Goal: Task Accomplishment & Management: Manage account settings

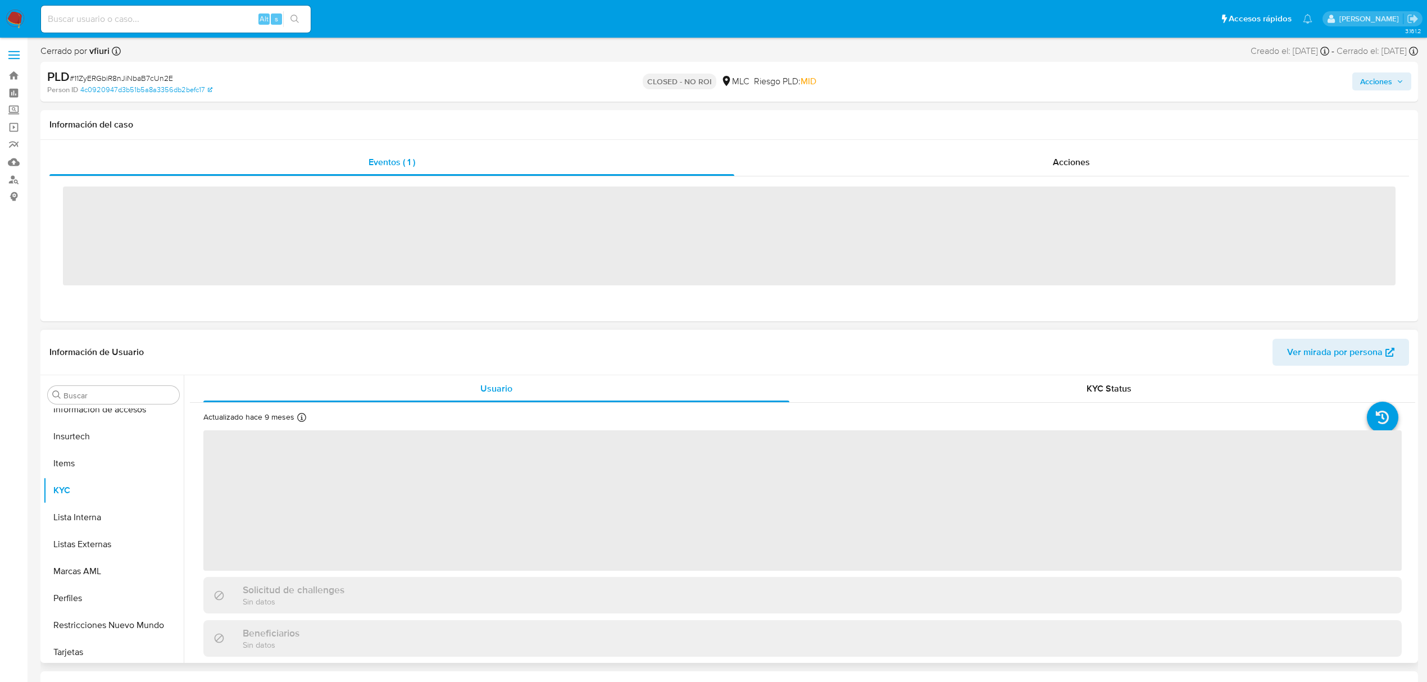
scroll to position [529, 0]
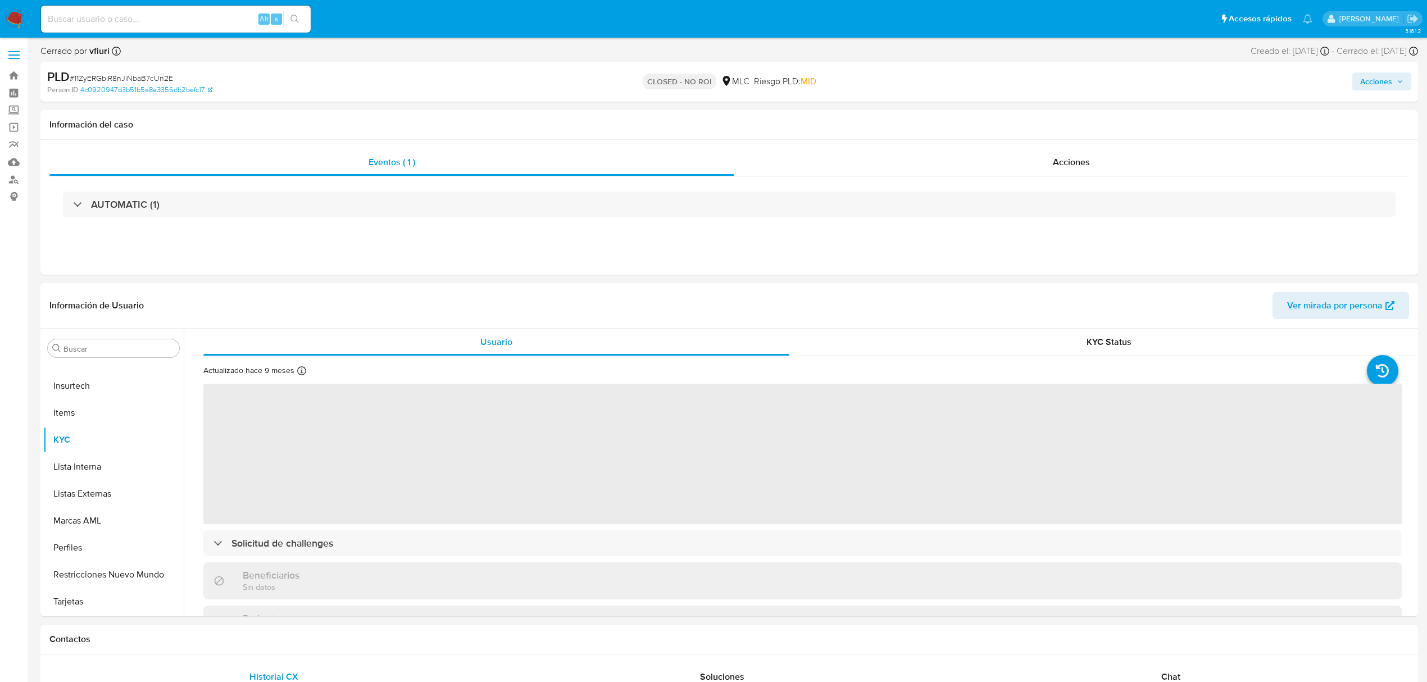
select select "10"
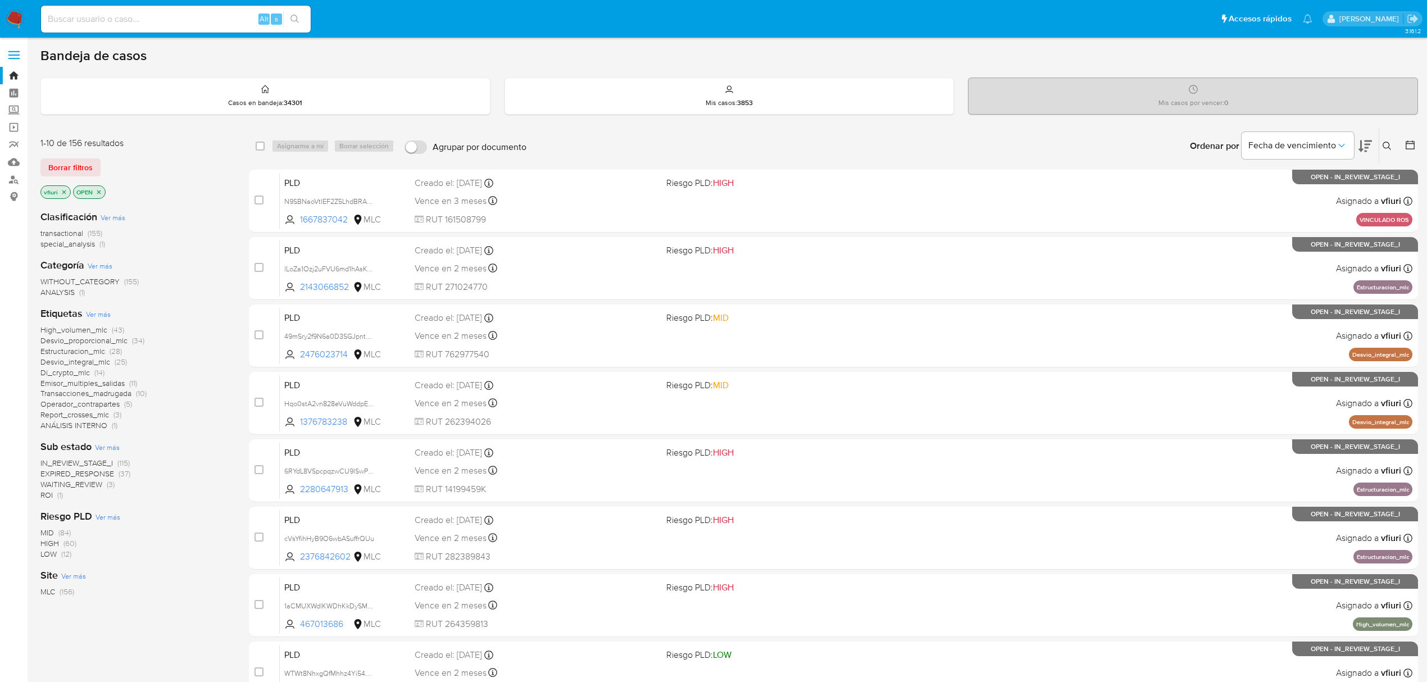
click at [1407, 144] on icon at bounding box center [1410, 144] width 11 height 11
click at [1410, 146] on icon at bounding box center [1410, 144] width 11 height 11
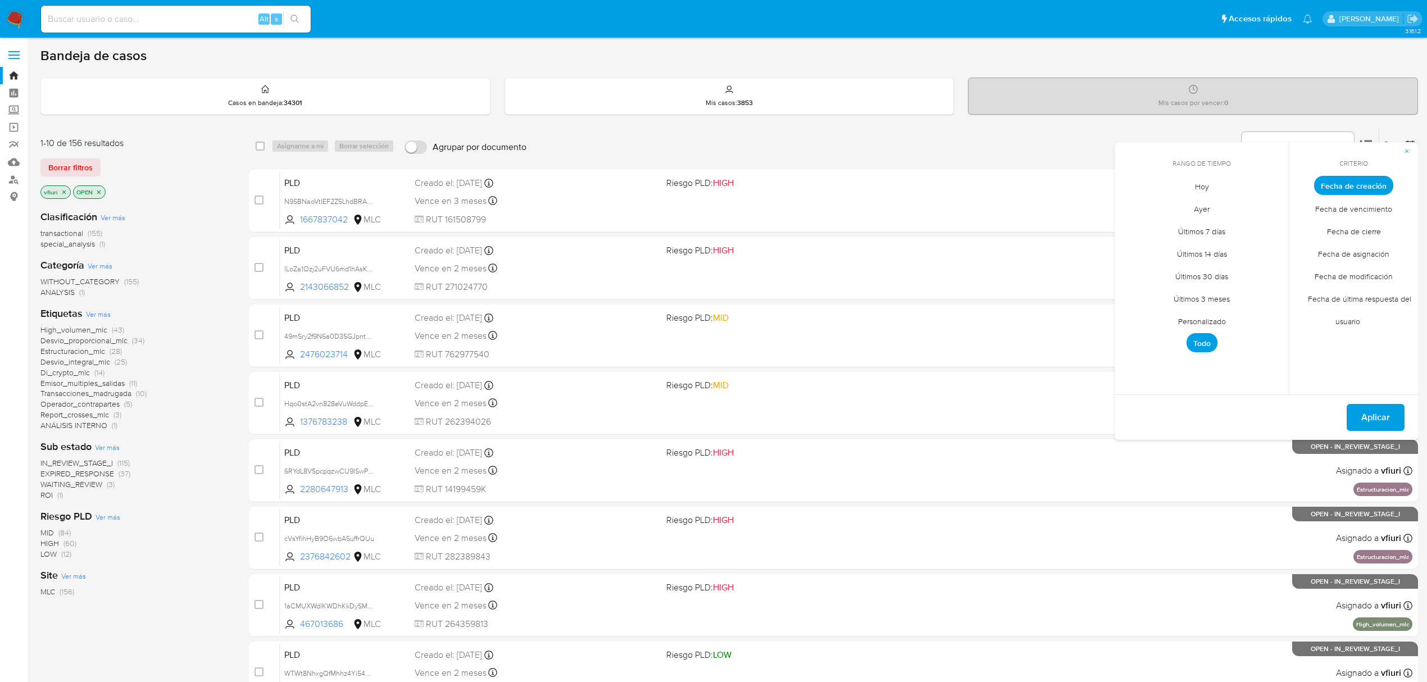
click at [1196, 322] on span "Personalizado" at bounding box center [1201, 321] width 71 height 23
click at [1126, 207] on icon "Mes anterior" at bounding box center [1131, 205] width 13 height 13
click at [1126, 204] on icon "Mes anterior" at bounding box center [1131, 205] width 13 height 13
click at [1131, 203] on icon "Mes anterior" at bounding box center [1131, 205] width 13 height 13
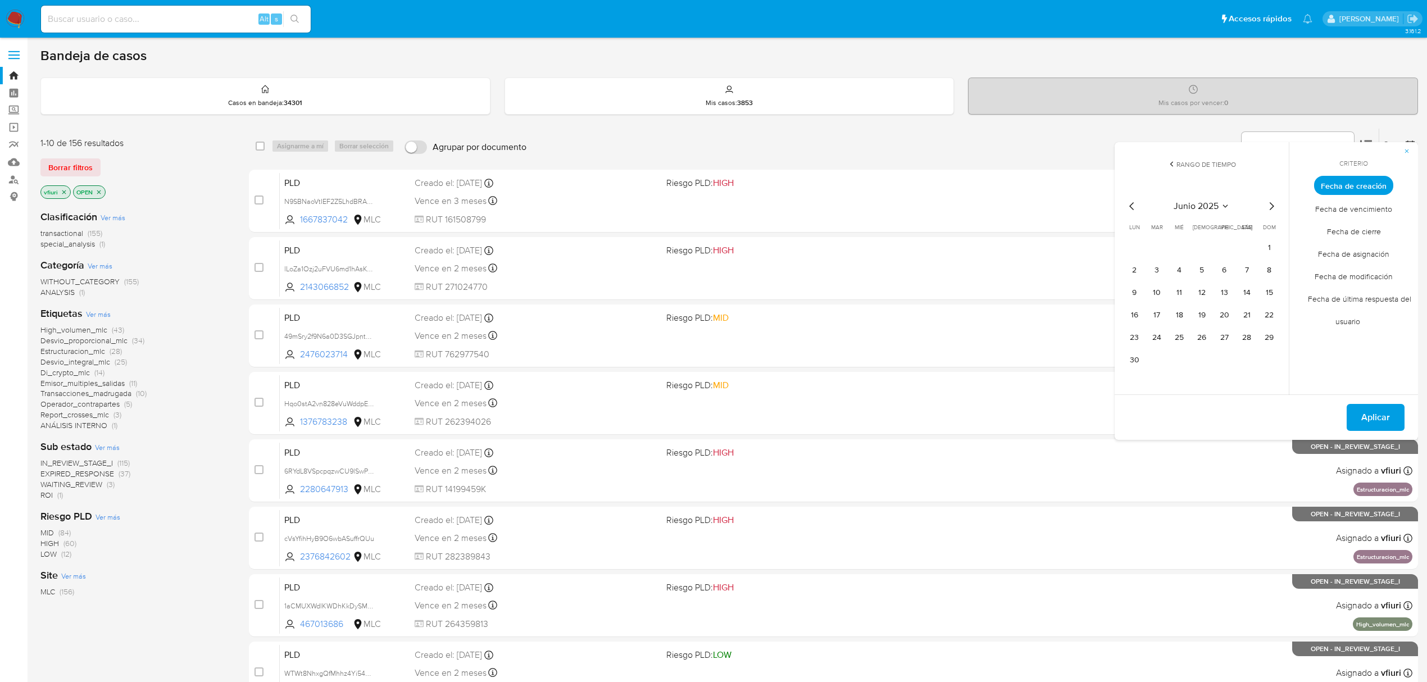
click at [1275, 207] on icon "Mes siguiente" at bounding box center [1271, 205] width 13 height 13
click at [1241, 267] on button "12" at bounding box center [1247, 270] width 18 height 18
click at [1364, 419] on span "Aplicar" at bounding box center [1375, 417] width 29 height 25
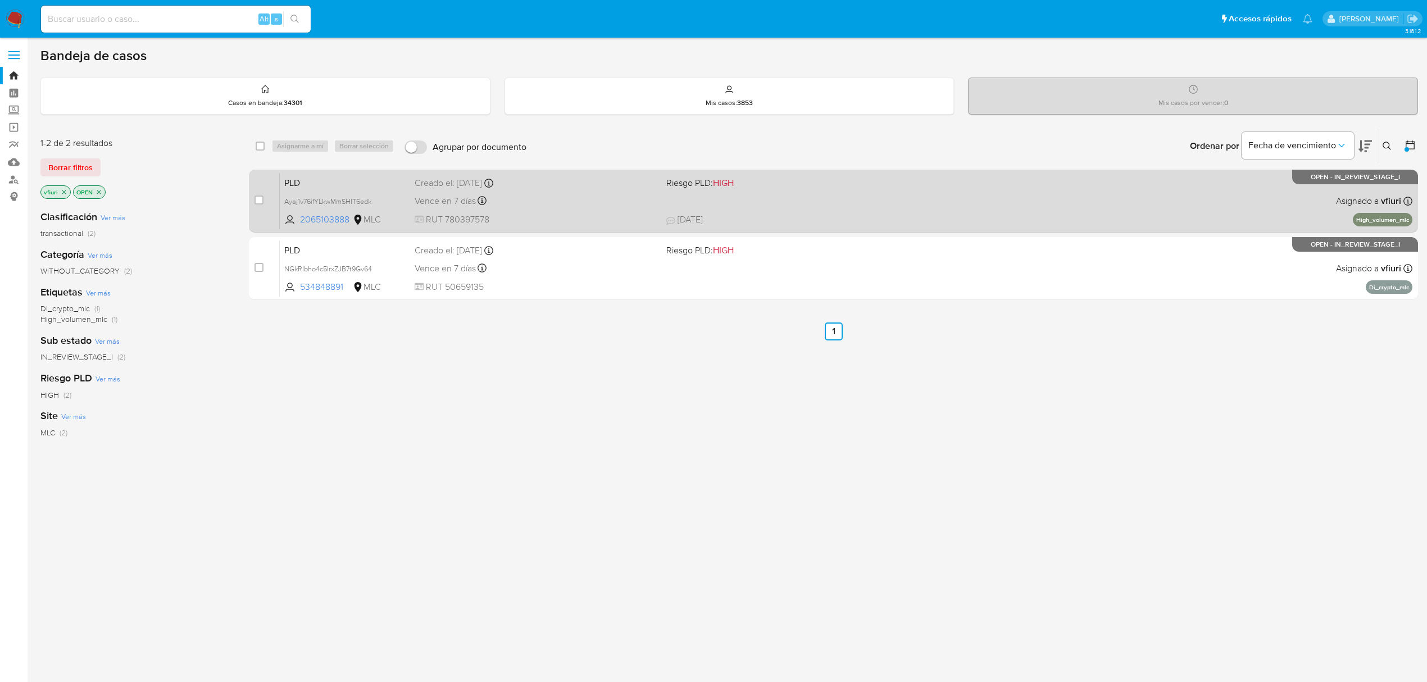
click at [831, 202] on div "PLD Ayaj1v76ifYLkwMmSHIT6edk 2065103888 MLC Riesgo PLD: HIGH Creado el: 12/07/2…" at bounding box center [846, 200] width 1133 height 57
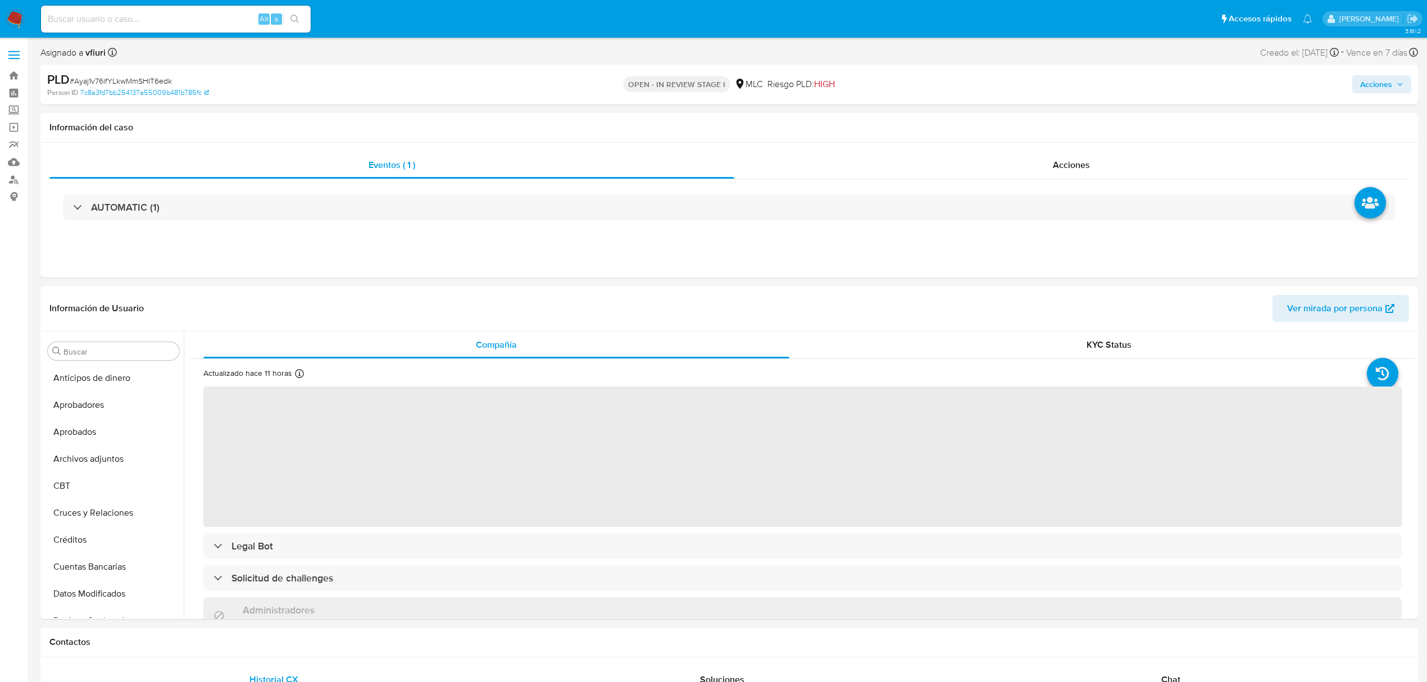
scroll to position [529, 0]
select select "10"
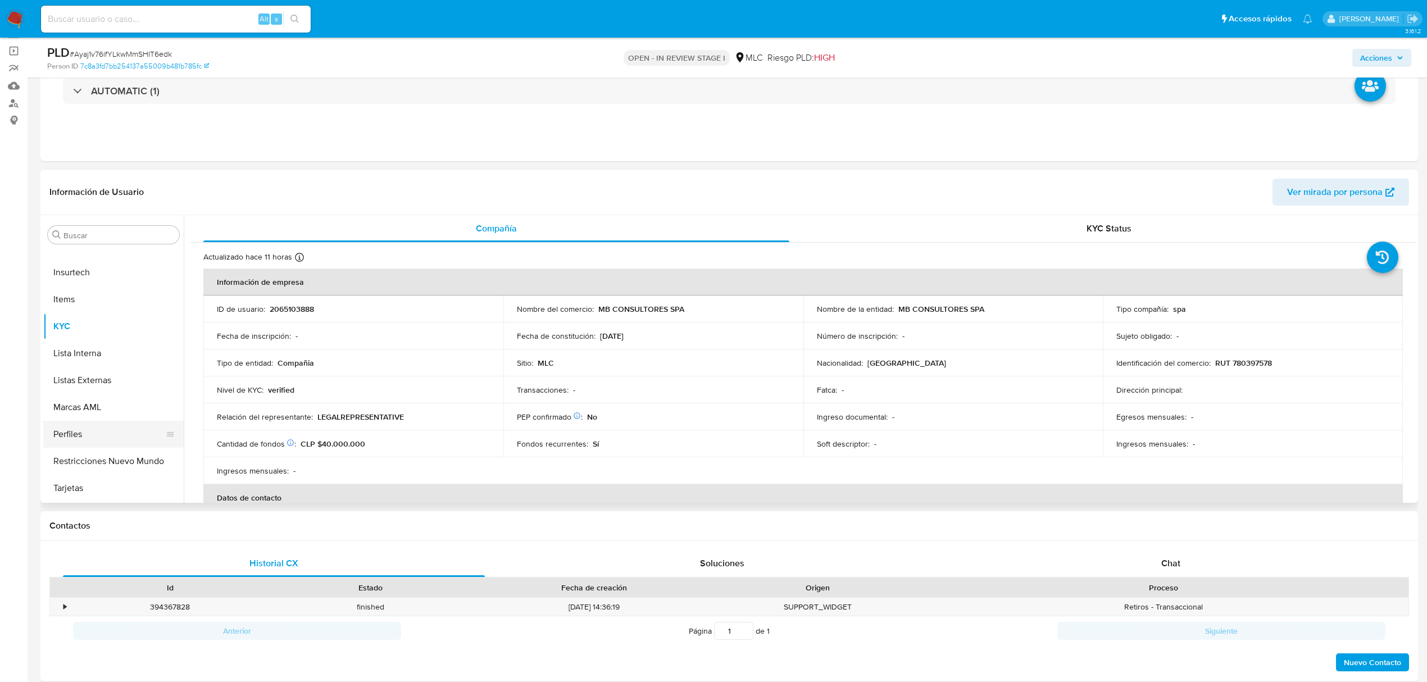
scroll to position [149, 0]
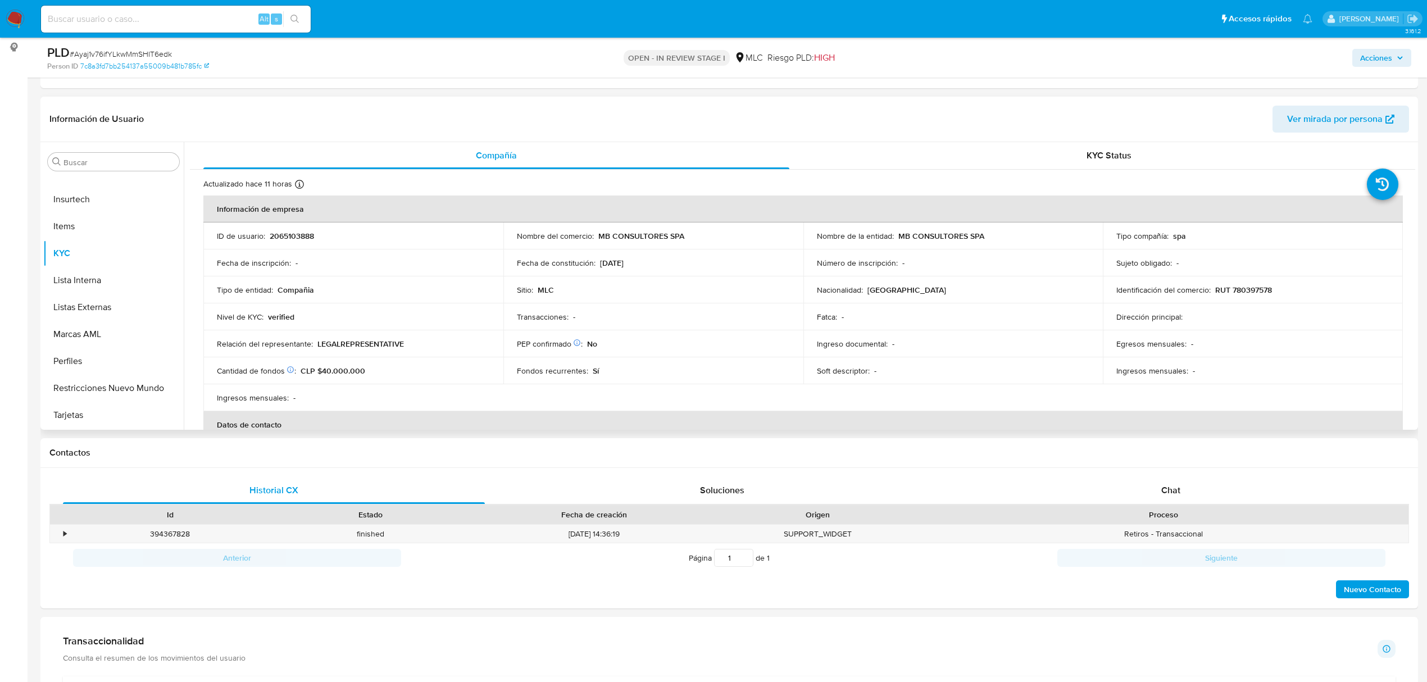
click at [290, 234] on p "2065103888" at bounding box center [292, 236] width 44 height 10
copy p "2065103888"
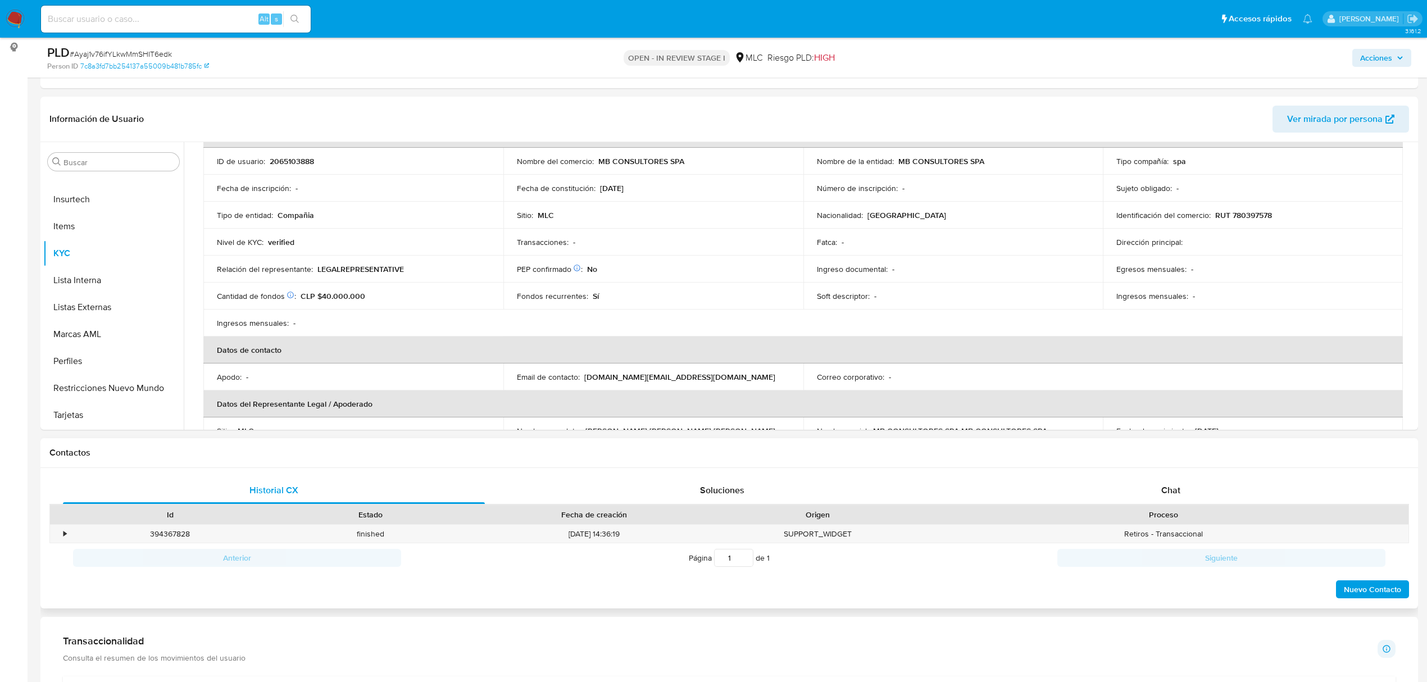
click at [1180, 474] on div "Historial CX Soluciones Chat Id Estado Fecha de creación Origen Proceso • 39436…" at bounding box center [729, 538] width 1378 height 141
click at [1181, 481] on div "Chat" at bounding box center [1171, 490] width 422 height 27
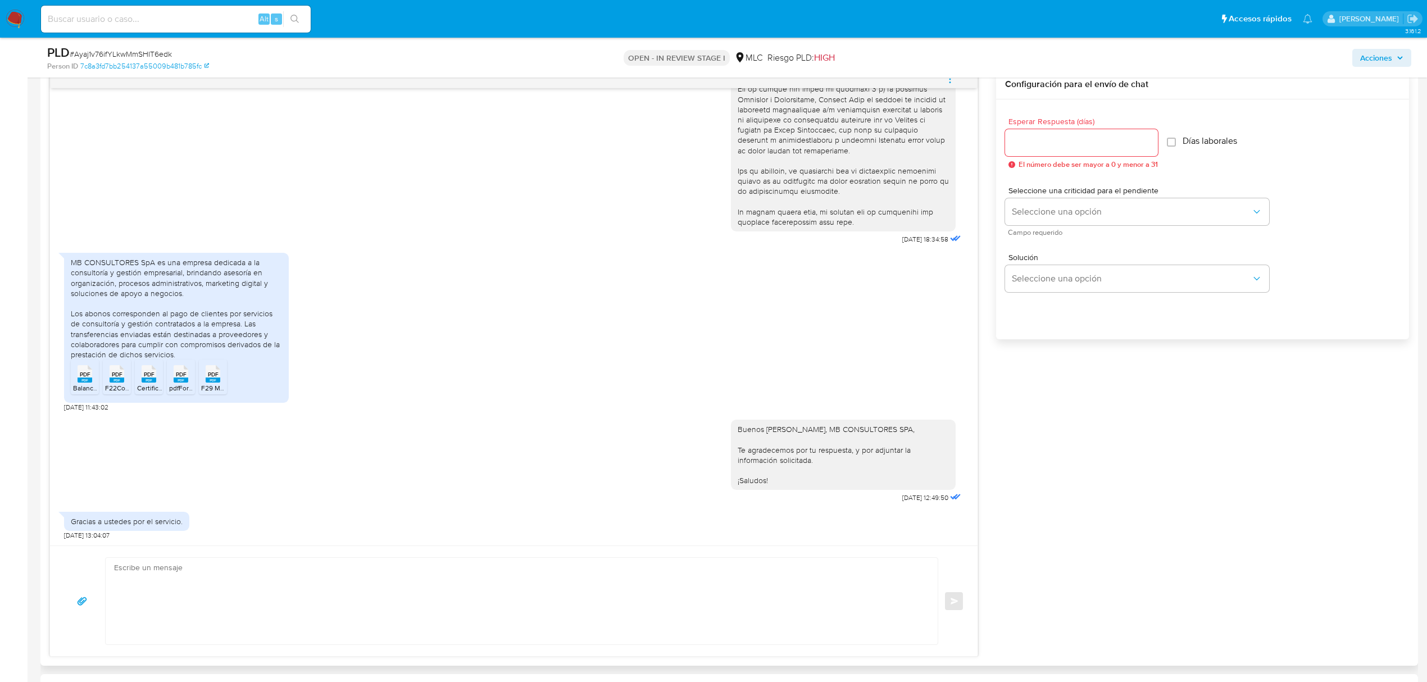
scroll to position [599, 0]
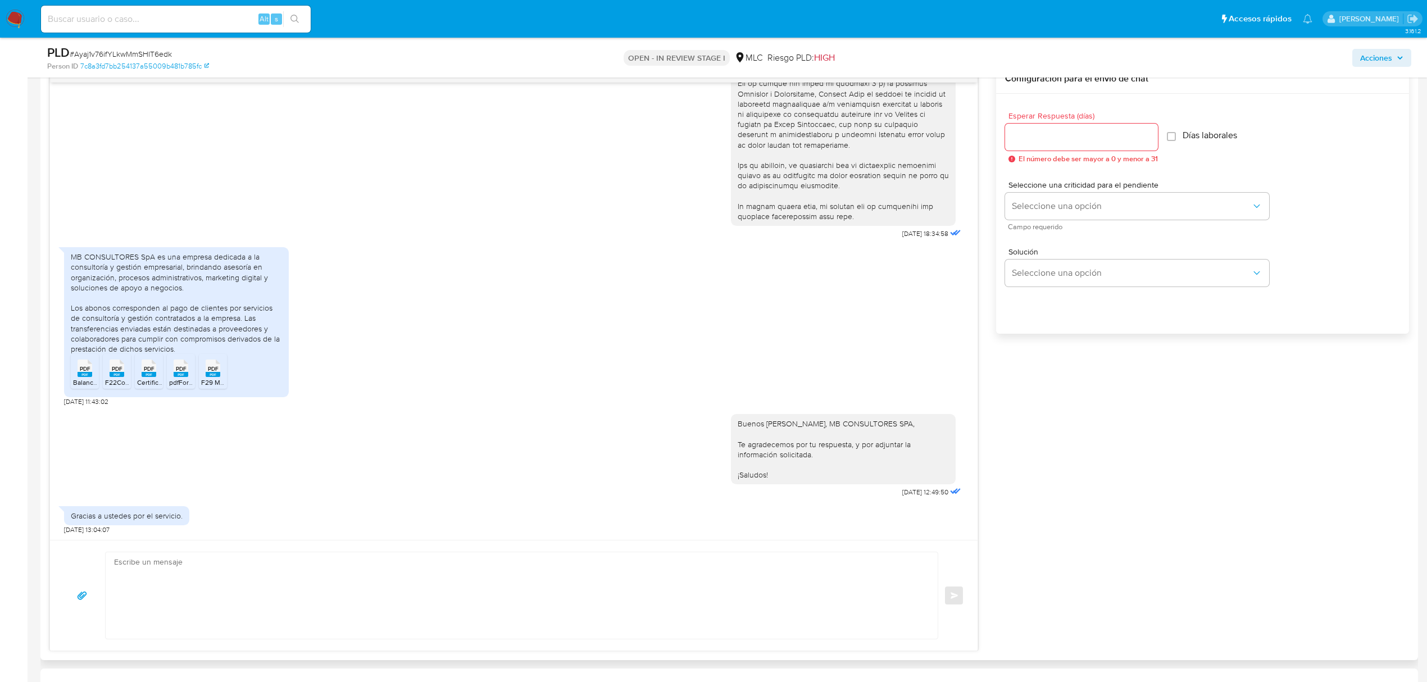
click at [84, 369] on span "PDF" at bounding box center [85, 368] width 11 height 7
click at [112, 375] on rect at bounding box center [117, 374] width 15 height 5
click at [156, 374] on div "PDF PDF" at bounding box center [149, 367] width 24 height 22
click at [178, 375] on rect at bounding box center [181, 374] width 15 height 5
click at [214, 376] on rect at bounding box center [213, 374] width 15 height 5
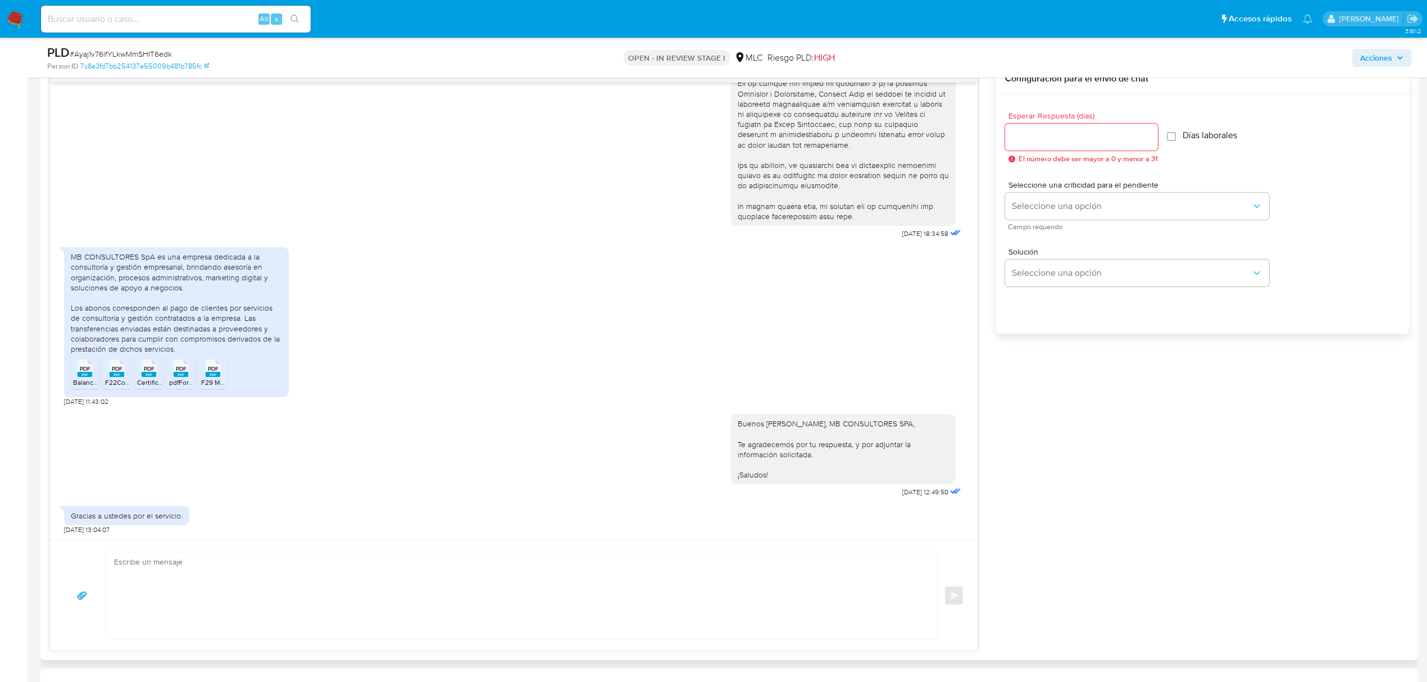
click at [208, 384] on span "F29 MB CONSULTORES AGOSTO 2025.pdf" at bounding box center [266, 383] width 130 height 10
click at [82, 380] on span "Balance Tributario MB Consultores 2024.pdf" at bounding box center [140, 383] width 134 height 10
click at [173, 378] on div "PDF PDF" at bounding box center [181, 367] width 24 height 22
click at [171, 385] on span "pdfFormSolemne.pdf" at bounding box center [200, 383] width 63 height 10
click at [180, 377] on rect at bounding box center [181, 374] width 15 height 5
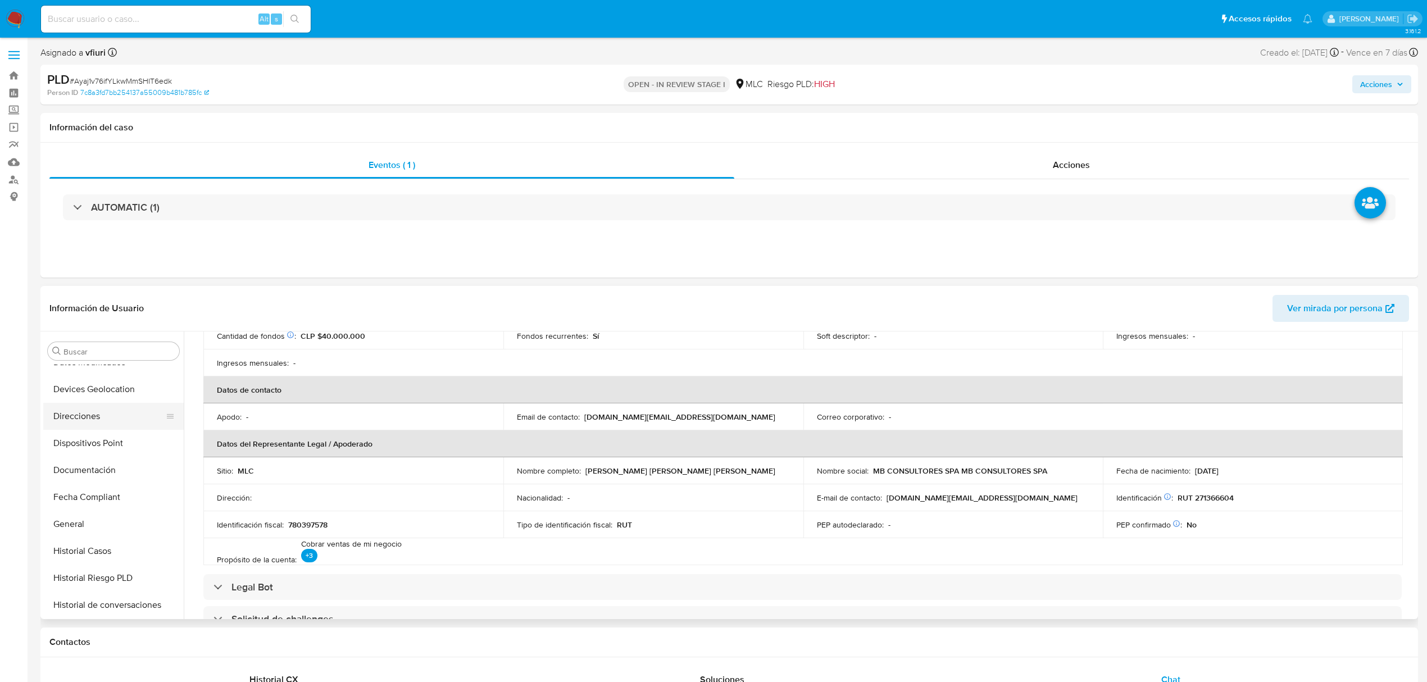
scroll to position [229, 0]
click at [90, 553] on button "Historial Casos" at bounding box center [108, 553] width 131 height 27
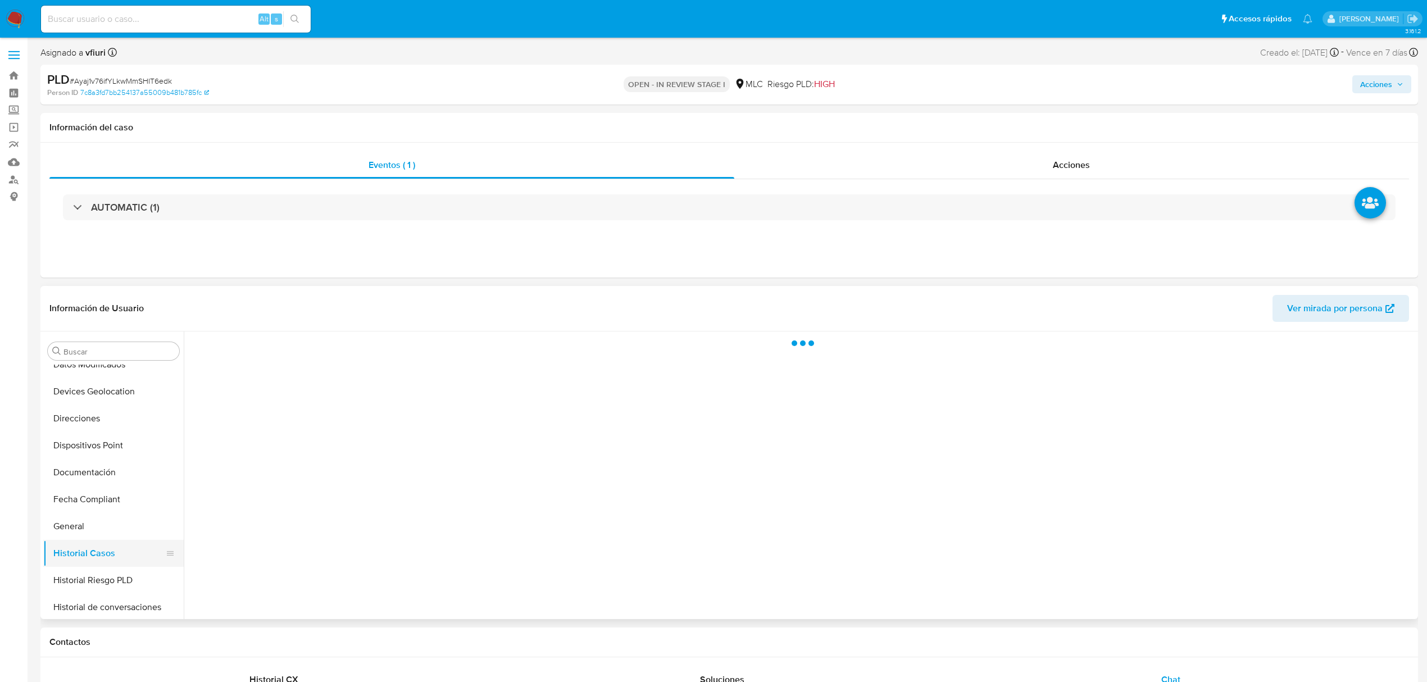
scroll to position [0, 0]
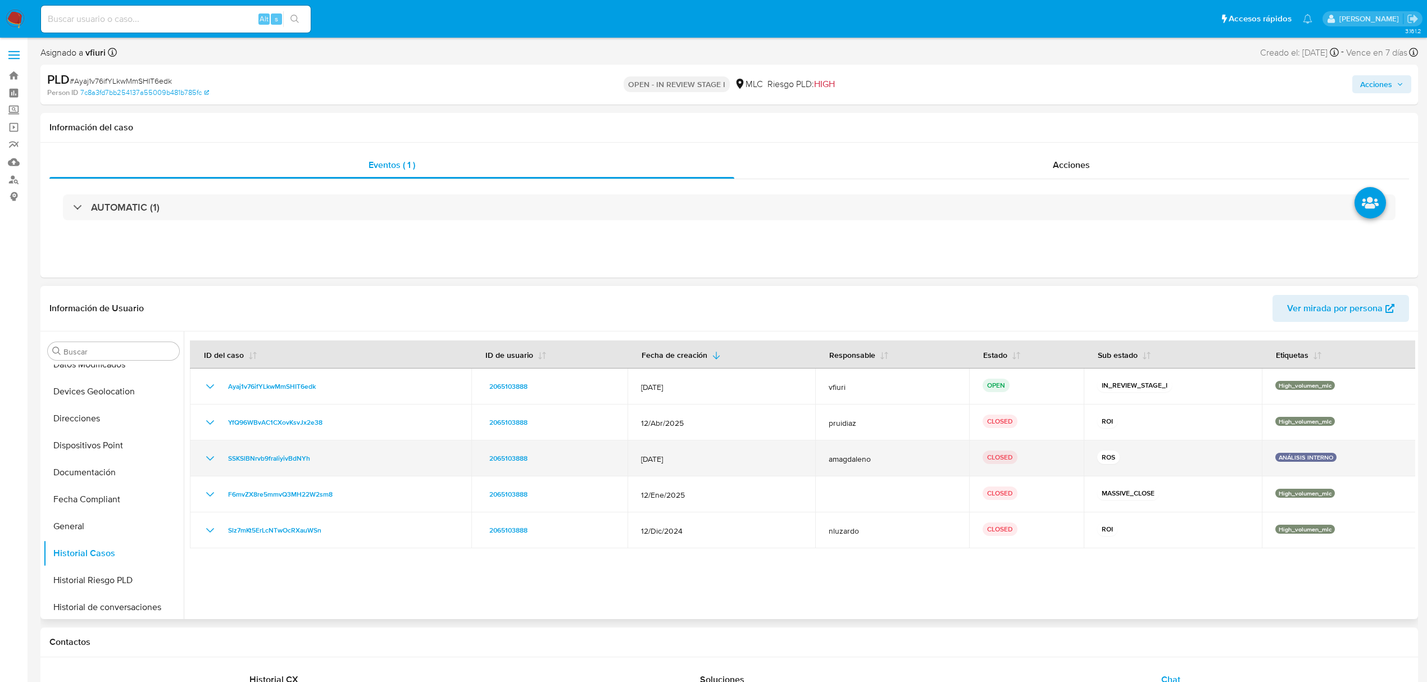
click at [210, 460] on icon "Mostrar/Ocultar" at bounding box center [210, 458] width 8 height 4
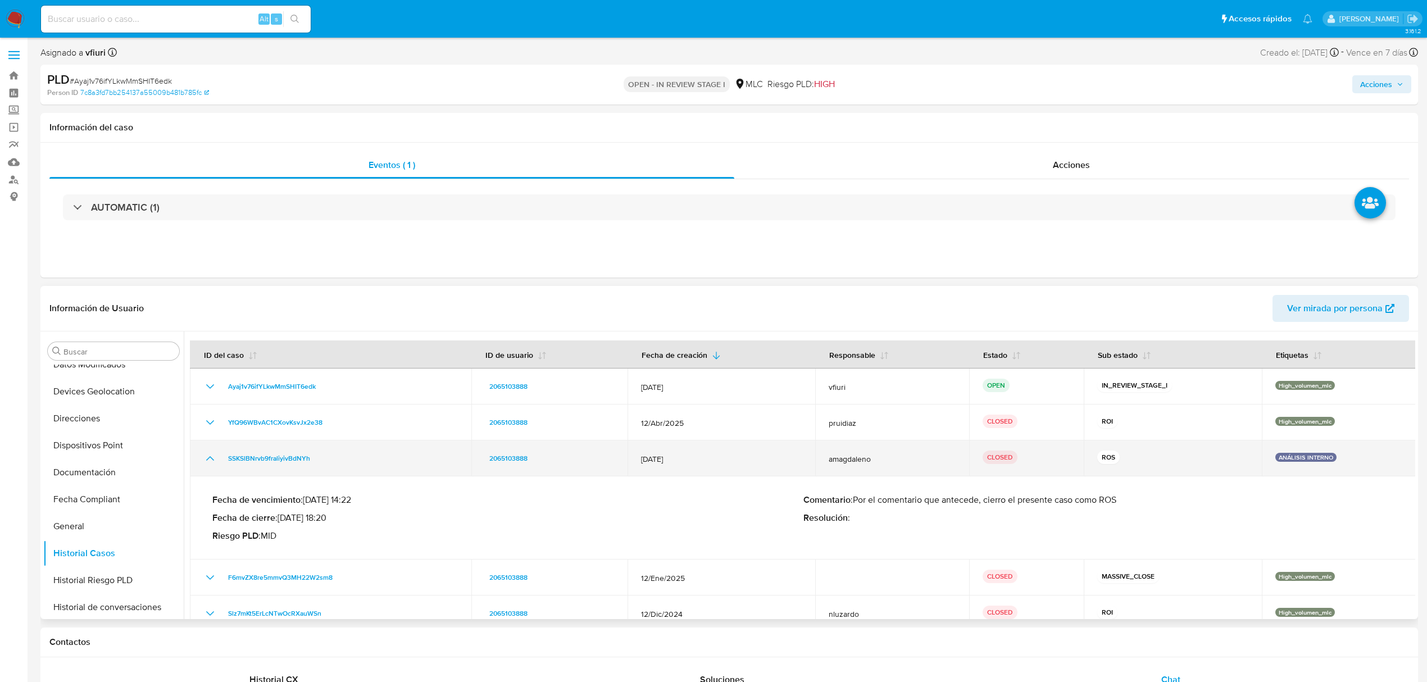
click at [210, 460] on icon "Mostrar/Ocultar" at bounding box center [209, 458] width 13 height 13
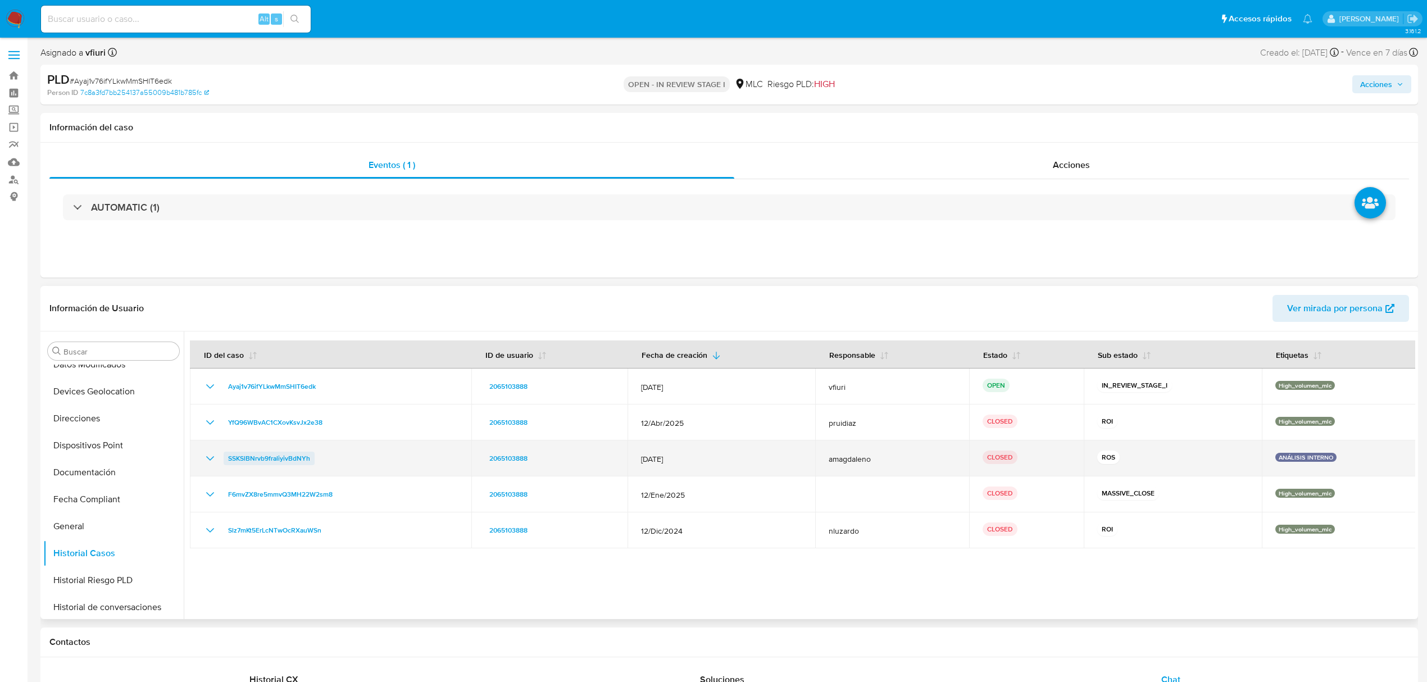
click at [291, 455] on span "SSKSlBNrvb9fraliyivBdNYh" at bounding box center [269, 458] width 82 height 13
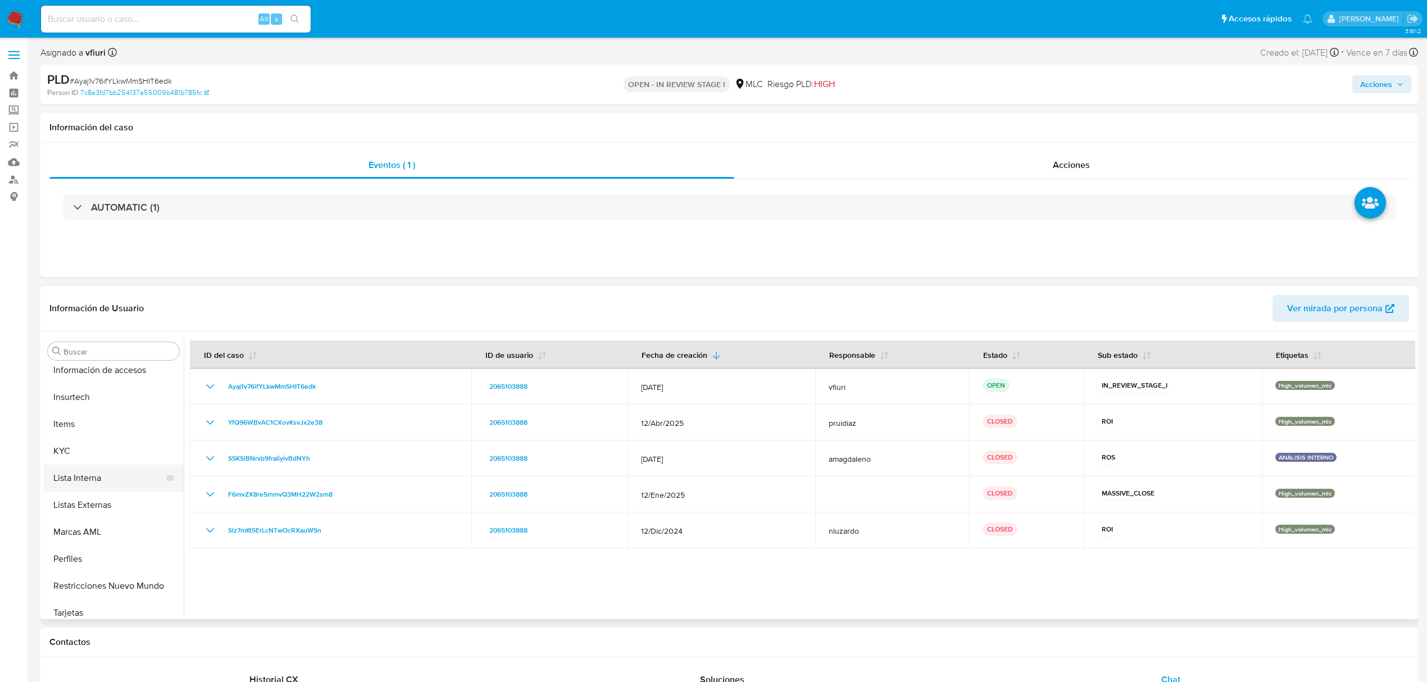
scroll to position [529, 0]
click at [72, 448] on button "KYC" at bounding box center [108, 442] width 131 height 27
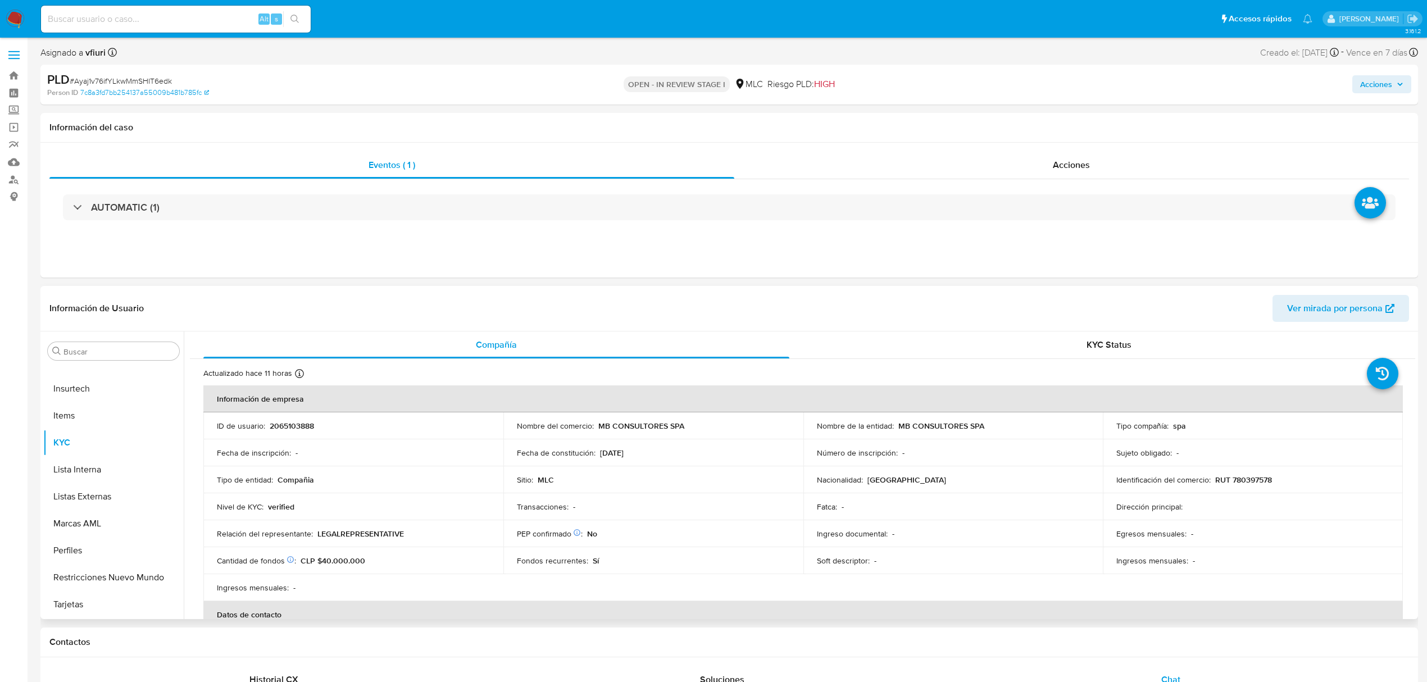
click at [1243, 476] on p "RUT 780397578" at bounding box center [1243, 480] width 57 height 10
copy p "780397578"
click at [1253, 479] on p "RUT 780397578" at bounding box center [1243, 480] width 57 height 10
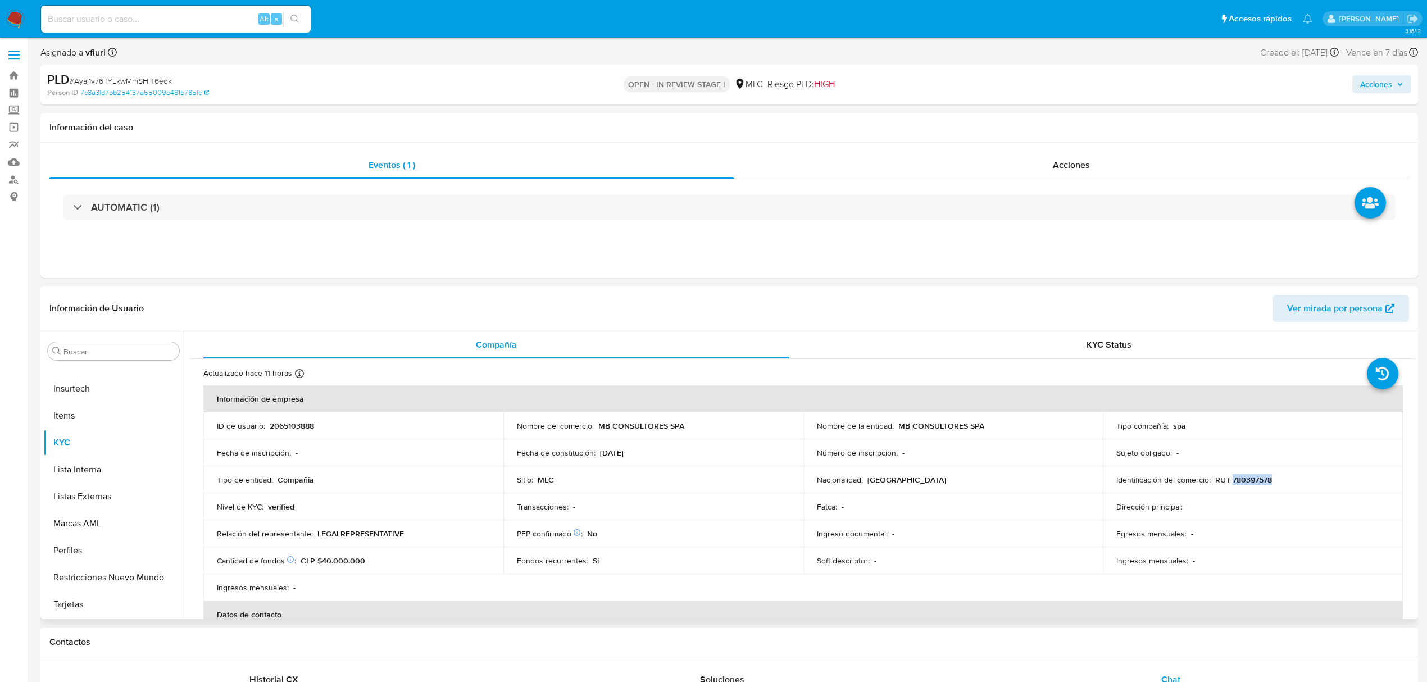
click at [1253, 479] on p "RUT 780397578" at bounding box center [1243, 480] width 57 height 10
click at [97, 481] on button "Documentación" at bounding box center [108, 472] width 131 height 27
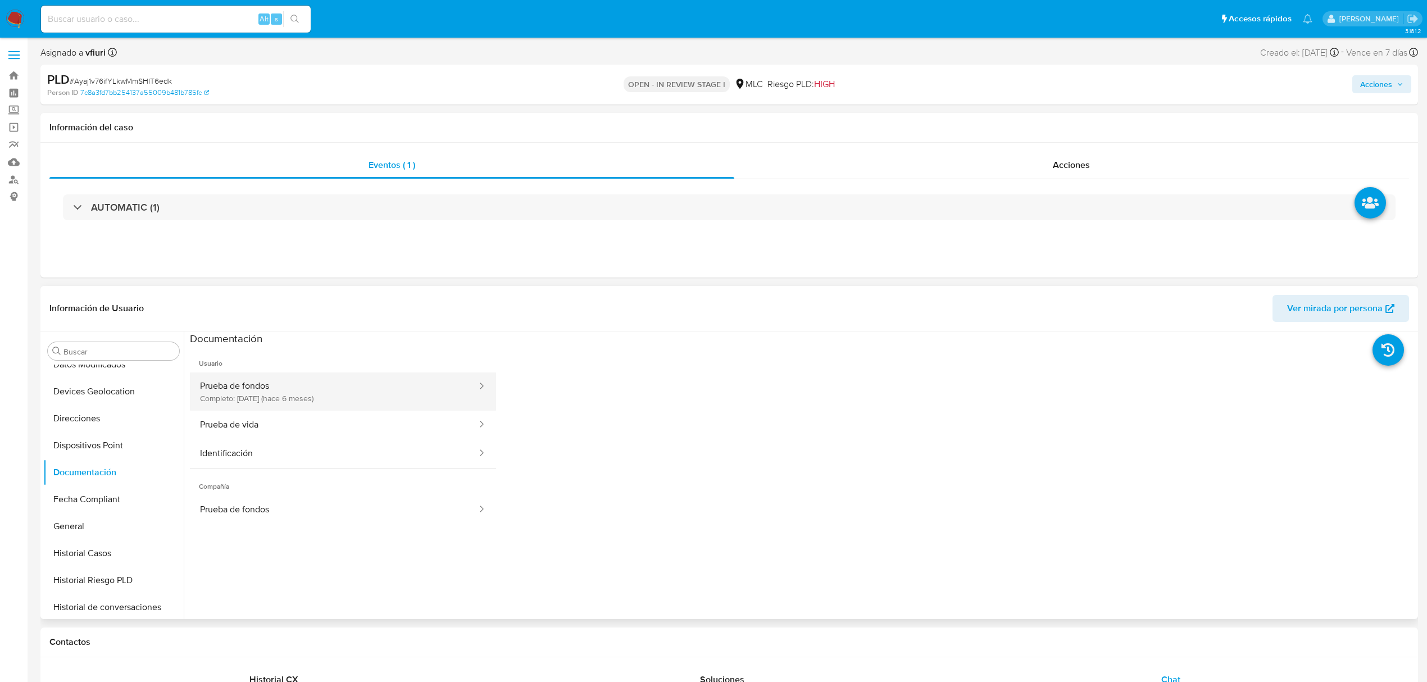
click at [268, 373] on button "Prueba de fondos Completo: 17/04/2025 (hace 6 meses)" at bounding box center [334, 391] width 288 height 38
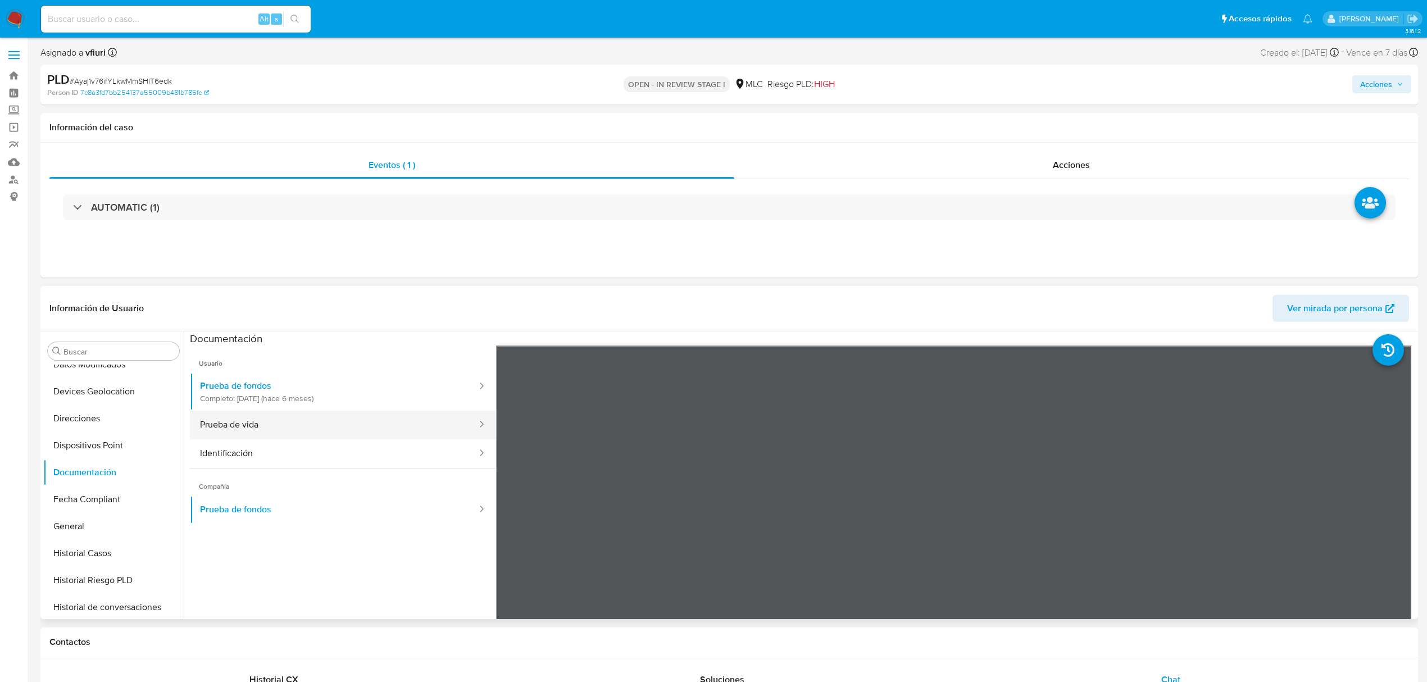
click at [268, 437] on button "Prueba de vida" at bounding box center [334, 425] width 288 height 29
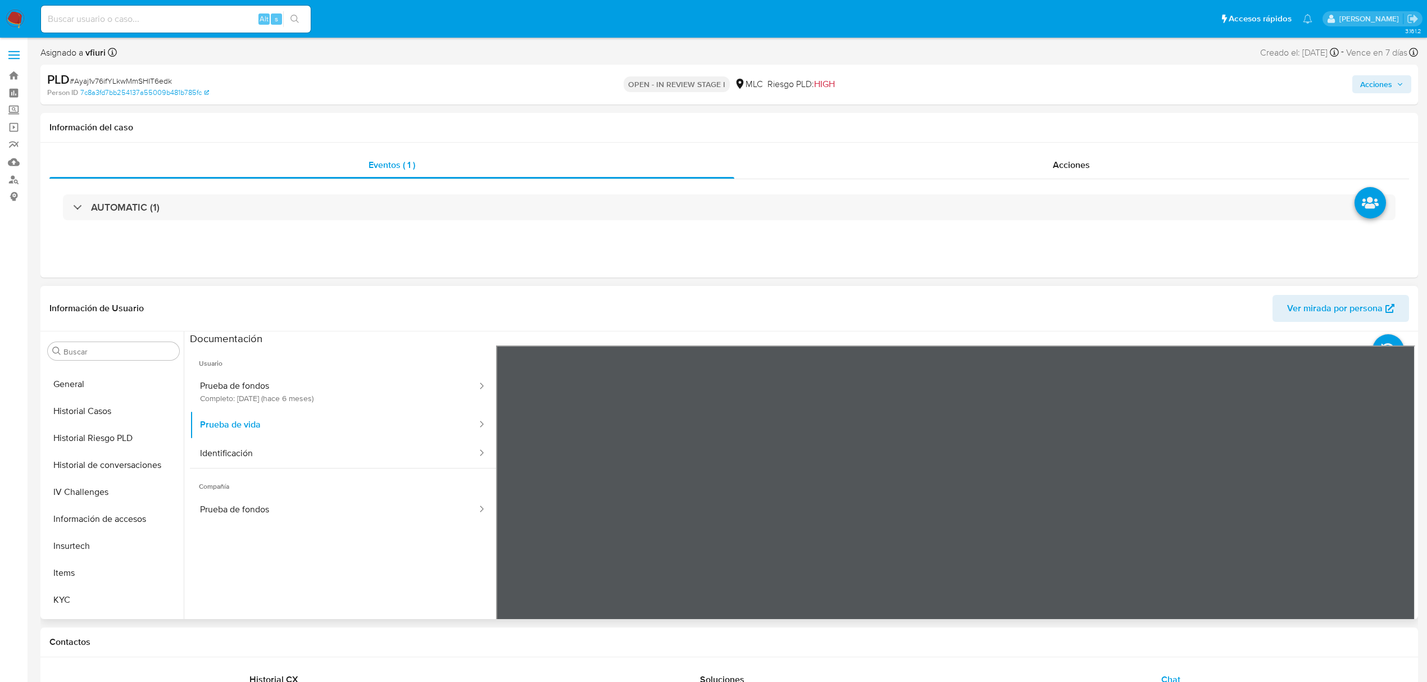
scroll to position [529, 0]
click at [83, 457] on button "Lista Interna" at bounding box center [108, 469] width 131 height 27
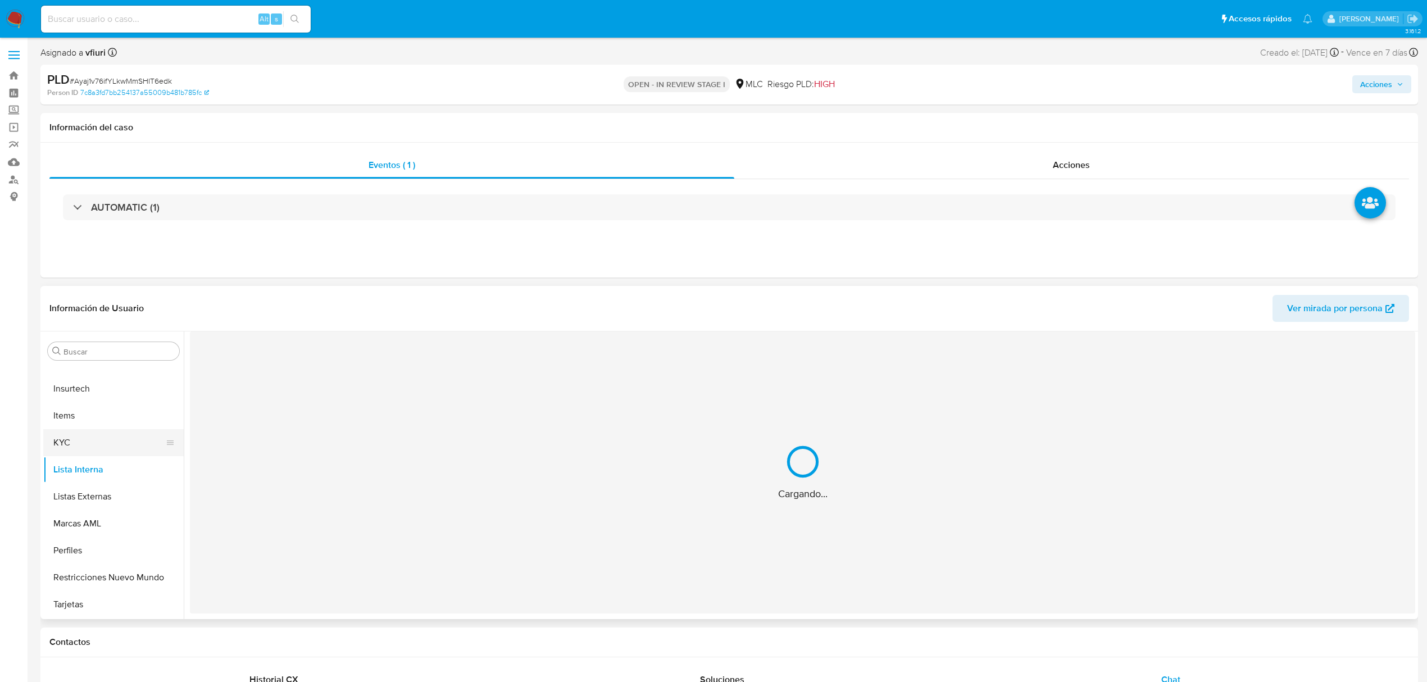
click at [54, 440] on button "KYC" at bounding box center [108, 442] width 131 height 27
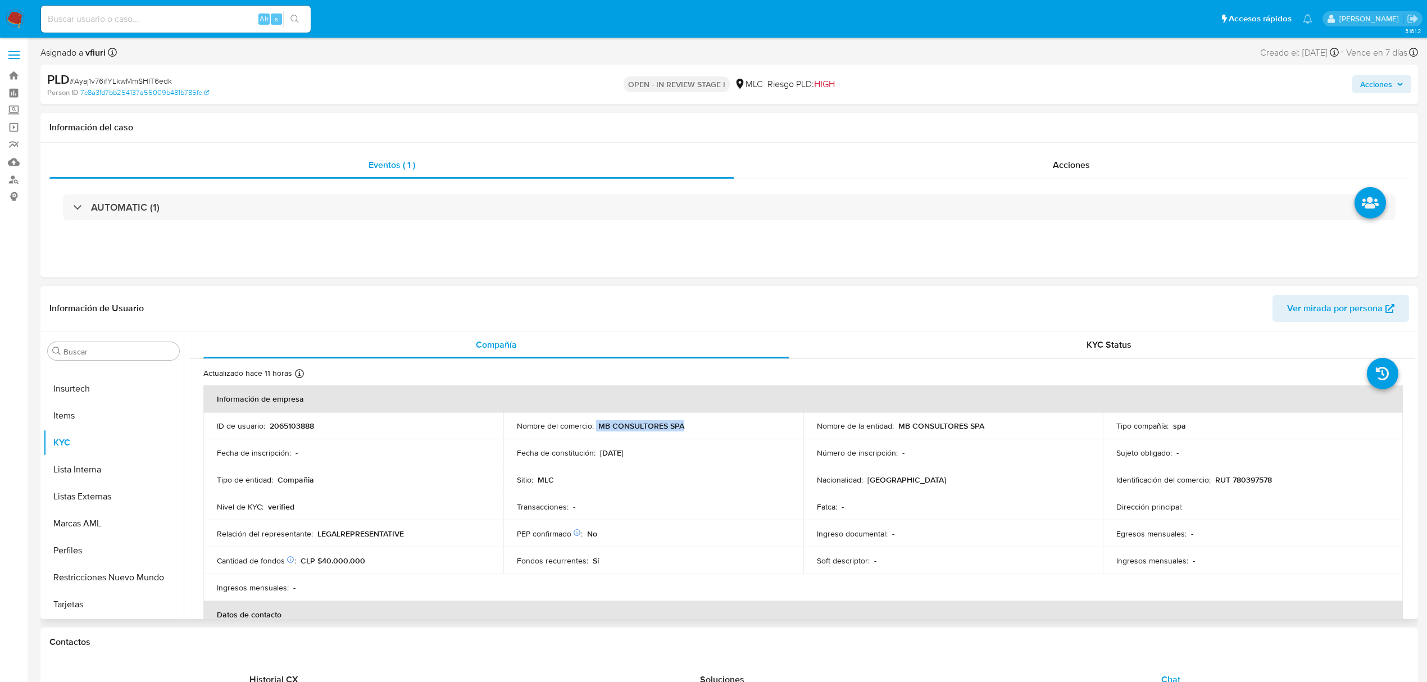
drag, startPoint x: 593, startPoint y: 427, endPoint x: 688, endPoint y: 428, distance: 94.9
click at [697, 428] on div "Nombre del comercio : MB CONSULTORES SPA" at bounding box center [653, 426] width 273 height 10
copy div "MB CONSULTORES SPA"
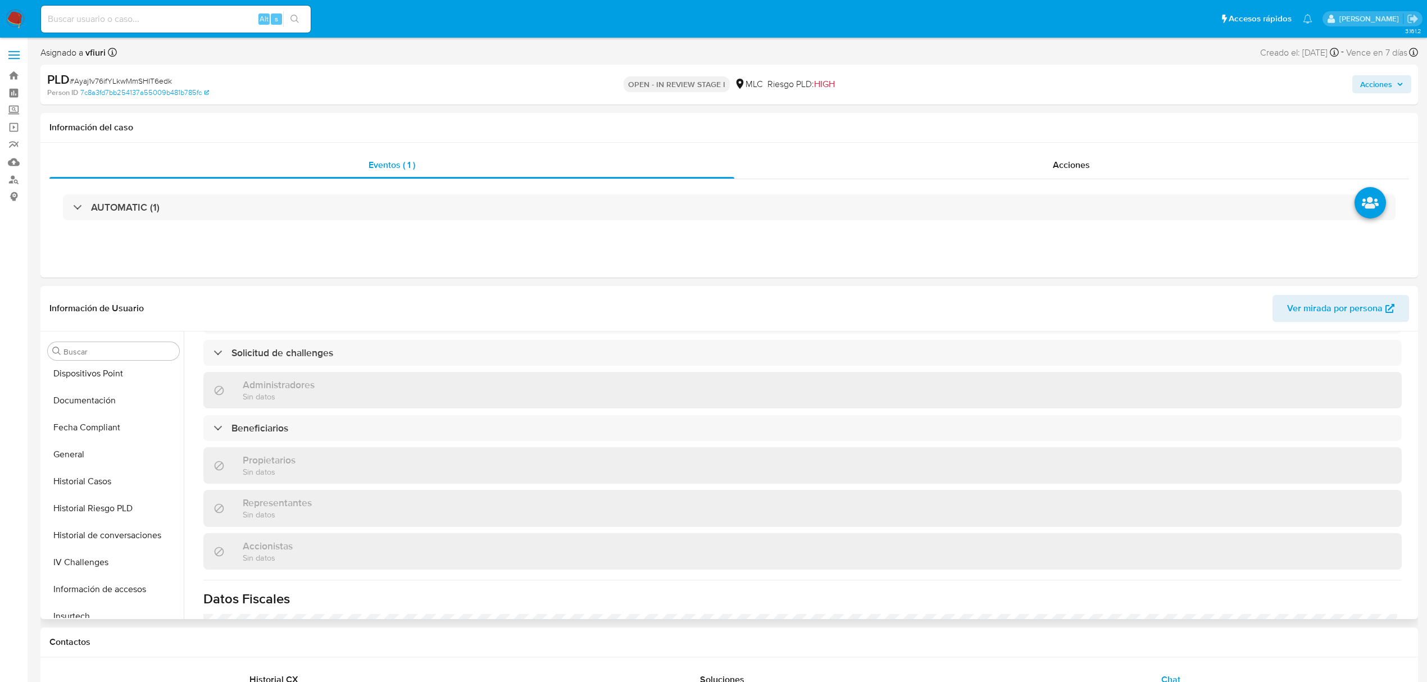
scroll to position [4, 0]
drag, startPoint x: 80, startPoint y: 458, endPoint x: 94, endPoint y: 464, distance: 15.7
click at [82, 457] on button "Archivos adjuntos" at bounding box center [108, 454] width 131 height 27
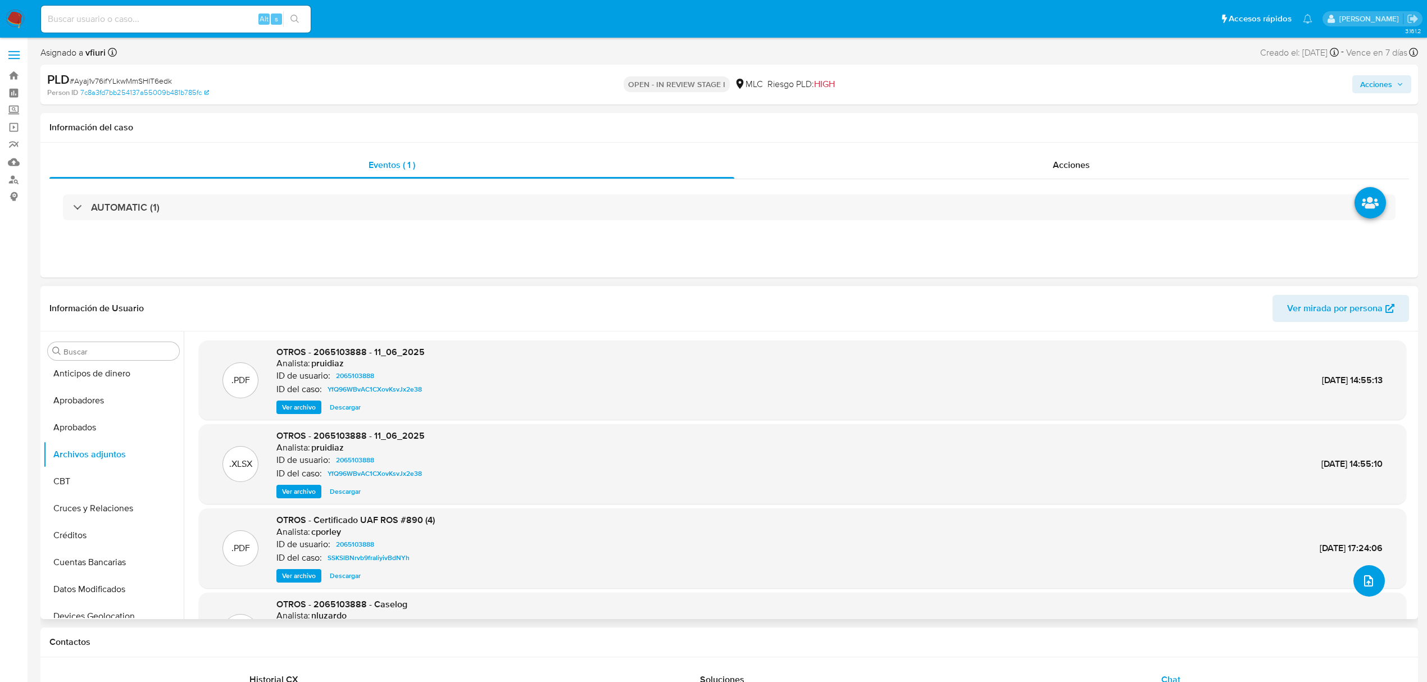
click at [1374, 576] on button "upload-file" at bounding box center [1368, 580] width 31 height 31
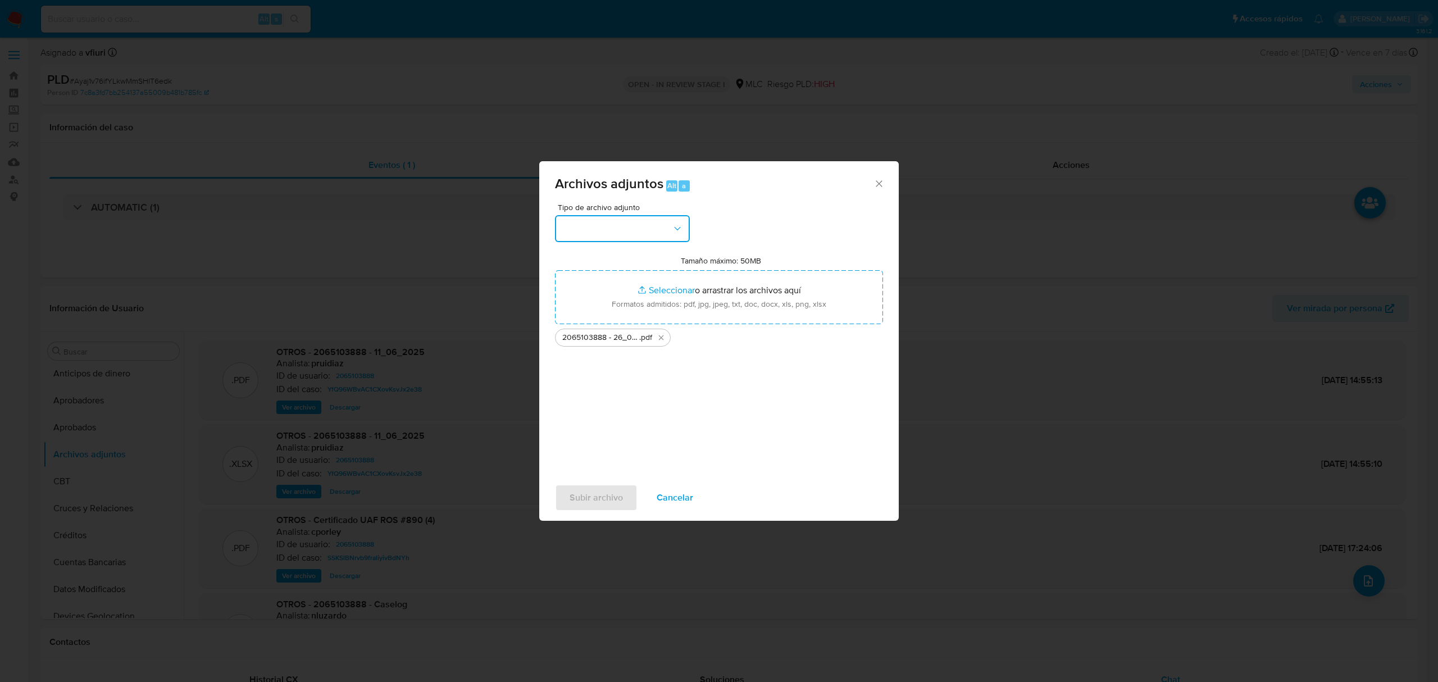
click at [619, 234] on button "button" at bounding box center [622, 228] width 135 height 27
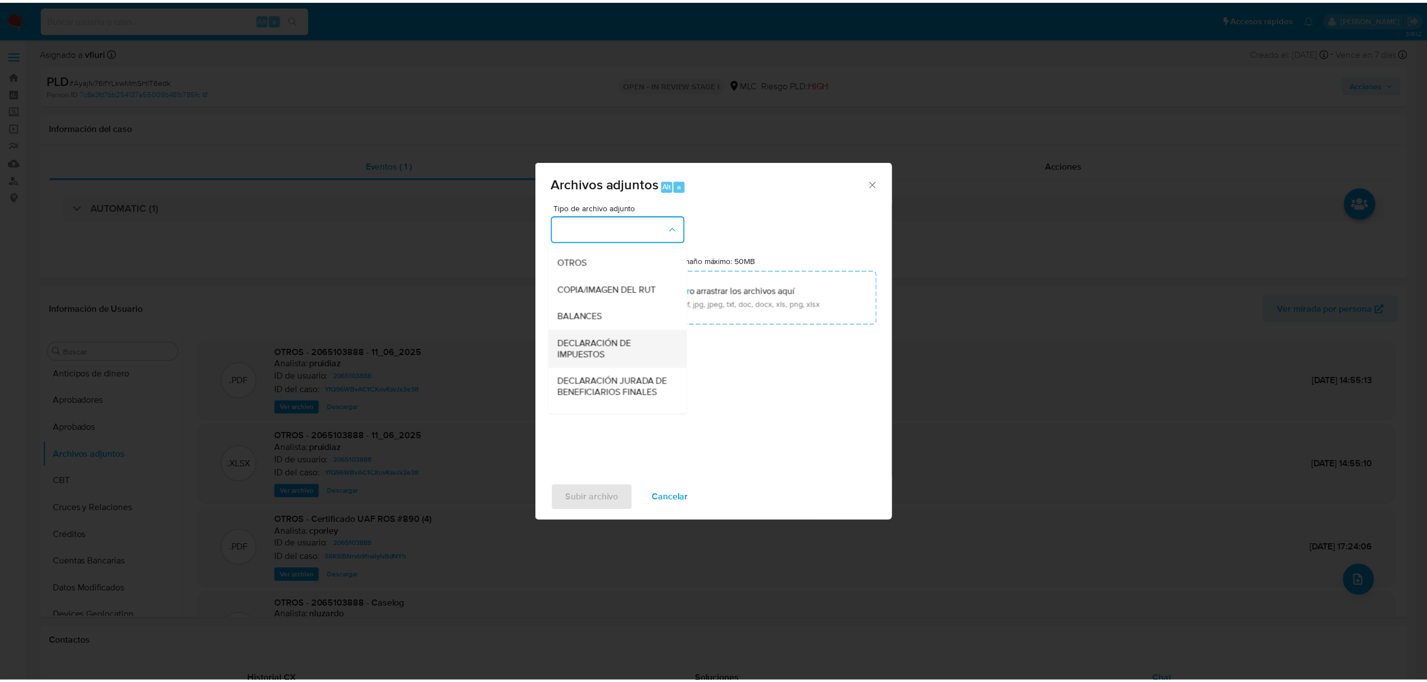
scroll to position [149, 0]
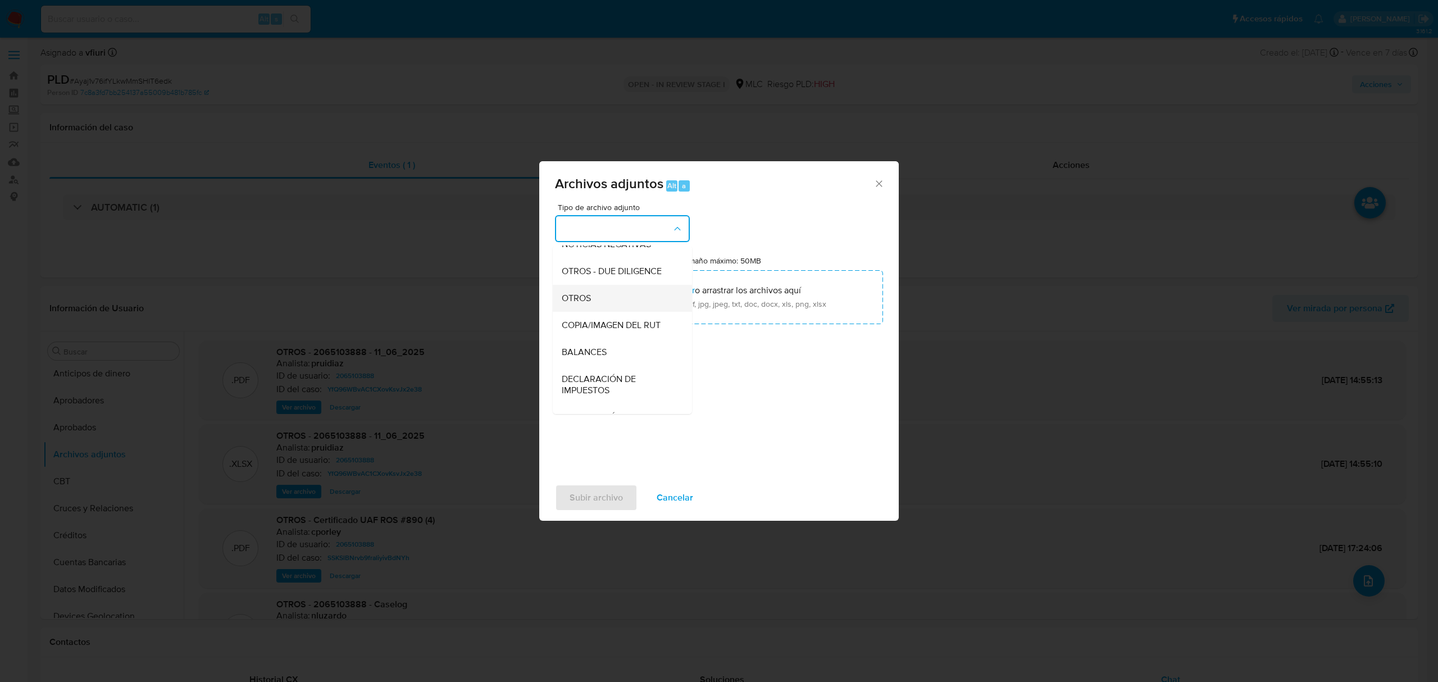
click at [588, 304] on span "OTROS" at bounding box center [576, 298] width 29 height 11
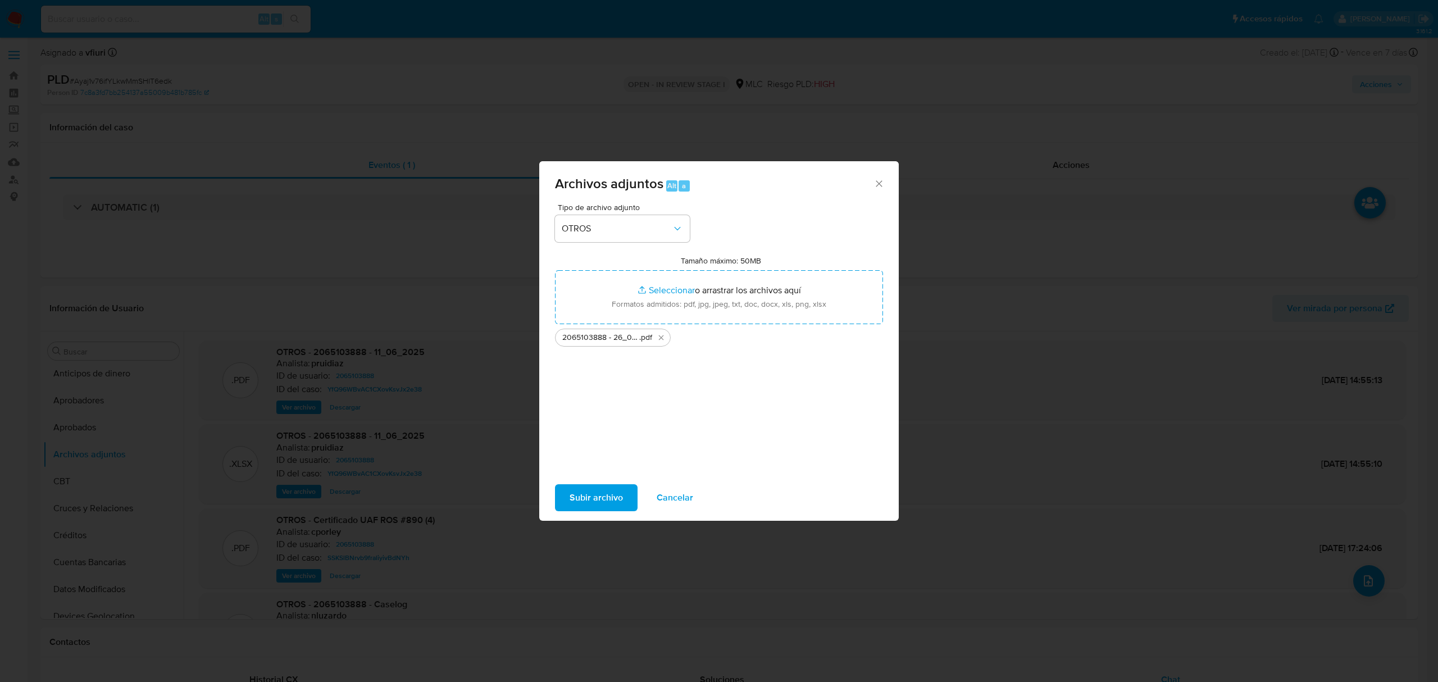
click at [581, 489] on span "Subir archivo" at bounding box center [596, 497] width 53 height 25
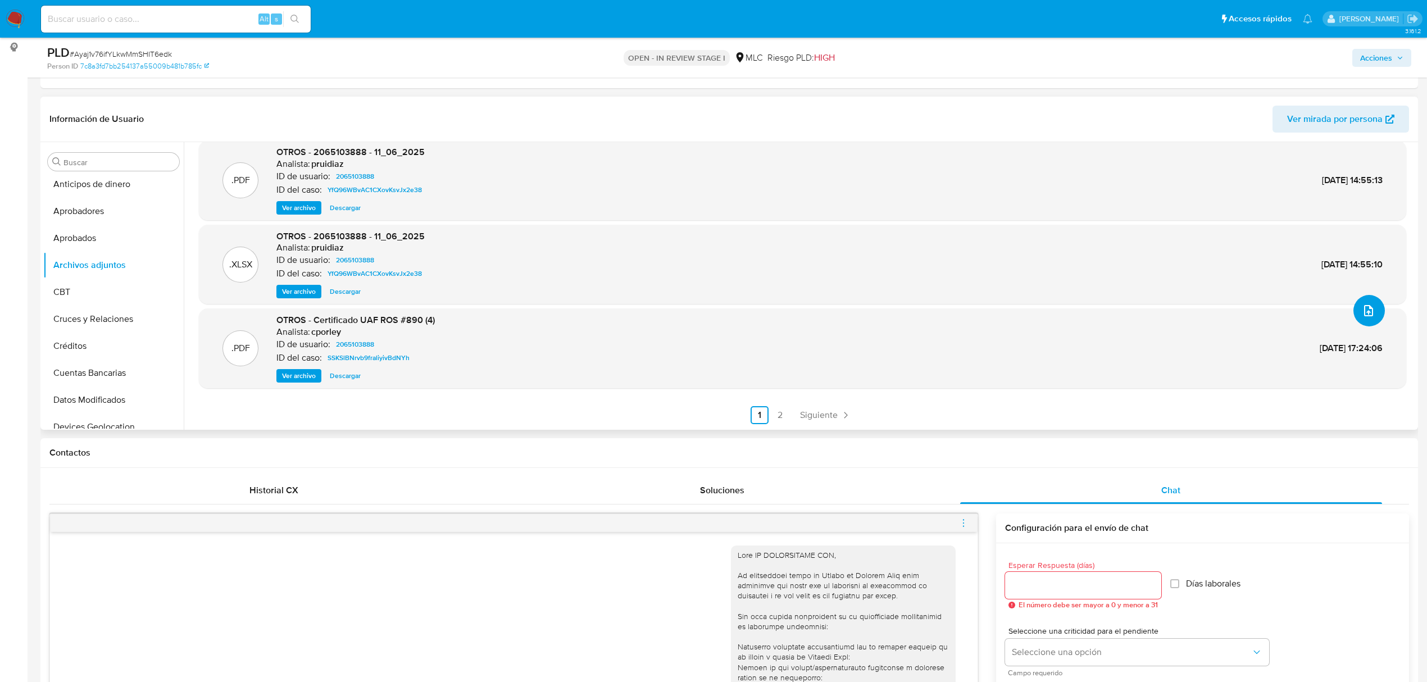
click at [1376, 308] on button "upload-file" at bounding box center [1368, 310] width 31 height 31
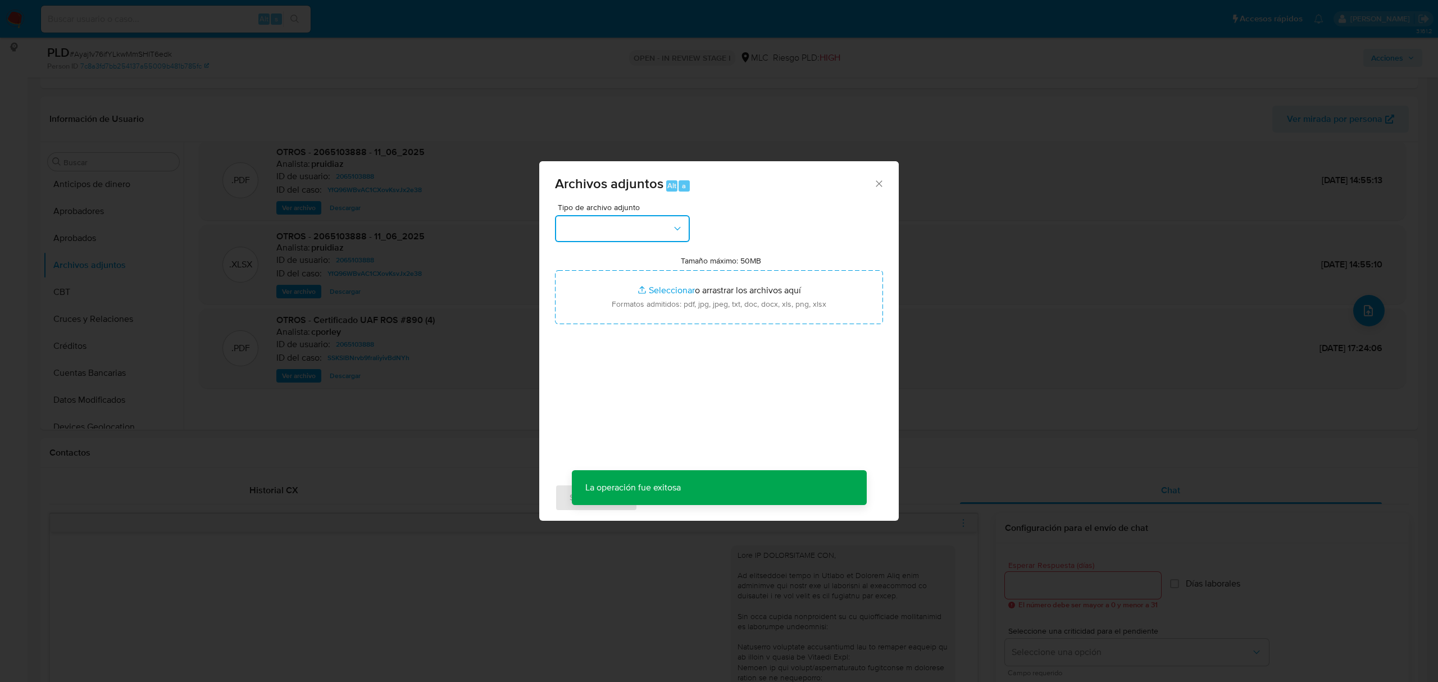
click at [628, 236] on button "button" at bounding box center [622, 228] width 135 height 27
click at [585, 286] on span "OTROS" at bounding box center [576, 280] width 29 height 11
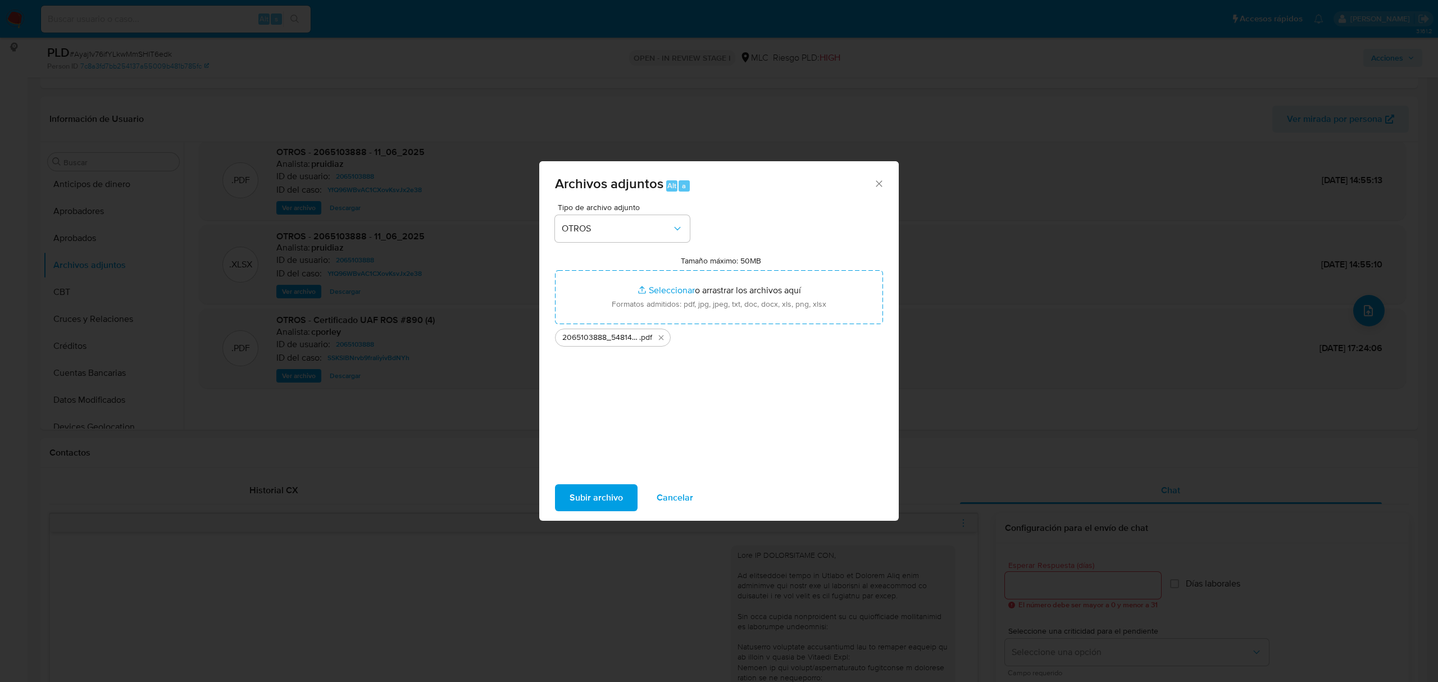
click at [605, 498] on span "Subir archivo" at bounding box center [596, 497] width 53 height 25
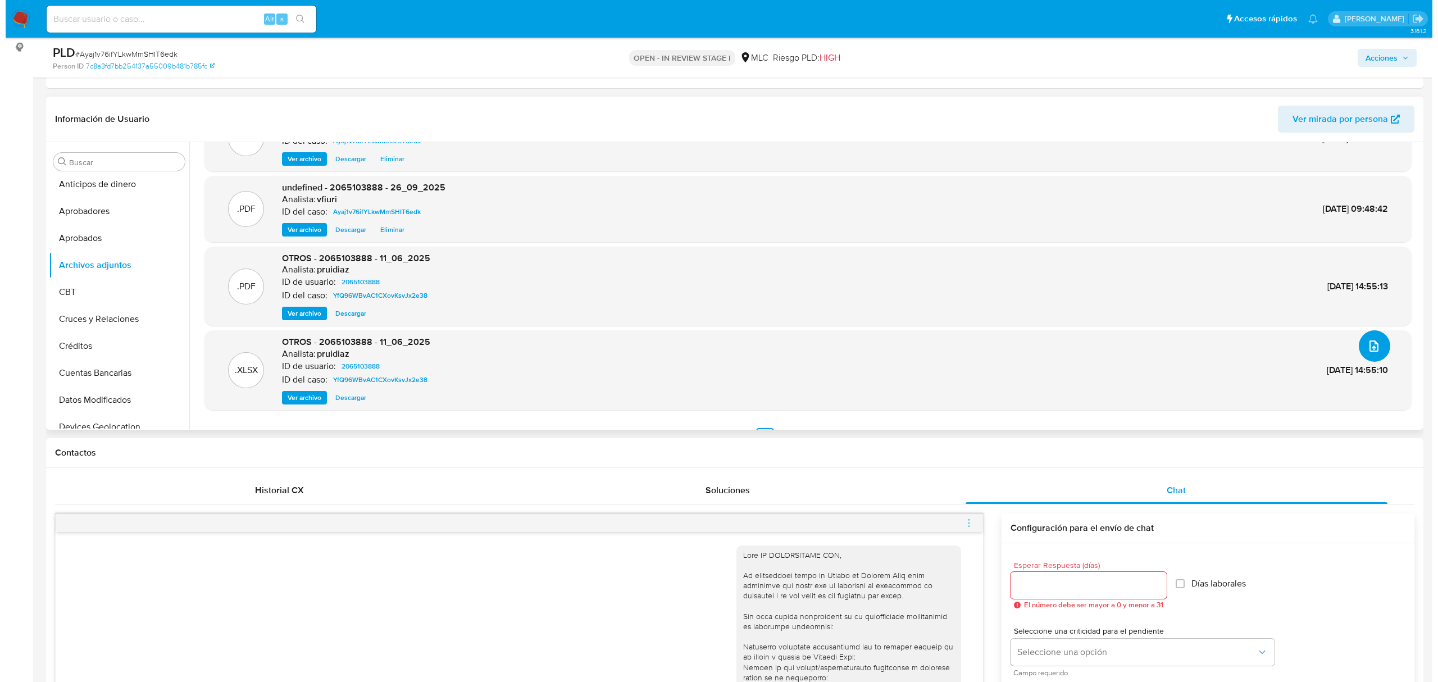
scroll to position [67, 0]
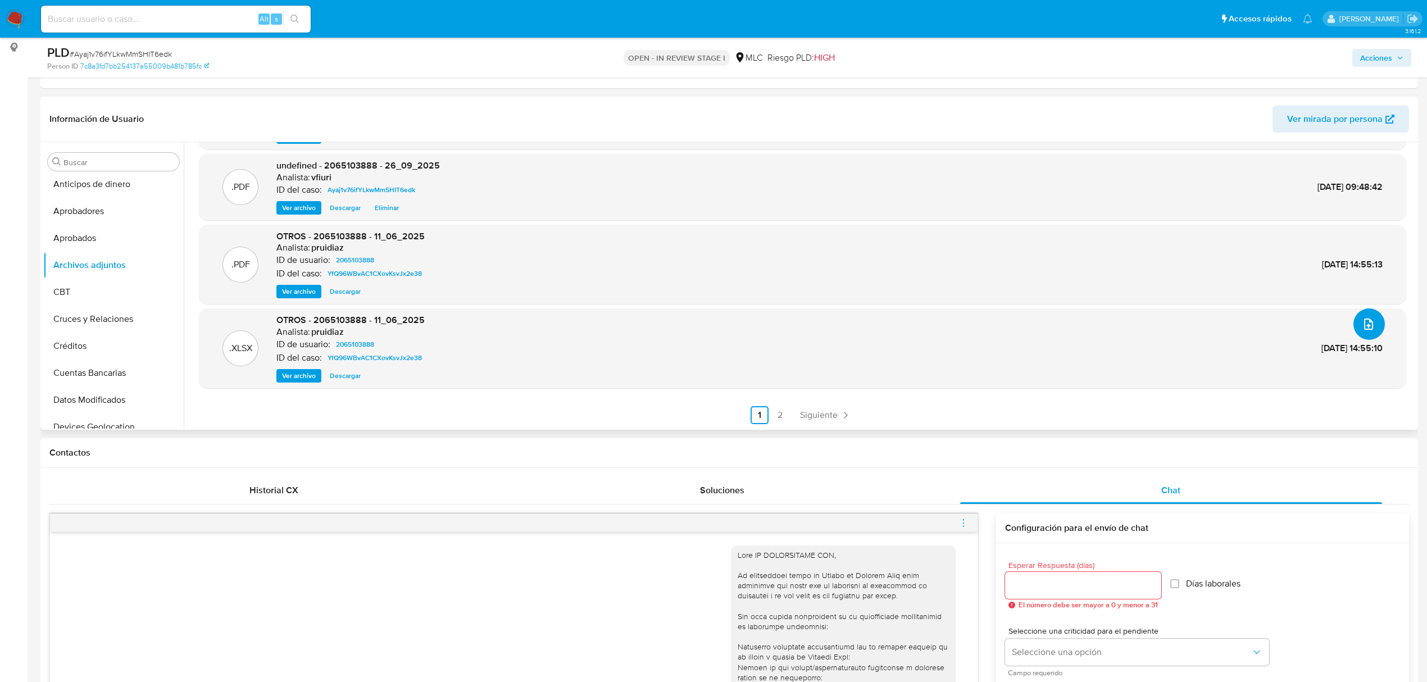
click at [1369, 320] on icon "upload-file" at bounding box center [1368, 323] width 13 height 13
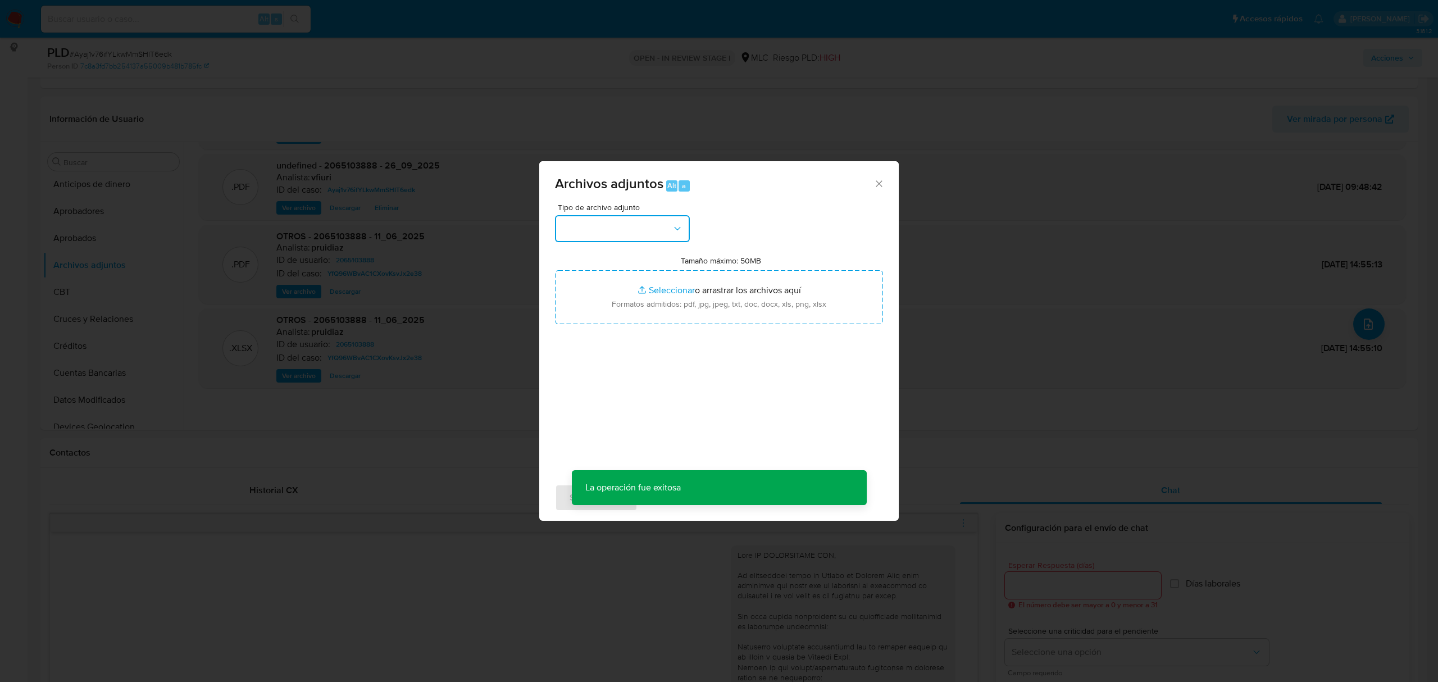
drag, startPoint x: 592, startPoint y: 239, endPoint x: 593, endPoint y: 234, distance: 5.9
click at [593, 235] on button "button" at bounding box center [622, 228] width 135 height 27
click at [587, 286] on span "OTROS" at bounding box center [576, 280] width 29 height 11
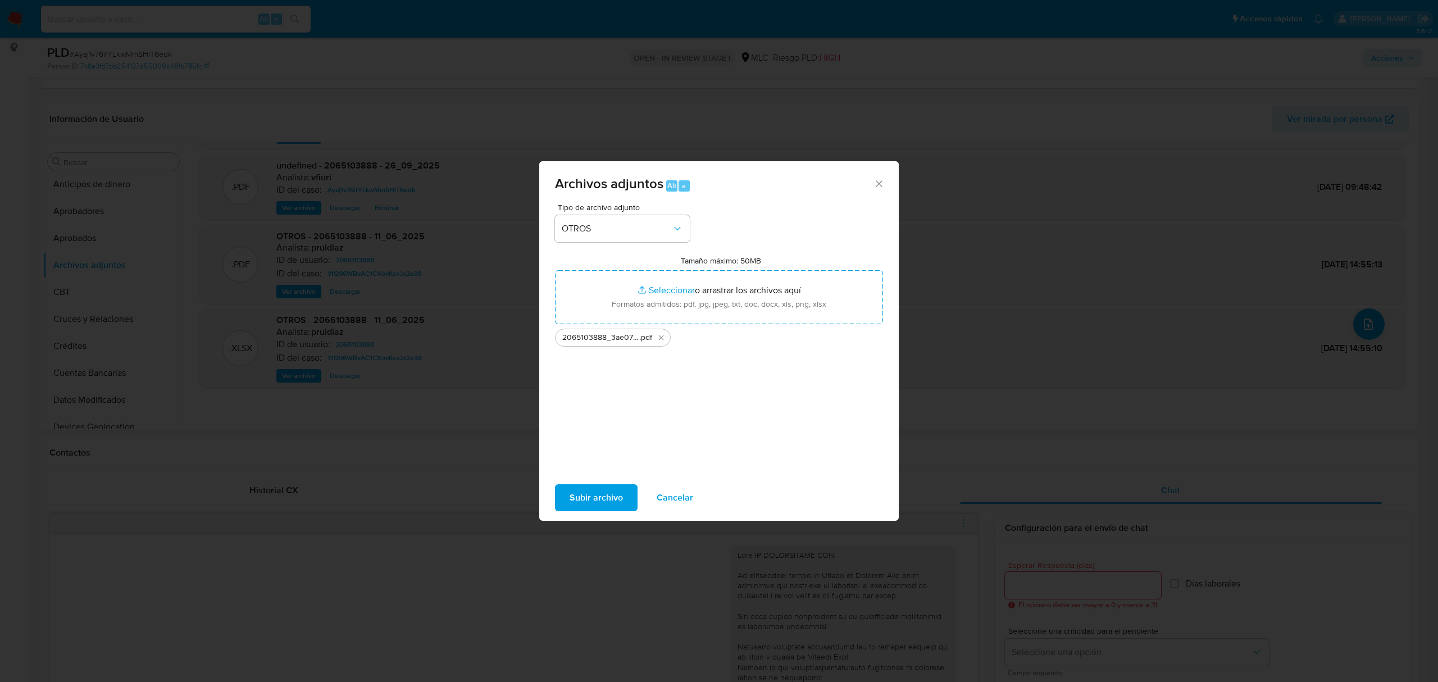
click at [596, 497] on span "Subir archivo" at bounding box center [596, 497] width 53 height 25
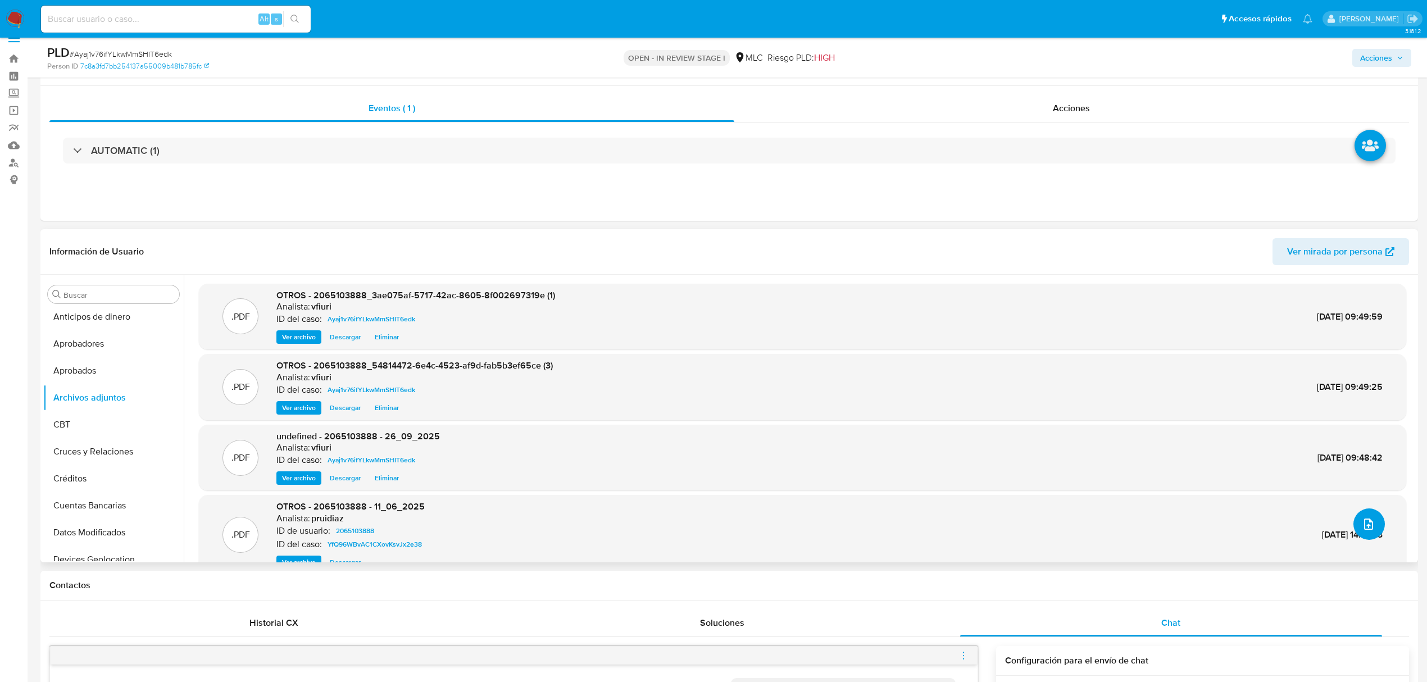
scroll to position [0, 0]
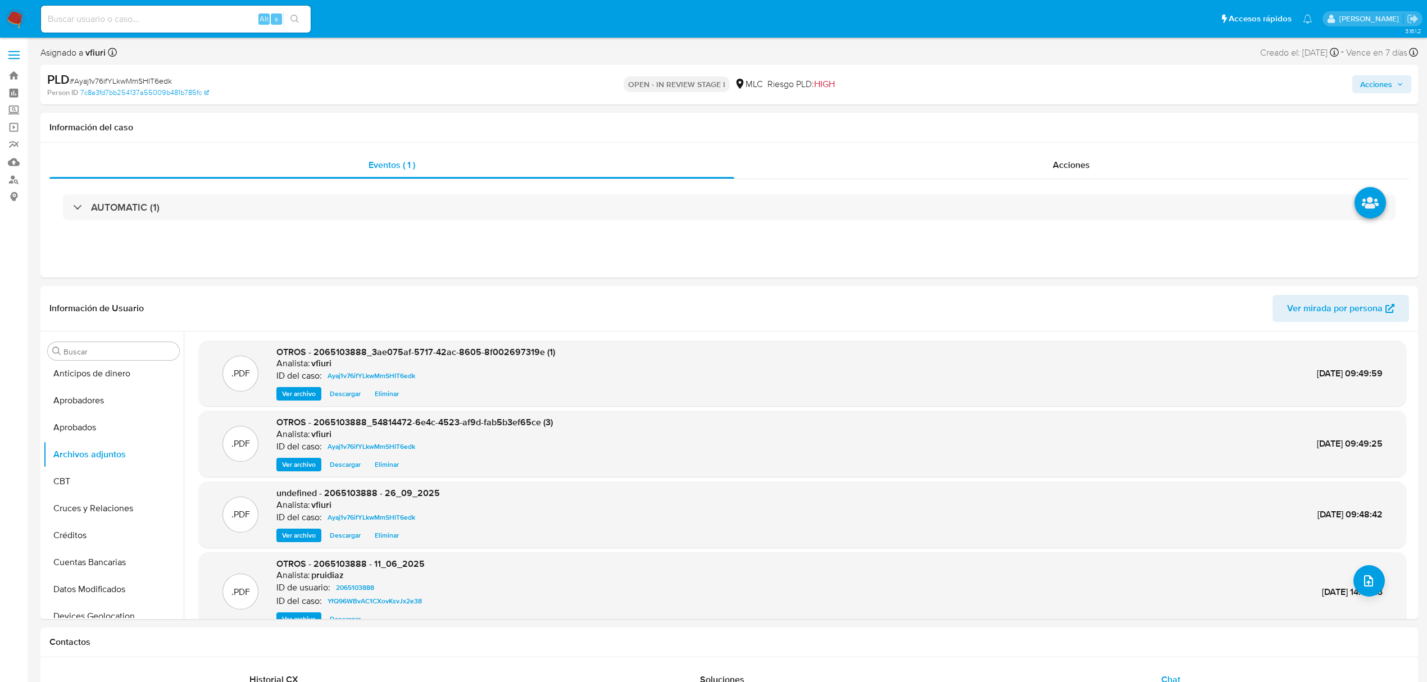
click at [1371, 80] on span "Acciones" at bounding box center [1376, 84] width 32 height 18
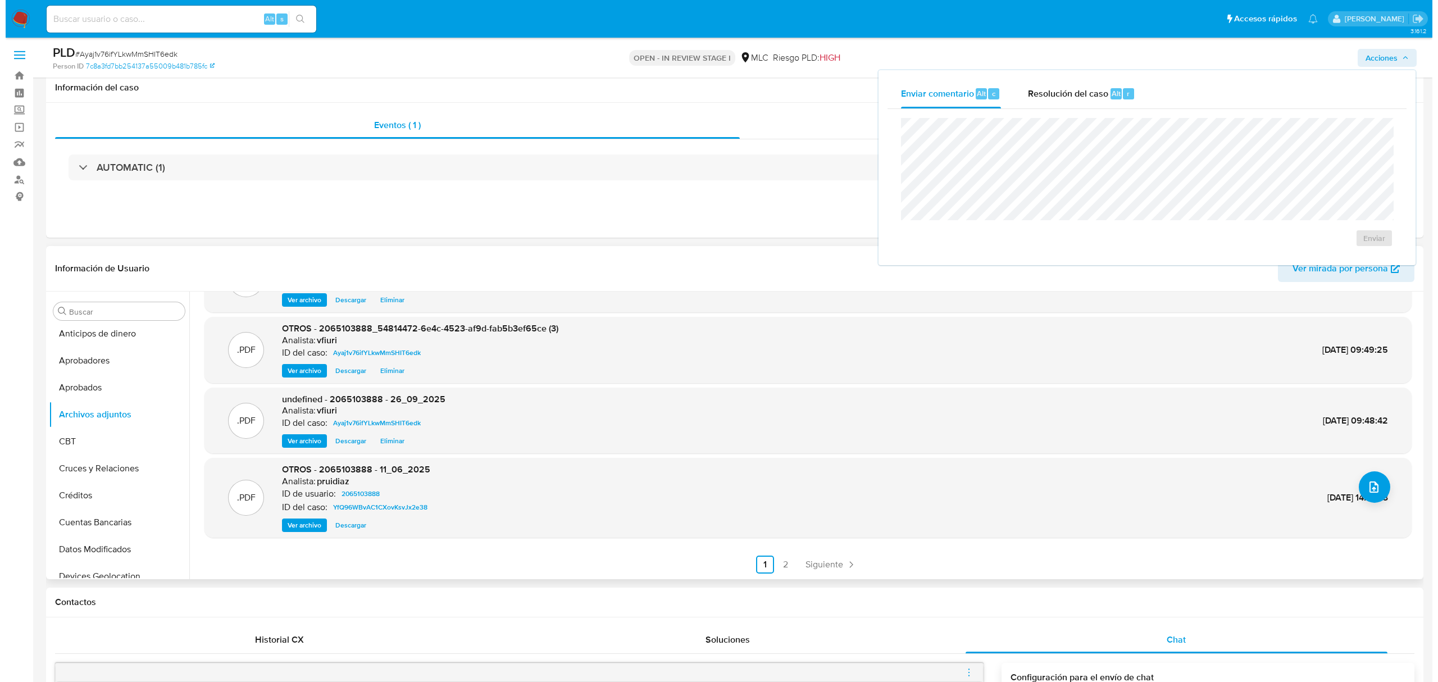
scroll to position [75, 0]
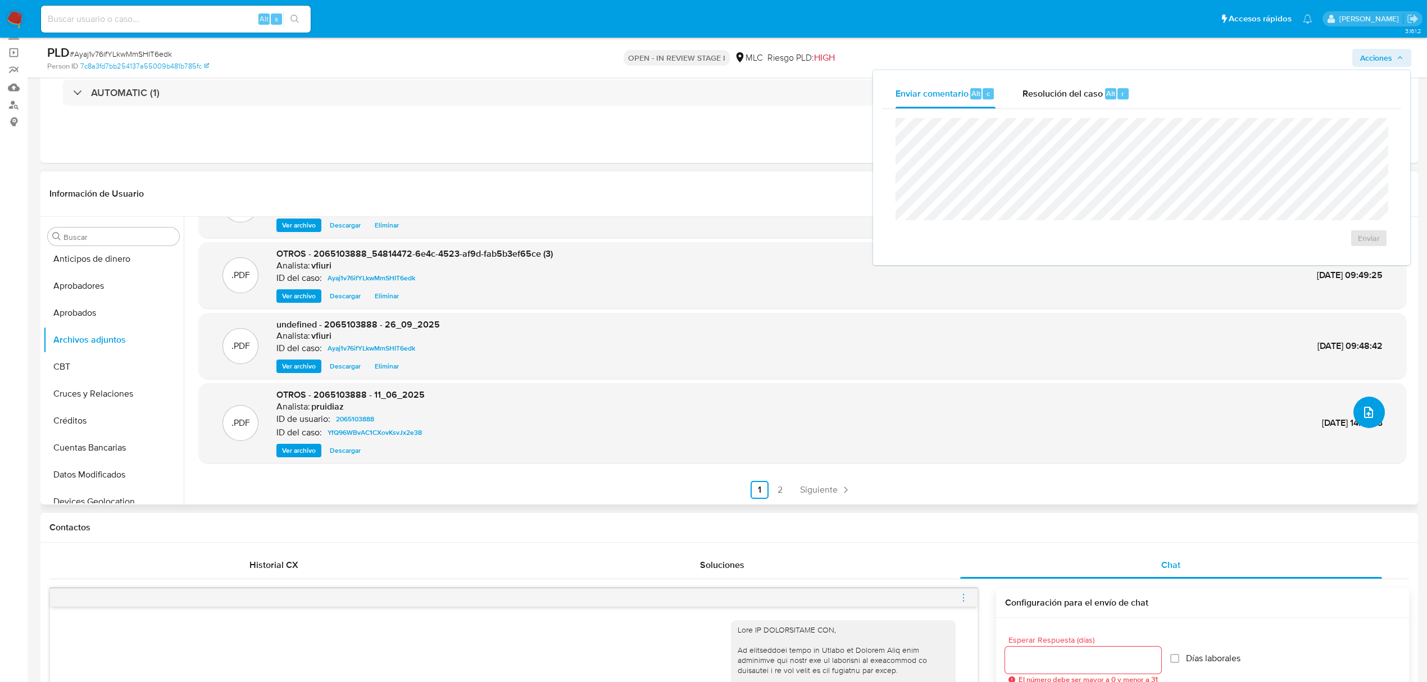
click at [1365, 416] on icon "upload-file" at bounding box center [1368, 412] width 13 height 13
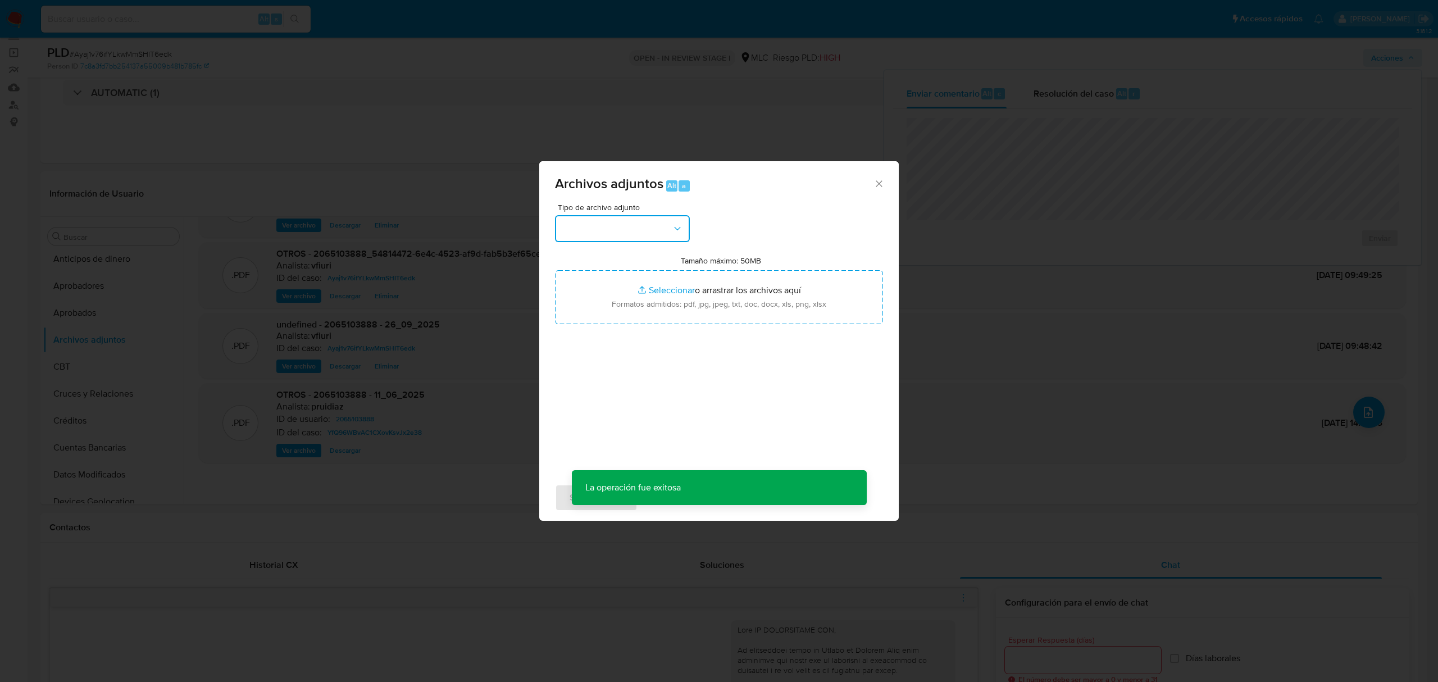
click at [600, 239] on button "button" at bounding box center [622, 228] width 135 height 27
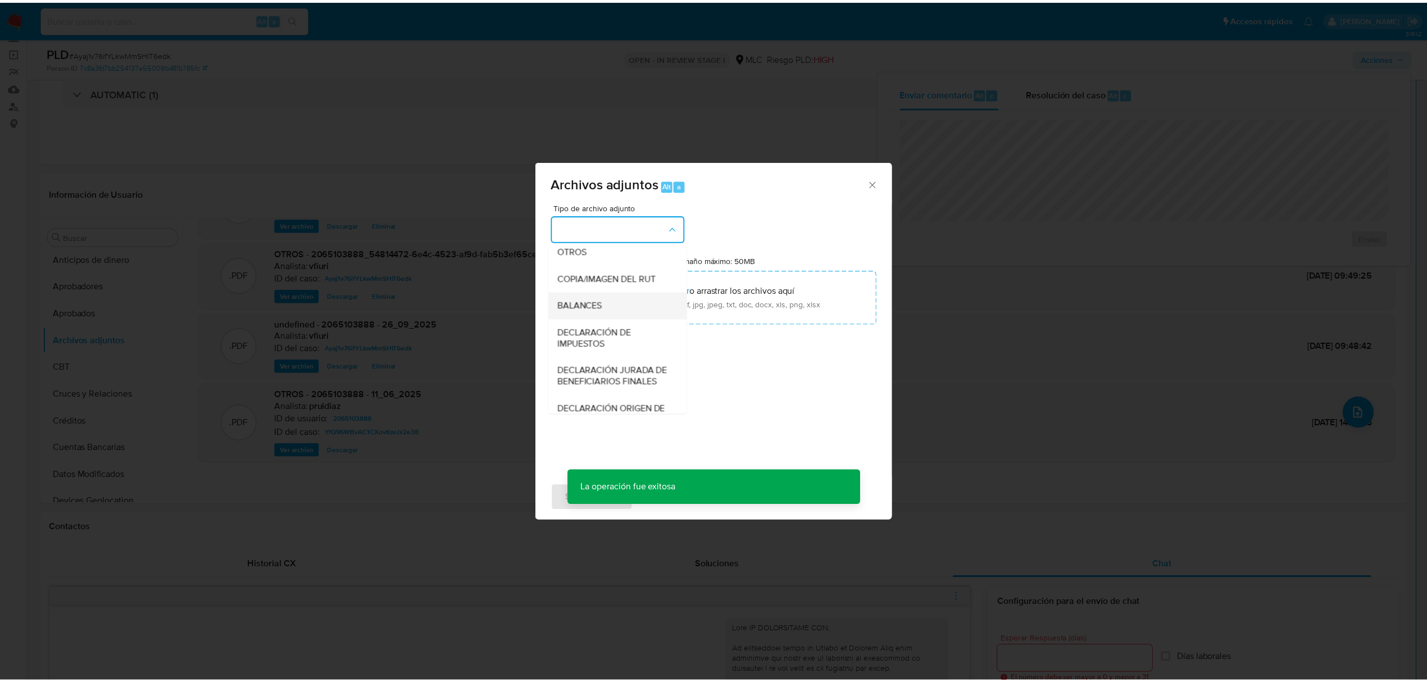
scroll to position [167, 0]
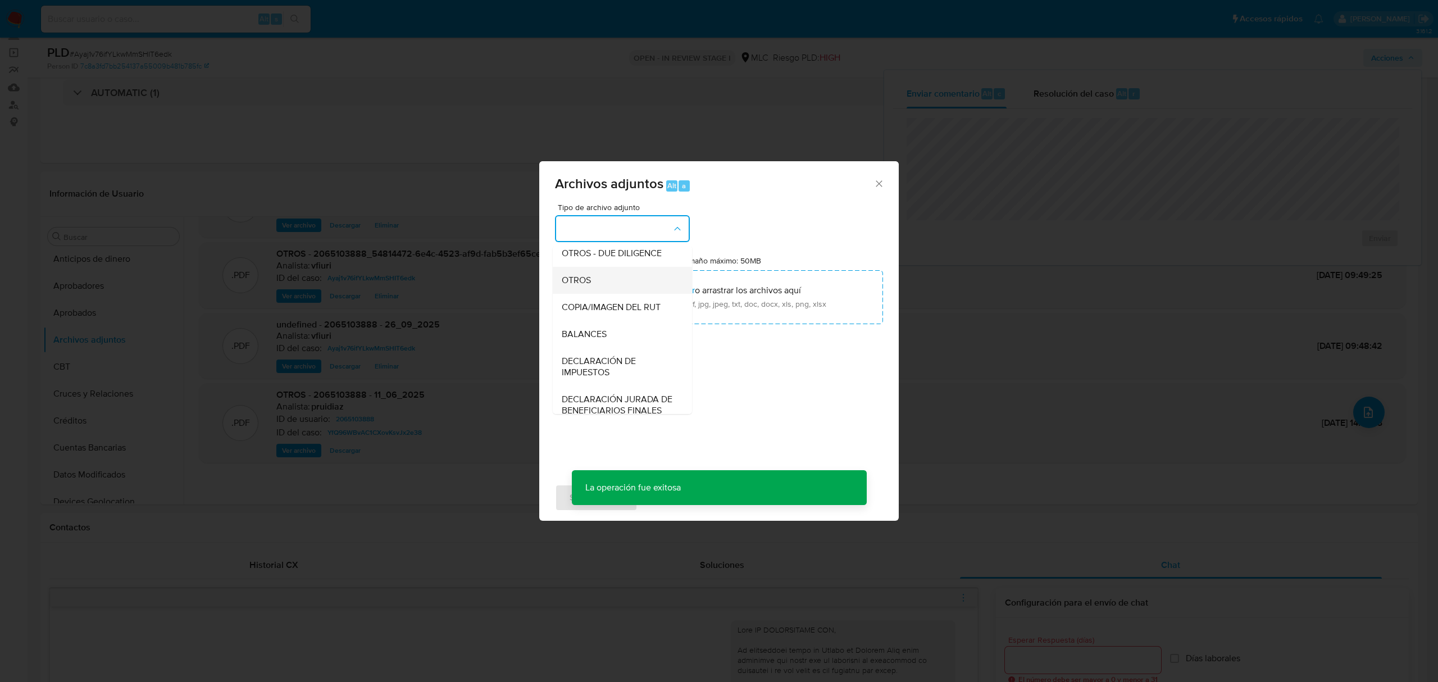
click at [597, 294] on div "OTROS" at bounding box center [619, 280] width 115 height 27
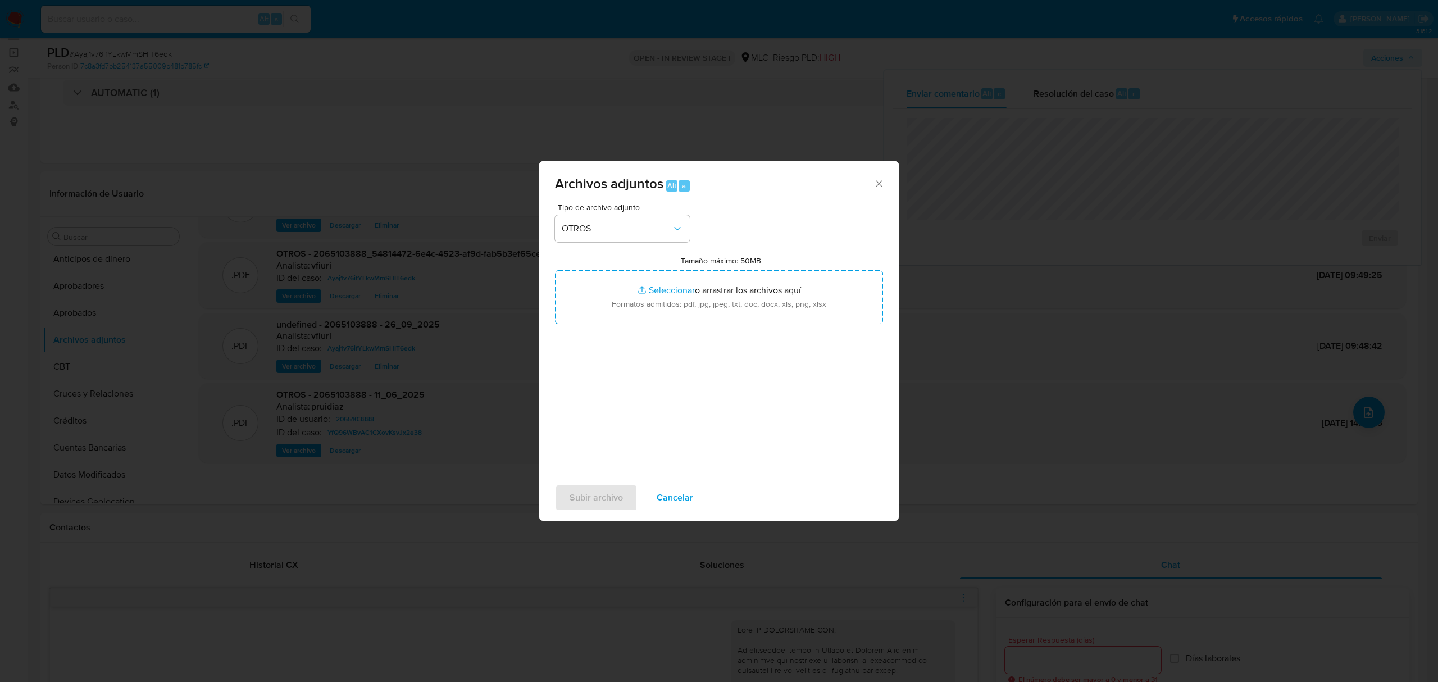
click at [880, 183] on icon "Cerrar" at bounding box center [879, 183] width 6 height 6
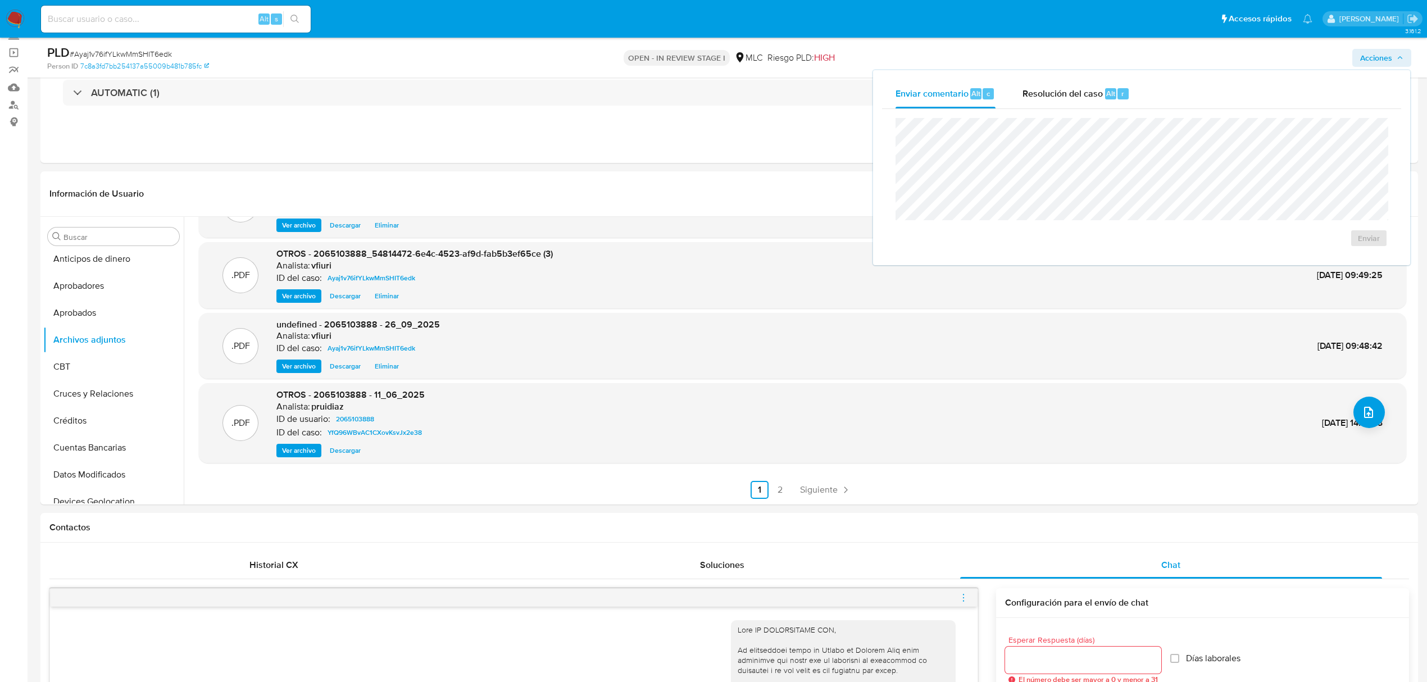
click at [1086, 109] on div "Enviar" at bounding box center [1141, 182] width 519 height 147
click at [1083, 98] on span "Resolución del caso" at bounding box center [1062, 93] width 80 height 13
click at [1304, 256] on button "ROI Proposal" at bounding box center [1336, 249] width 84 height 27
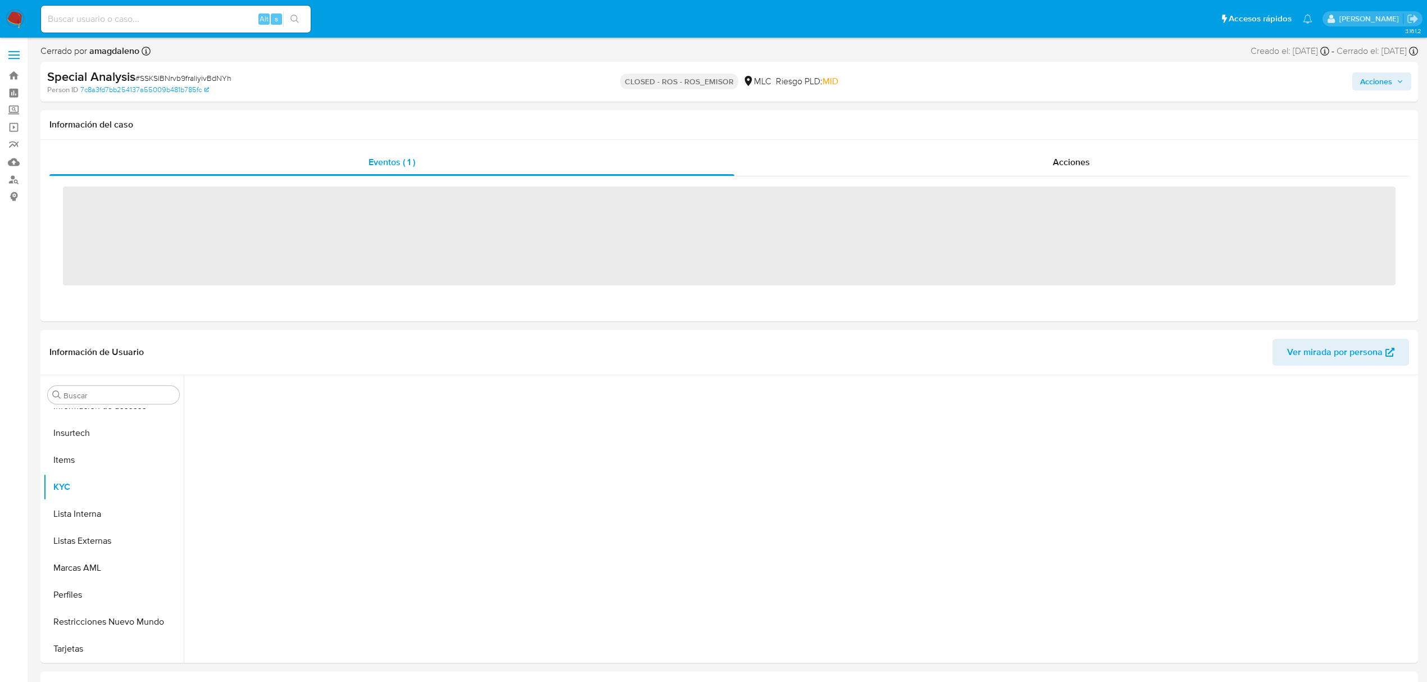
scroll to position [529, 0]
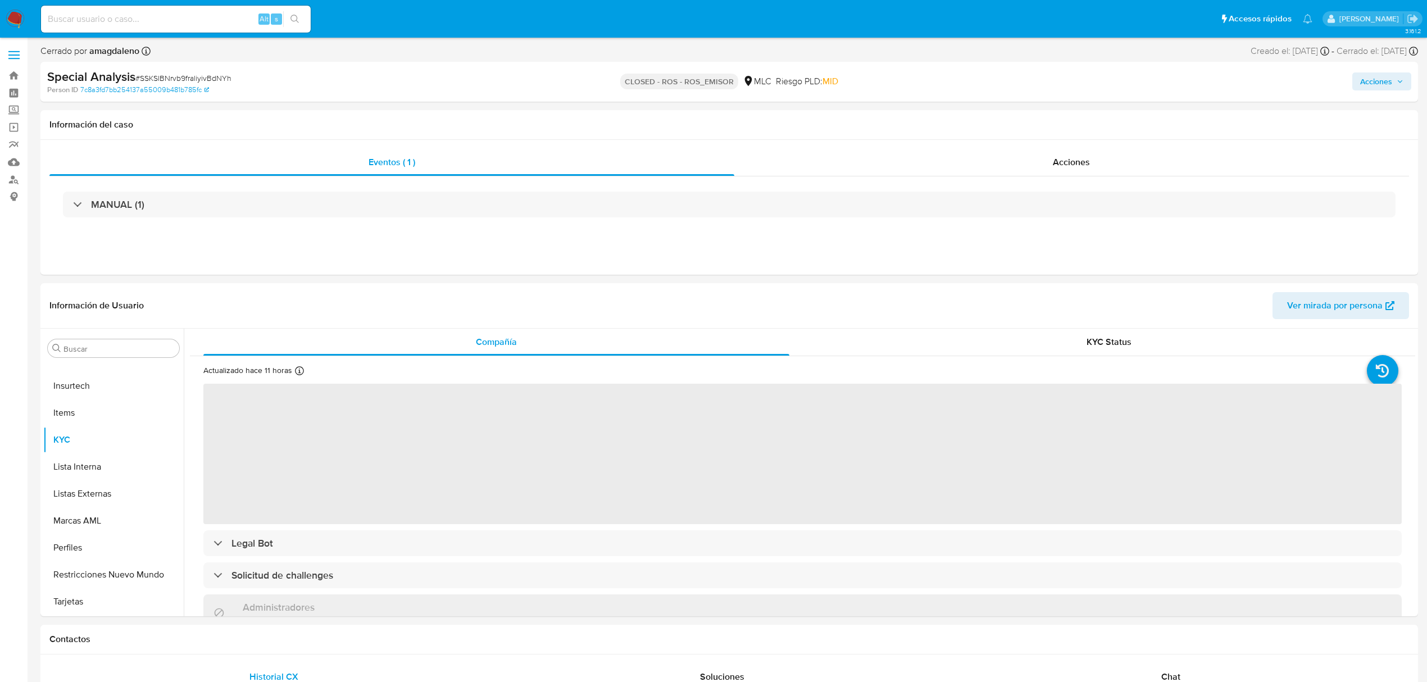
select select "10"
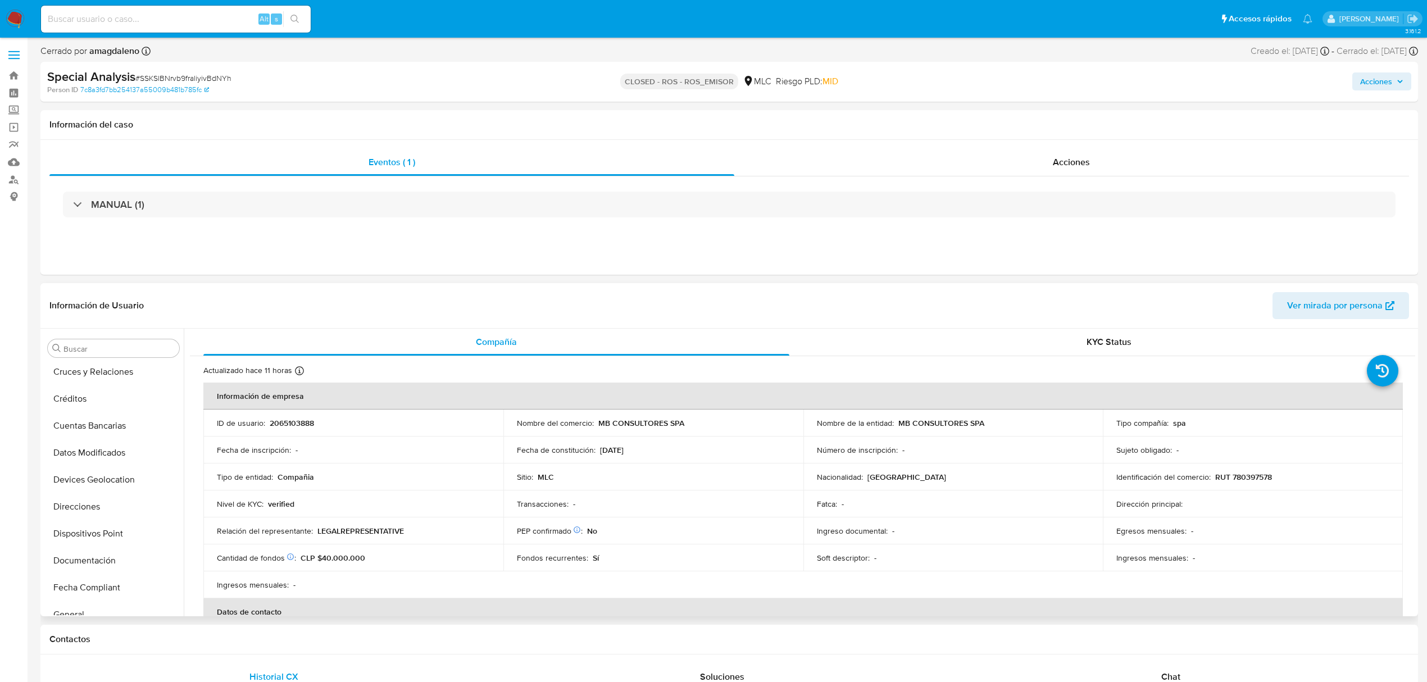
scroll to position [79, 0]
click at [1074, 162] on span "Acciones" at bounding box center [1071, 162] width 37 height 13
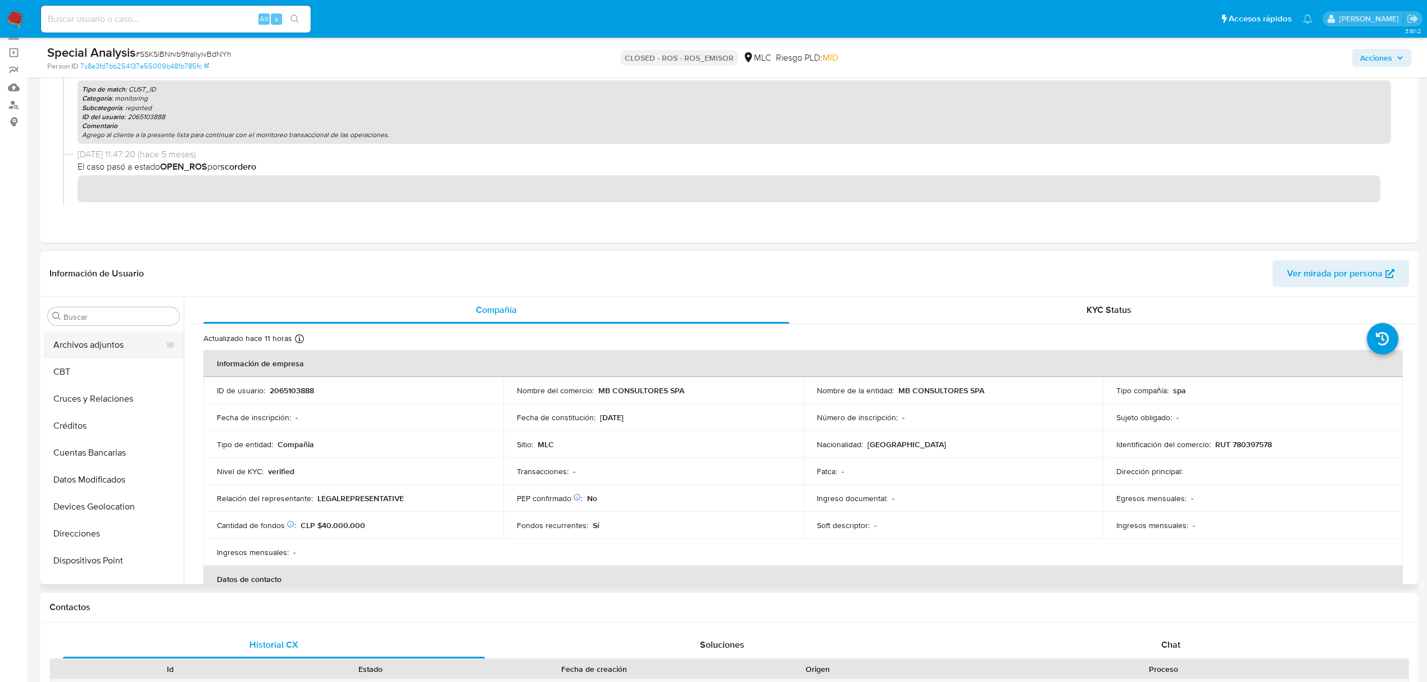
click at [78, 344] on button "Archivos adjuntos" at bounding box center [108, 344] width 131 height 27
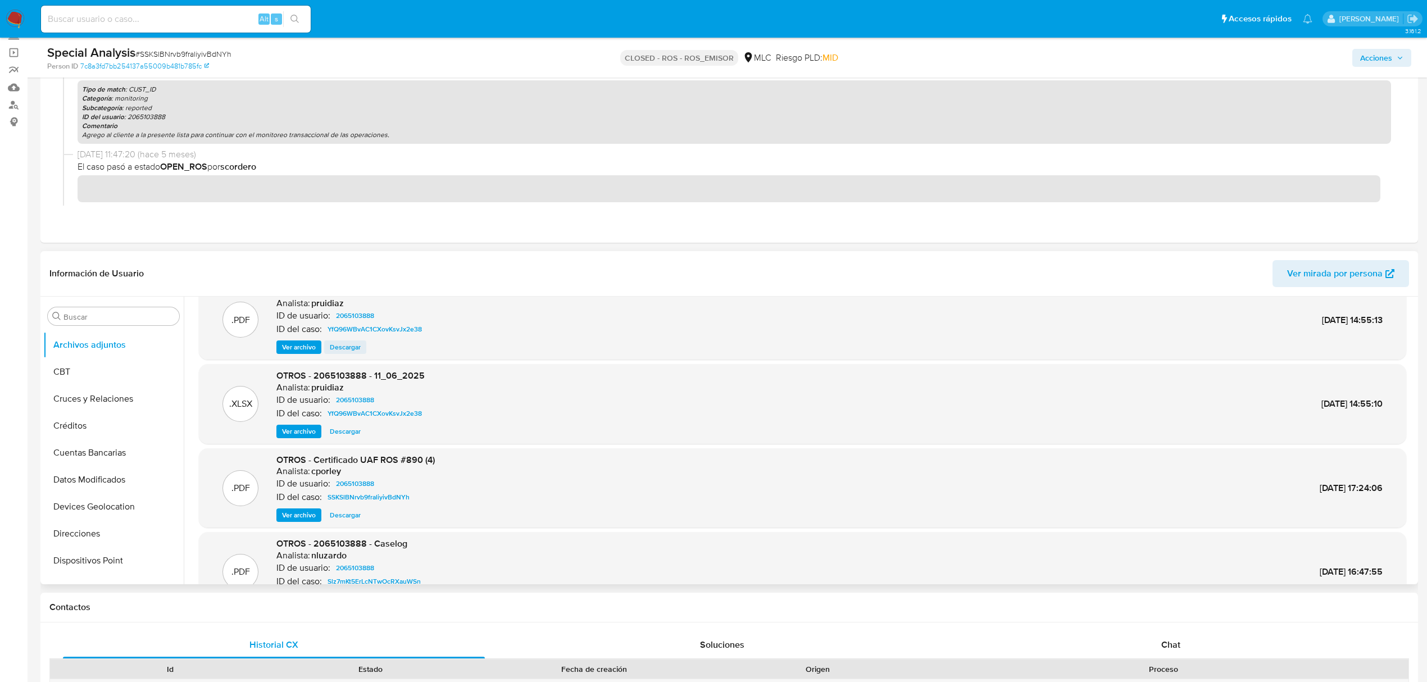
scroll to position [0, 0]
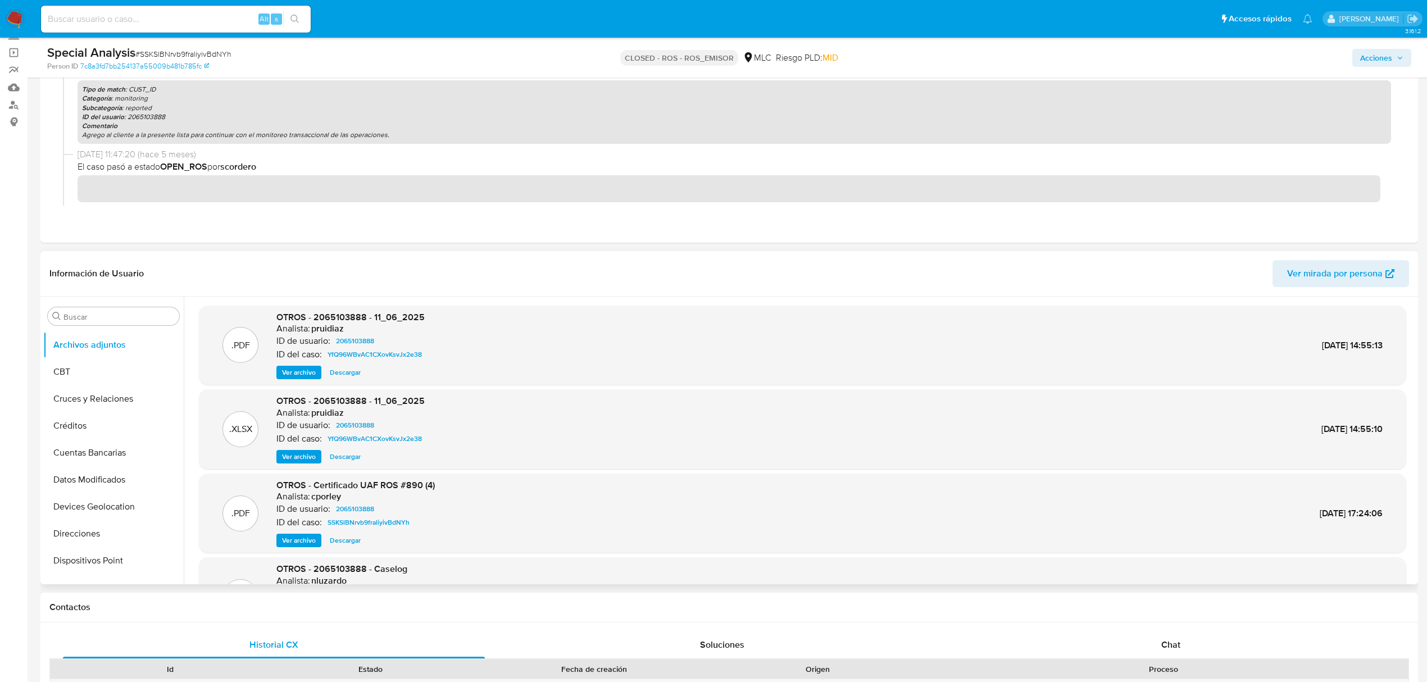
click at [309, 376] on span "Ver archivo" at bounding box center [299, 372] width 34 height 11
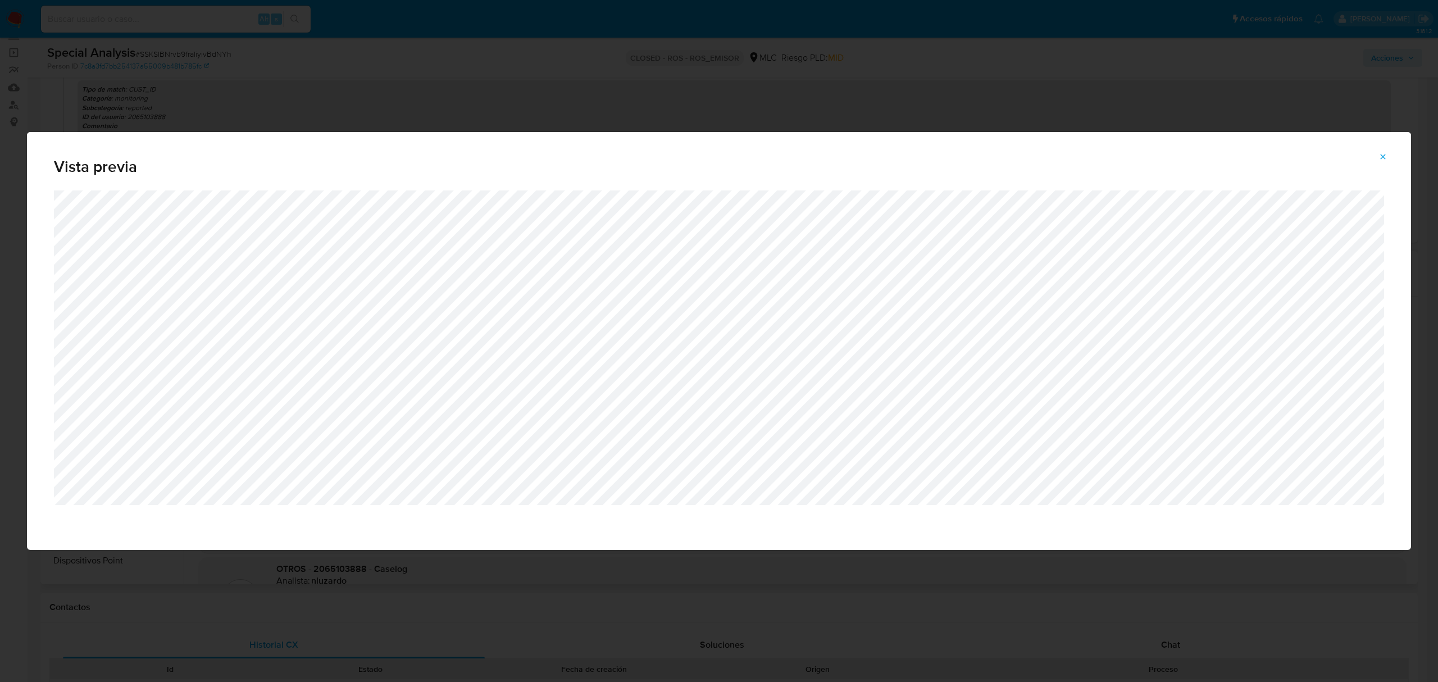
click at [1387, 149] on span "Attachment preview" at bounding box center [1383, 157] width 9 height 16
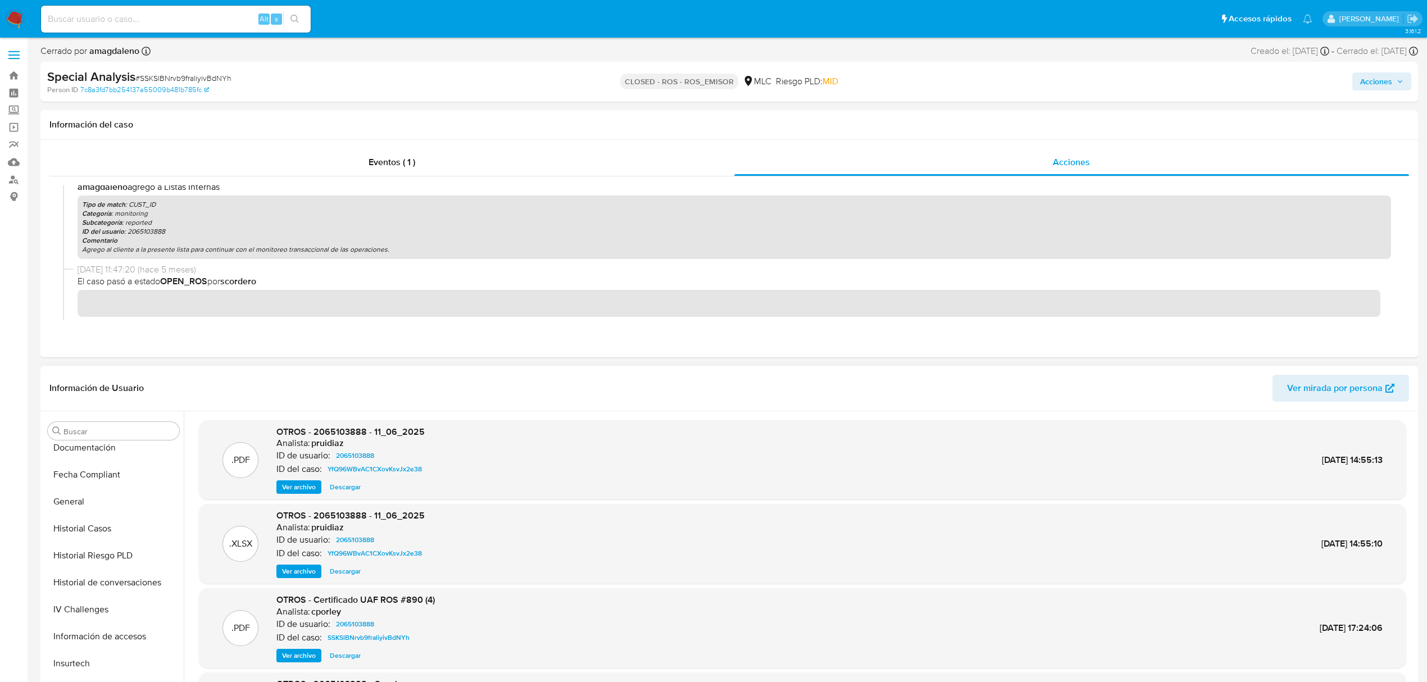
scroll to position [529, 0]
click at [103, 527] on button "KYC" at bounding box center [108, 522] width 131 height 27
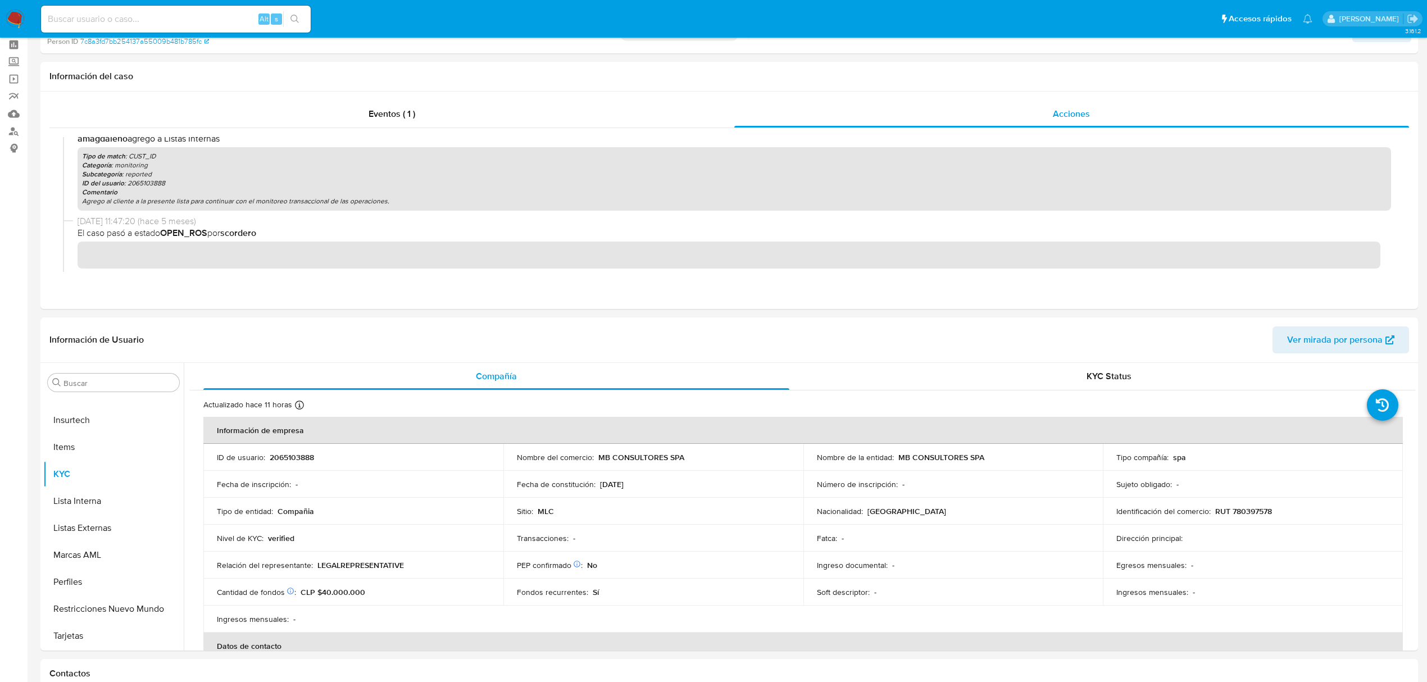
scroll to position [75, 0]
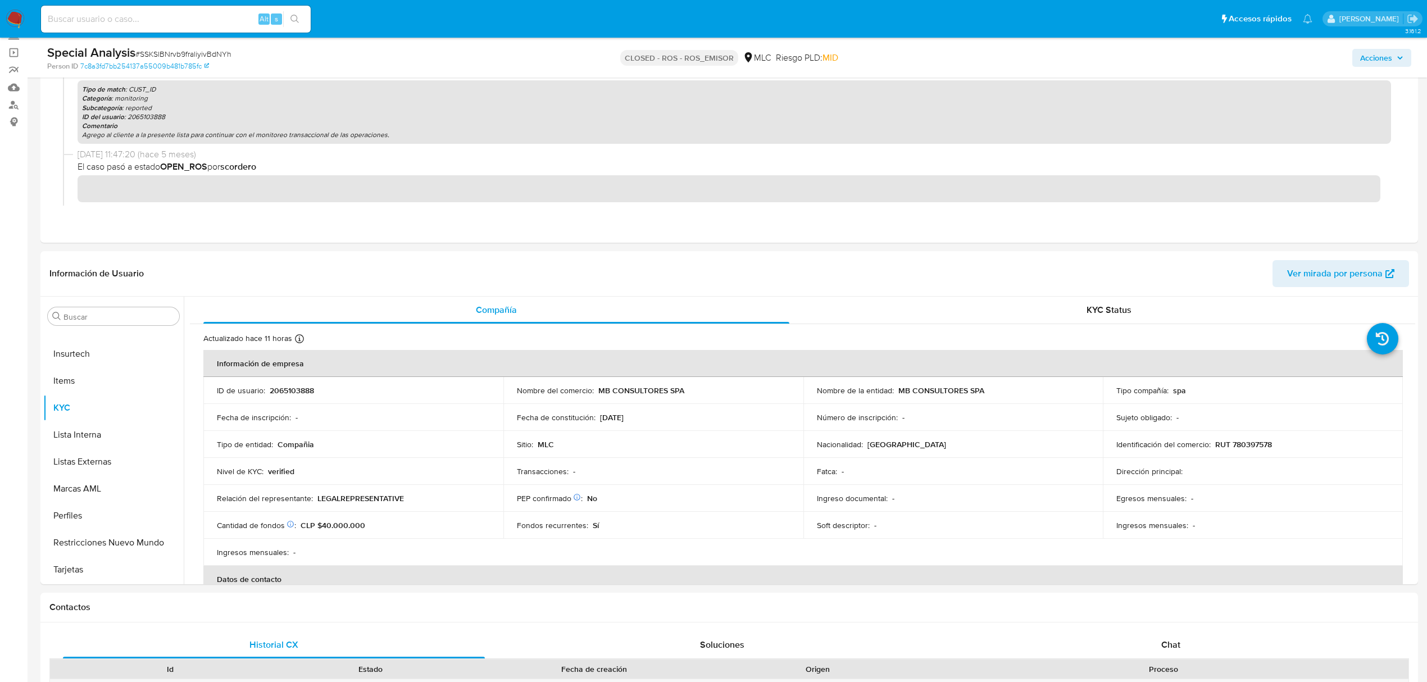
click at [1248, 443] on p "RUT 780397578" at bounding box center [1243, 444] width 57 height 10
copy p "780397578"
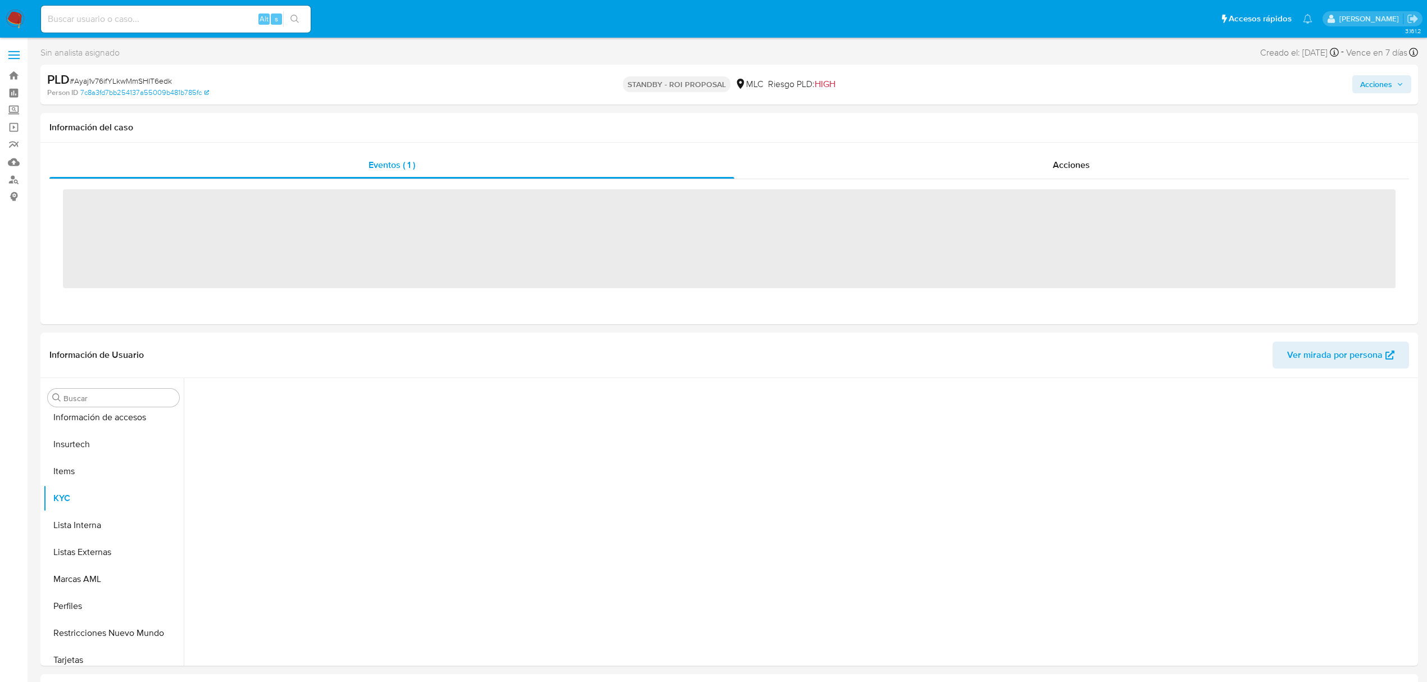
scroll to position [529, 0]
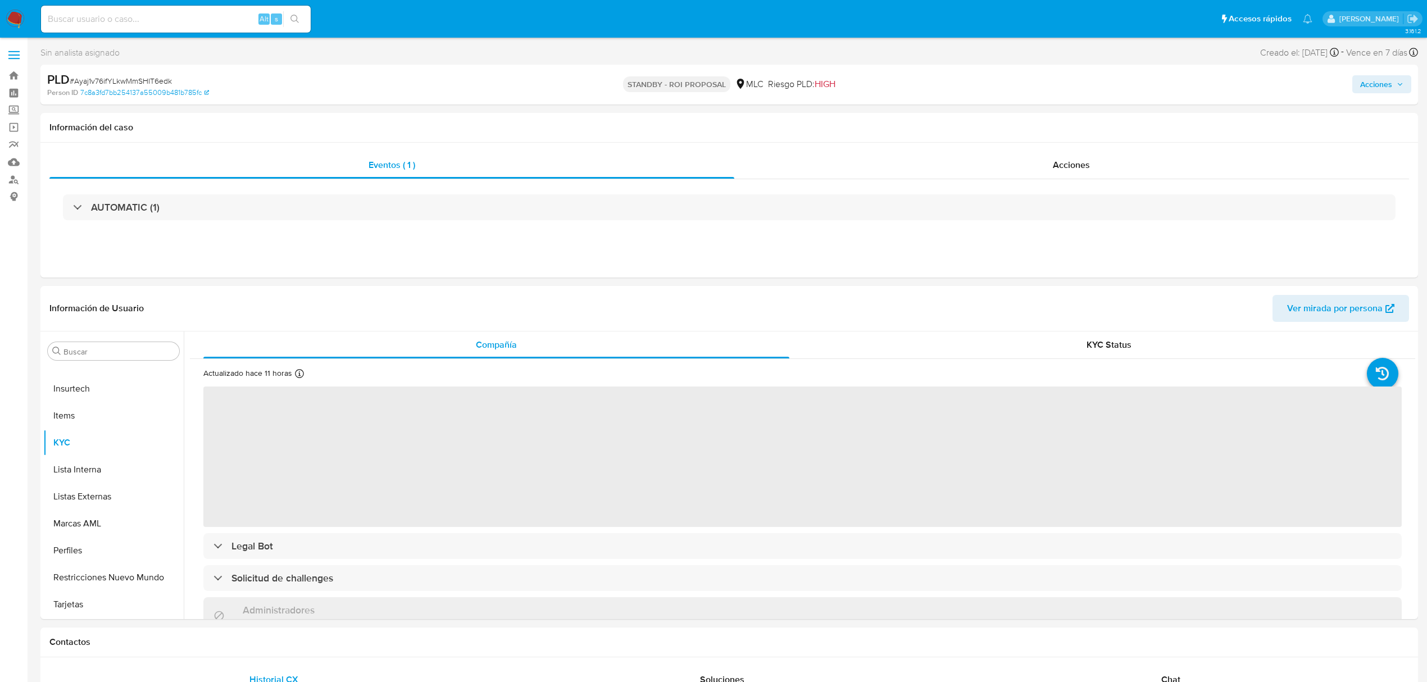
select select "10"
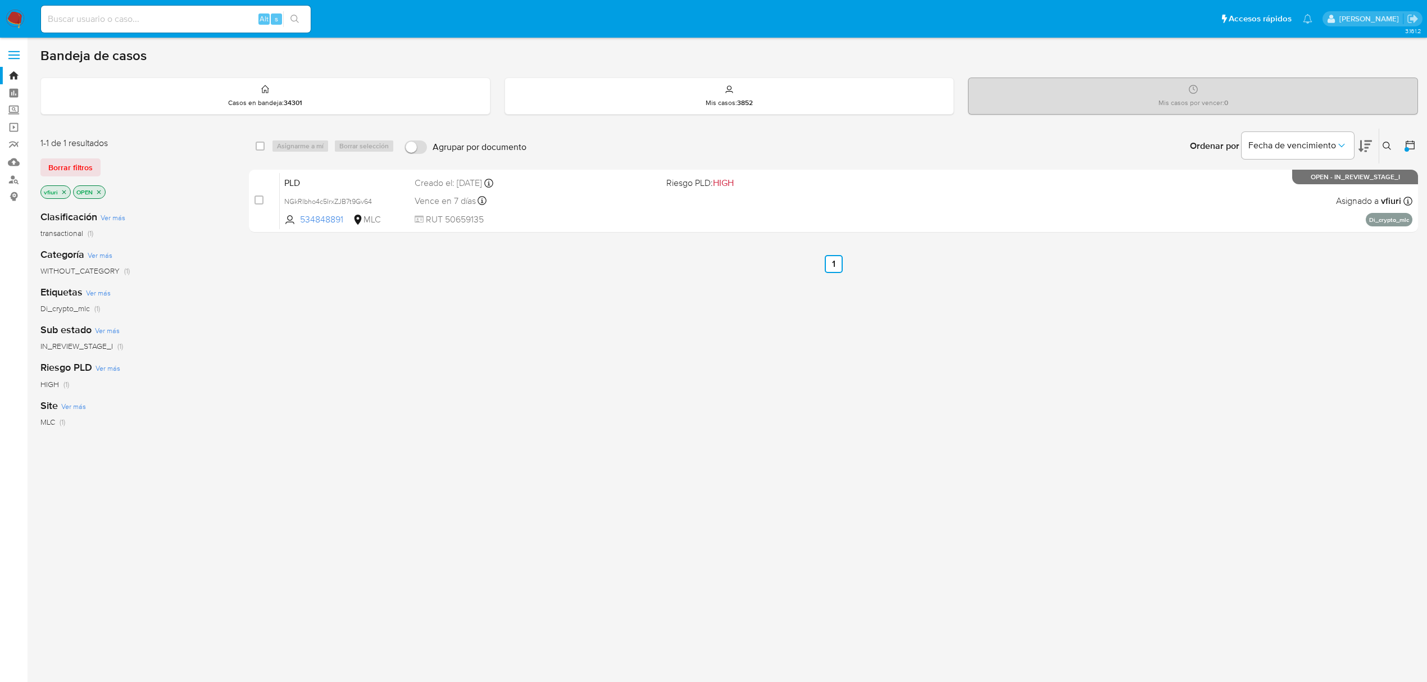
click at [1410, 146] on icon at bounding box center [1410, 144] width 11 height 11
click at [1407, 149] on div at bounding box center [1407, 149] width 4 height 4
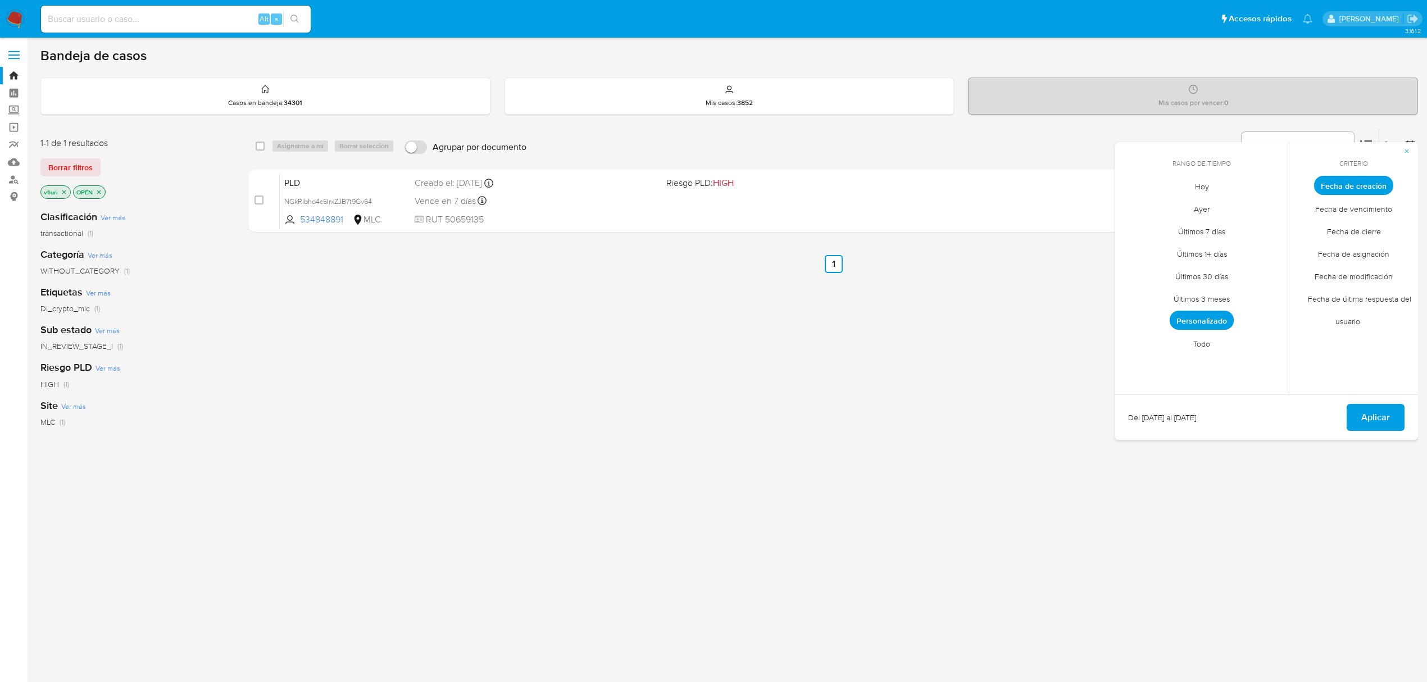
click at [1193, 326] on span "Personalizado" at bounding box center [1202, 320] width 64 height 19
click at [1269, 206] on icon "Mes siguiente" at bounding box center [1271, 205] width 13 height 13
click at [1158, 291] on button "12" at bounding box center [1157, 293] width 18 height 18
click at [1365, 410] on span "Aplicar" at bounding box center [1375, 417] width 29 height 25
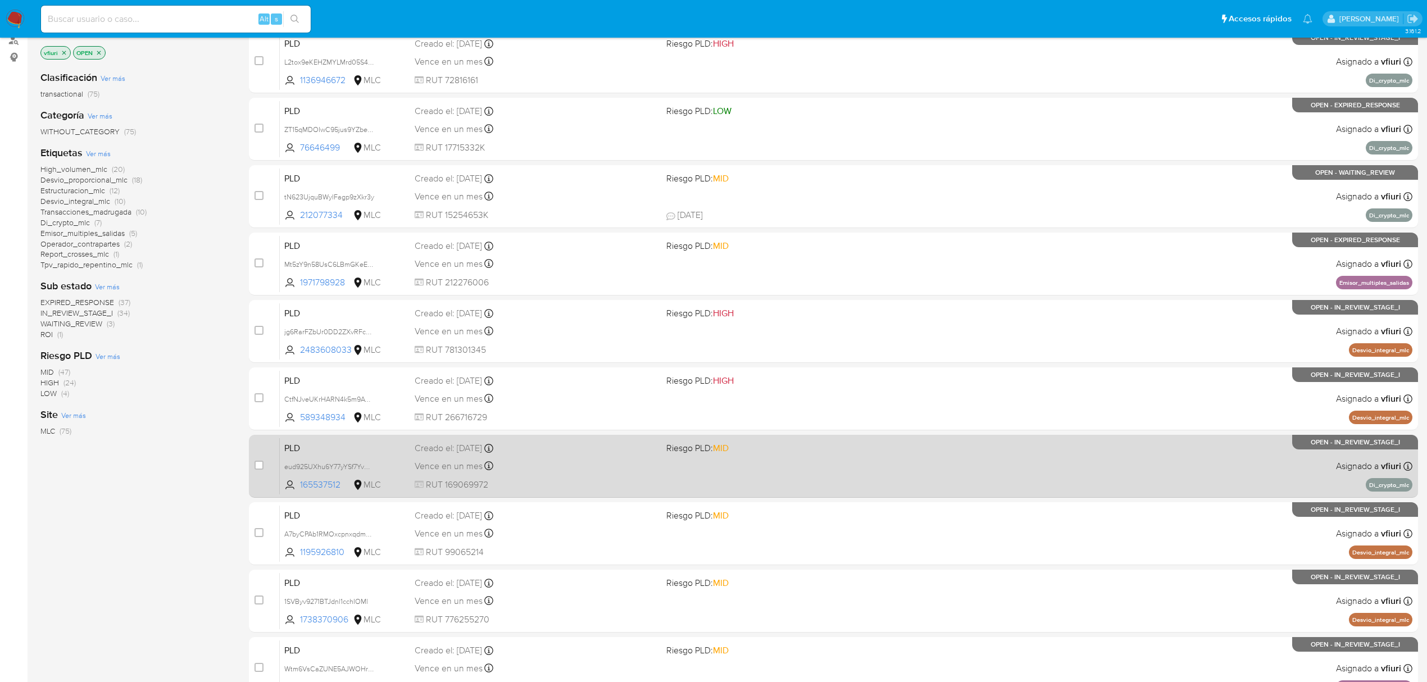
scroll to position [245, 0]
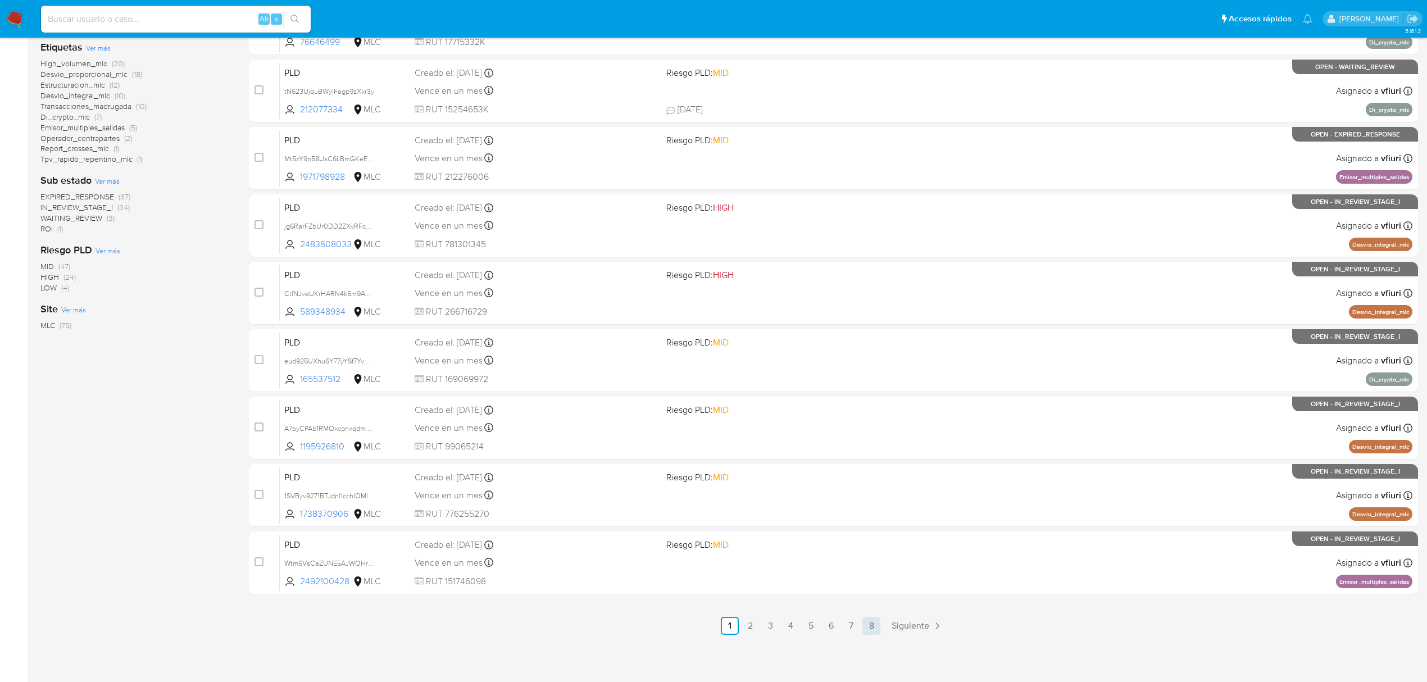
click at [866, 629] on link "8" at bounding box center [871, 626] width 18 height 18
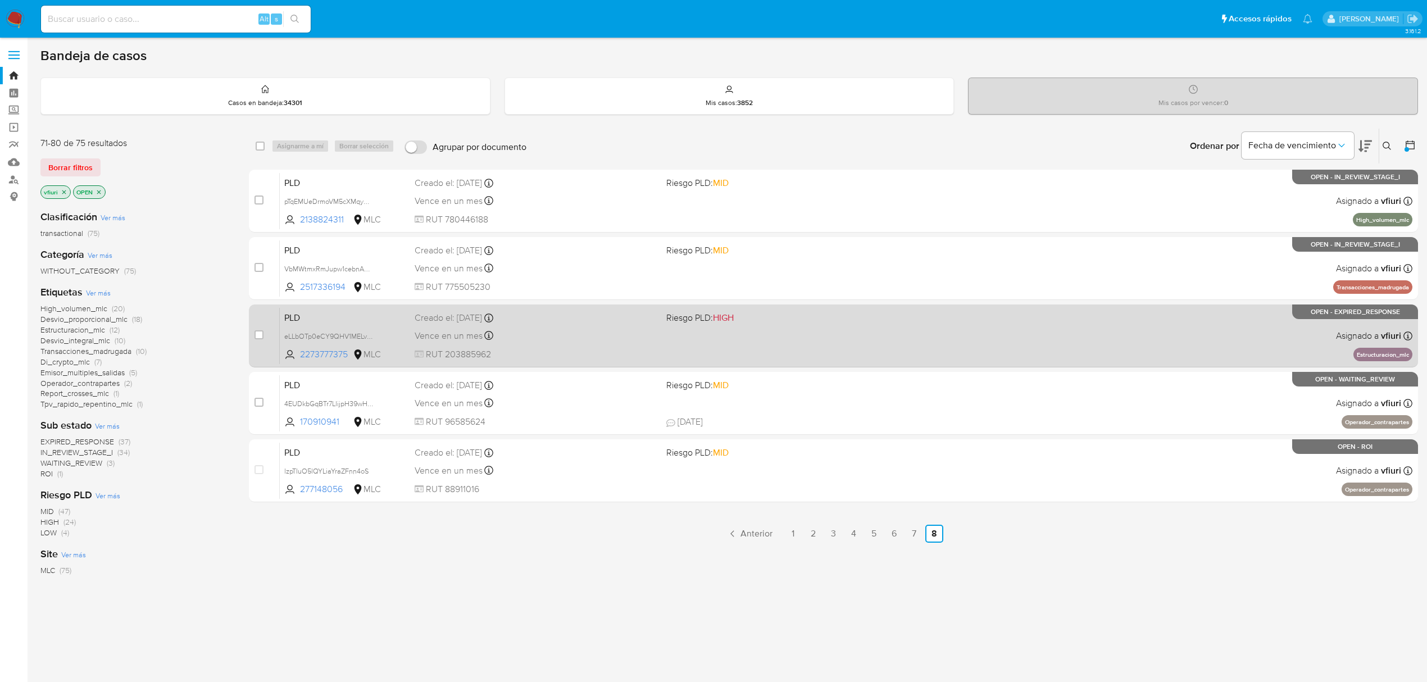
scroll to position [2, 0]
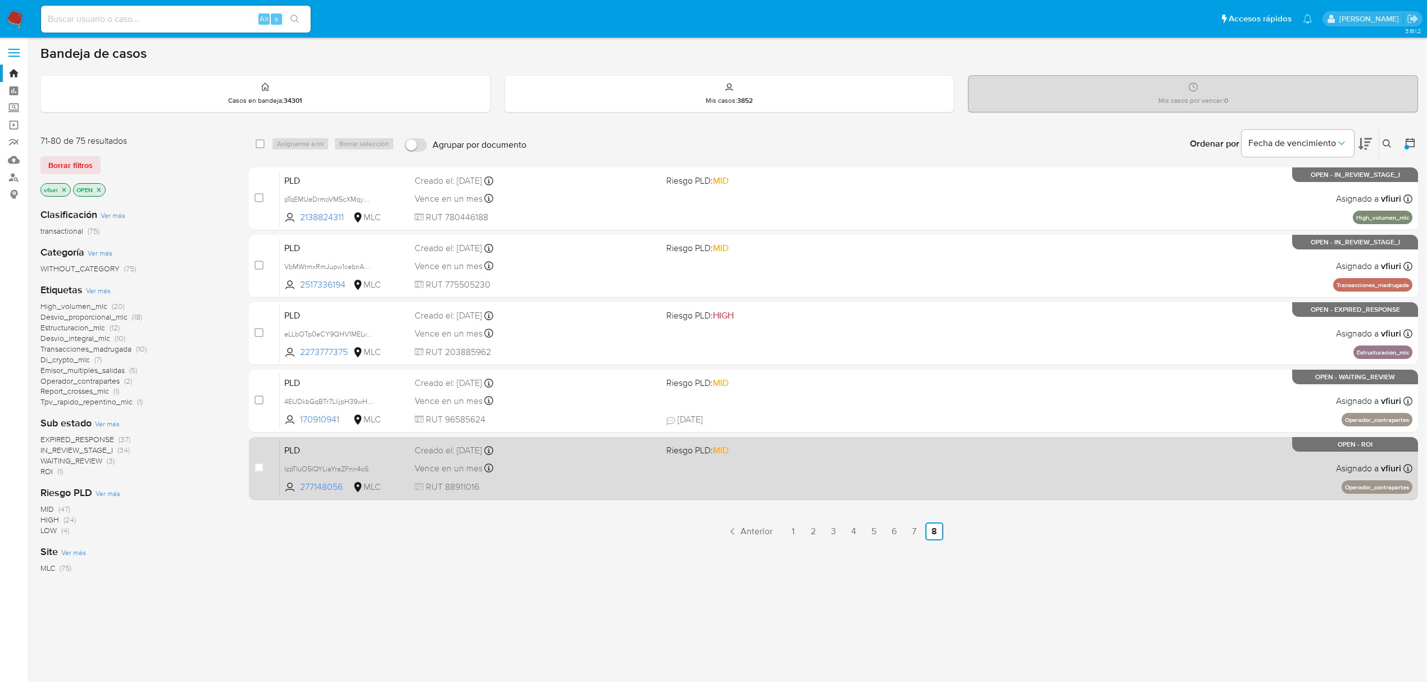
click at [843, 461] on div "PLD lzpTIuO5lQYLiaYraZFnn4oS 277148056 MLC Riesgo PLD: MID Creado el: 12/08/202…" at bounding box center [846, 468] width 1133 height 57
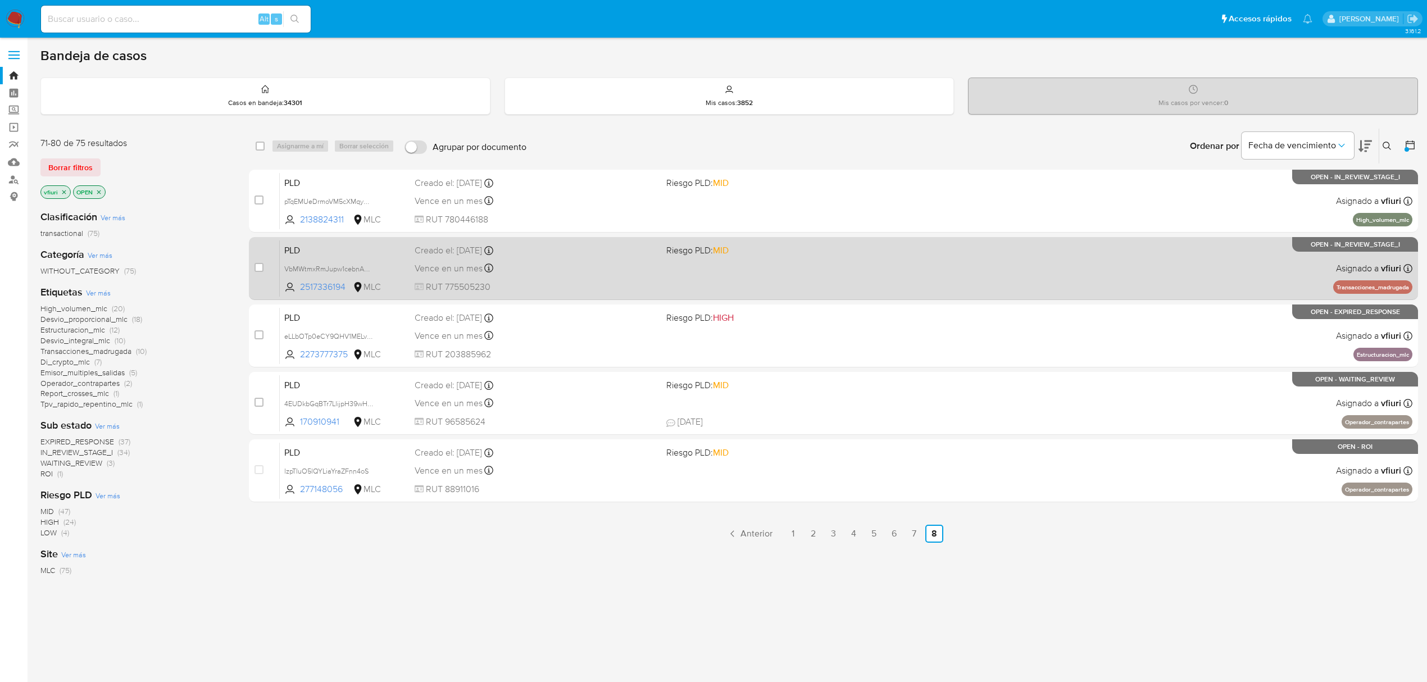
click at [783, 261] on div "PLD VbMWtmxRmJupw1cebnARYINd 2517336194 MLC Riesgo PLD: MID Creado el: 12/08/20…" at bounding box center [846, 268] width 1133 height 57
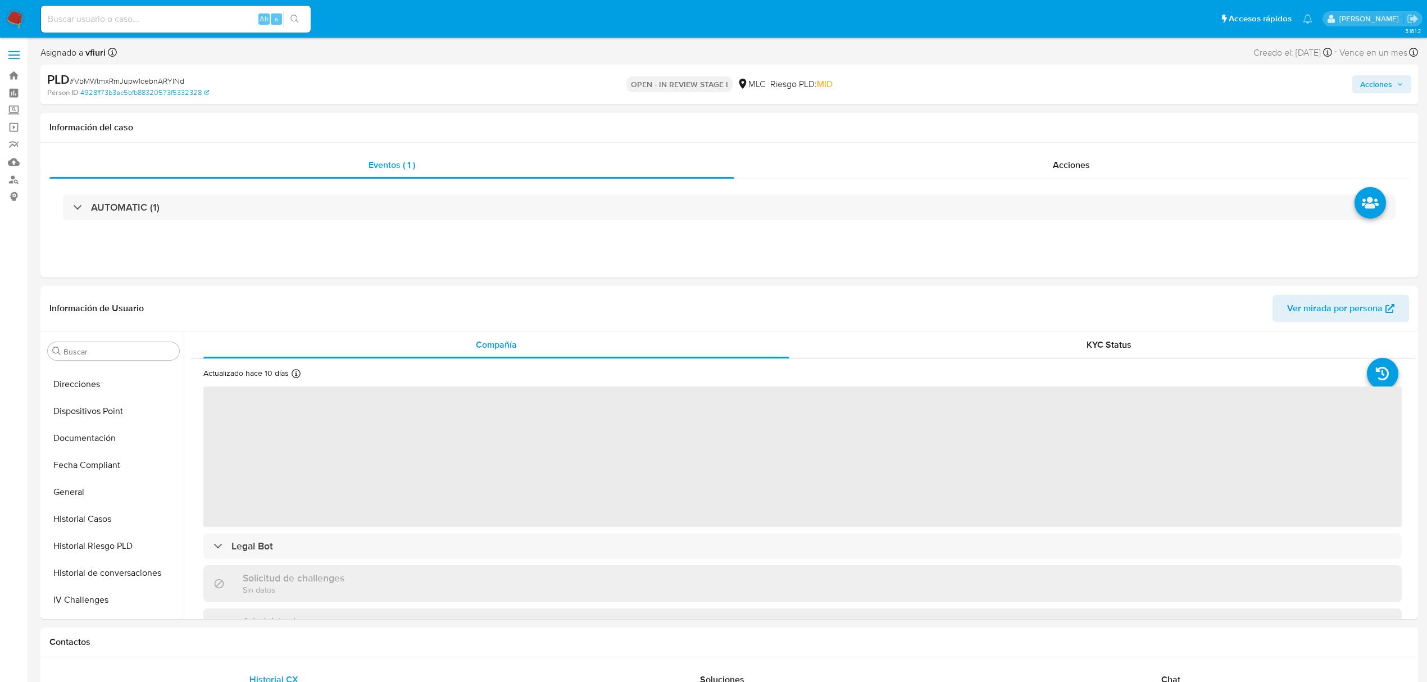
select select "10"
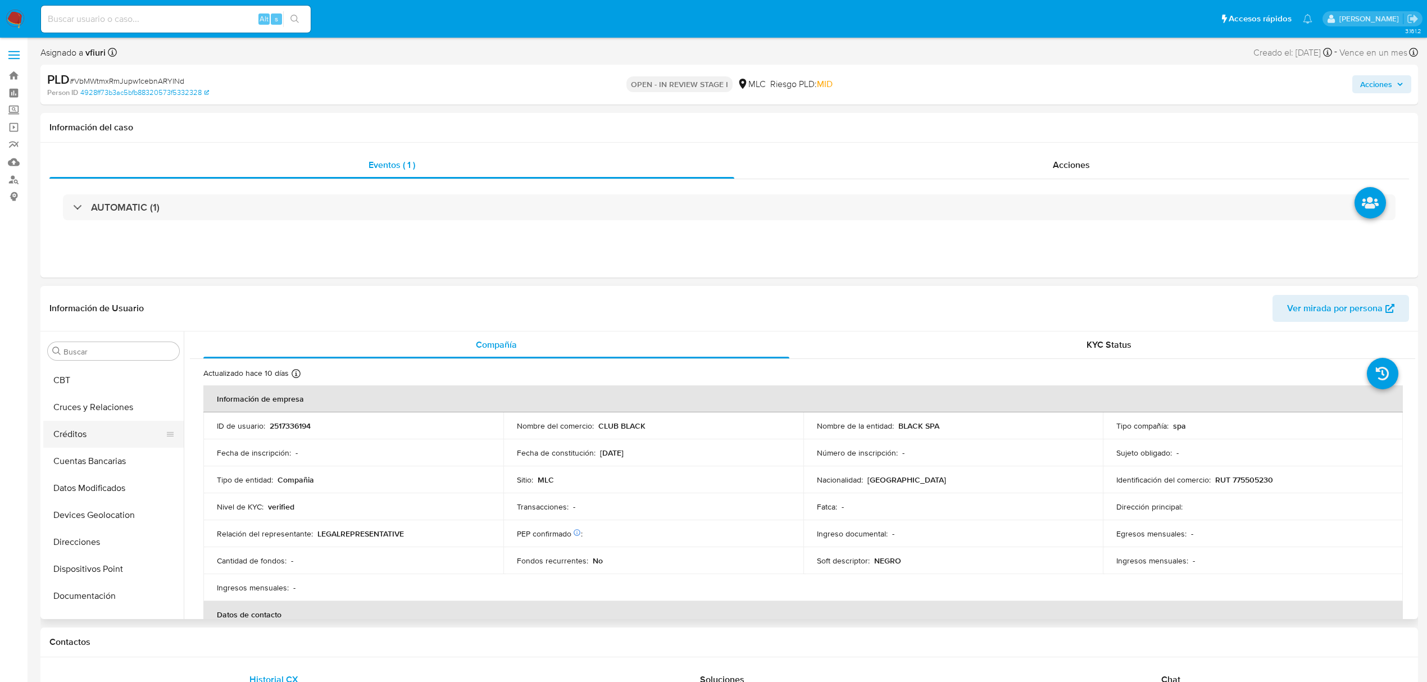
scroll to position [79, 0]
click at [78, 385] on button "Archivos adjuntos" at bounding box center [108, 379] width 131 height 27
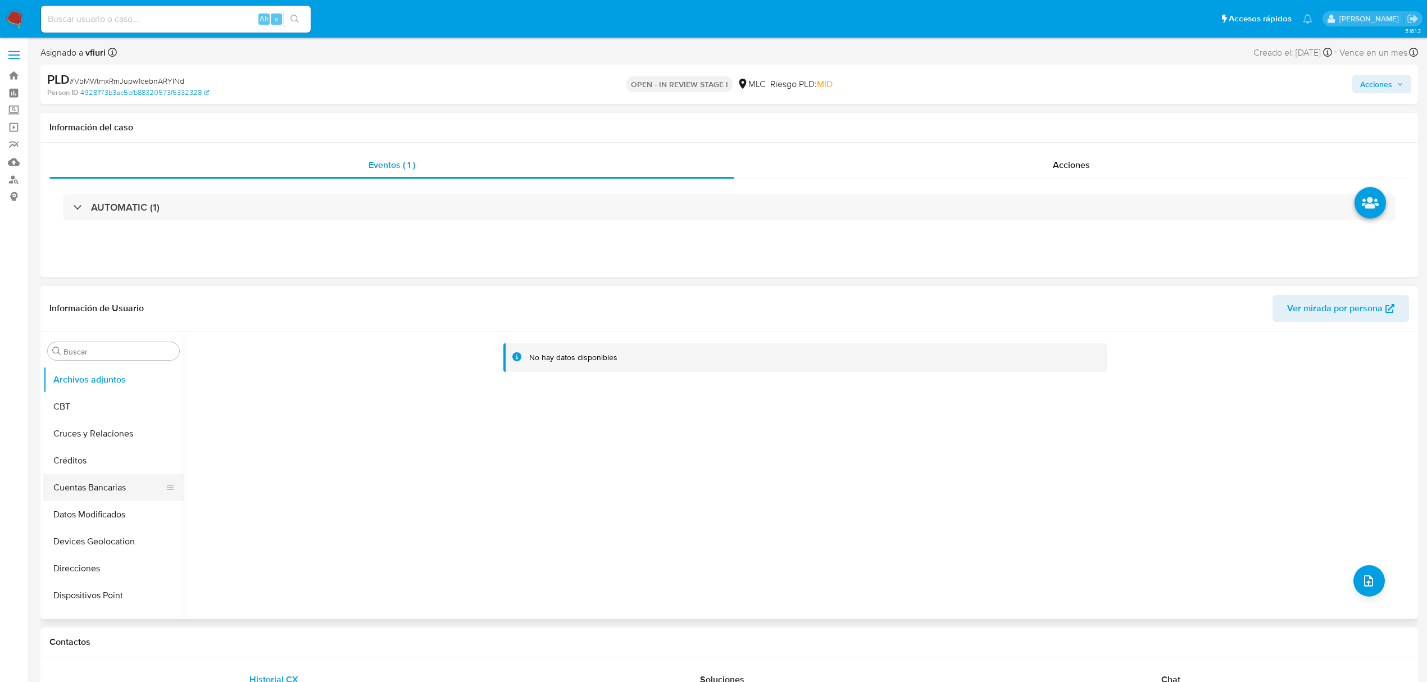
scroll to position [529, 0]
click at [81, 470] on button "Lista Interna" at bounding box center [108, 469] width 131 height 27
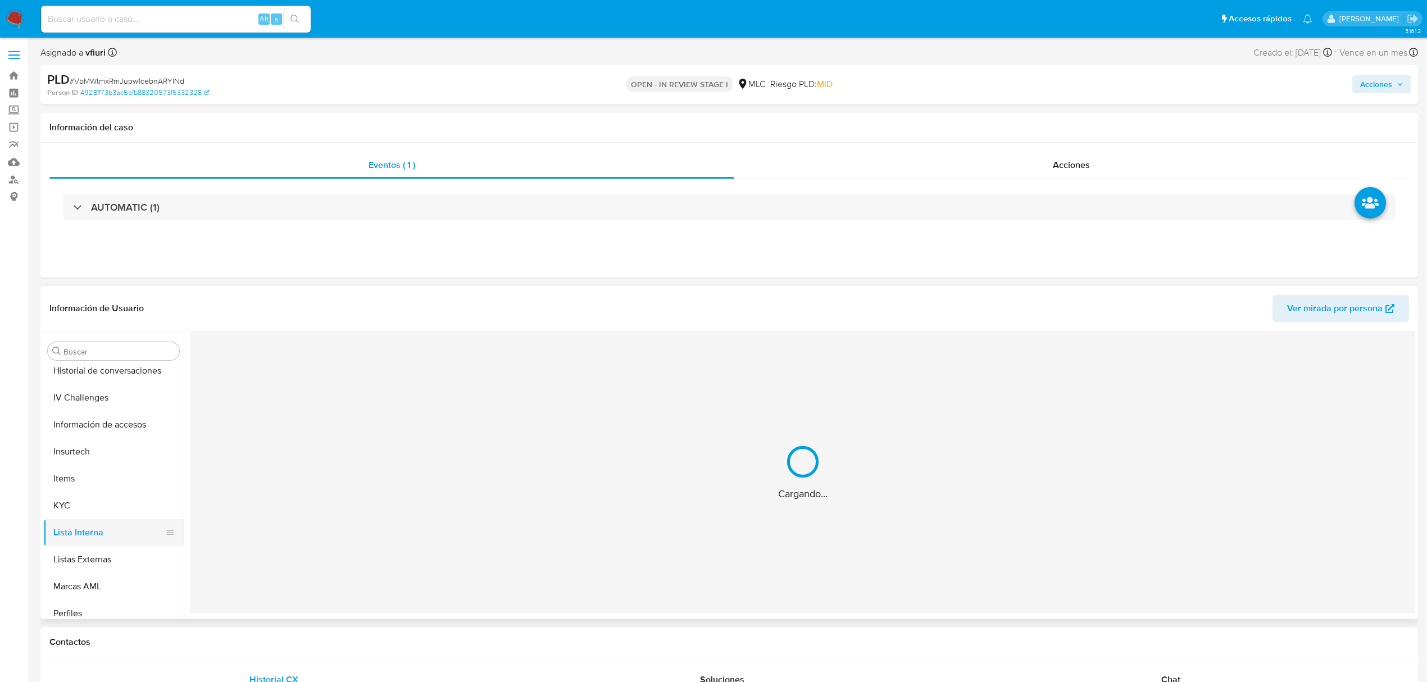
scroll to position [379, 0]
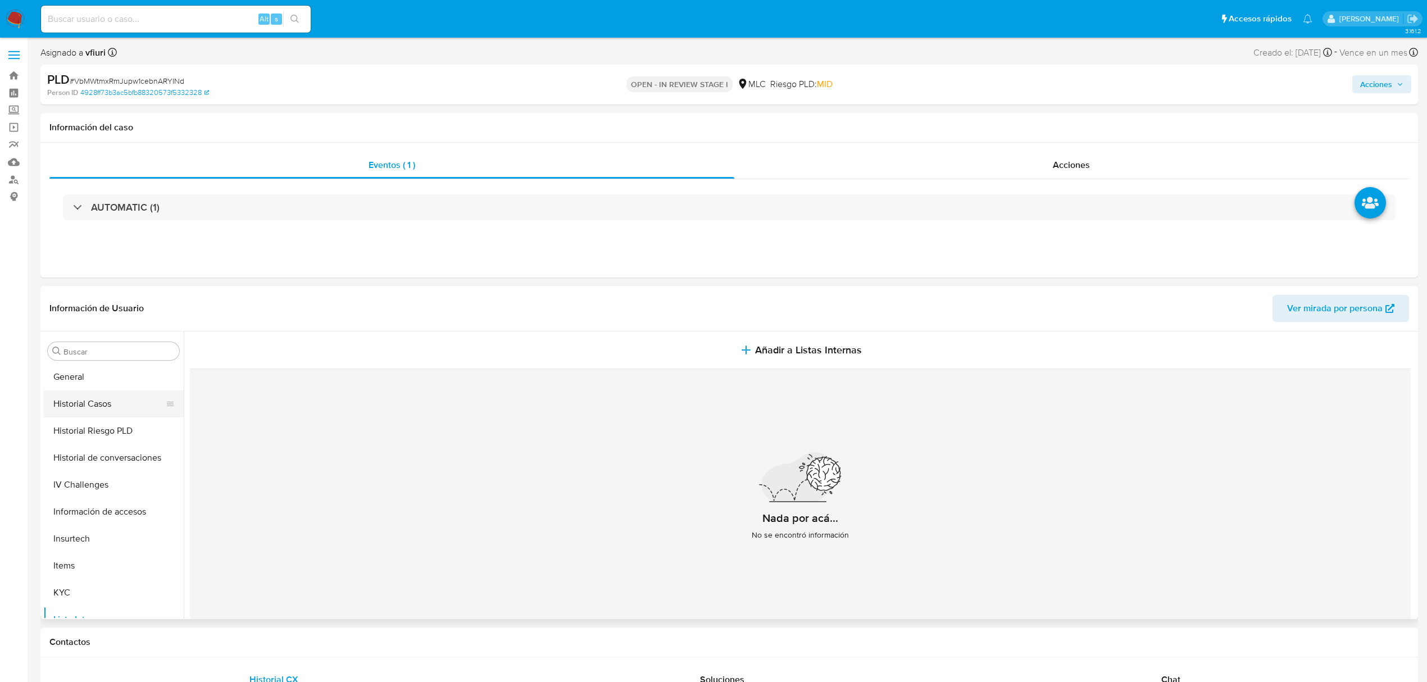
click at [87, 405] on button "Historial Casos" at bounding box center [108, 403] width 131 height 27
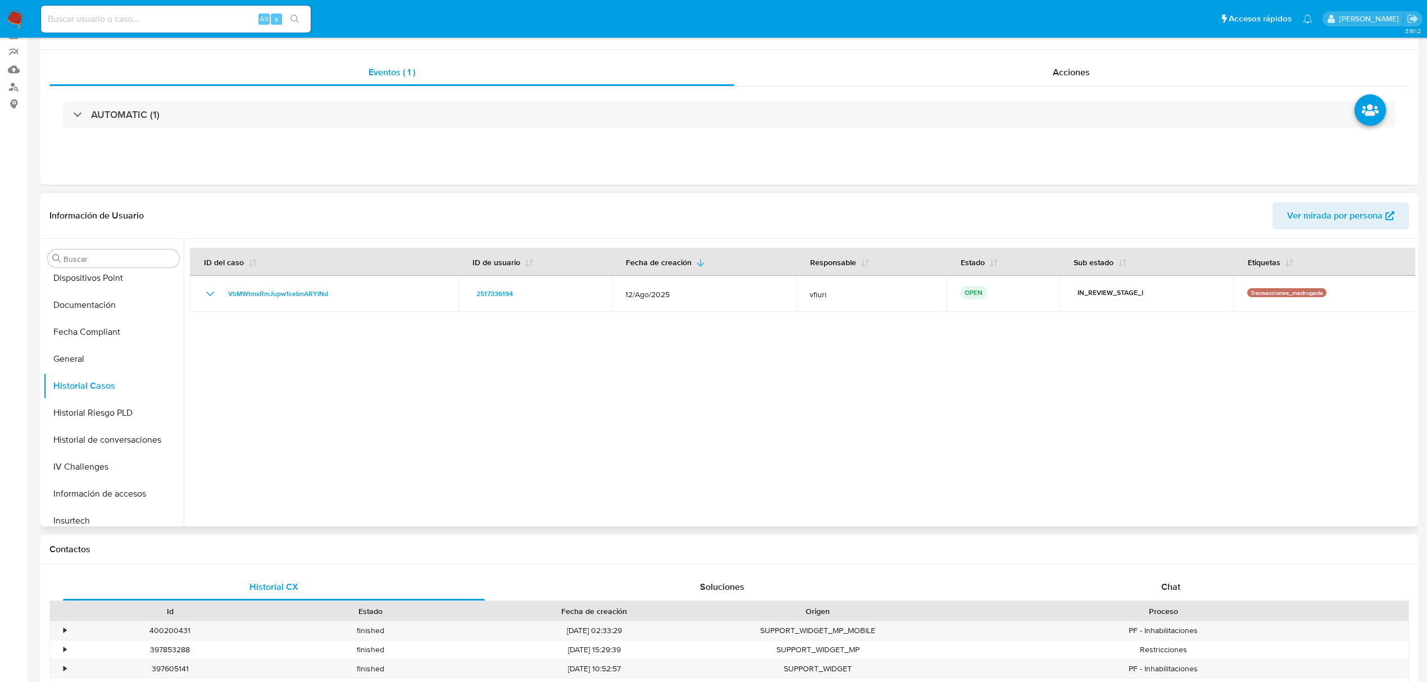
scroll to position [0, 0]
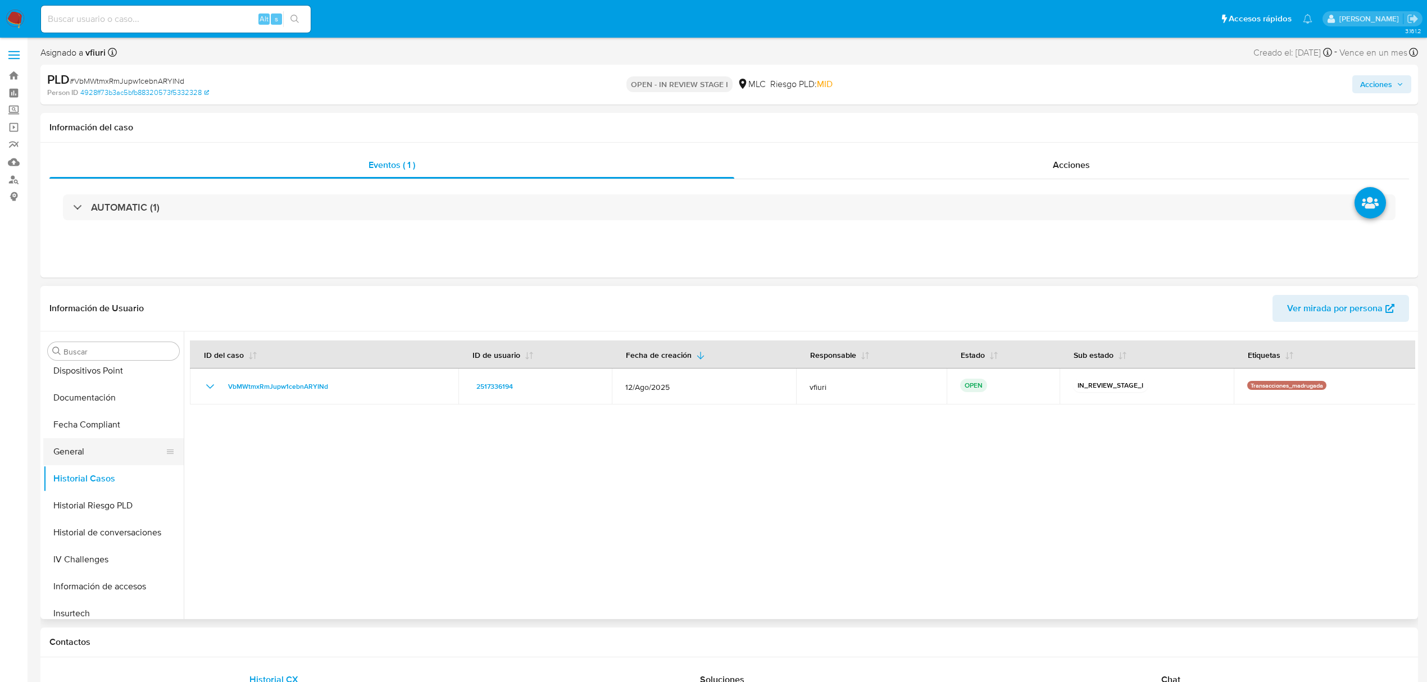
click at [62, 454] on button "General" at bounding box center [108, 451] width 131 height 27
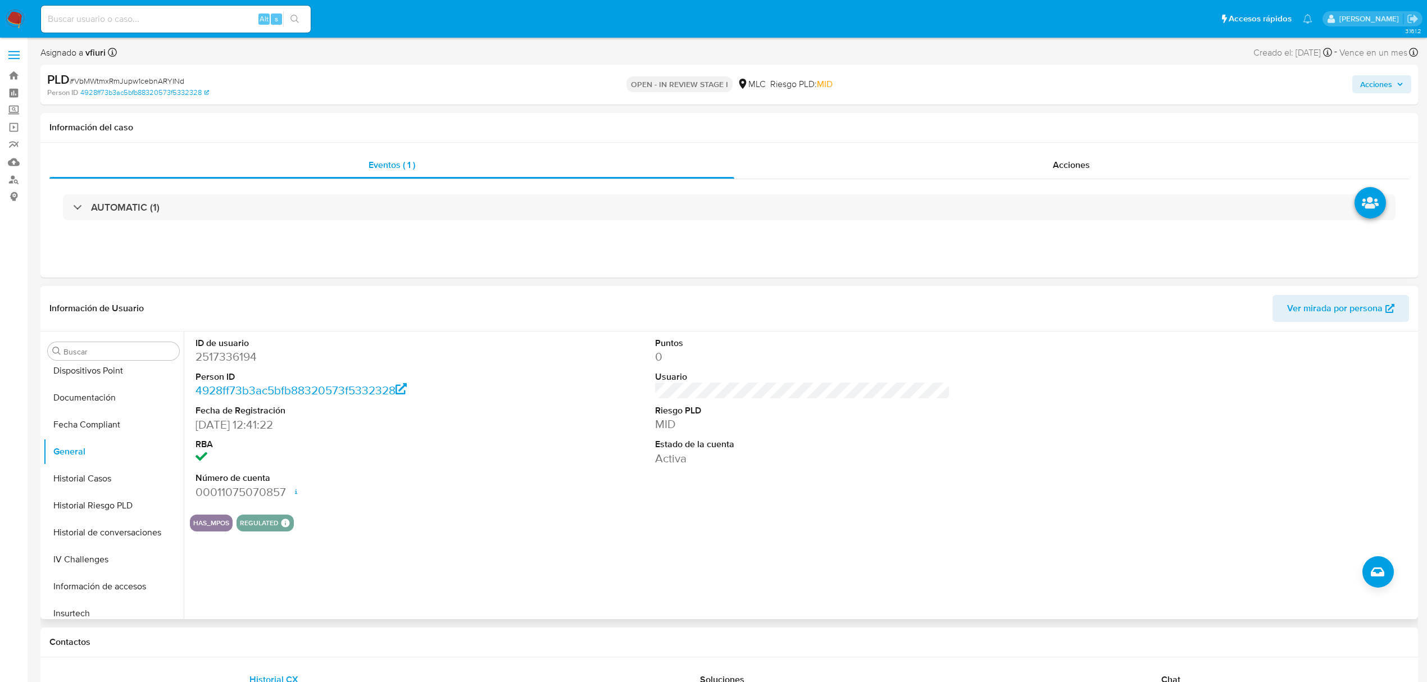
click at [207, 360] on dd "2517336194" at bounding box center [343, 357] width 295 height 16
drag, startPoint x: 211, startPoint y: 358, endPoint x: 220, endPoint y: 358, distance: 9.0
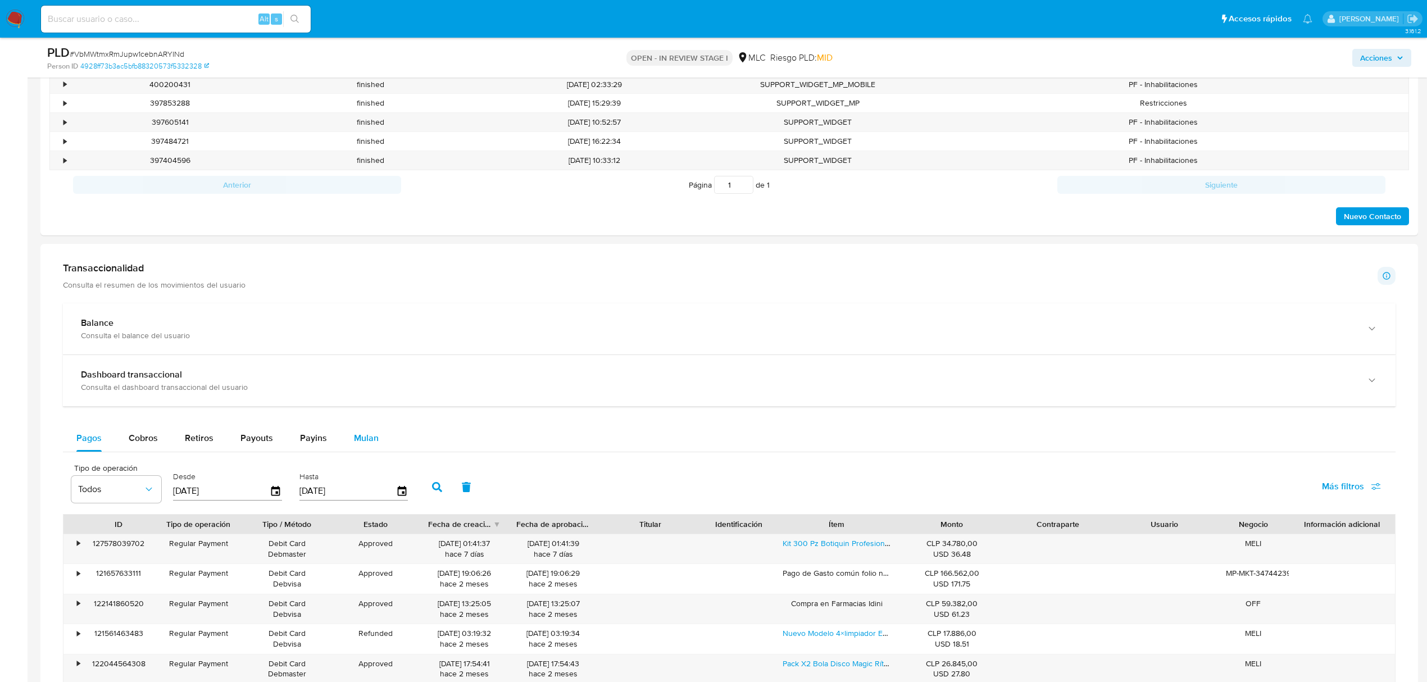
drag, startPoint x: 353, startPoint y: 452, endPoint x: 354, endPoint y: 439, distance: 13.0
click at [354, 446] on div "Mulan" at bounding box center [366, 438] width 25 height 27
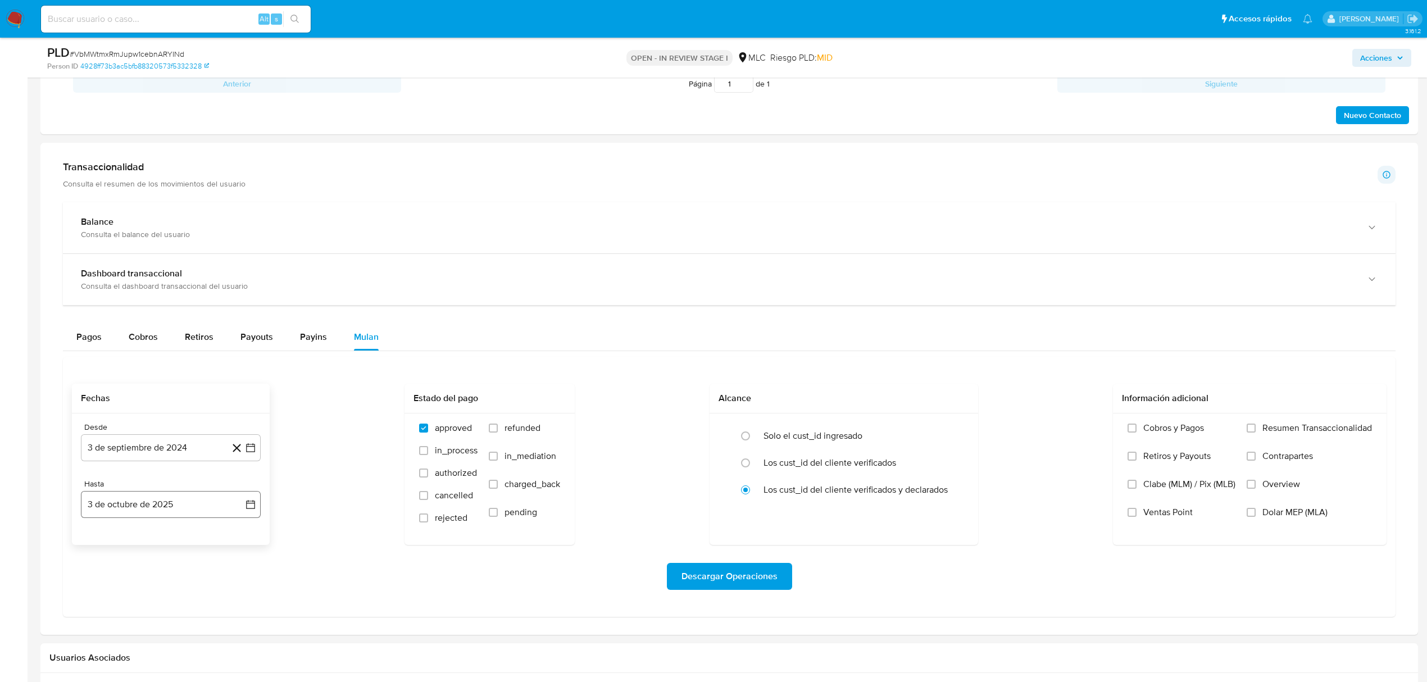
scroll to position [824, 0]
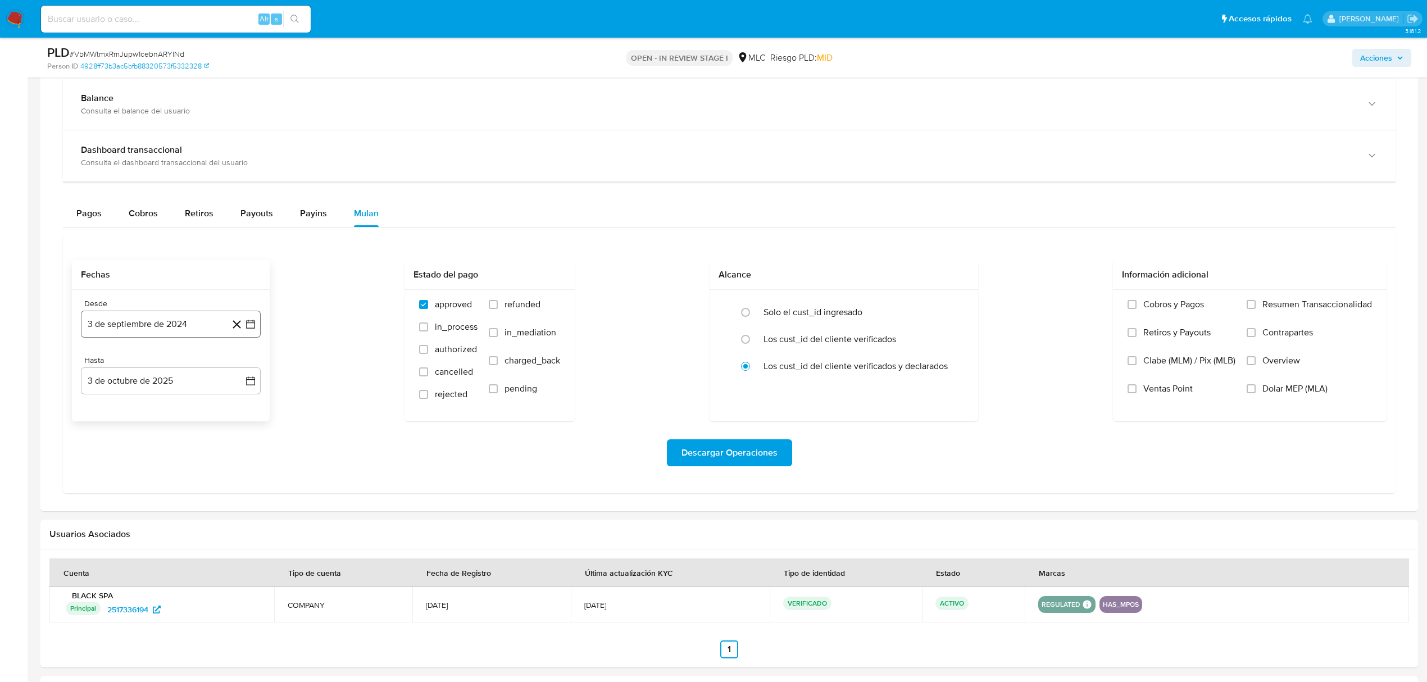
click at [257, 329] on button "3 de septiembre de 2024" at bounding box center [171, 324] width 180 height 27
click at [142, 499] on button "25" at bounding box center [148, 497] width 18 height 18
click at [247, 387] on icon "button" at bounding box center [250, 380] width 11 height 11
click at [108, 425] on div "octubre 2025" at bounding box center [170, 421] width 153 height 13
click at [97, 427] on icon "Mes anterior" at bounding box center [100, 421] width 13 height 13
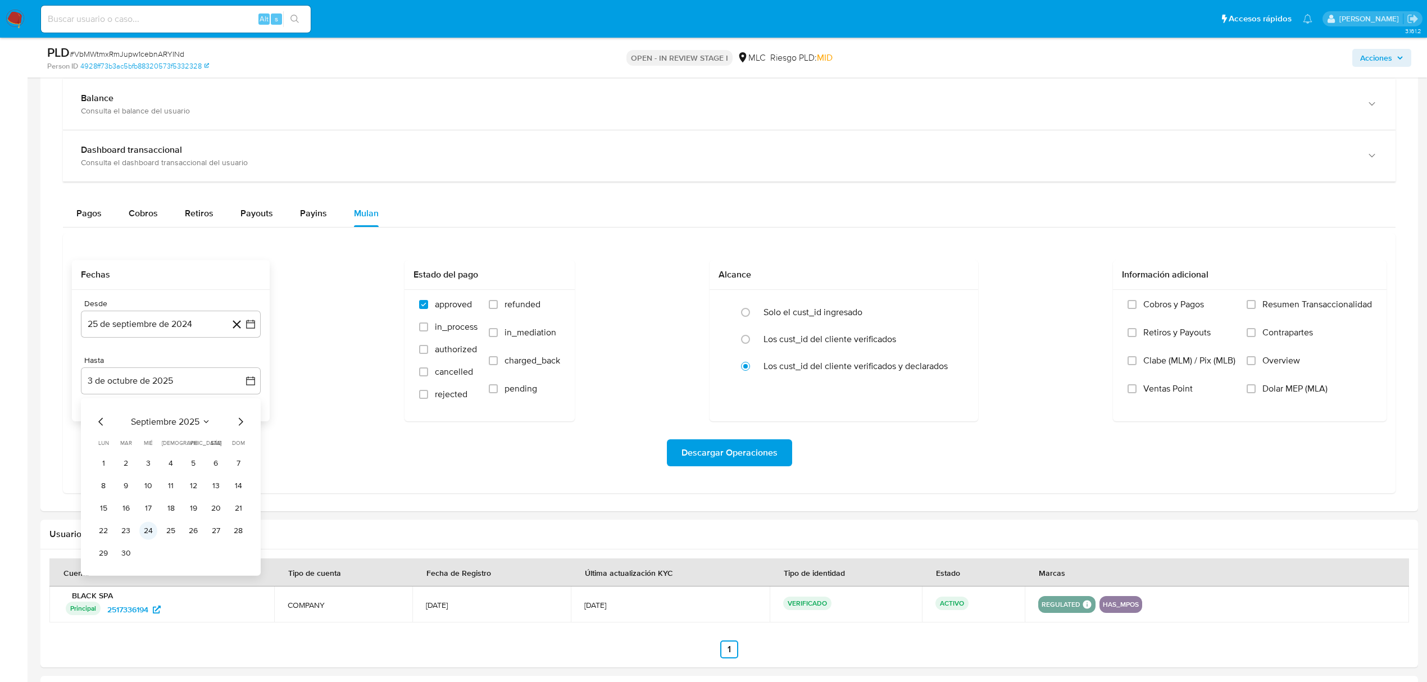
click at [142, 530] on button "24" at bounding box center [148, 531] width 18 height 18
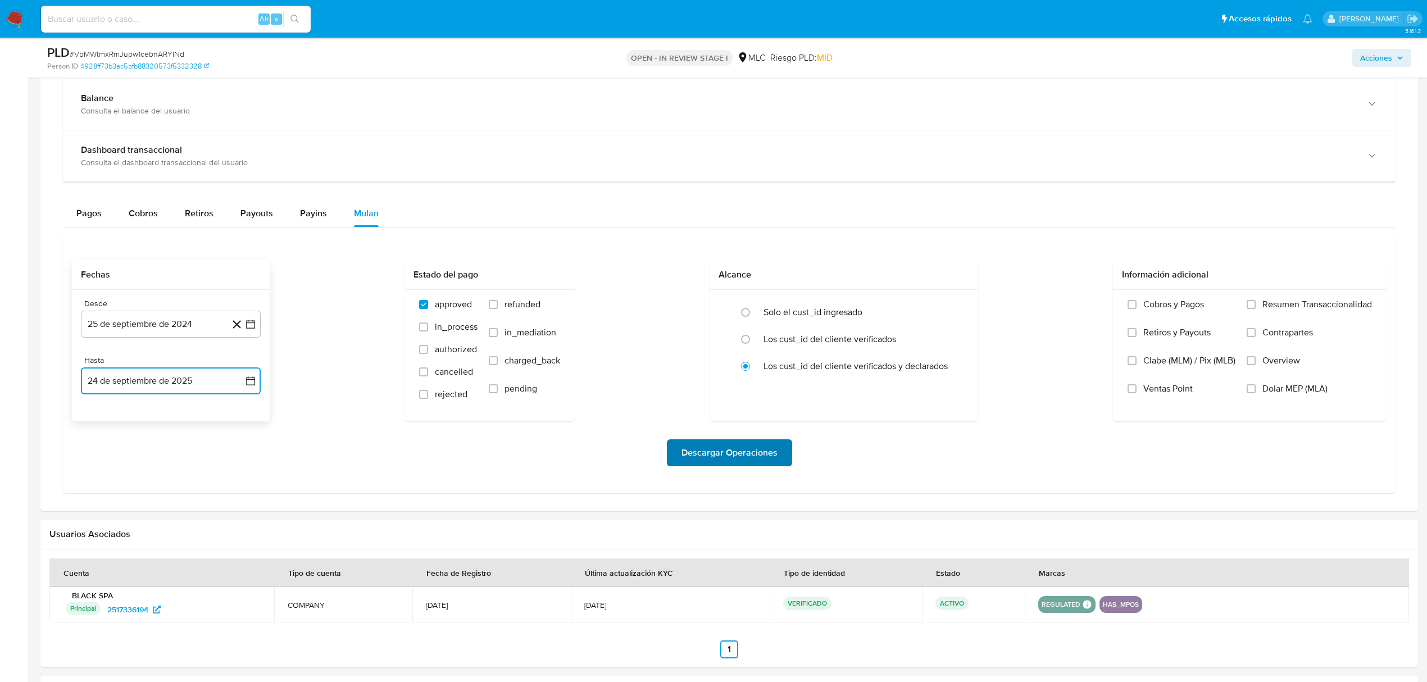
click at [693, 456] on span "Descargar Operaciones" at bounding box center [729, 452] width 96 height 25
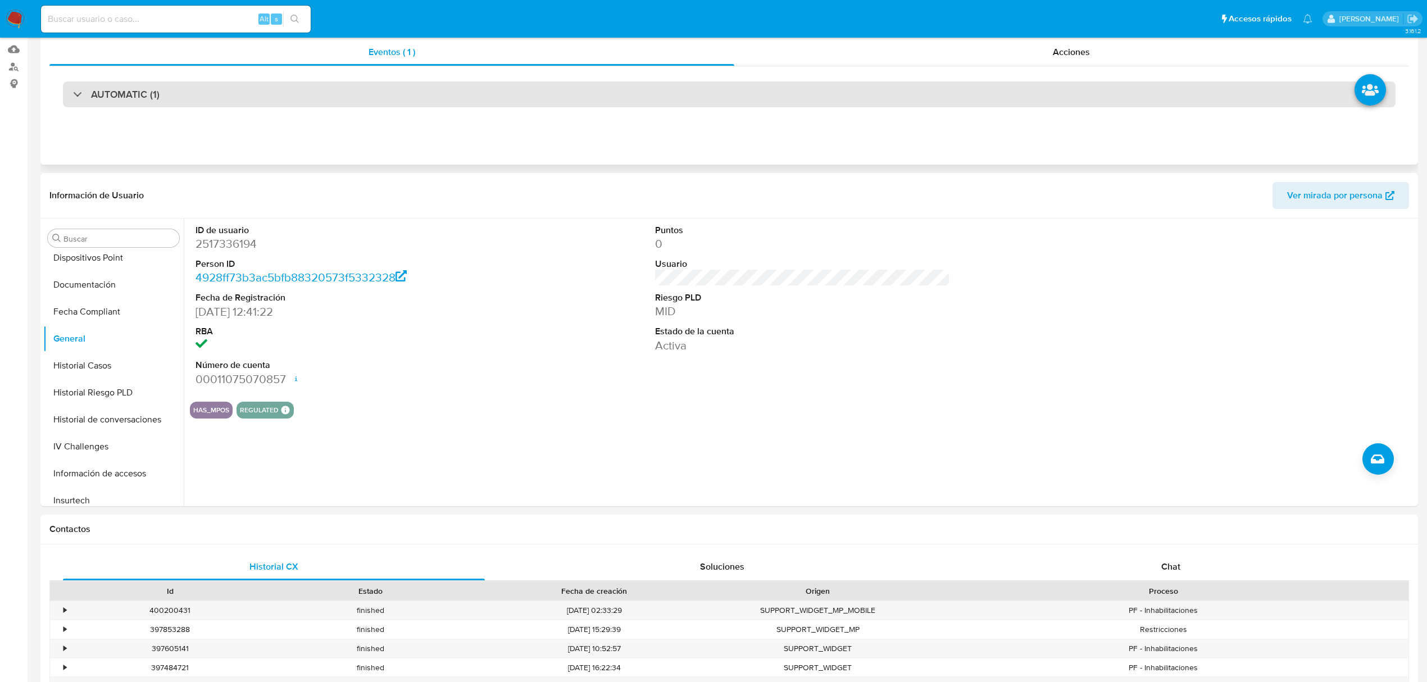
scroll to position [0, 0]
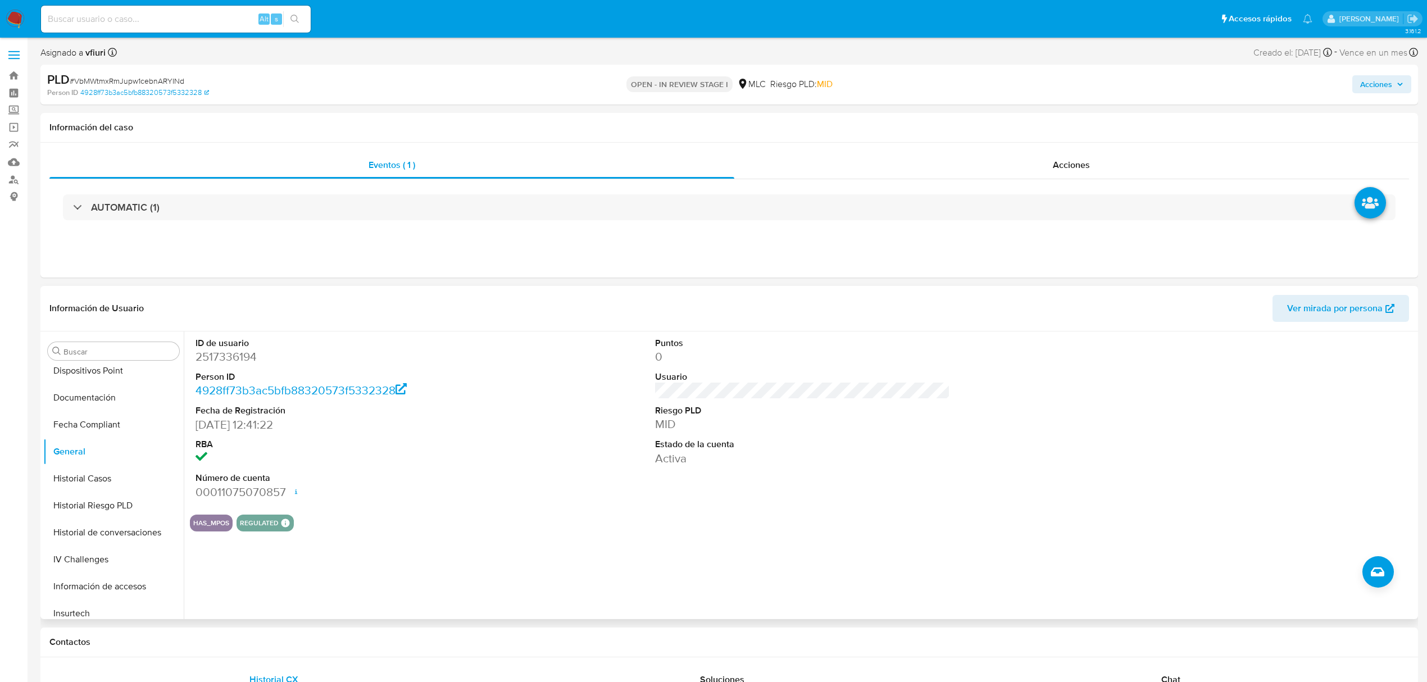
click at [234, 360] on dd "2517336194" at bounding box center [343, 357] width 295 height 16
copy dd "2517336194"
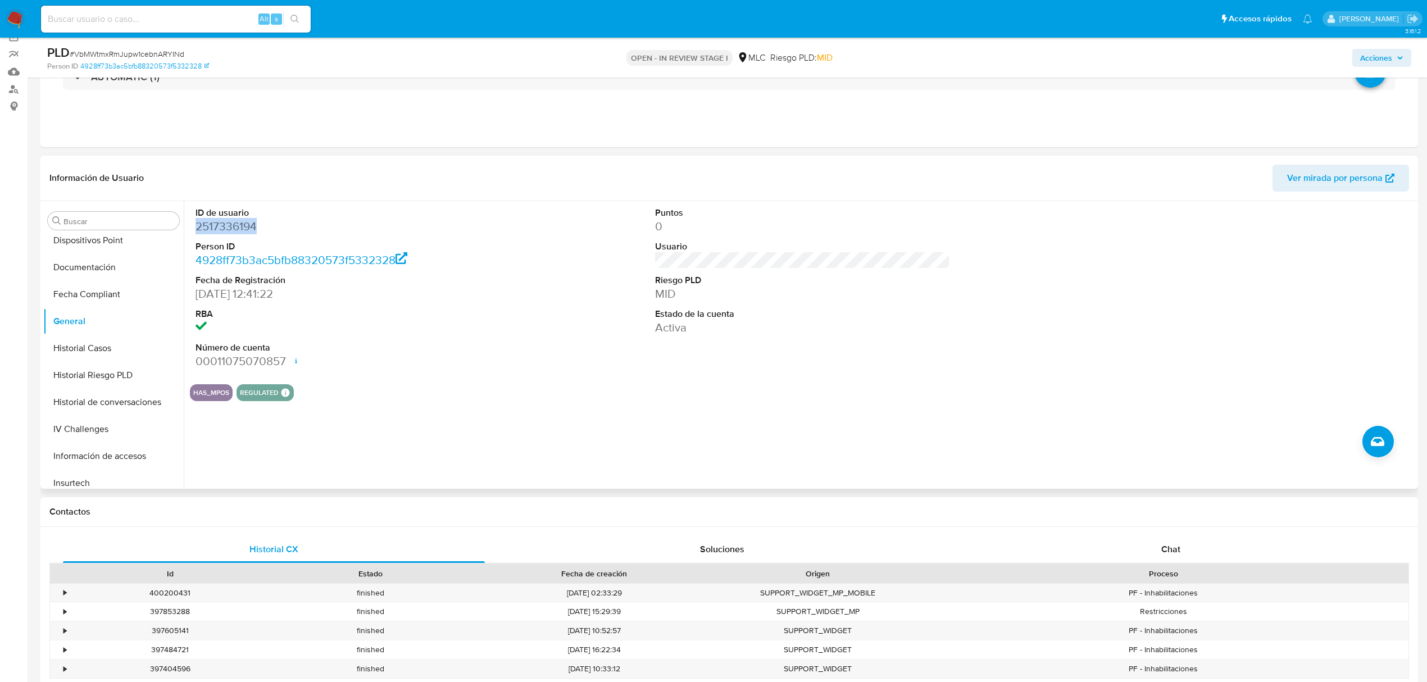
scroll to position [86, 0]
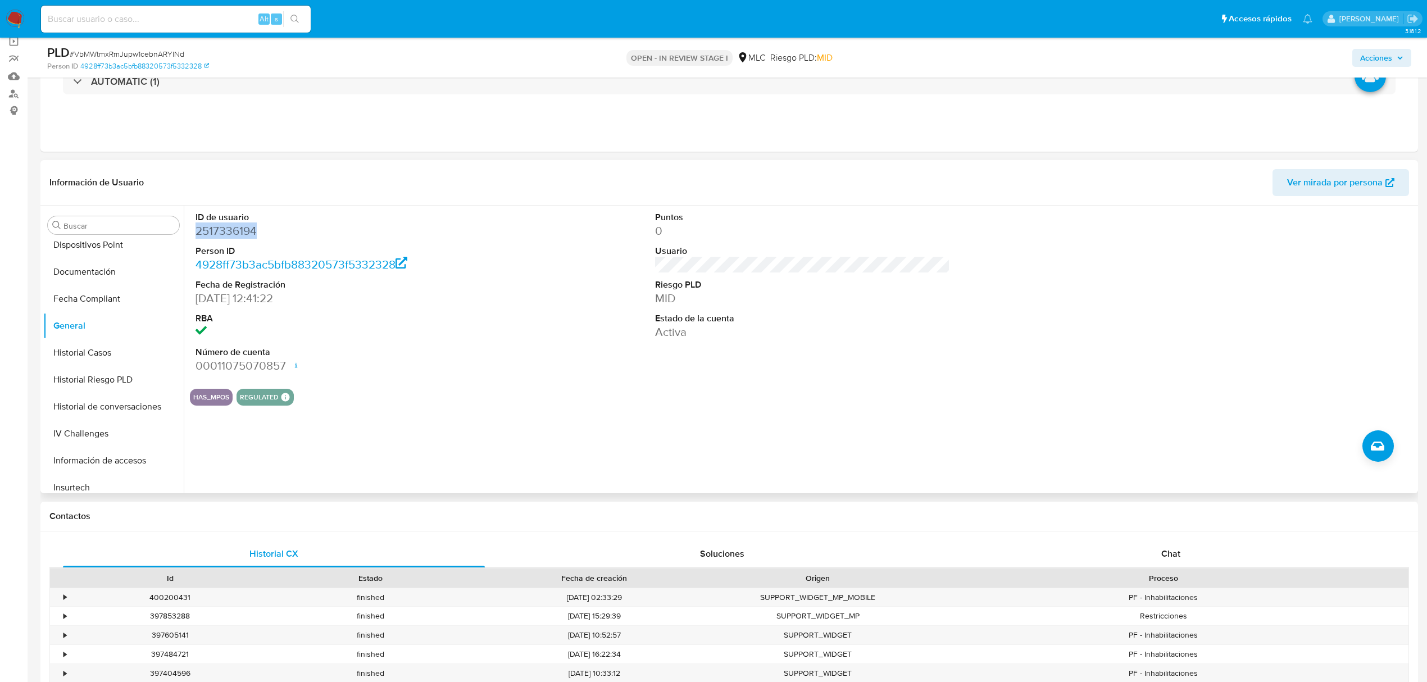
copy dd "2517336194"
drag, startPoint x: 237, startPoint y: 239, endPoint x: 238, endPoint y: 225, distance: 13.6
click at [238, 225] on dd "2517336194" at bounding box center [343, 231] width 295 height 16
drag, startPoint x: 238, startPoint y: 225, endPoint x: 233, endPoint y: 243, distance: 18.8
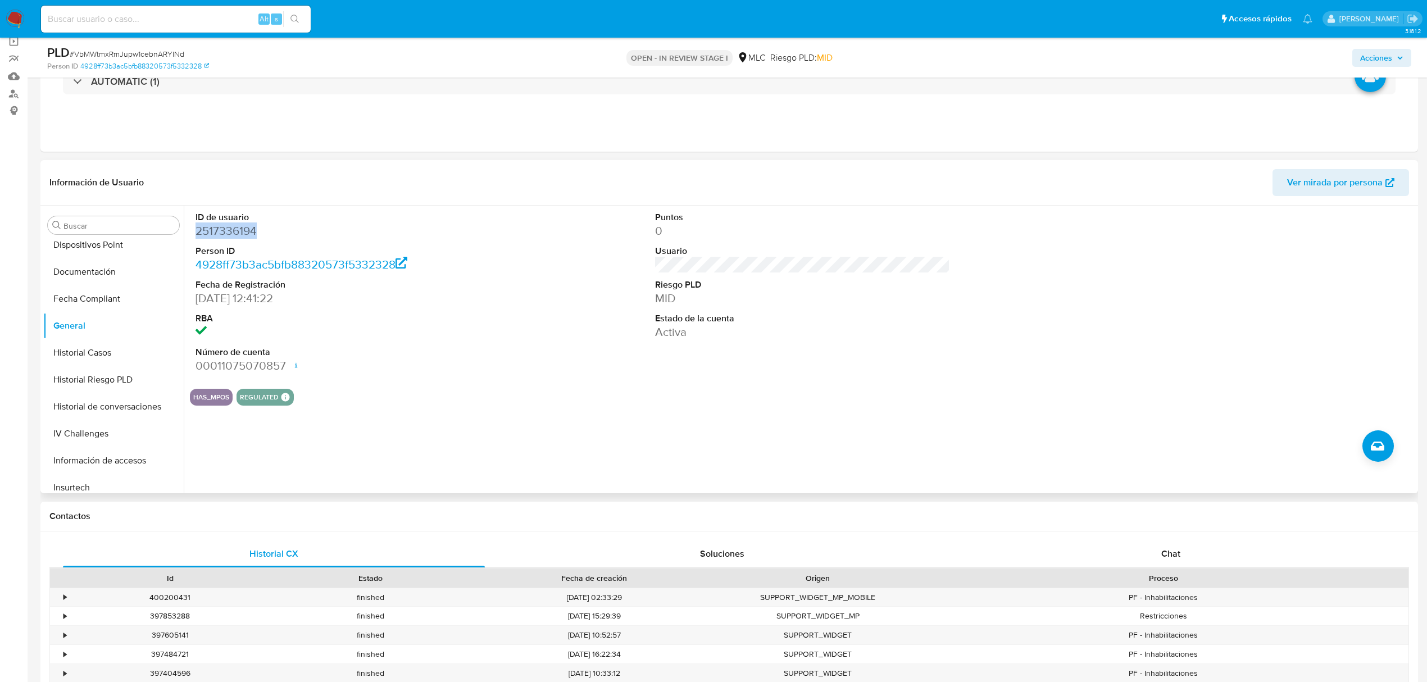
click at [238, 228] on dd "2517336194" at bounding box center [343, 231] width 295 height 16
drag, startPoint x: 233, startPoint y: 243, endPoint x: 241, endPoint y: 228, distance: 17.4
click at [241, 228] on dd "2517336194" at bounding box center [343, 231] width 295 height 16
copy dd "2517336194"
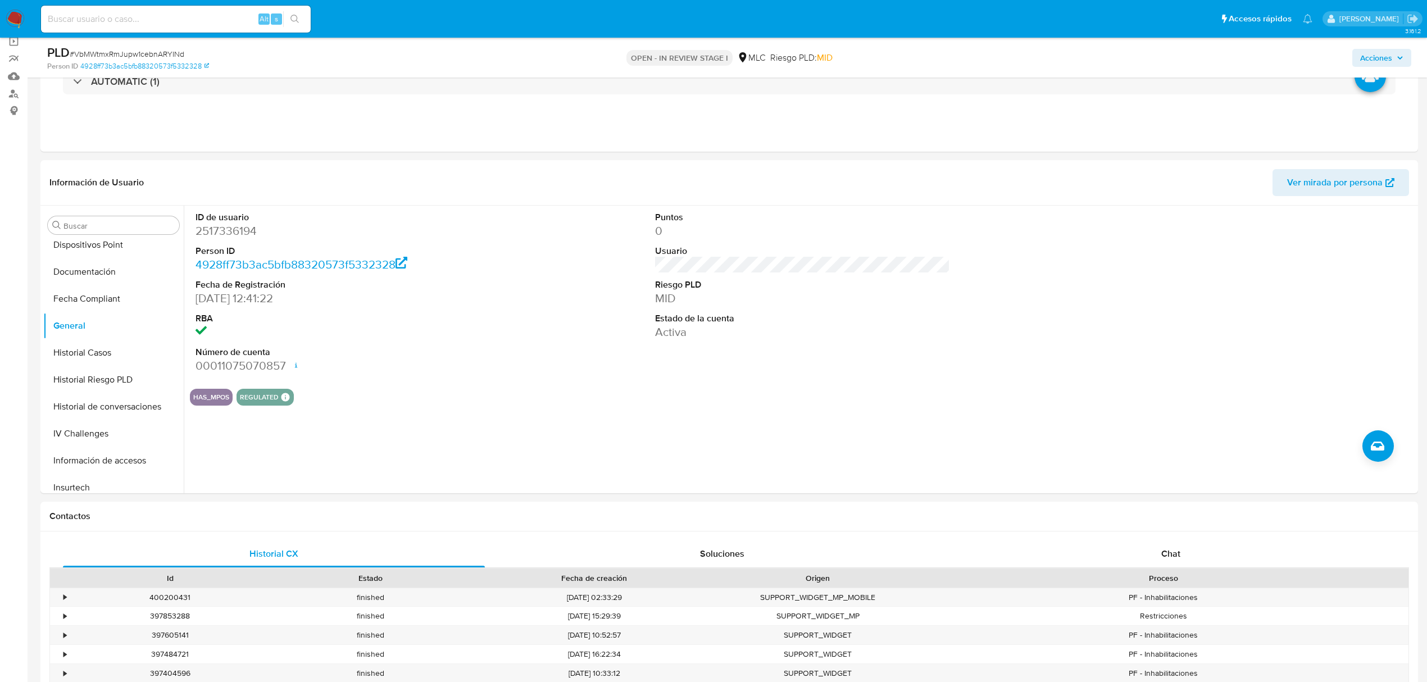
click at [155, 57] on span "# VbMWtmxRmJupw1cebnARYINd" at bounding box center [127, 53] width 115 height 11
copy span "VbMWtmxRmJupw1cebnARYINd"
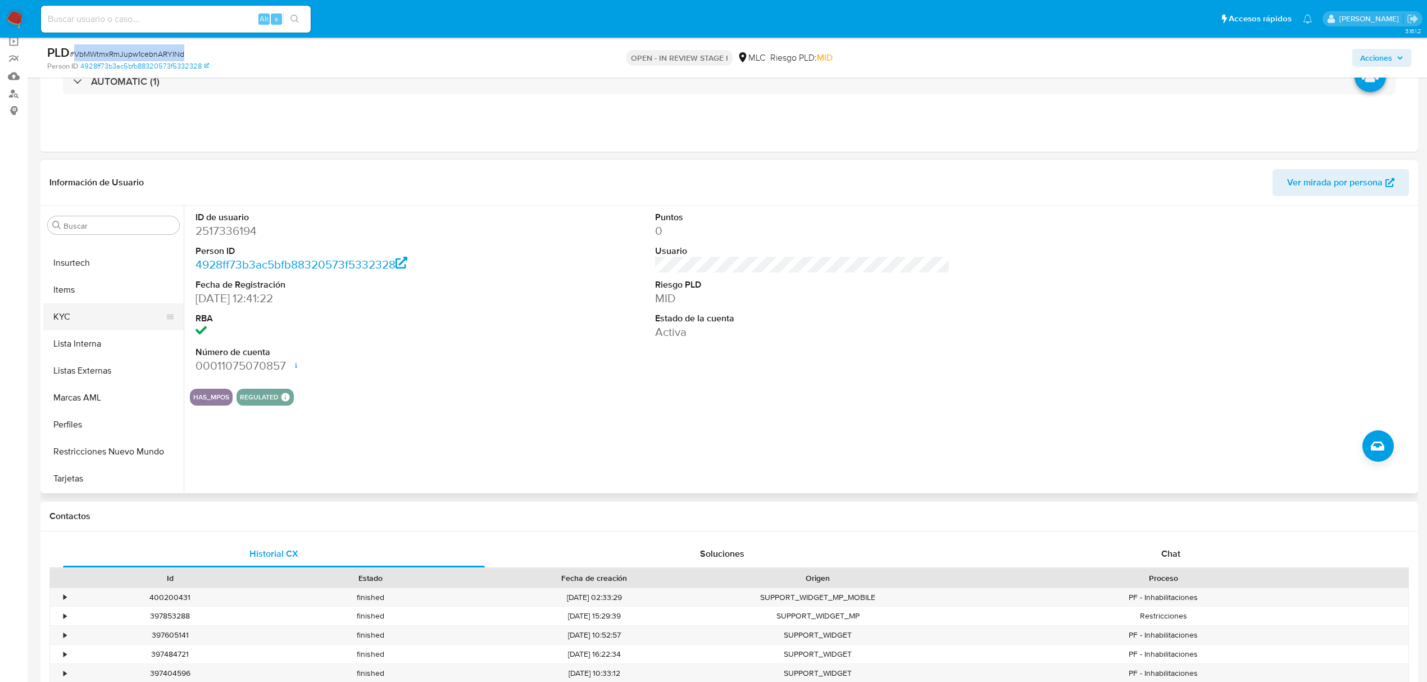
click at [77, 318] on button "KYC" at bounding box center [108, 316] width 131 height 27
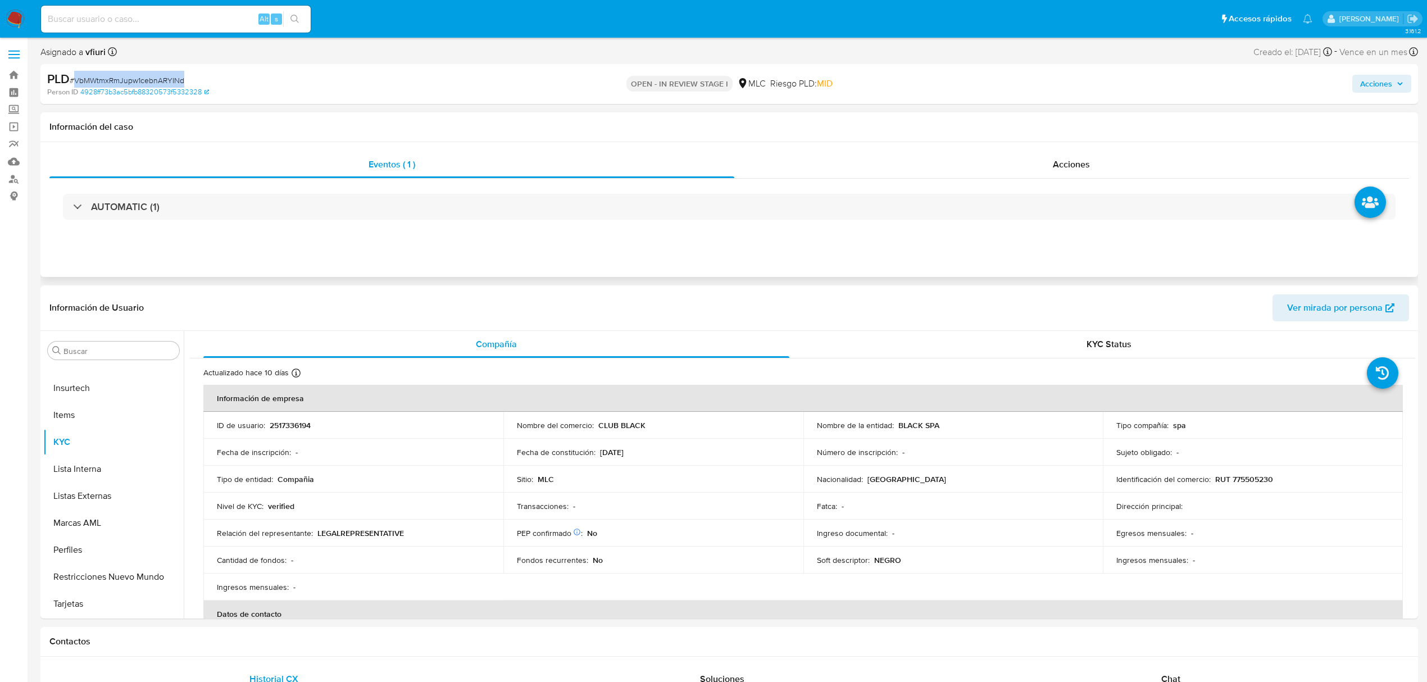
scroll to position [0, 0]
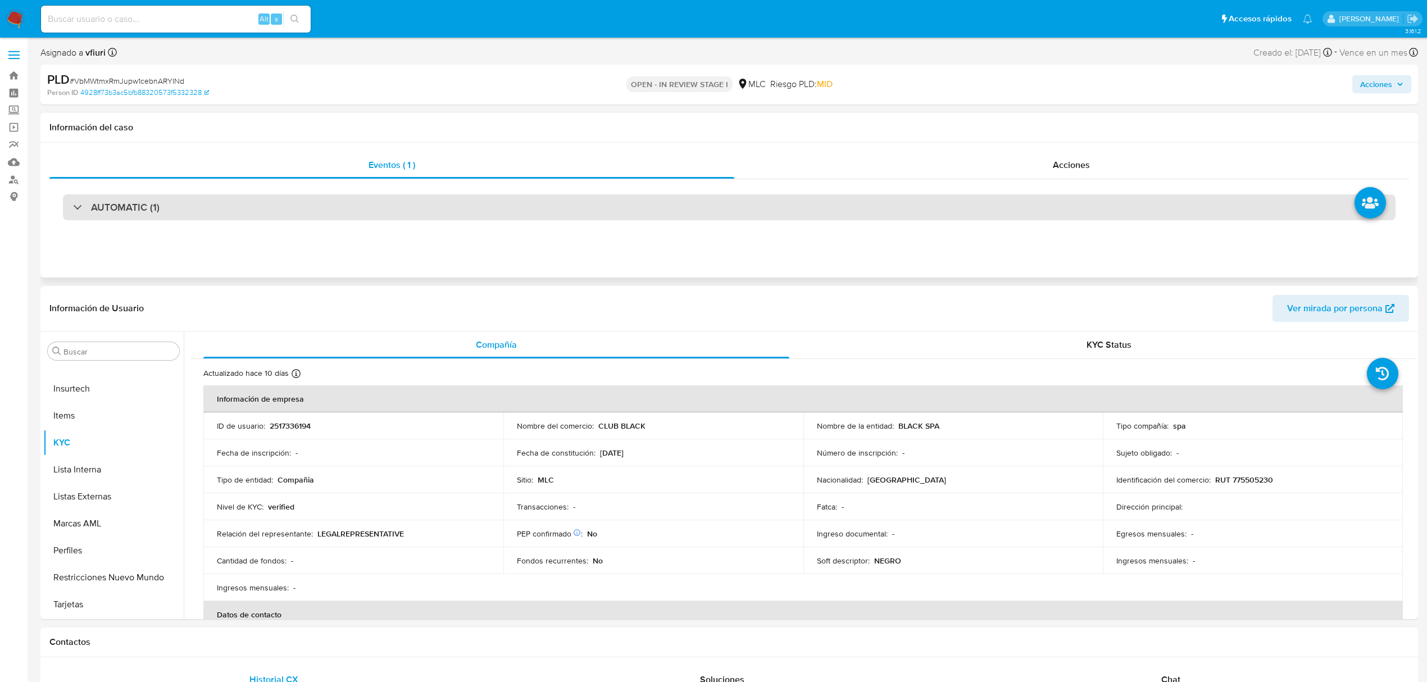
click at [240, 216] on div "AUTOMATIC (1)" at bounding box center [729, 207] width 1333 height 26
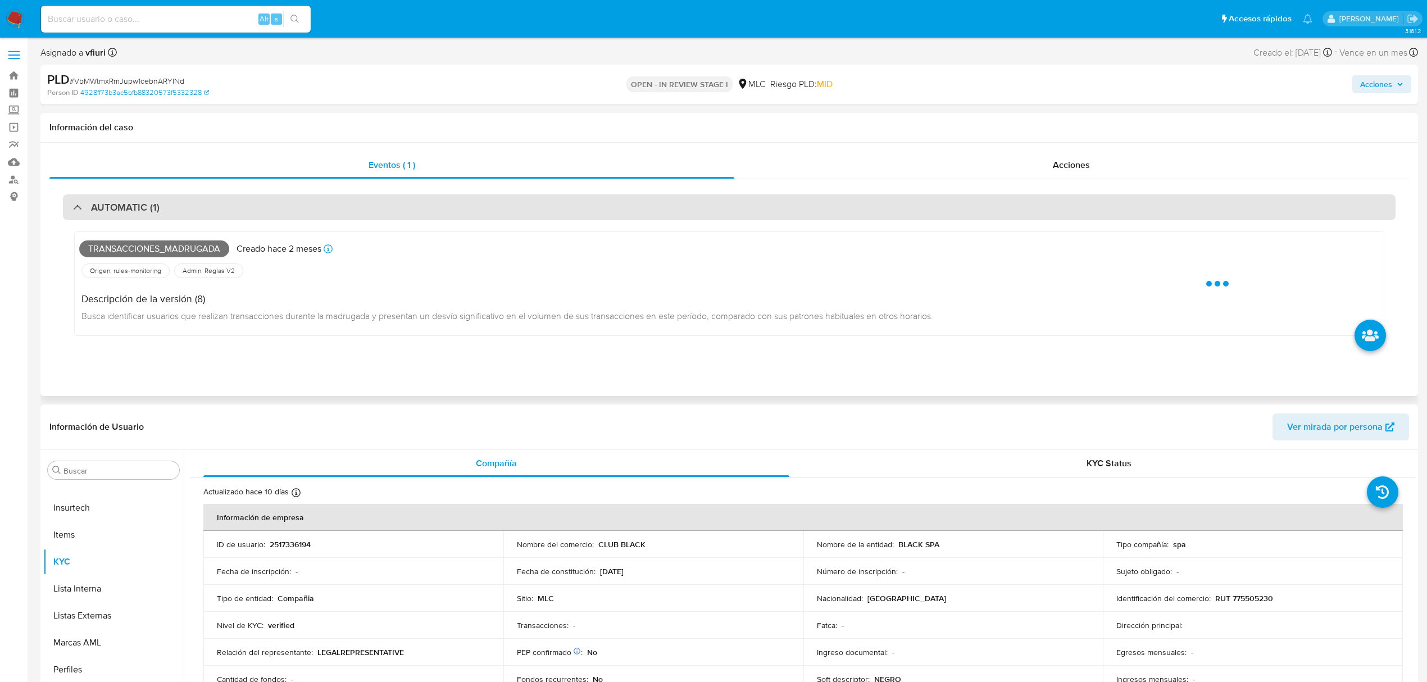
click at [252, 216] on div "AUTOMATIC (1)" at bounding box center [729, 207] width 1333 height 26
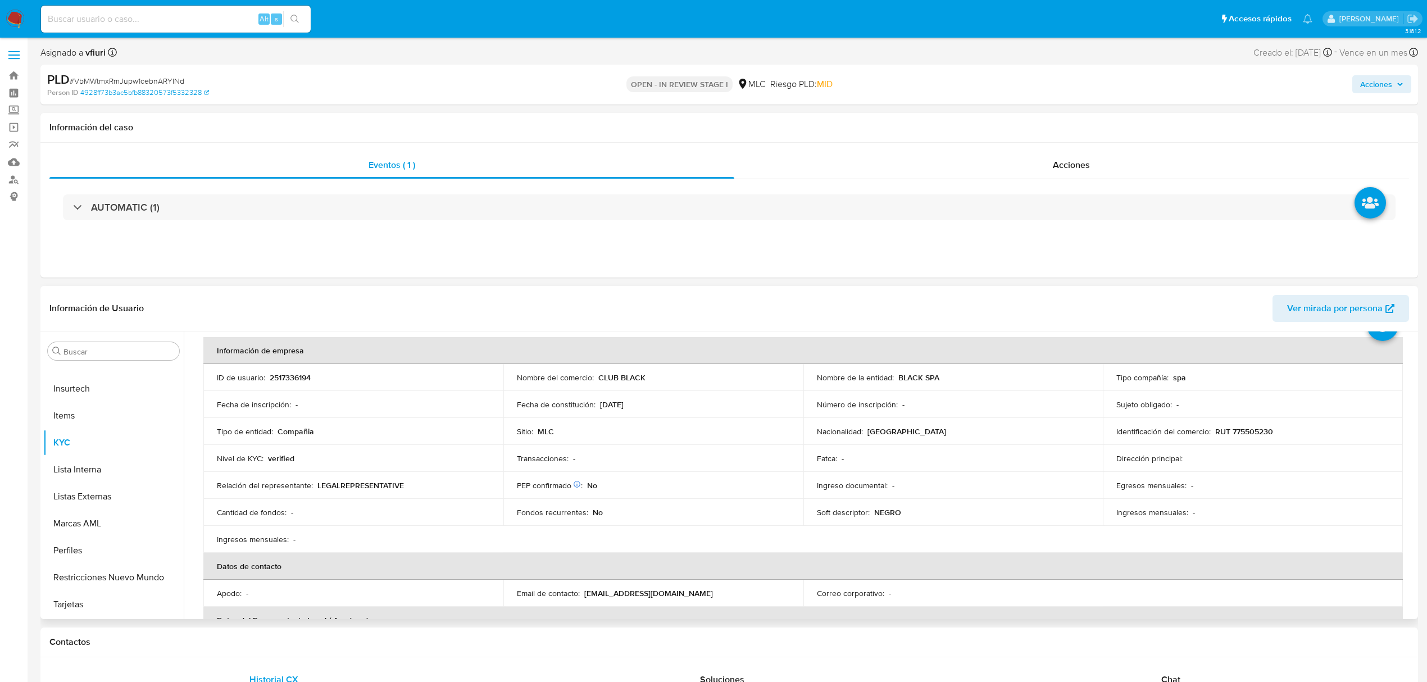
scroll to position [75, 0]
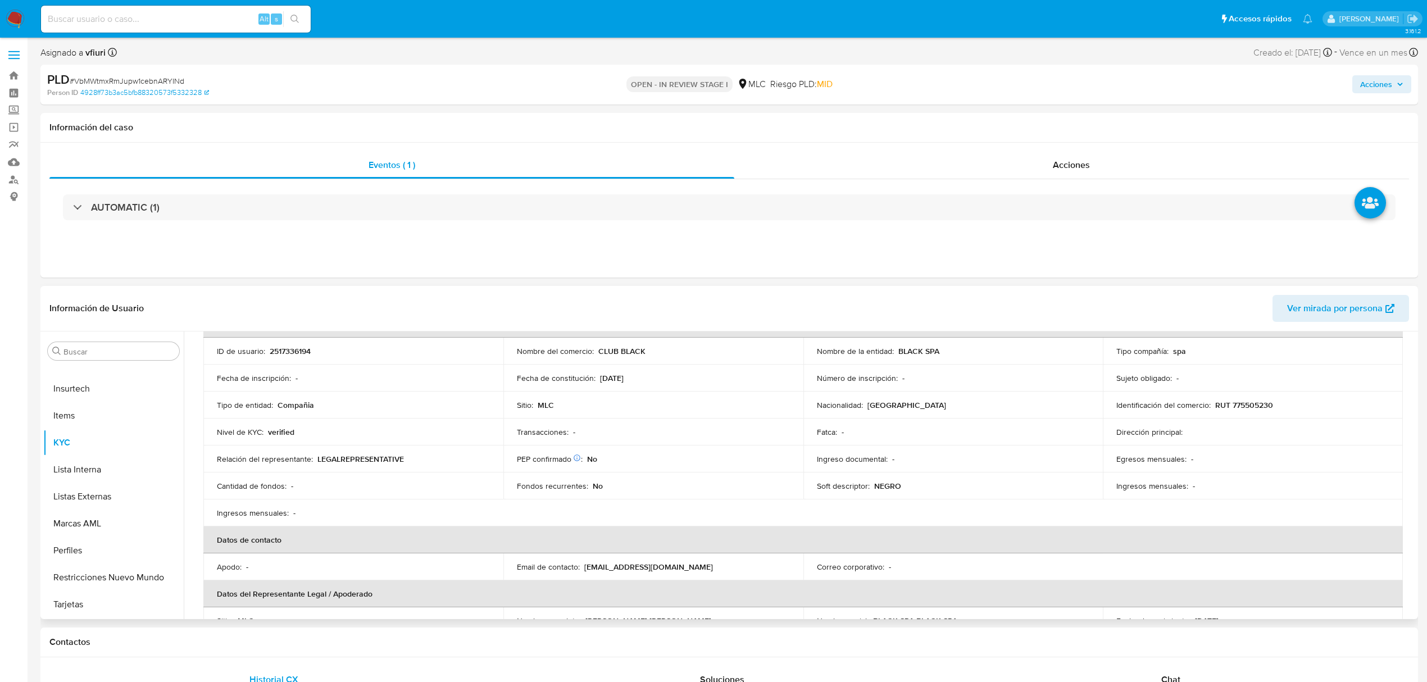
click at [1244, 400] on p "RUT 775505230" at bounding box center [1244, 405] width 58 height 10
copy p "775505230"
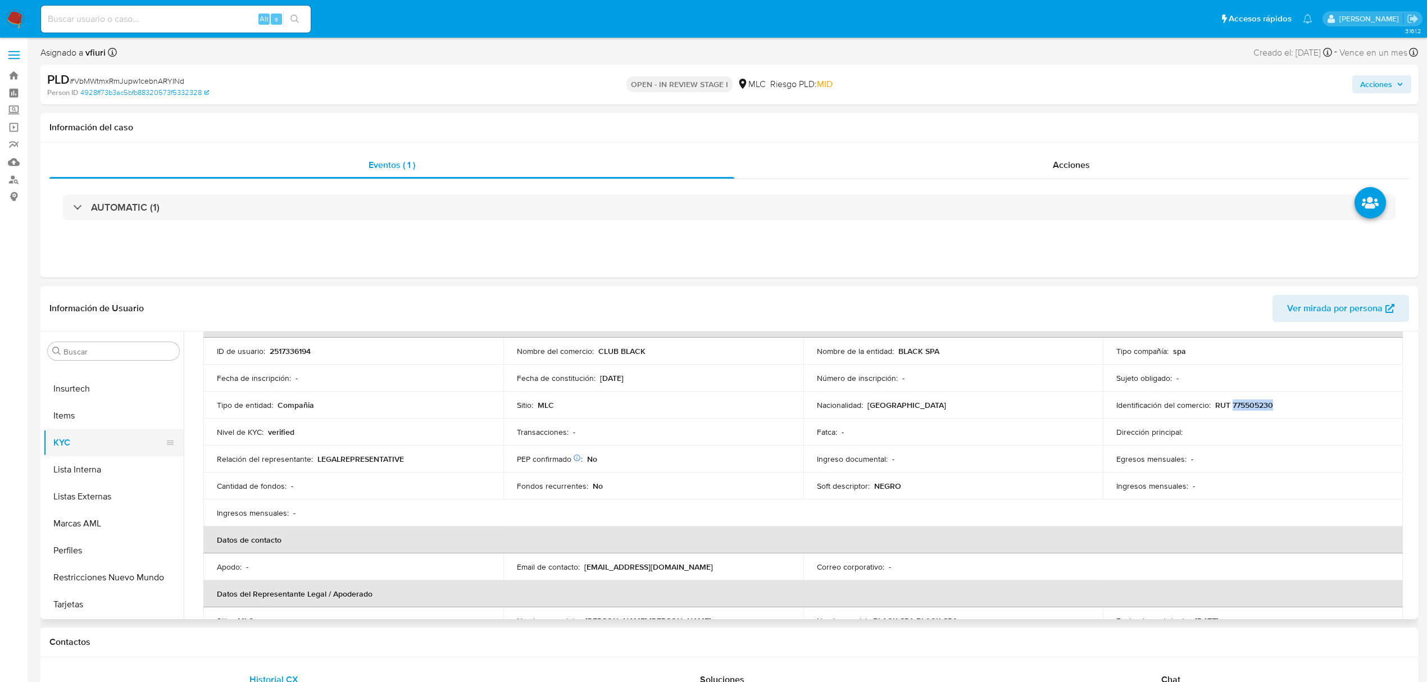
click at [95, 433] on button "KYC" at bounding box center [108, 442] width 131 height 27
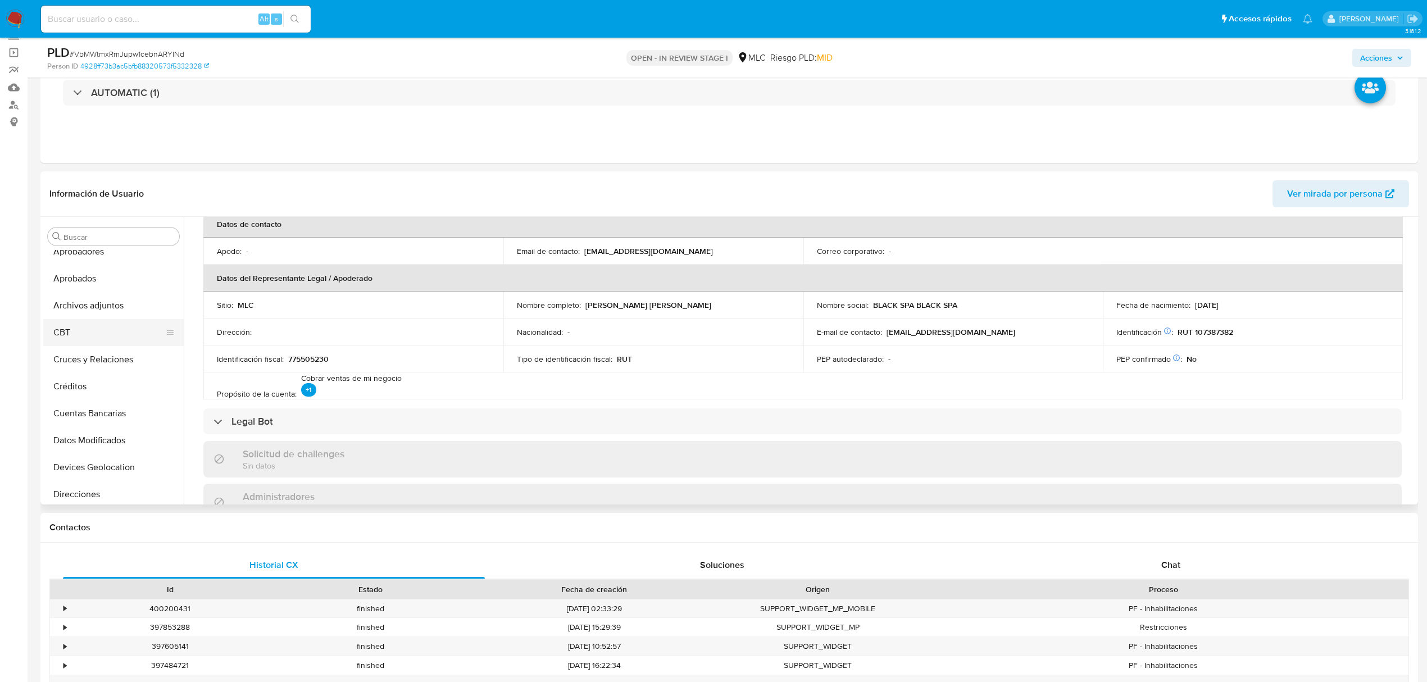
scroll to position [0, 0]
drag, startPoint x: 95, startPoint y: 392, endPoint x: 90, endPoint y: 394, distance: 5.8
click at [95, 393] on button "Cruces y Relaciones" at bounding box center [108, 398] width 131 height 27
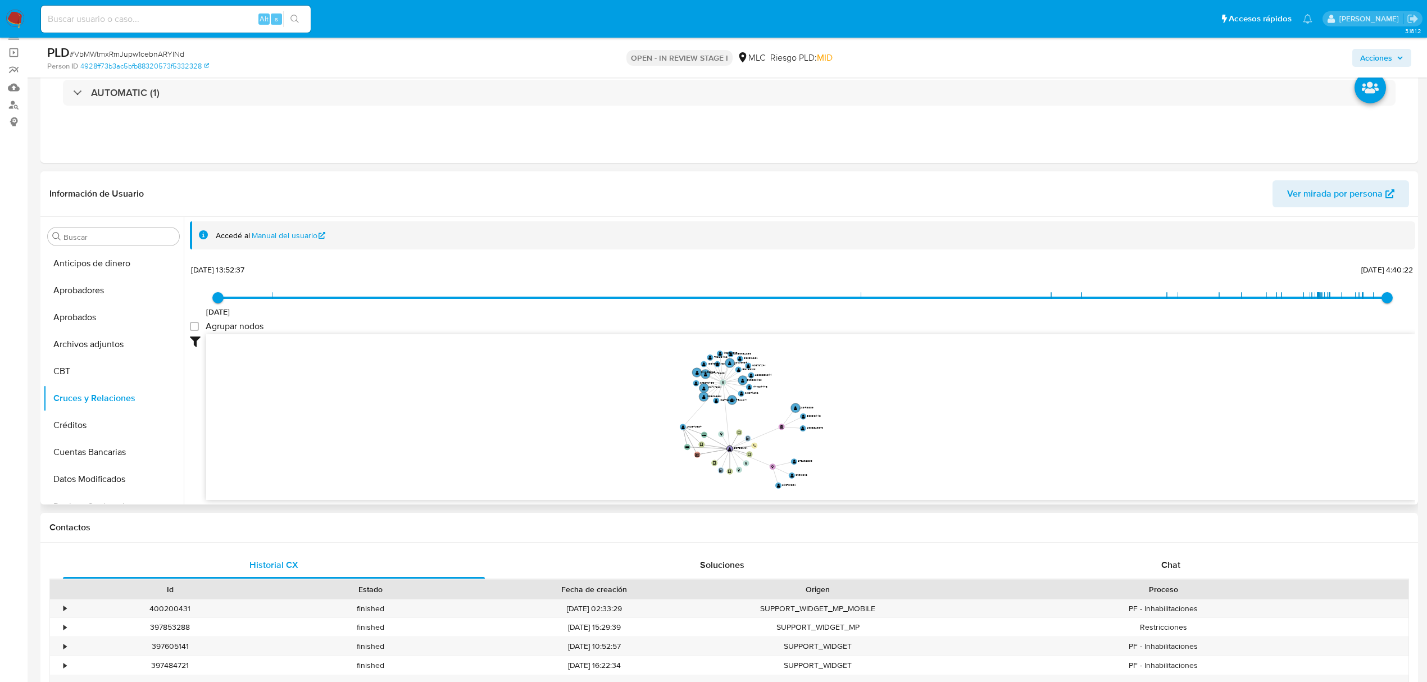
drag, startPoint x: 880, startPoint y: 389, endPoint x: 857, endPoint y: 379, distance: 24.9
click at [857, 379] on icon "user-2517336194  2517336194 device-689df285fee0c6391969f421  device-684cc9234…" at bounding box center [810, 415] width 1209 height 163
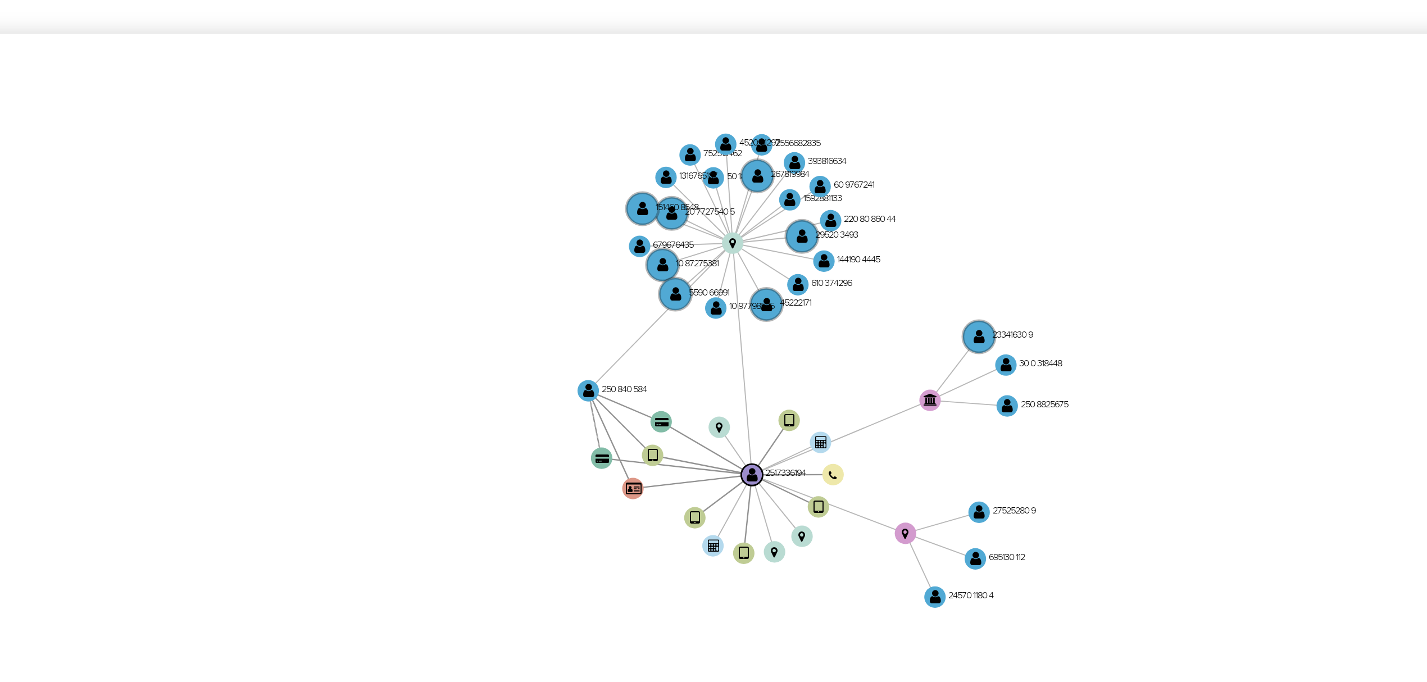
scroll to position [75, 0]
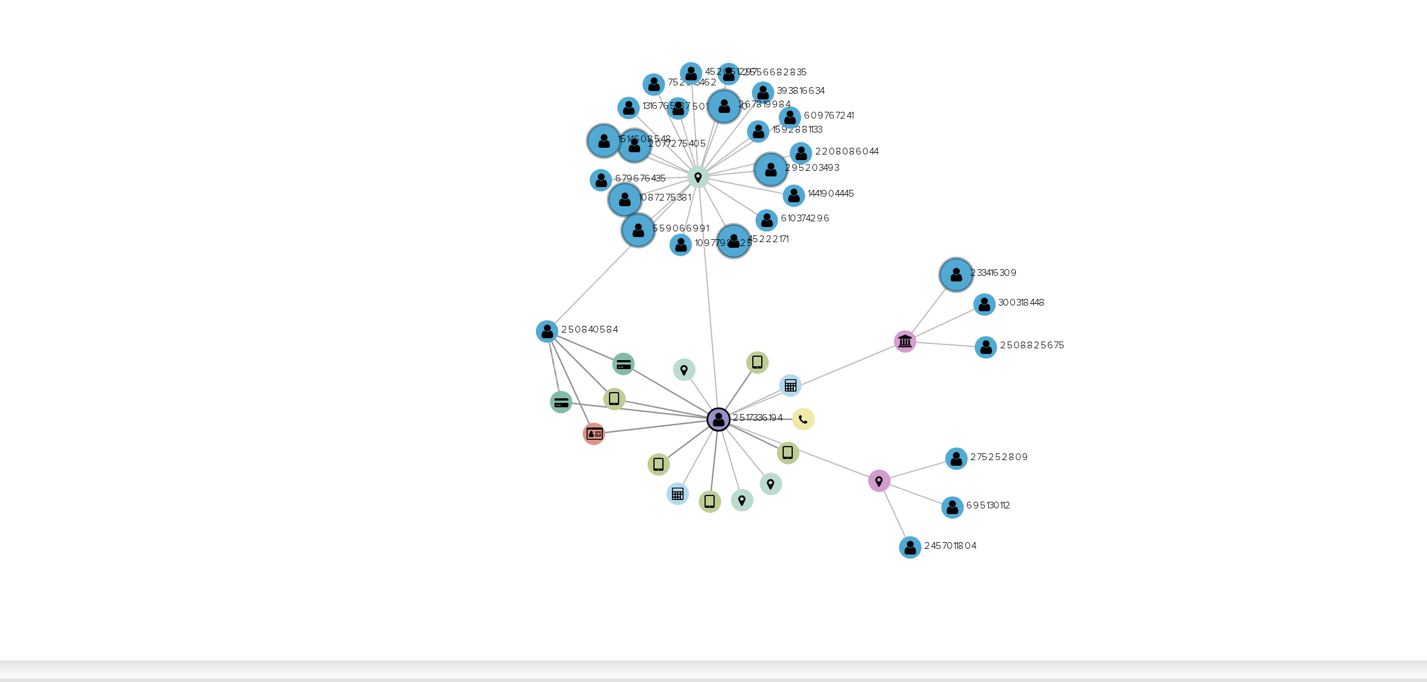
drag, startPoint x: 849, startPoint y: 403, endPoint x: 847, endPoint y: 393, distance: 10.9
click at [847, 393] on icon "user-2517336194  2517336194 device-689df285fee0c6391969f421  device-684cc9234…" at bounding box center [810, 415] width 1209 height 163
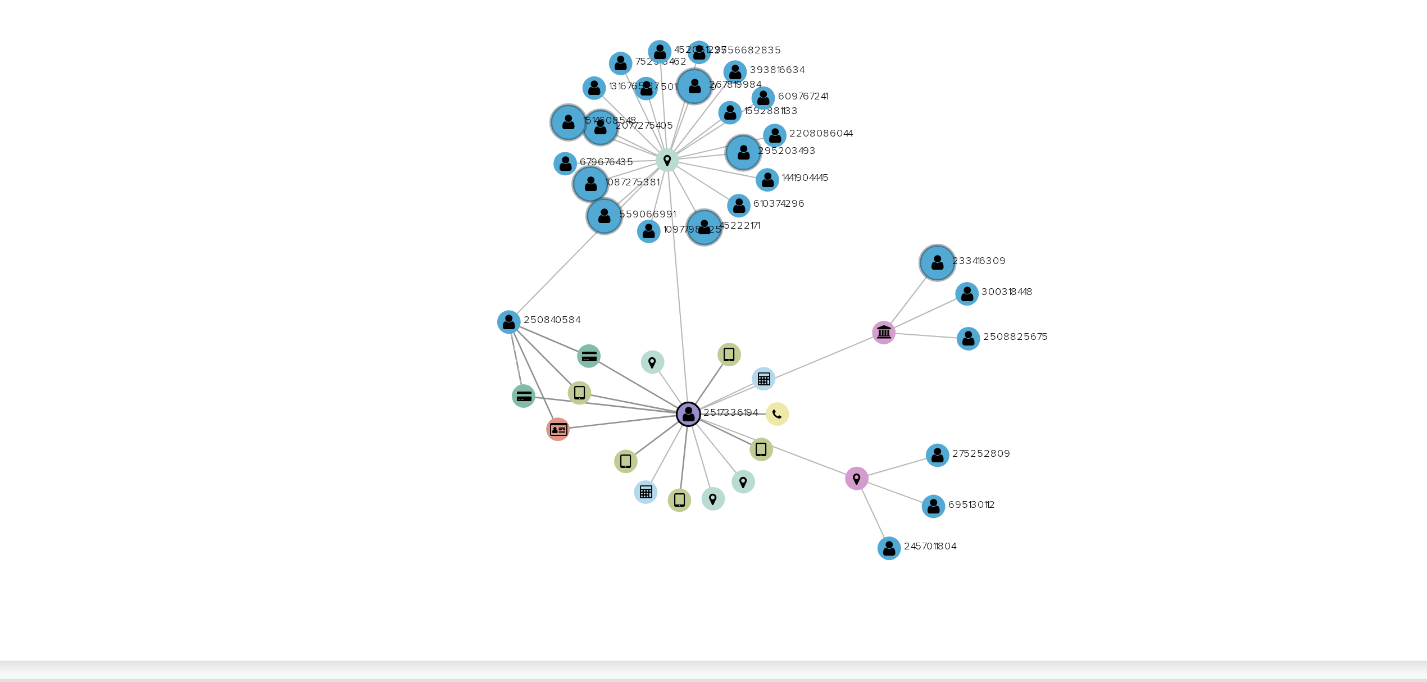
drag, startPoint x: 844, startPoint y: 394, endPoint x: 852, endPoint y: 397, distance: 8.2
click at [852, 397] on icon "user-2517336194  2517336194 device-689df285fee0c6391969f421  device-684cc9234…" at bounding box center [810, 415] width 1209 height 163
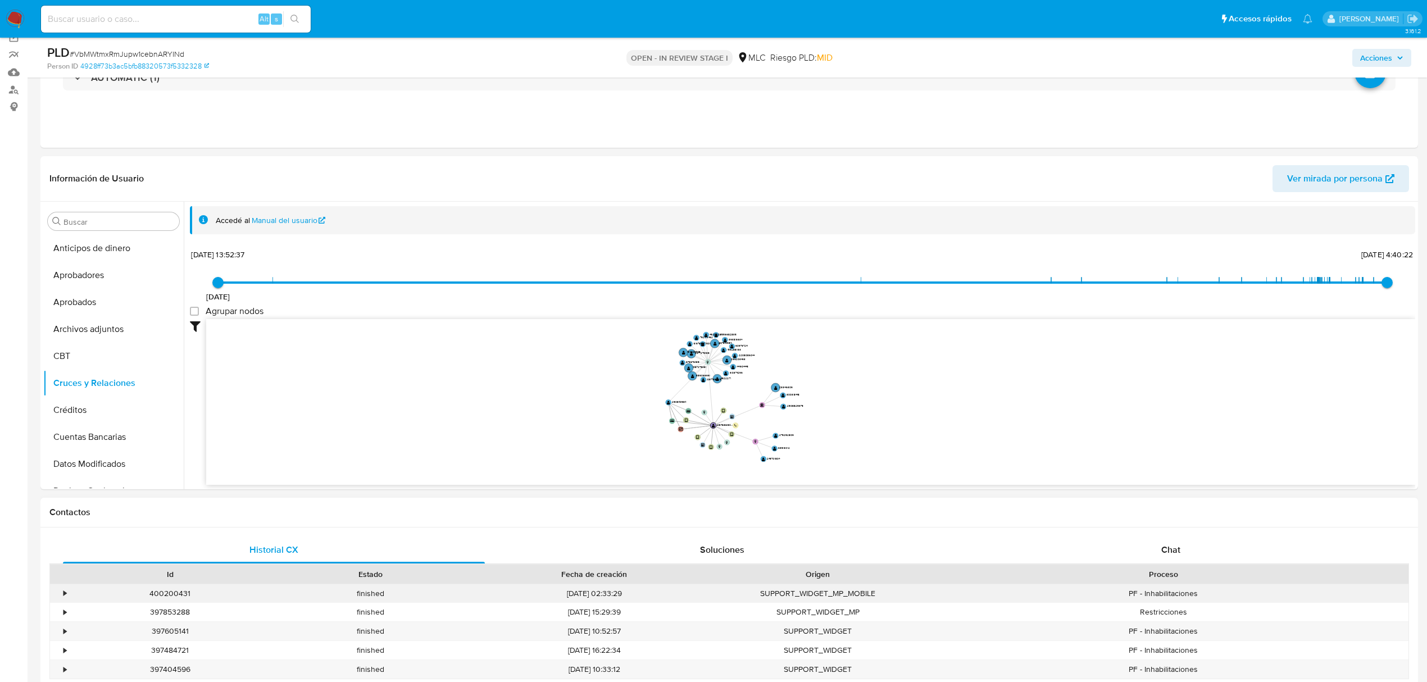
scroll to position [374, 0]
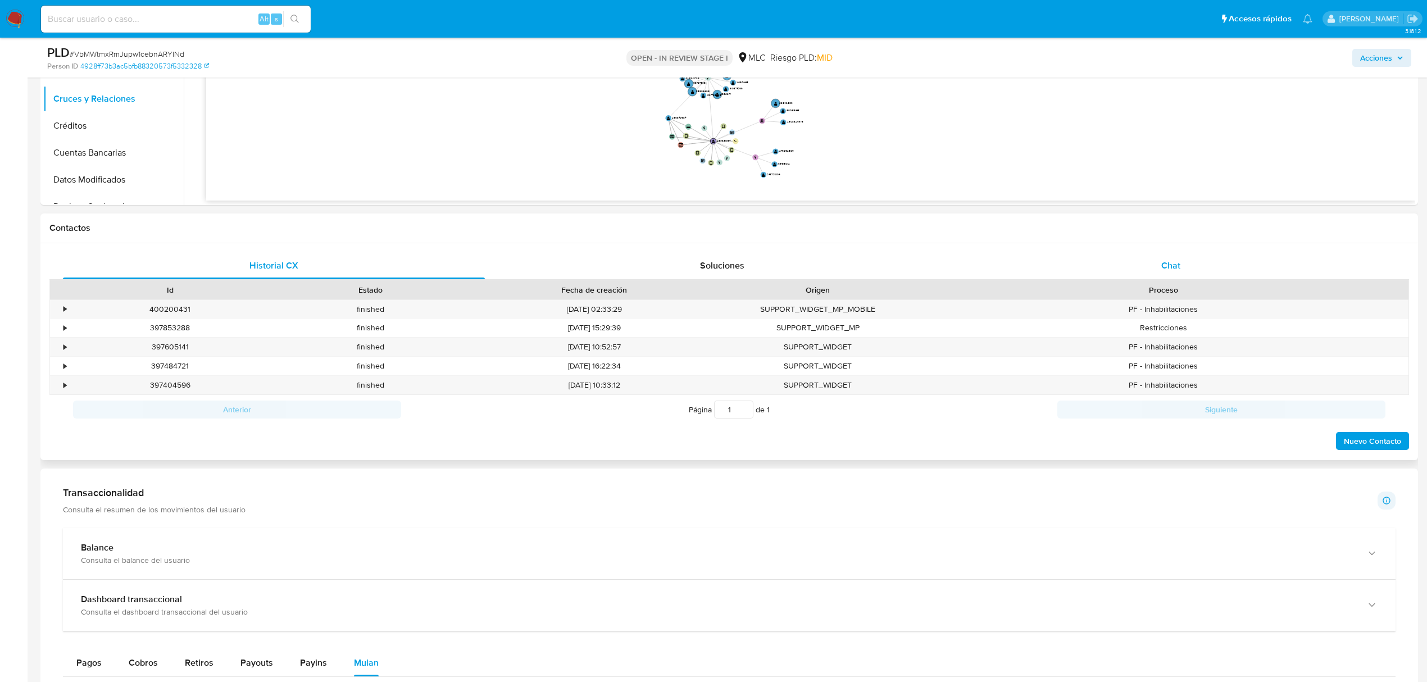
click at [1160, 266] on div "Chat" at bounding box center [1171, 265] width 422 height 27
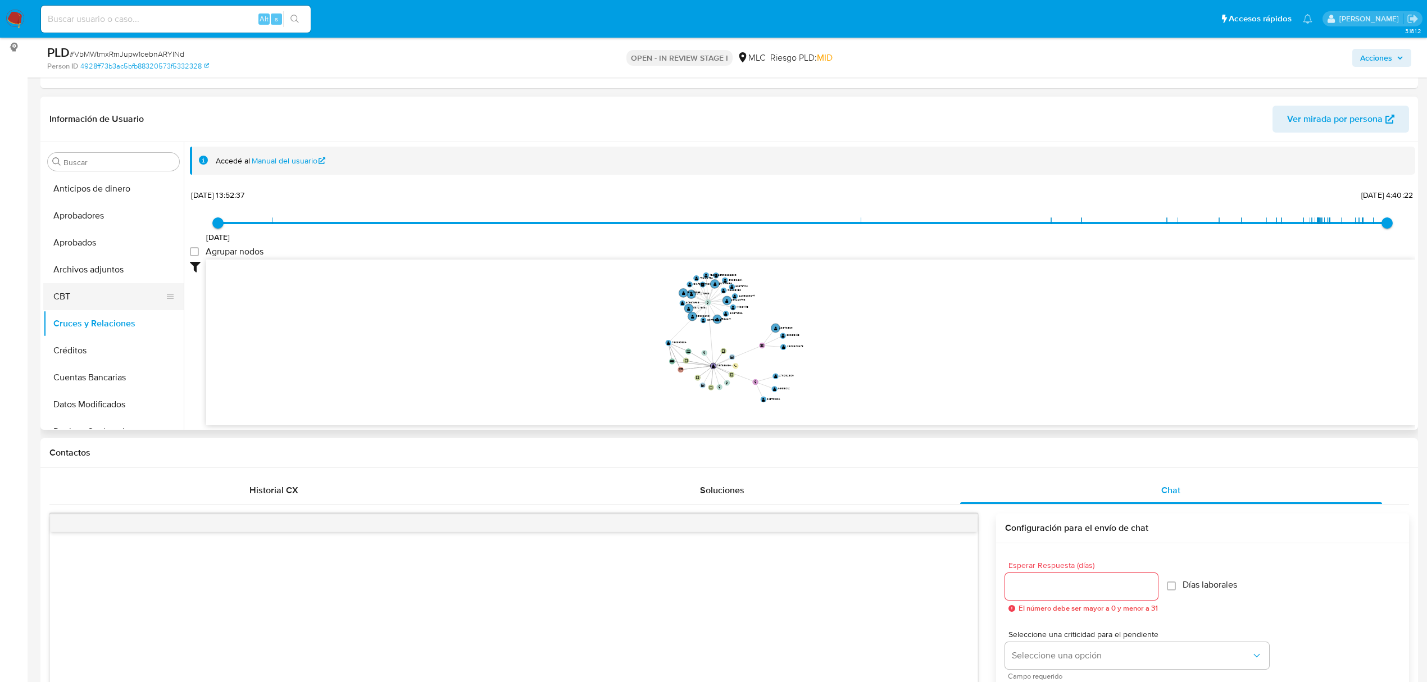
scroll to position [524, 0]
click at [74, 250] on button "KYC" at bounding box center [108, 257] width 131 height 27
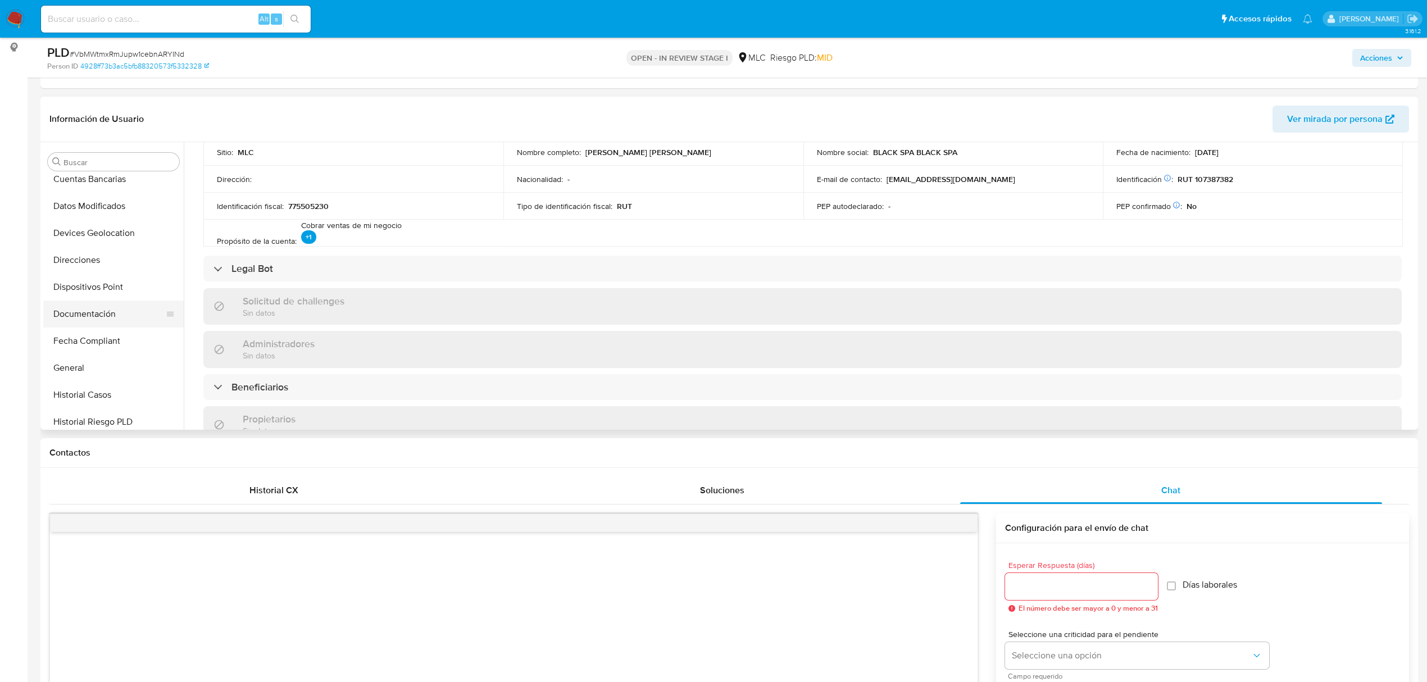
scroll to position [225, 0]
click at [88, 370] on button "Historial Casos" at bounding box center [108, 368] width 131 height 27
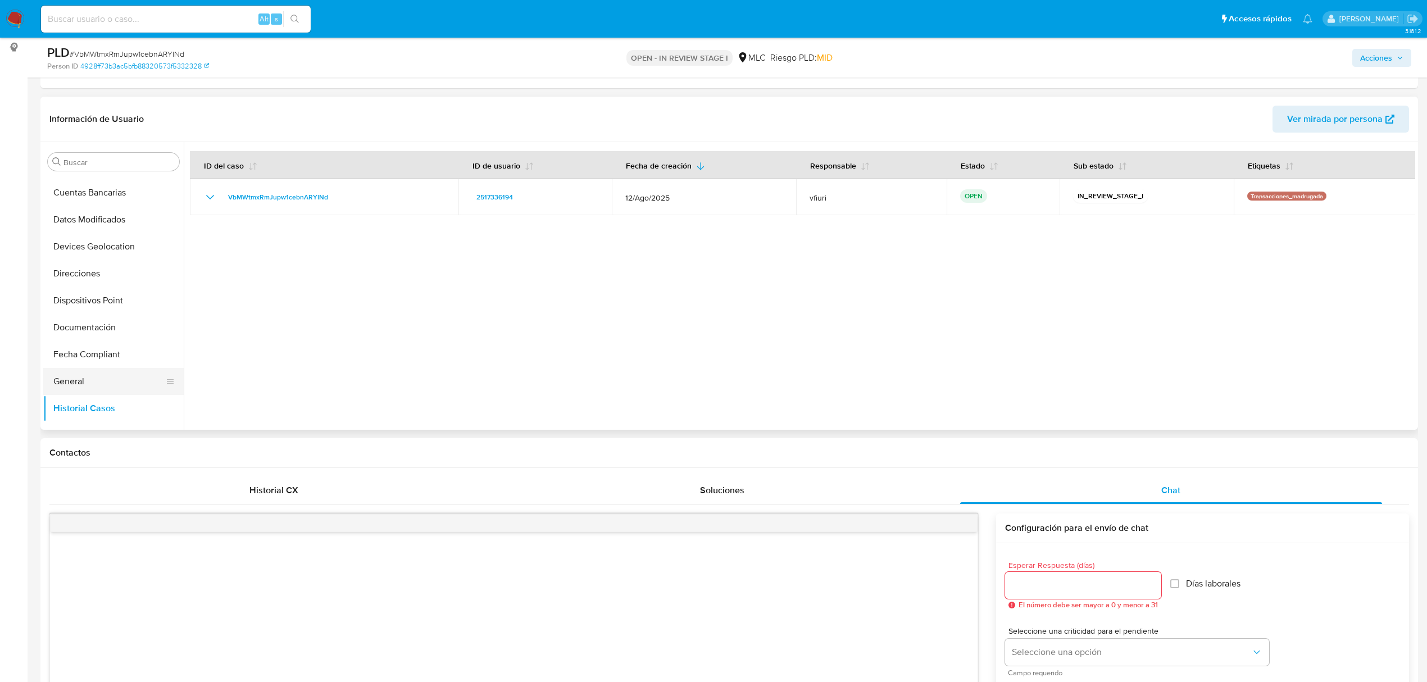
scroll to position [75, 0]
click at [80, 380] on button "Direcciones" at bounding box center [108, 383] width 131 height 27
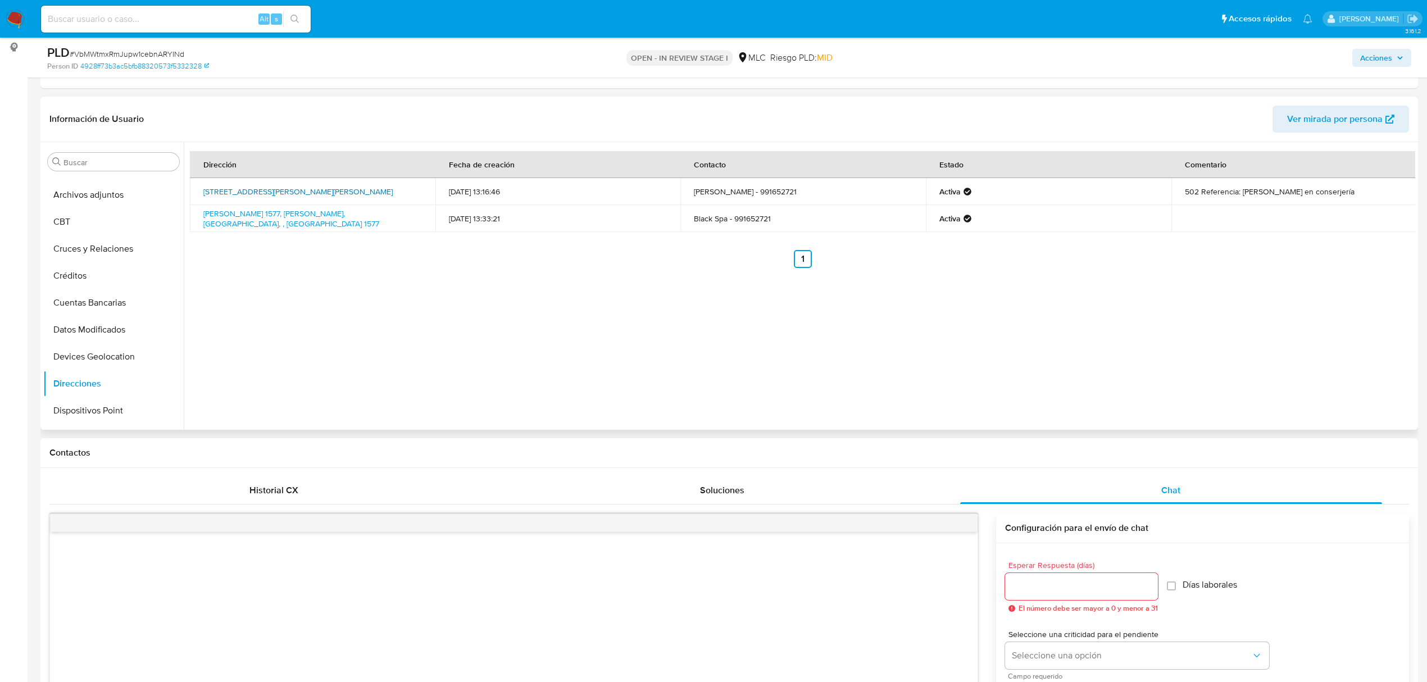
click at [295, 192] on link "Avenida Manuel Rodríguez 140, Concepcion, Biobío, , Chile 140" at bounding box center [297, 191] width 189 height 11
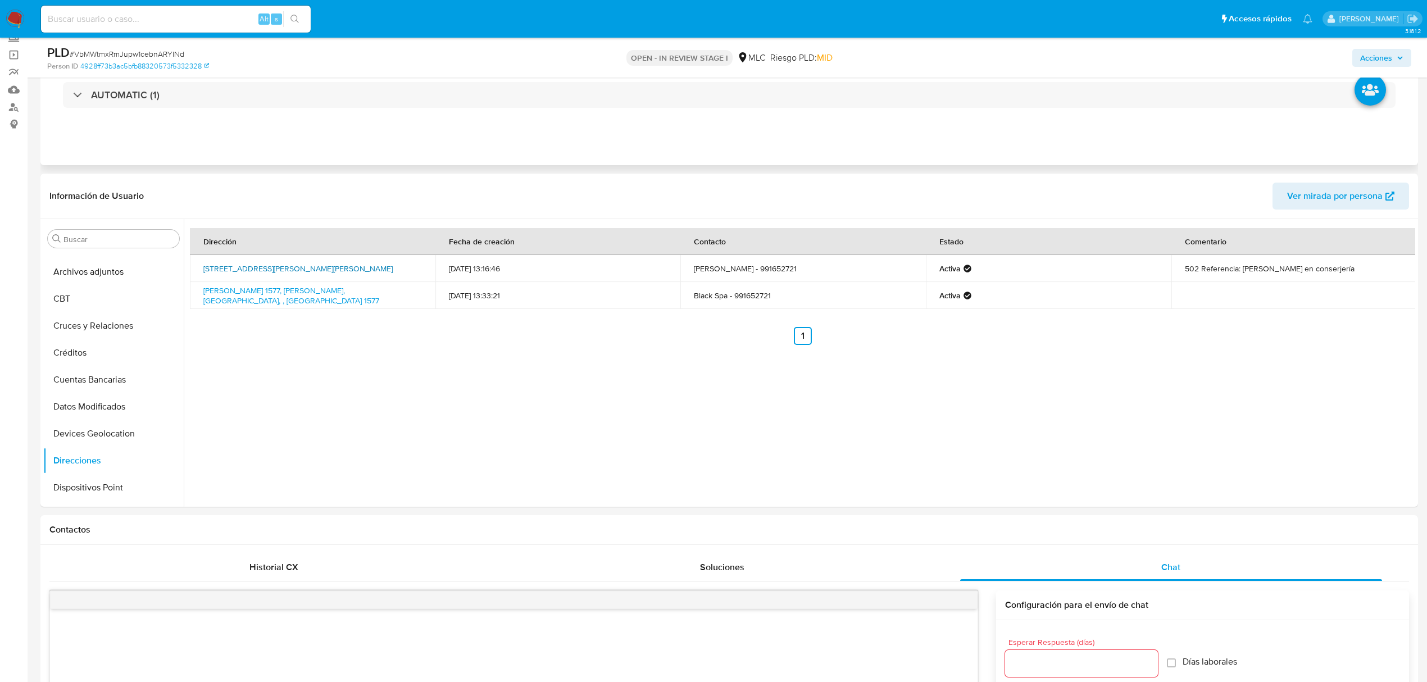
scroll to position [0, 0]
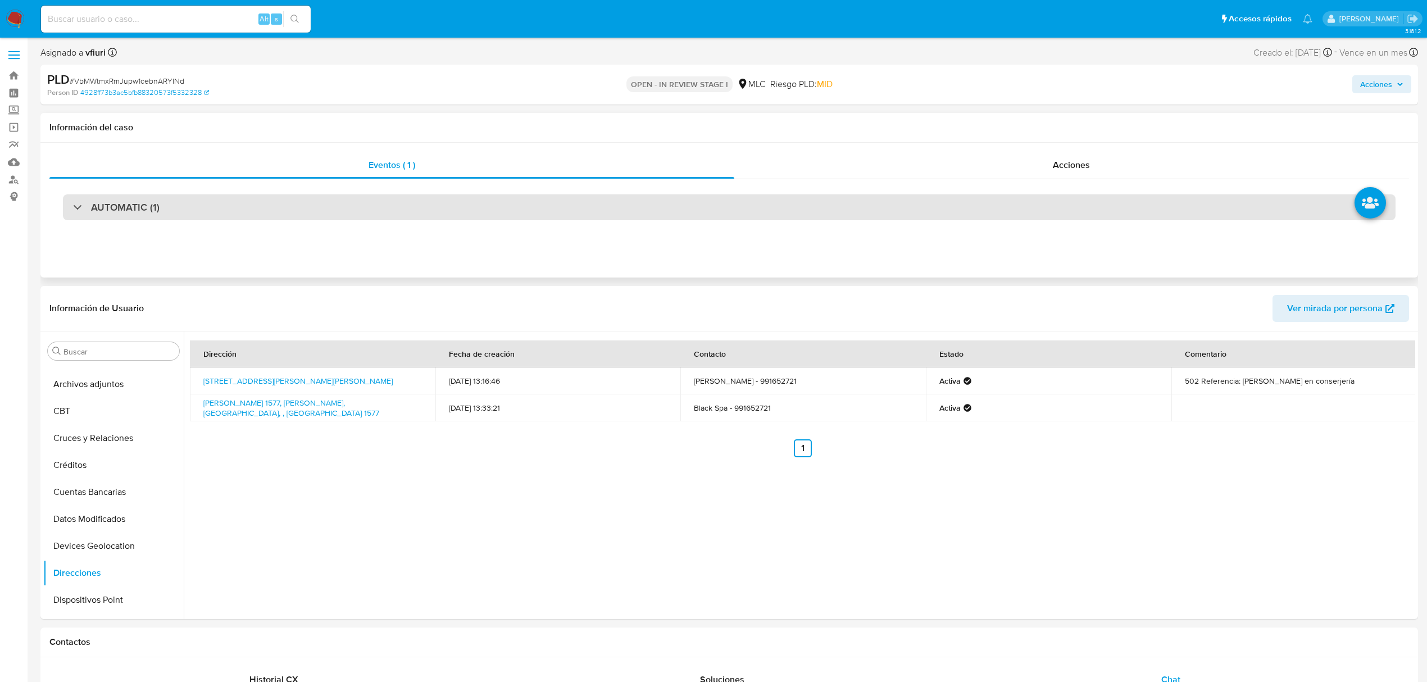
click at [247, 210] on div "AUTOMATIC (1)" at bounding box center [729, 207] width 1333 height 26
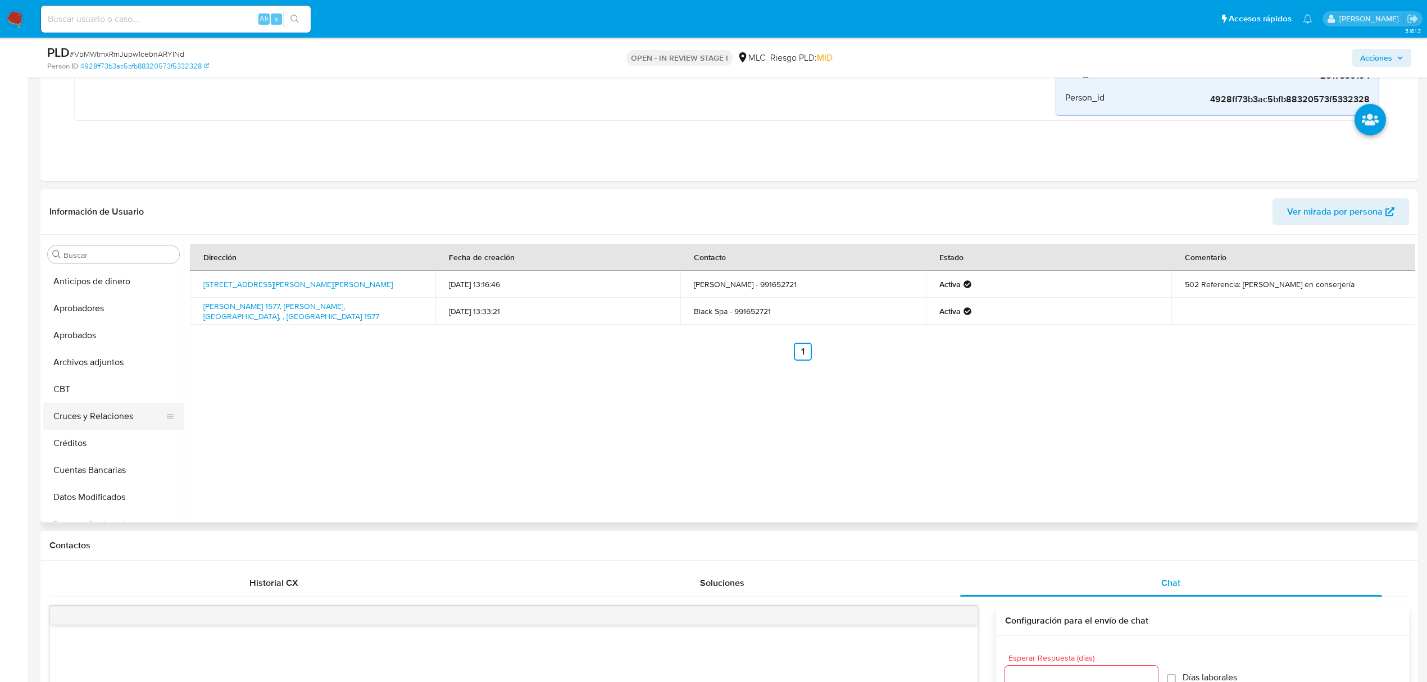
click at [102, 417] on button "Cruces y Relaciones" at bounding box center [108, 416] width 131 height 27
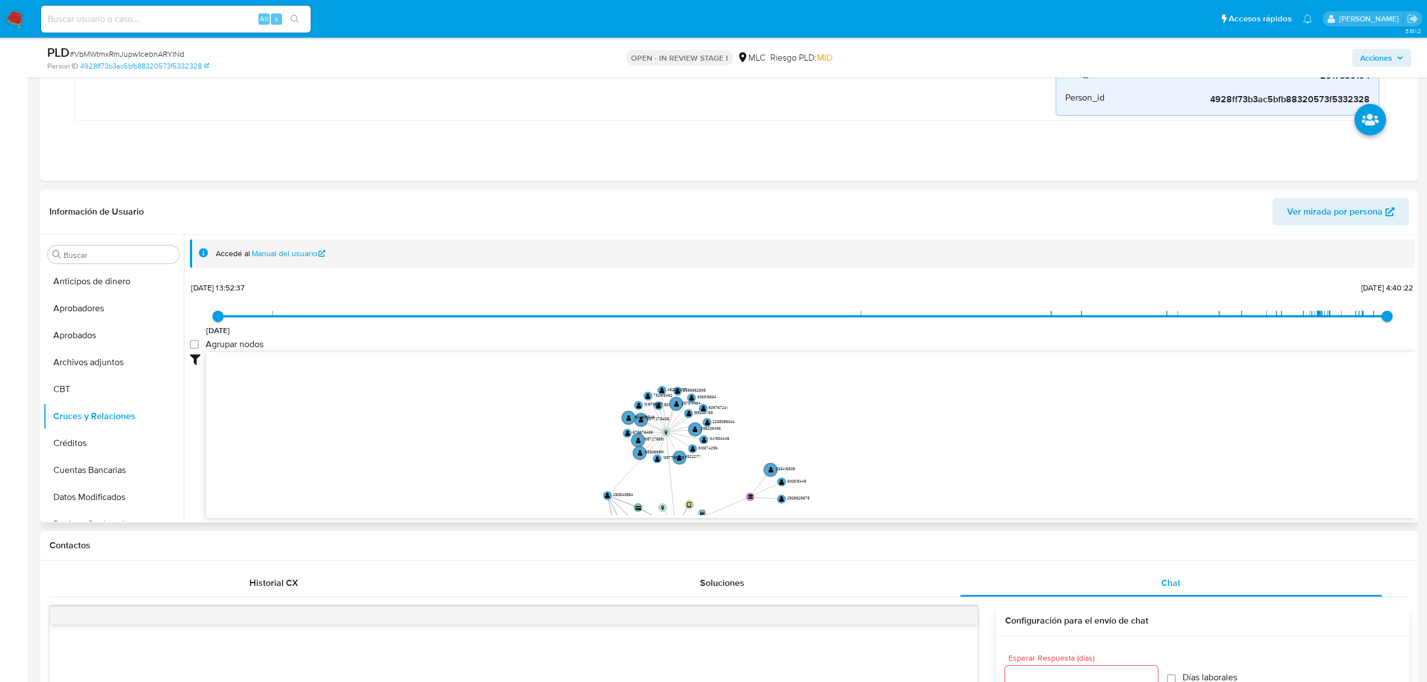
drag, startPoint x: 598, startPoint y: 434, endPoint x: 597, endPoint y: 465, distance: 30.9
click at [597, 465] on icon "user-2517336194  2517336194 device-689df285fee0c6391969f421  device-684cc9234…" at bounding box center [810, 433] width 1209 height 163
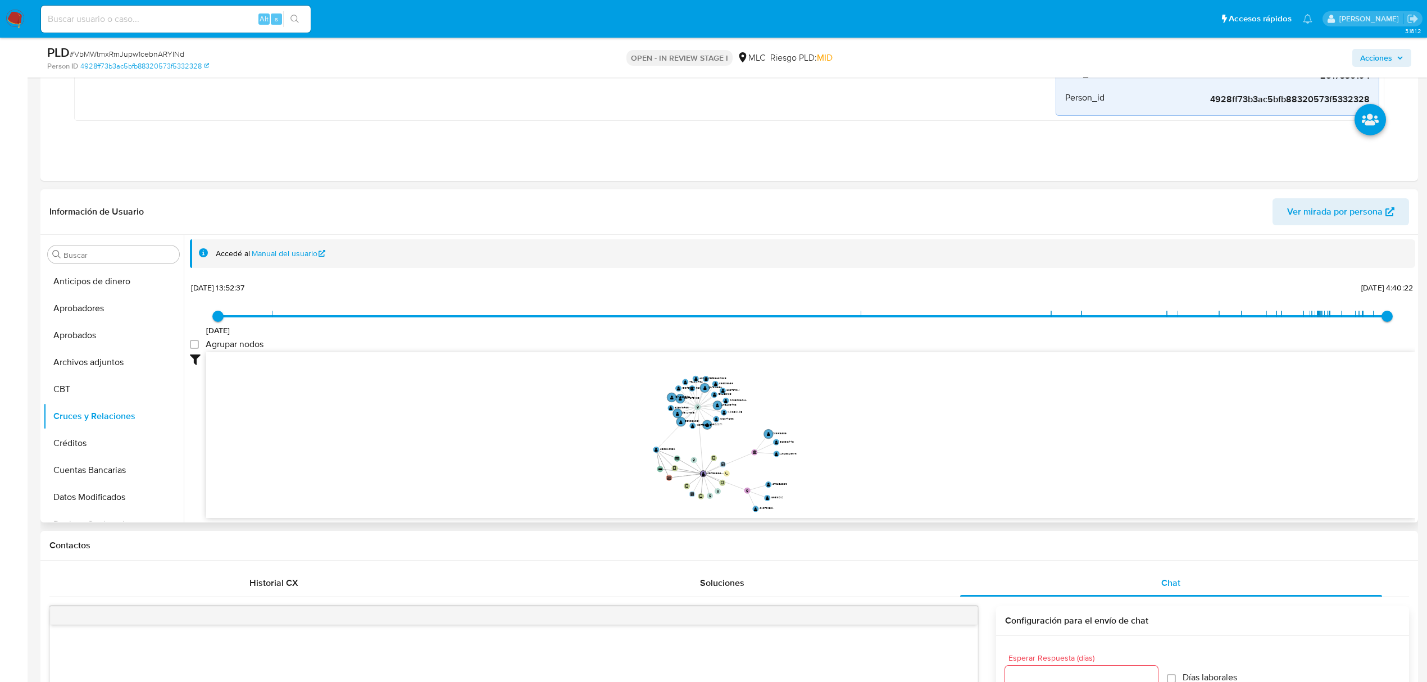
drag, startPoint x: 573, startPoint y: 394, endPoint x: 633, endPoint y: 384, distance: 60.3
click at [633, 384] on icon "user-2517336194  2517336194 device-689df285fee0c6391969f421  device-684cc9234…" at bounding box center [810, 433] width 1209 height 163
click at [72, 369] on button "General" at bounding box center [108, 359] width 131 height 27
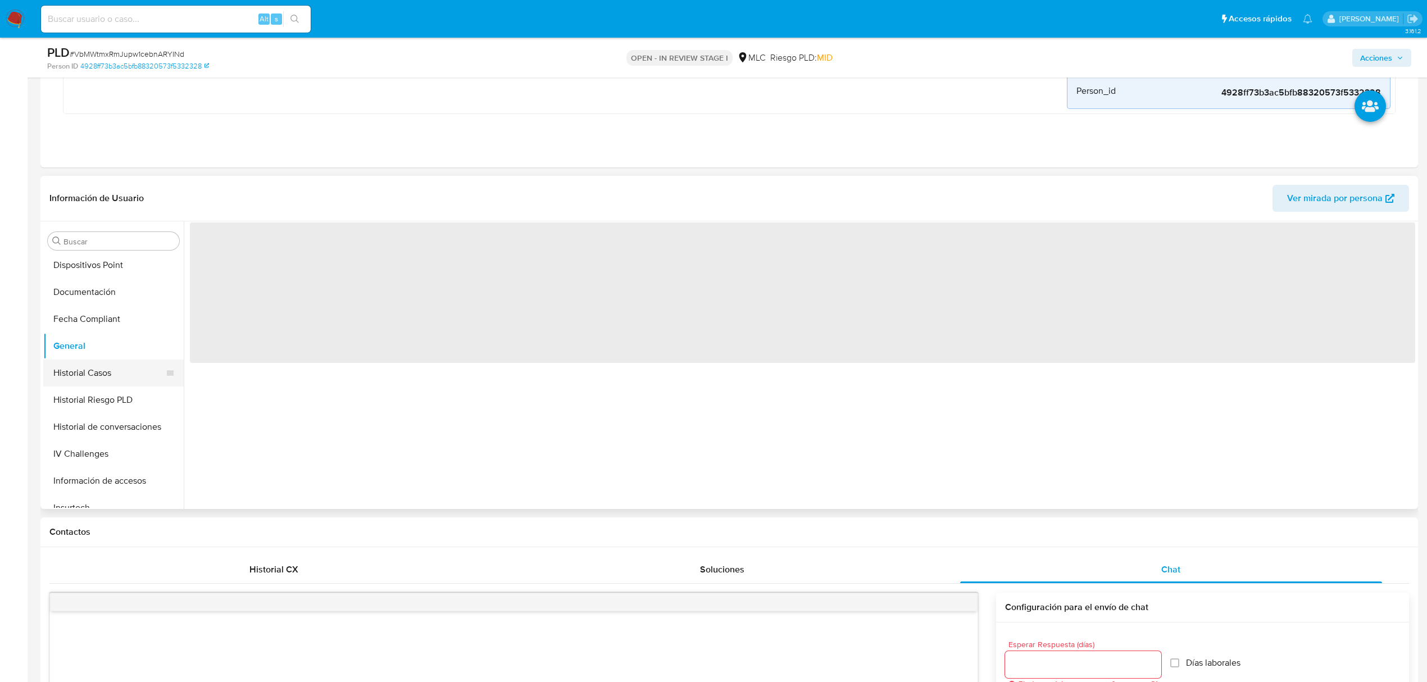
scroll to position [529, 0]
click at [87, 319] on button "KYC" at bounding box center [108, 332] width 131 height 27
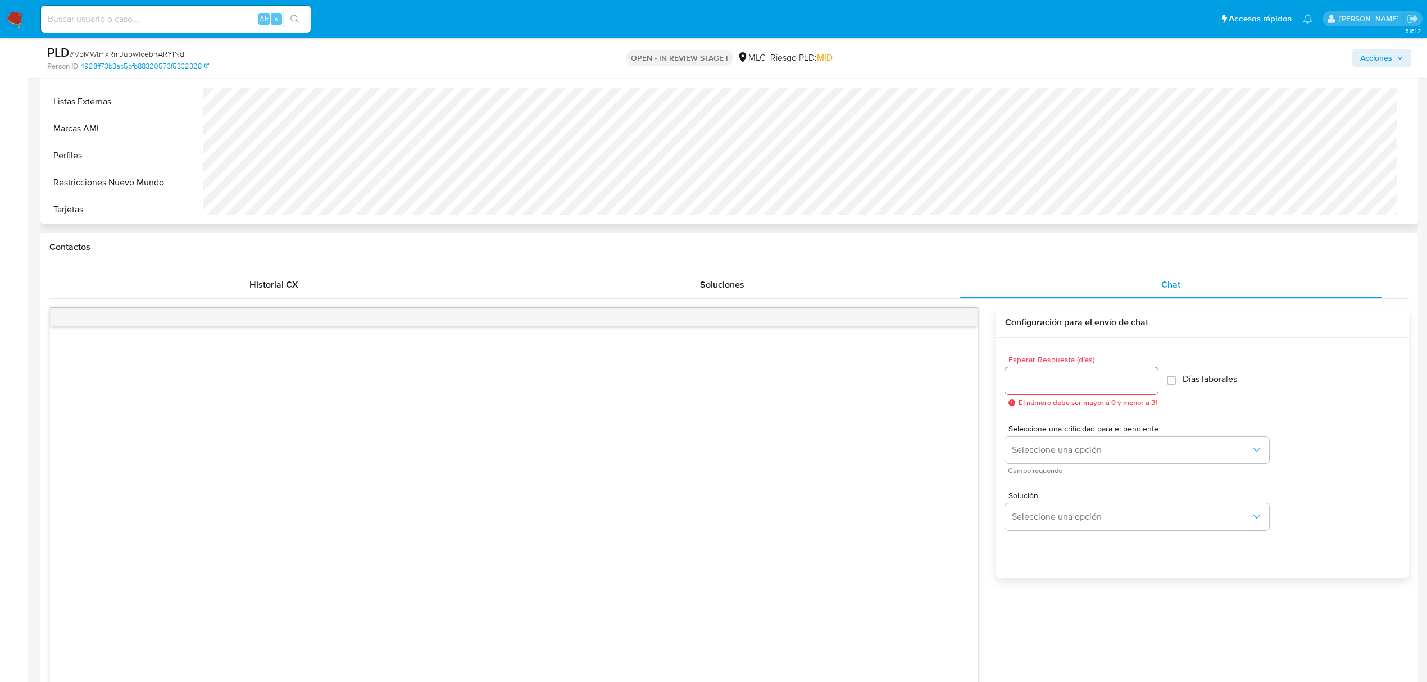
scroll to position [674, 0]
click at [1083, 378] on input "Esperar Respuesta (días)" at bounding box center [1081, 379] width 153 height 15
type input "3"
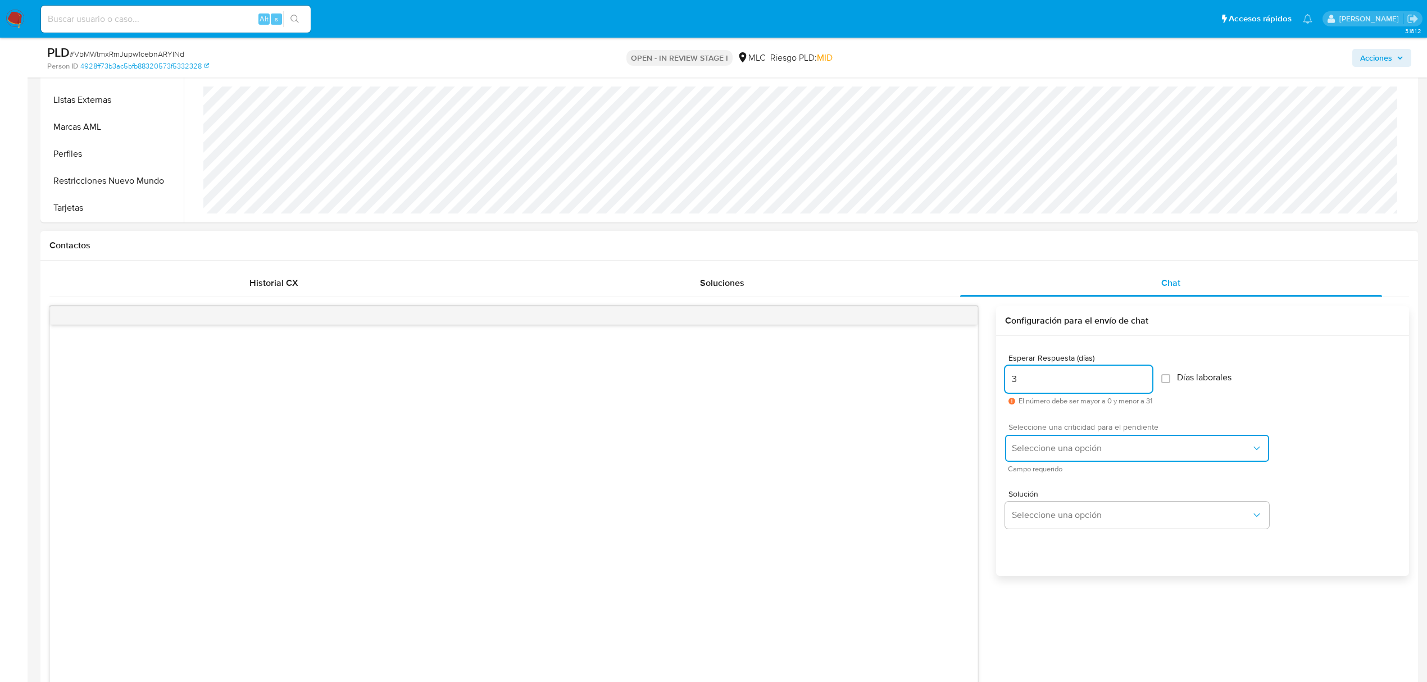
click at [1086, 452] on span "Seleccione una opción" at bounding box center [1131, 448] width 239 height 11
click at [1081, 452] on div "LOW" at bounding box center [1135, 449] width 246 height 22
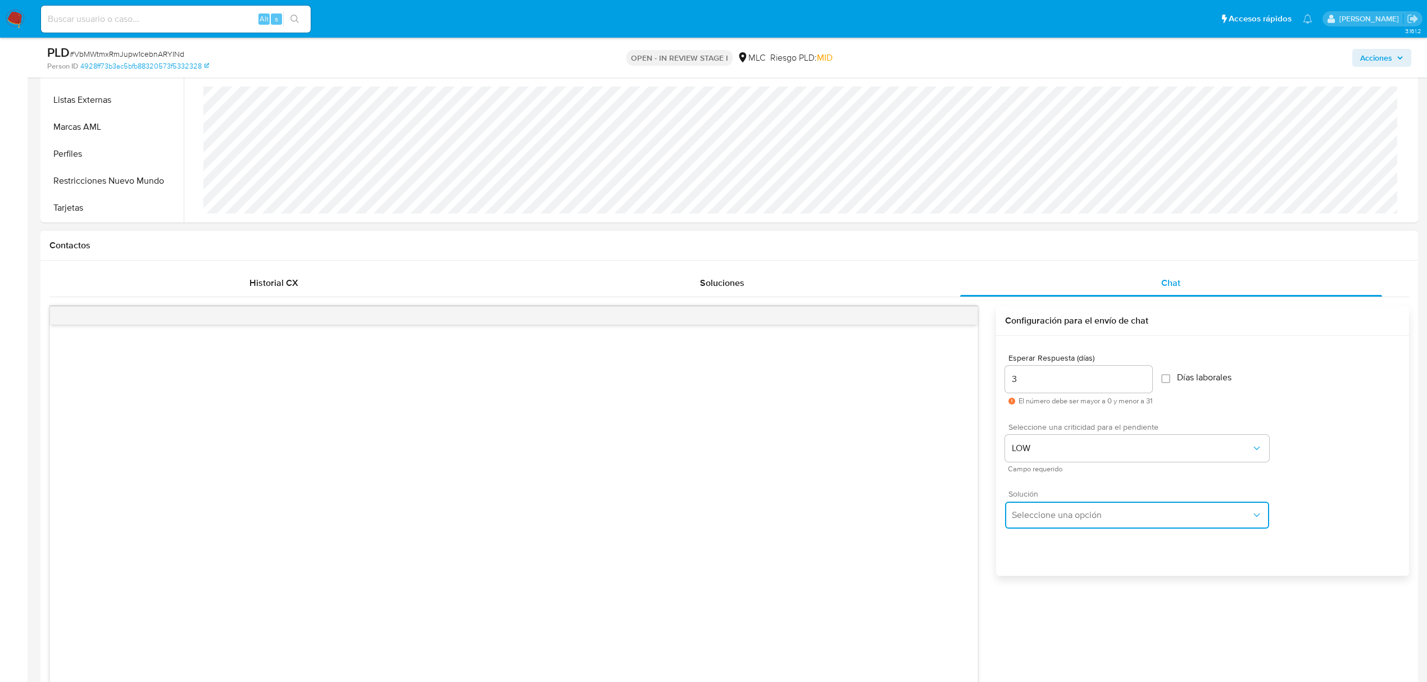
click at [1058, 505] on button "Seleccione una opción" at bounding box center [1137, 515] width 264 height 27
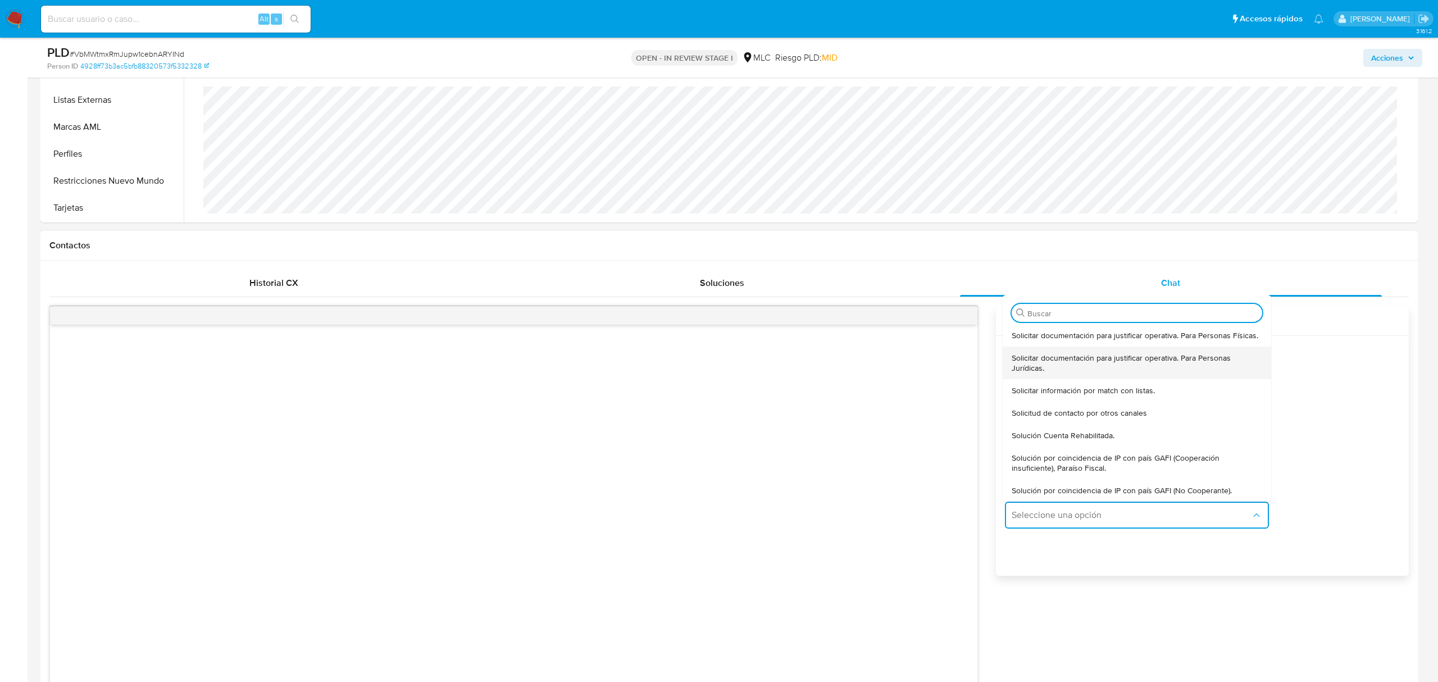
click at [1045, 358] on span "Solicitar documentación para justificar operativa. Para Personas Jurídicas." at bounding box center [1137, 363] width 251 height 20
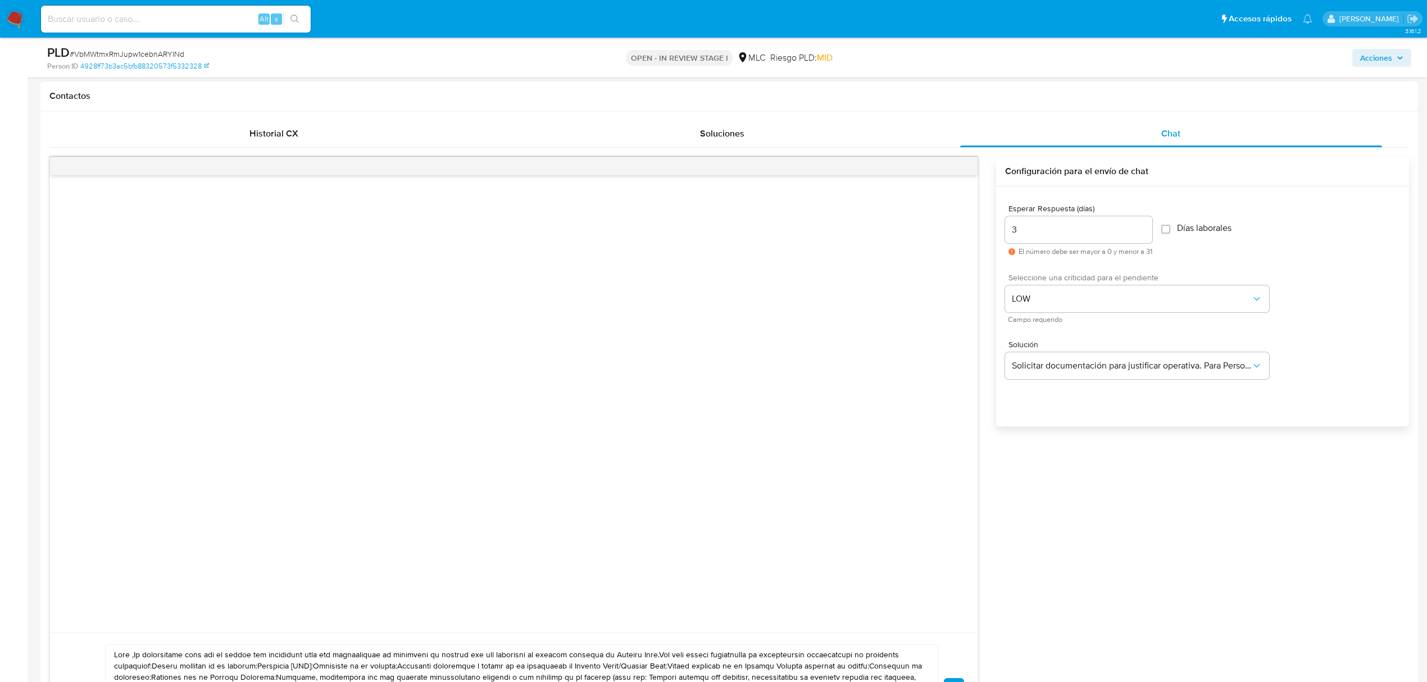
scroll to position [1048, 0]
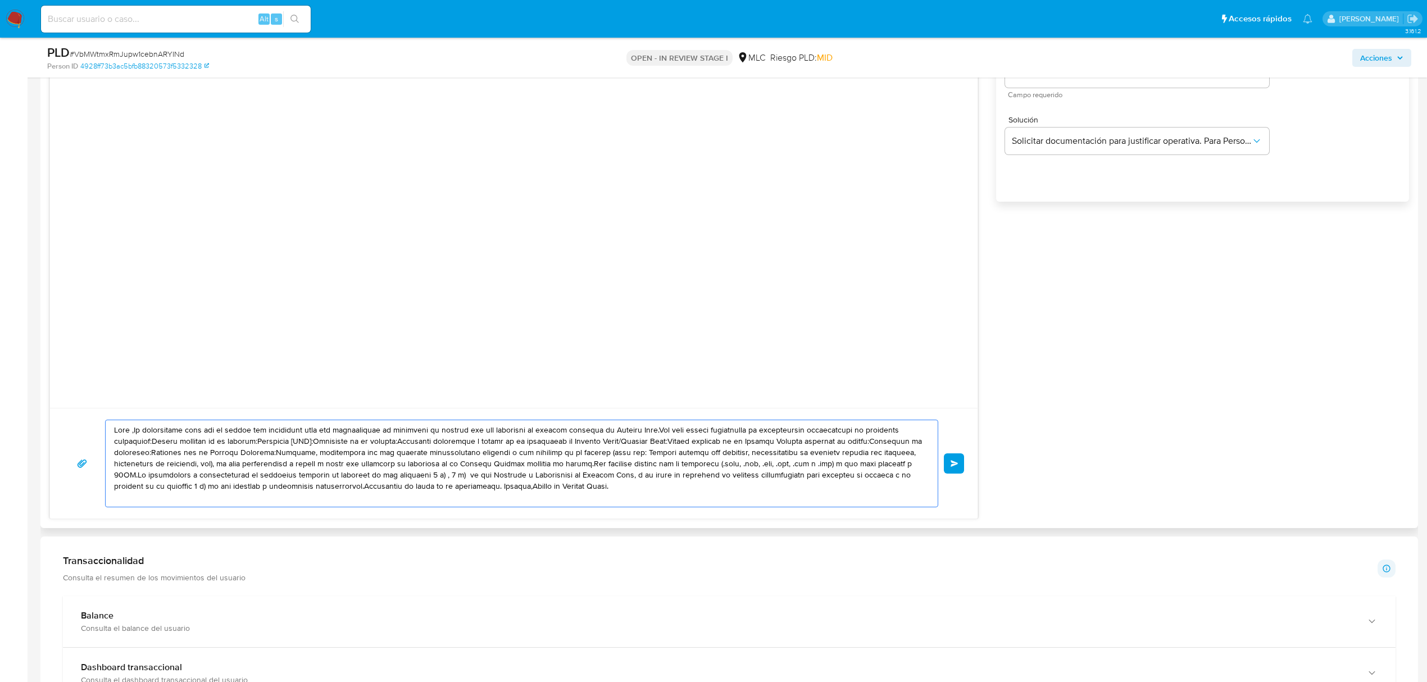
drag, startPoint x: 493, startPoint y: 457, endPoint x: 61, endPoint y: 418, distance: 433.8
click at [61, 418] on div "Enviar" at bounding box center [514, 463] width 928 height 111
paste textarea "XXX, Te contactamos desde el Equipo de Mercado Pago para verificar tus datos co…"
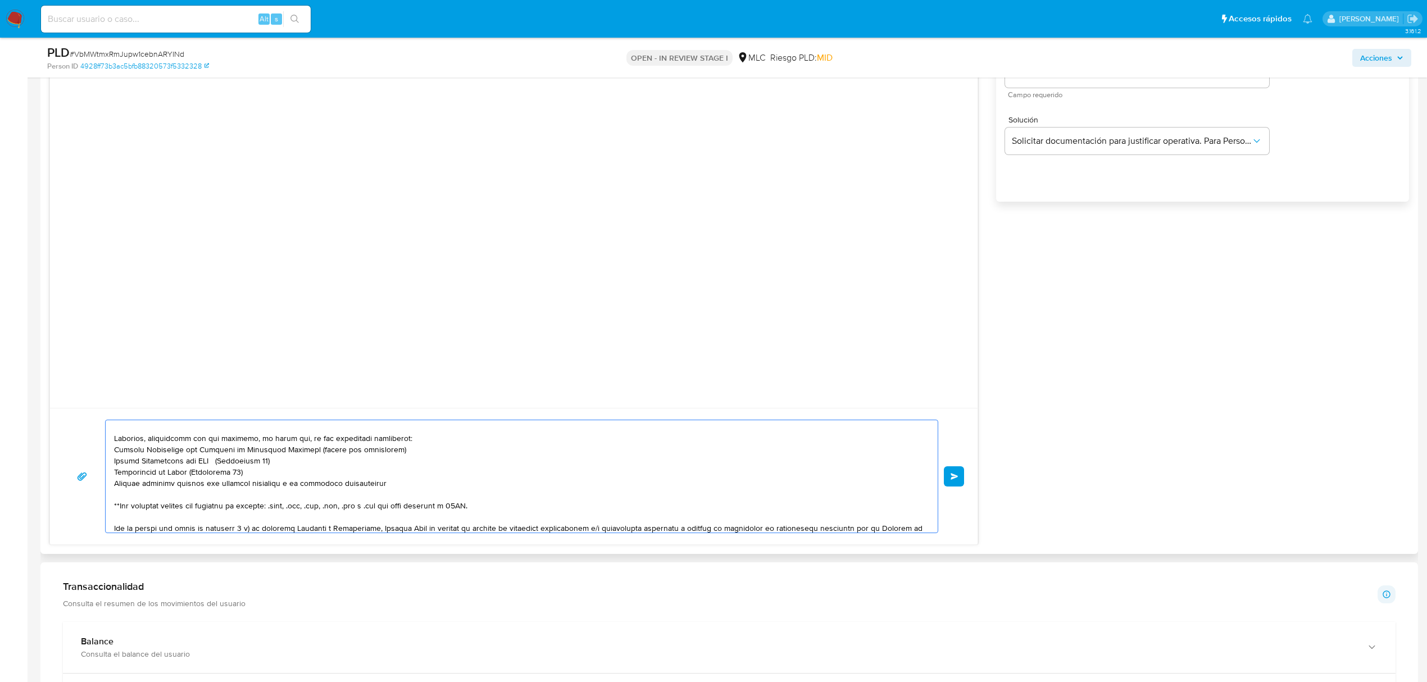
scroll to position [0, 0]
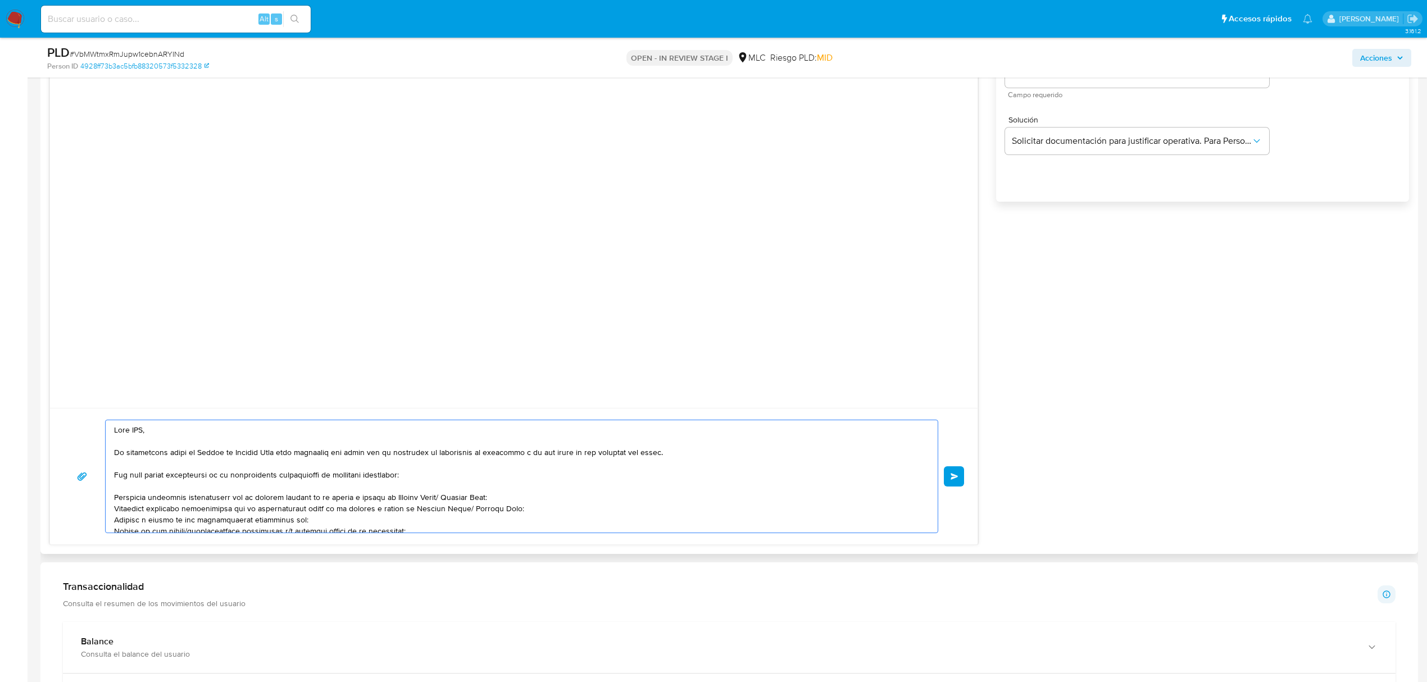
click at [138, 432] on textarea at bounding box center [519, 476] width 810 height 112
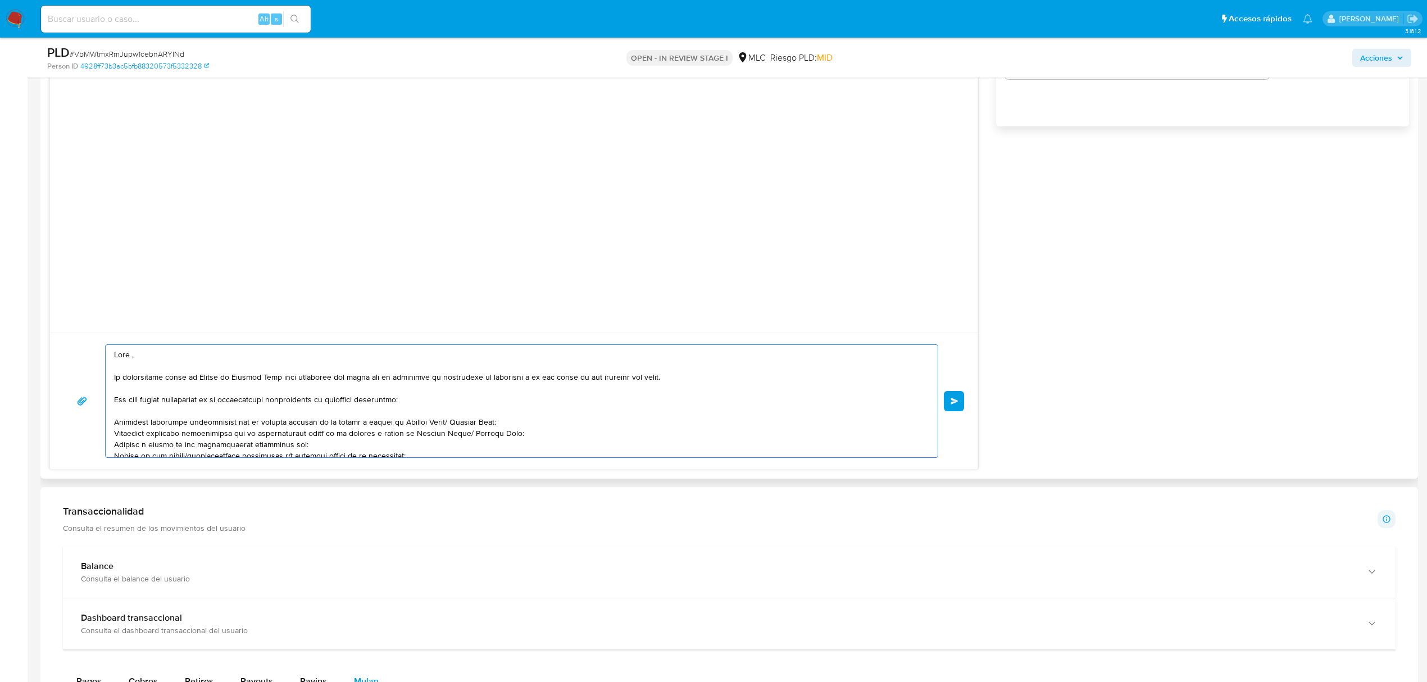
scroll to position [30, 0]
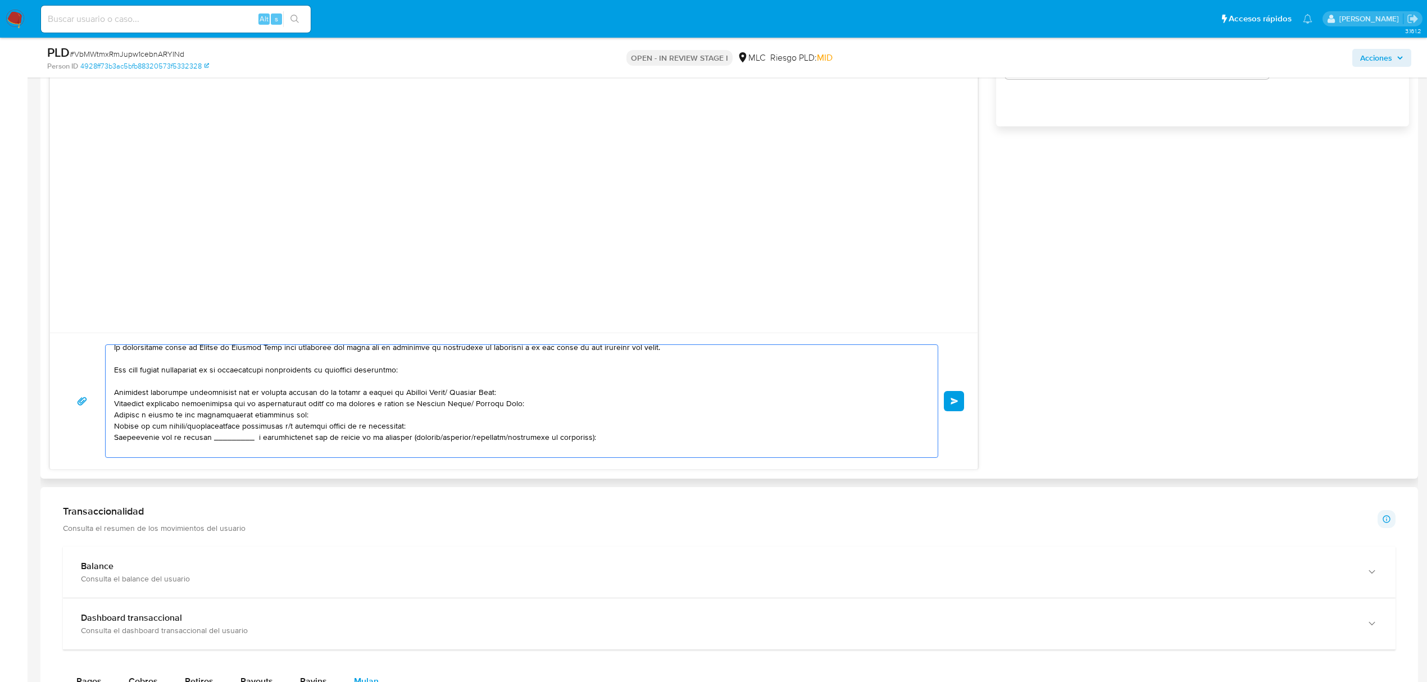
drag, startPoint x: 443, startPoint y: 397, endPoint x: 389, endPoint y: 397, distance: 53.4
click at [389, 397] on textarea at bounding box center [519, 401] width 810 height 112
click at [396, 393] on textarea at bounding box center [519, 401] width 810 height 112
drag, startPoint x: 530, startPoint y: 408, endPoint x: 113, endPoint y: 412, distance: 416.9
click at [114, 412] on textarea at bounding box center [519, 401] width 810 height 112
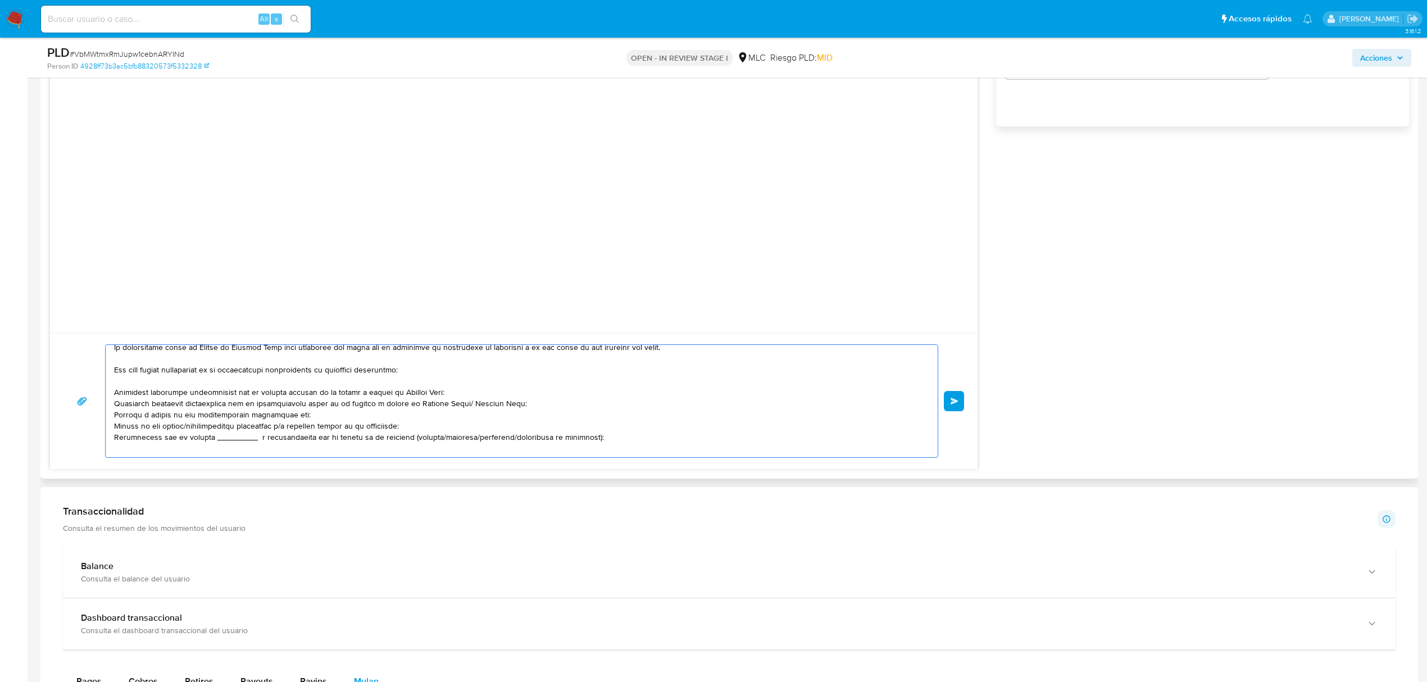
click at [235, 428] on textarea at bounding box center [519, 401] width 810 height 112
drag, startPoint x: 317, startPoint y: 420, endPoint x: 90, endPoint y: 401, distance: 228.4
click at [90, 401] on div "Enviar" at bounding box center [513, 400] width 901 height 113
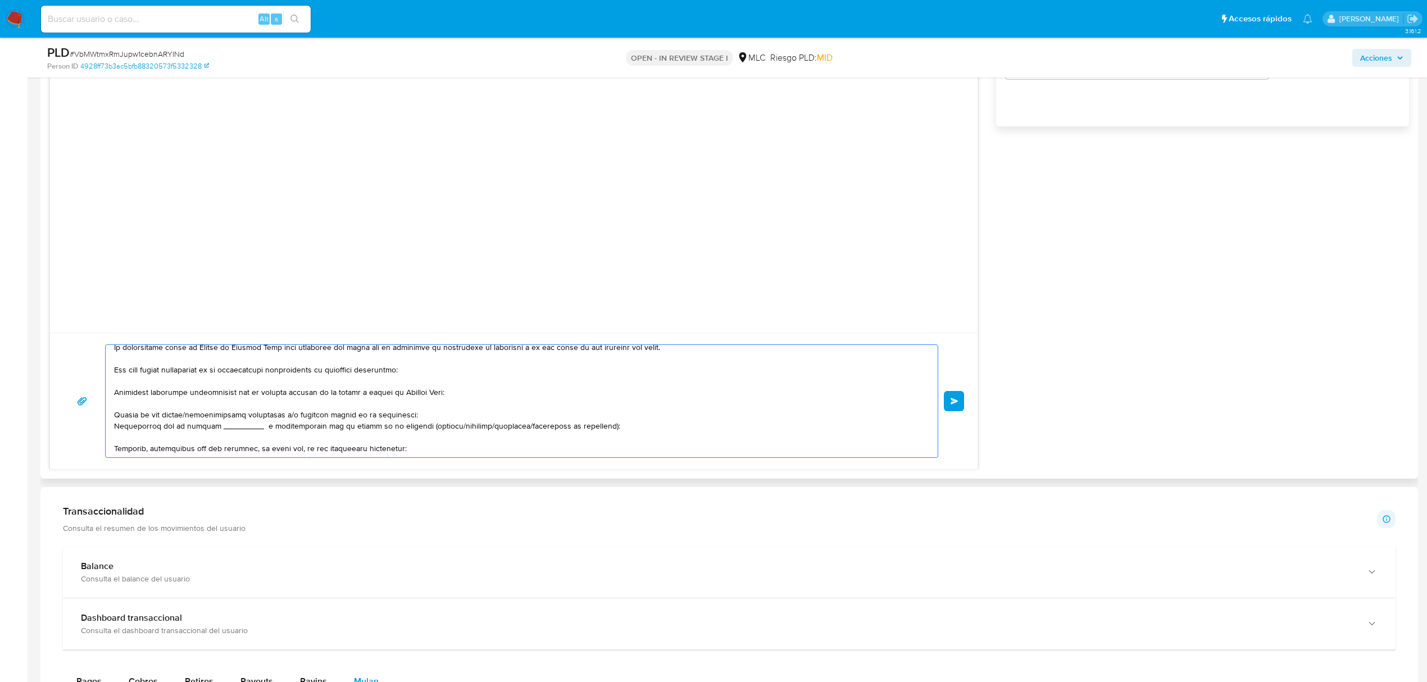
drag, startPoint x: 162, startPoint y: 416, endPoint x: 407, endPoint y: 415, distance: 245.0
click at [407, 415] on textarea at bounding box center [519, 401] width 810 height 112
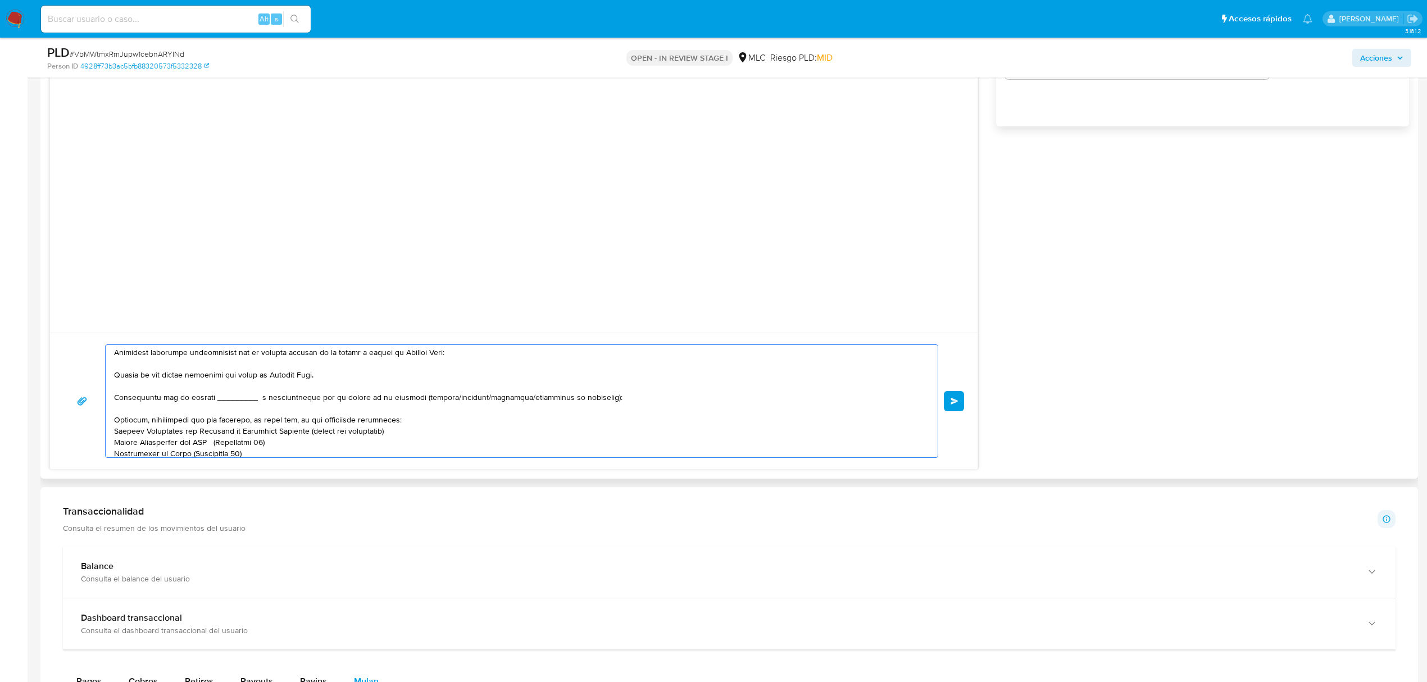
scroll to position [104, 0]
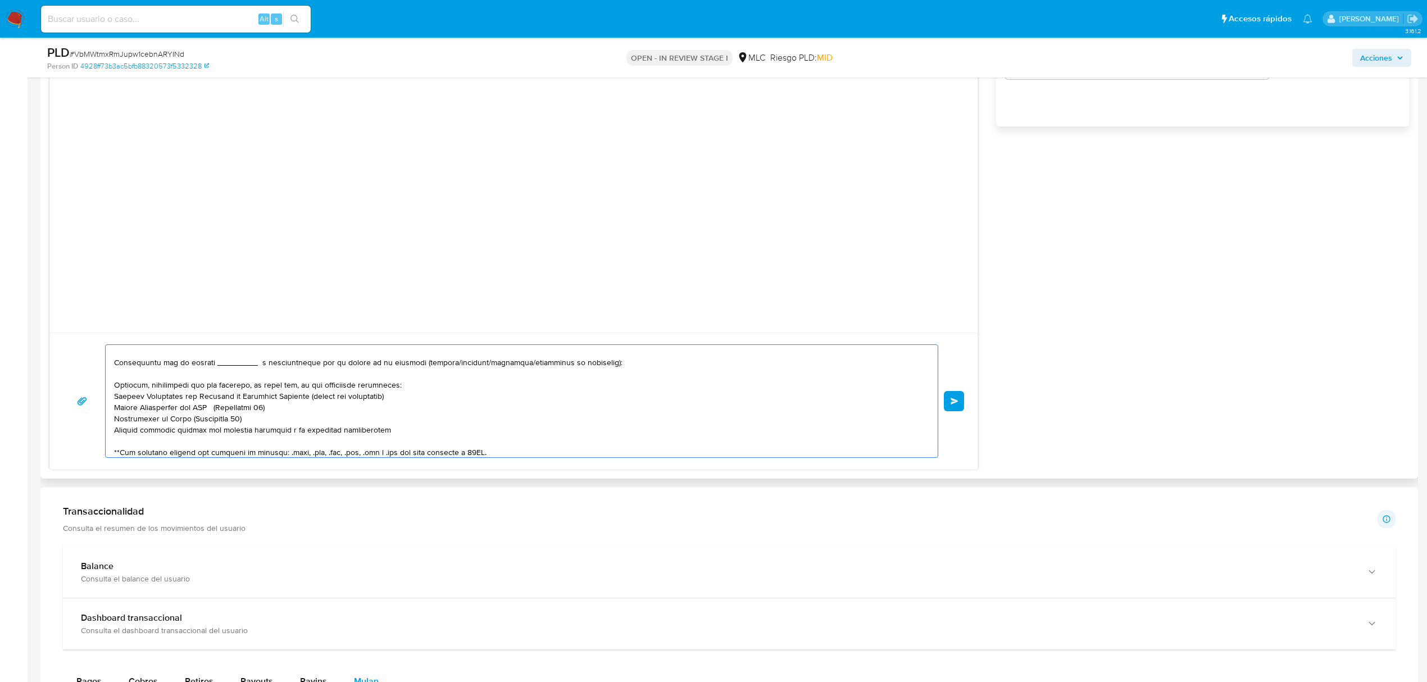
drag, startPoint x: 555, startPoint y: 363, endPoint x: 130, endPoint y: 365, distance: 424.7
click at [130, 365] on textarea at bounding box center [519, 401] width 810 height 112
drag, startPoint x: 333, startPoint y: 428, endPoint x: 390, endPoint y: 428, distance: 56.7
click at [334, 428] on textarea at bounding box center [519, 401] width 810 height 112
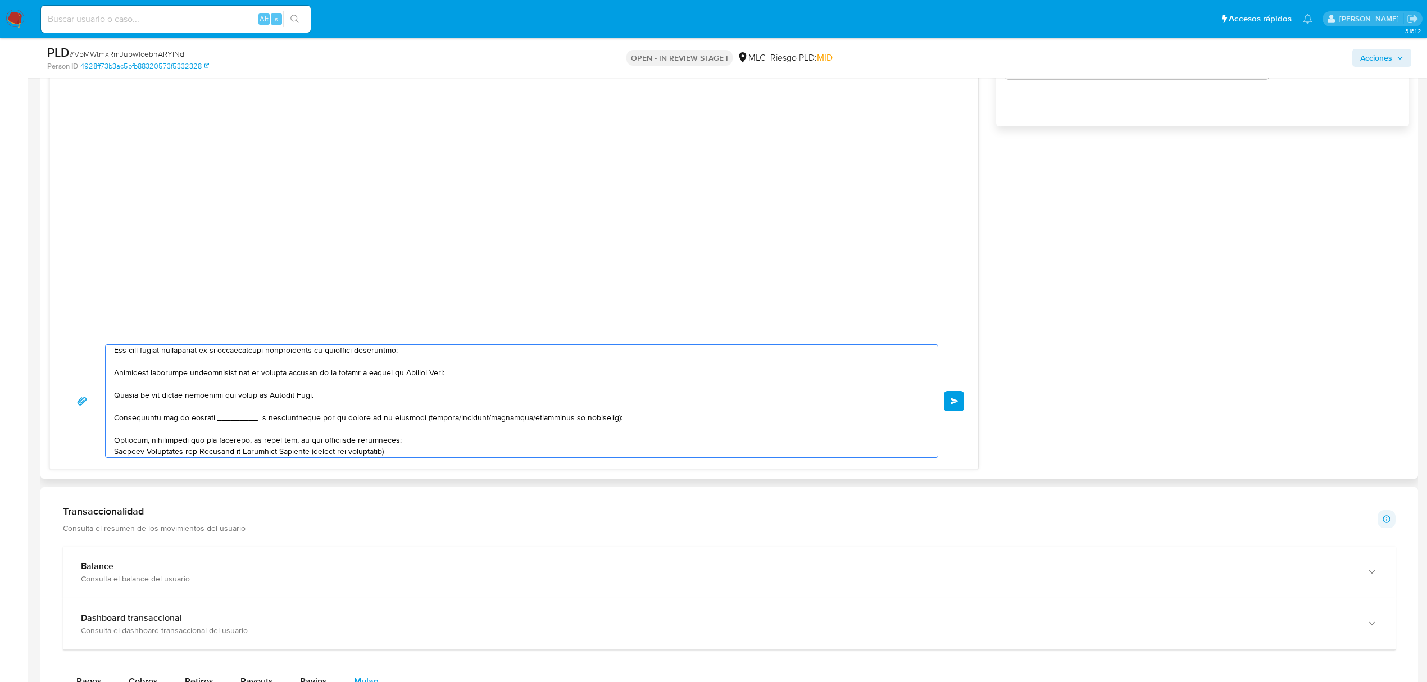
scroll to position [46, 0]
drag, startPoint x: 508, startPoint y: 382, endPoint x: 97, endPoint y: 424, distance: 413.9
click at [97, 424] on div "Enviar" at bounding box center [513, 400] width 901 height 113
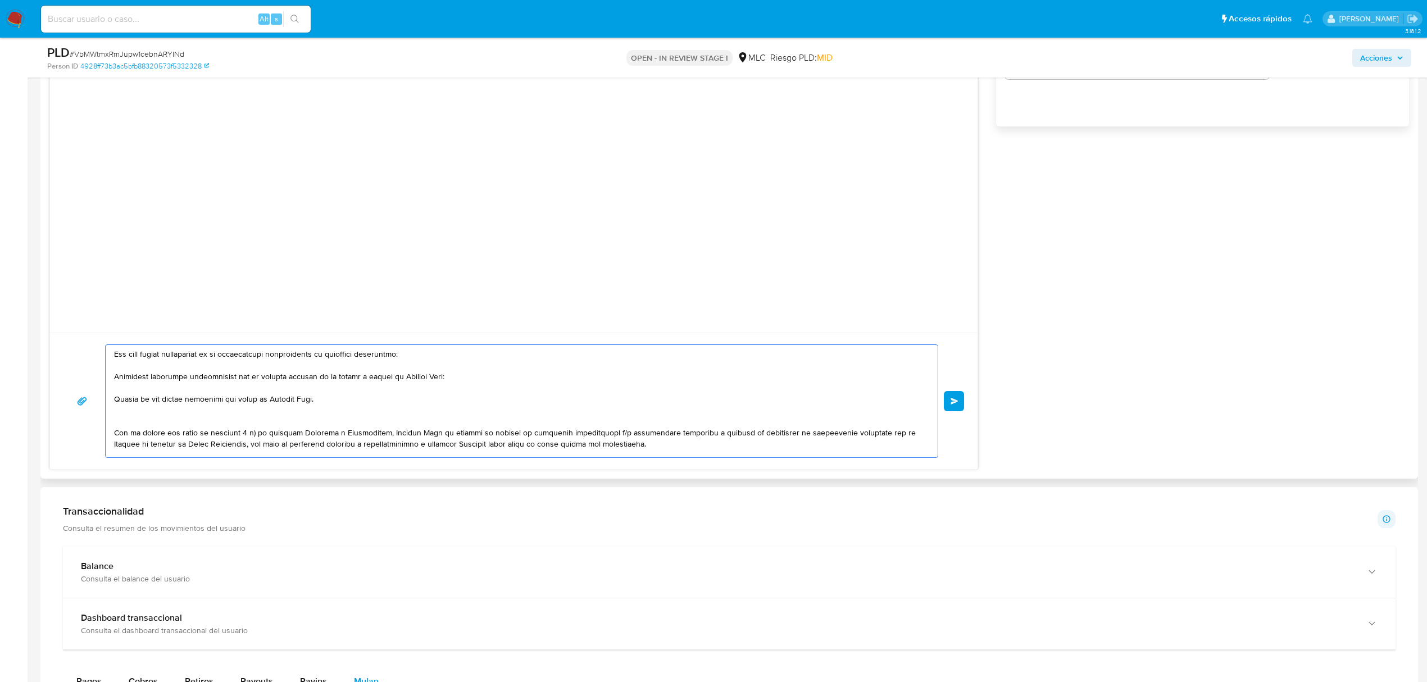
click at [347, 405] on textarea at bounding box center [519, 401] width 810 height 112
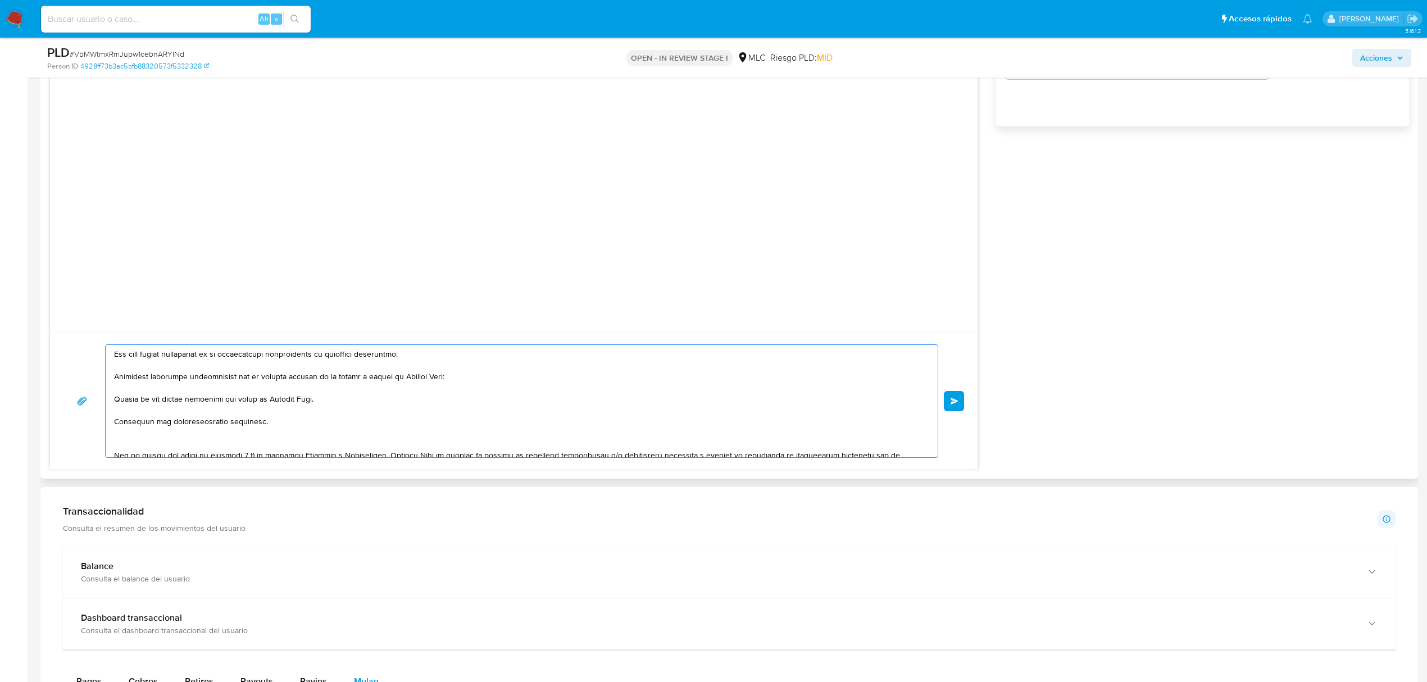
click at [131, 415] on textarea at bounding box center [519, 401] width 810 height 112
click at [134, 424] on textarea at bounding box center [519, 401] width 810 height 112
click at [0, 0] on lt-span "Dirección" at bounding box center [0, 0] width 0 height 0
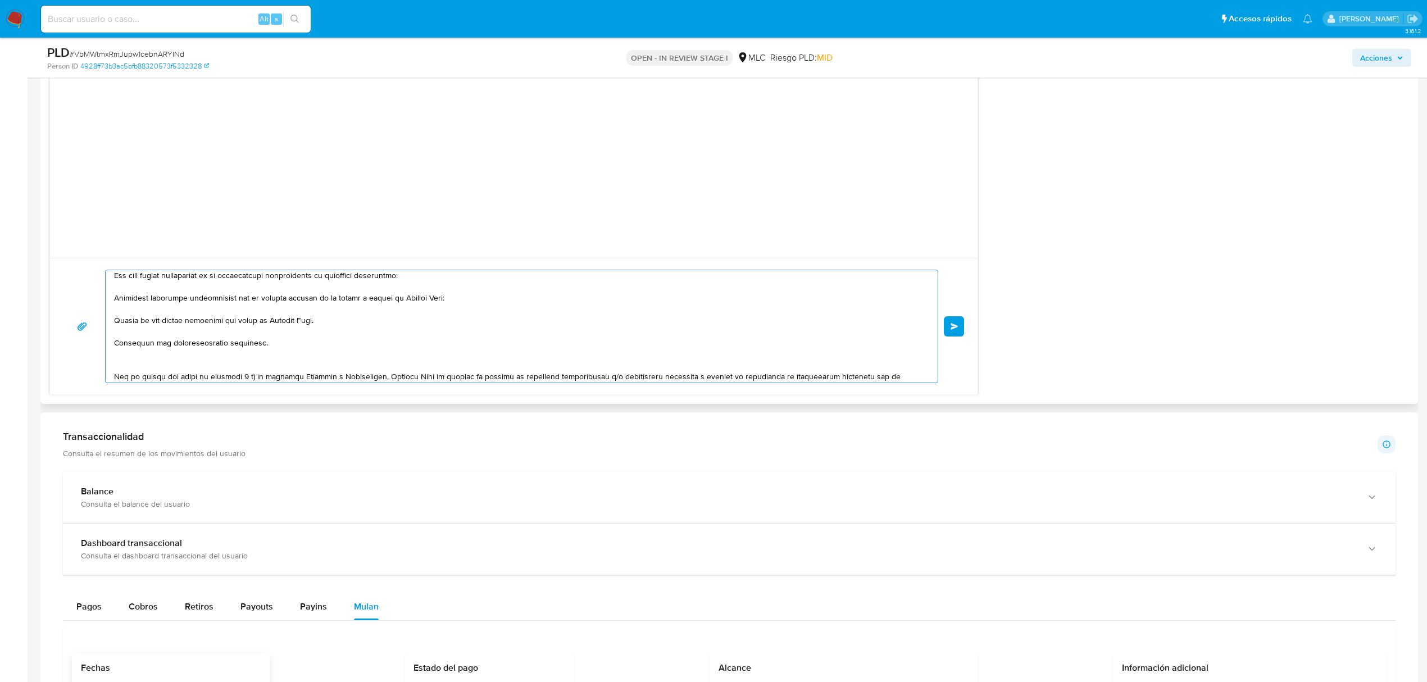
scroll to position [0, 0]
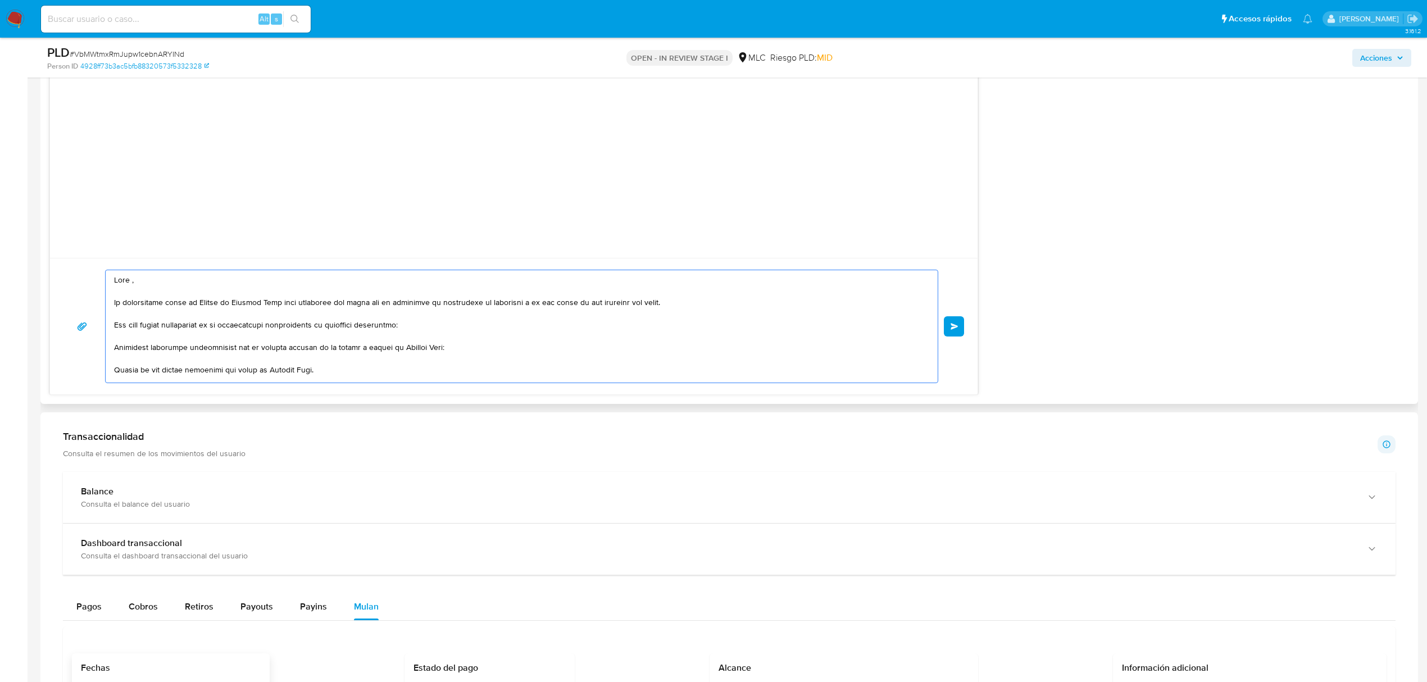
click at [131, 282] on textarea at bounding box center [519, 326] width 810 height 112
click at [131, 287] on textarea at bounding box center [519, 326] width 810 height 112
click at [0, 0] on lt-span "," at bounding box center [0, 0] width 0 height 0
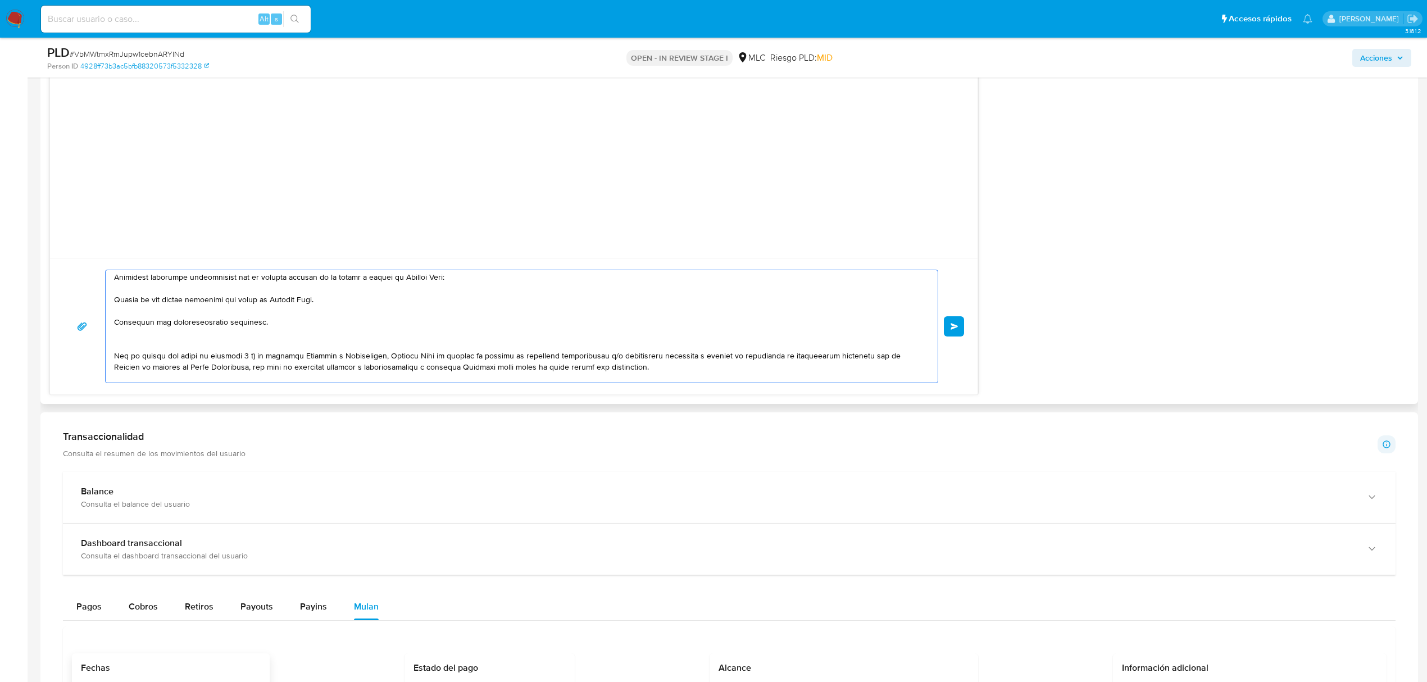
scroll to position [45, 0]
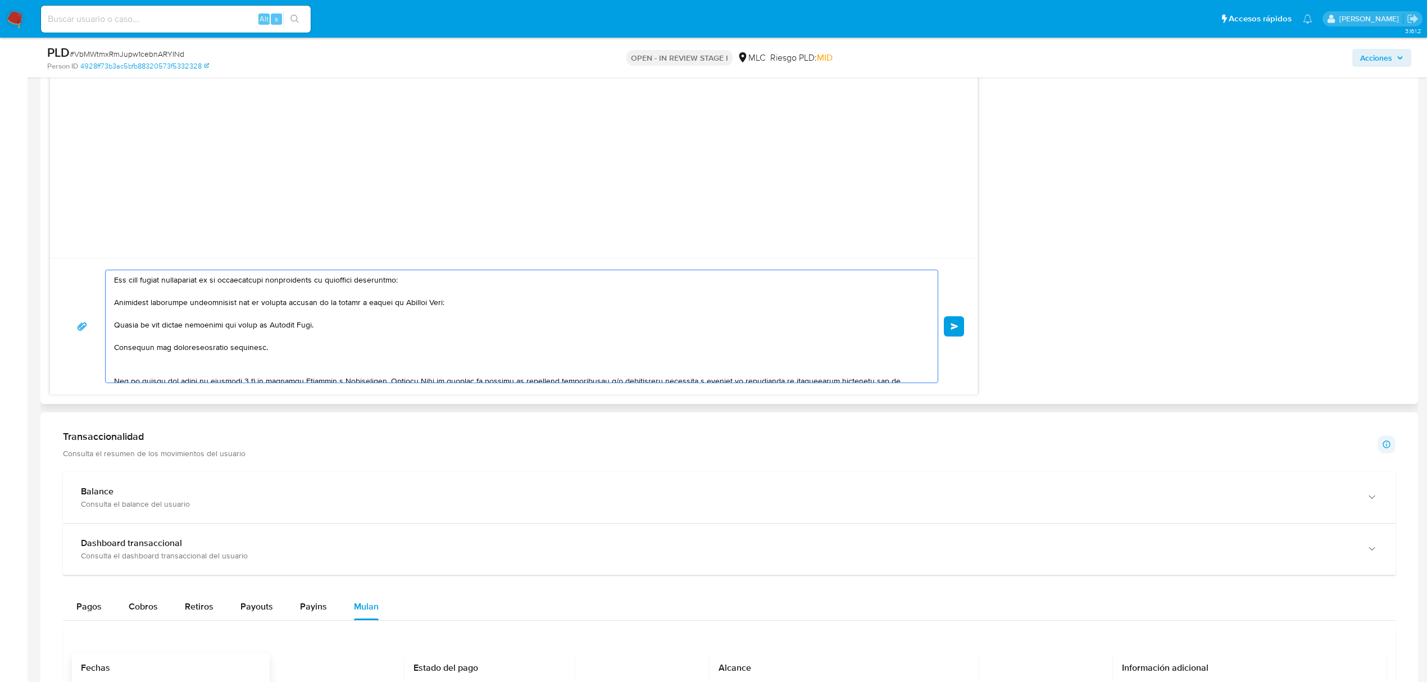
click at [117, 380] on textarea at bounding box center [519, 326] width 810 height 112
click at [115, 378] on textarea at bounding box center [519, 326] width 810 height 112
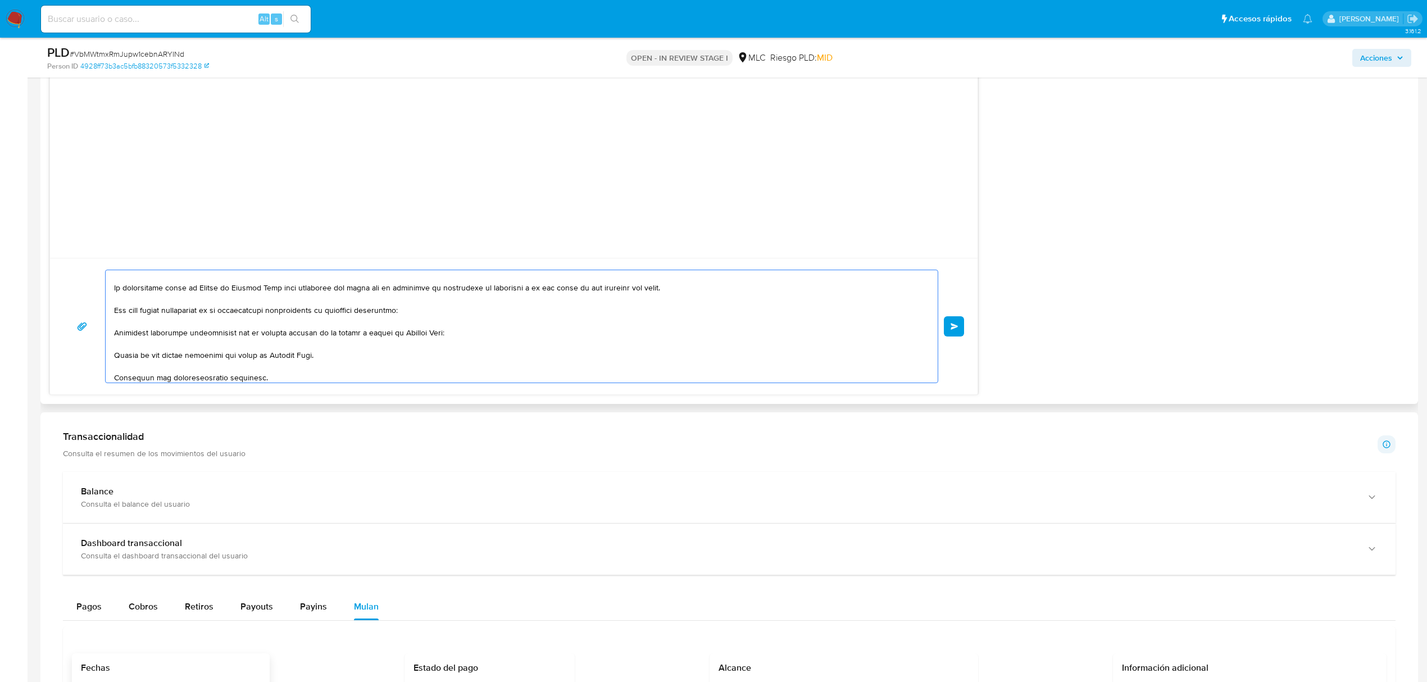
scroll to position [0, 0]
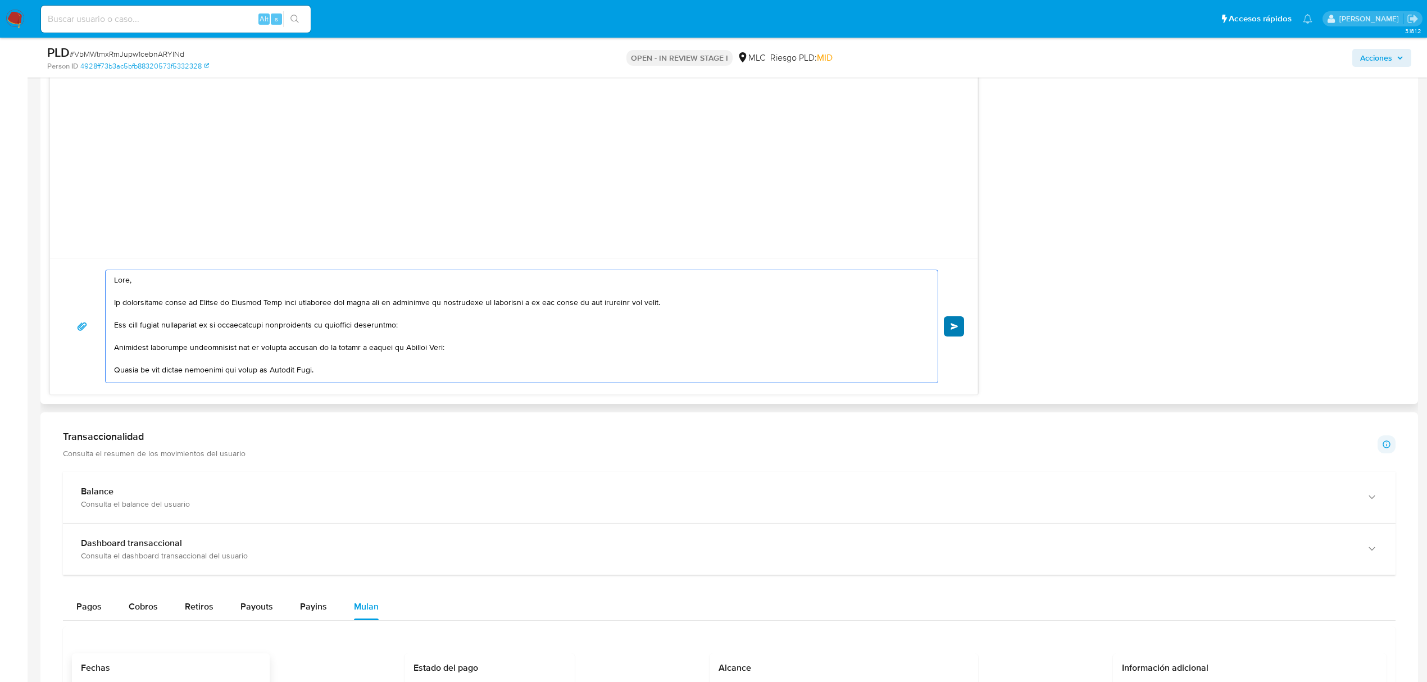
type textarea "Hola, Te contactamos desde el Equipo de Mercado Pago para verificar tus datos c…"
click at [957, 326] on span "Enviar" at bounding box center [955, 326] width 8 height 7
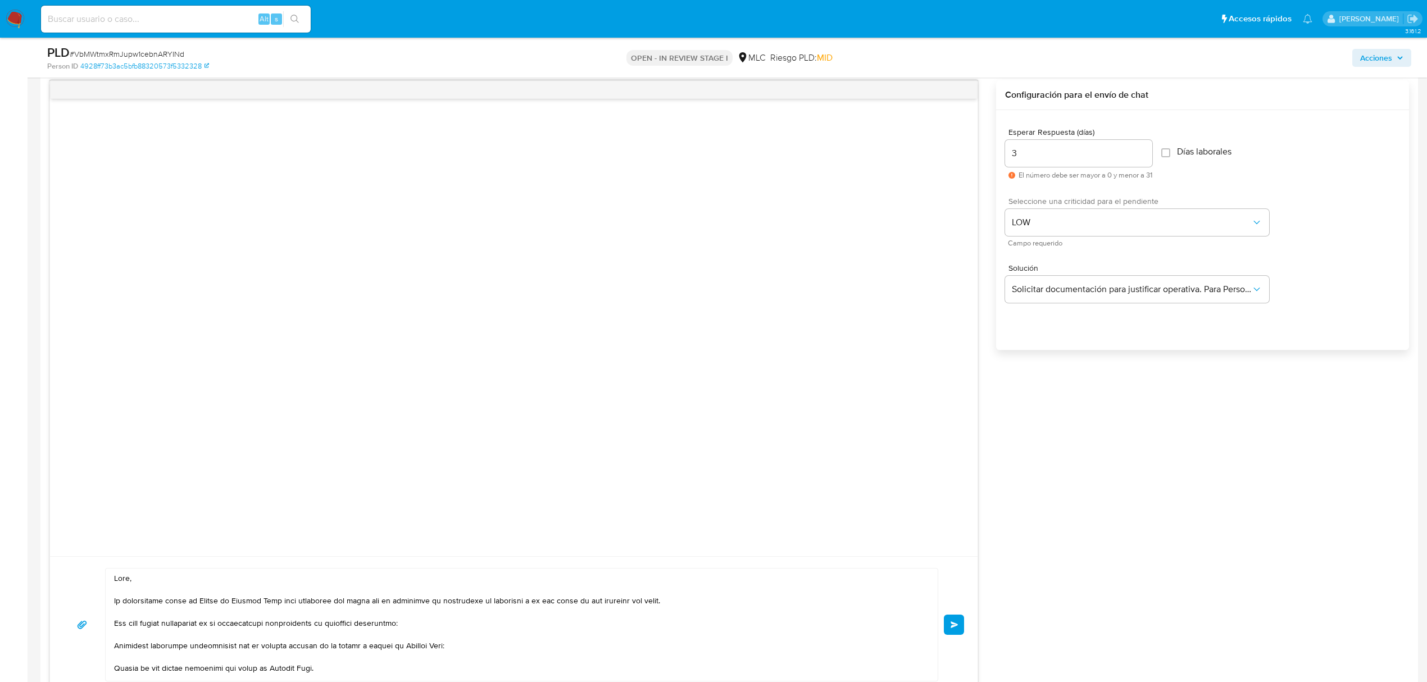
scroll to position [899, 0]
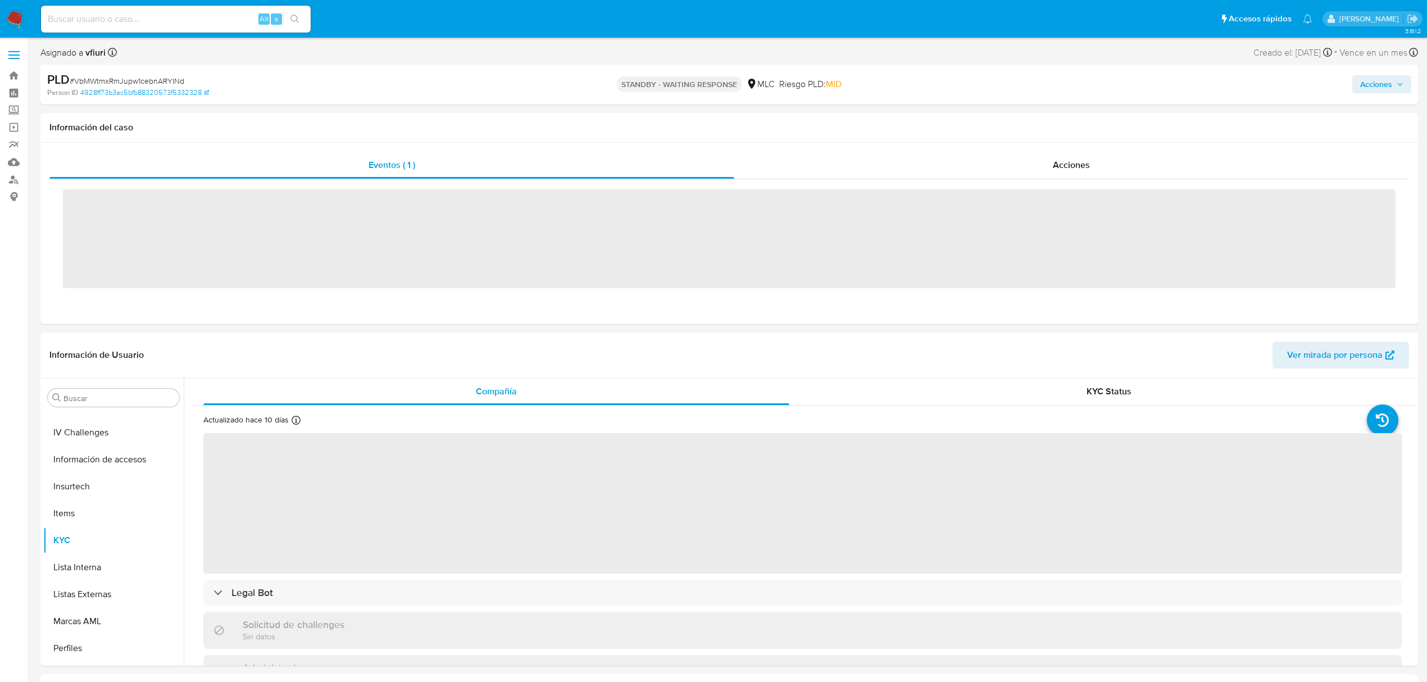
scroll to position [529, 0]
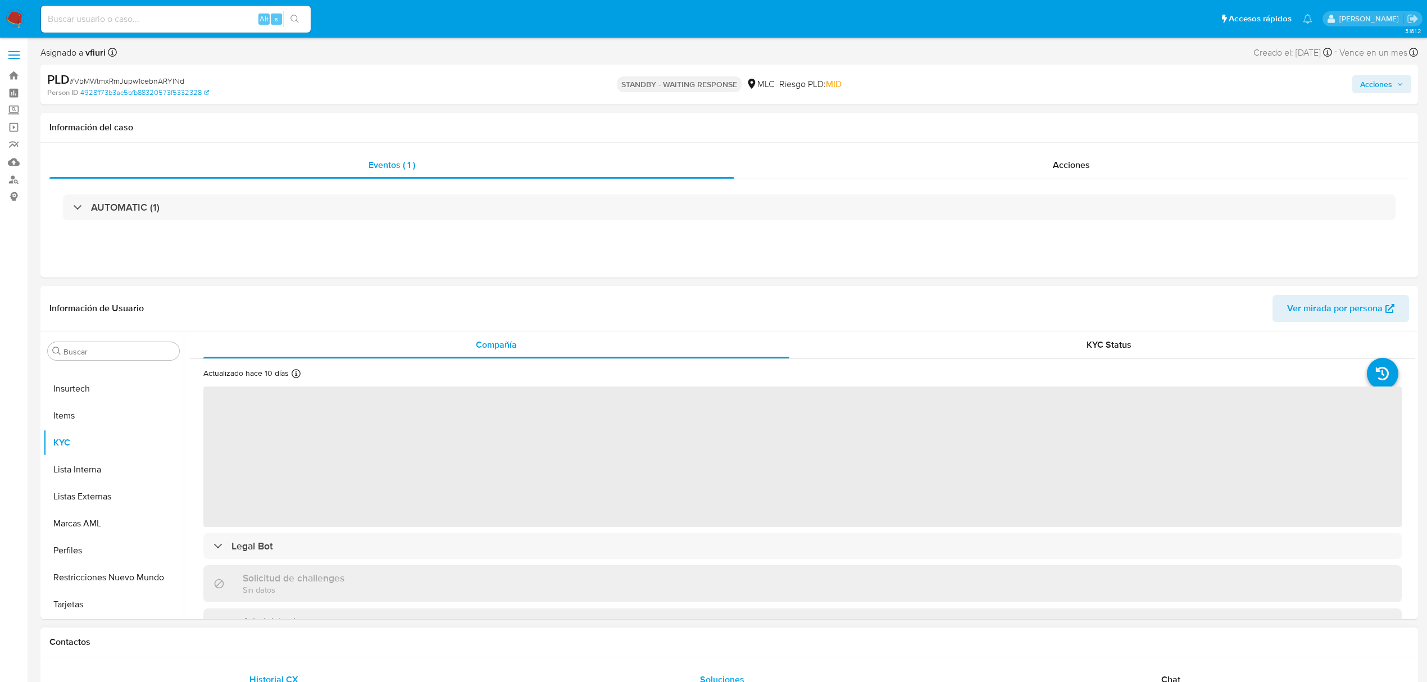
select select "10"
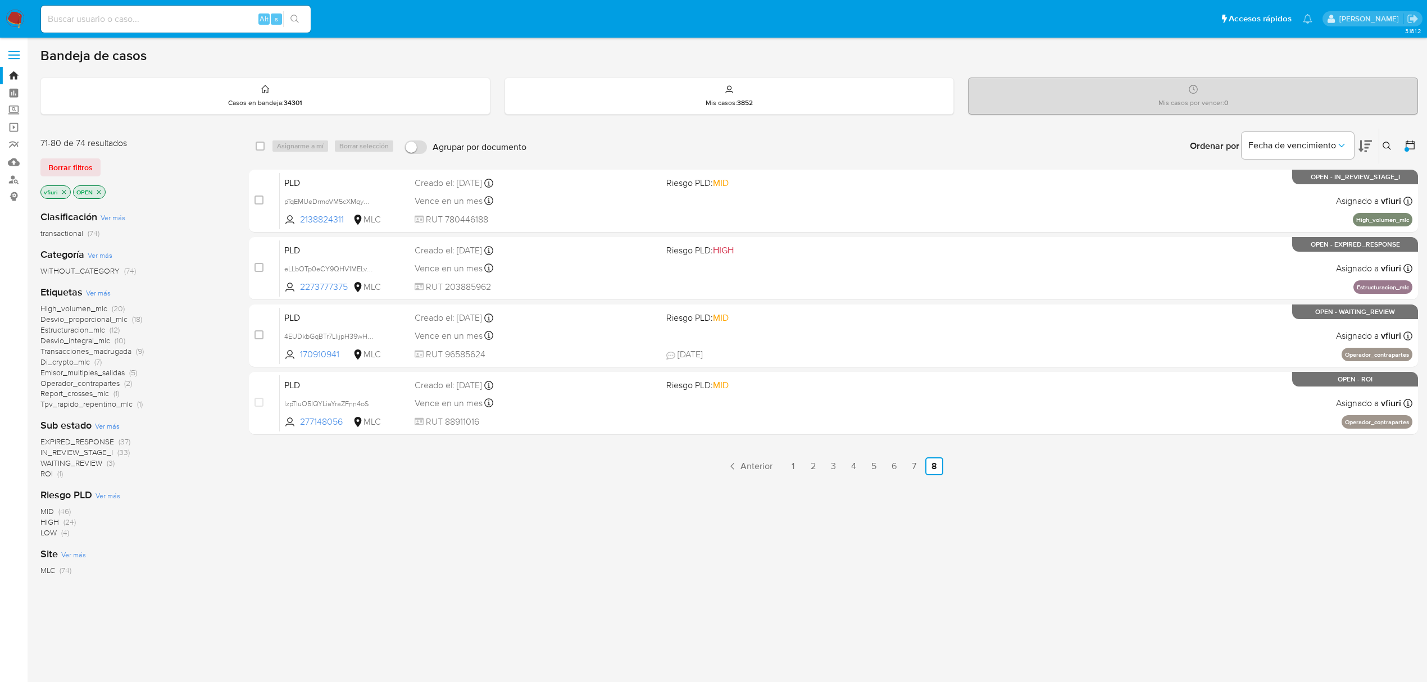
click at [90, 353] on span "Transacciones_madrugada" at bounding box center [85, 351] width 91 height 11
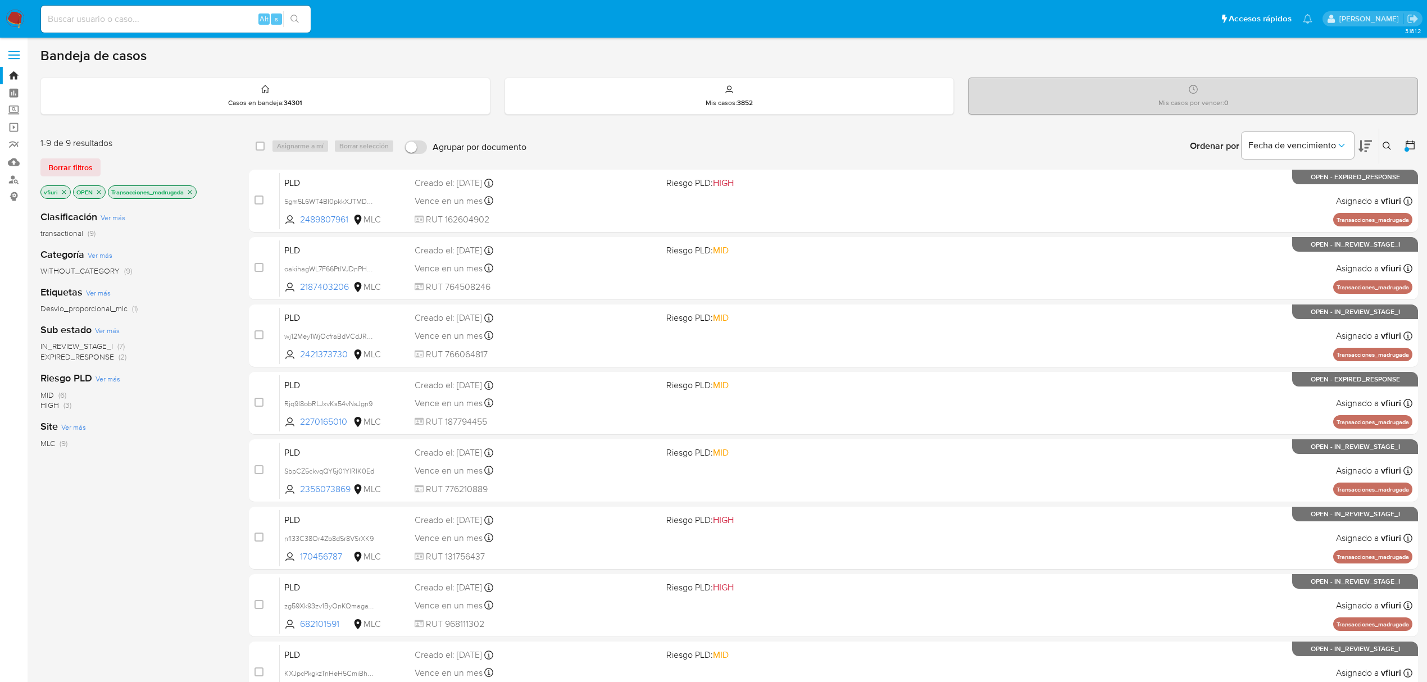
scroll to position [178, 0]
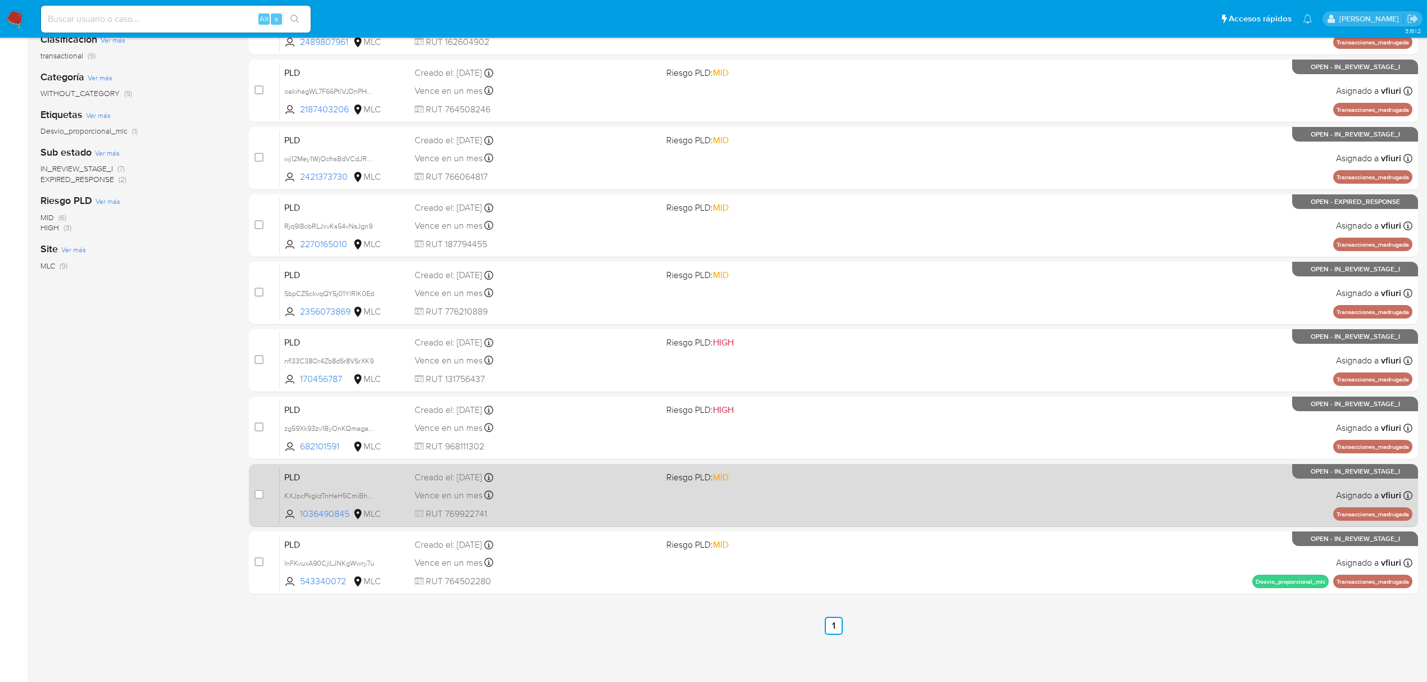
click at [801, 506] on div "PLD KXJpcPkgkzTnHeH5CmiBhzOz 1036490845 MLC Riesgo PLD: MID Creado el: [DATE] C…" at bounding box center [846, 495] width 1133 height 57
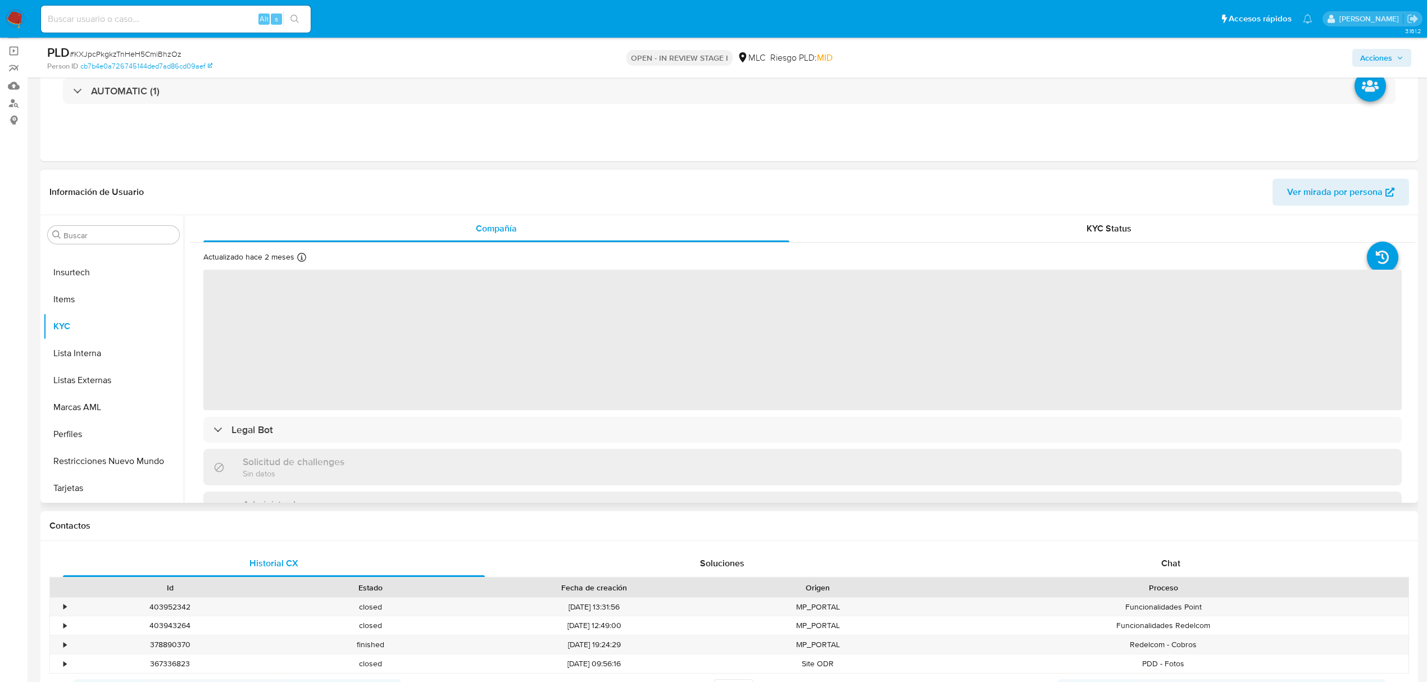
scroll to position [149, 0]
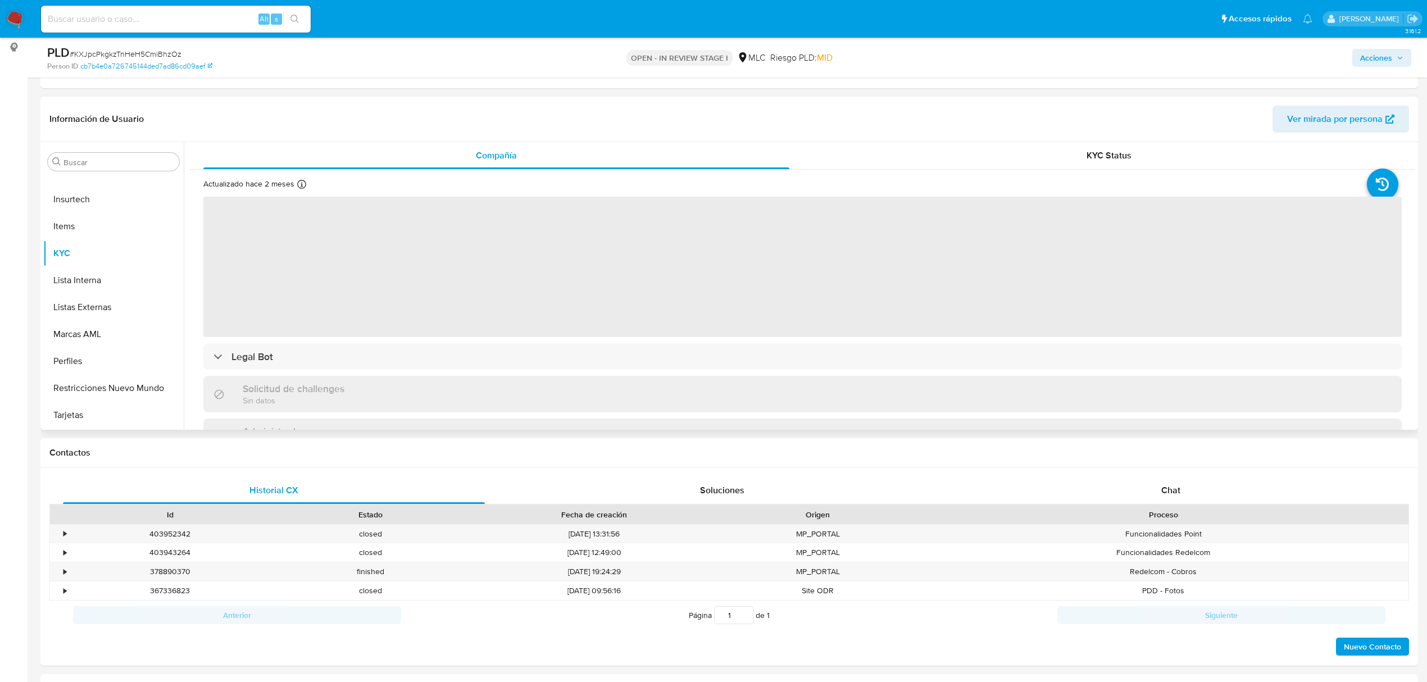
select select "10"
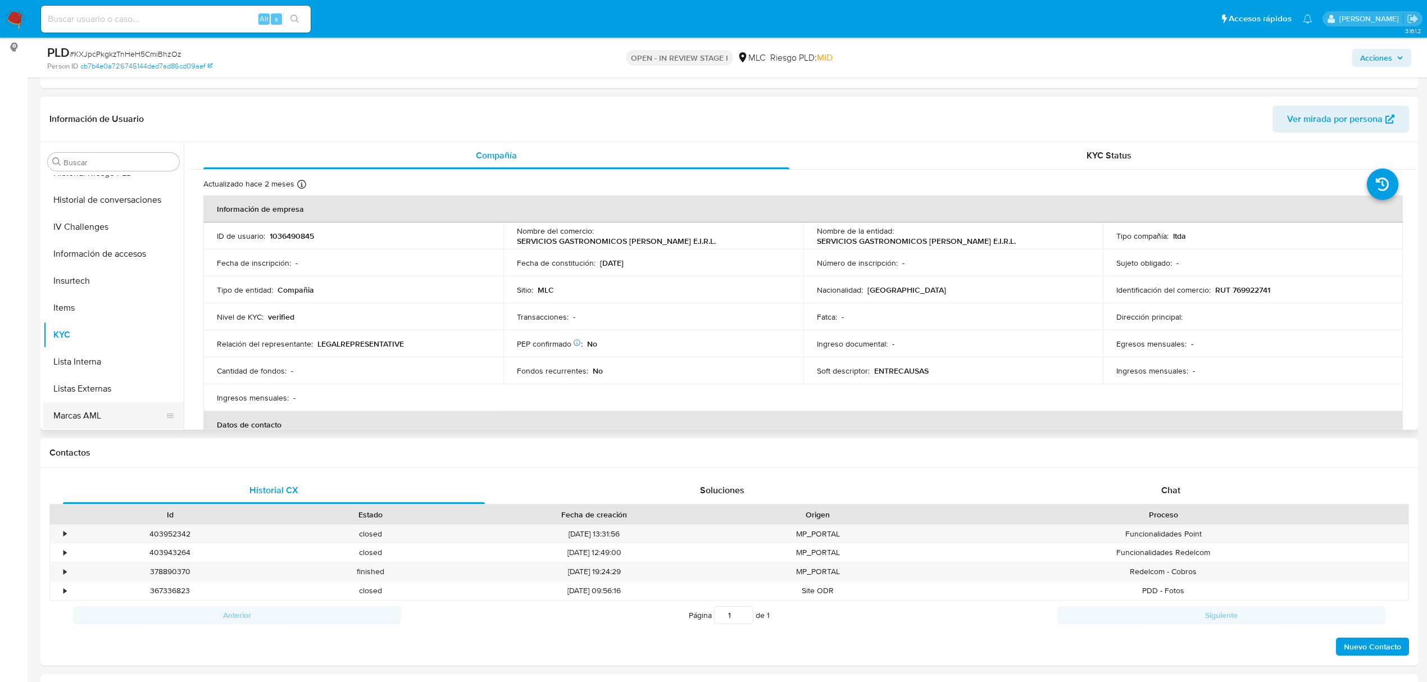
scroll to position [379, 0]
click at [81, 219] on button "Historial Casos" at bounding box center [108, 214] width 131 height 27
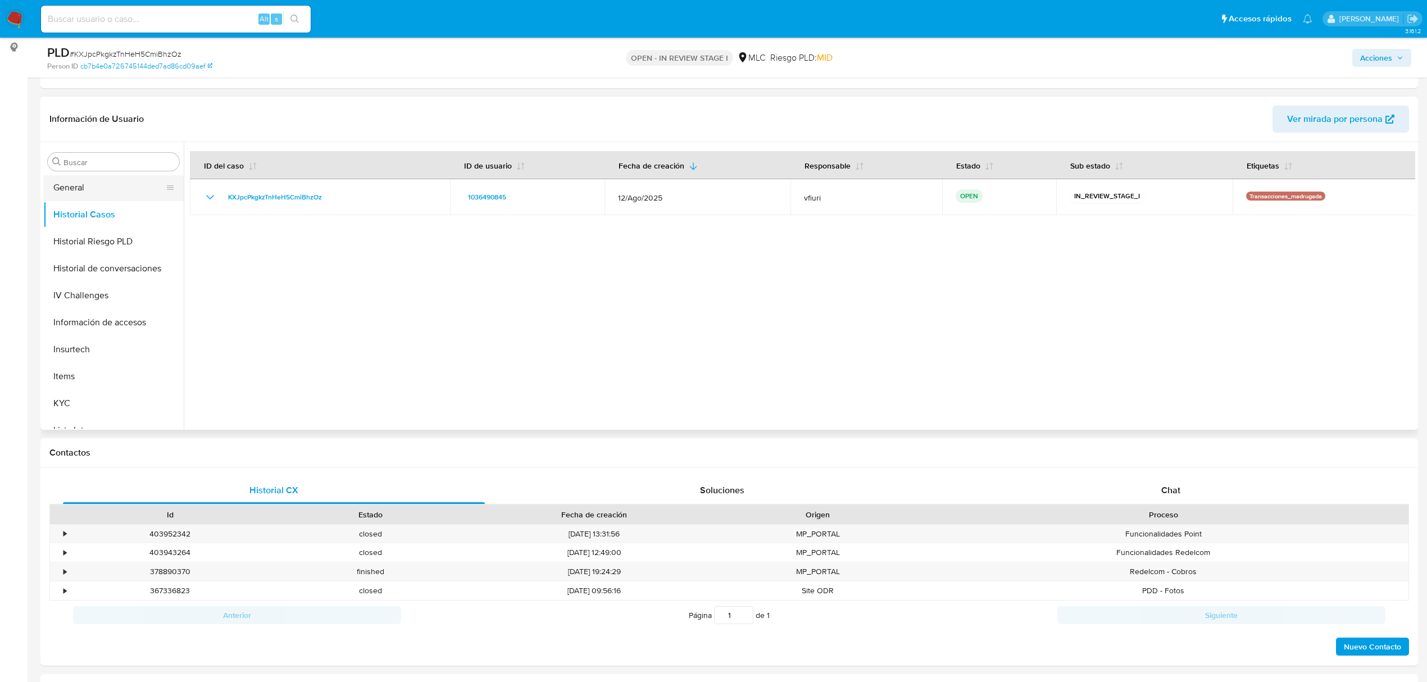
click at [91, 198] on button "General" at bounding box center [108, 187] width 131 height 27
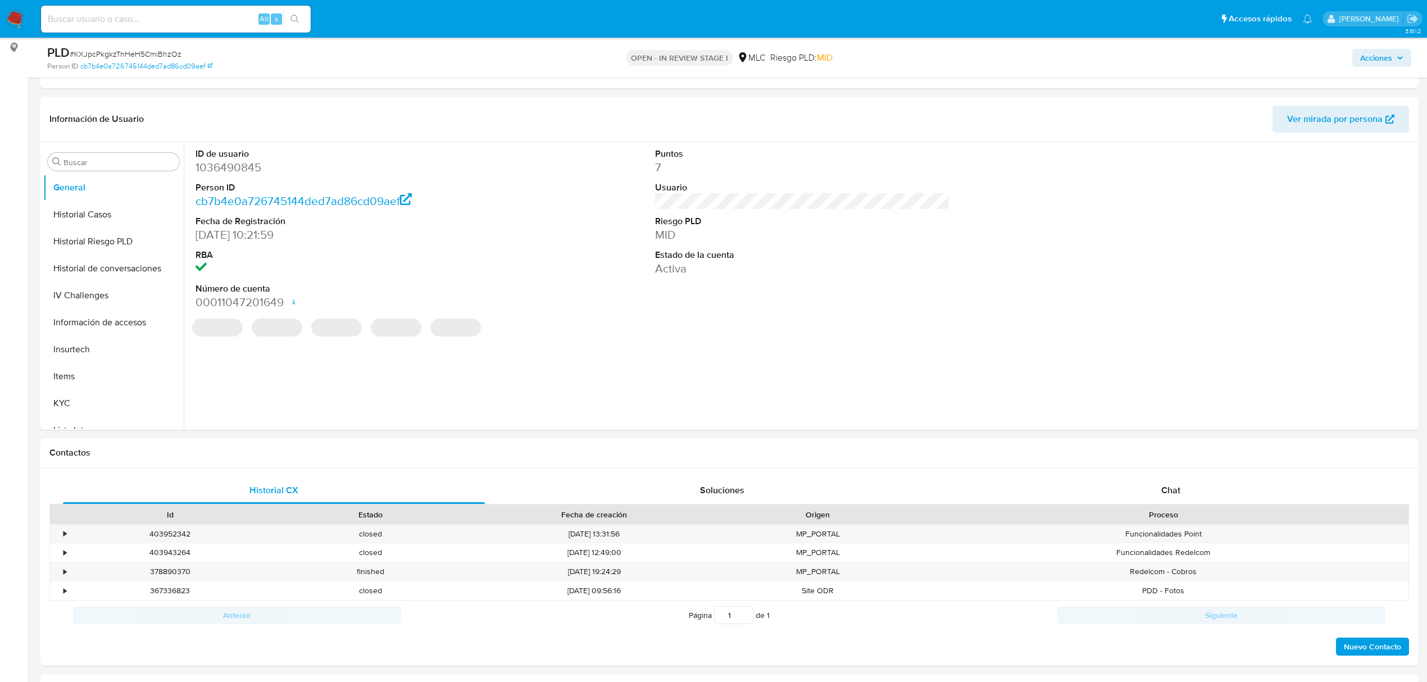
click at [243, 171] on dd "1036490845" at bounding box center [343, 168] width 295 height 16
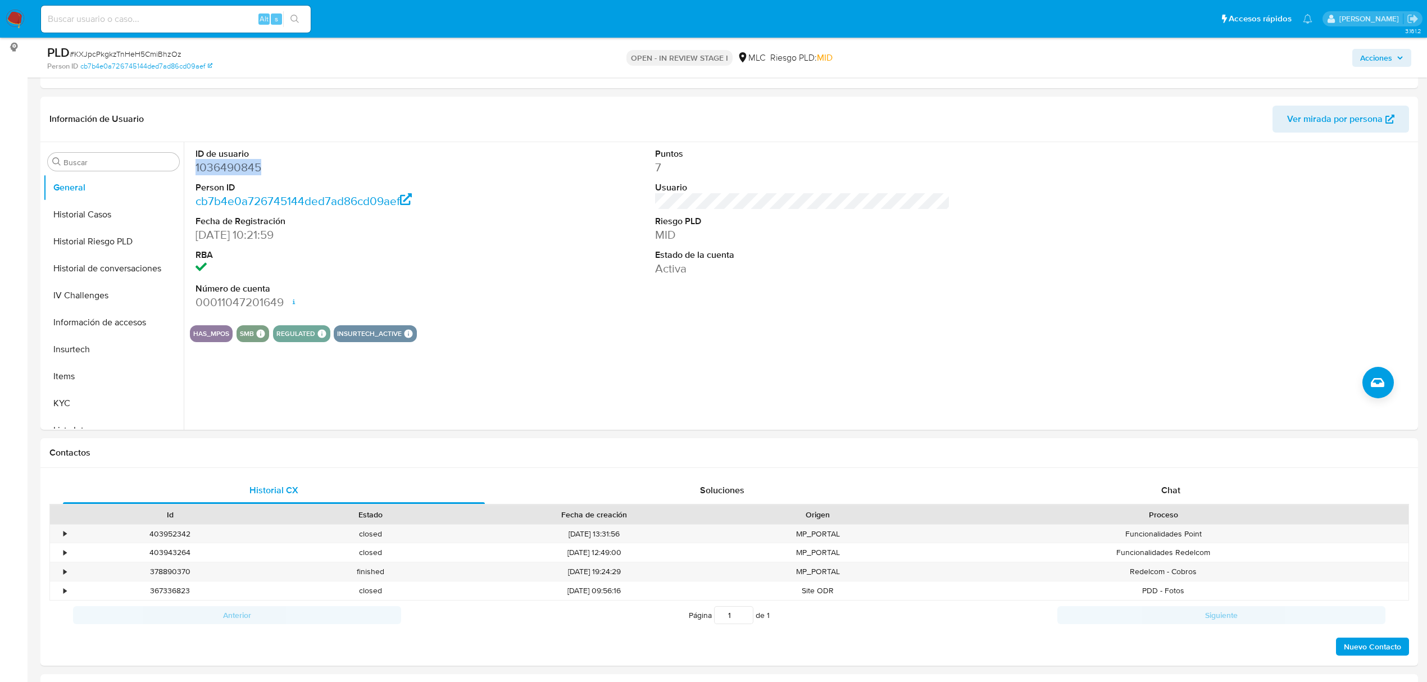
copy dd "1036490845"
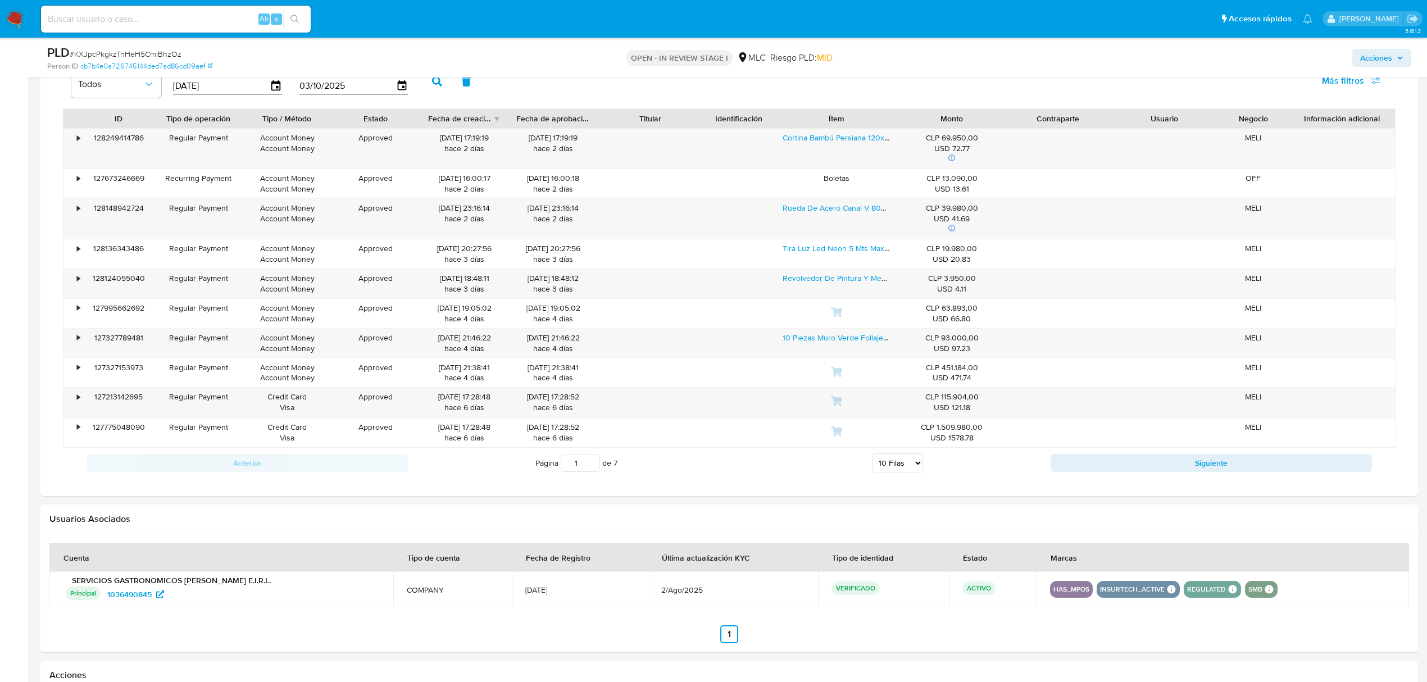
scroll to position [824, 0]
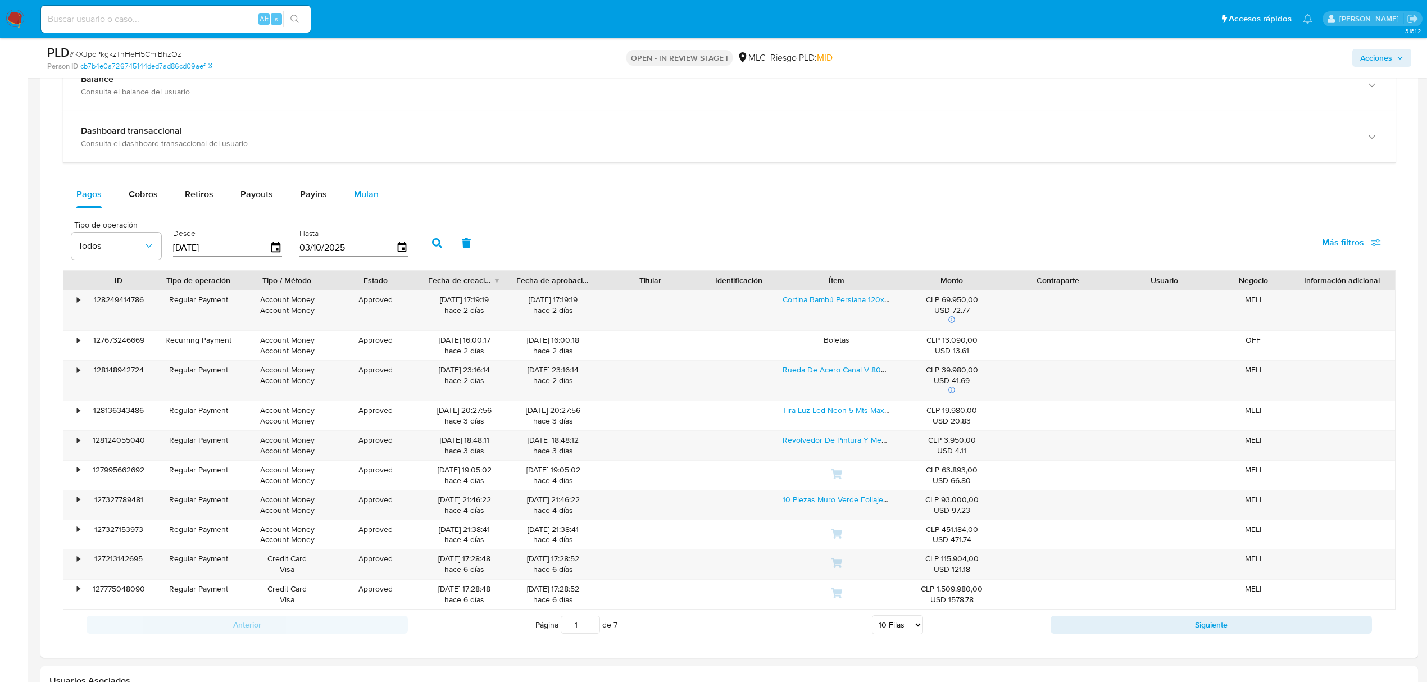
click at [358, 199] on span "Mulan" at bounding box center [366, 194] width 25 height 13
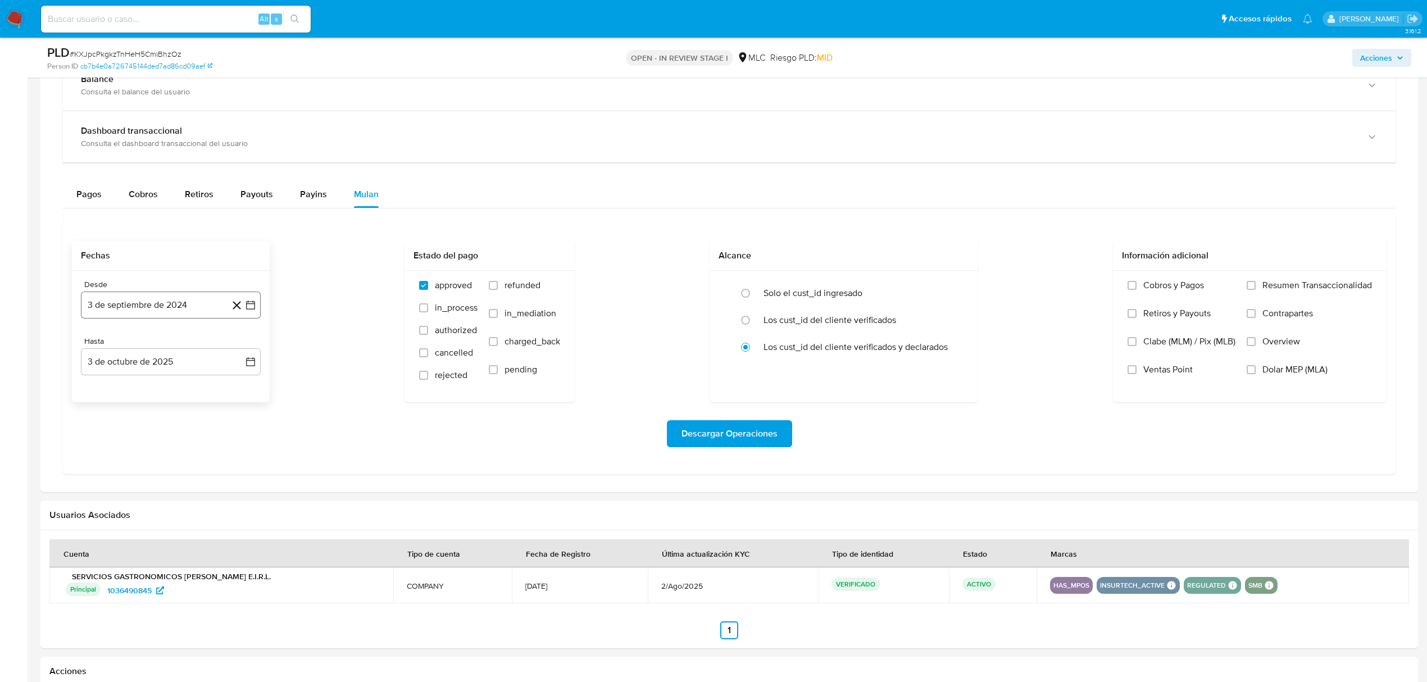
click at [256, 306] on button "3 de septiembre de 2024" at bounding box center [171, 305] width 180 height 27
click at [241, 347] on icon "Mes siguiente" at bounding box center [240, 345] width 13 height 13
click at [98, 346] on icon "Mes anterior" at bounding box center [100, 345] width 13 height 13
click at [143, 483] on button "25" at bounding box center [148, 478] width 18 height 18
click at [249, 365] on icon "button" at bounding box center [250, 361] width 11 height 11
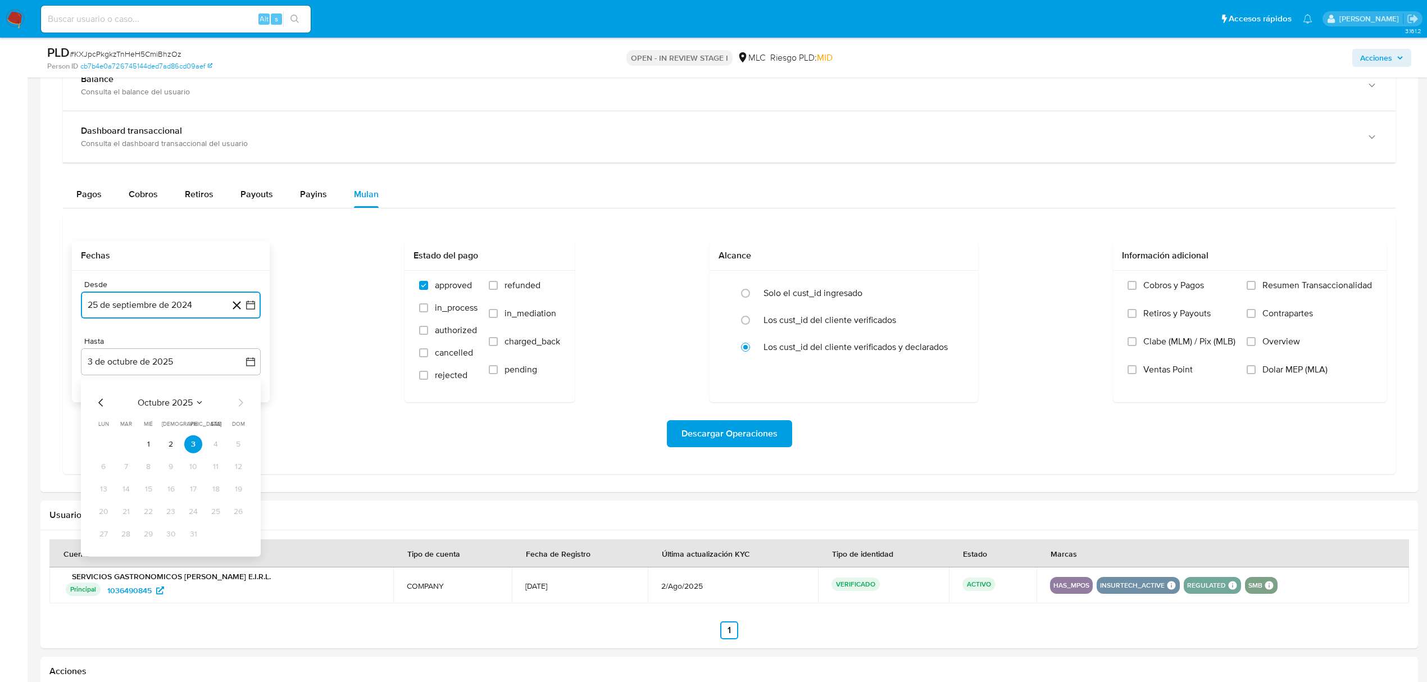
click at [101, 400] on icon "Mes anterior" at bounding box center [100, 402] width 13 height 13
click at [149, 517] on button "24" at bounding box center [148, 512] width 18 height 18
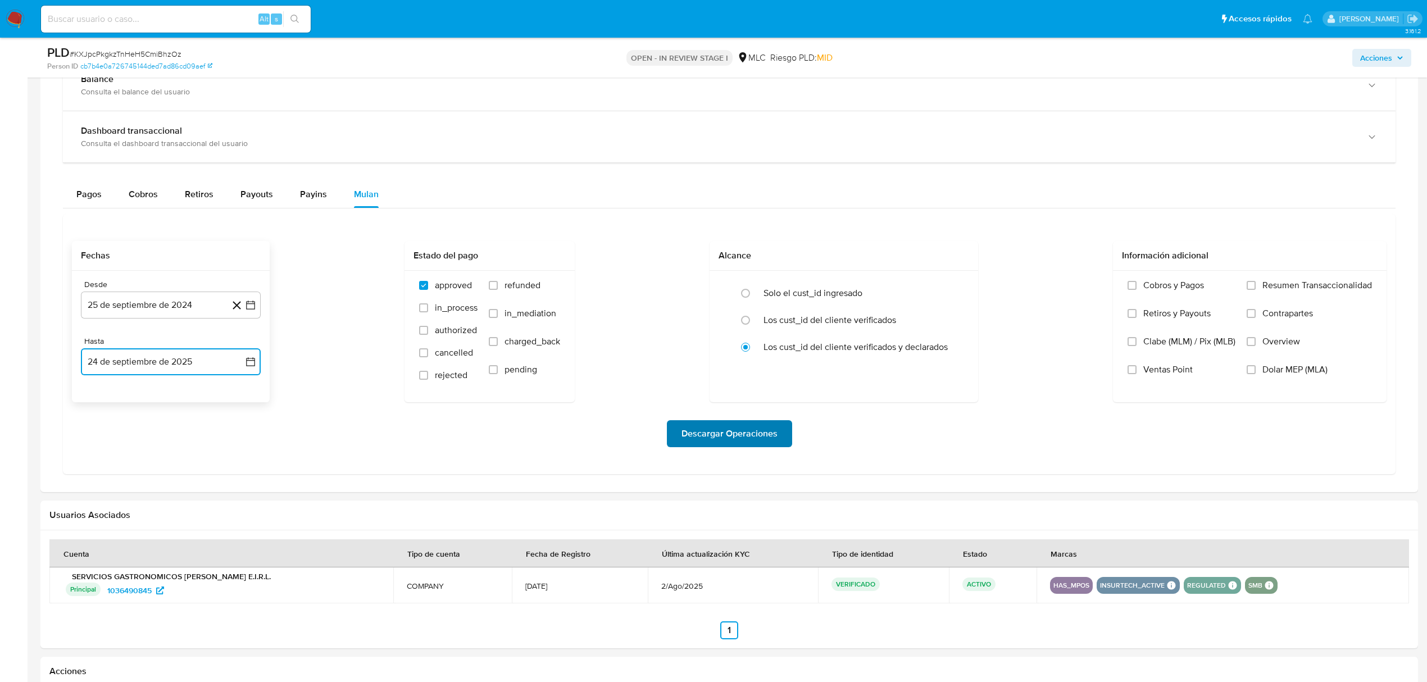
click at [688, 430] on span "Descargar Operaciones" at bounding box center [729, 433] width 96 height 25
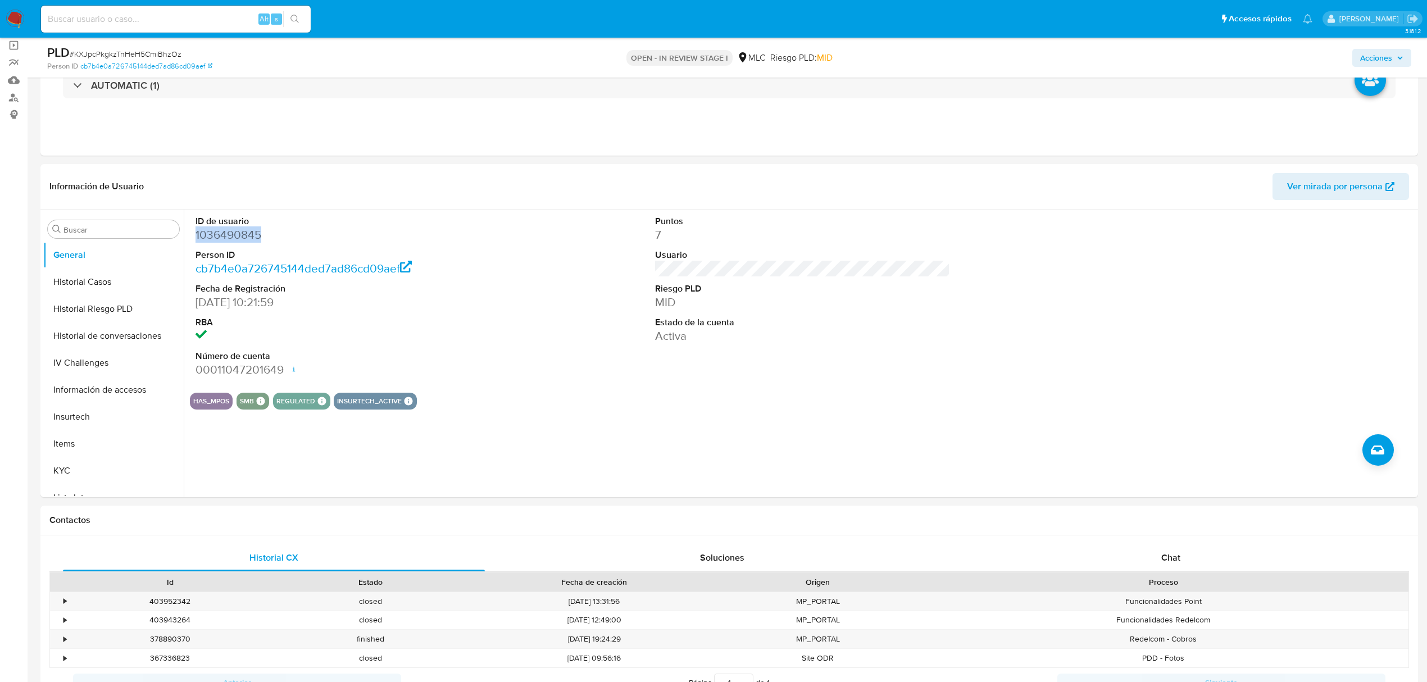
scroll to position [0, 0]
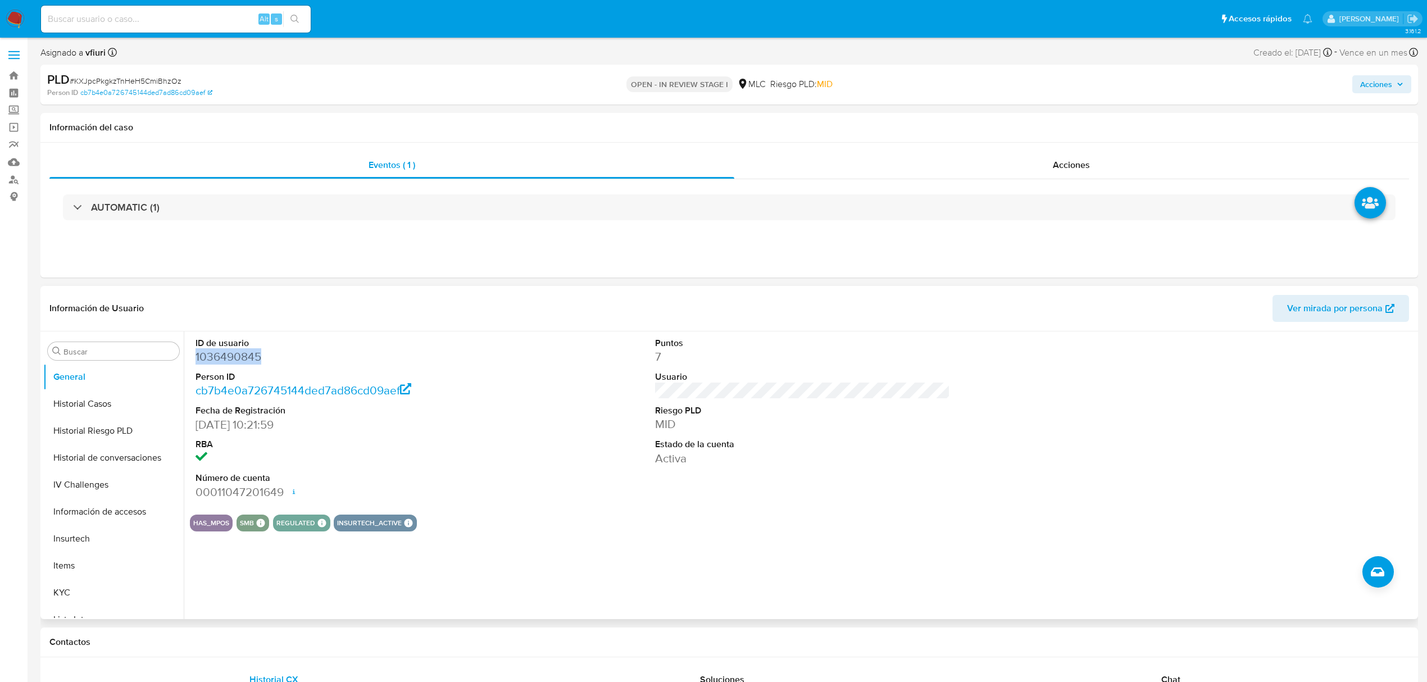
copy dd "1036490845"
click at [176, 73] on div "PLD # KXJpcPkgkzTnHeH5CmiBhzOz" at bounding box center [272, 79] width 451 height 17
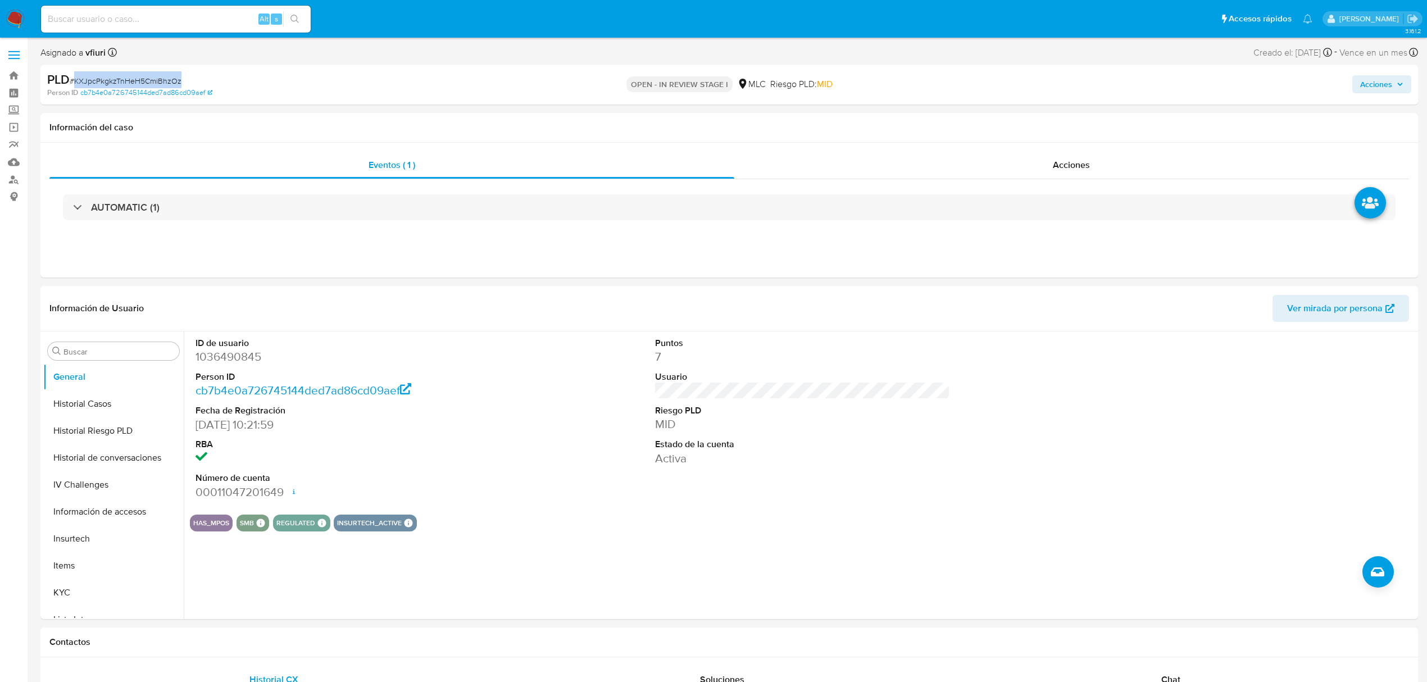
click at [176, 73] on div "PLD # KXJpcPkgkzTnHeH5CmiBhzOz" at bounding box center [272, 79] width 451 height 17
copy span "KXJpcPkgkzTnHeH5CmiBhzOz"
click at [116, 80] on span "# KXJpcPkgkzTnHeH5CmiBhzOz" at bounding box center [126, 80] width 112 height 11
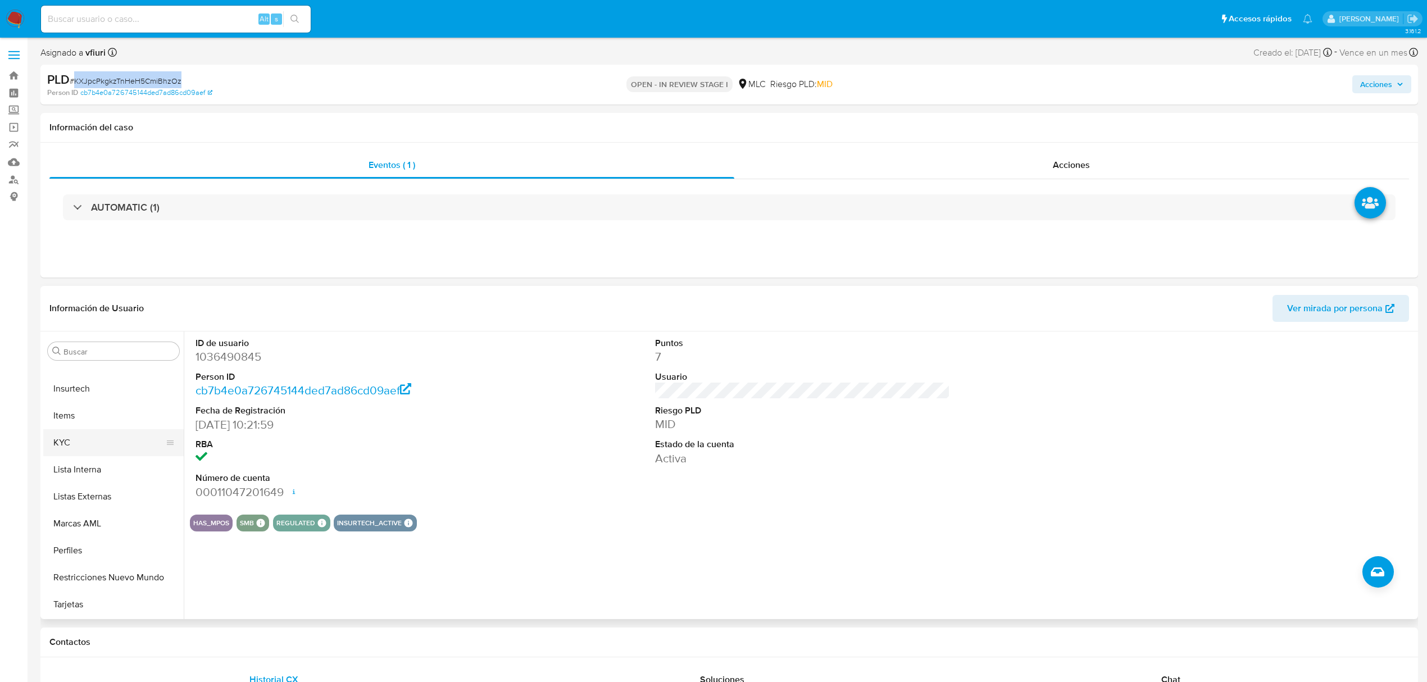
click at [75, 450] on button "KYC" at bounding box center [108, 442] width 131 height 27
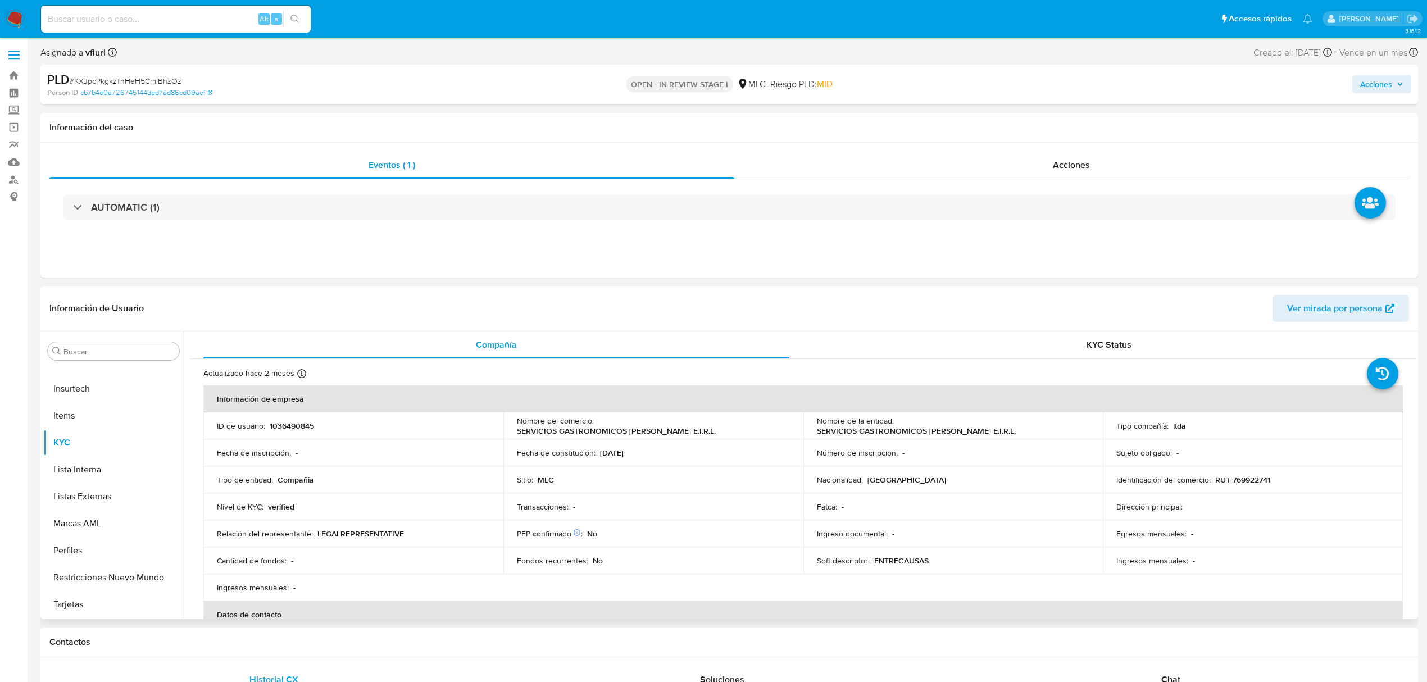
click at [1240, 484] on p "RUT 769922741" at bounding box center [1242, 480] width 55 height 10
copy p "769922741"
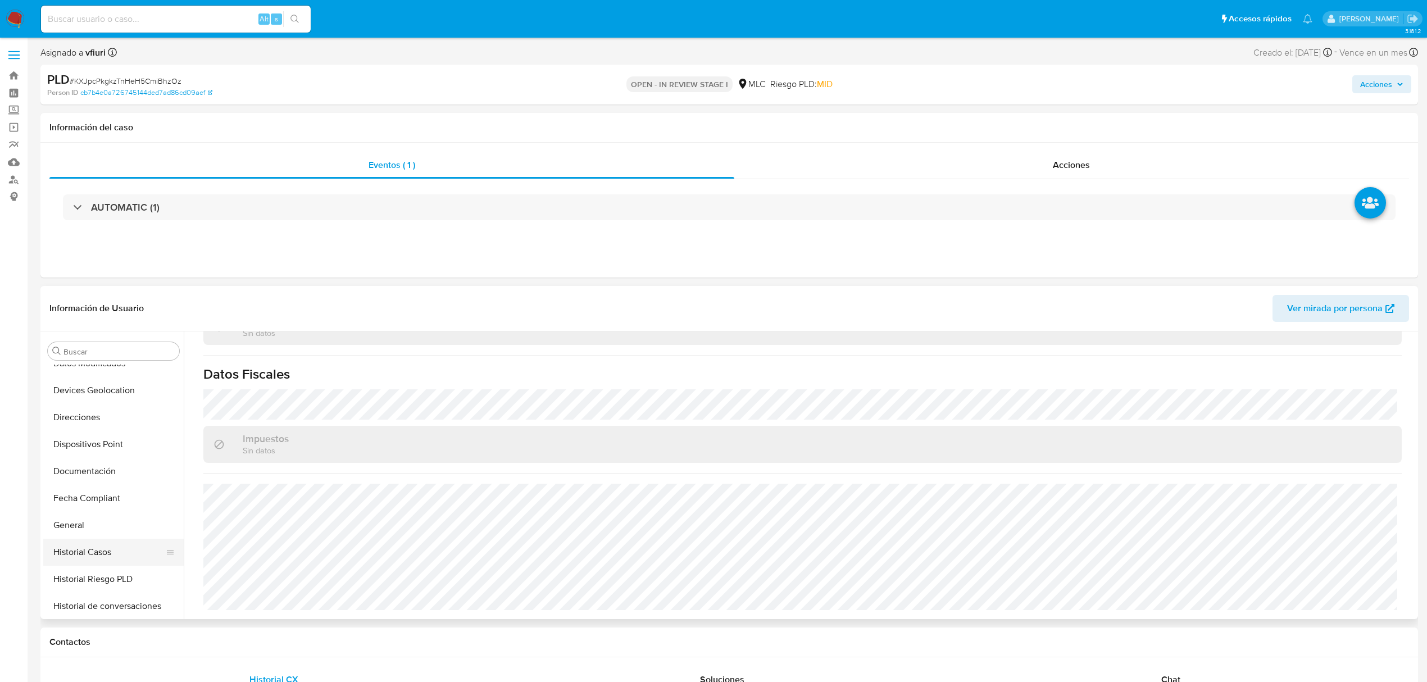
scroll to position [229, 0]
click at [93, 416] on button "Direcciones" at bounding box center [108, 418] width 131 height 27
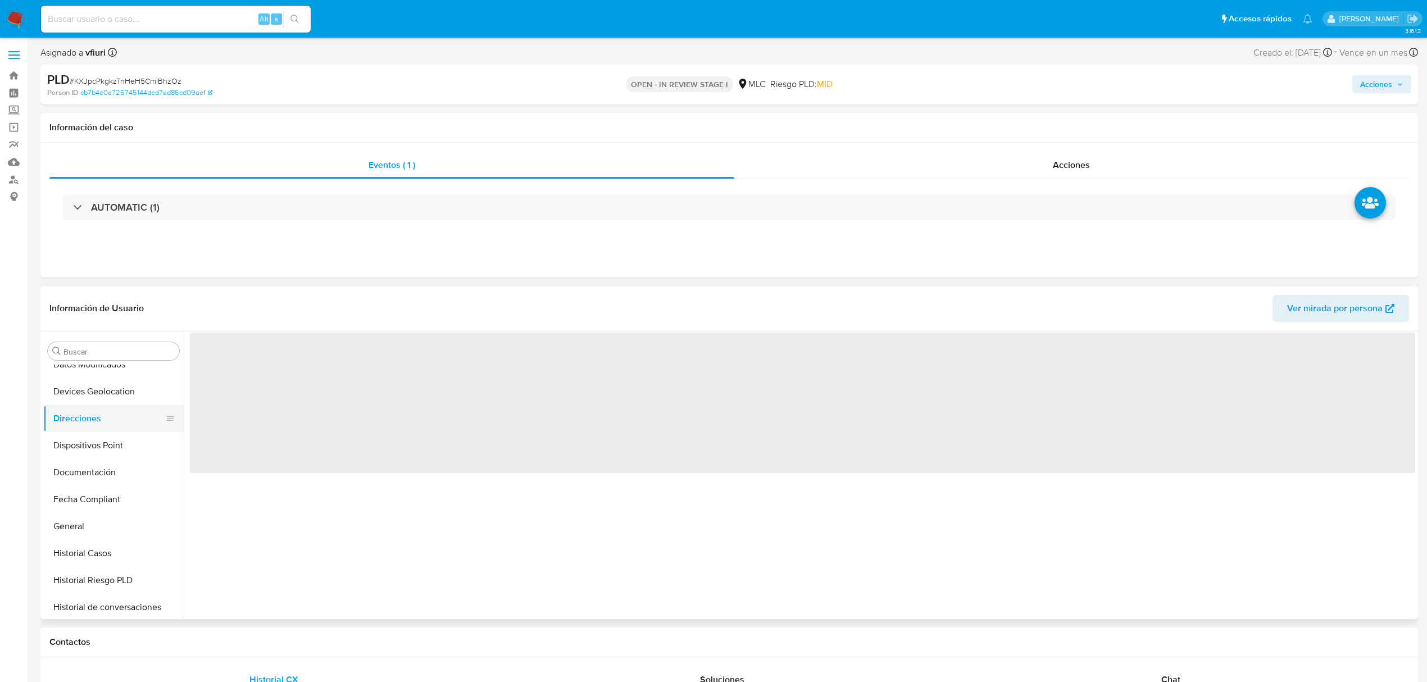
scroll to position [0, 0]
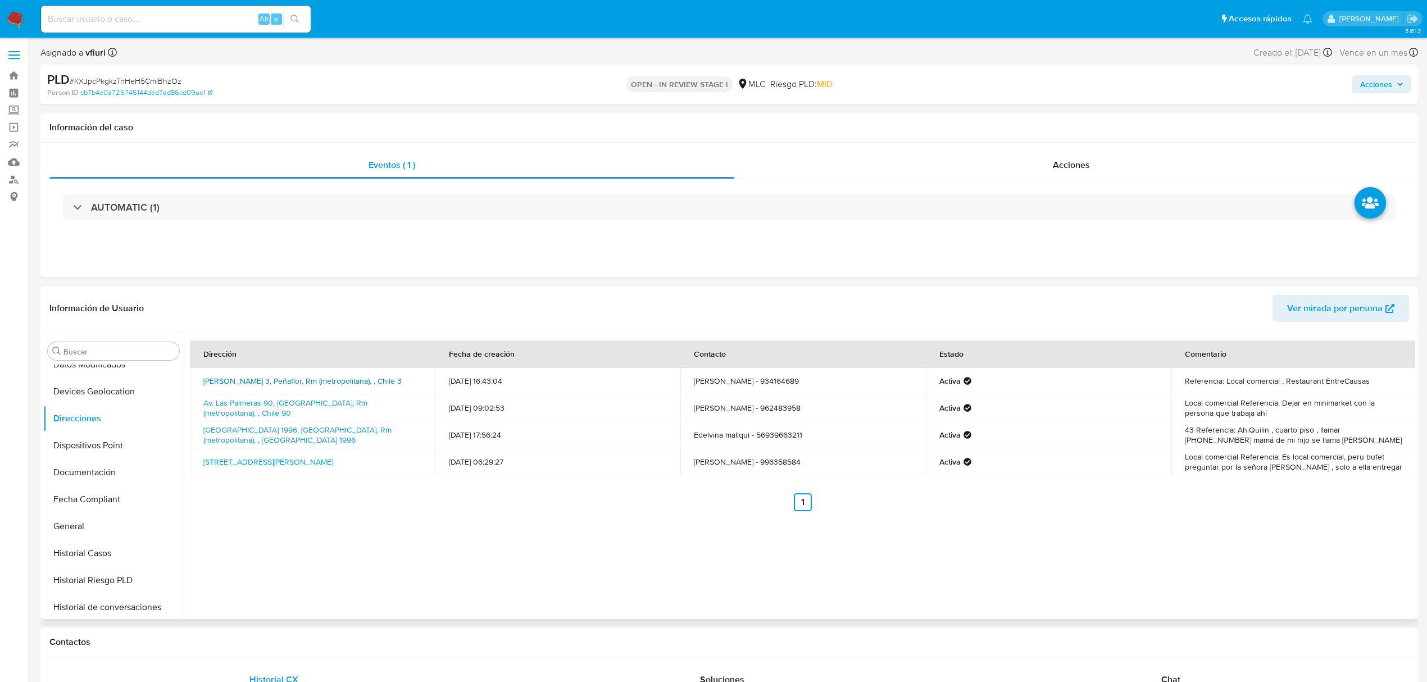
click at [273, 385] on link "Irarrazabal 3, Peñaflor, Rm (metropolitana), , Chile 3" at bounding box center [302, 380] width 198 height 11
click at [79, 446] on button "KYC" at bounding box center [108, 442] width 131 height 27
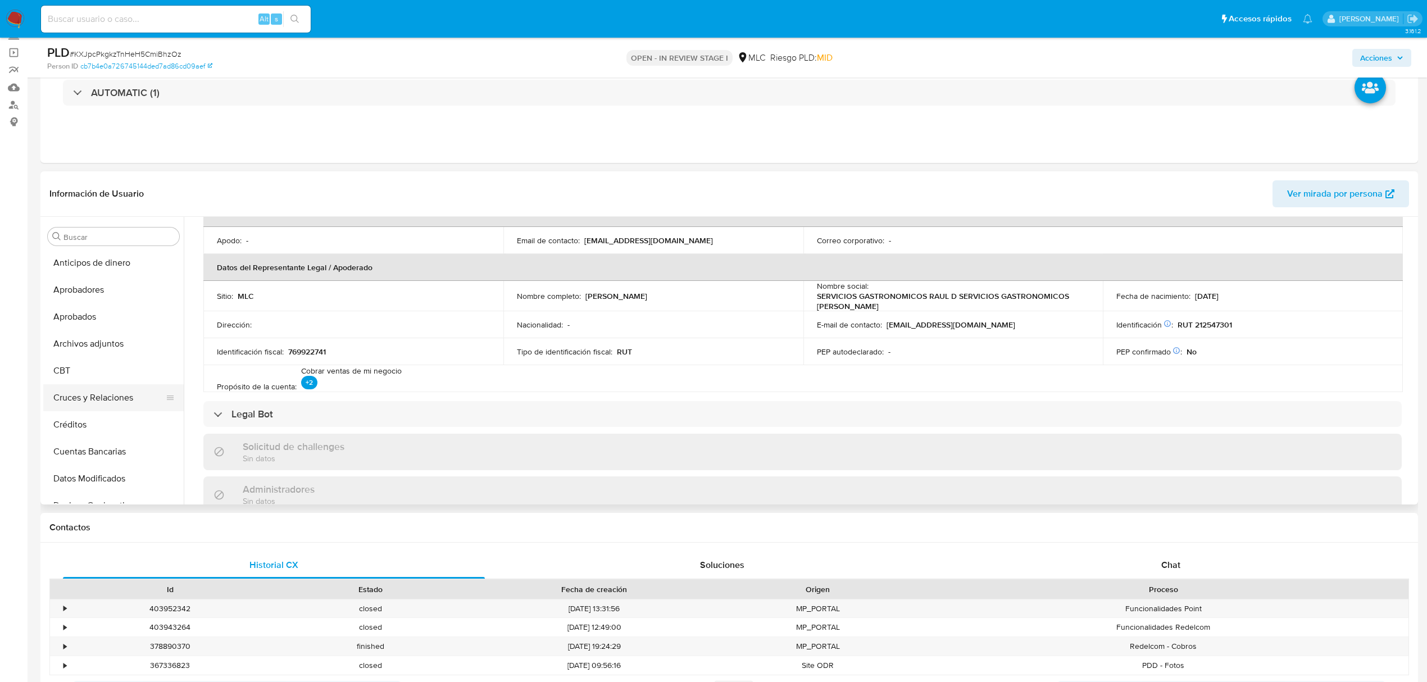
scroll to position [0, 0]
click at [112, 408] on button "Cruces y Relaciones" at bounding box center [108, 398] width 131 height 27
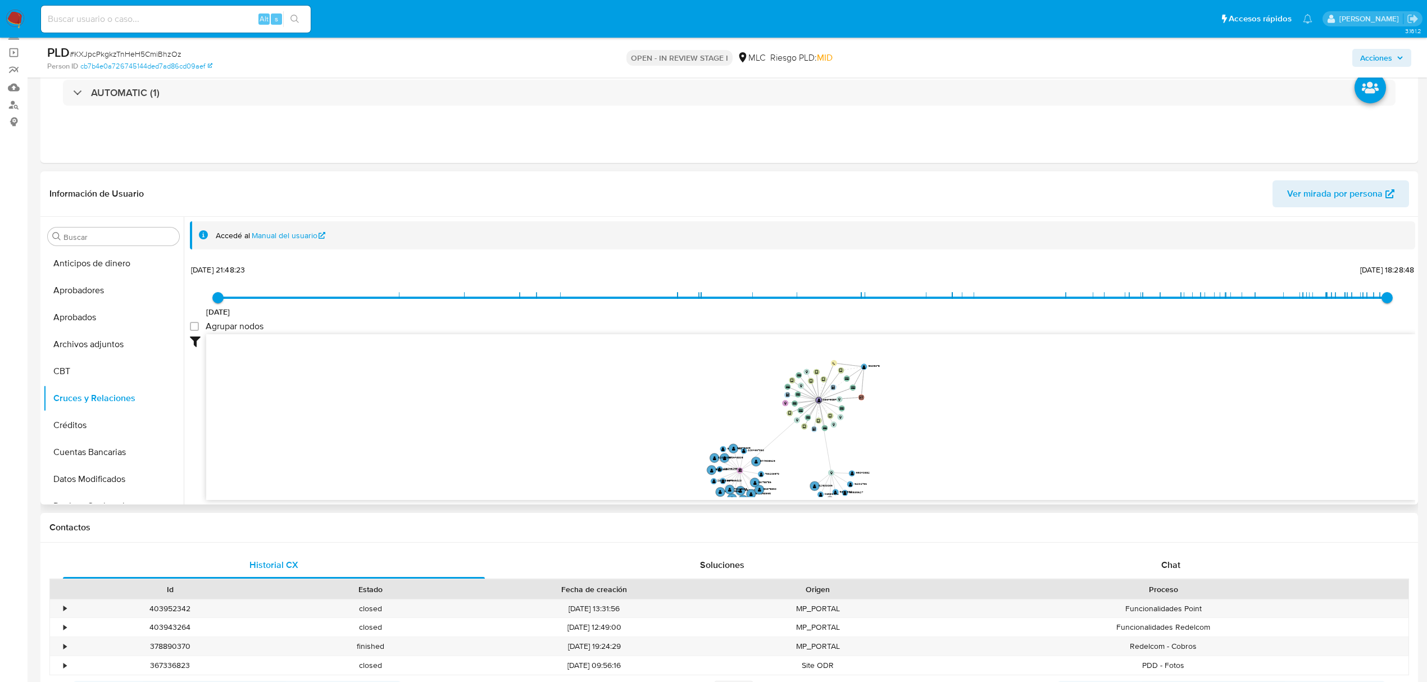
click at [905, 437] on icon "device-6389130f08813b0018effa9d  user-1036490845  1036490845 device-64c67207d…" at bounding box center [810, 415] width 1209 height 163
drag, startPoint x: 735, startPoint y: 467, endPoint x: 592, endPoint y: 419, distance: 151.7
click at [606, 422] on circle at bounding box center [609, 425] width 6 height 6
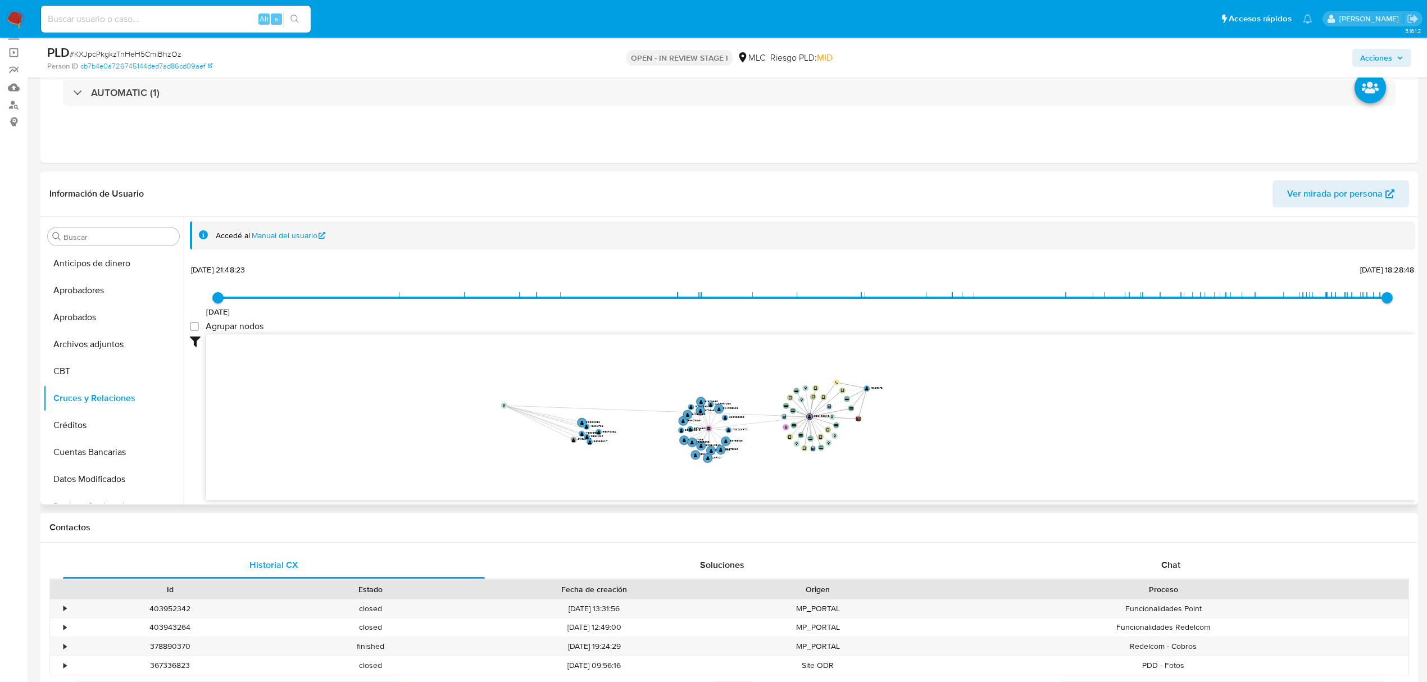
drag, startPoint x: 808, startPoint y: 486, endPoint x: 502, endPoint y: 406, distance: 316.6
click at [502, 406] on circle at bounding box center [504, 405] width 6 height 6
drag, startPoint x: 936, startPoint y: 420, endPoint x: 947, endPoint y: 413, distance: 13.1
click at [947, 413] on icon "device-6389130f08813b0018effa9d  user-1036490845  1036490845 device-64c67207d…" at bounding box center [810, 415] width 1209 height 163
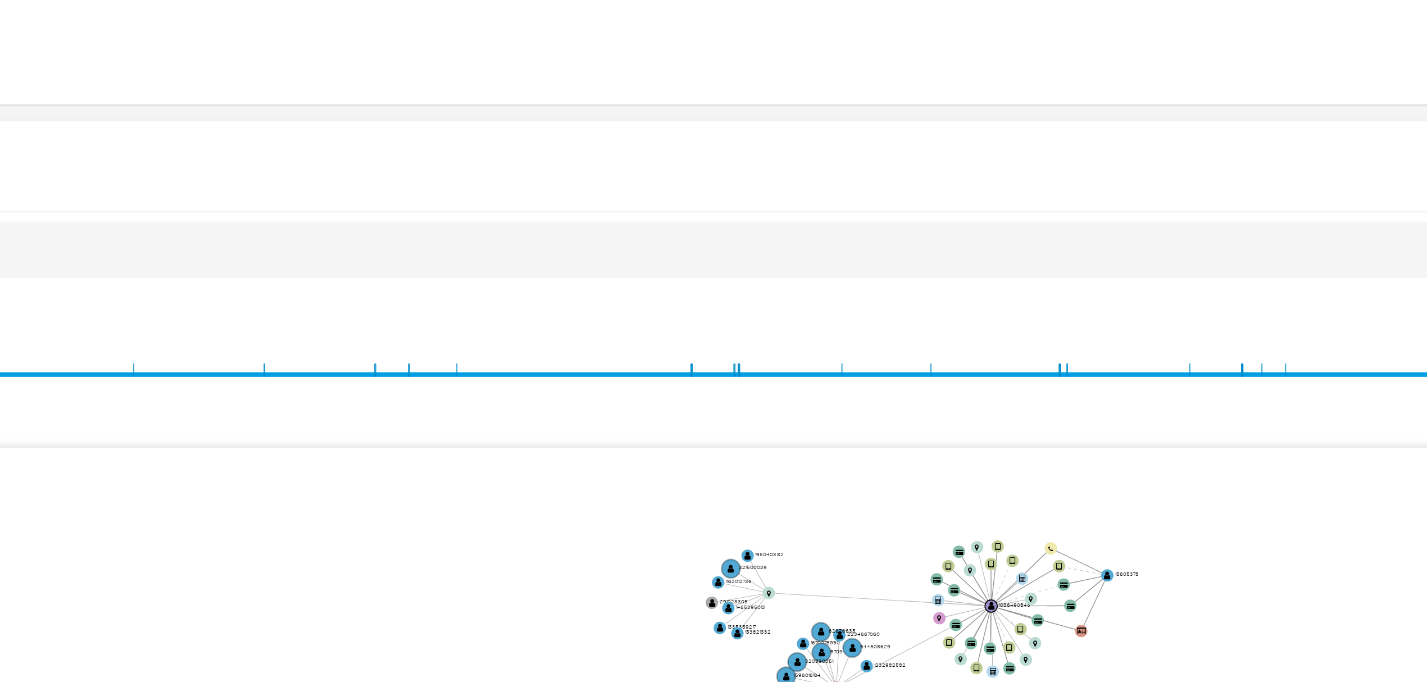
scroll to position [75, 0]
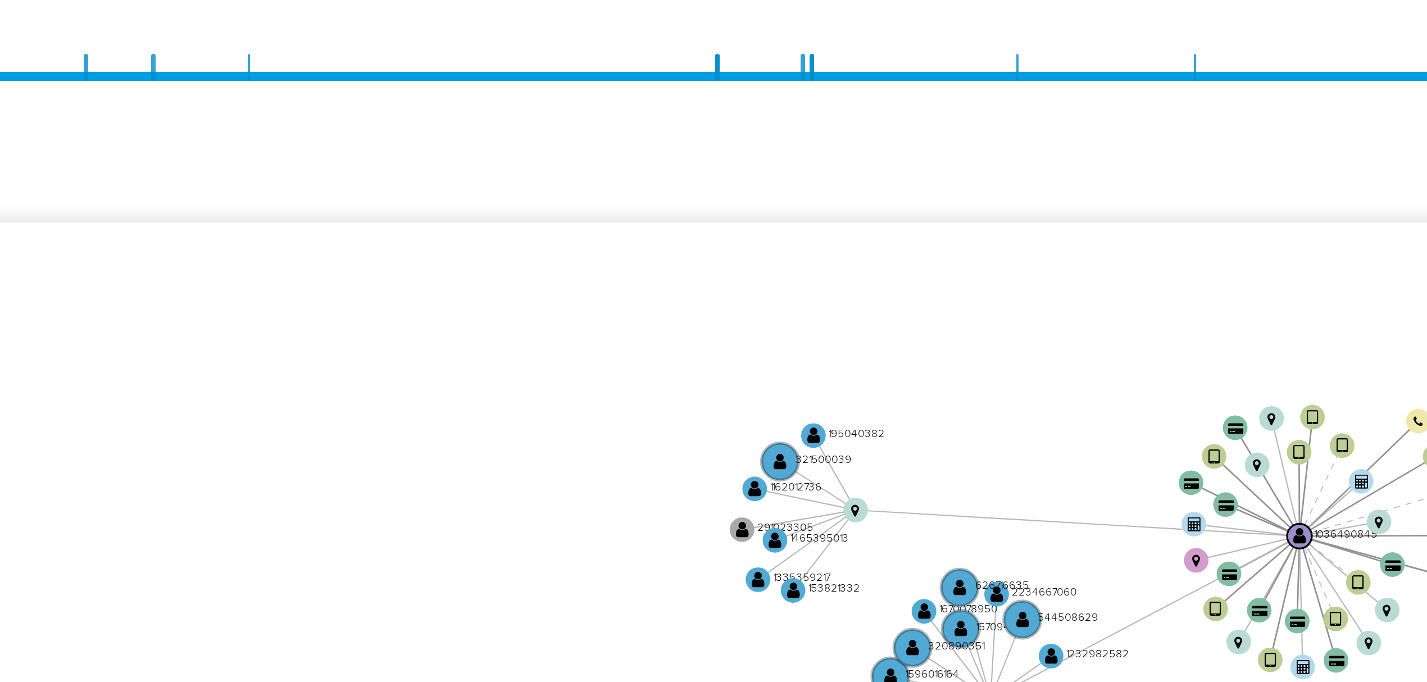
drag, startPoint x: 668, startPoint y: 347, endPoint x: 594, endPoint y: 333, distance: 74.9
click at [594, 333] on div "4/12/2020 4/12/2020, 21:48:23 27/9/2025, 18:28:48 Agrupar nodos Filtros Confian…" at bounding box center [802, 400] width 1225 height 279
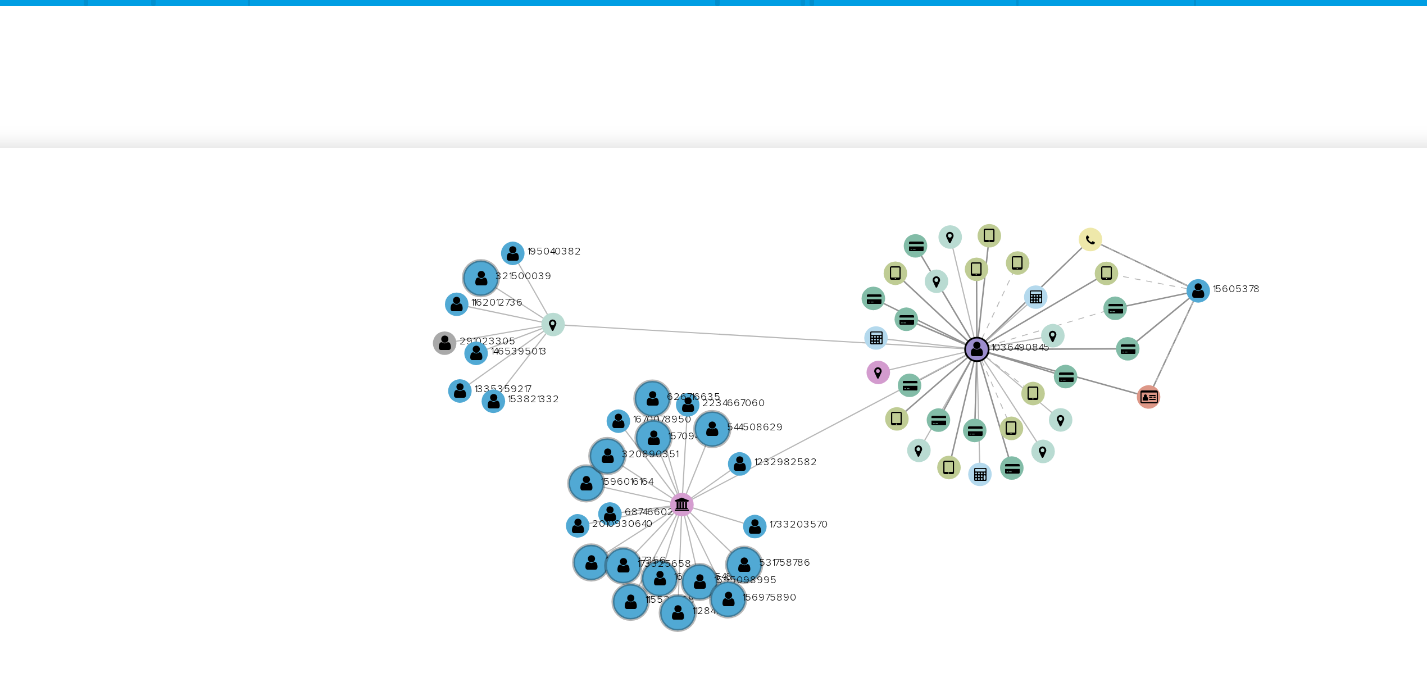
drag, startPoint x: 693, startPoint y: 364, endPoint x: 691, endPoint y: 353, distance: 11.5
click at [691, 353] on icon "device-6389130f08813b0018effa9d  user-1036490845  1036490845 device-64c67207d…" at bounding box center [810, 415] width 1209 height 163
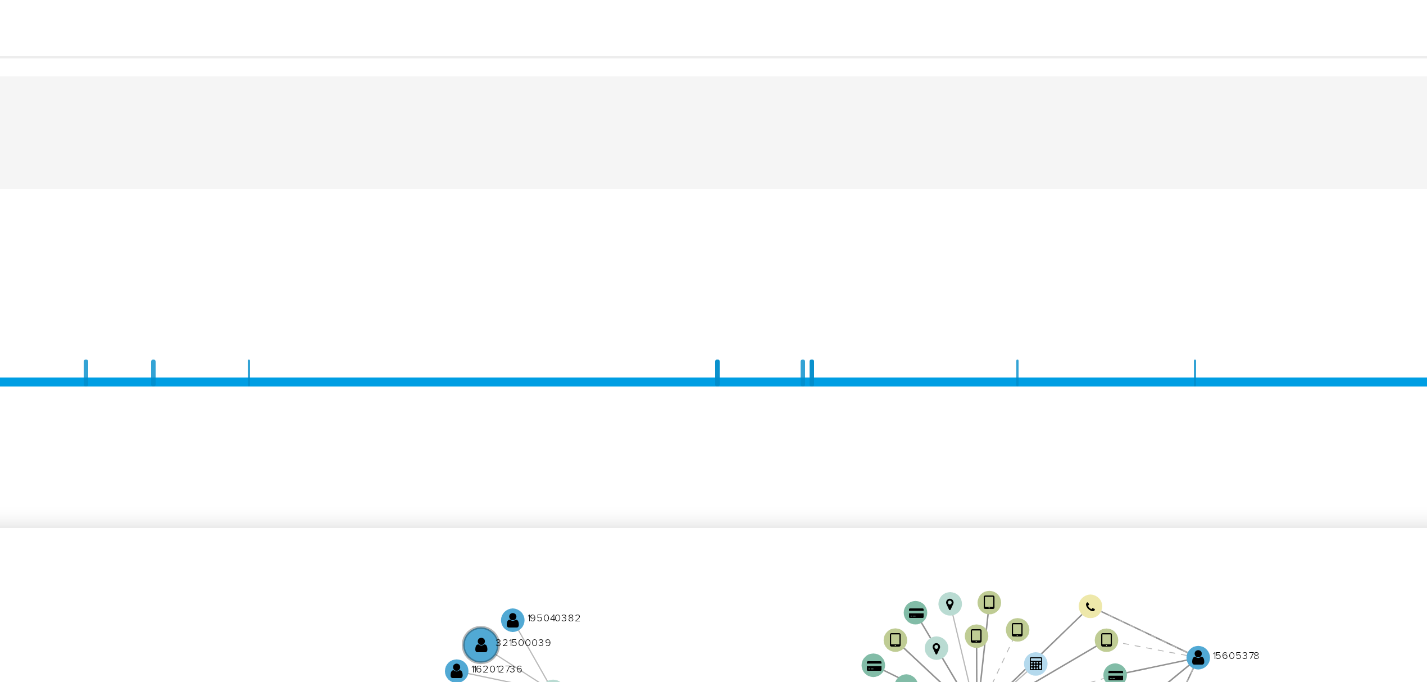
scroll to position [0, 0]
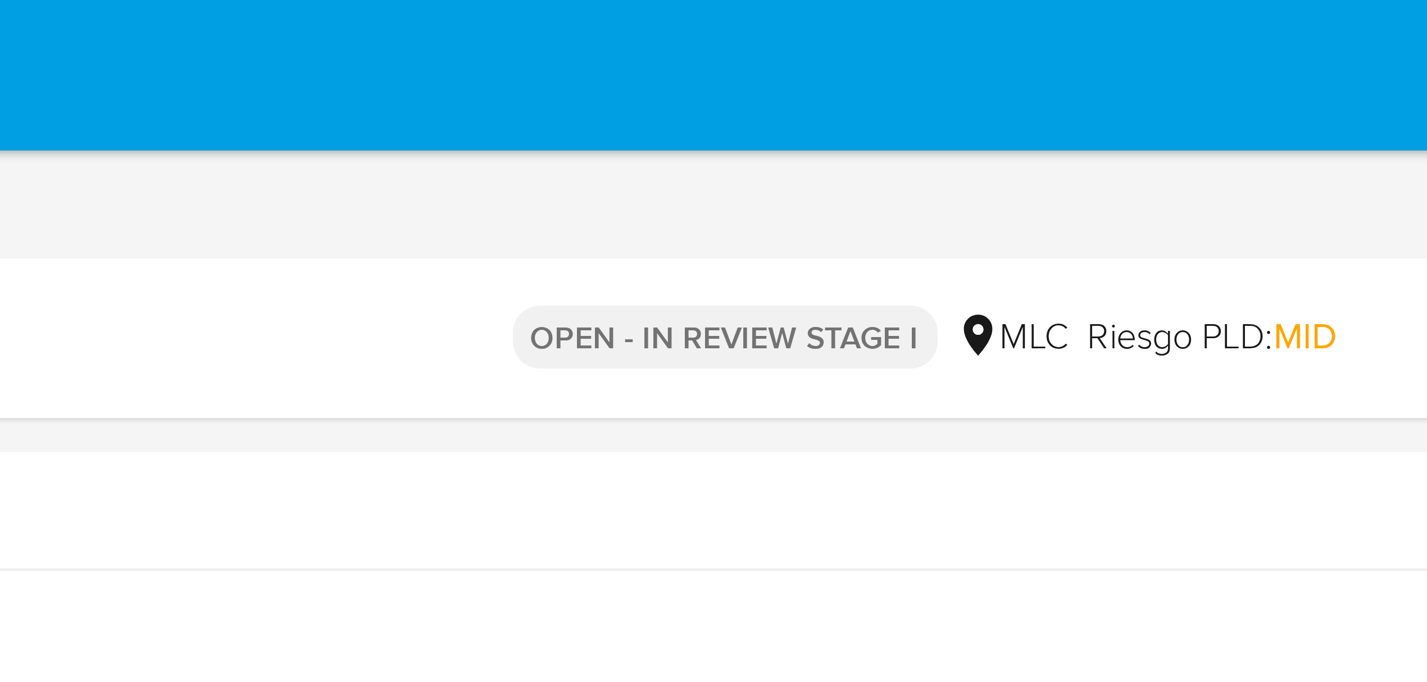
drag, startPoint x: 857, startPoint y: 361, endPoint x: 790, endPoint y: 34, distance: 333.2
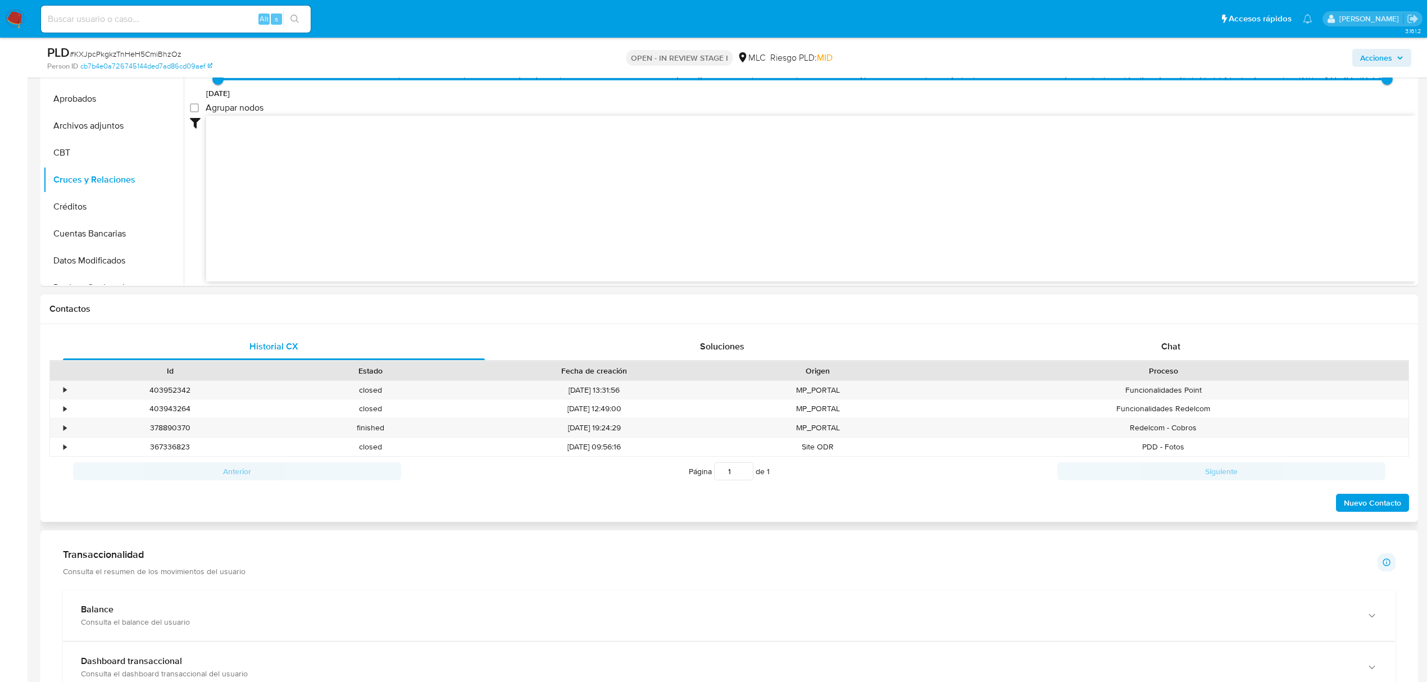
scroll to position [299, 0]
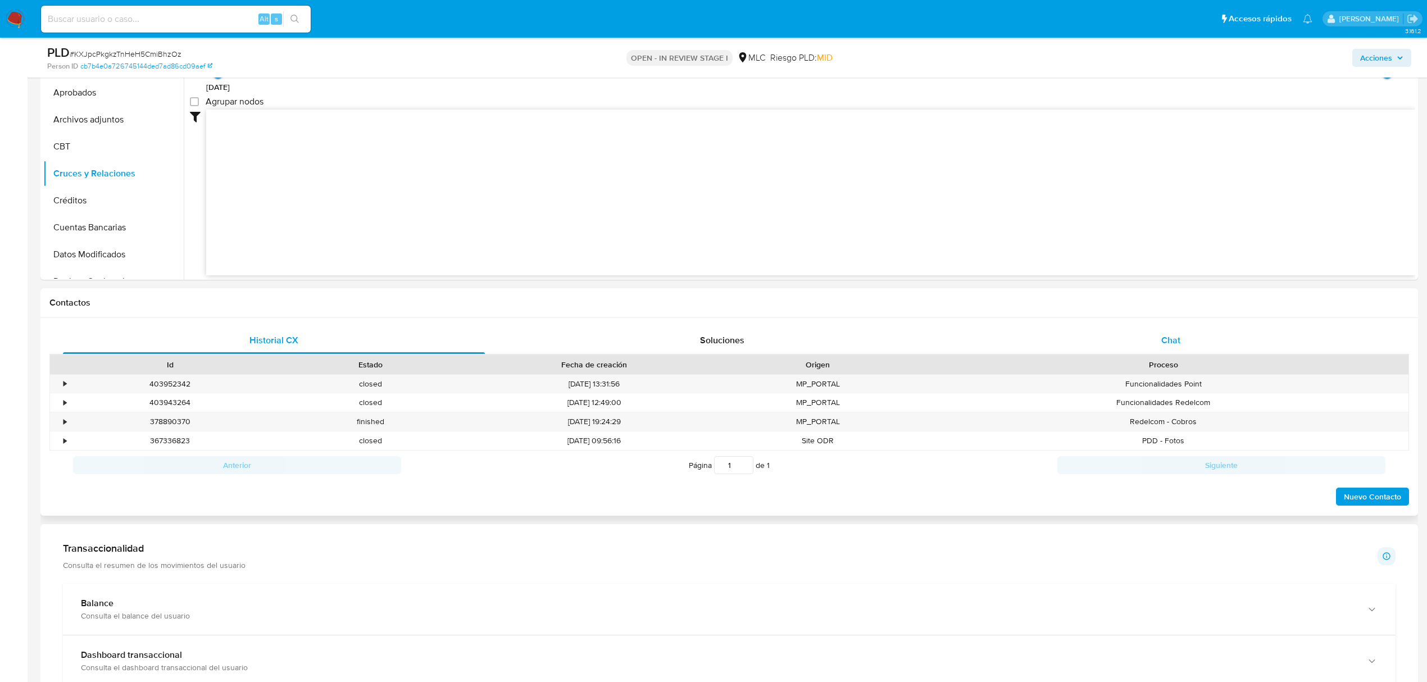
click at [1170, 351] on div "Chat" at bounding box center [1171, 340] width 422 height 27
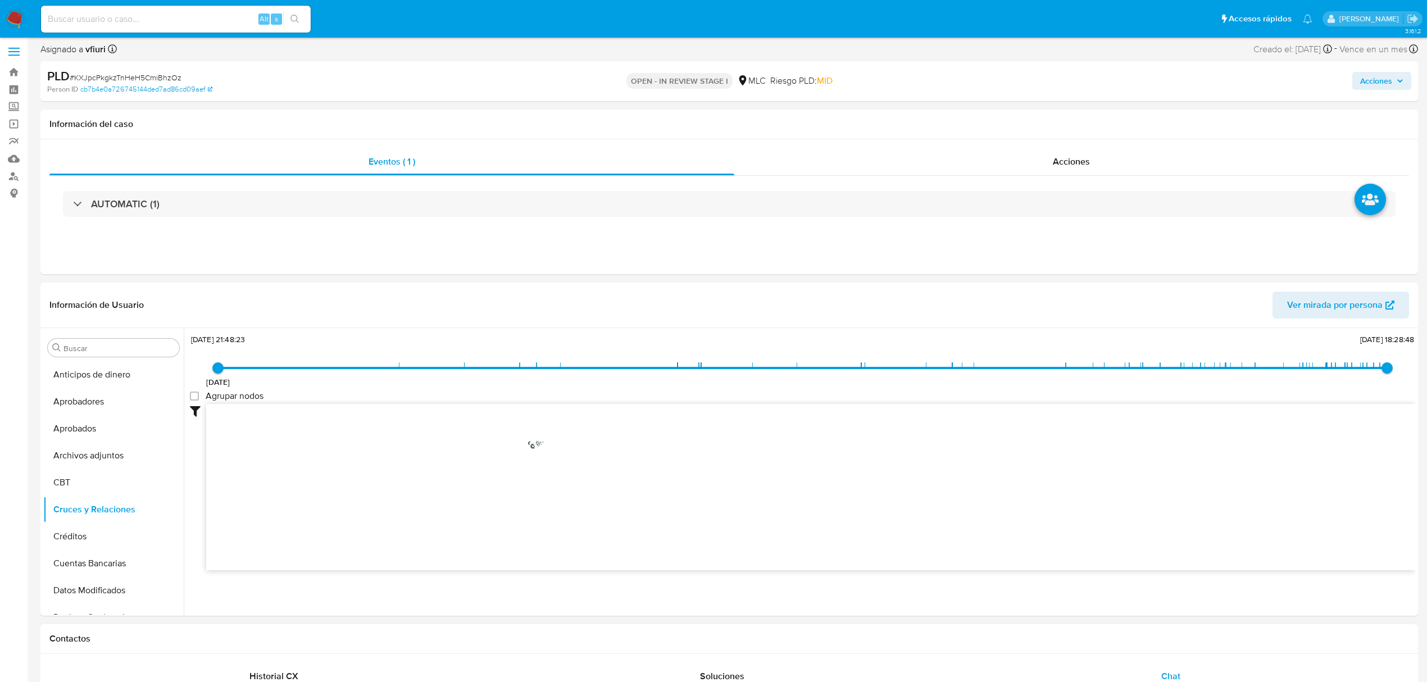
scroll to position [0, 0]
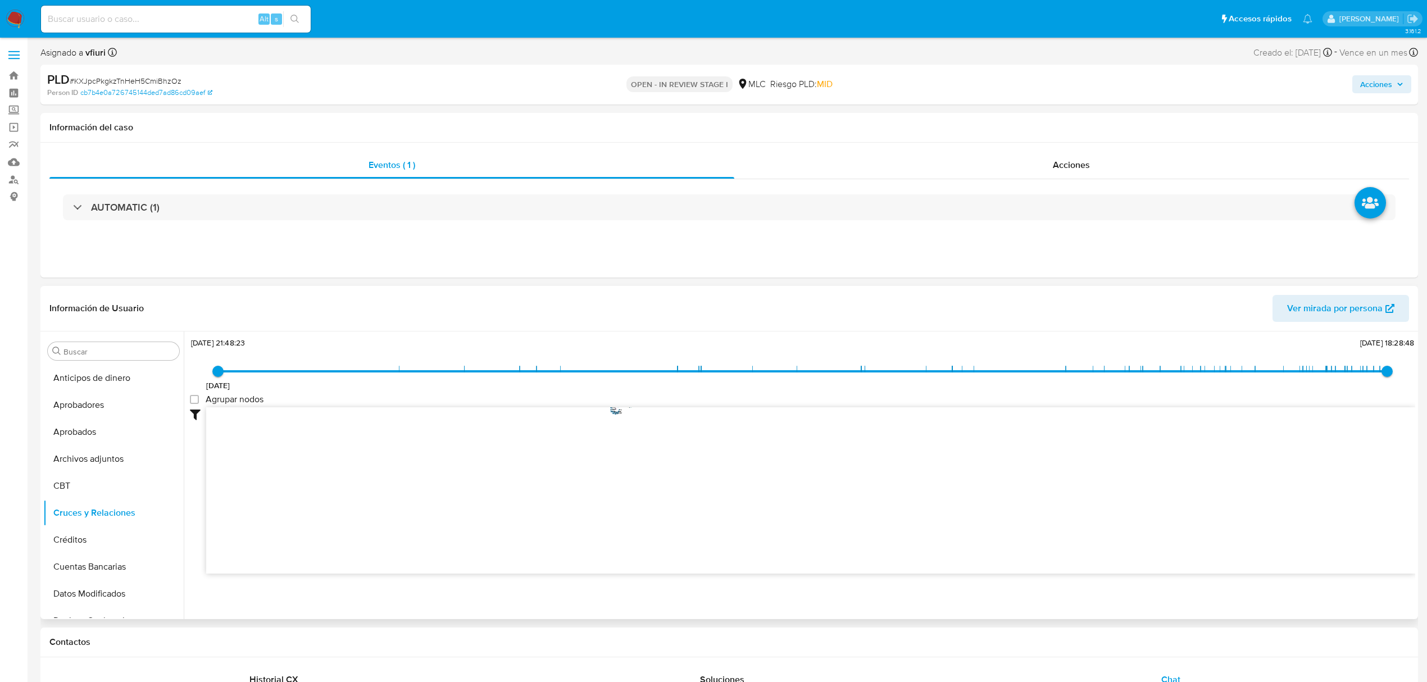
drag, startPoint x: 708, startPoint y: 560, endPoint x: 802, endPoint y: 618, distance: 110.2
click at [801, 618] on div "Accedé al Manual del usuario 4/12/2020 4/12/2020, 21:48:23 27/9/2025, 18:28:48 …" at bounding box center [799, 475] width 1231 height 288
drag, startPoint x: 751, startPoint y: 481, endPoint x: 810, endPoint y: 562, distance: 99.3
click at [810, 562] on icon "device-6389130f08813b0018effa9d  user-1036490845  1036490845 device-64c67207d…" at bounding box center [810, 488] width 1209 height 163
drag, startPoint x: 832, startPoint y: 446, endPoint x: 845, endPoint y: 425, distance: 25.0
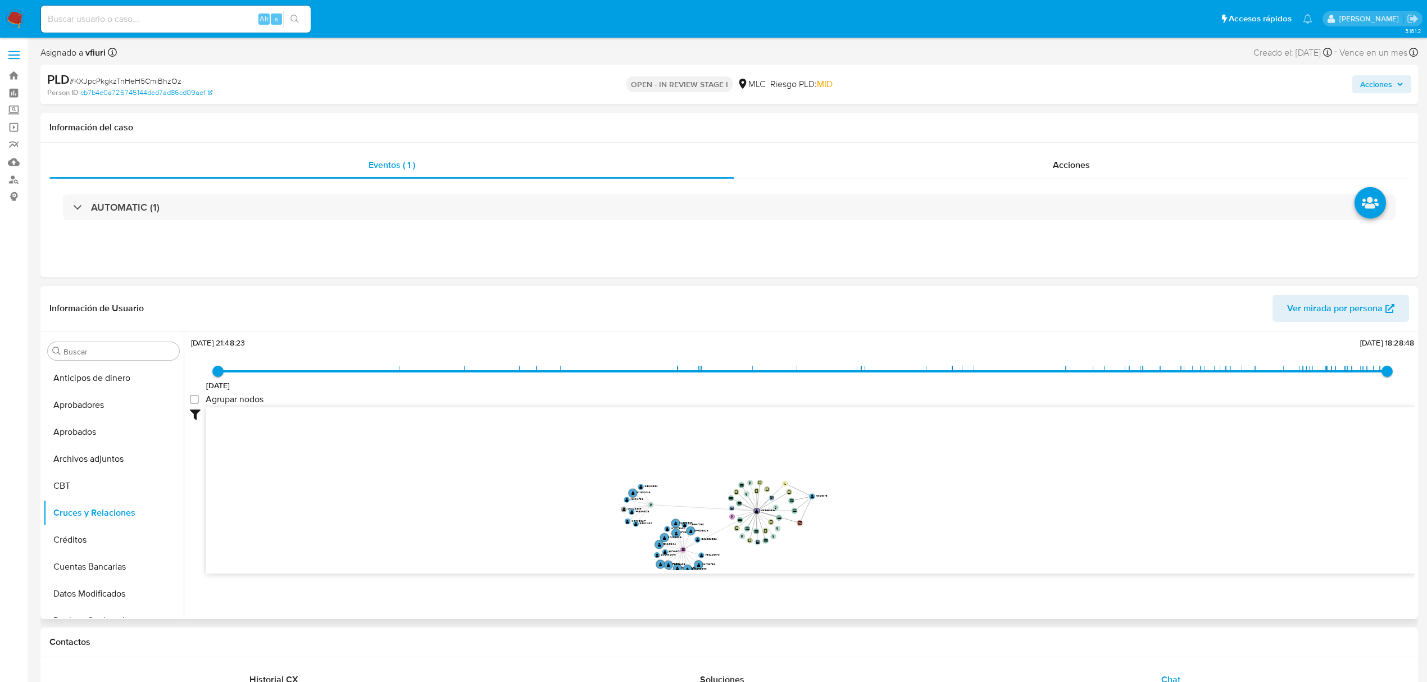
click at [845, 425] on icon "device-6389130f08813b0018effa9d  user-1036490845  1036490845 device-64c67207d…" at bounding box center [810, 488] width 1209 height 163
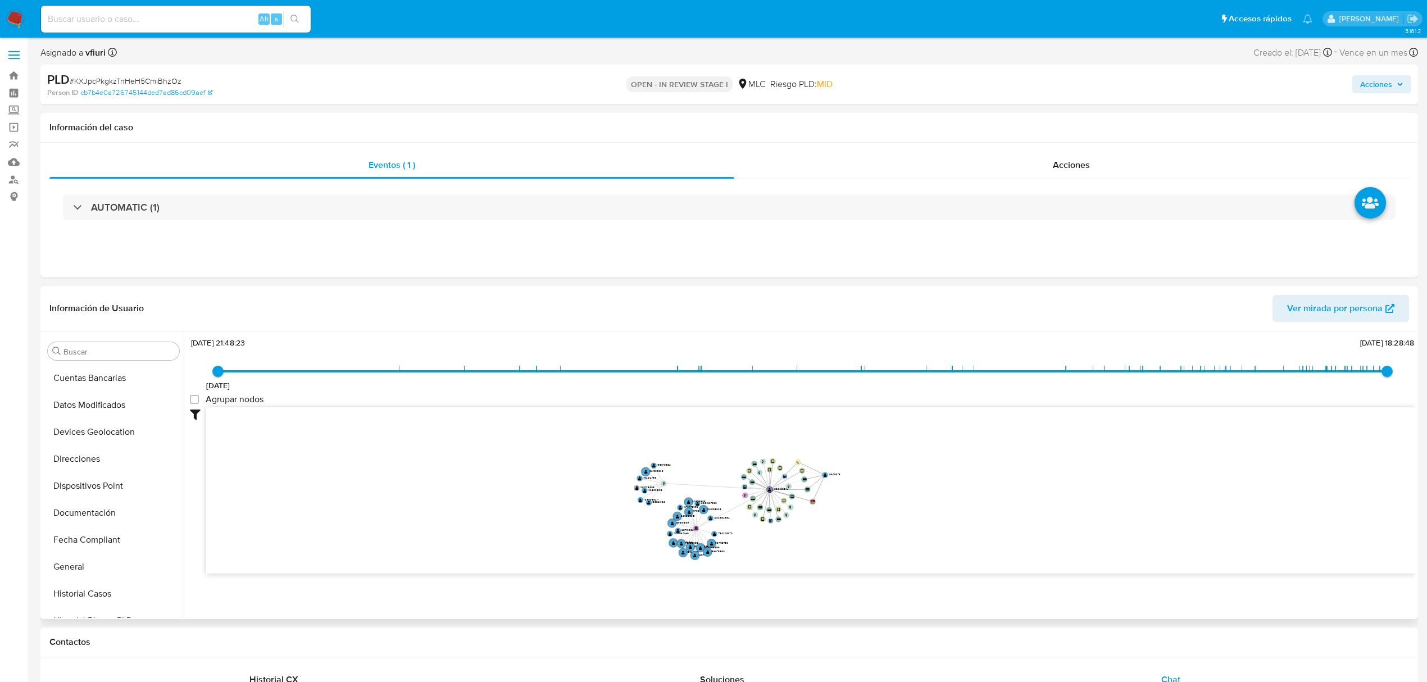
scroll to position [374, 0]
click at [83, 596] on button "KYC" at bounding box center [108, 597] width 131 height 27
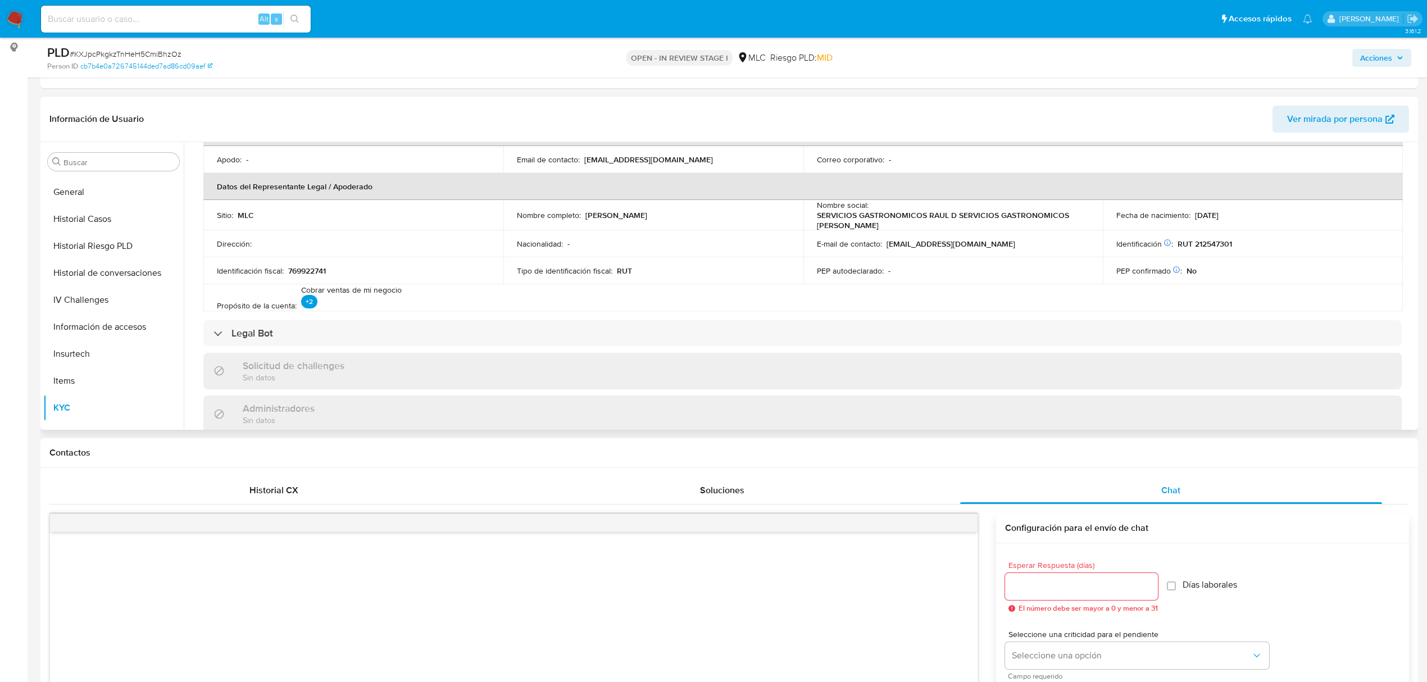
scroll to position [0, 0]
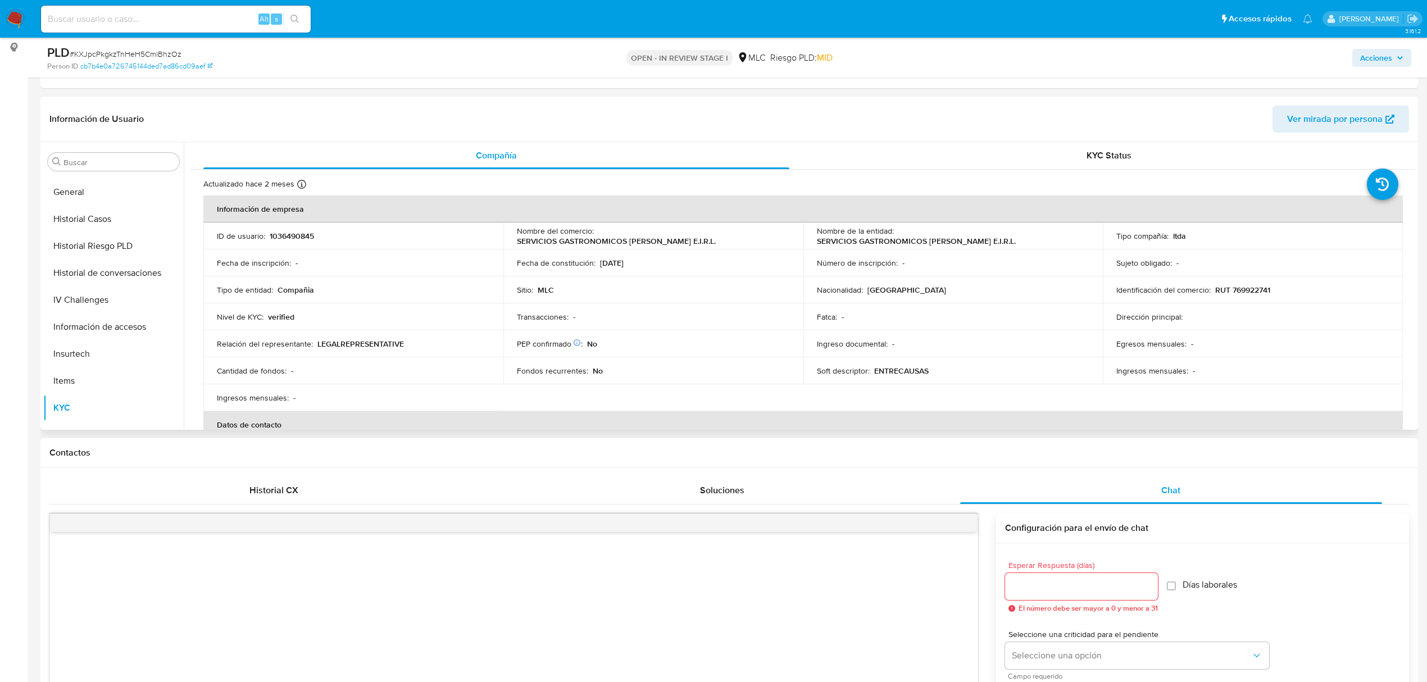
click at [1223, 281] on td "Identificación del comercio : RUT 769922741" at bounding box center [1253, 289] width 300 height 27
click at [1238, 287] on p "RUT 769922741" at bounding box center [1242, 290] width 55 height 10
copy p "769922741"
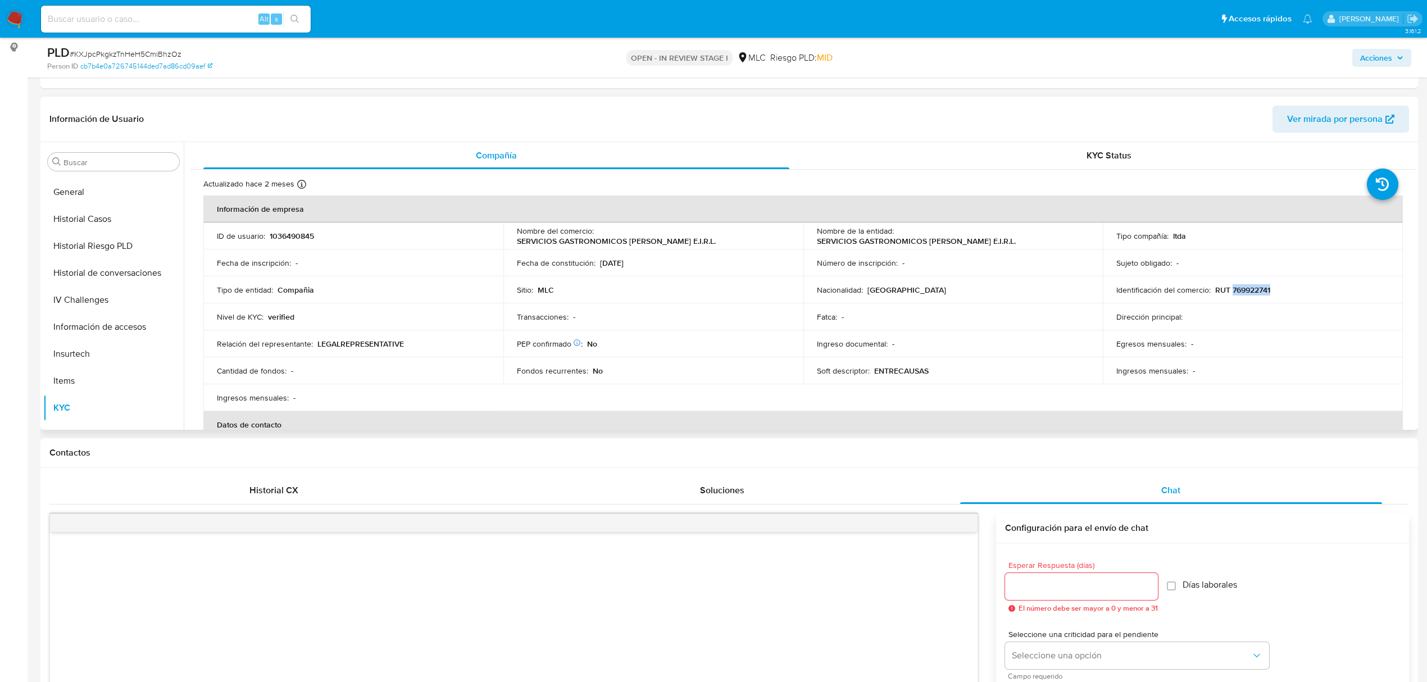
copy p "769922741"
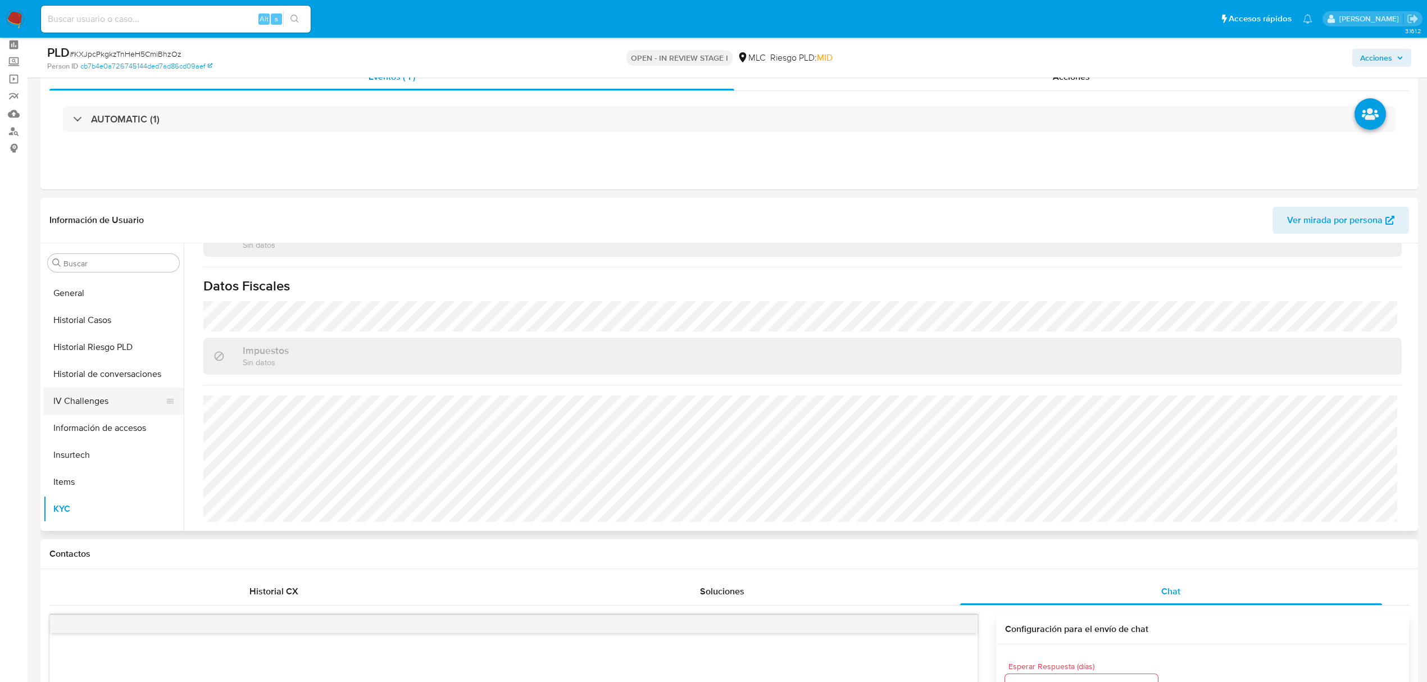
scroll to position [75, 0]
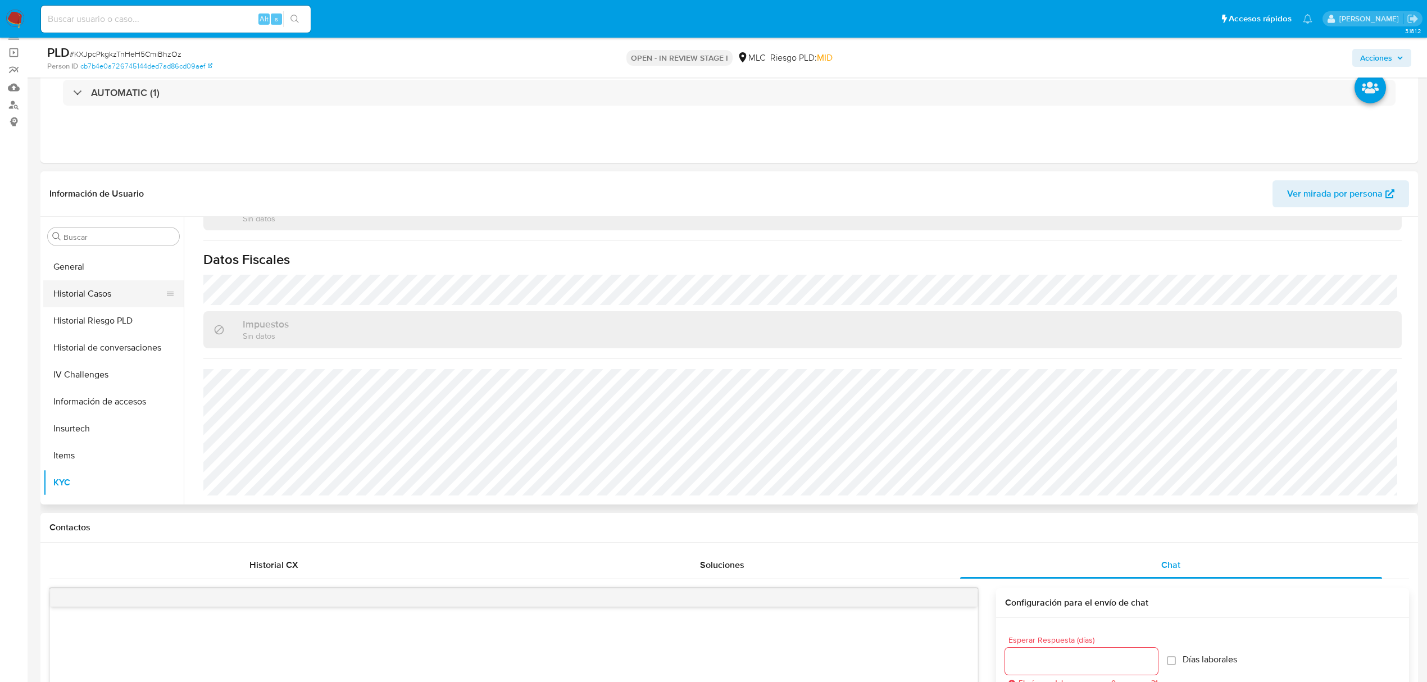
click at [93, 291] on button "Historial Casos" at bounding box center [108, 293] width 131 height 27
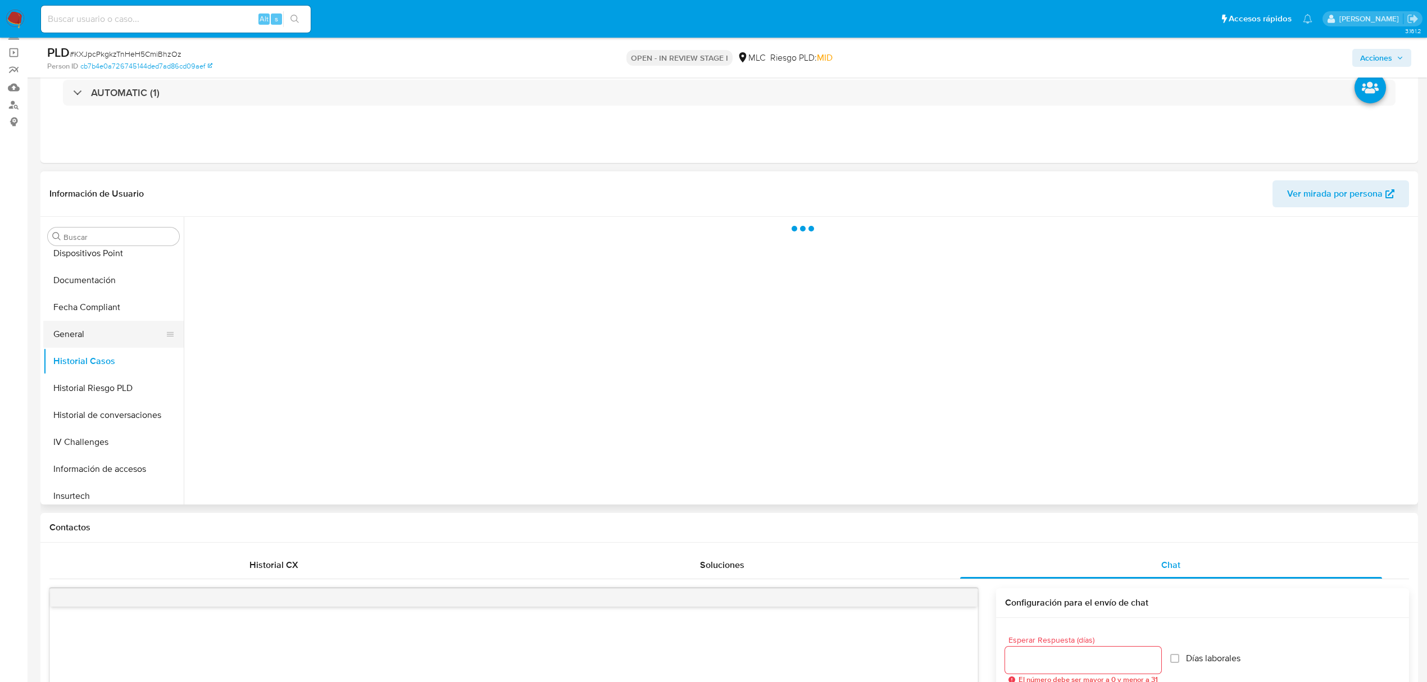
scroll to position [149, 0]
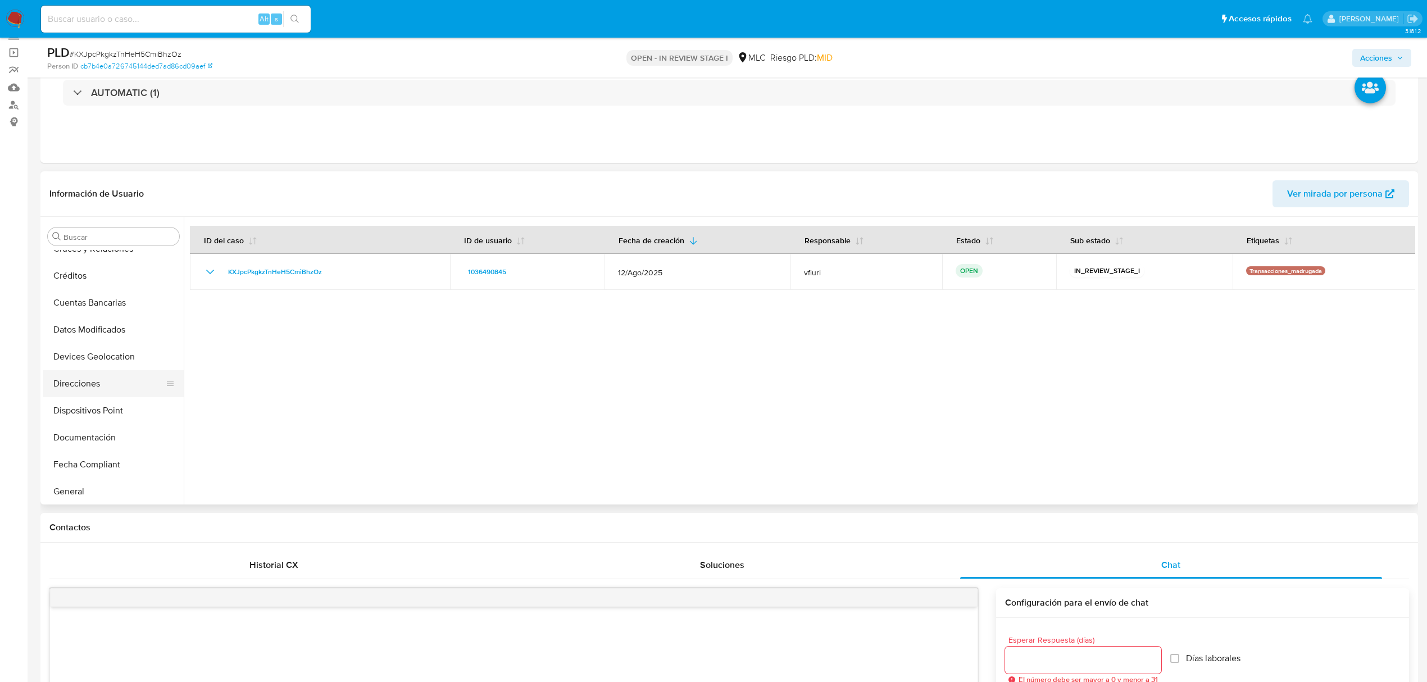
click at [90, 379] on button "Direcciones" at bounding box center [108, 383] width 131 height 27
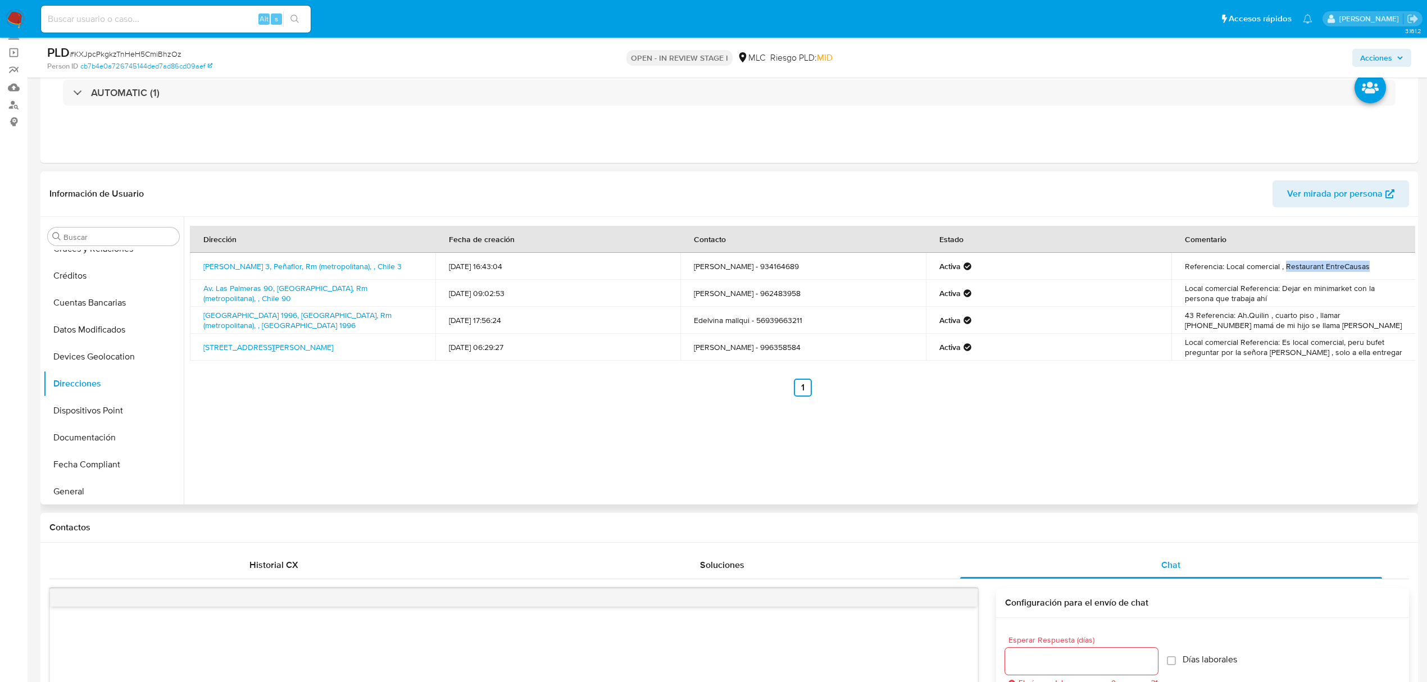
drag, startPoint x: 1281, startPoint y: 266, endPoint x: 1370, endPoint y: 270, distance: 88.8
click at [1370, 270] on td "Referencia: Local comercial , Restaurant EntreCausas" at bounding box center [1294, 266] width 246 height 27
click at [335, 269] on link "Irarrazabal 3, Peñaflor, Rm (metropolitana), , Chile 3" at bounding box center [302, 266] width 198 height 11
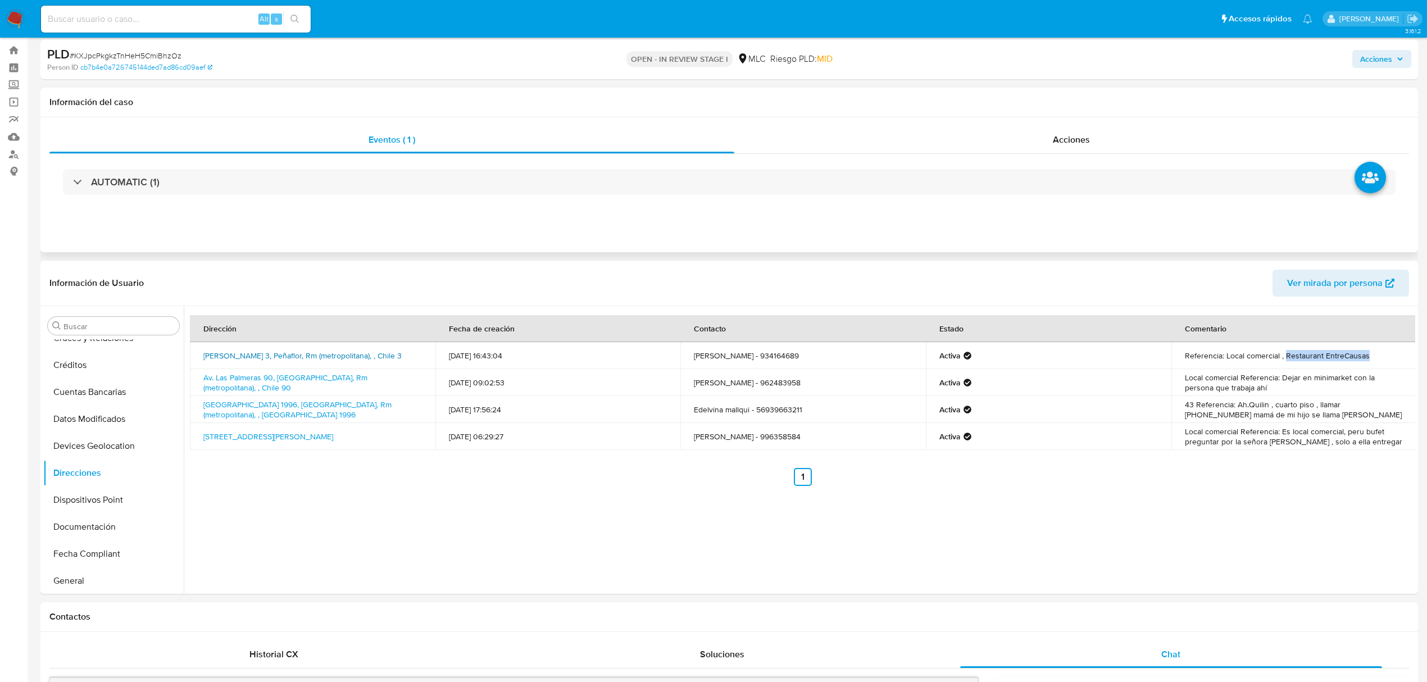
scroll to position [0, 0]
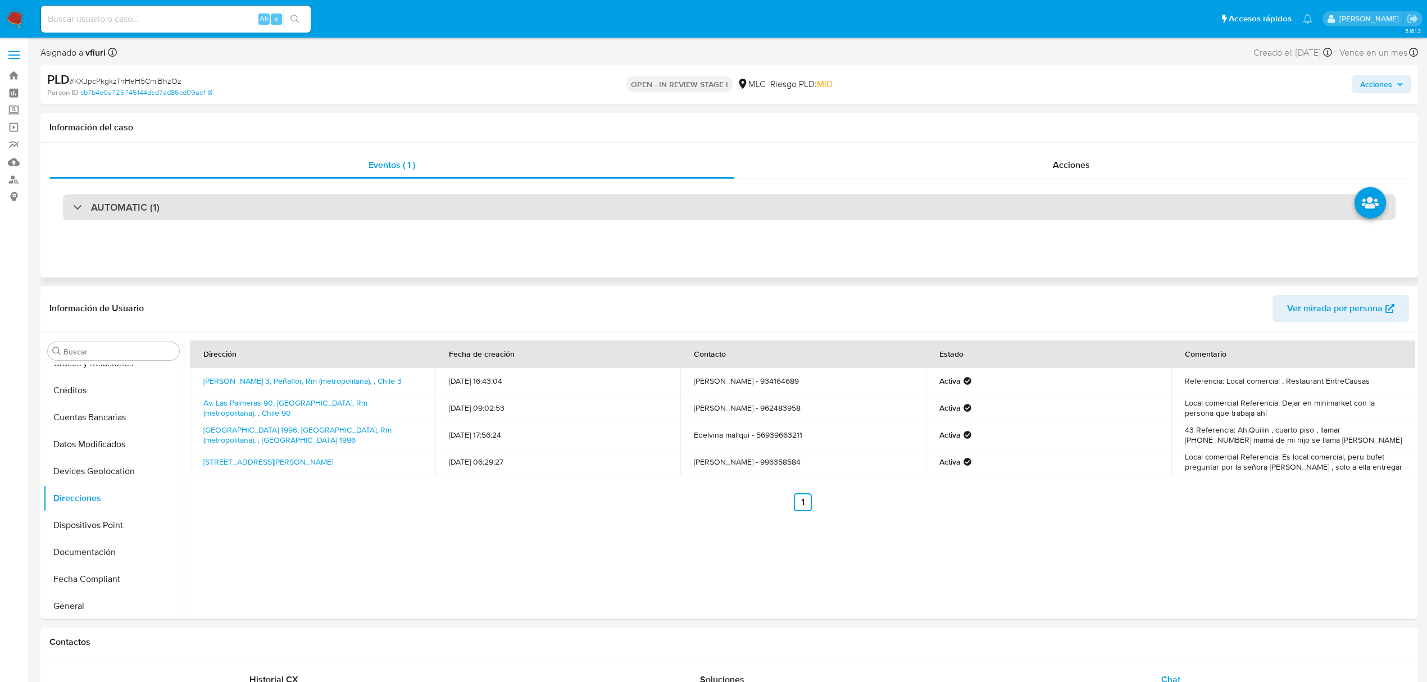
click at [538, 196] on div "AUTOMATIC (1)" at bounding box center [729, 207] width 1360 height 56
click at [546, 210] on div "AUTOMATIC (1)" at bounding box center [729, 207] width 1333 height 26
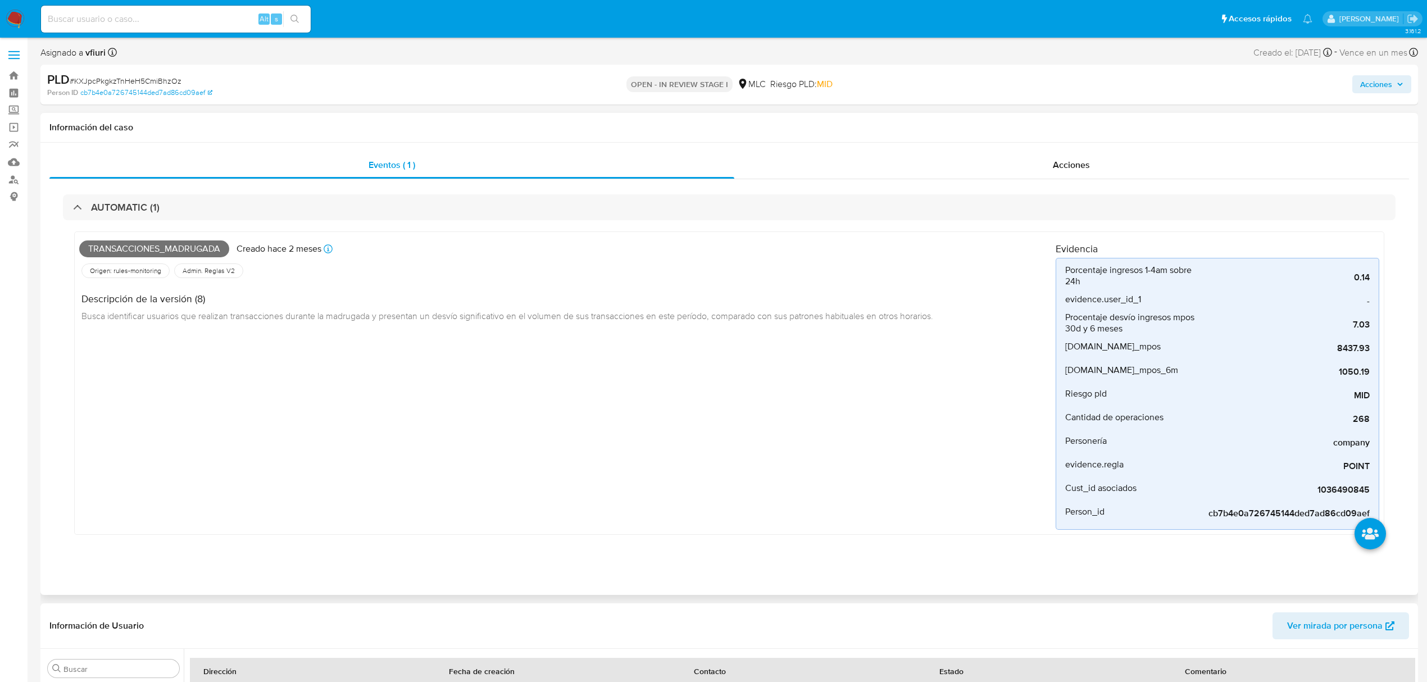
click at [515, 475] on div "Transacciones_madrugada Creado hace 2 meses Creado: 12/08/2025 06:05:19 Origen:…" at bounding box center [567, 383] width 976 height 293
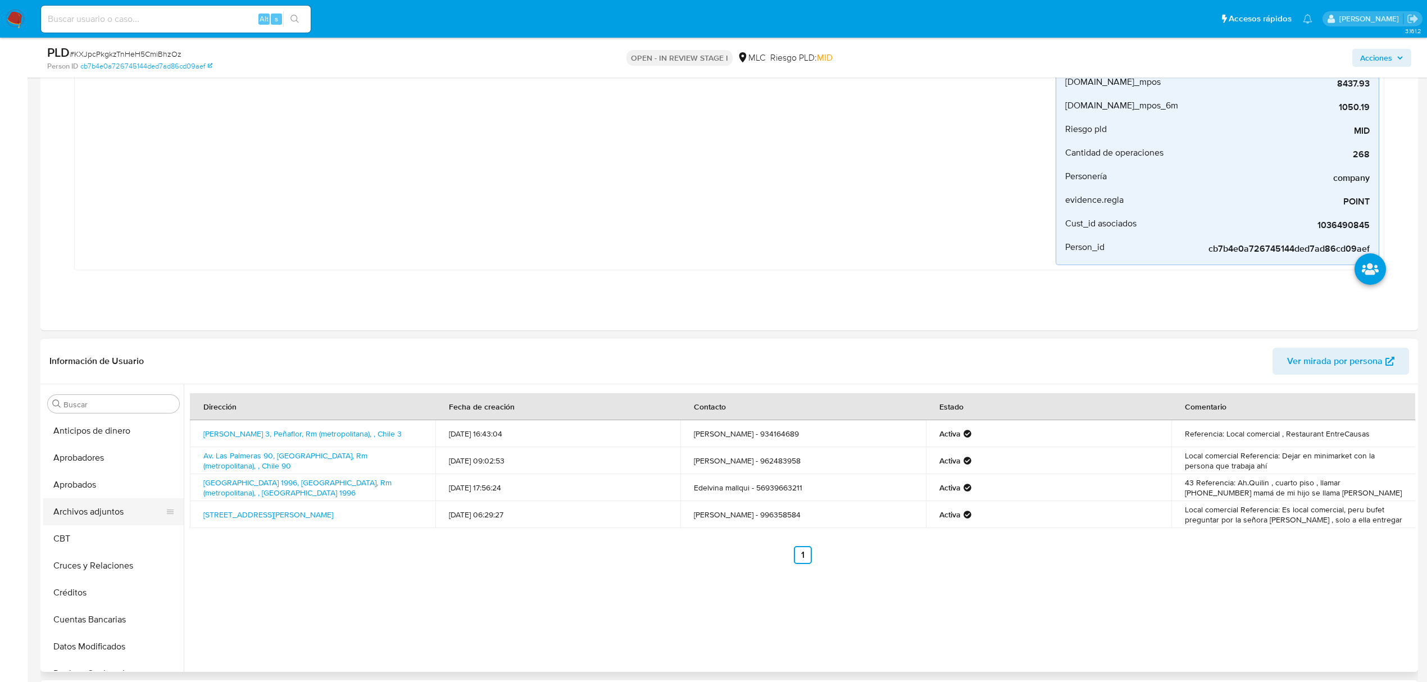
click at [106, 502] on button "Archivos adjuntos" at bounding box center [108, 511] width 131 height 27
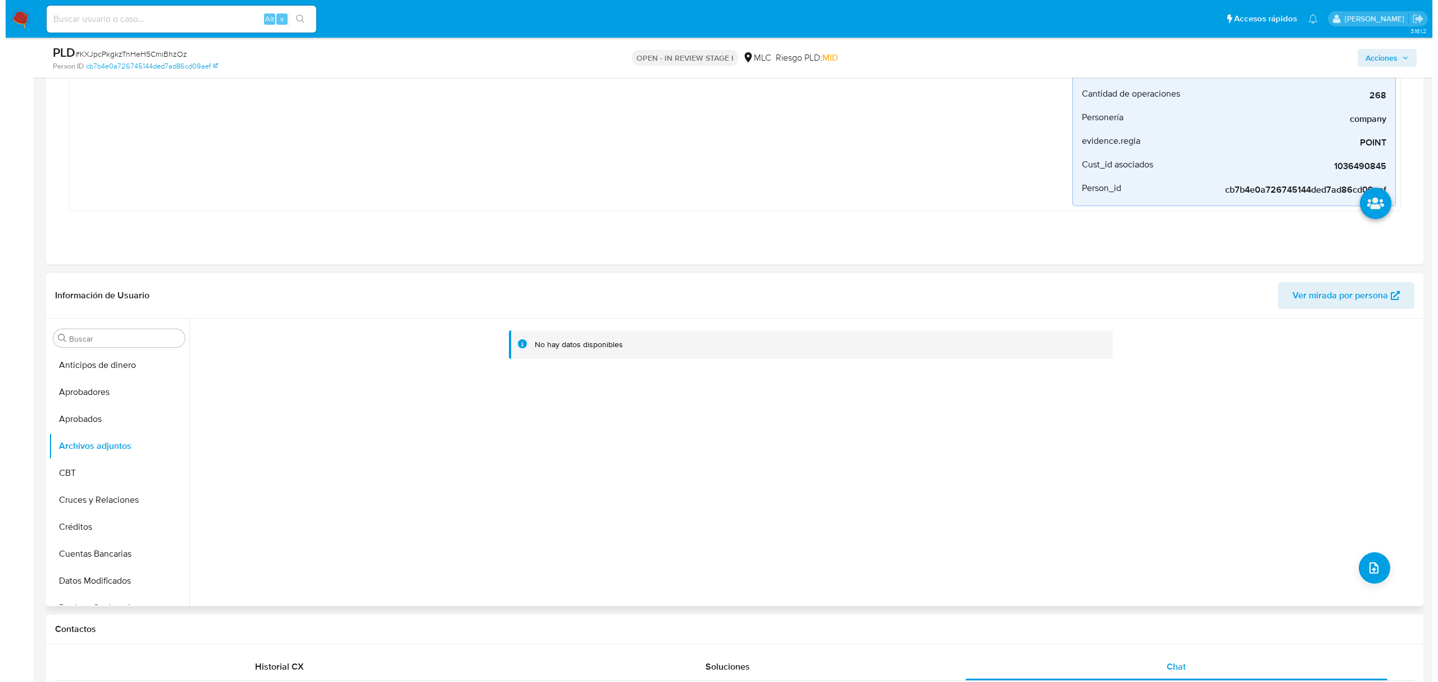
scroll to position [299, 0]
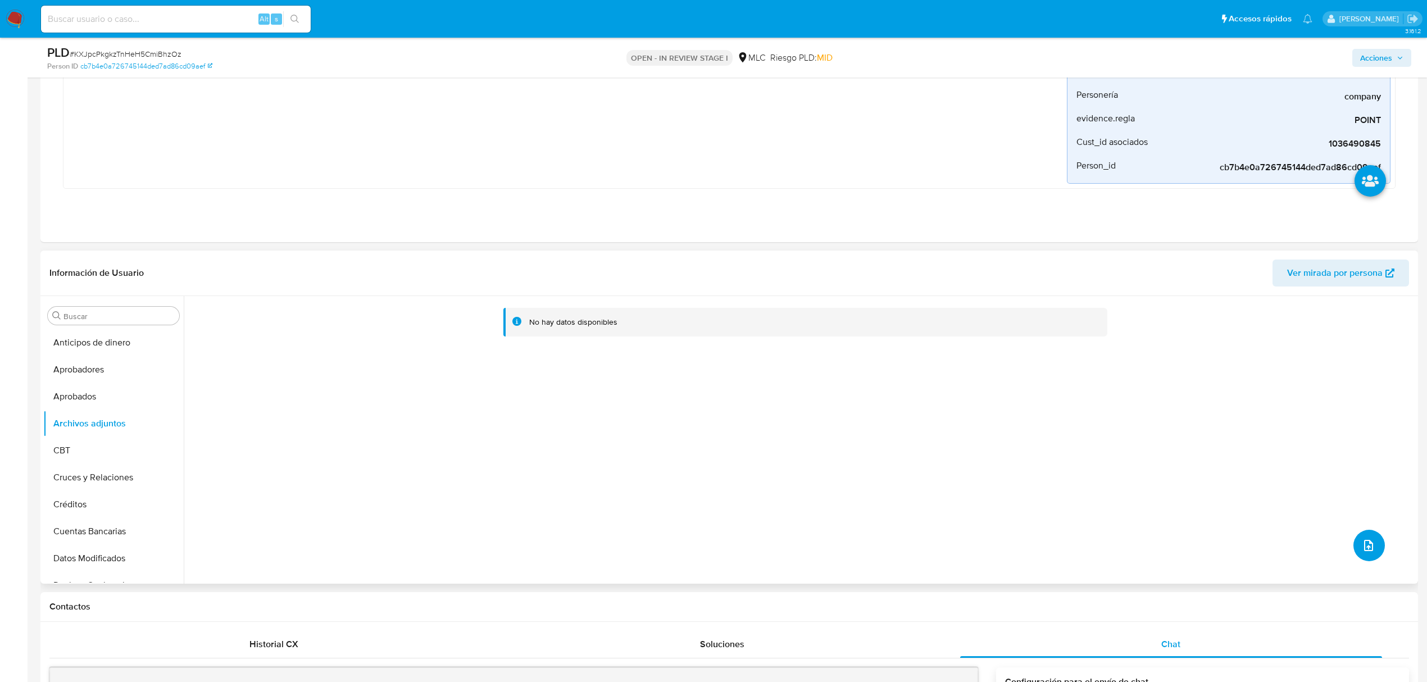
click at [1365, 533] on button "upload-file" at bounding box center [1368, 545] width 31 height 31
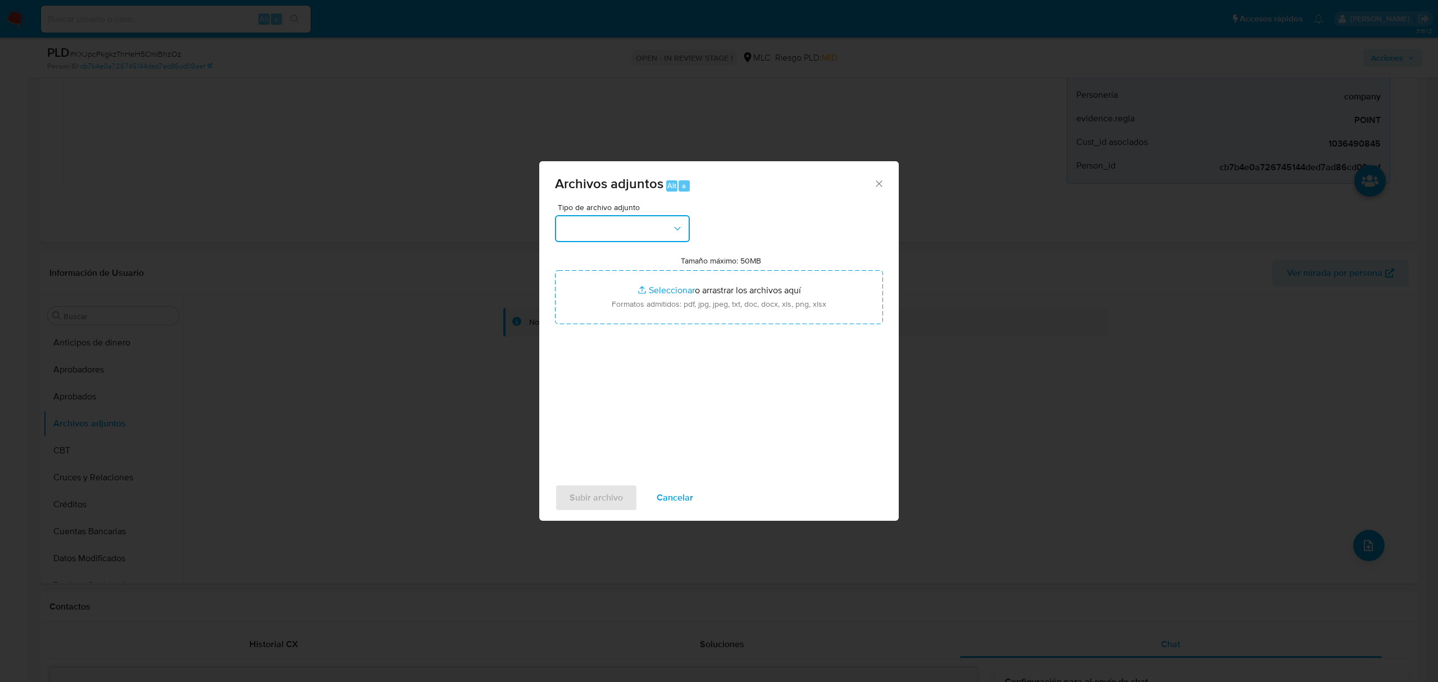
click at [609, 236] on button "button" at bounding box center [622, 228] width 135 height 27
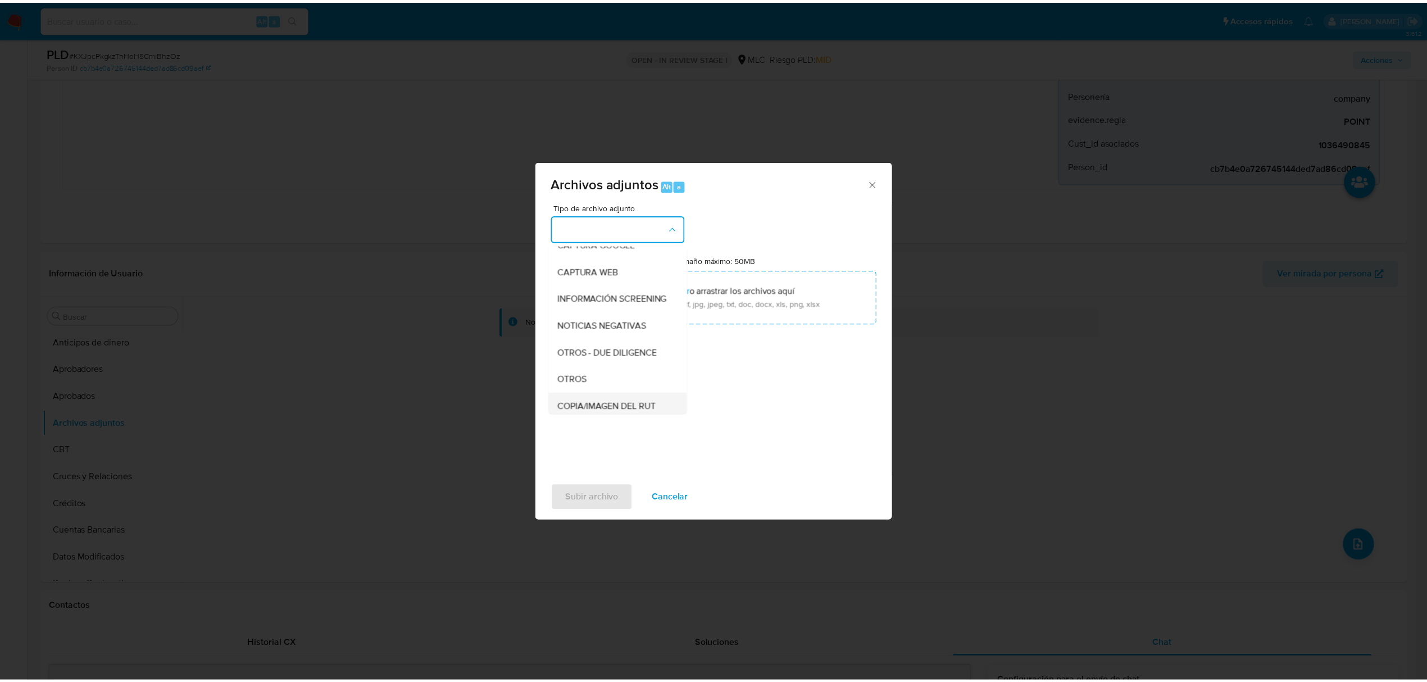
scroll to position [93, 0]
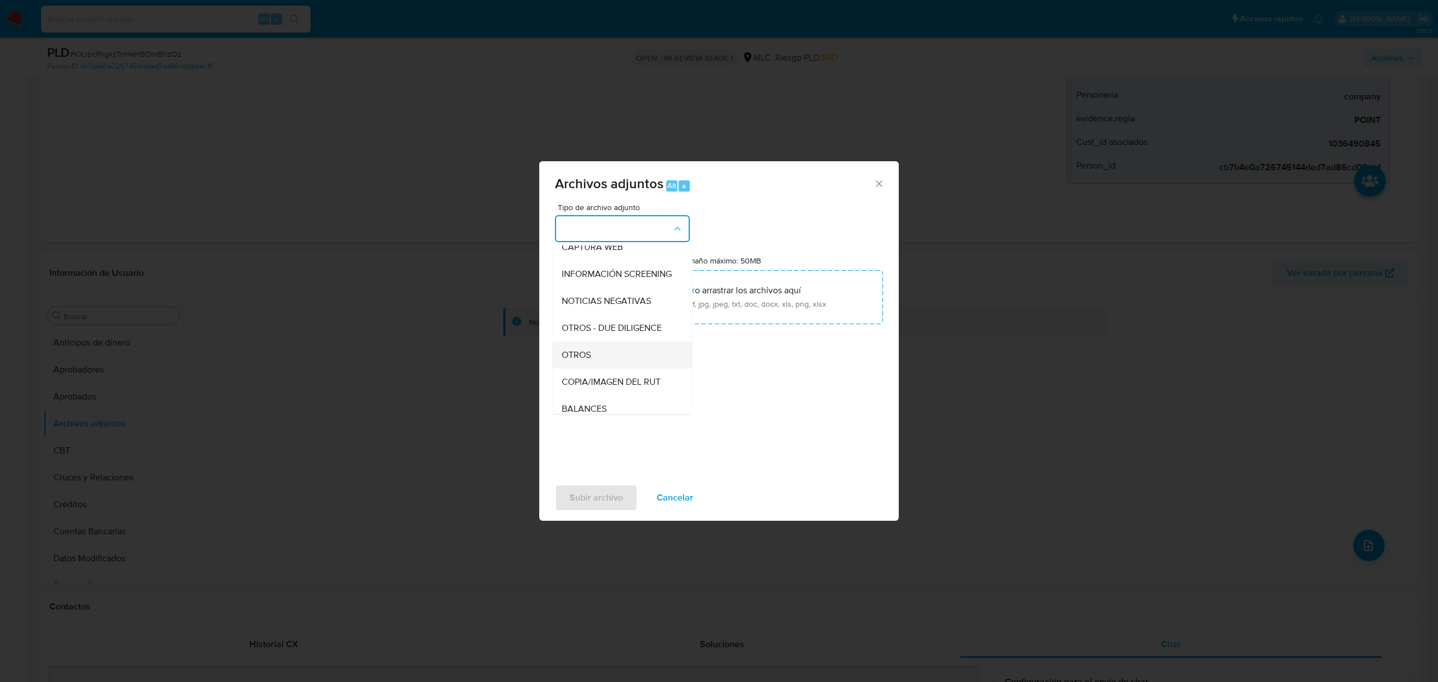
click at [606, 358] on div "OTROS" at bounding box center [619, 355] width 115 height 27
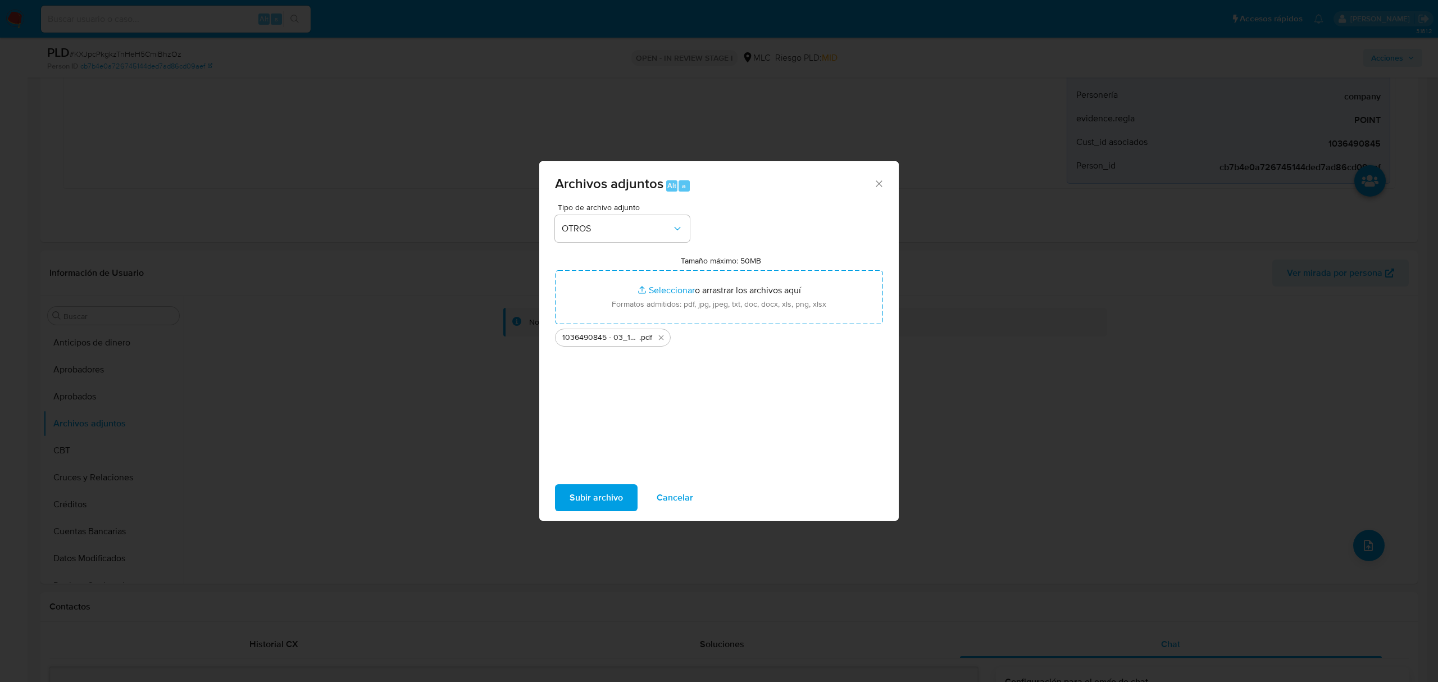
click at [587, 490] on span "Subir archivo" at bounding box center [596, 497] width 53 height 25
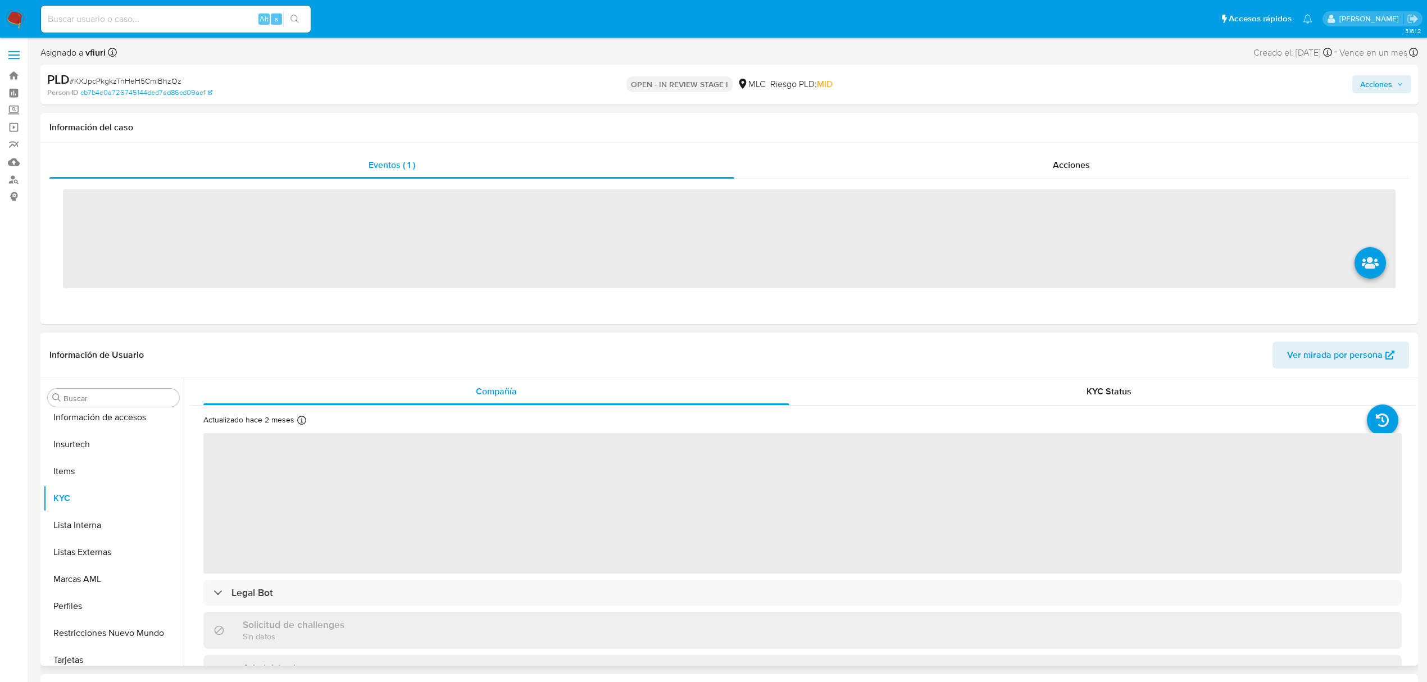
scroll to position [529, 0]
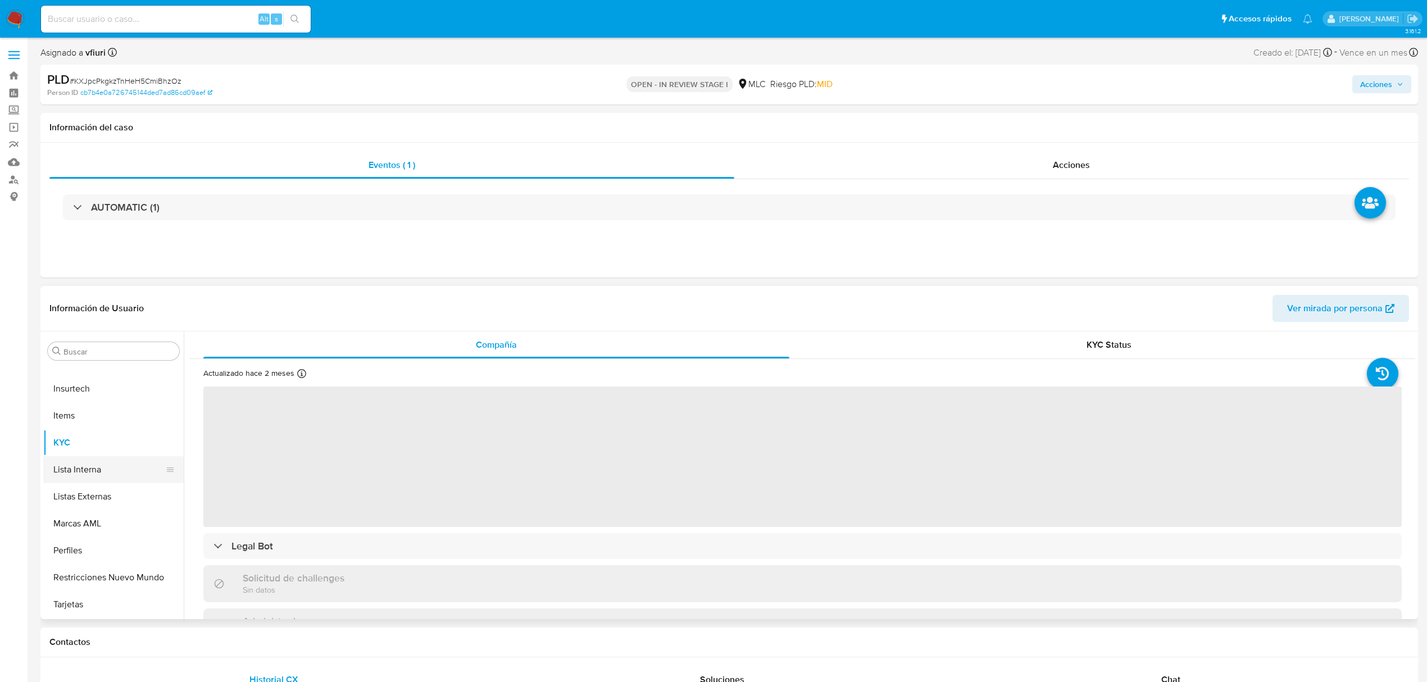
select select "10"
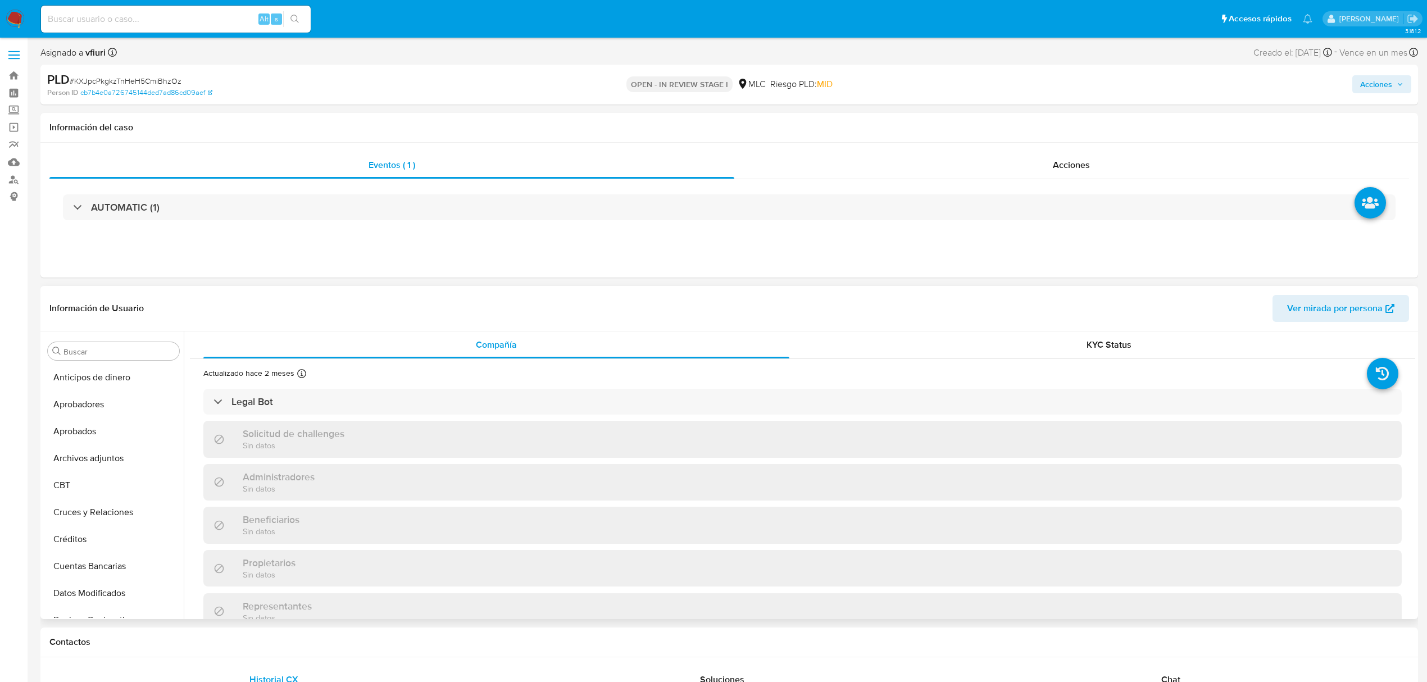
scroll to position [0, 0]
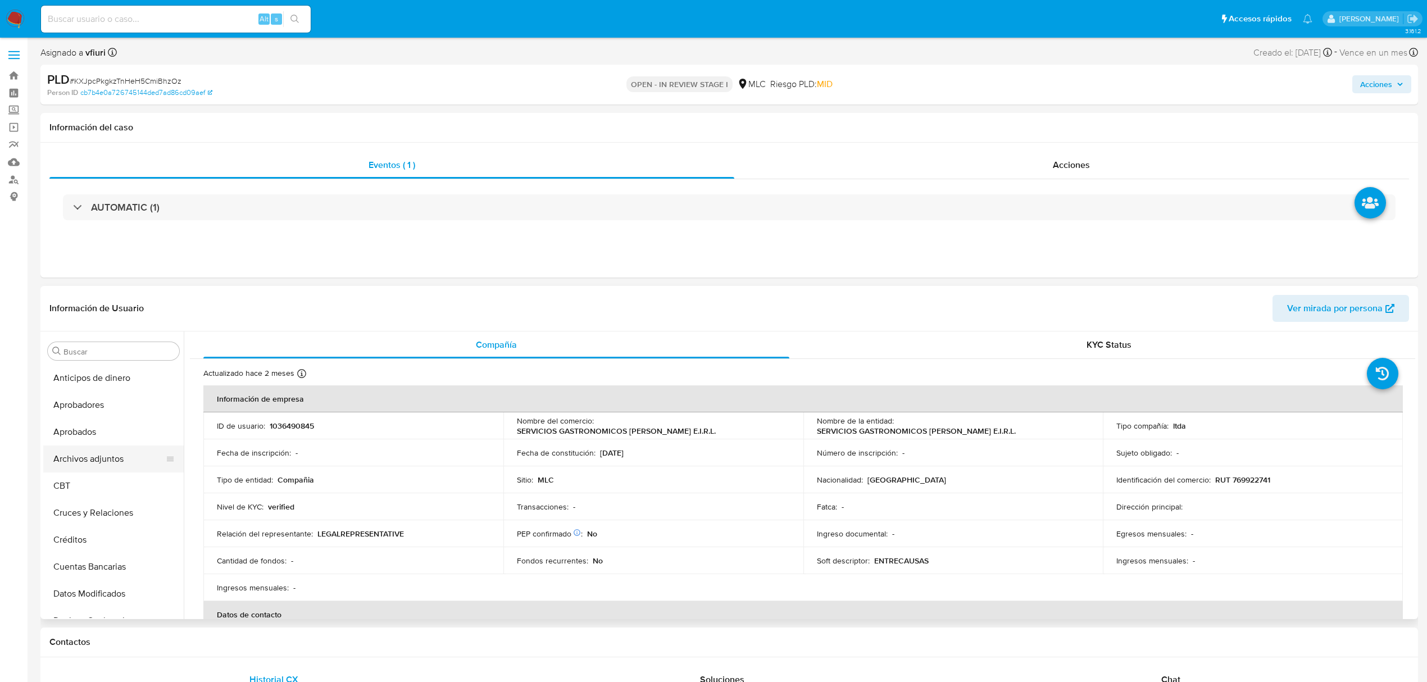
click at [88, 462] on button "Archivos adjuntos" at bounding box center [108, 459] width 131 height 27
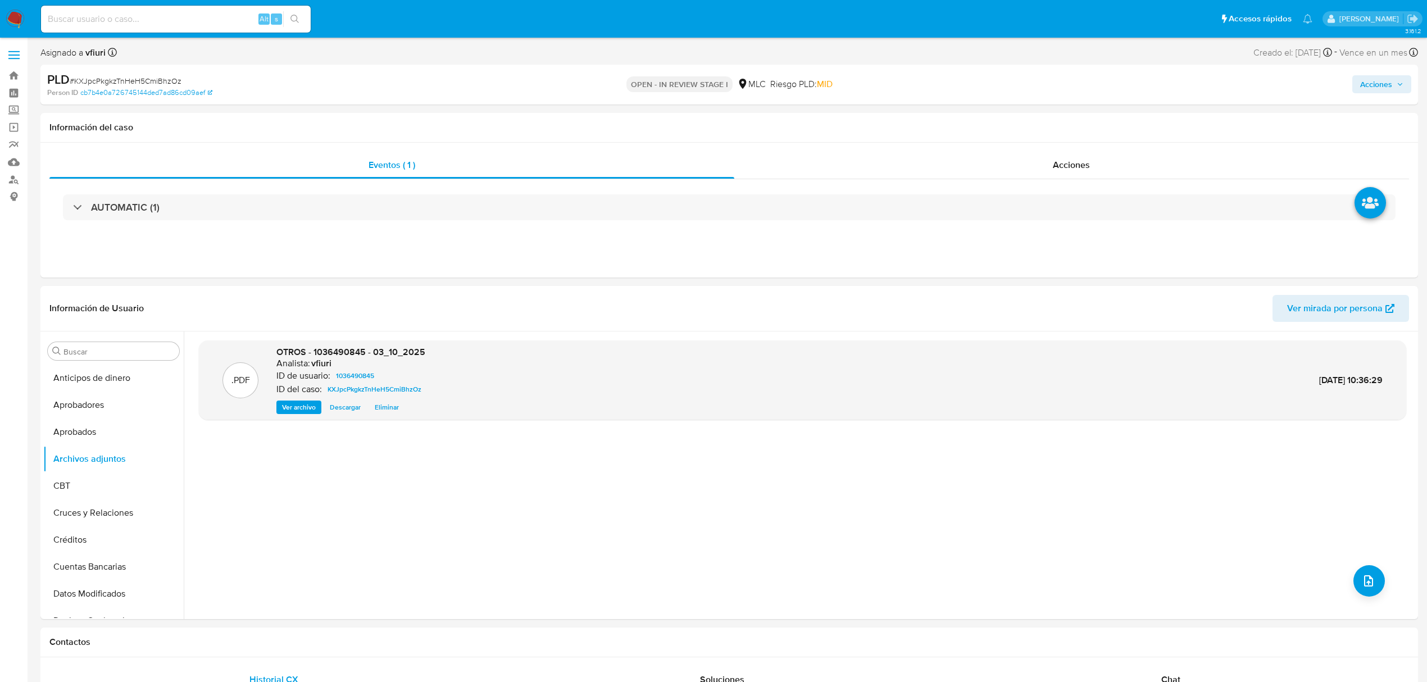
click at [1365, 86] on span "Acciones" at bounding box center [1376, 84] width 32 height 18
click at [1051, 133] on div "Resolución del caso Alt r" at bounding box center [1075, 120] width 107 height 29
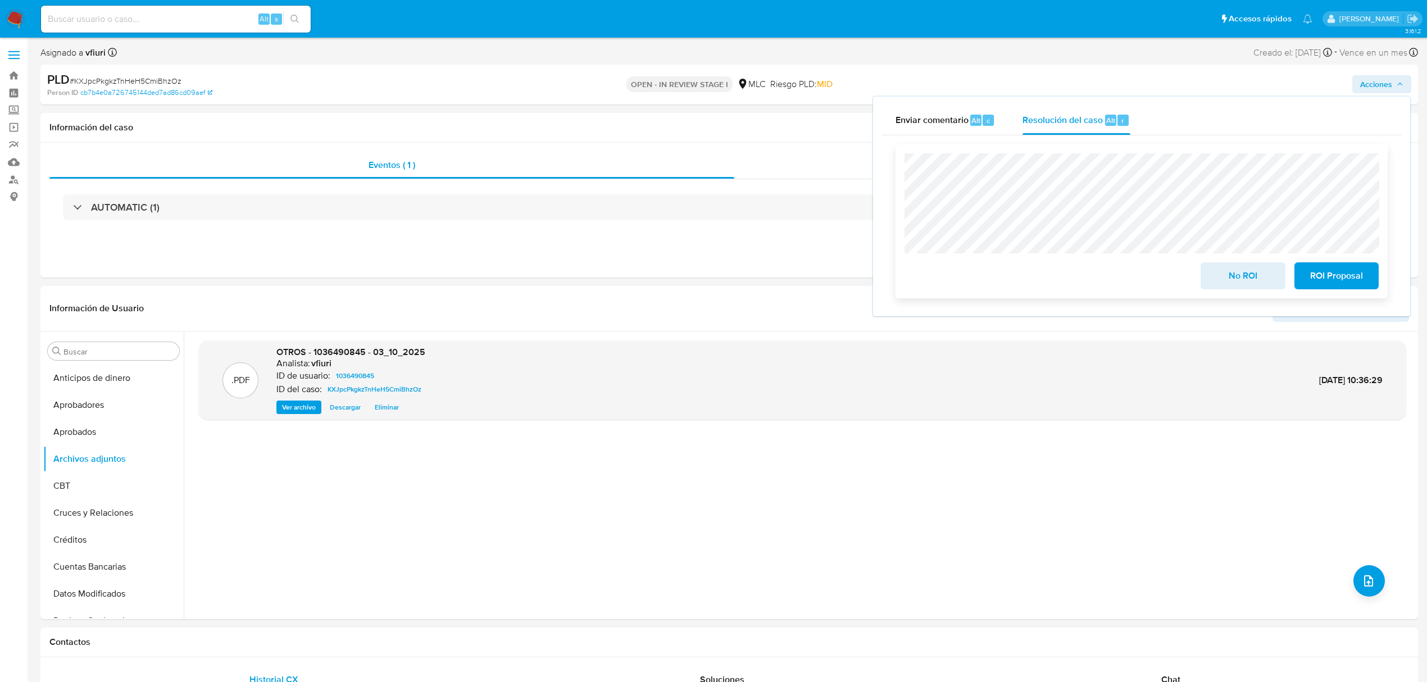
click at [1228, 282] on span "No ROI" at bounding box center [1242, 275] width 55 height 25
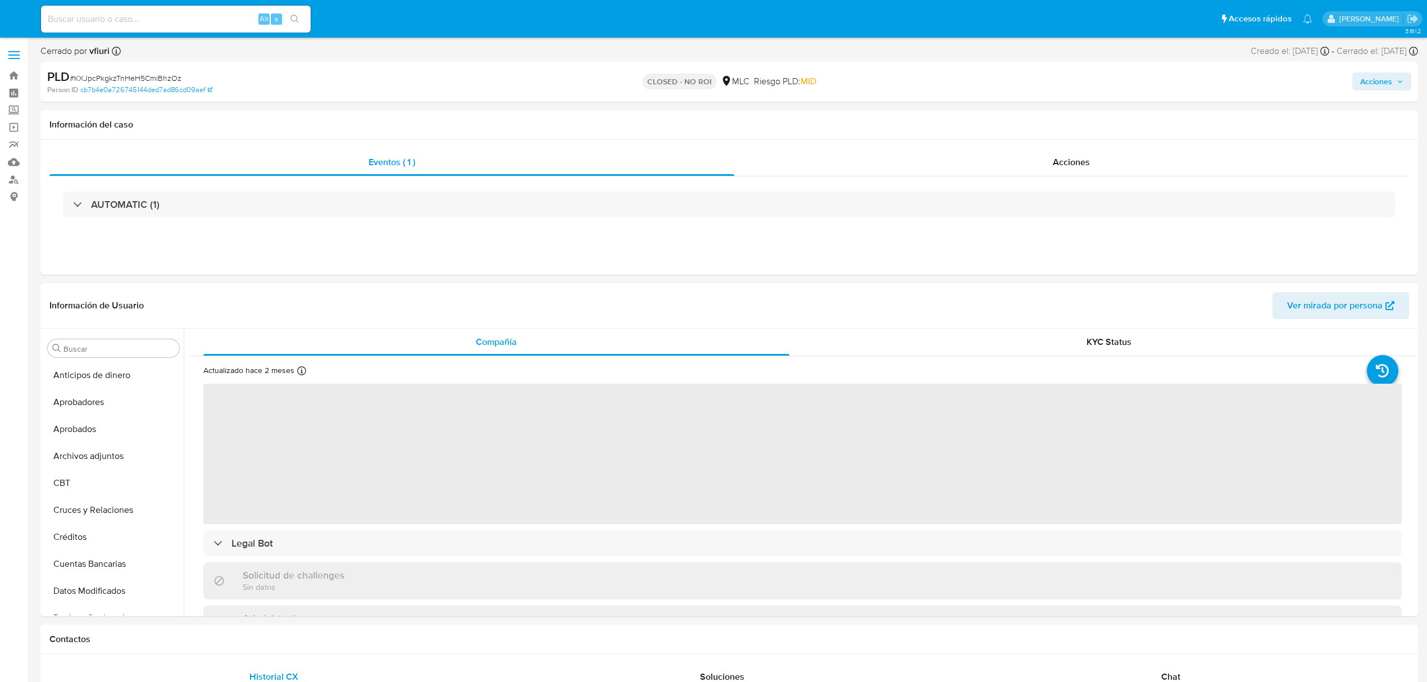
select select "10"
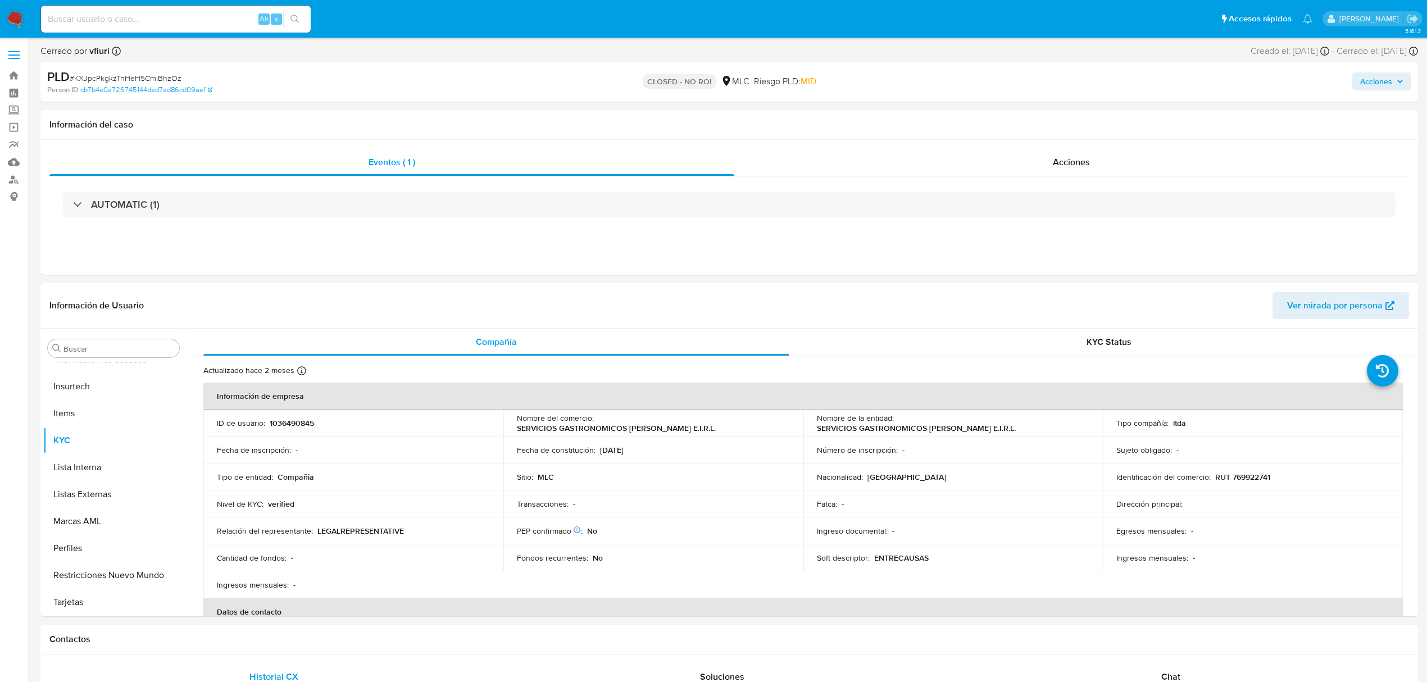
scroll to position [529, 0]
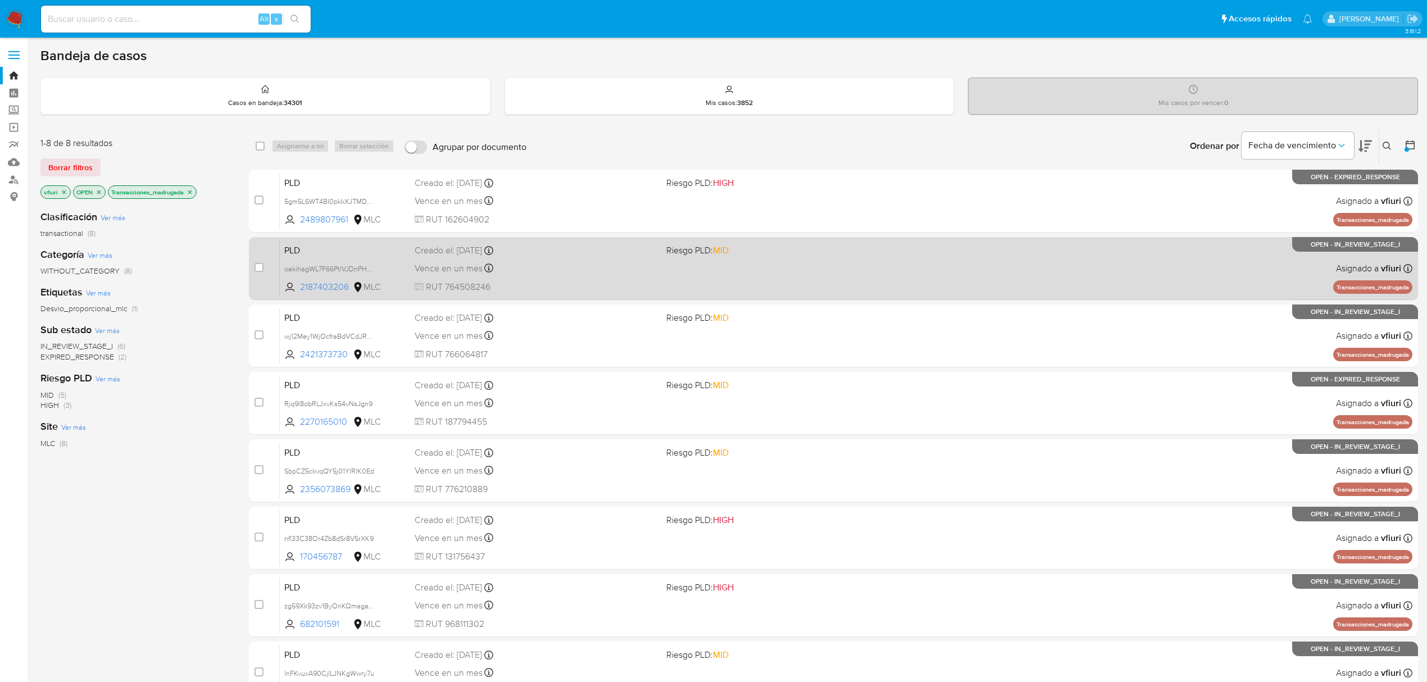
click at [1064, 284] on div "PLD oakihagWL7F66PtlVJDnPHSh 2187403206 MLC Riesgo PLD: MID Creado el: [DATE] C…" at bounding box center [846, 268] width 1133 height 57
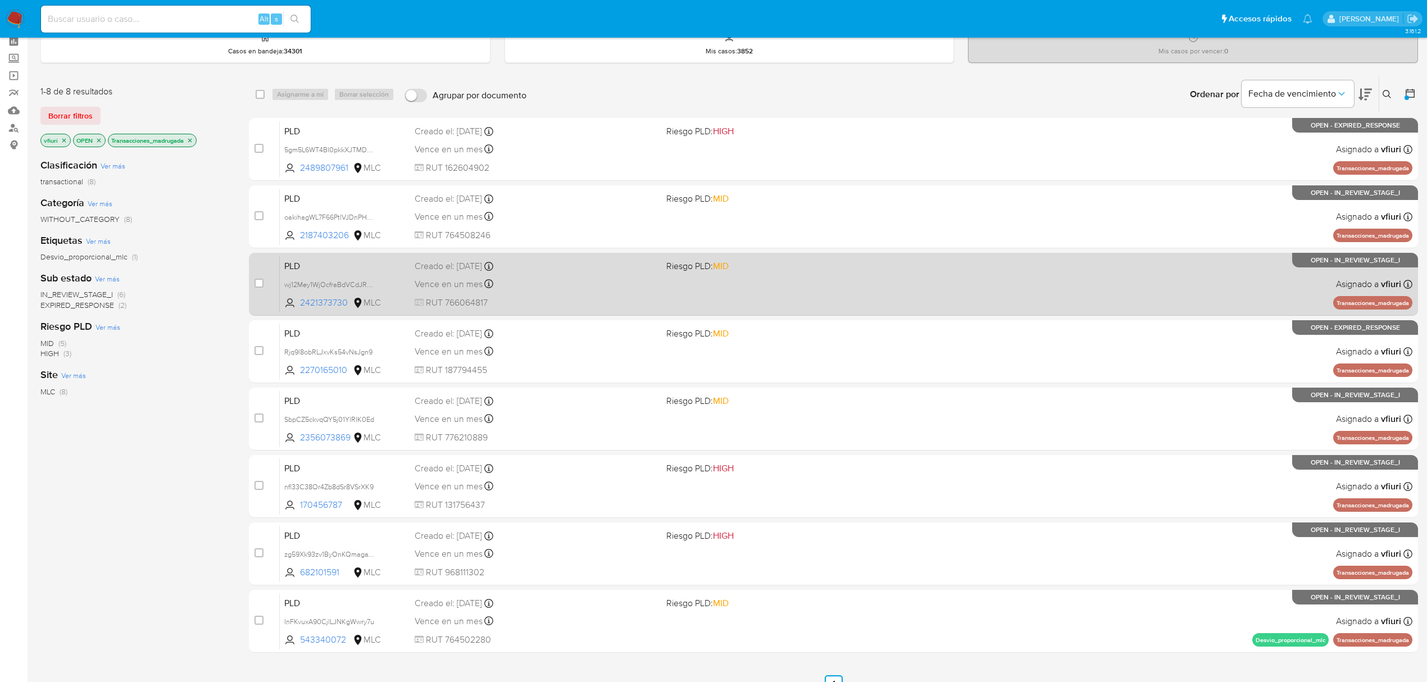
scroll to position [110, 0]
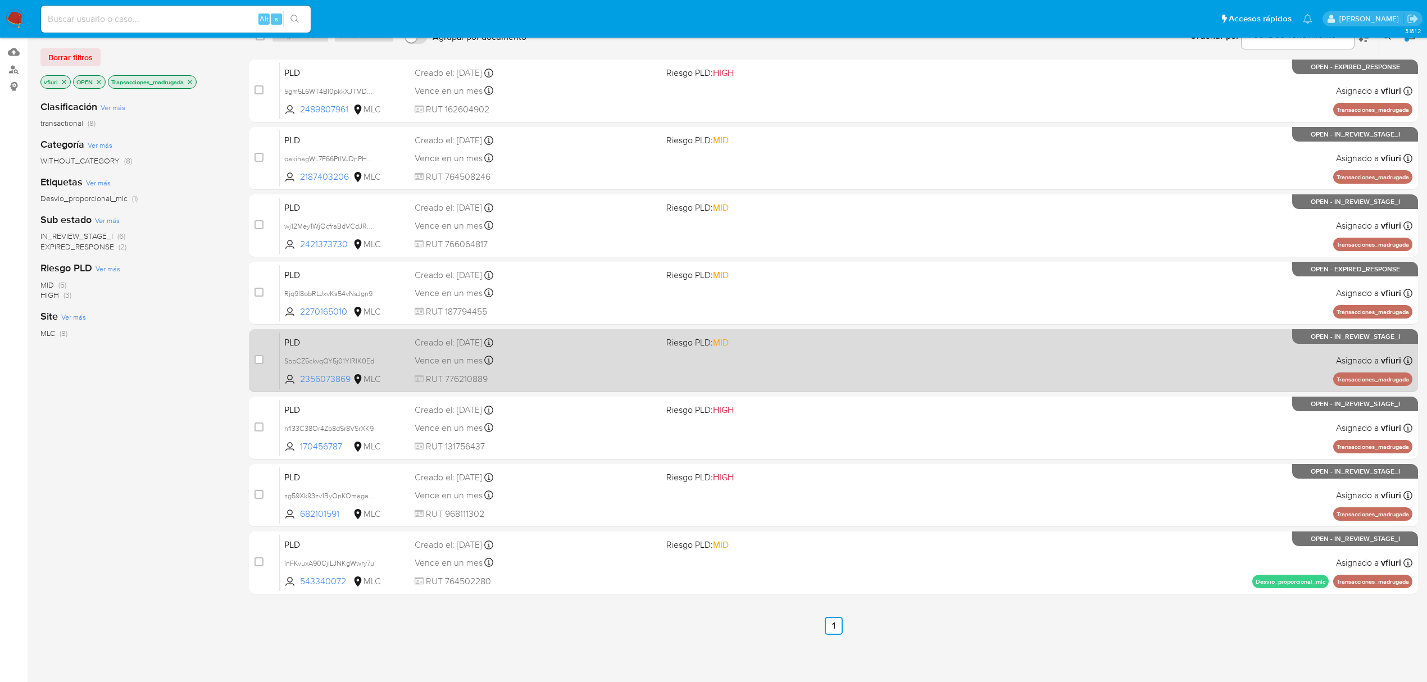
click at [946, 367] on div "PLD SbpCZ5ckvqQY5j01YlRIK0Ed 2356073869 MLC Riesgo PLD: MID Creado el: [DATE] C…" at bounding box center [846, 360] width 1133 height 57
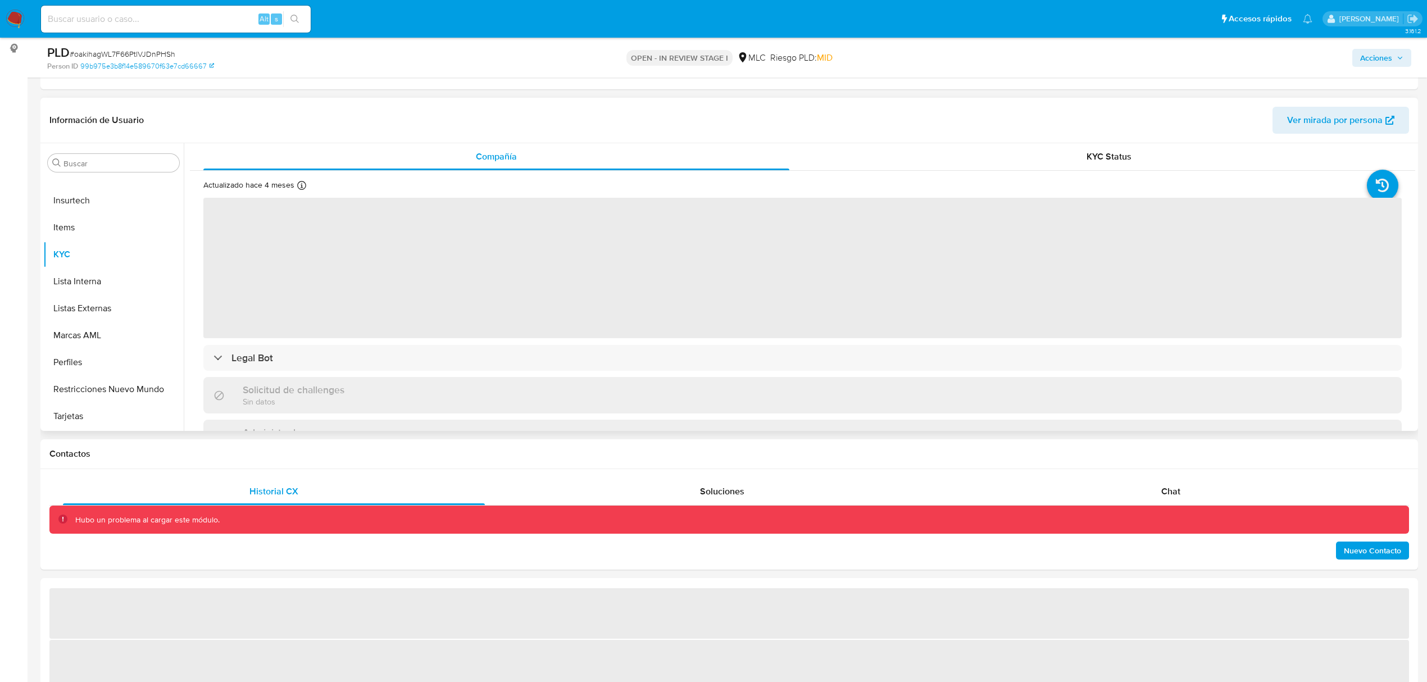
scroll to position [149, 0]
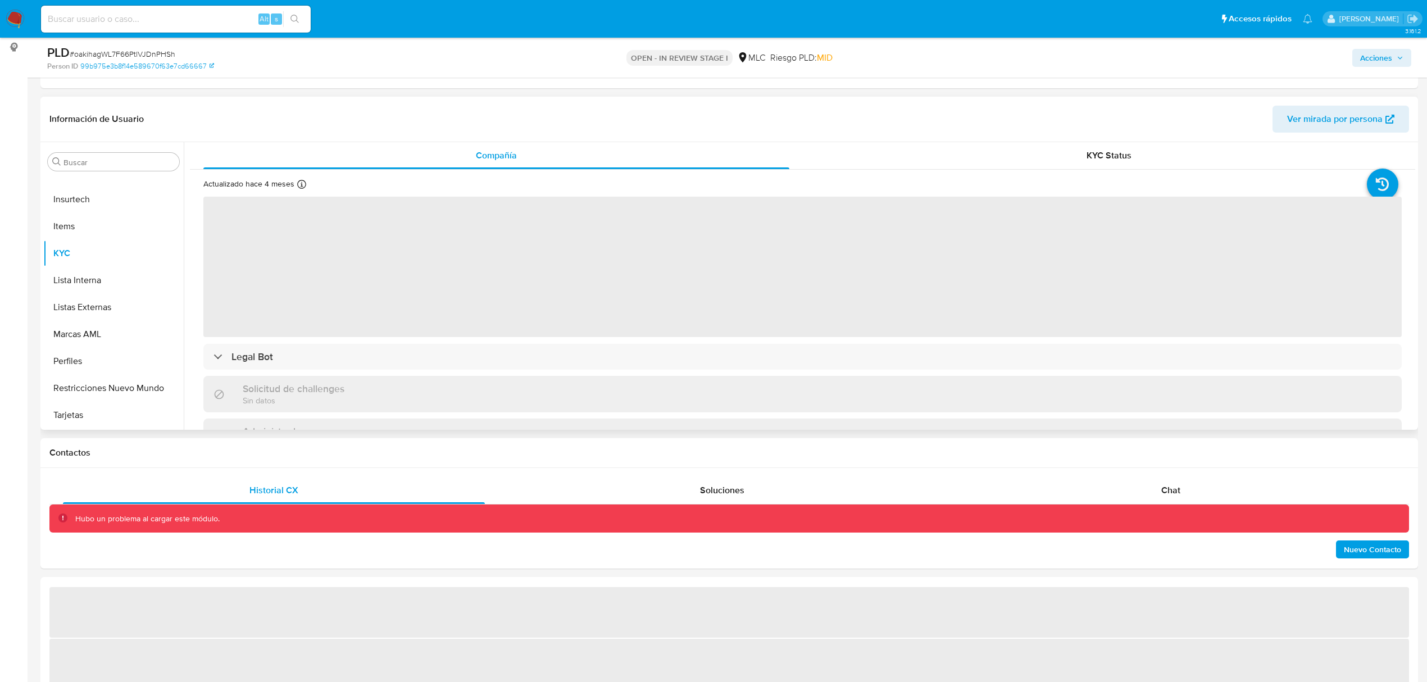
select select "10"
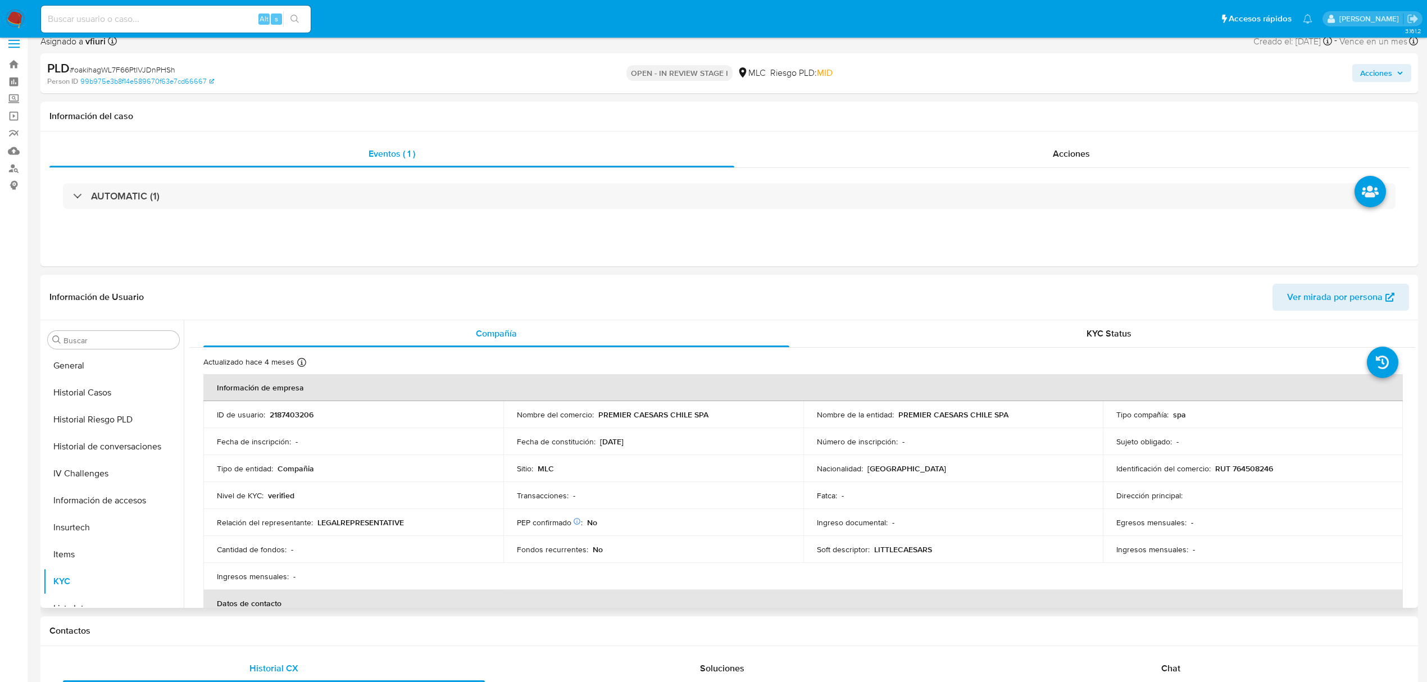
scroll to position [0, 0]
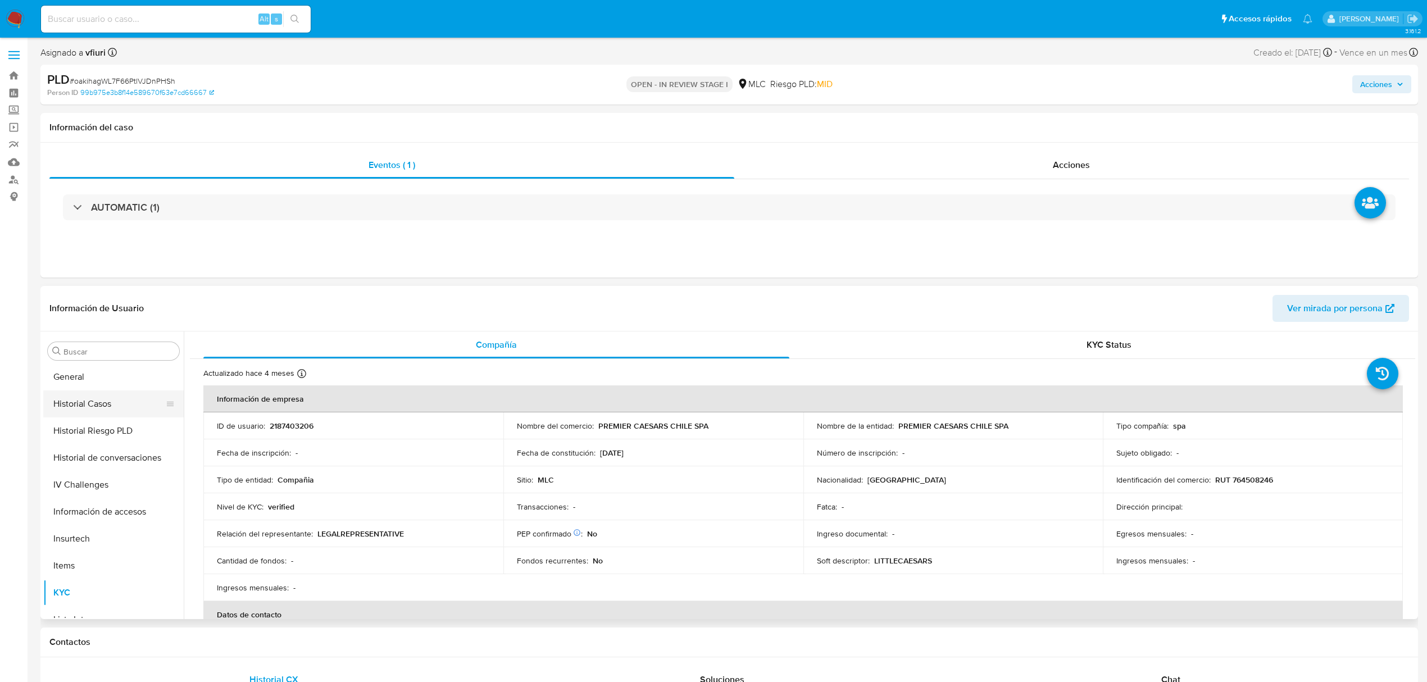
click at [113, 401] on button "Historial Casos" at bounding box center [108, 403] width 131 height 27
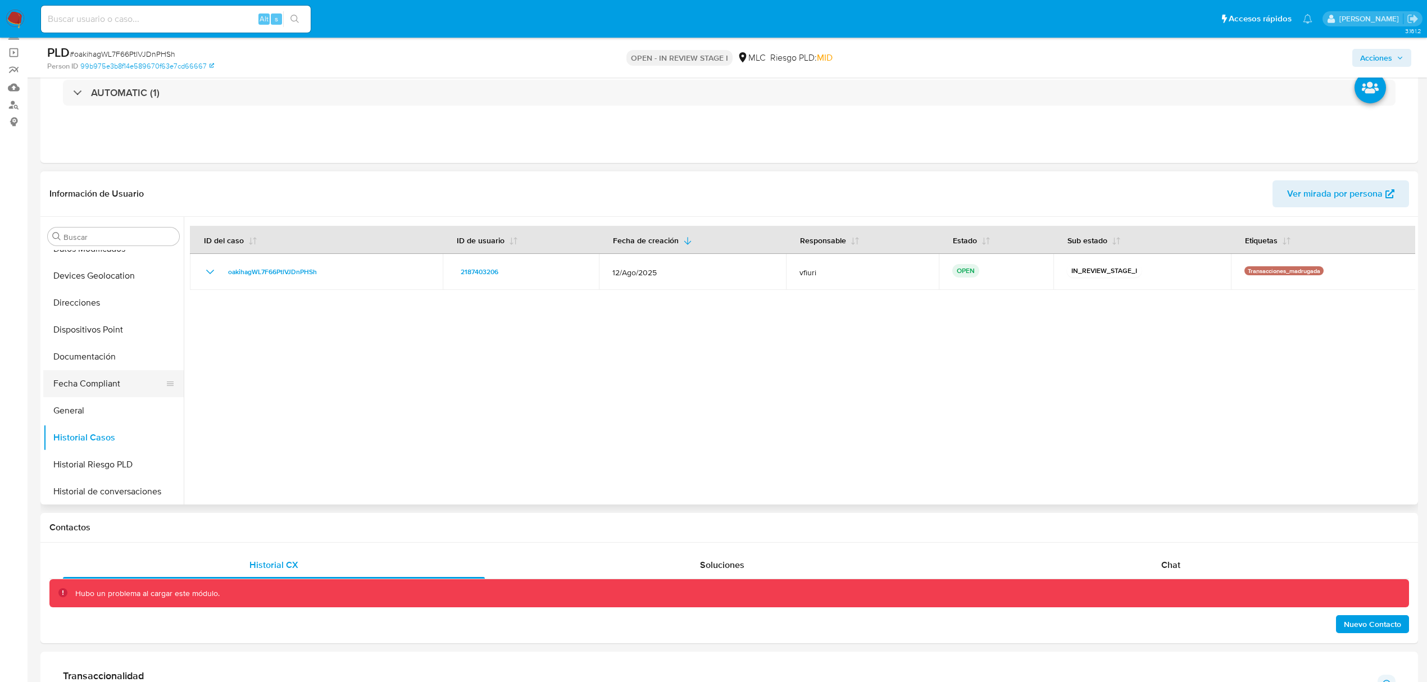
scroll to position [229, 0]
click at [89, 405] on button "General" at bounding box center [108, 411] width 131 height 27
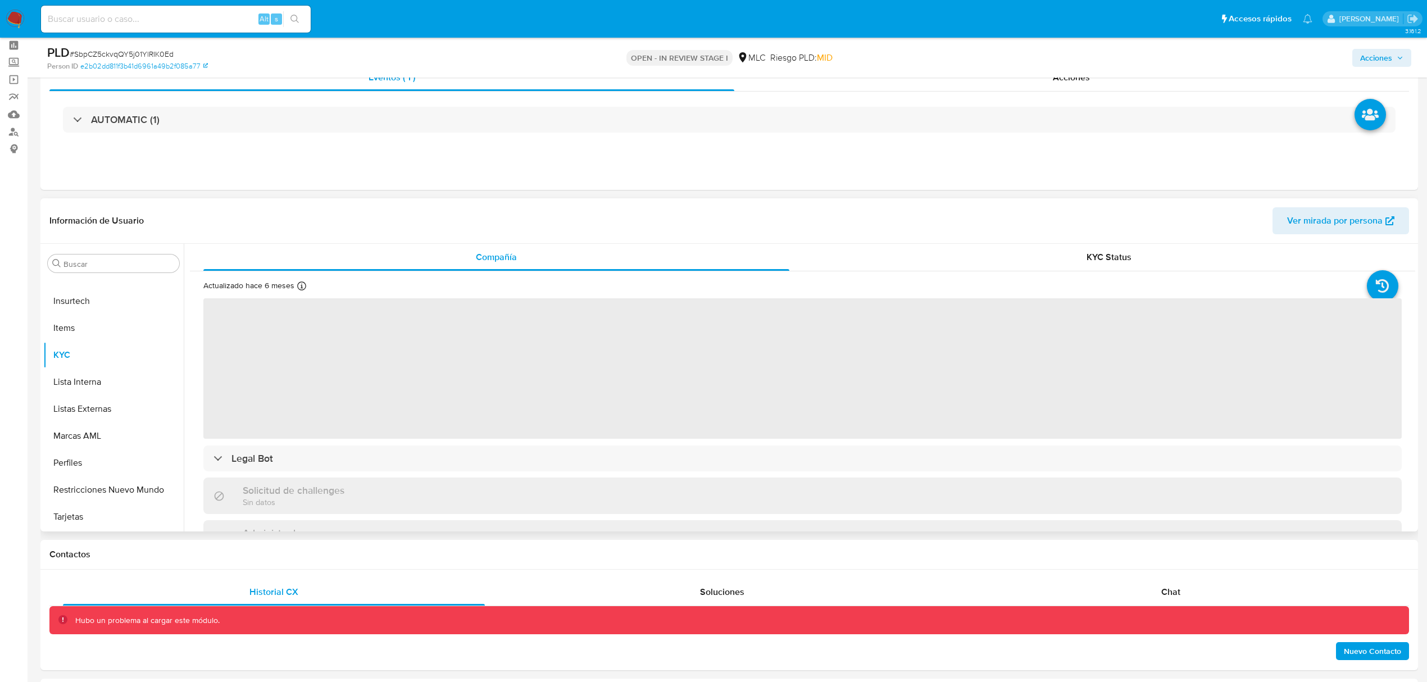
scroll to position [75, 0]
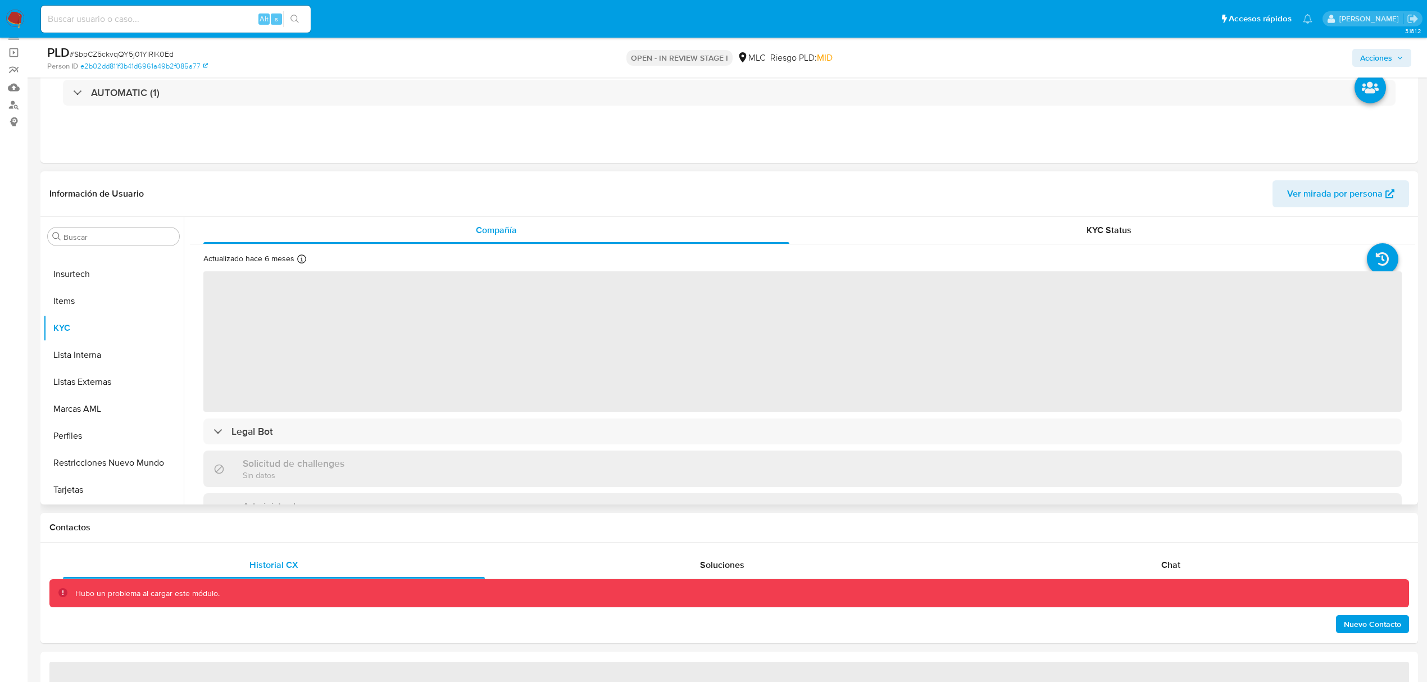
select select "10"
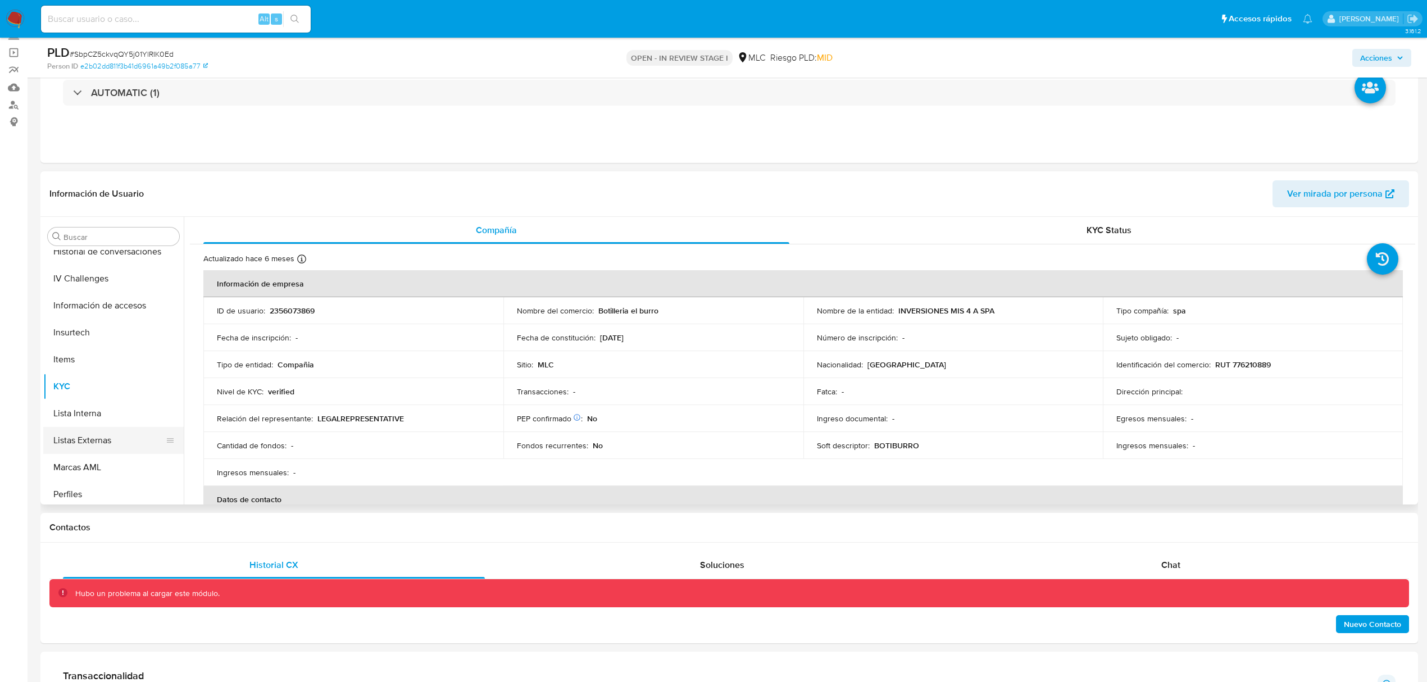
scroll to position [379, 0]
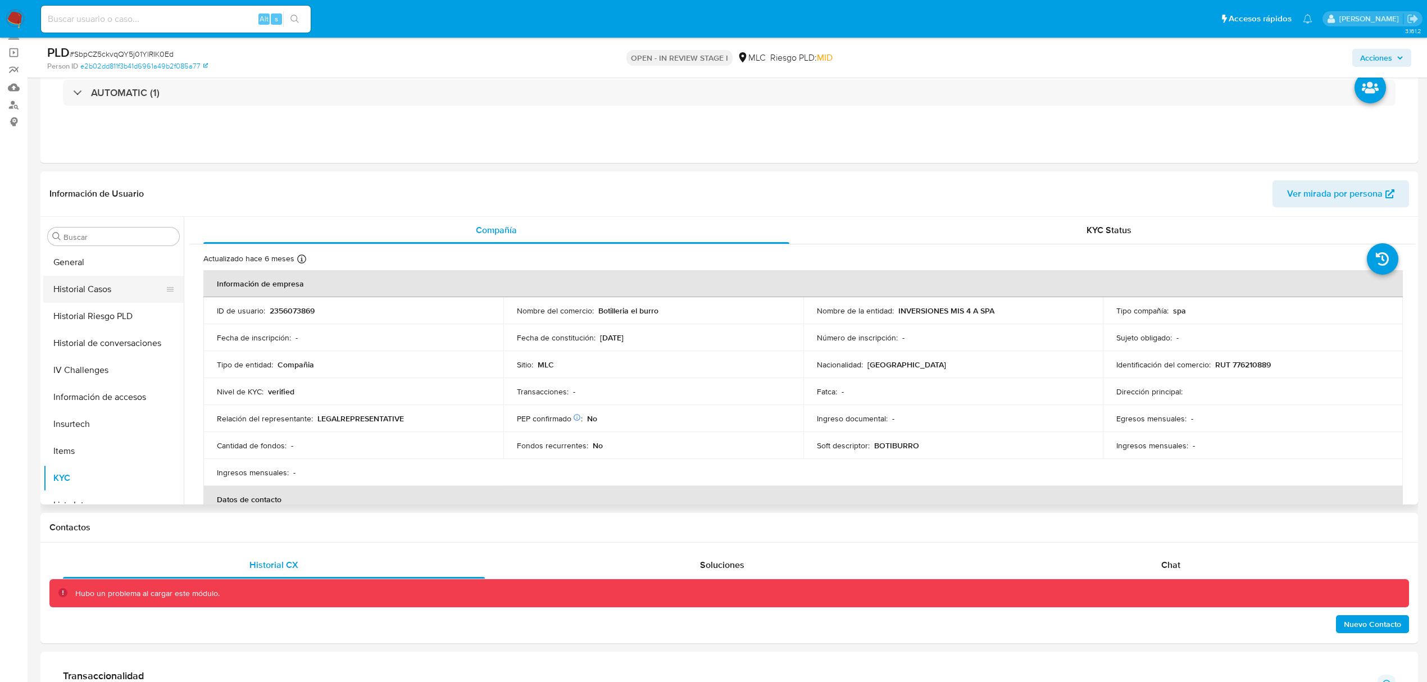
click at [104, 289] on button "Historial Casos" at bounding box center [108, 289] width 131 height 27
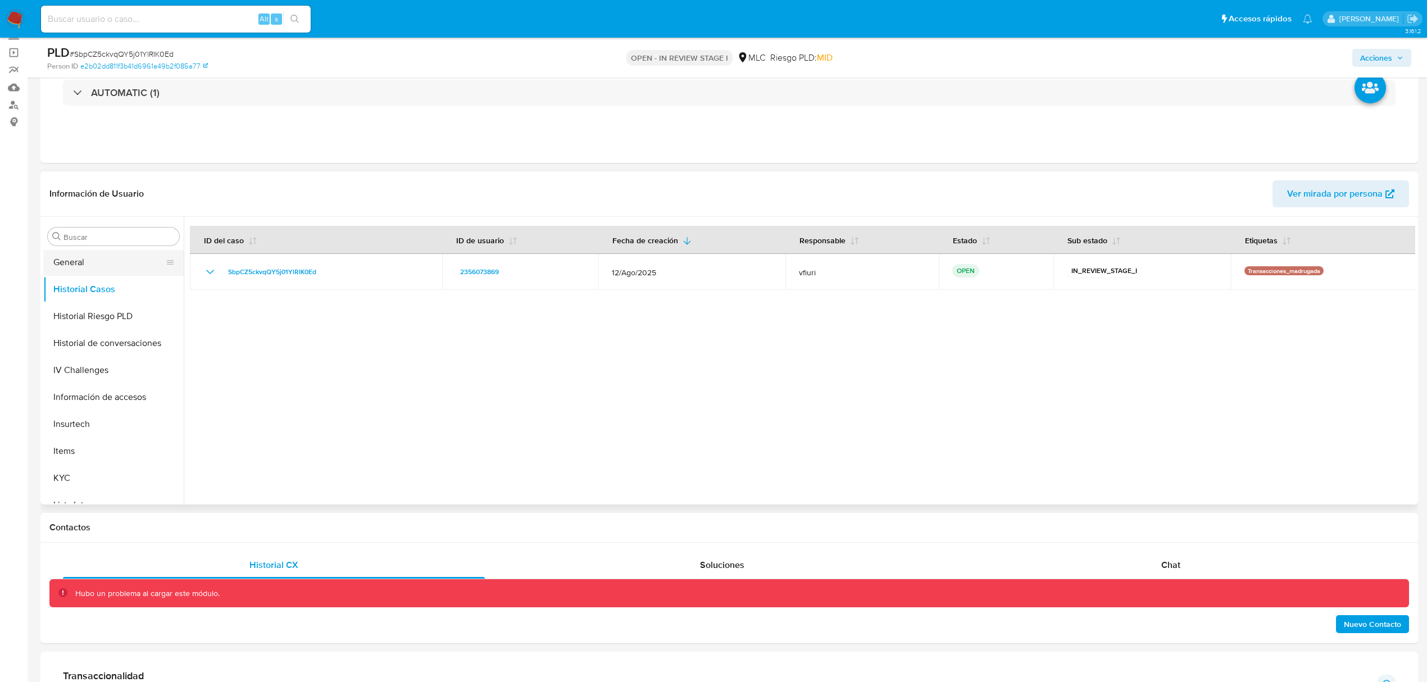
click at [103, 260] on button "General" at bounding box center [108, 262] width 131 height 27
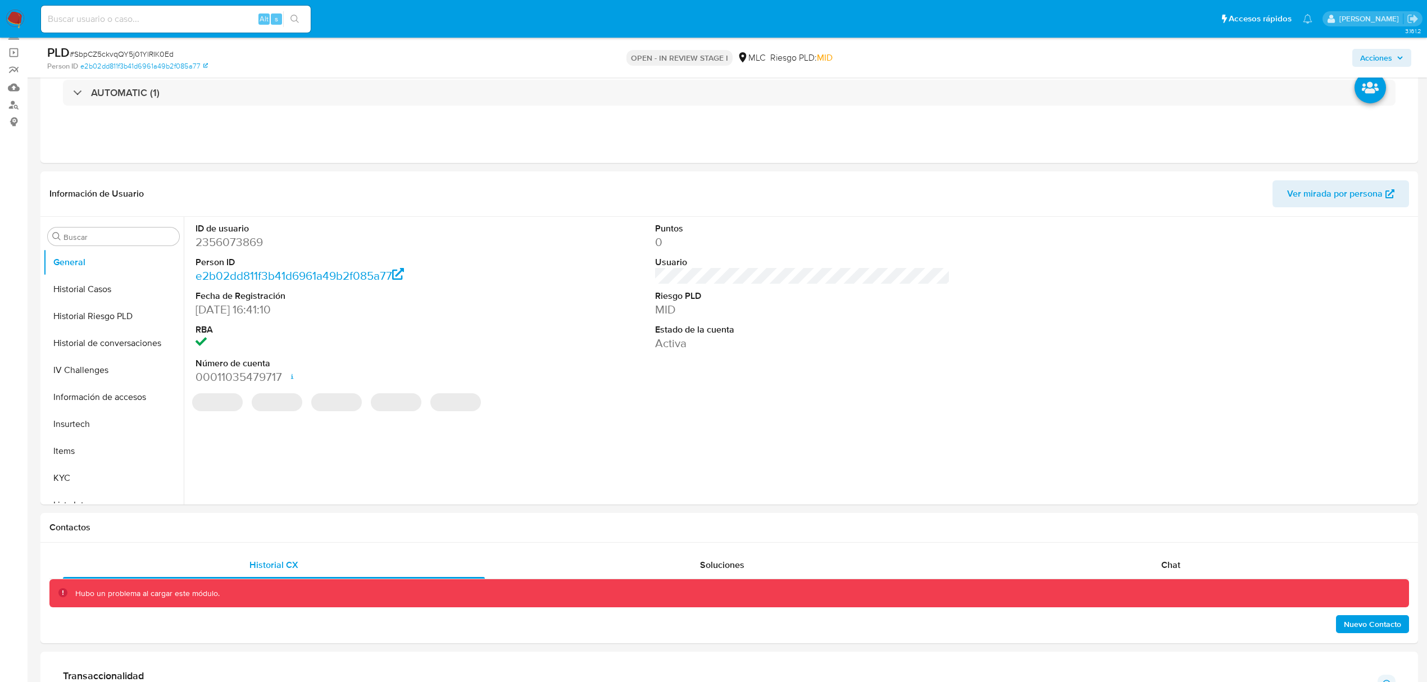
click at [236, 239] on dd "2356073869" at bounding box center [343, 242] width 295 height 16
drag, startPoint x: 236, startPoint y: 239, endPoint x: 244, endPoint y: 249, distance: 13.3
click at [243, 248] on dd "2356073869" at bounding box center [343, 242] width 295 height 16
copy dd "2356073869"
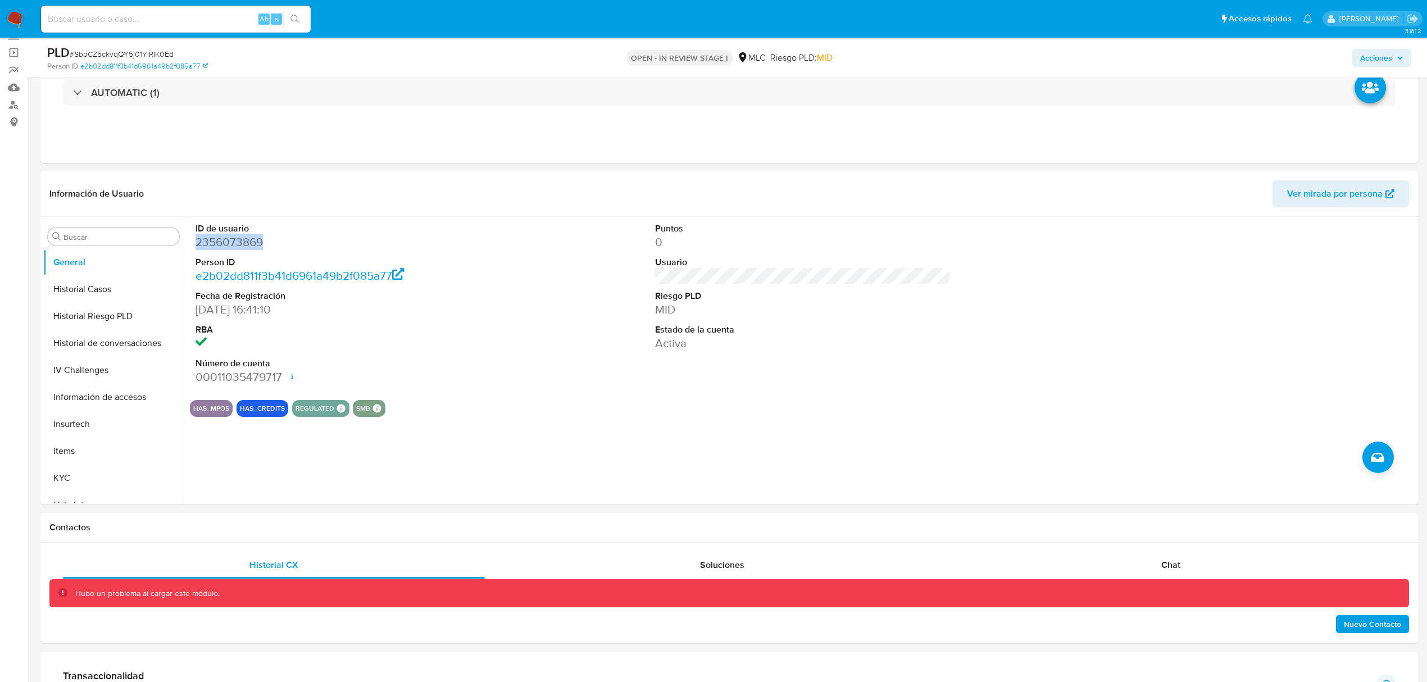
copy dd "2356073869"
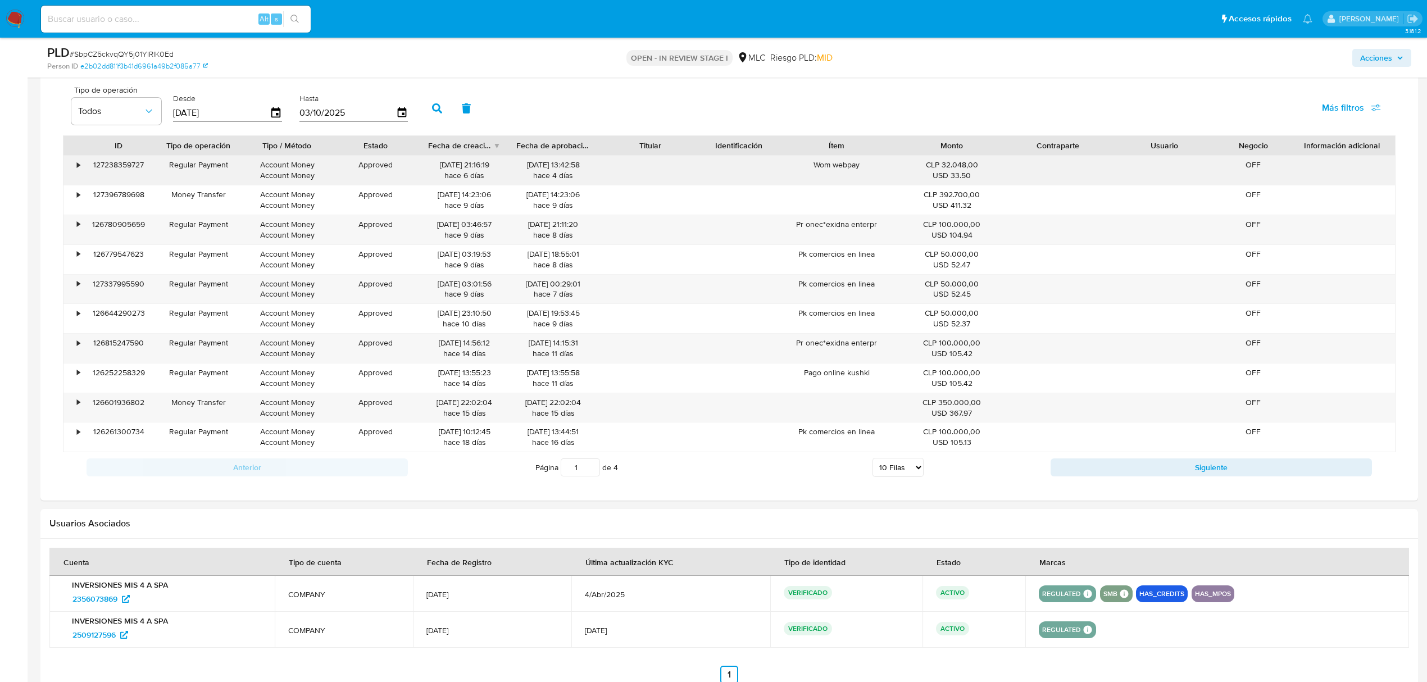
scroll to position [749, 0]
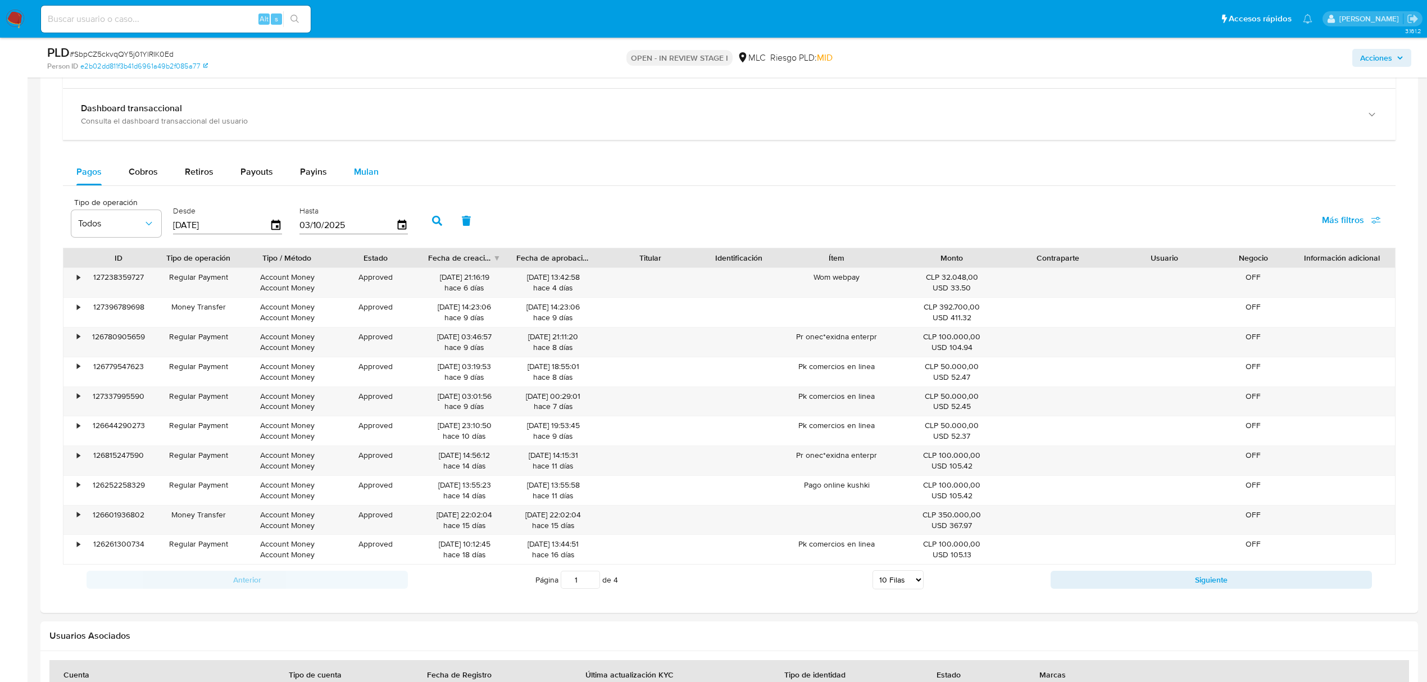
drag, startPoint x: 365, startPoint y: 170, endPoint x: 358, endPoint y: 174, distance: 8.1
click at [365, 170] on span "Mulan" at bounding box center [366, 171] width 25 height 13
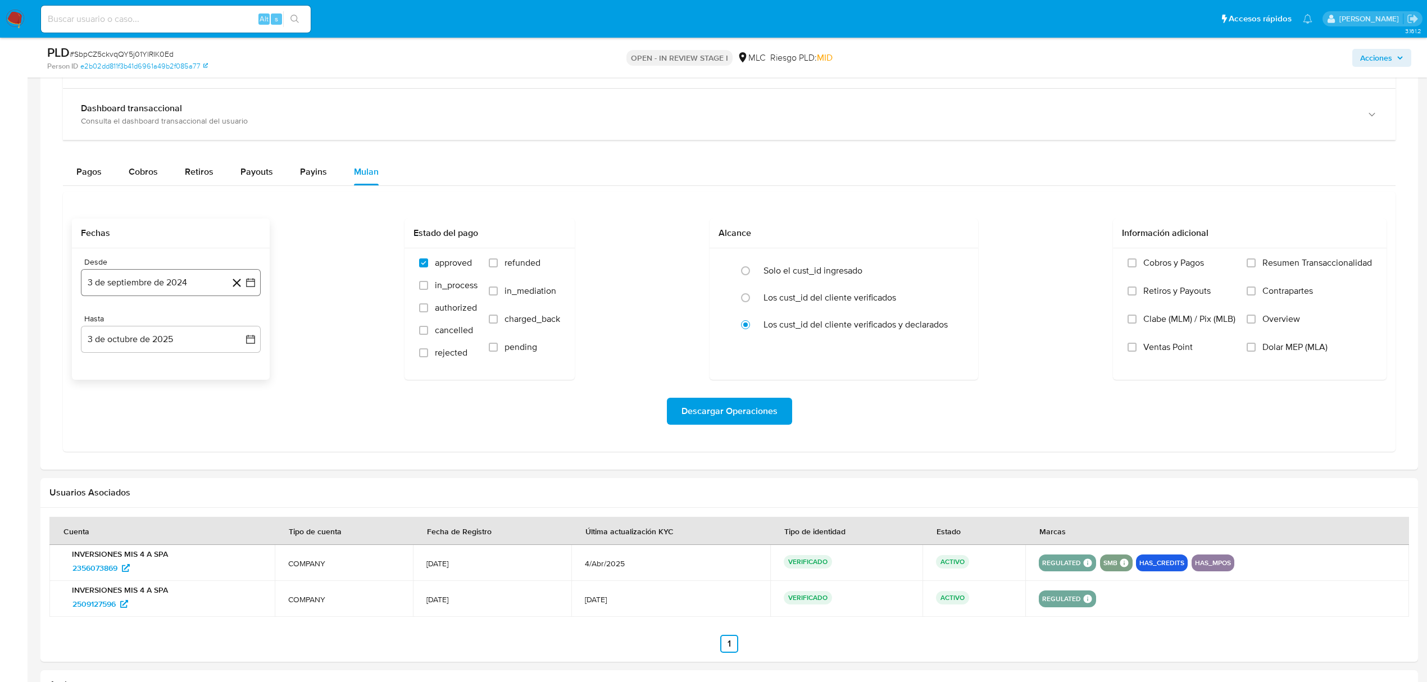
click at [252, 285] on icon "button" at bounding box center [250, 282] width 11 height 11
click at [240, 329] on icon "Mes siguiente" at bounding box center [240, 323] width 13 height 13
click at [100, 327] on icon "Mes anterior" at bounding box center [100, 324] width 4 height 8
click at [151, 458] on button "25" at bounding box center [148, 455] width 18 height 18
click at [247, 344] on icon "button" at bounding box center [250, 339] width 11 height 11
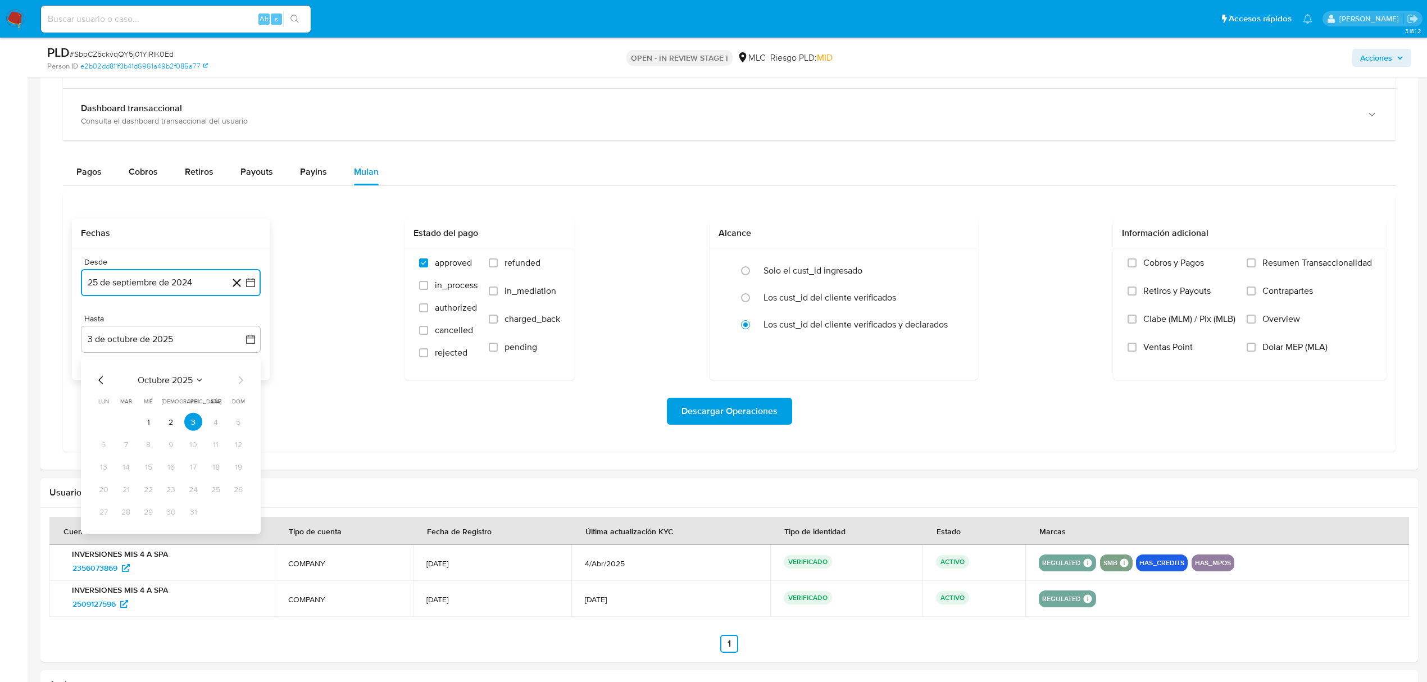
click at [102, 380] on icon "Mes anterior" at bounding box center [100, 380] width 13 height 13
click at [151, 493] on button "24" at bounding box center [148, 489] width 18 height 18
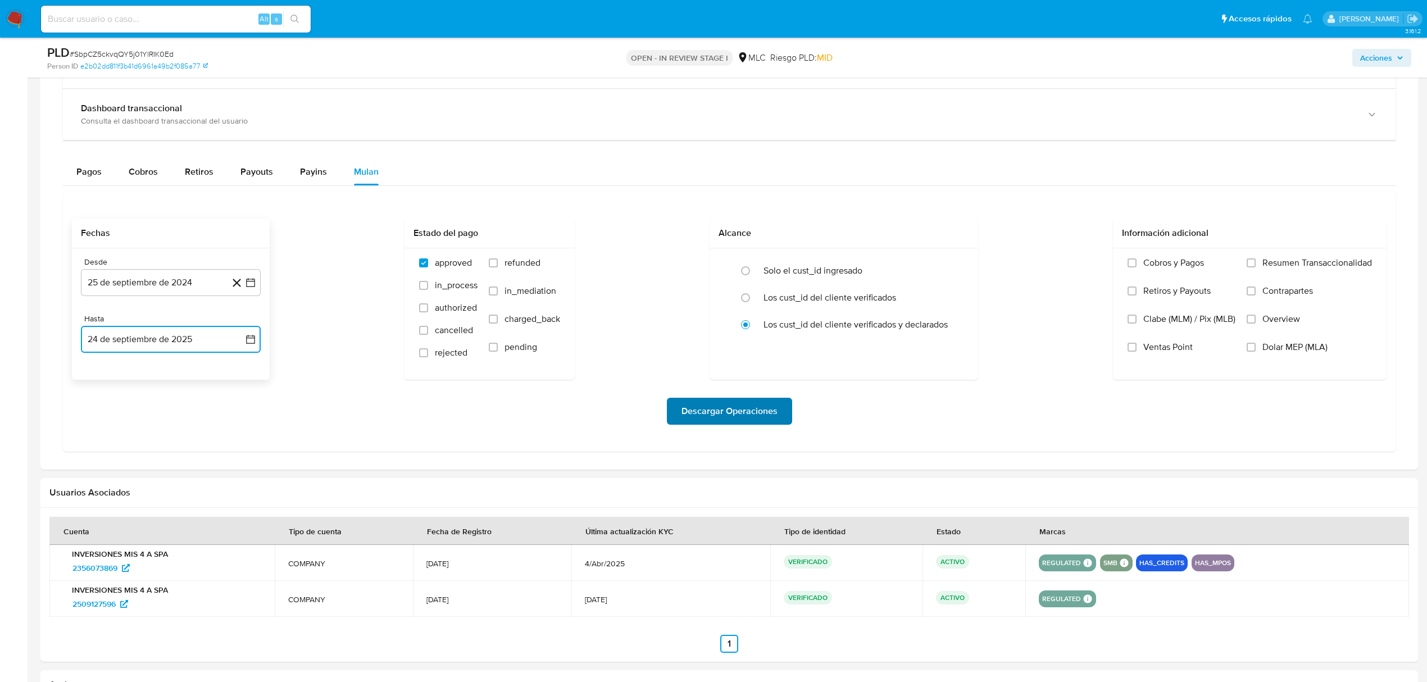
click at [731, 419] on span "Descargar Operaciones" at bounding box center [729, 411] width 96 height 25
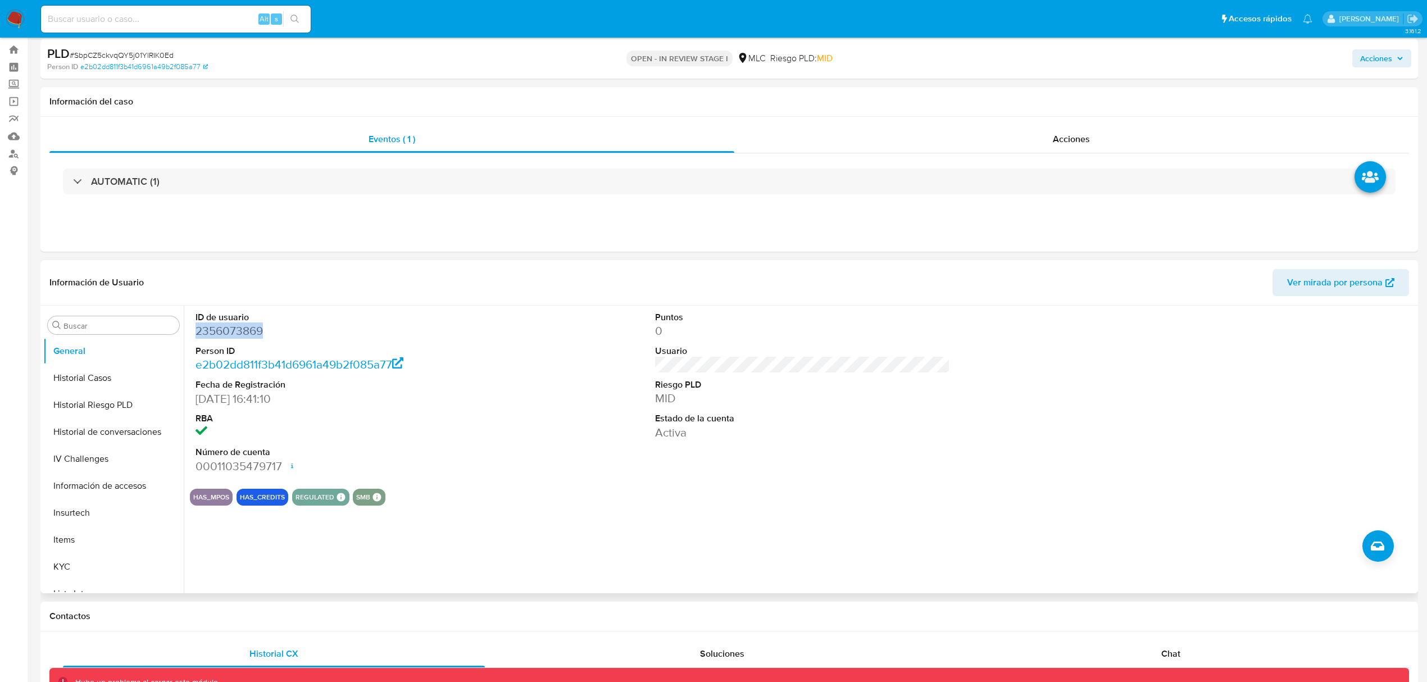
scroll to position [0, 0]
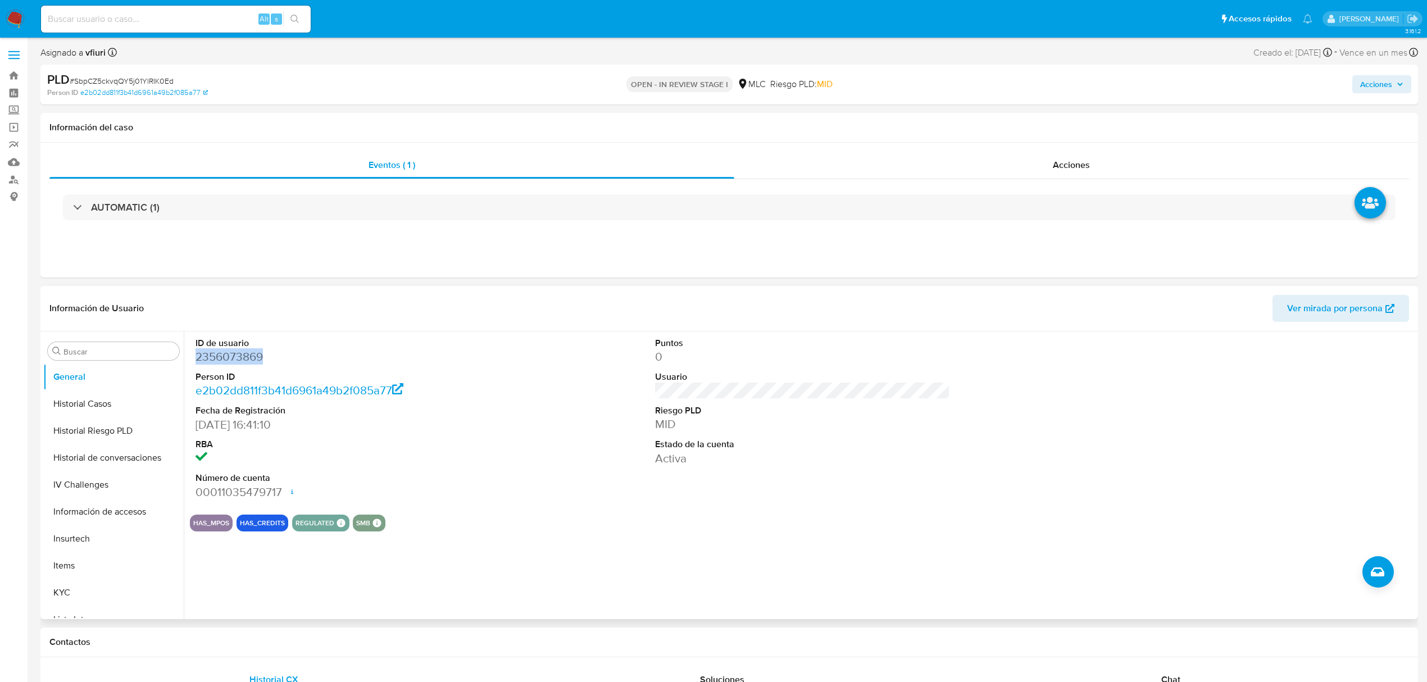
copy dd "2356073869"
click at [148, 79] on span "# SbpCZ5ckvqQY5j01YlRIK0Ed" at bounding box center [122, 80] width 104 height 11
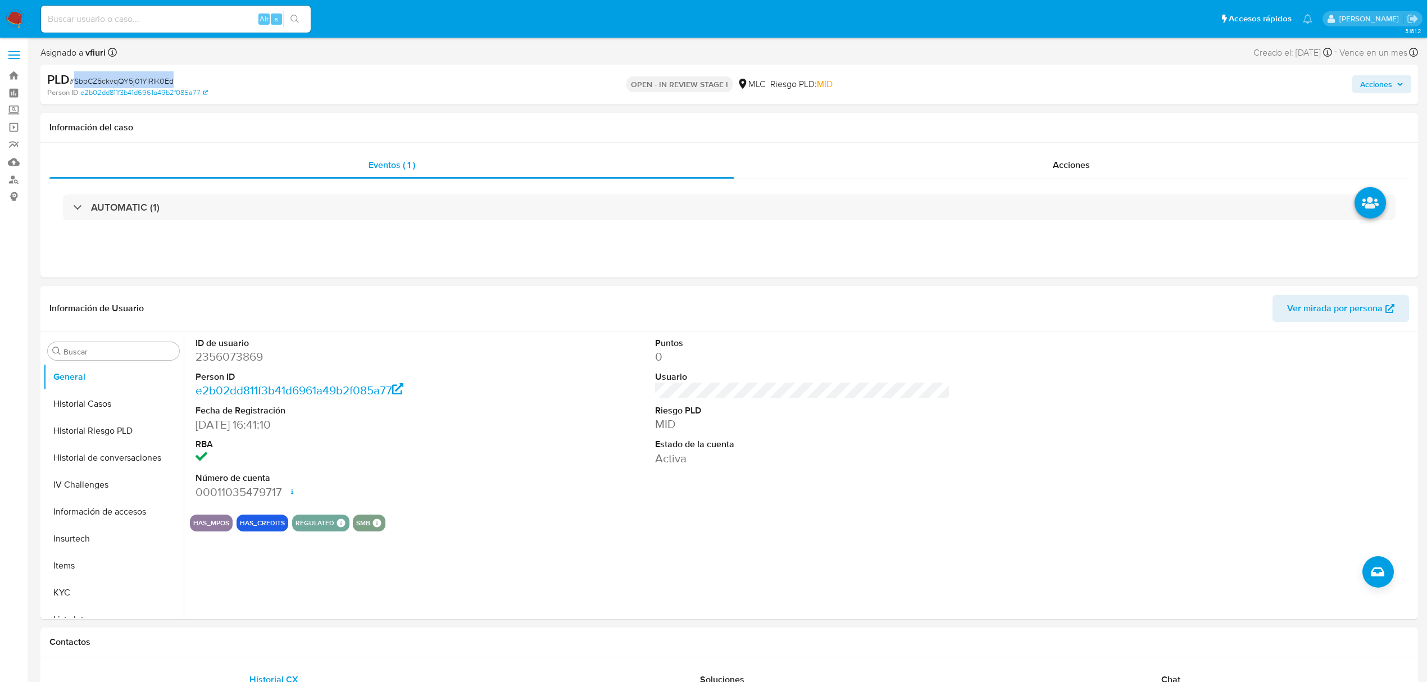
copy span "SbpCZ5ckvqQY5j01YlRIK0Ed"
click at [72, 451] on button "KYC" at bounding box center [108, 442] width 131 height 27
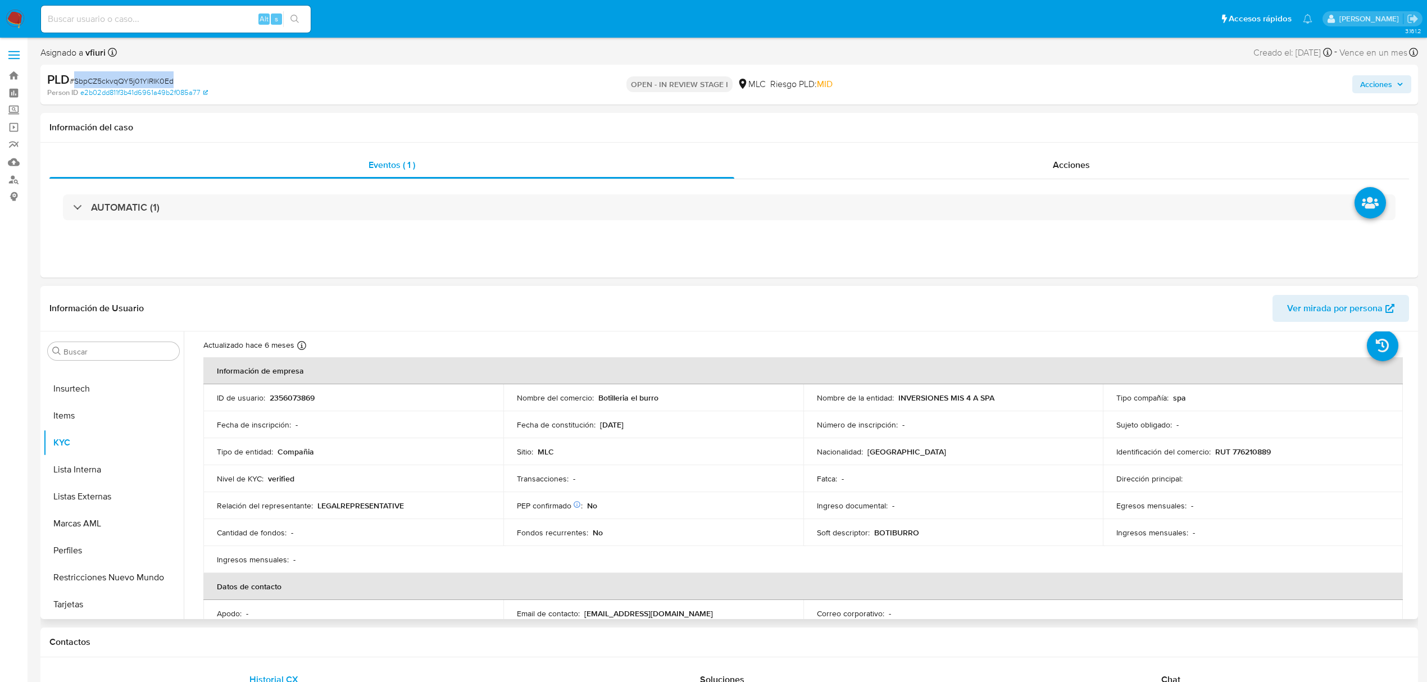
scroll to position [75, 0]
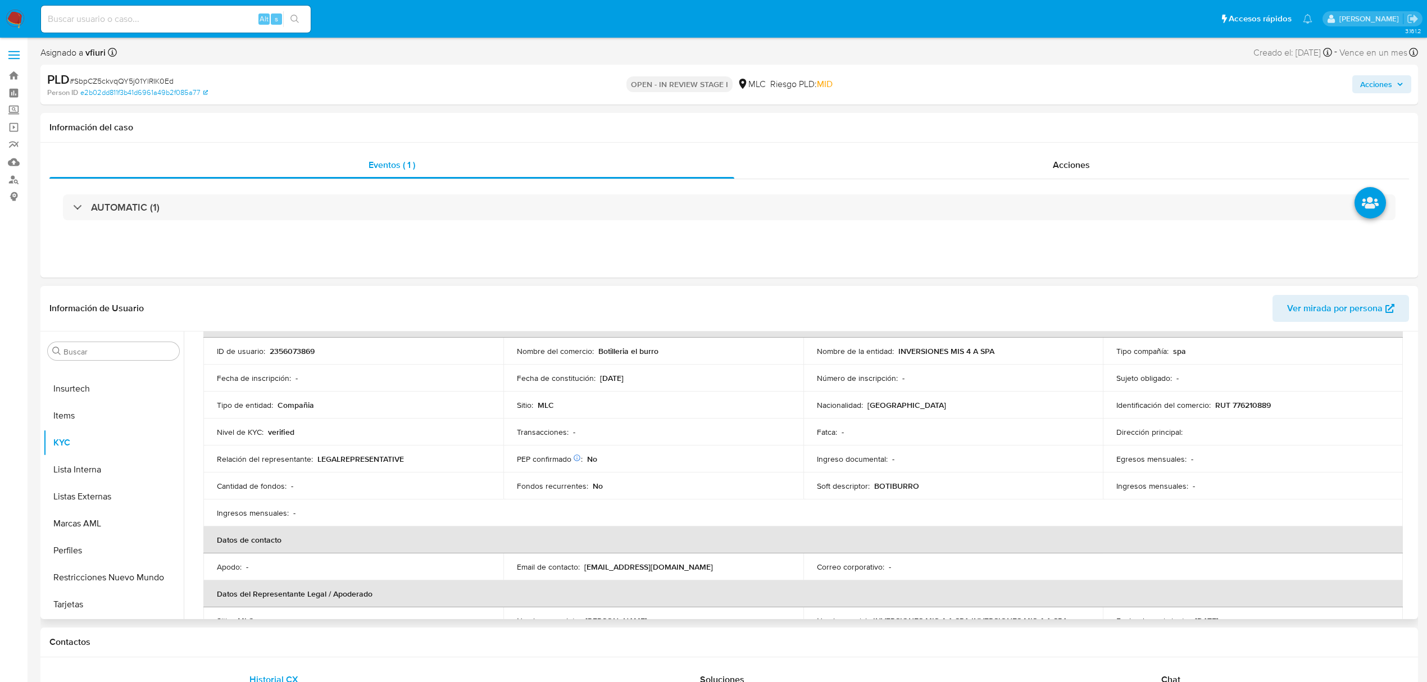
click at [1244, 400] on p "RUT 776210889" at bounding box center [1243, 405] width 56 height 10
copy p "776210889"
click at [73, 446] on button "KYC" at bounding box center [108, 442] width 131 height 27
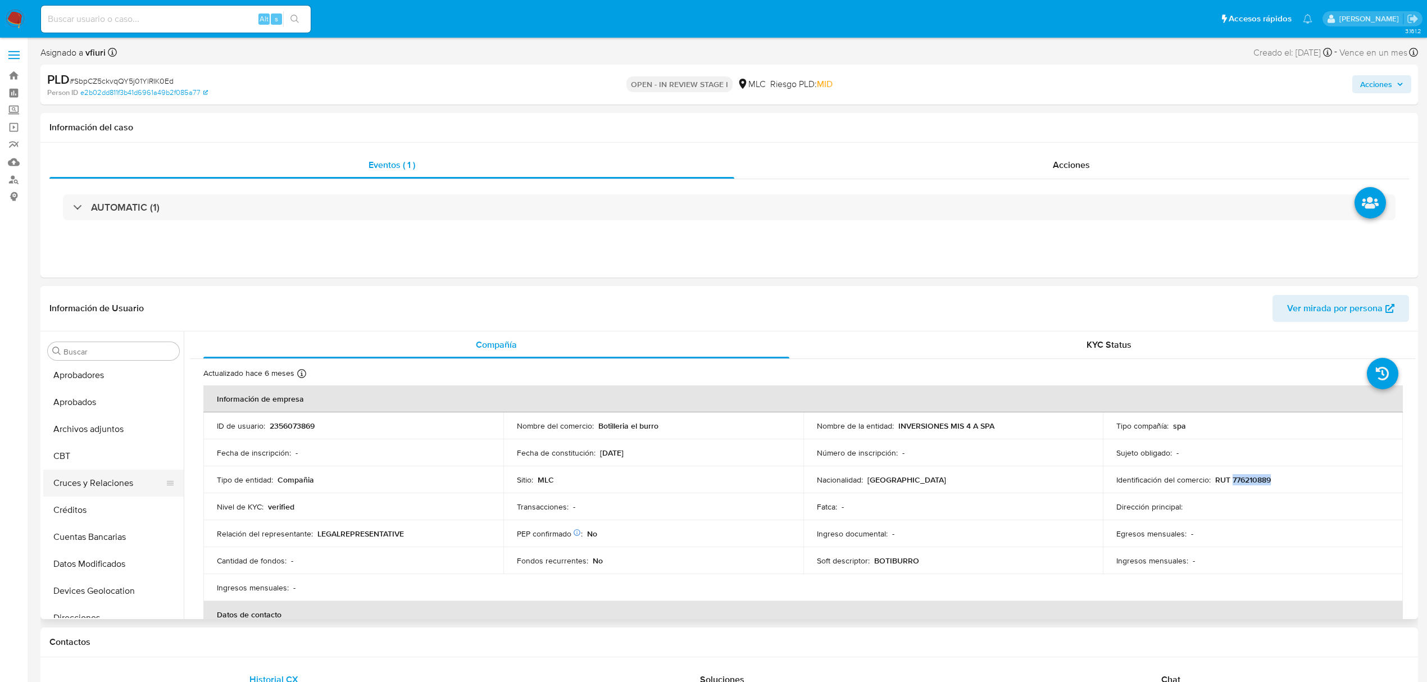
scroll to position [0, 0]
click at [111, 508] on button "Cruces y Relaciones" at bounding box center [108, 512] width 131 height 27
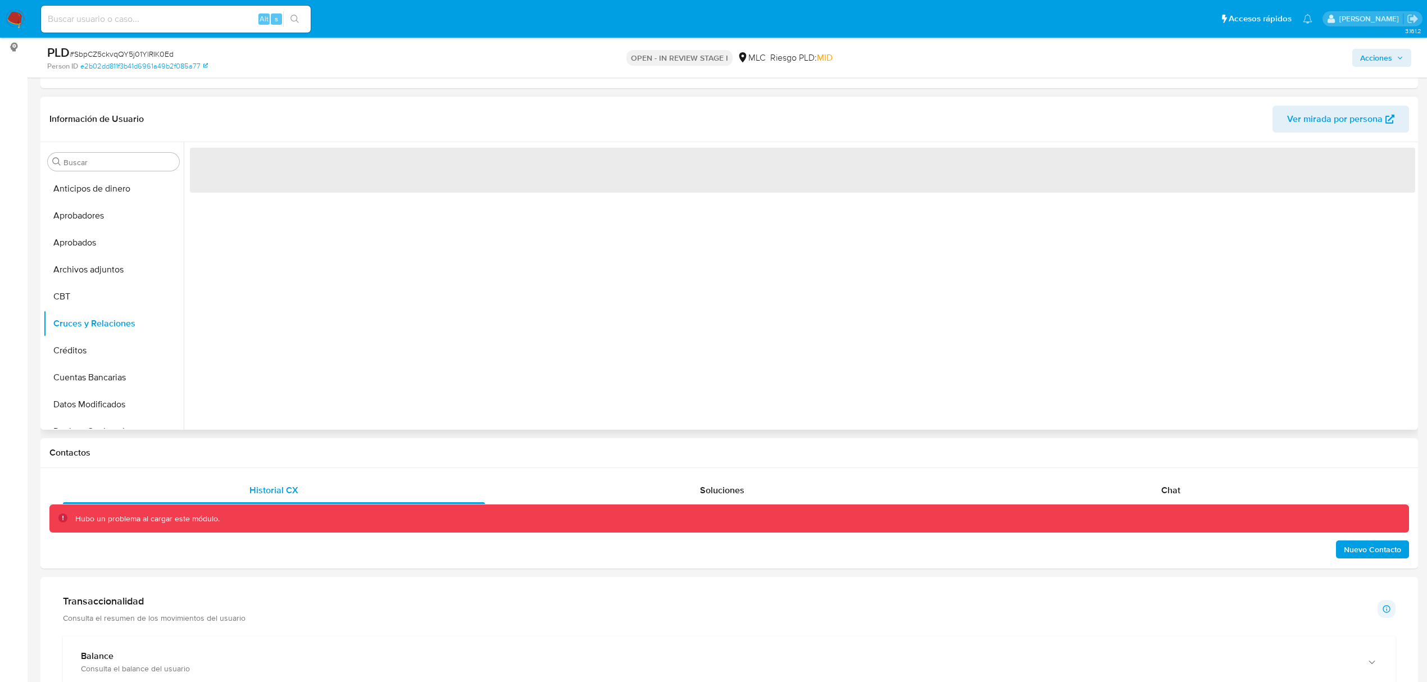
scroll to position [75, 0]
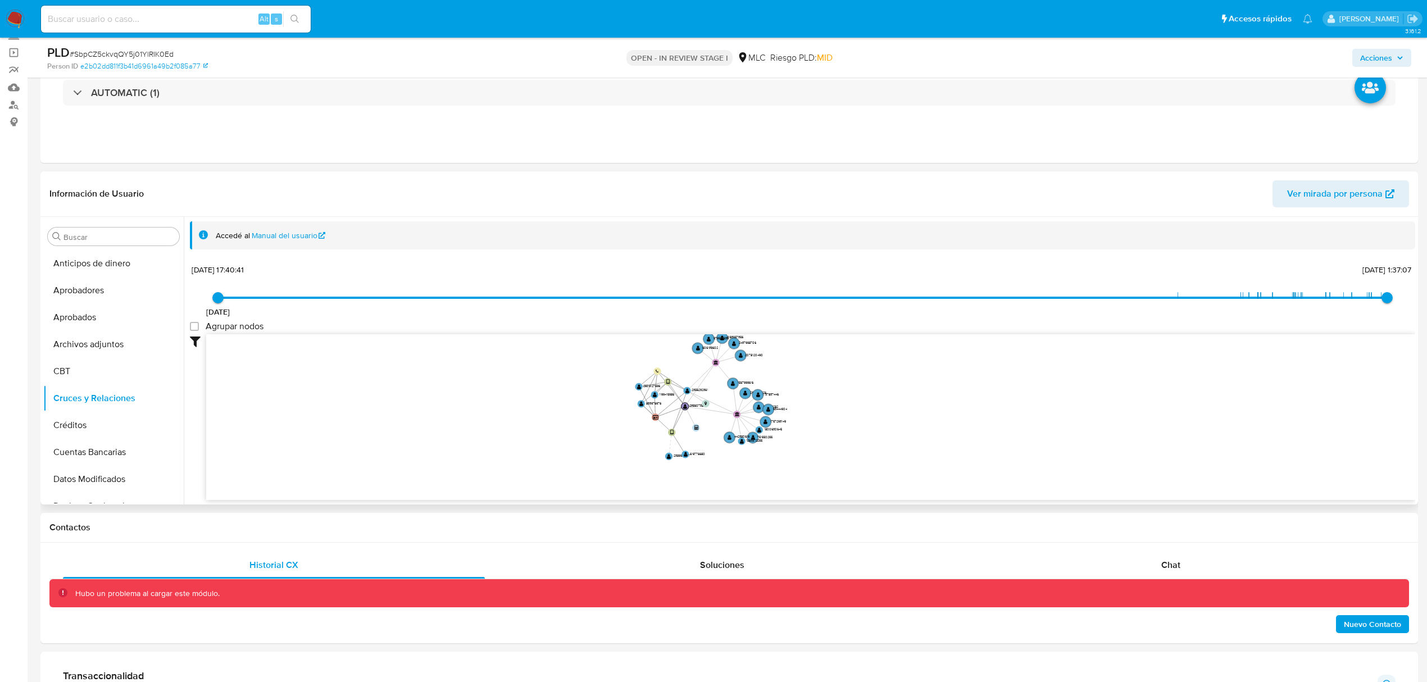
drag, startPoint x: 749, startPoint y: 425, endPoint x: 829, endPoint y: 452, distance: 84.6
click at [828, 452] on icon "device-6821814dbb98ea8999733f07  user-1199415986  1199415986 user-833976976 …" at bounding box center [810, 415] width 1209 height 163
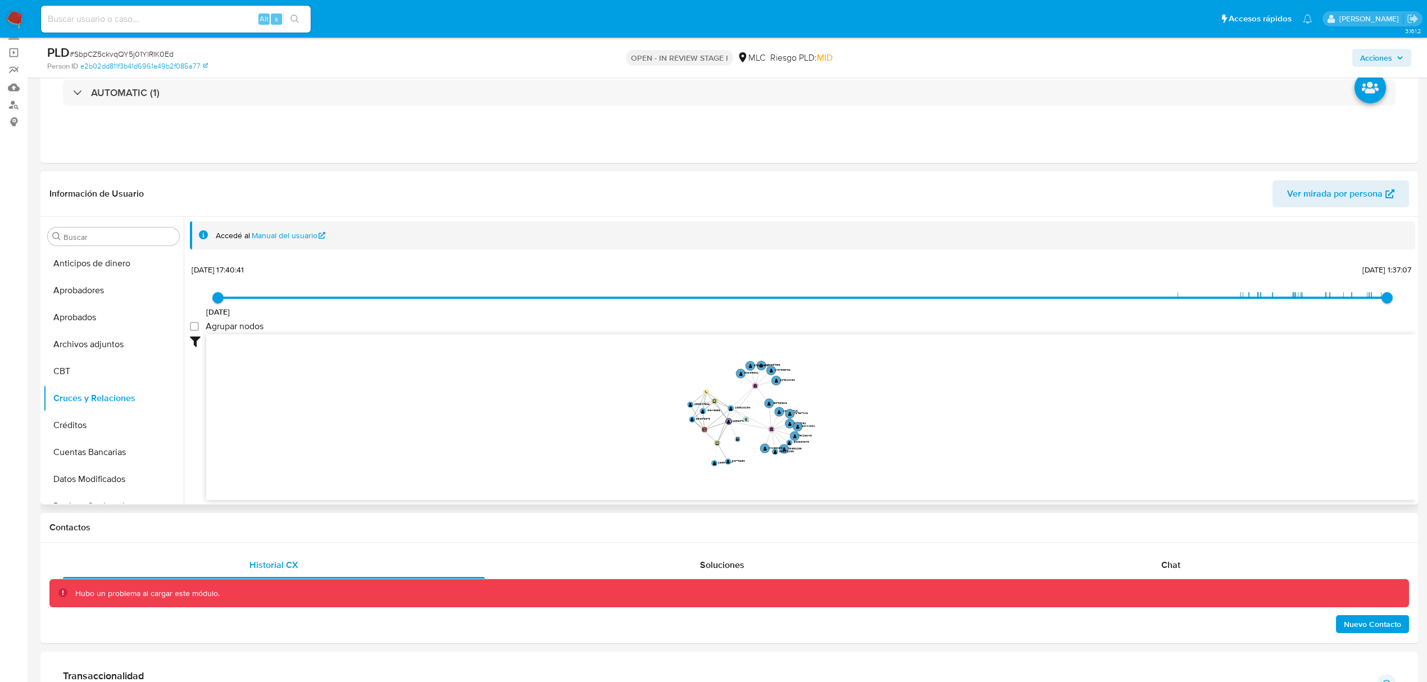
drag, startPoint x: 838, startPoint y: 455, endPoint x: 828, endPoint y: 387, distance: 68.2
click at [840, 455] on icon "device-6821814dbb98ea8999733f07  user-1199415986  1199415986 user-833976976 …" at bounding box center [810, 415] width 1209 height 163
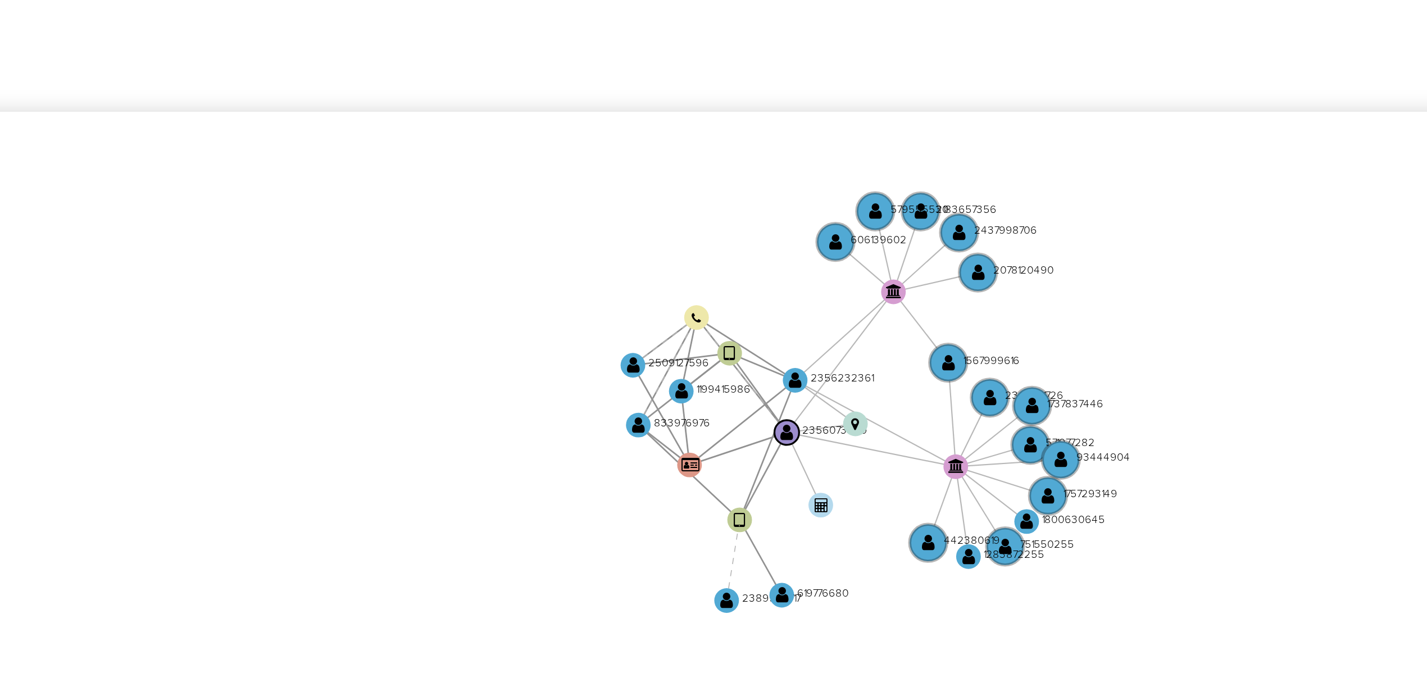
drag, startPoint x: 694, startPoint y: 370, endPoint x: 678, endPoint y: 364, distance: 17.8
click at [678, 364] on icon "device-6821814dbb98ea8999733f07  user-1199415986  1199415986 user-833976976 …" at bounding box center [810, 415] width 1209 height 163
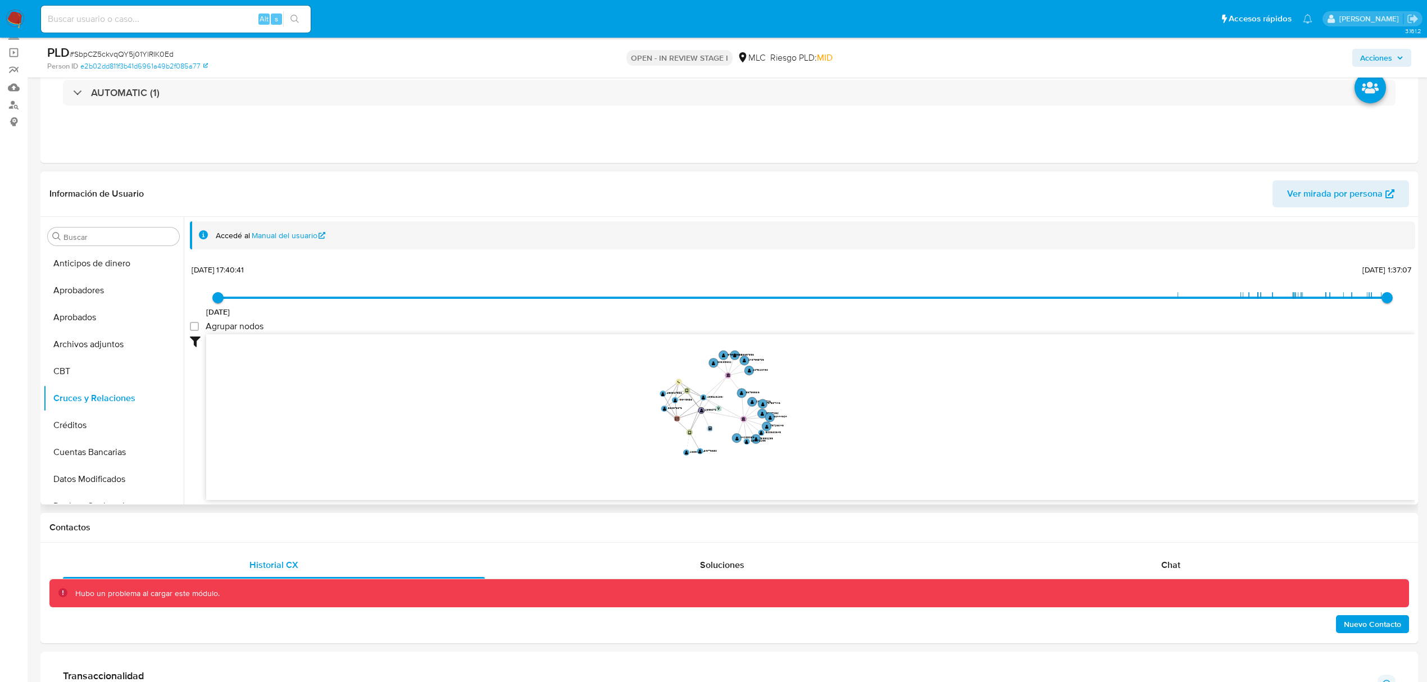
scroll to position [524, 0]
click at [92, 331] on button "KYC" at bounding box center [108, 332] width 131 height 27
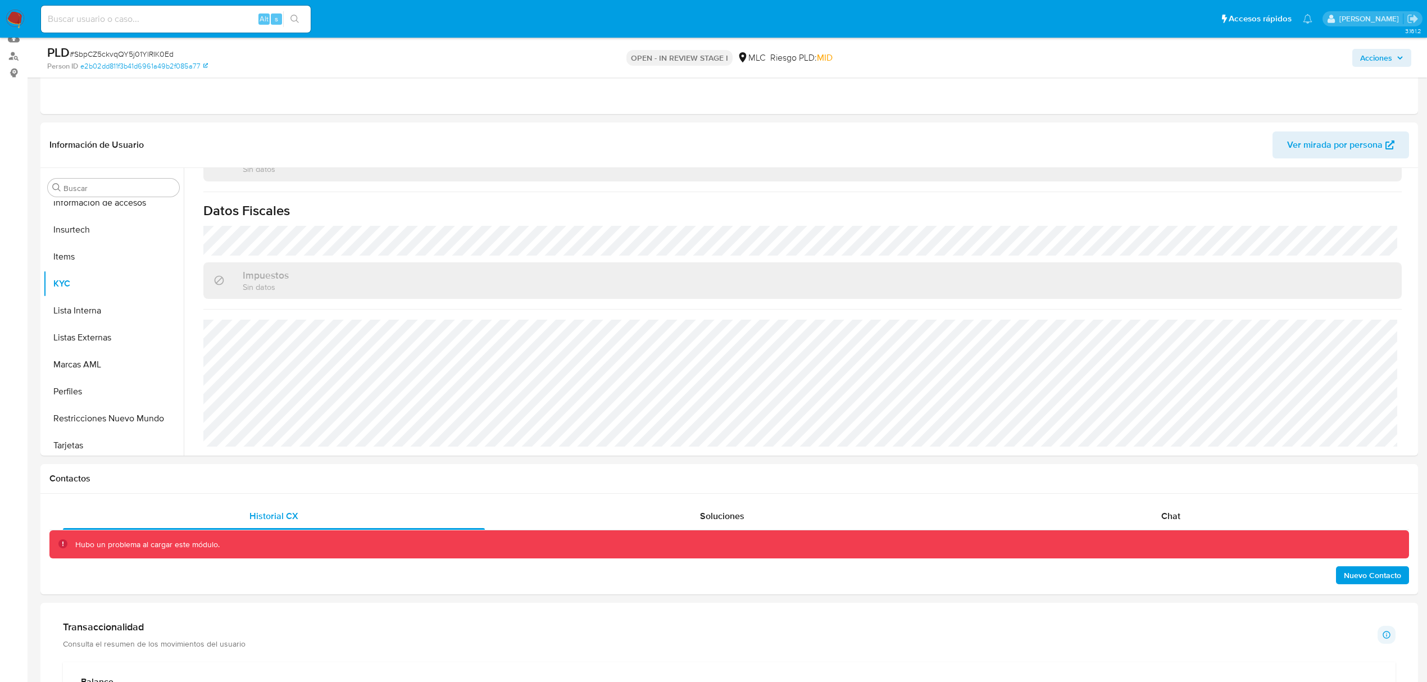
scroll to position [0, 0]
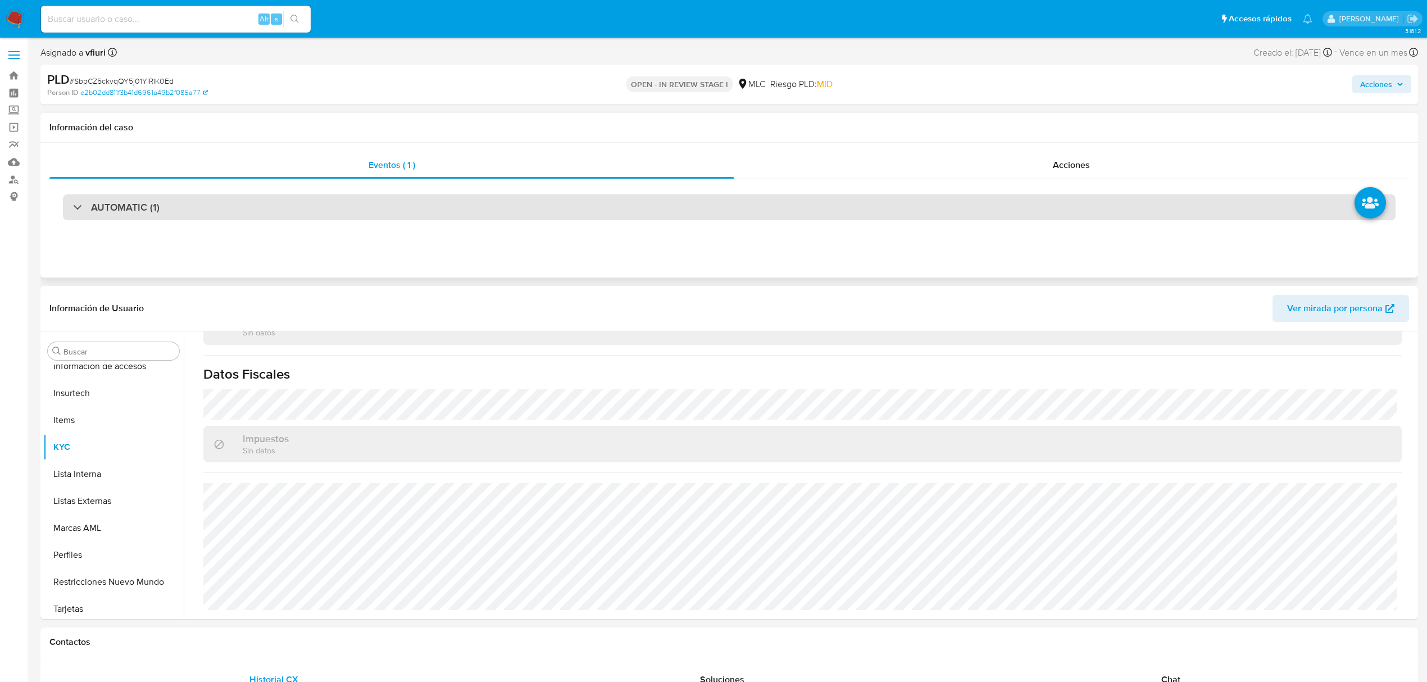
click at [320, 203] on div "AUTOMATIC (1)" at bounding box center [729, 207] width 1333 height 26
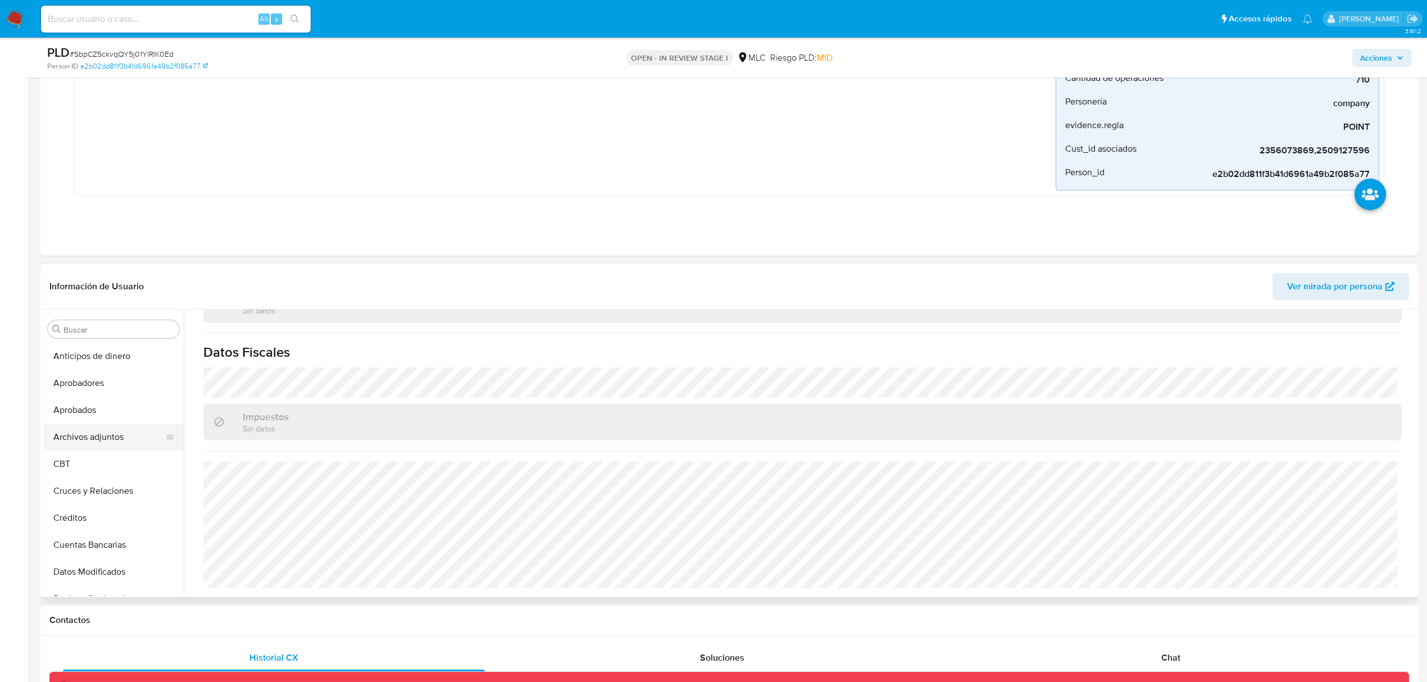
click at [98, 434] on button "Archivos adjuntos" at bounding box center [108, 437] width 131 height 27
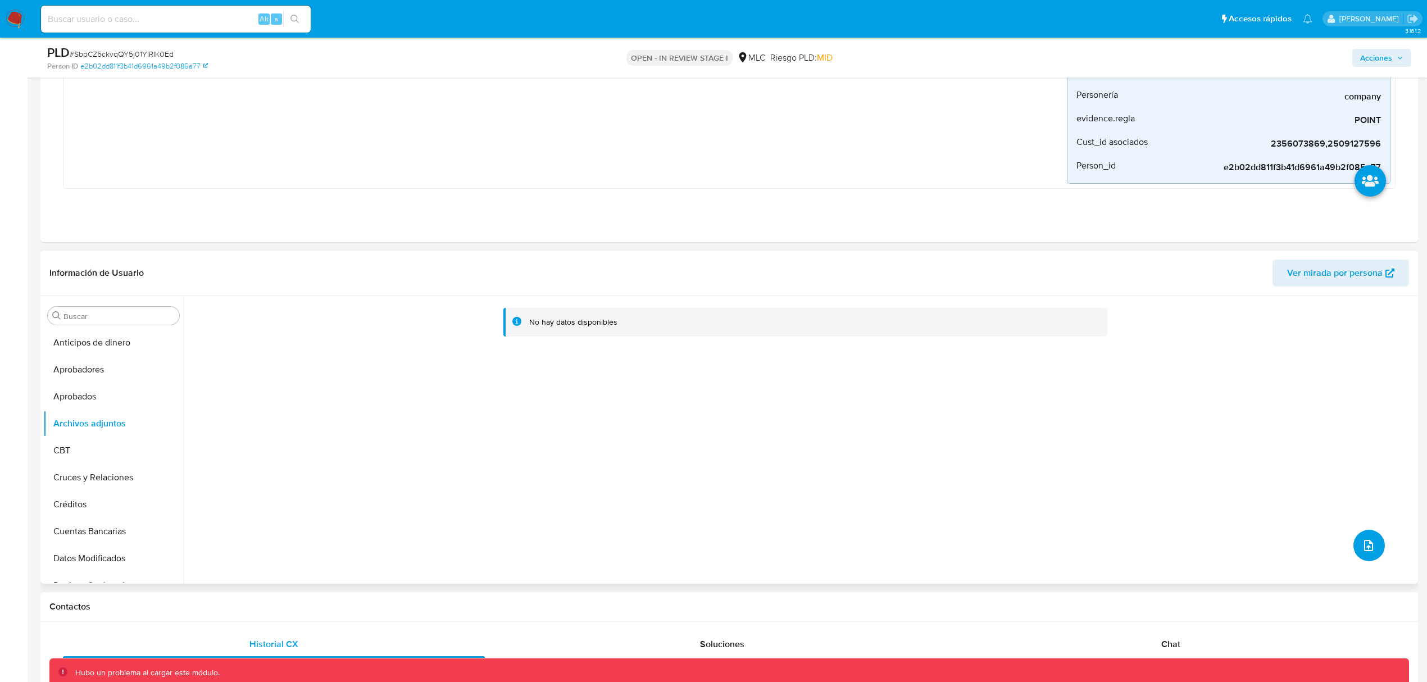
click at [1362, 549] on icon "upload-file" at bounding box center [1368, 545] width 13 height 13
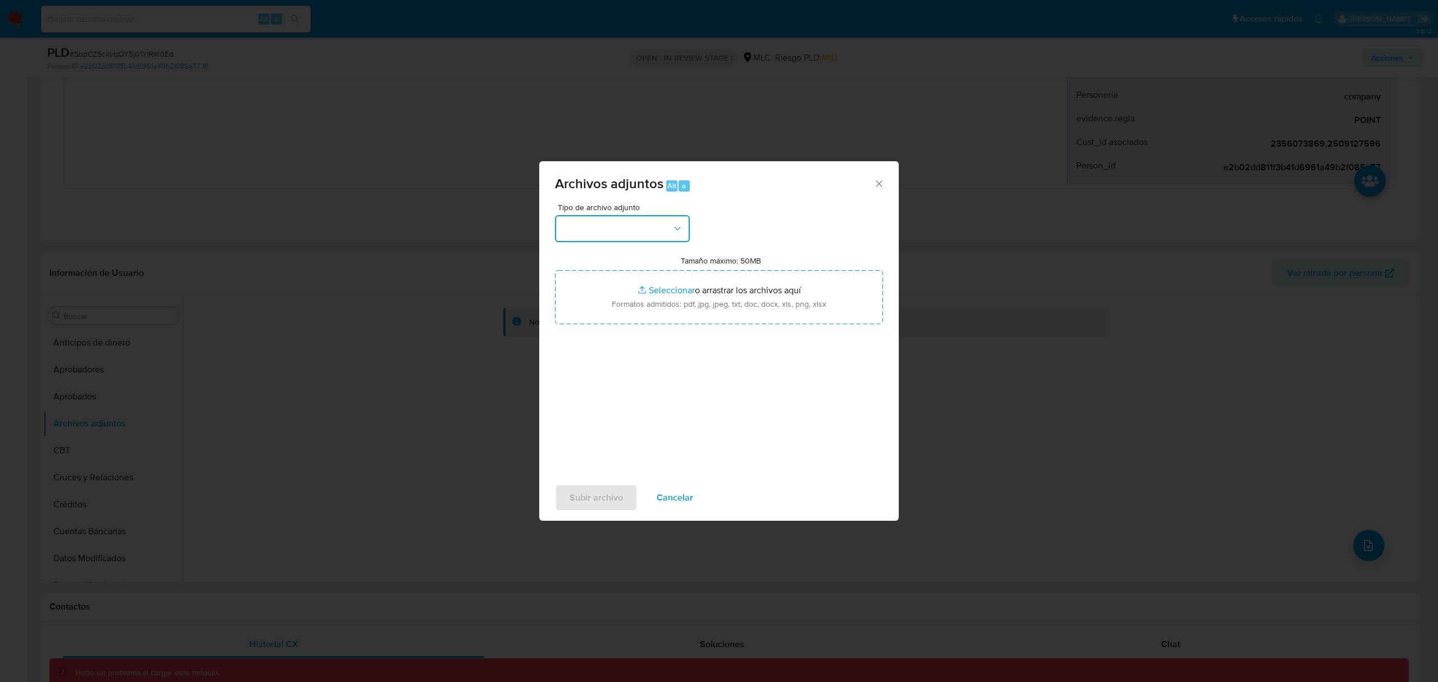
click at [574, 228] on button "button" at bounding box center [622, 228] width 135 height 27
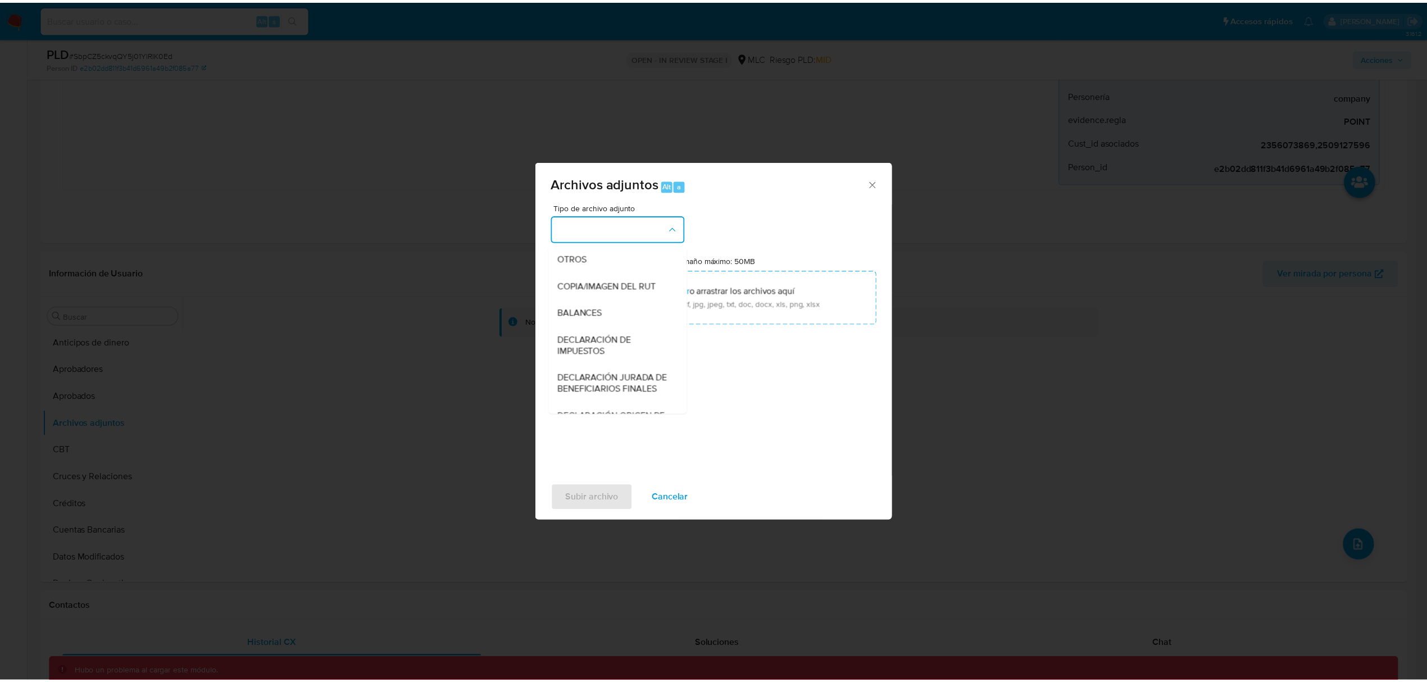
scroll to position [167, 0]
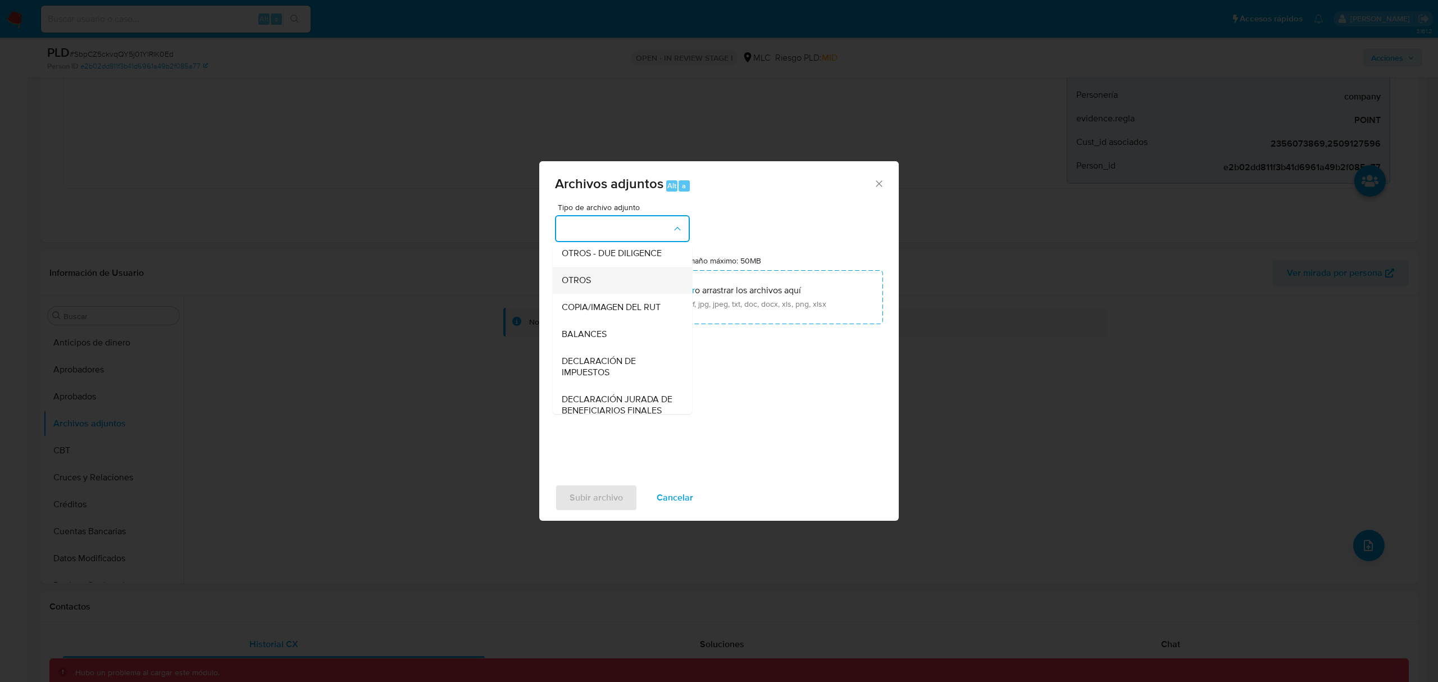
click at [588, 281] on div "OTROS" at bounding box center [619, 280] width 115 height 27
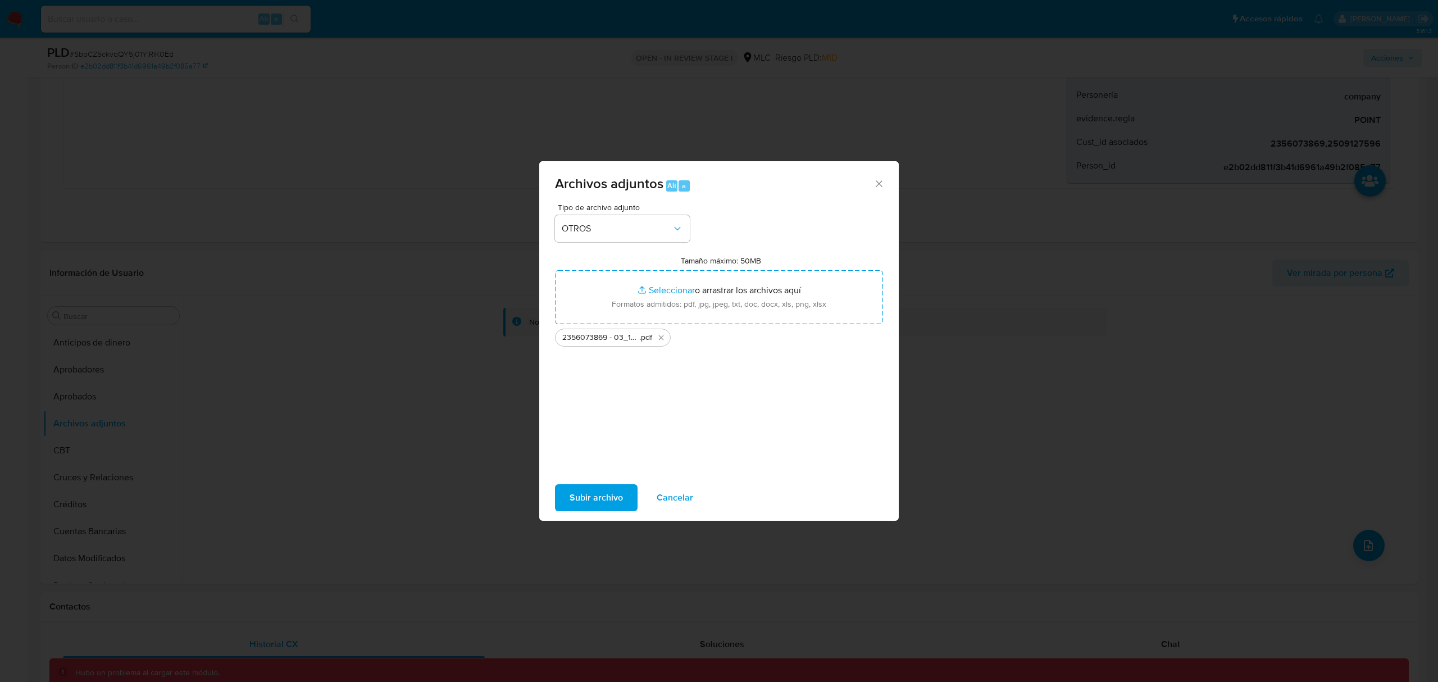
click at [597, 502] on span "Subir archivo" at bounding box center [596, 497] width 53 height 25
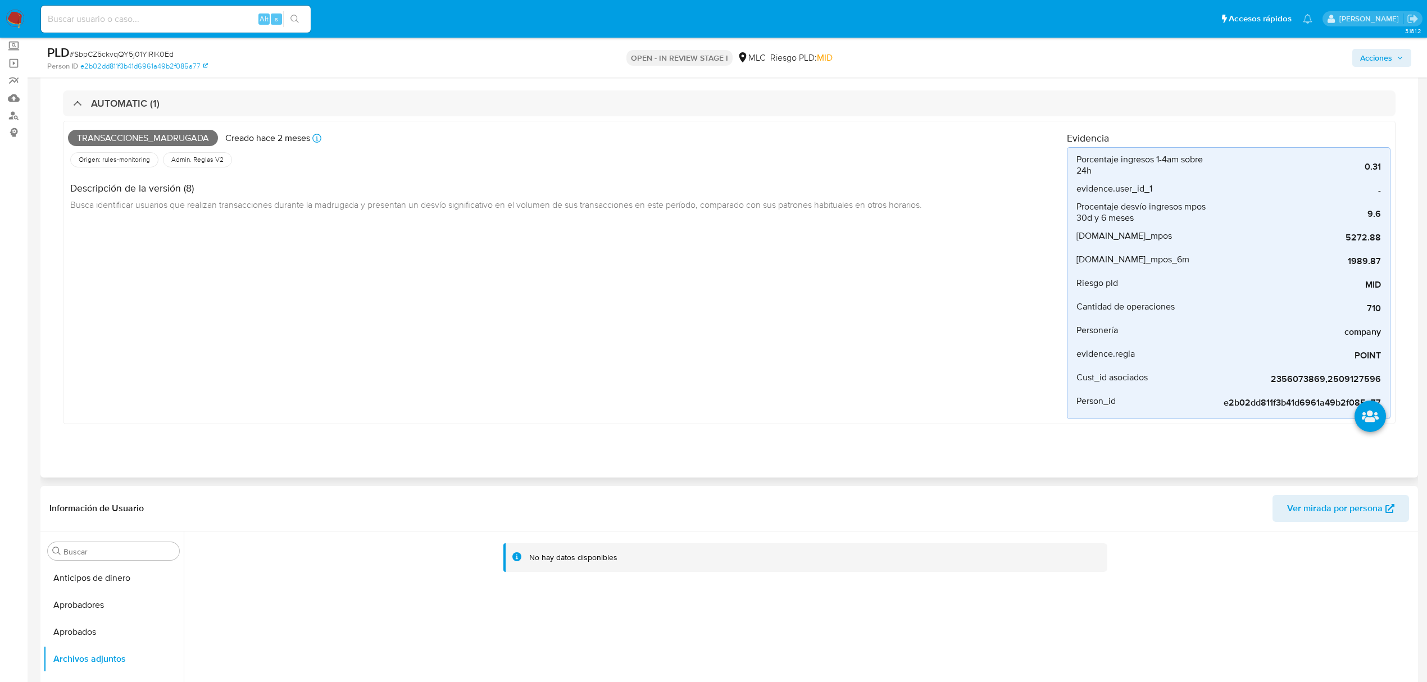
scroll to position [0, 0]
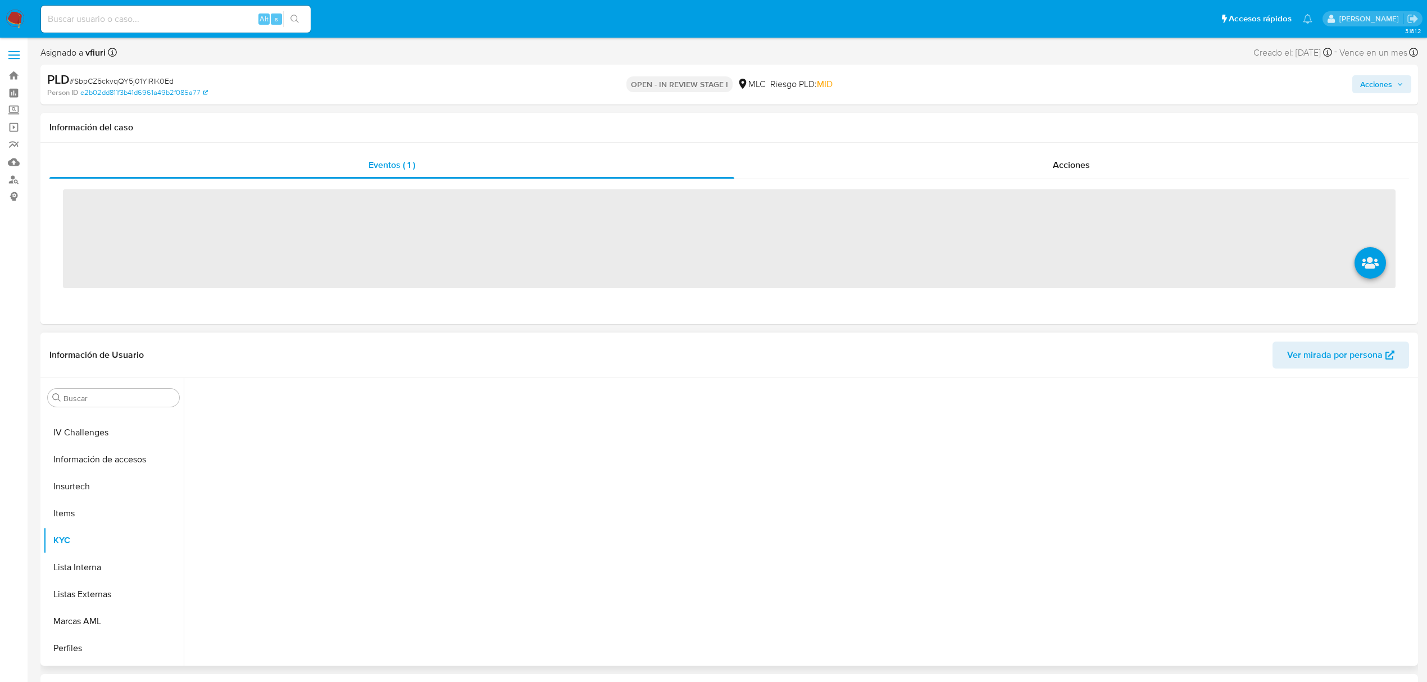
scroll to position [529, 0]
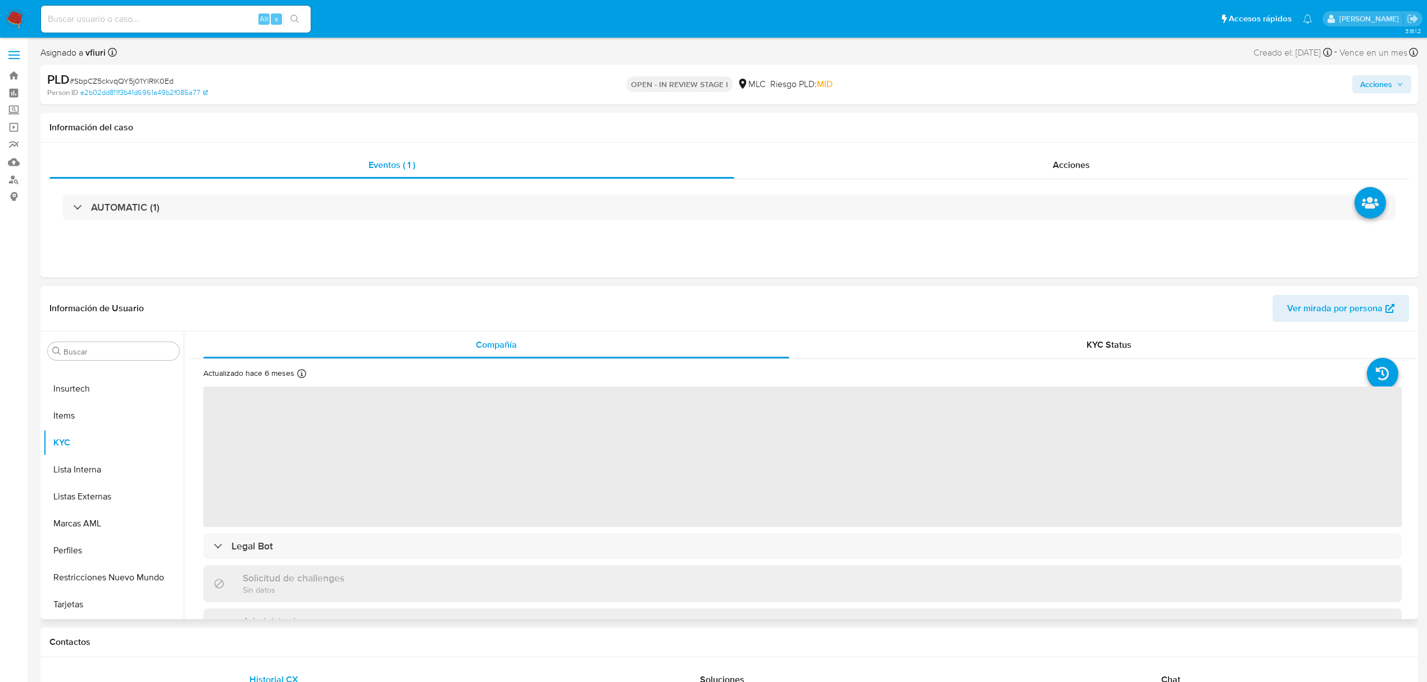
select select "10"
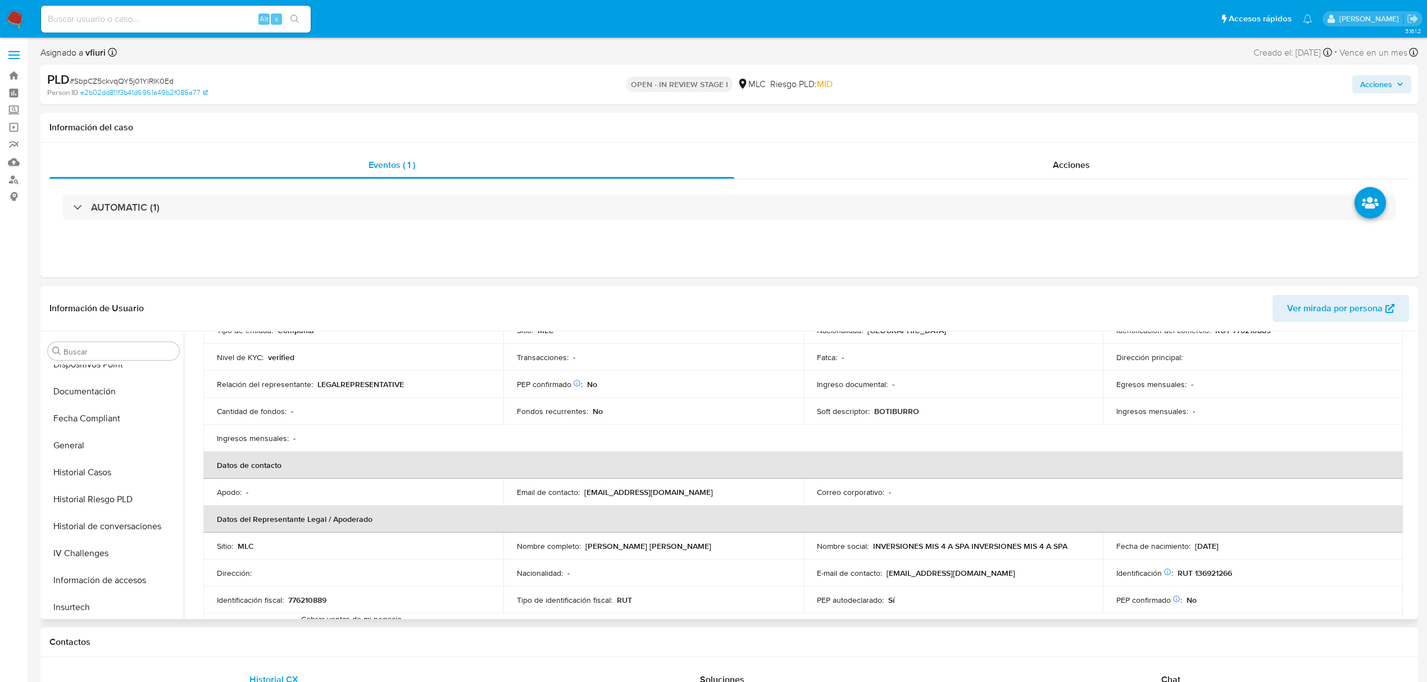
scroll to position [0, 0]
click at [93, 455] on button "Archivos adjuntos" at bounding box center [108, 459] width 131 height 27
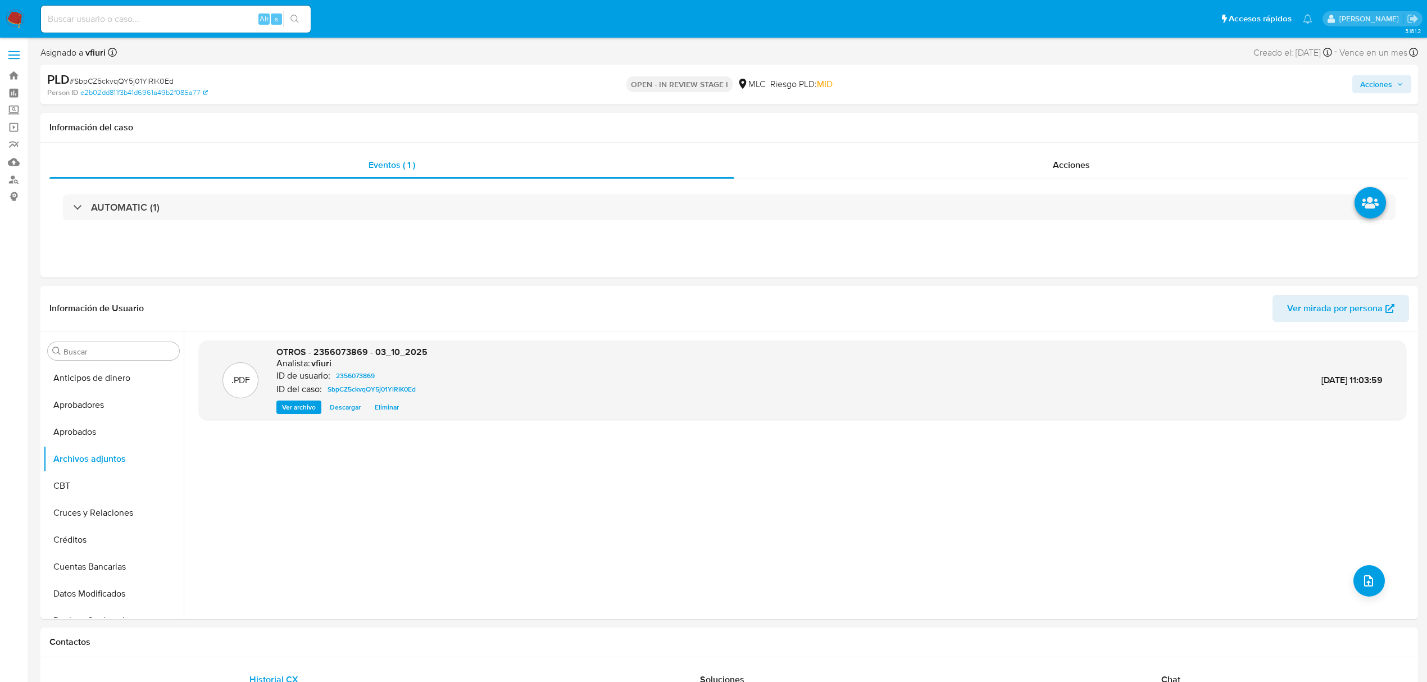
click at [1375, 73] on div "Acciones" at bounding box center [1186, 84] width 452 height 26
drag, startPoint x: 1369, startPoint y: 86, endPoint x: 1178, endPoint y: 91, distance: 190.5
click at [1367, 87] on span "Acciones" at bounding box center [1376, 84] width 32 height 18
click at [1052, 118] on span "Resolución del caso" at bounding box center [1062, 119] width 80 height 13
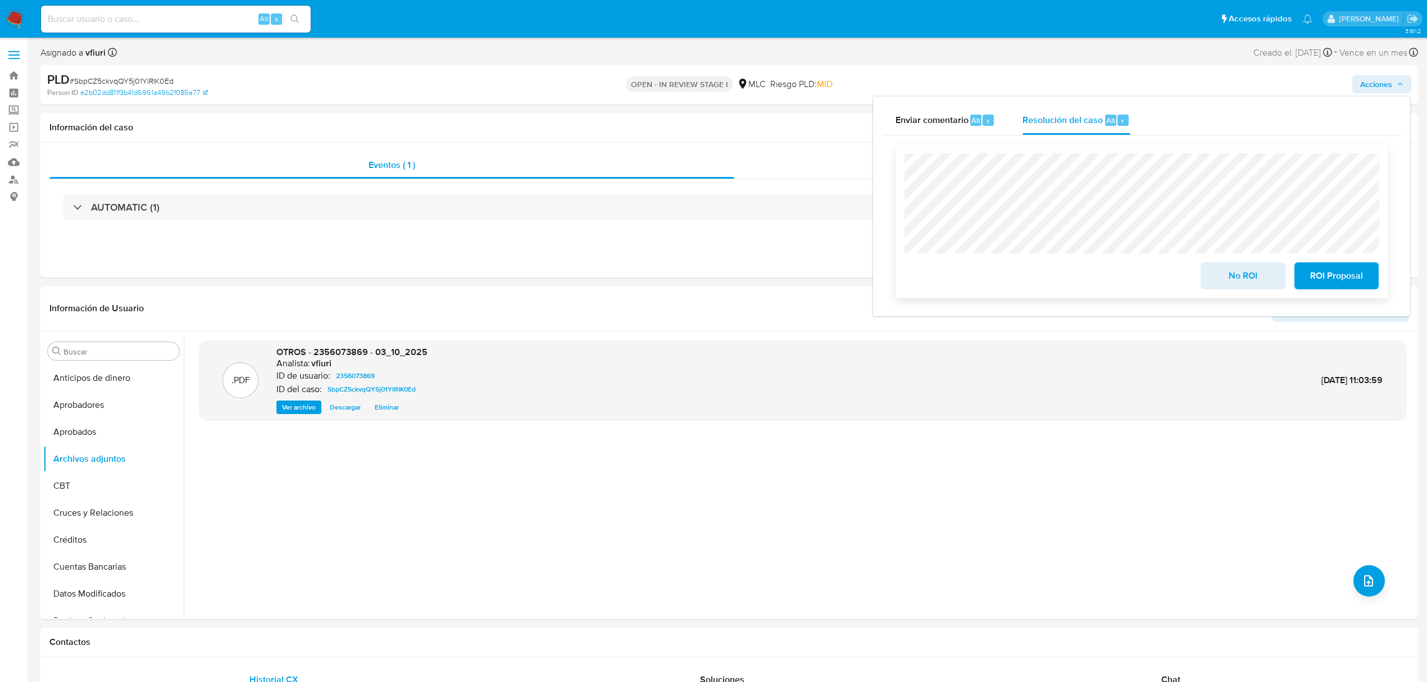
click at [1243, 270] on span "No ROI" at bounding box center [1242, 275] width 55 height 25
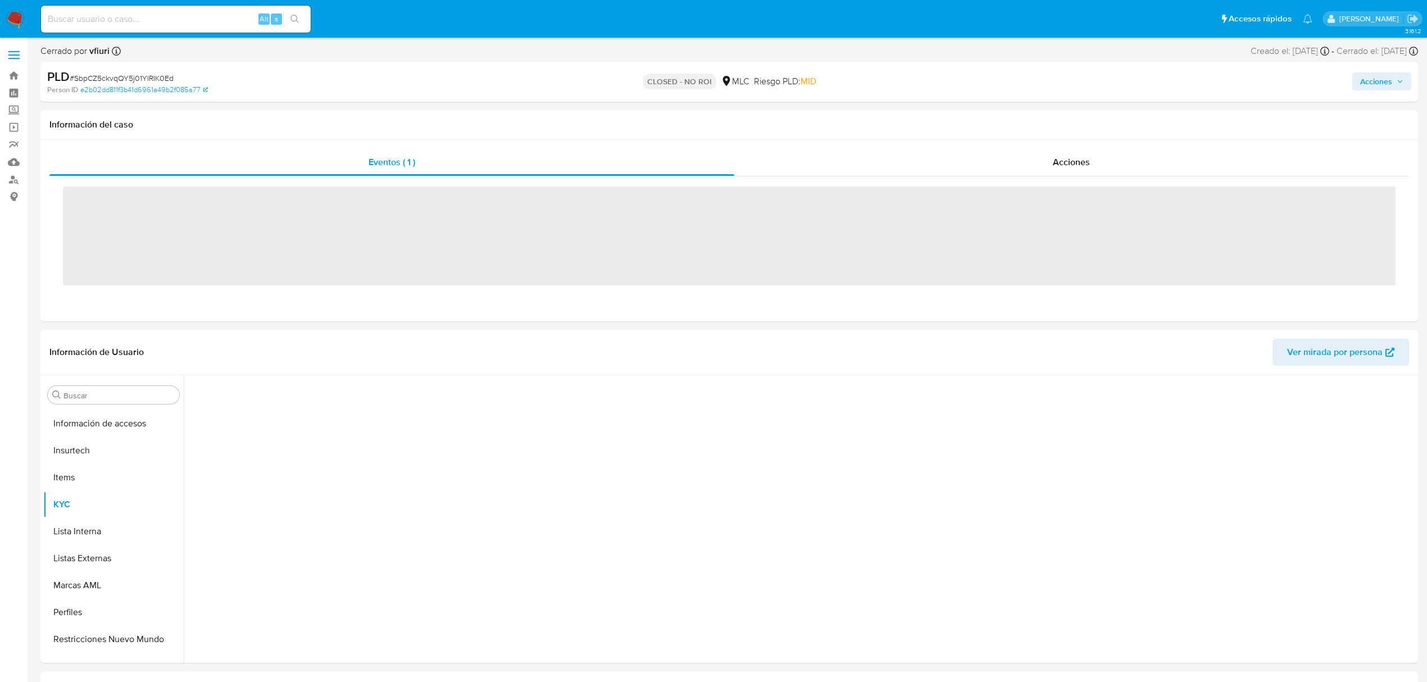
scroll to position [529, 0]
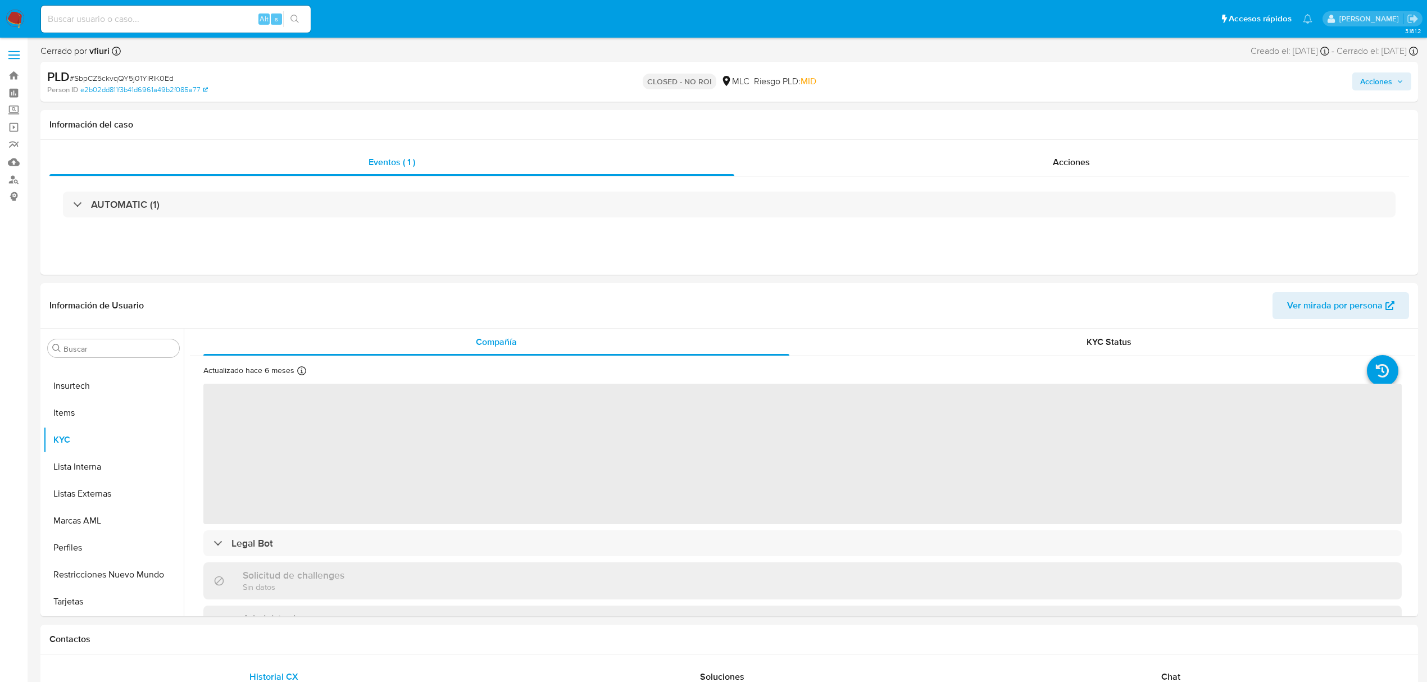
select select "10"
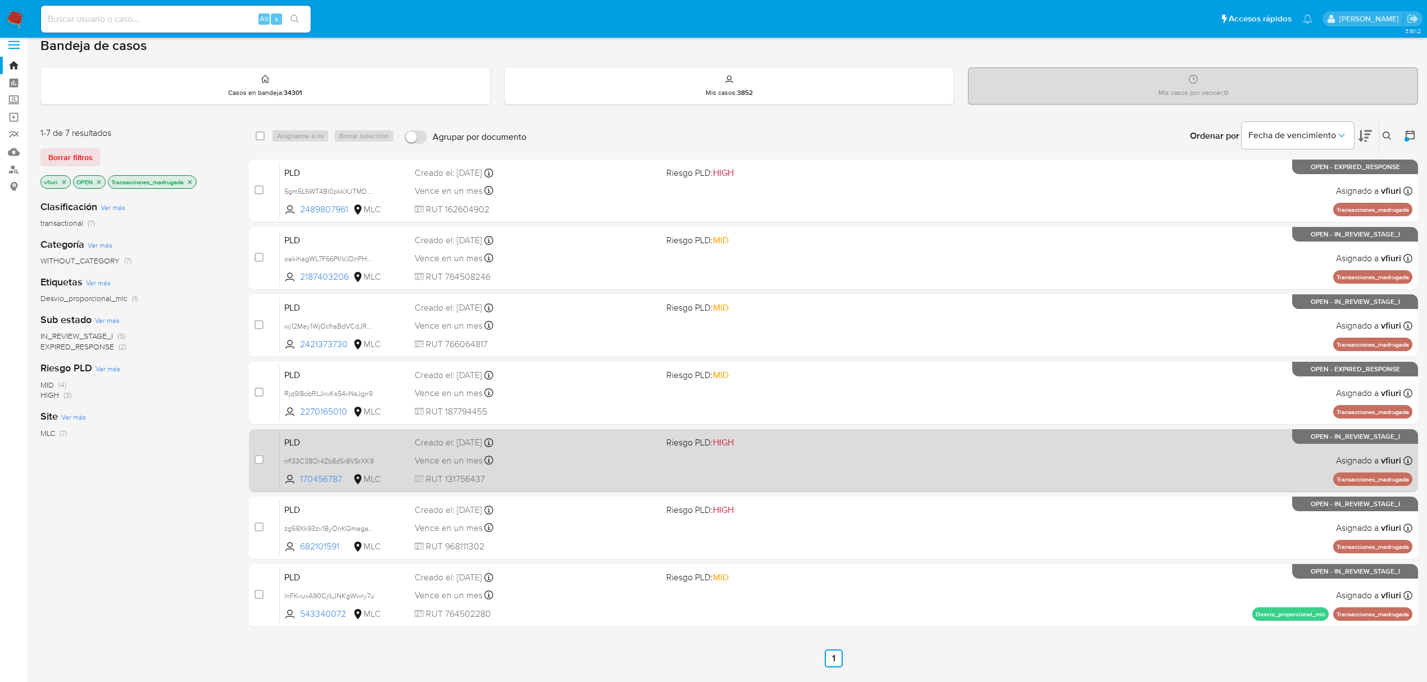
scroll to position [43, 0]
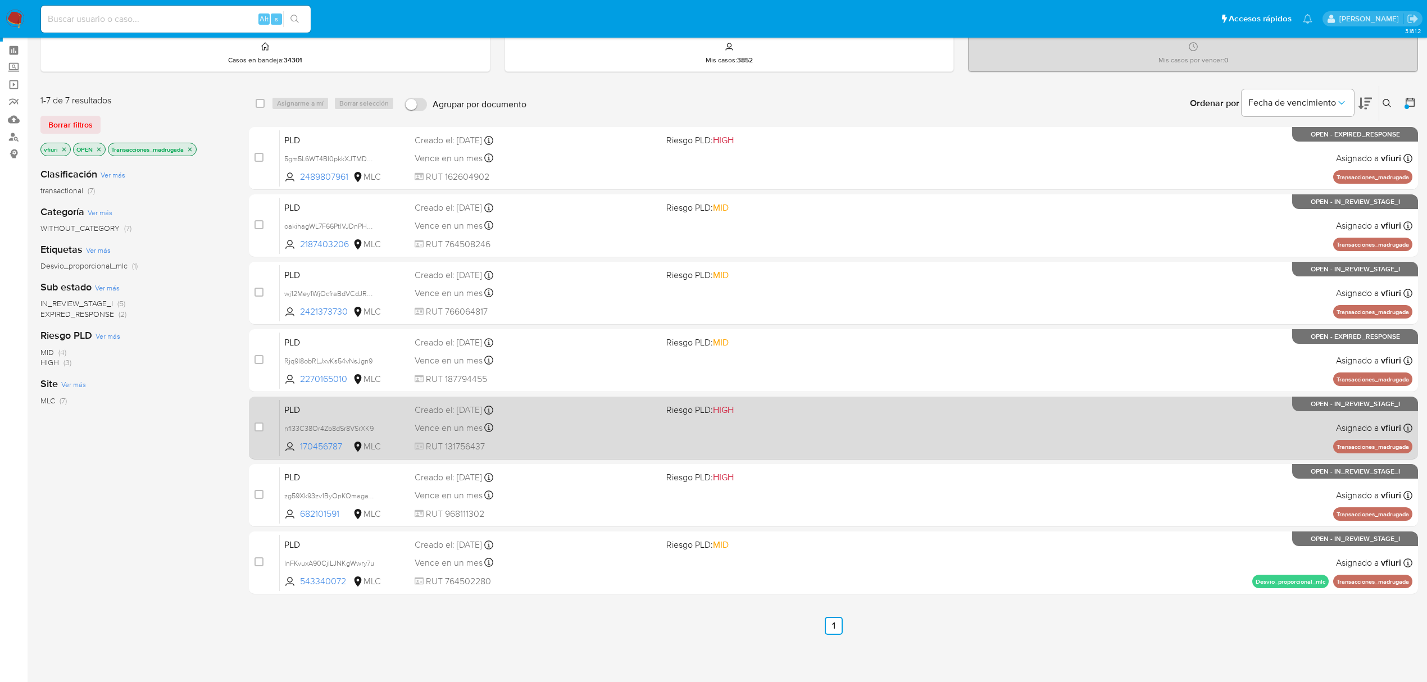
click at [936, 420] on div "PLD nfl33C38Or4Zb8dSr8VSrXK9 170456787 MLC Riesgo PLD: HIGH Creado el: [DATE] C…" at bounding box center [846, 427] width 1133 height 57
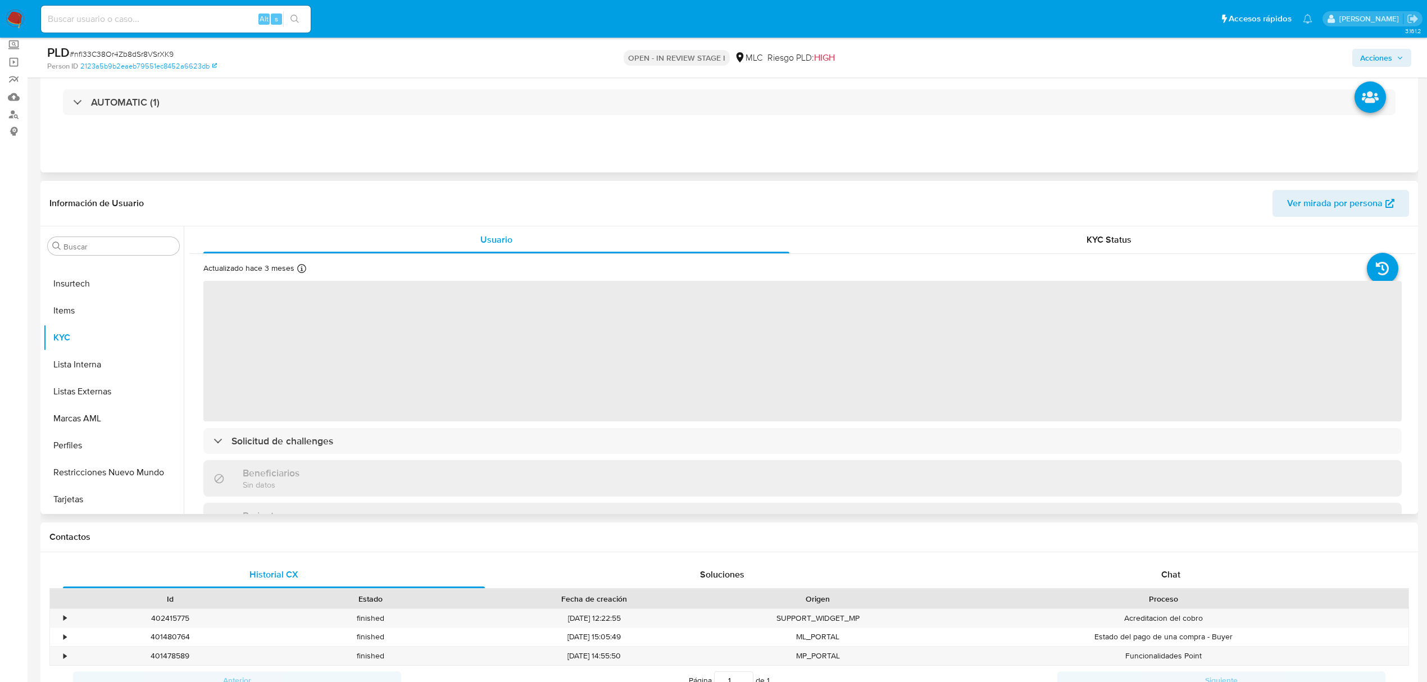
scroll to position [149, 0]
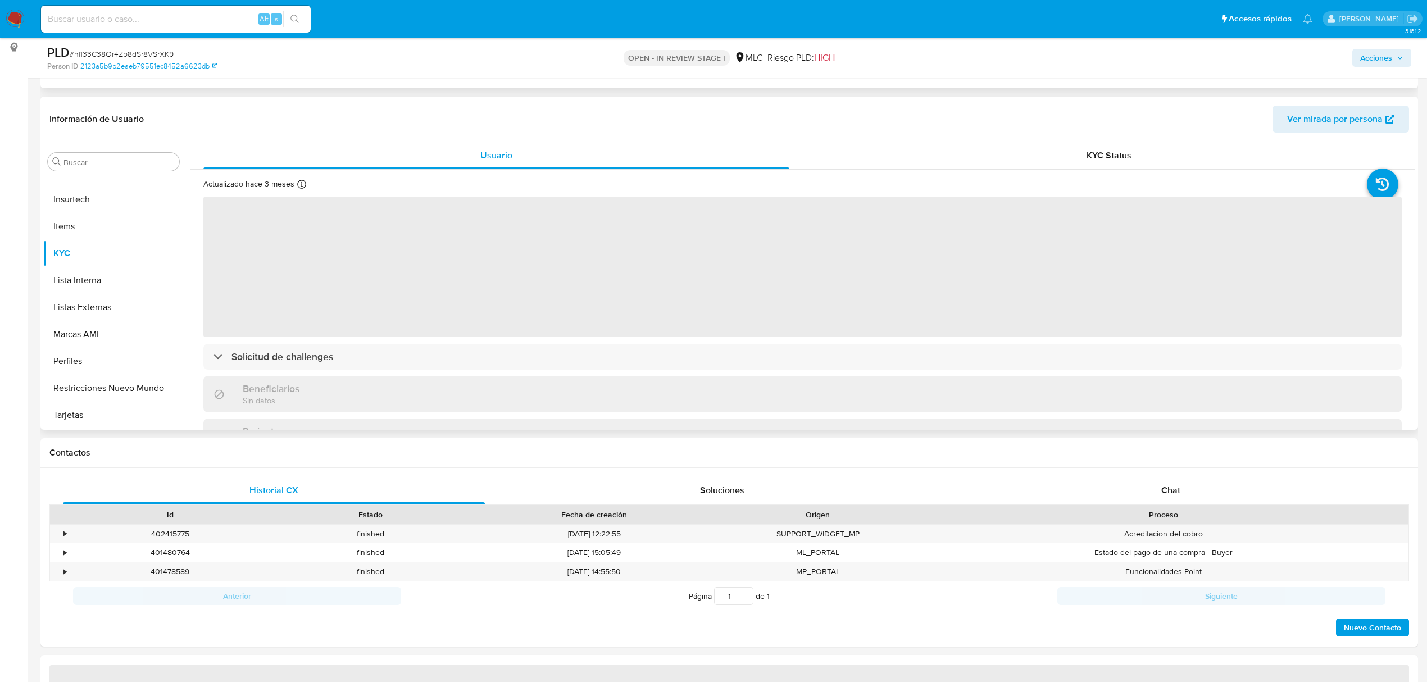
select select "10"
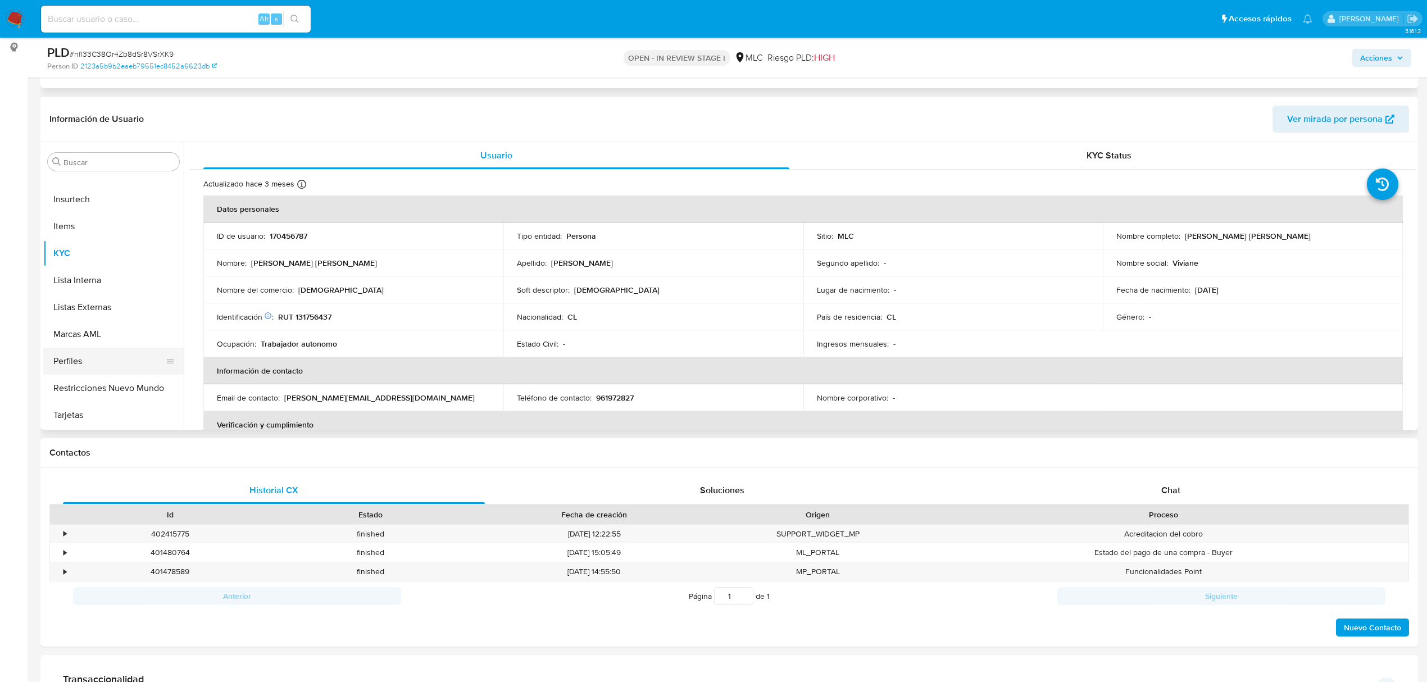
scroll to position [379, 0]
click at [75, 205] on button "Historial Casos" at bounding box center [108, 214] width 131 height 27
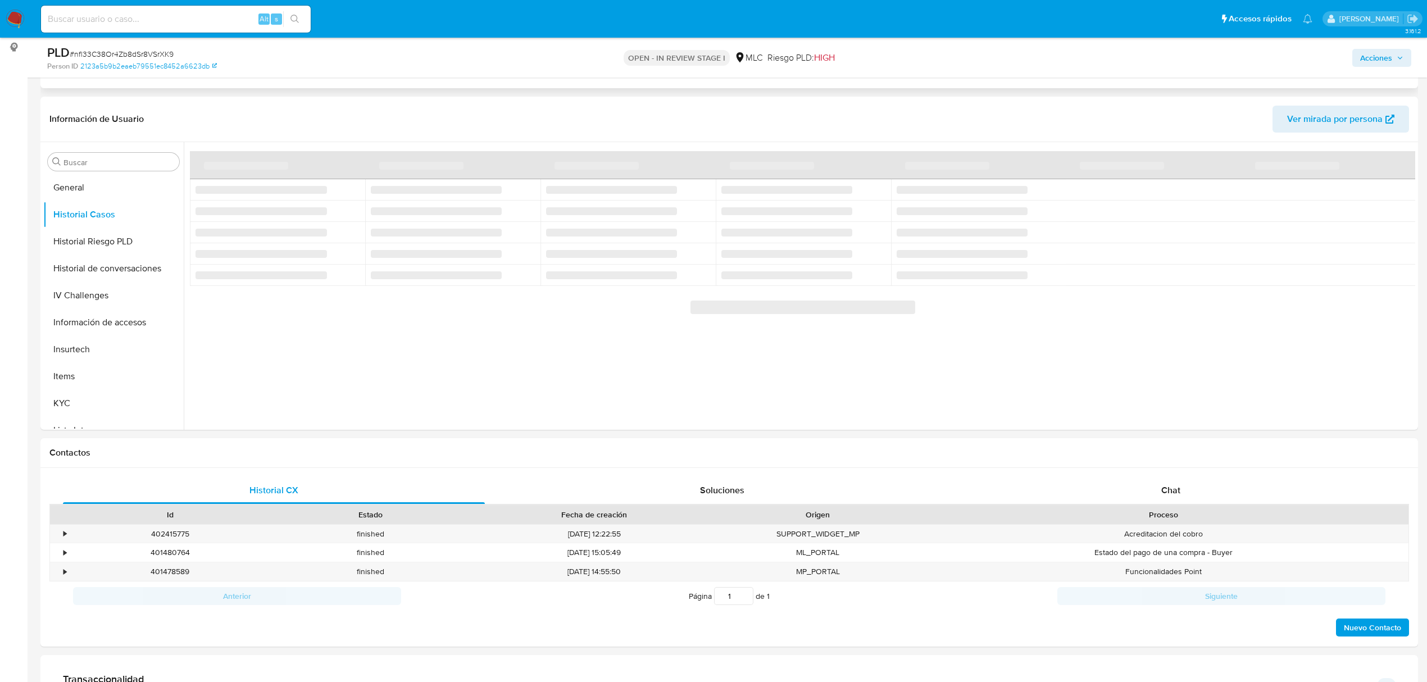
scroll to position [225, 0]
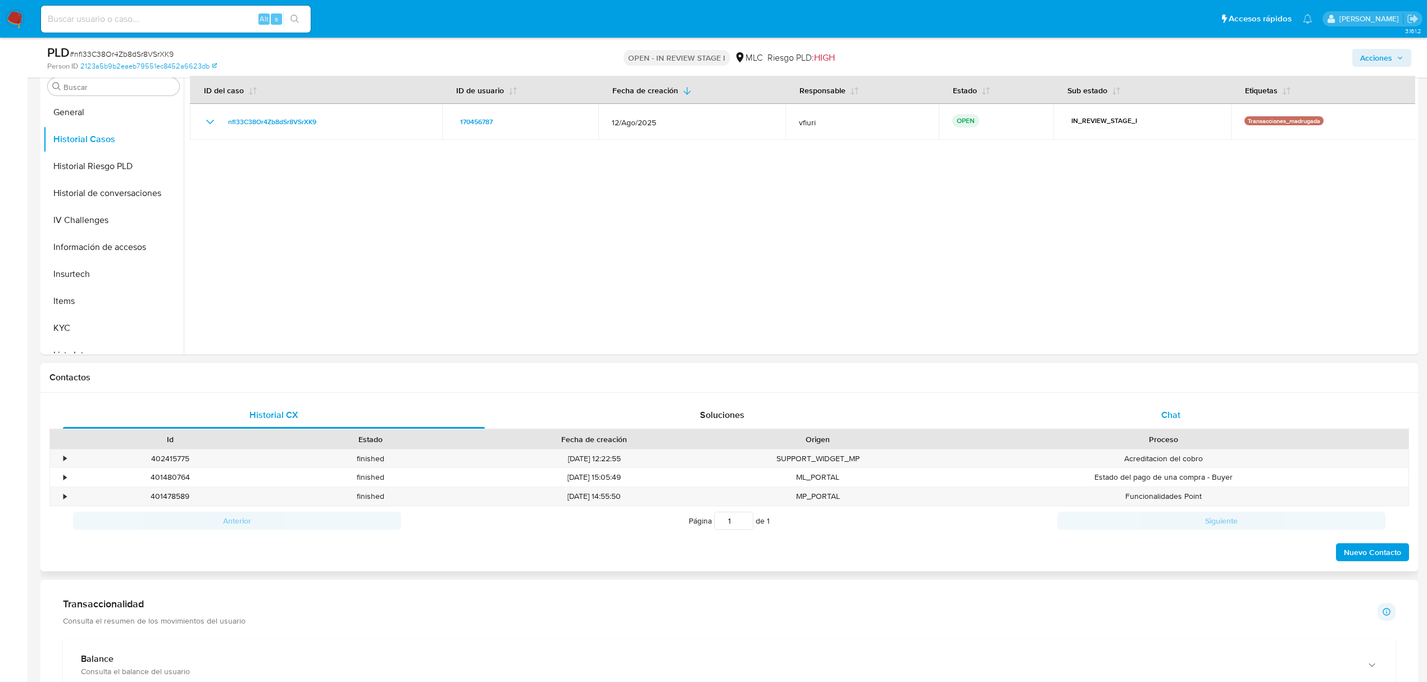
drag, startPoint x: 1165, startPoint y: 412, endPoint x: 1149, endPoint y: 392, distance: 25.3
click at [1165, 411] on span "Chat" at bounding box center [1170, 414] width 19 height 13
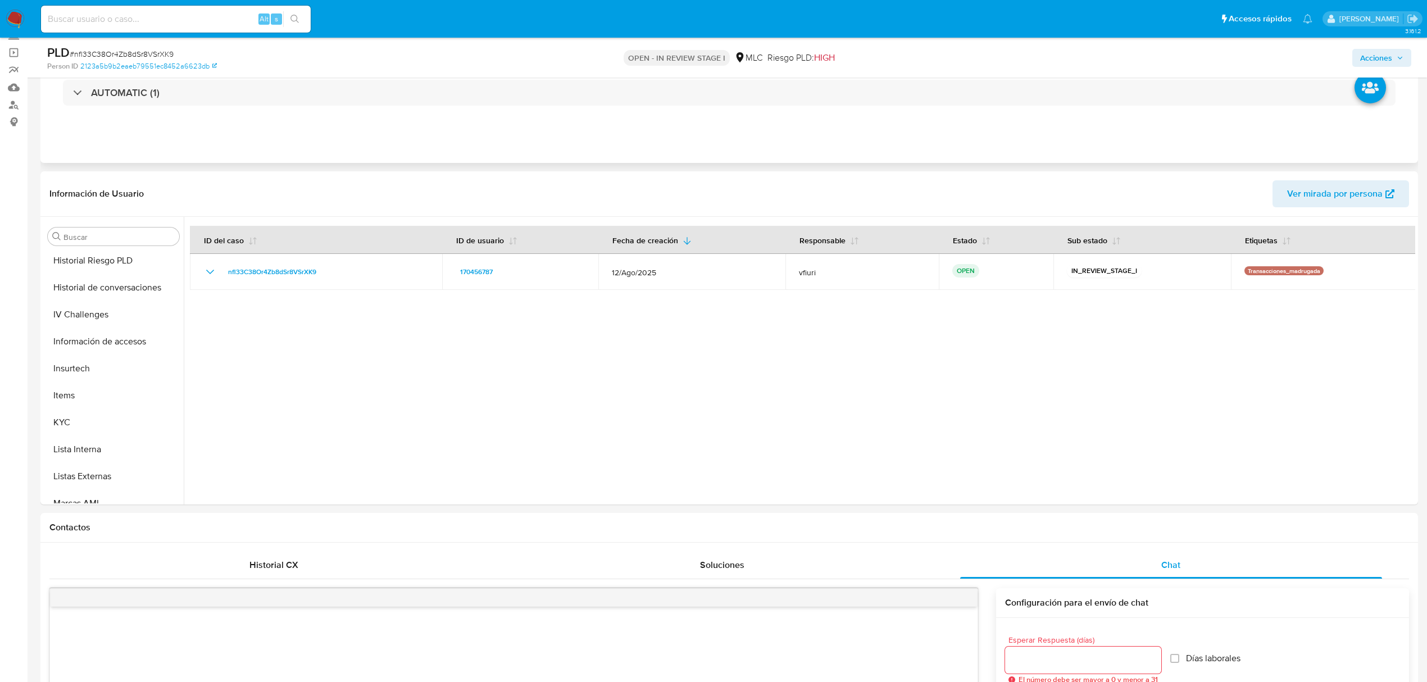
scroll to position [529, 0]
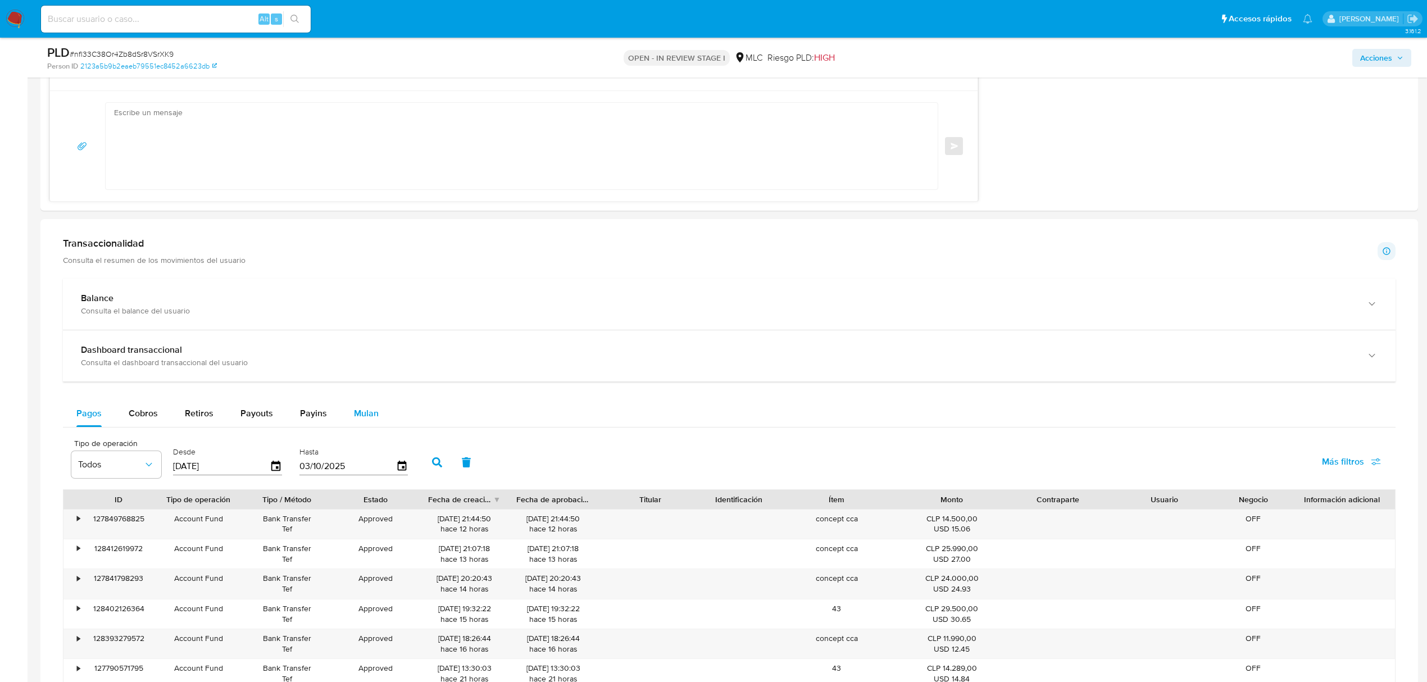
click at [347, 412] on button "Mulan" at bounding box center [366, 413] width 52 height 27
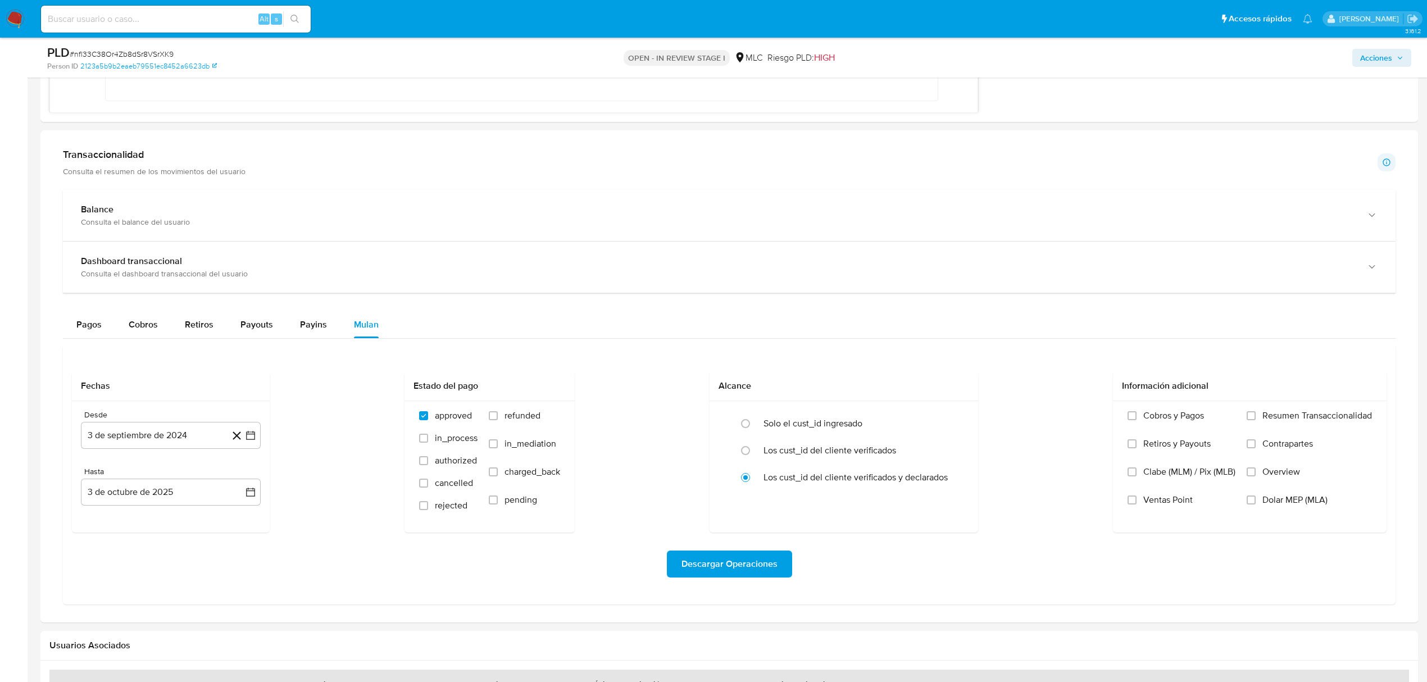
scroll to position [1273, 0]
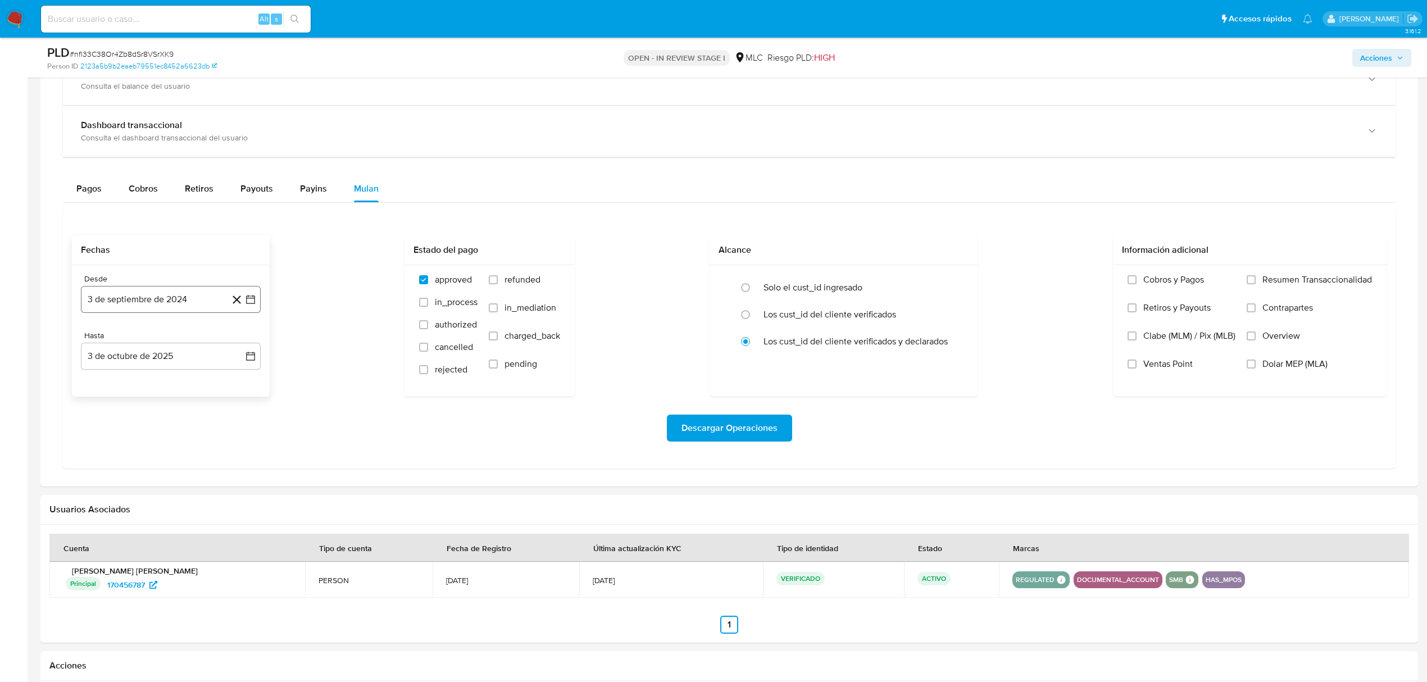
click at [246, 305] on icon "button" at bounding box center [250, 299] width 11 height 11
click at [152, 474] on button "25" at bounding box center [148, 471] width 18 height 18
click at [257, 356] on button "3 de octubre de 2025" at bounding box center [171, 356] width 180 height 27
click at [95, 401] on icon "Mes anterior" at bounding box center [100, 396] width 13 height 13
click at [147, 509] on button "24" at bounding box center [148, 506] width 18 height 18
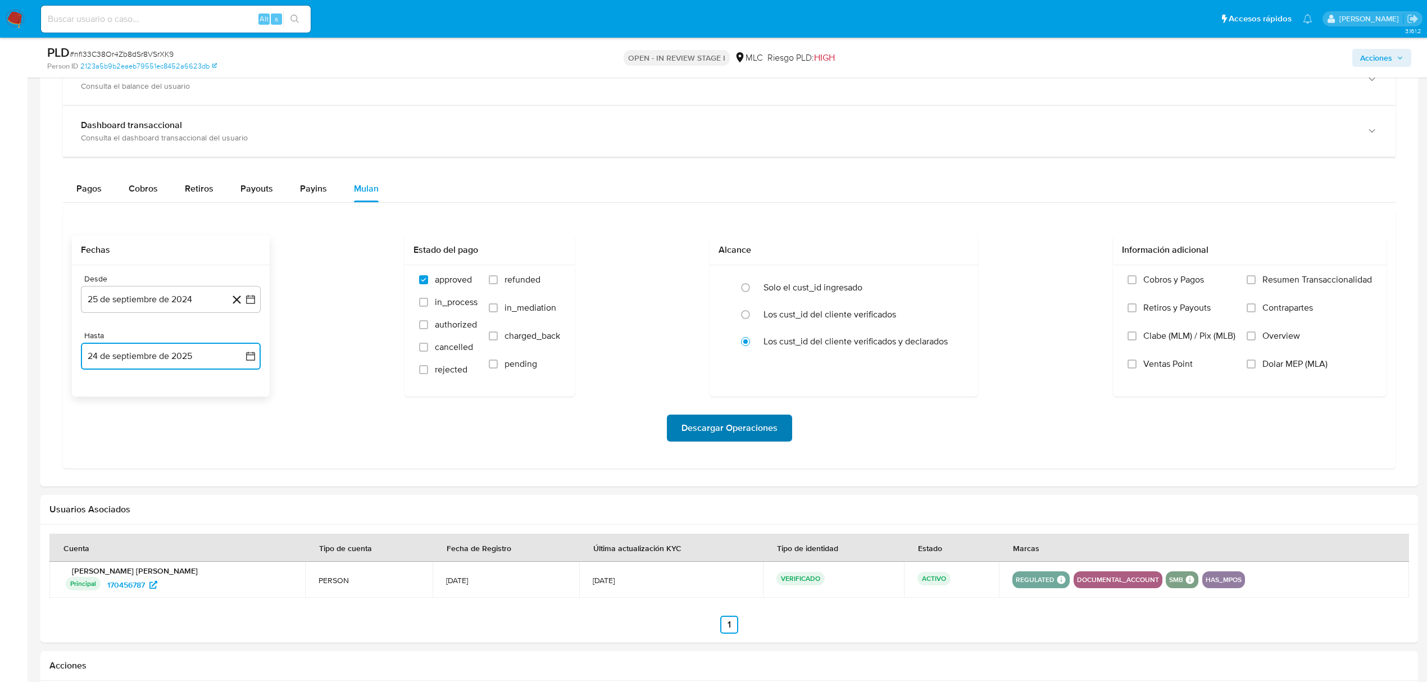
click at [722, 434] on span "Descargar Operaciones" at bounding box center [729, 428] width 96 height 25
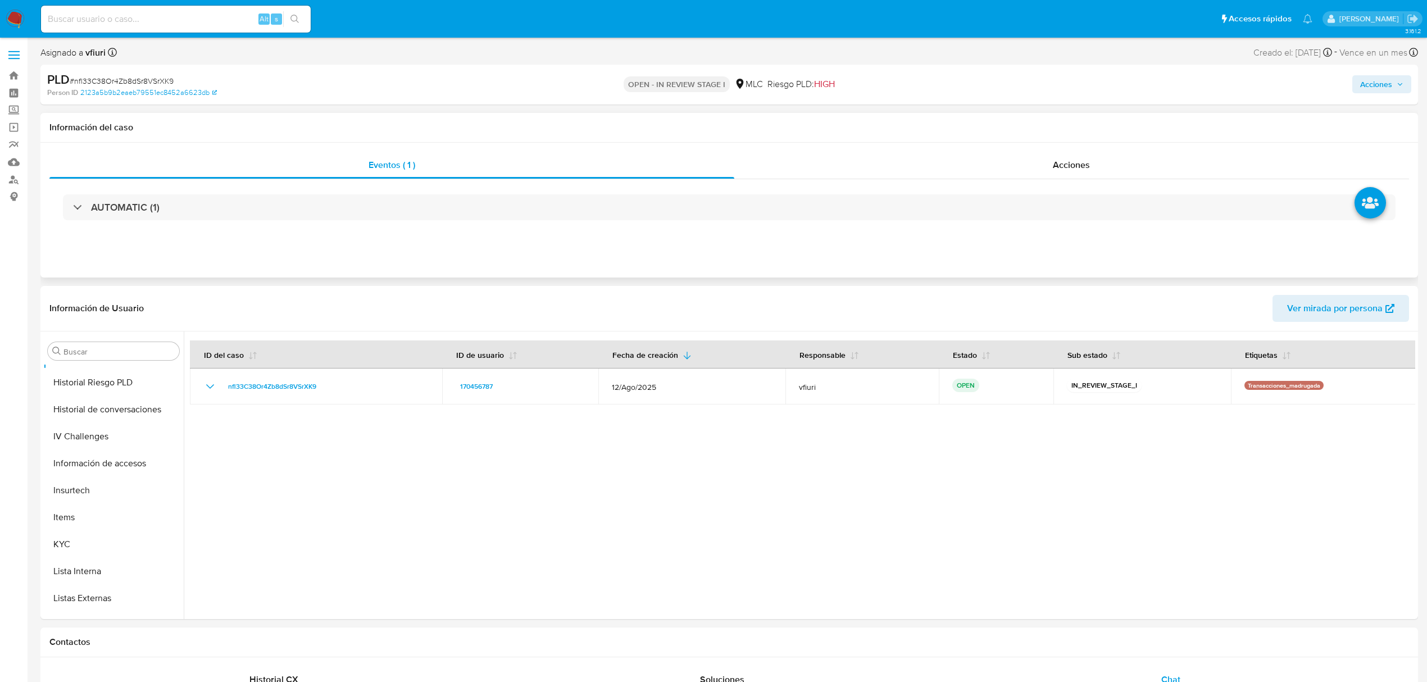
scroll to position [229, 0]
click at [96, 529] on button "General" at bounding box center [108, 526] width 131 height 27
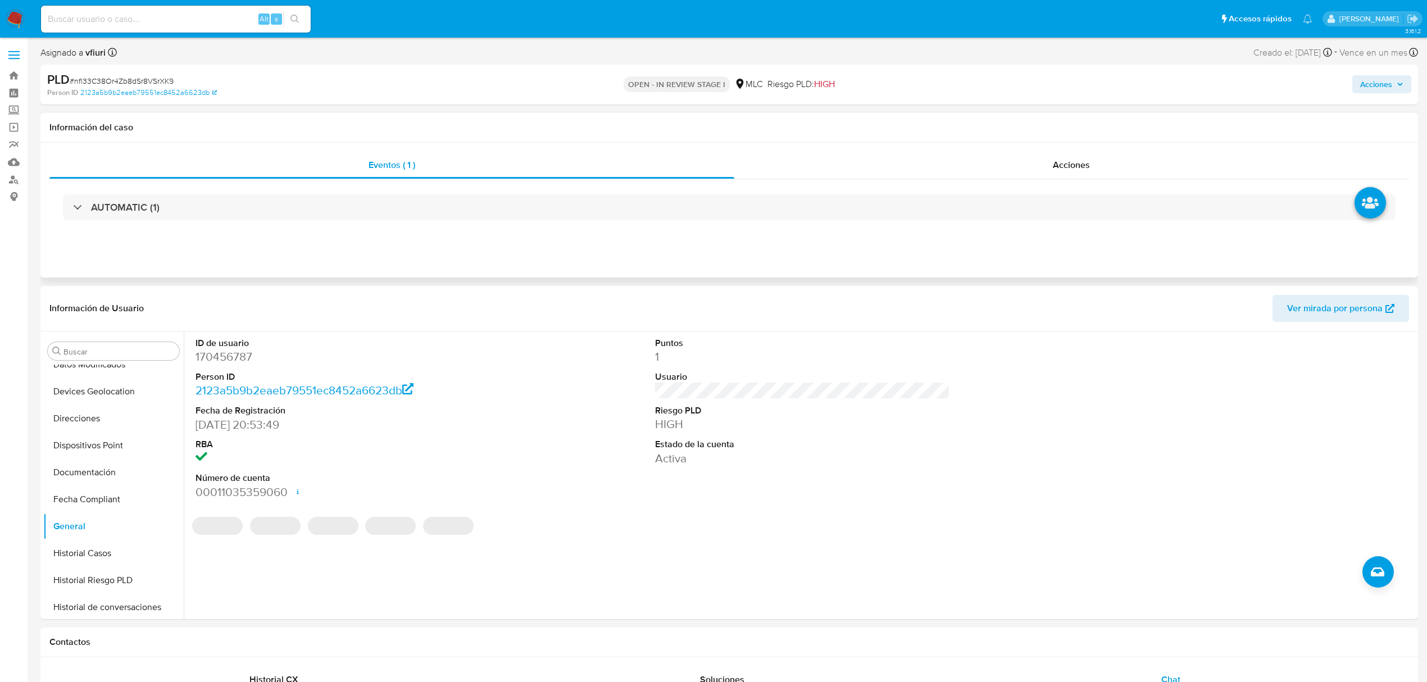
click at [222, 356] on dd "170456787" at bounding box center [343, 357] width 295 height 16
copy dd "170456787"
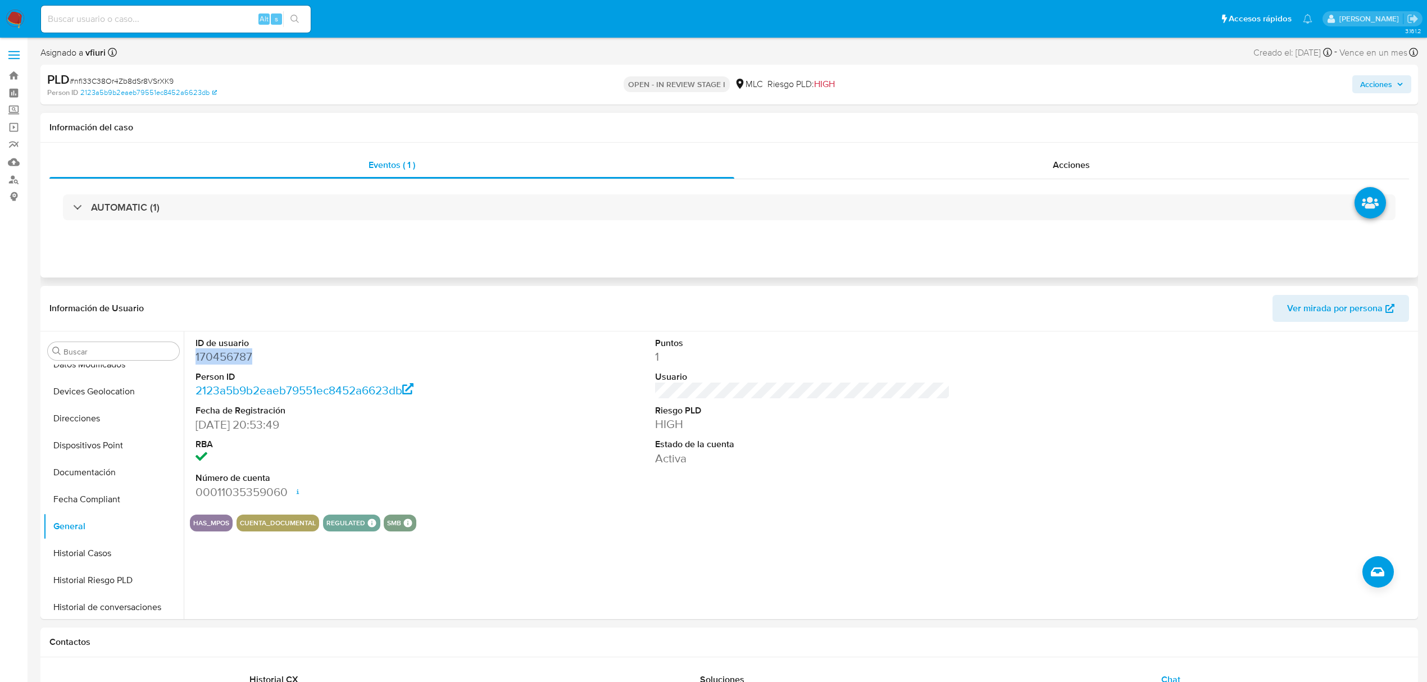
copy dd "170456787"
click at [142, 79] on span "# nfl33C38Or4Zb8dSr8VSrXK9" at bounding box center [122, 80] width 104 height 11
copy span "nfl33C38Or4Zb8dSr8VSrXK9"
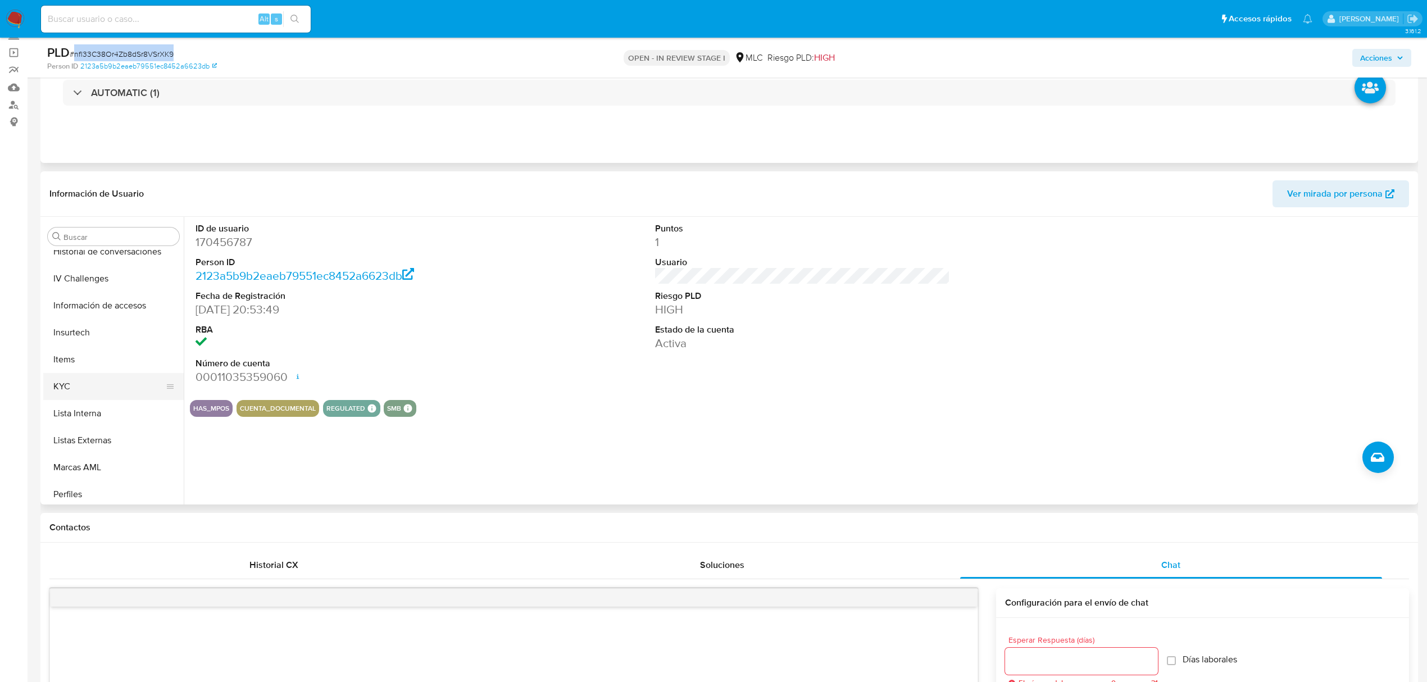
scroll to position [529, 0]
click at [95, 337] on button "KYC" at bounding box center [108, 328] width 131 height 27
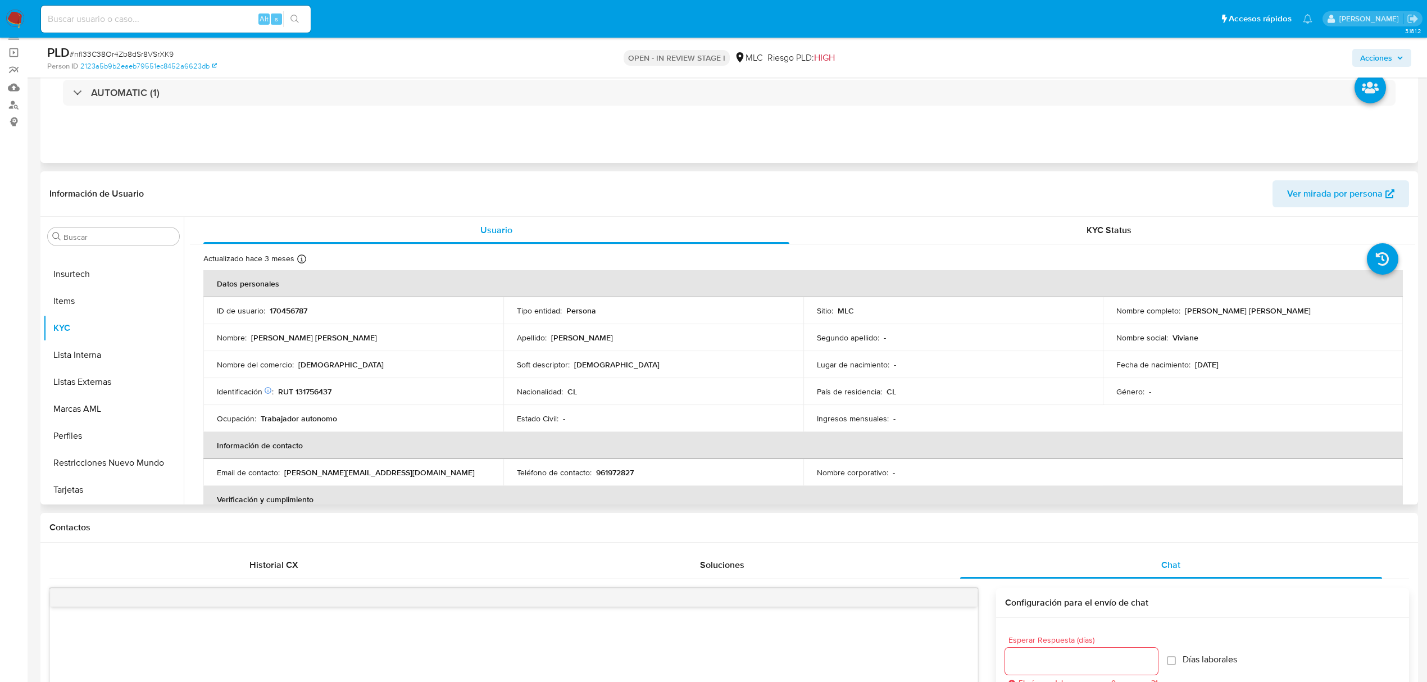
click at [306, 391] on p "RUT 131756437" at bounding box center [304, 392] width 53 height 10
copy p "131756437"
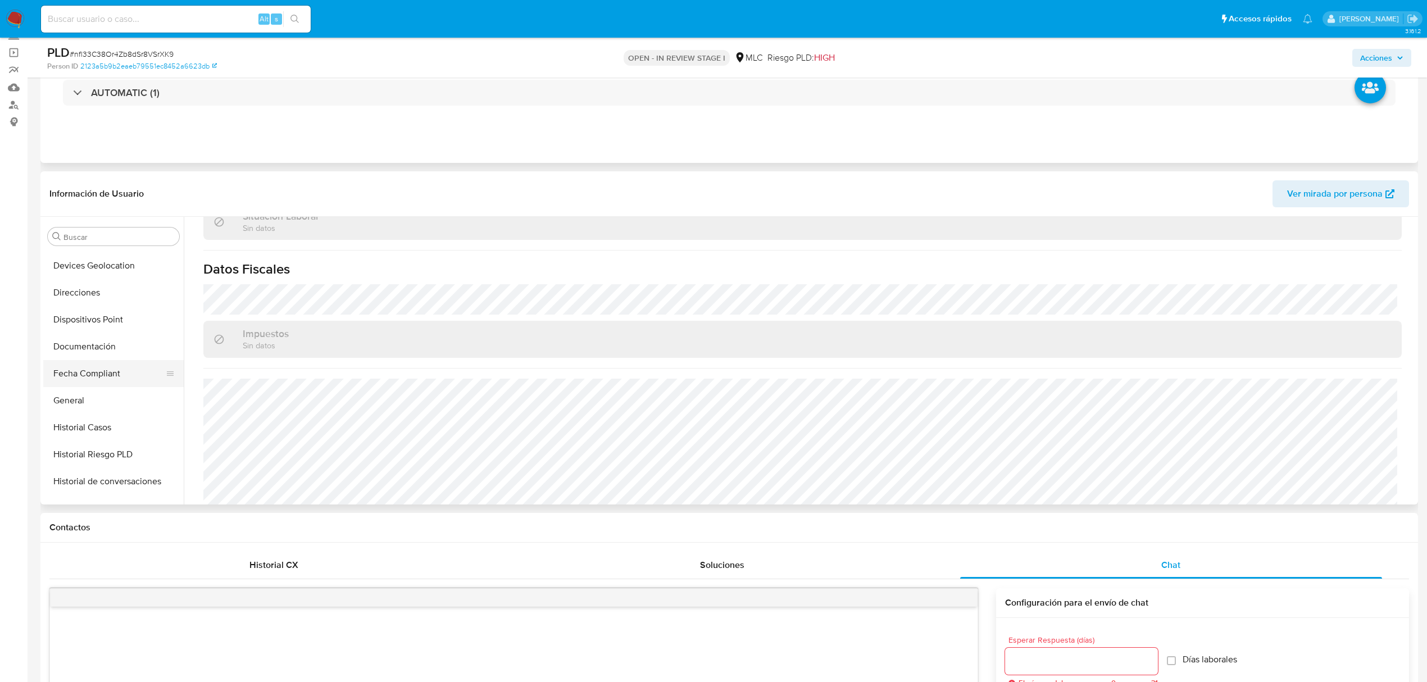
scroll to position [229, 0]
click at [95, 437] on button "Historial Casos" at bounding box center [108, 438] width 131 height 27
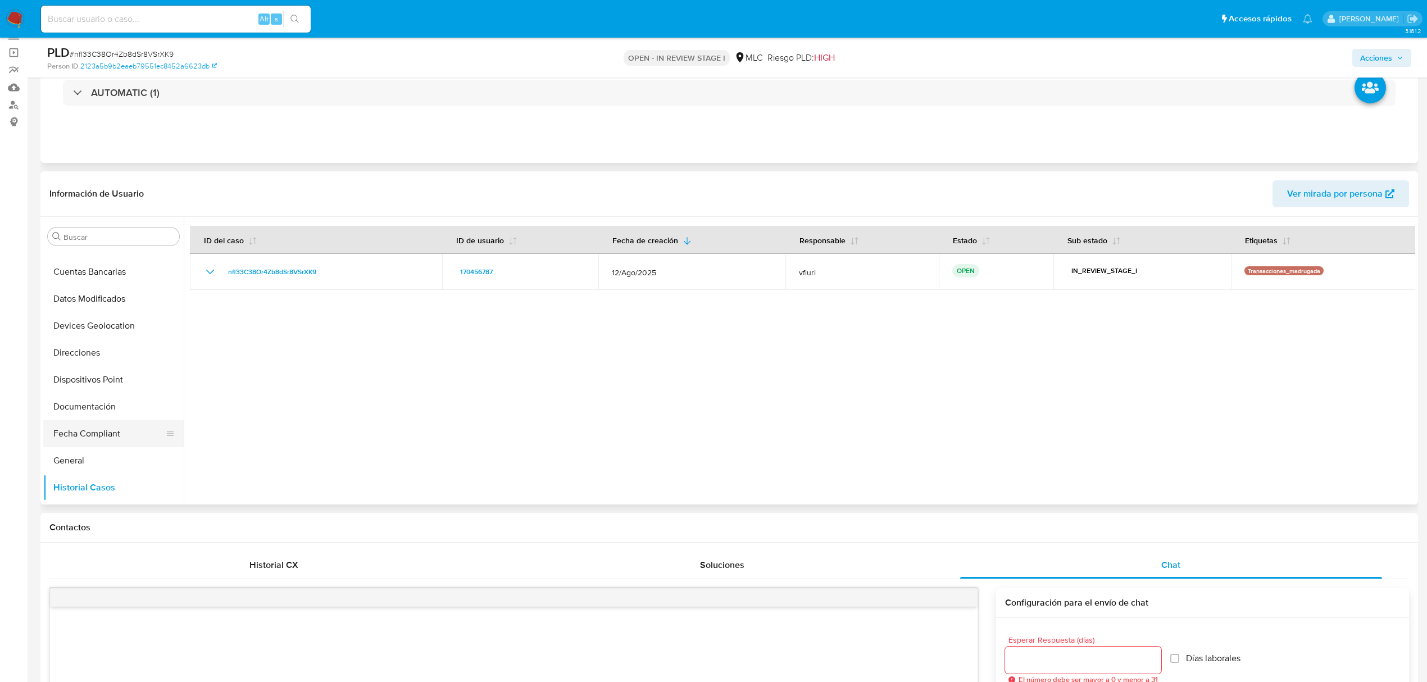
scroll to position [154, 0]
click at [91, 376] on button "Direcciones" at bounding box center [108, 379] width 131 height 27
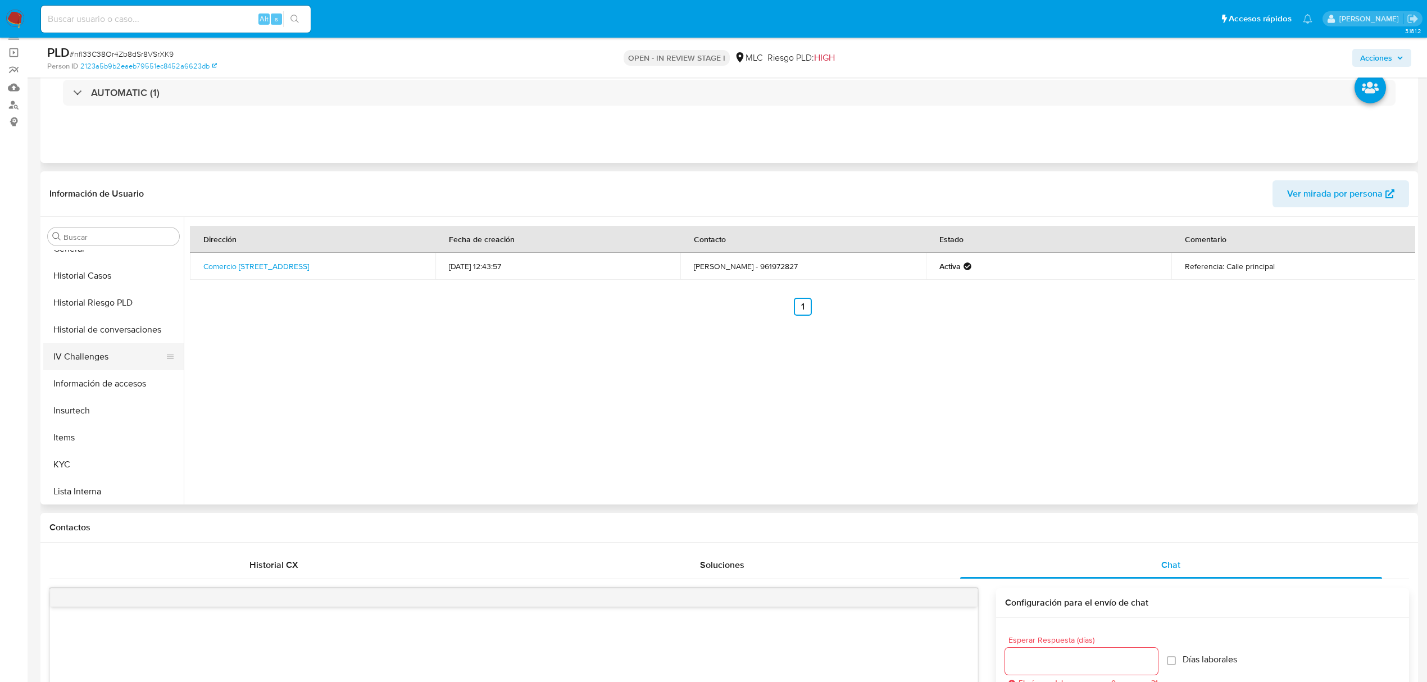
scroll to position [529, 0]
click at [80, 331] on button "KYC" at bounding box center [108, 328] width 131 height 27
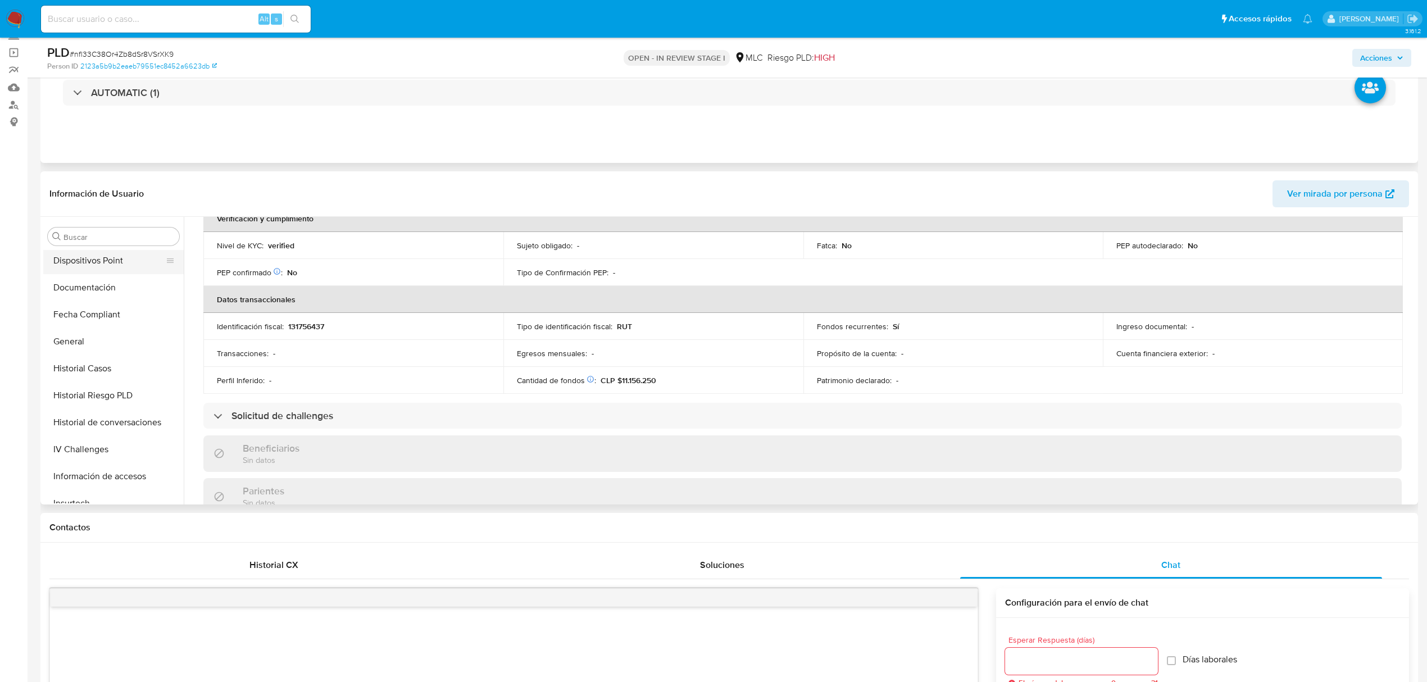
scroll to position [79, 0]
click at [104, 324] on button "Cruces y Relaciones" at bounding box center [108, 319] width 131 height 27
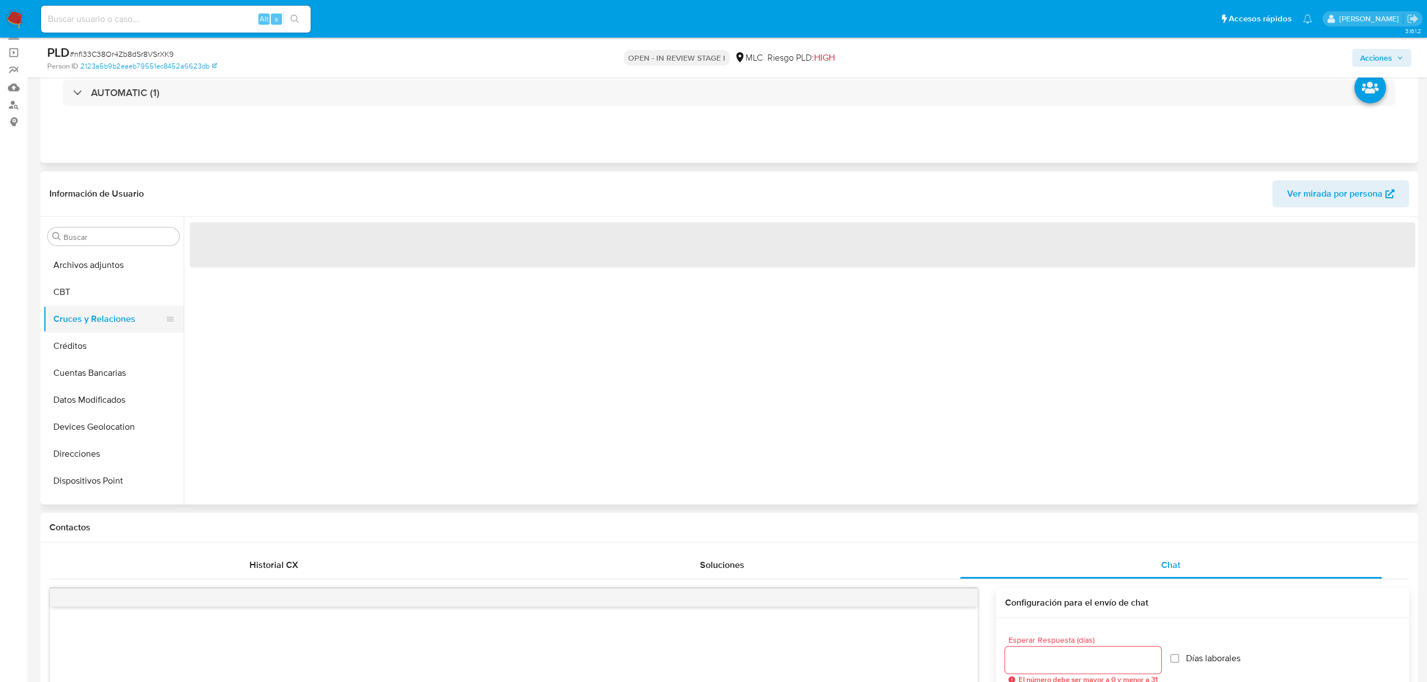
scroll to position [0, 0]
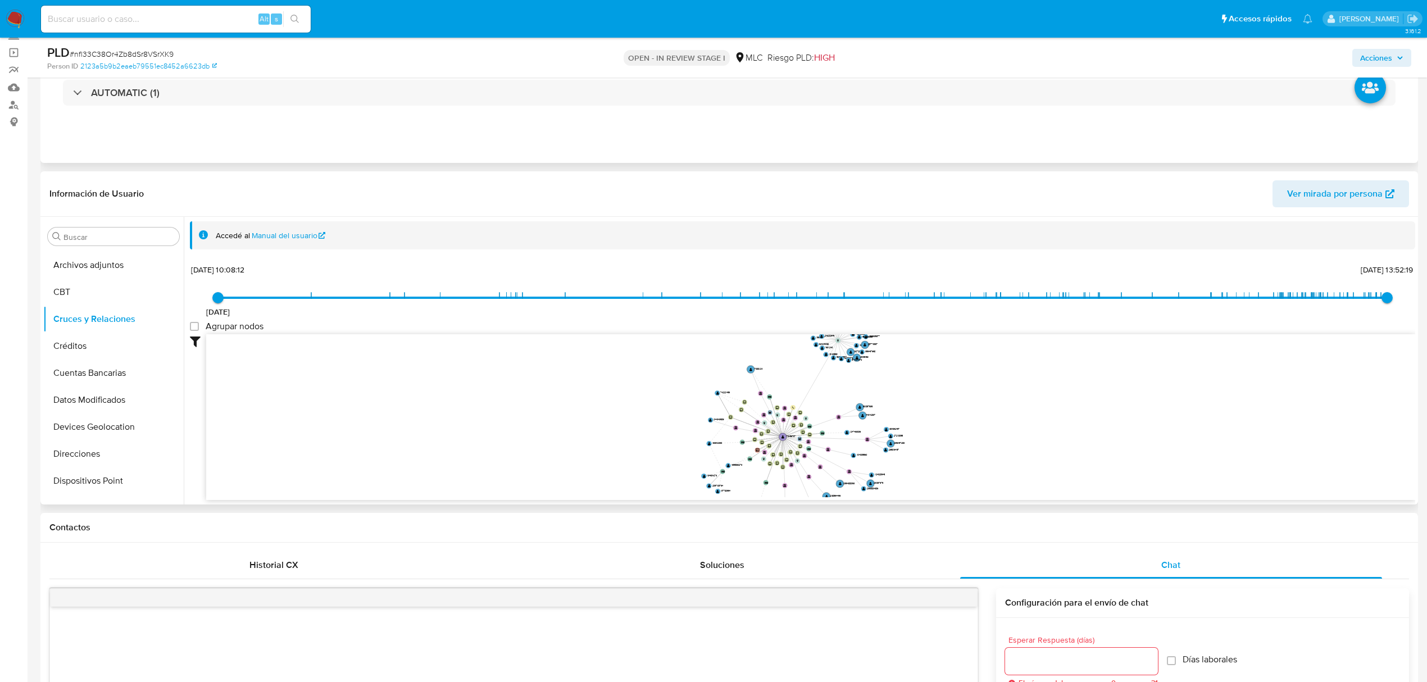
drag, startPoint x: 837, startPoint y: 394, endPoint x: 828, endPoint y: 394, distance: 9.0
click at [832, 396] on icon "user-170456787  170456787 device-6285a58c08813b001a4a460e  device-6285a419088…" at bounding box center [810, 415] width 1209 height 163
drag, startPoint x: 834, startPoint y: 343, endPoint x: 1139, endPoint y: 410, distance: 313.0
click at [1139, 410] on text "" at bounding box center [1140, 410] width 2 height 3
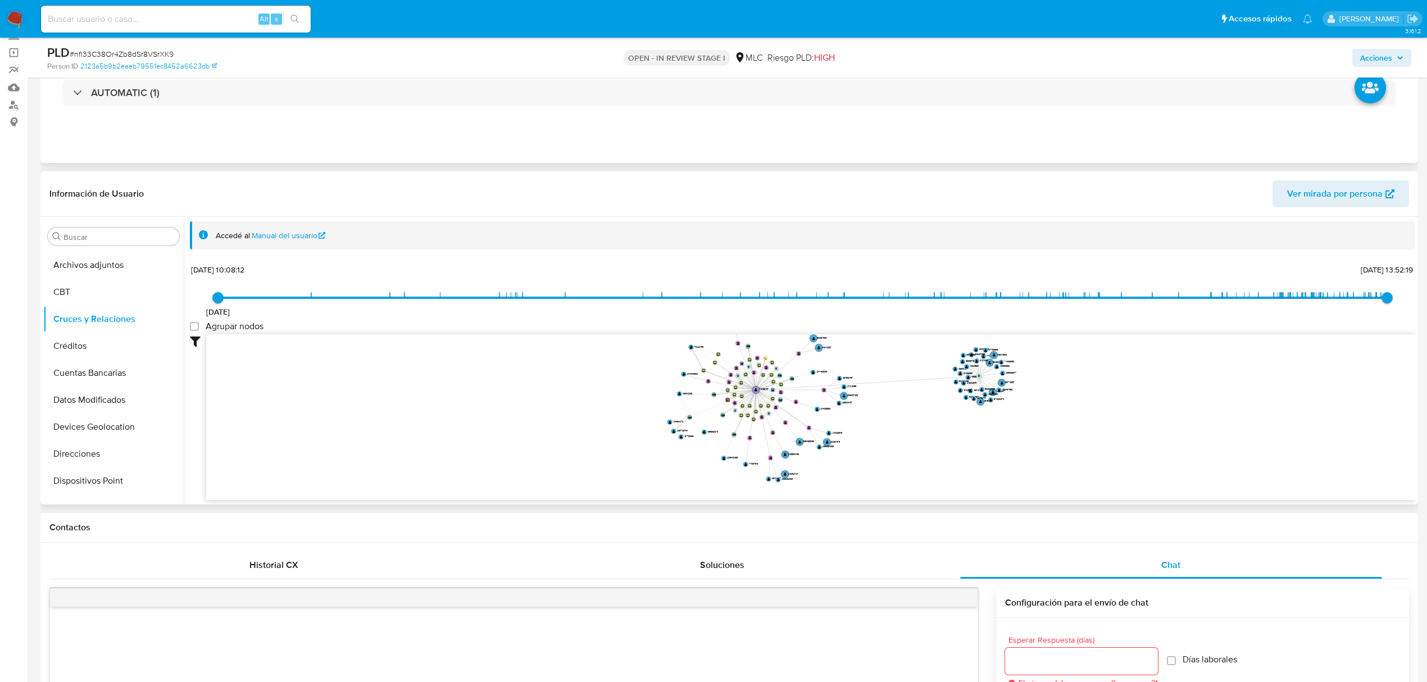
drag, startPoint x: 790, startPoint y: 430, endPoint x: 760, endPoint y: 394, distance: 46.7
click at [760, 394] on icon "user-170456787  170456787 device-6285a58c08813b001a4a460e  device-6285a419088…" at bounding box center [810, 415] width 1209 height 163
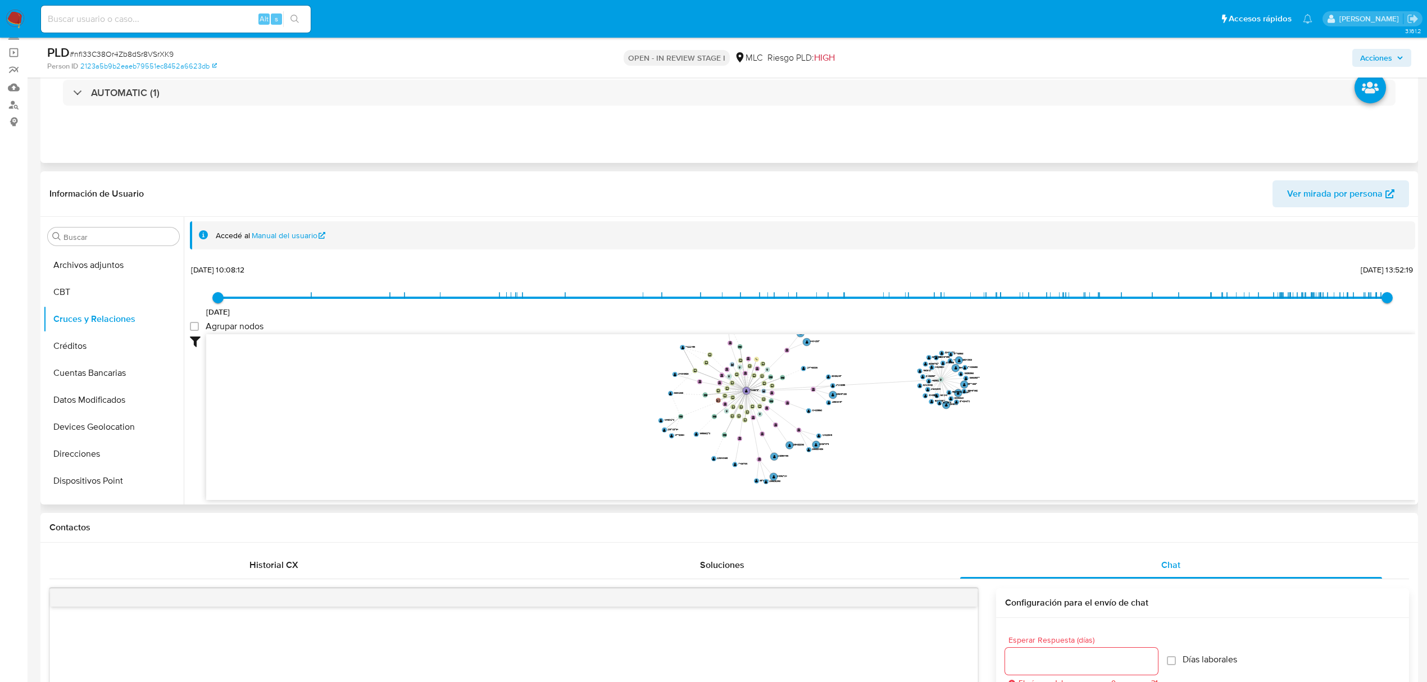
drag, startPoint x: 653, startPoint y: 459, endPoint x: 641, endPoint y: 470, distance: 16.3
click at [641, 470] on icon "user-170456787  170456787 device-6285a58c08813b001a4a460e  device-6285a419088…" at bounding box center [810, 415] width 1209 height 163
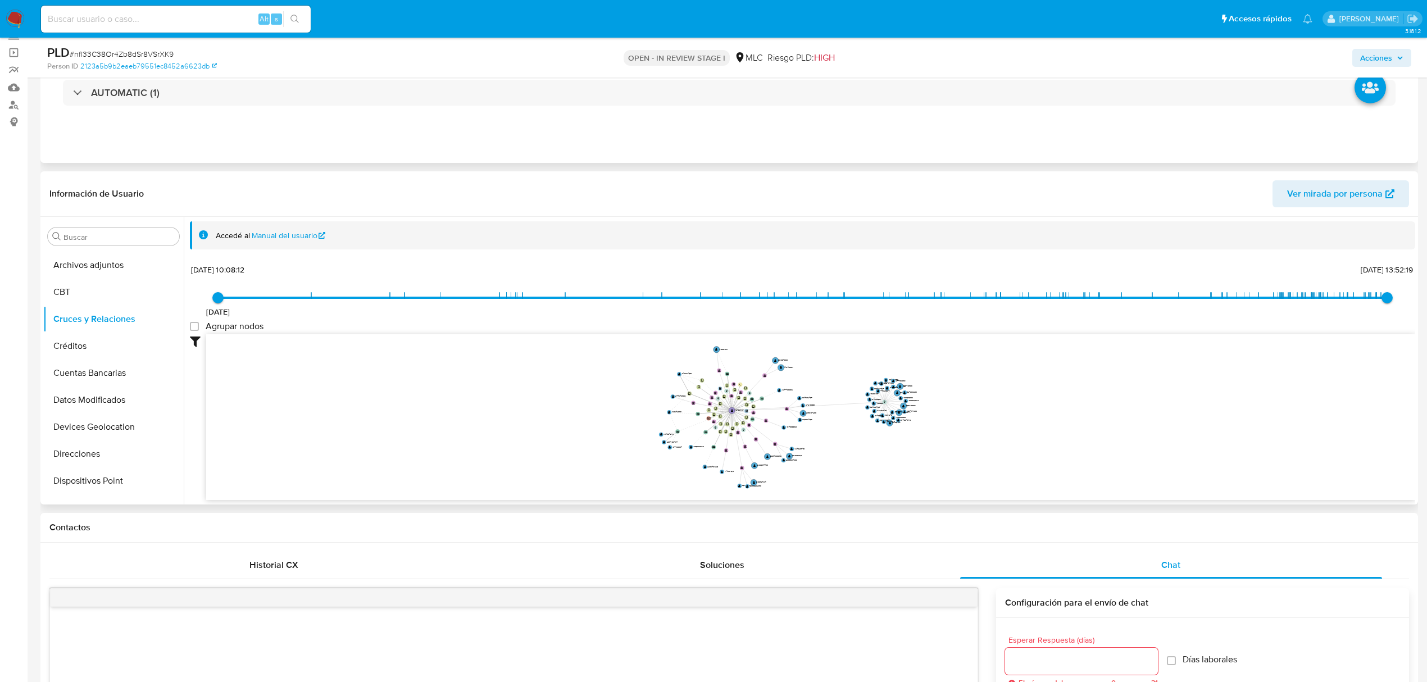
drag, startPoint x: 862, startPoint y: 465, endPoint x: 864, endPoint y: 472, distance: 6.9
click at [864, 472] on icon "user-170456787  170456787 device-6285a58c08813b001a4a460e  device-6285a419088…" at bounding box center [810, 415] width 1209 height 163
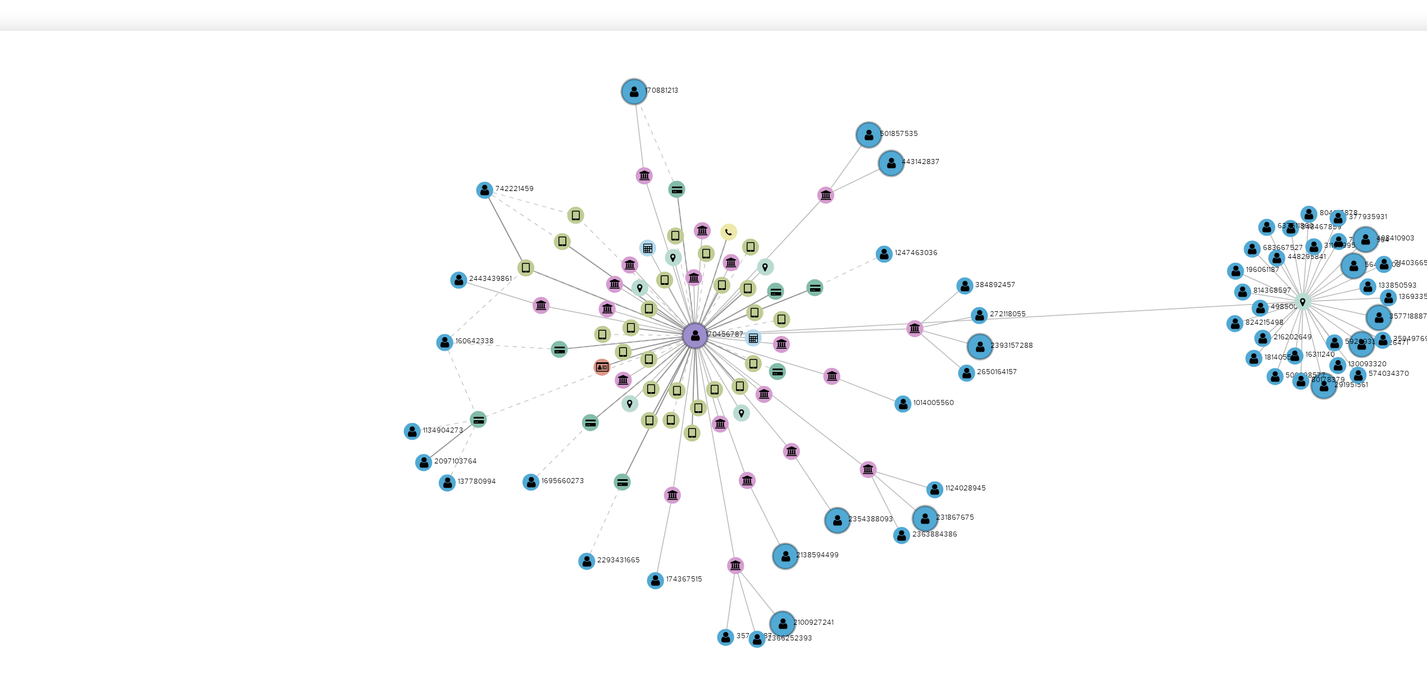
scroll to position [75, 0]
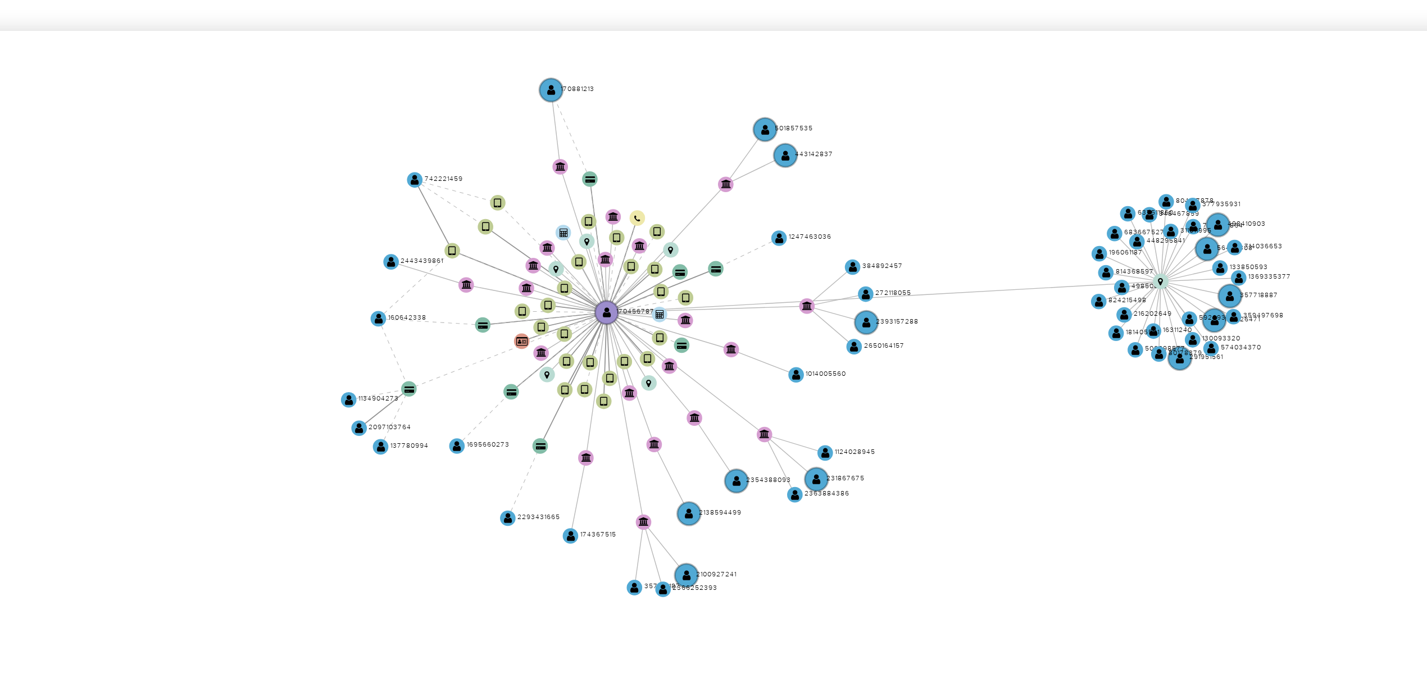
drag, startPoint x: 832, startPoint y: 367, endPoint x: 803, endPoint y: 367, distance: 29.2
click at [803, 367] on icon "user-170456787  170456787 device-6285a58c08813b001a4a460e  device-6285a419088…" at bounding box center [810, 415] width 1209 height 163
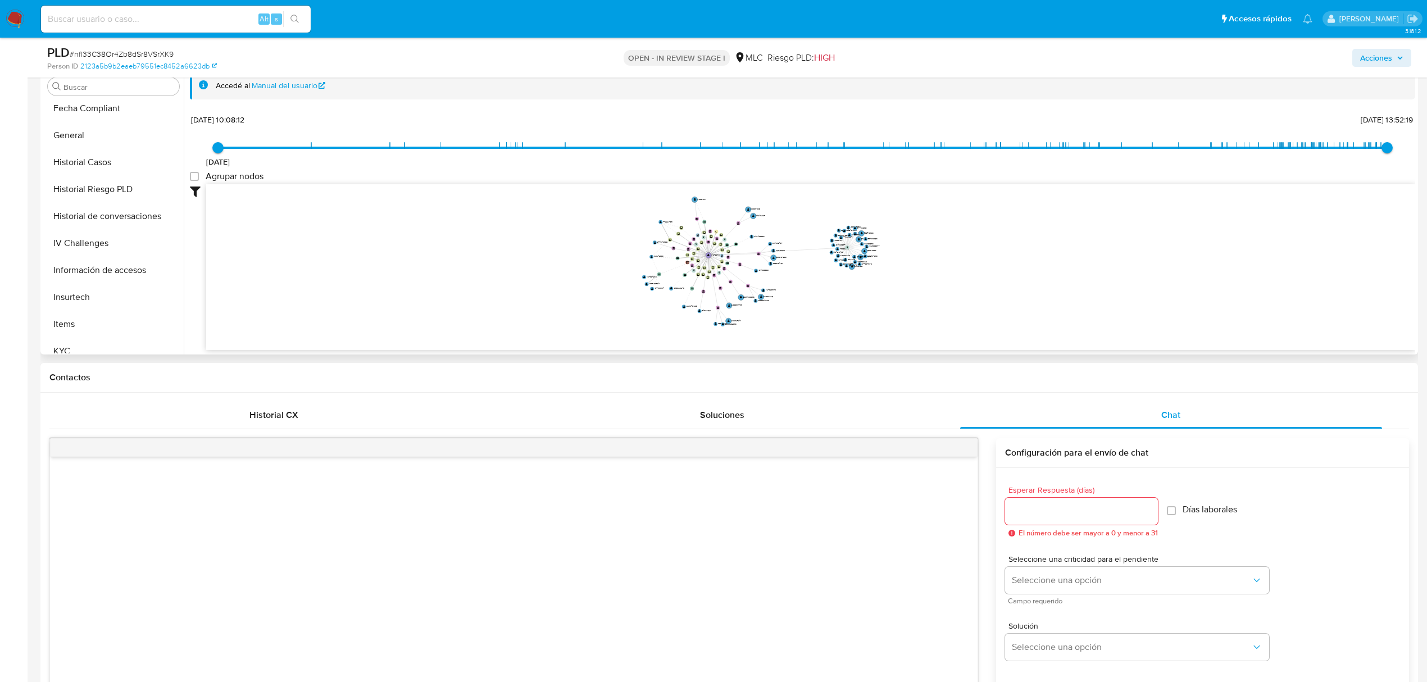
scroll to position [529, 0]
click at [76, 175] on button "KYC" at bounding box center [108, 178] width 131 height 27
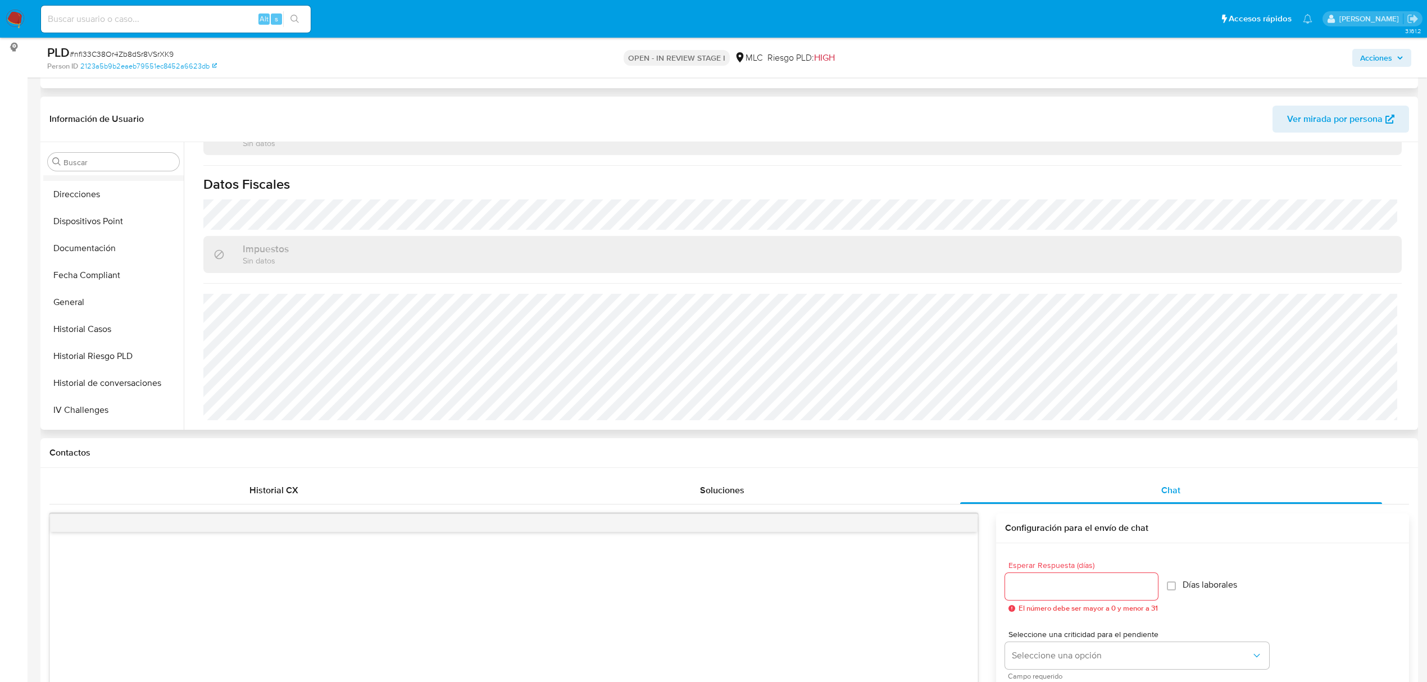
scroll to position [229, 0]
click at [104, 233] on button "Direcciones" at bounding box center [108, 229] width 131 height 27
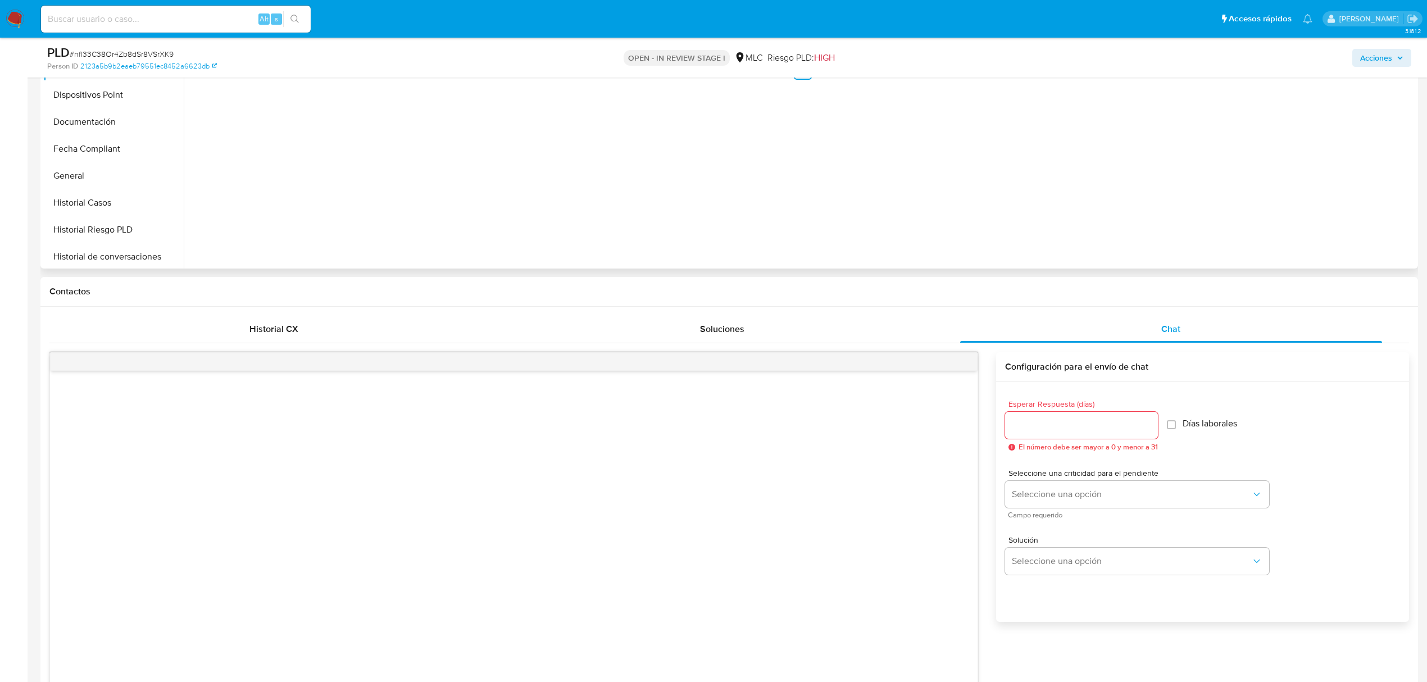
scroll to position [524, 0]
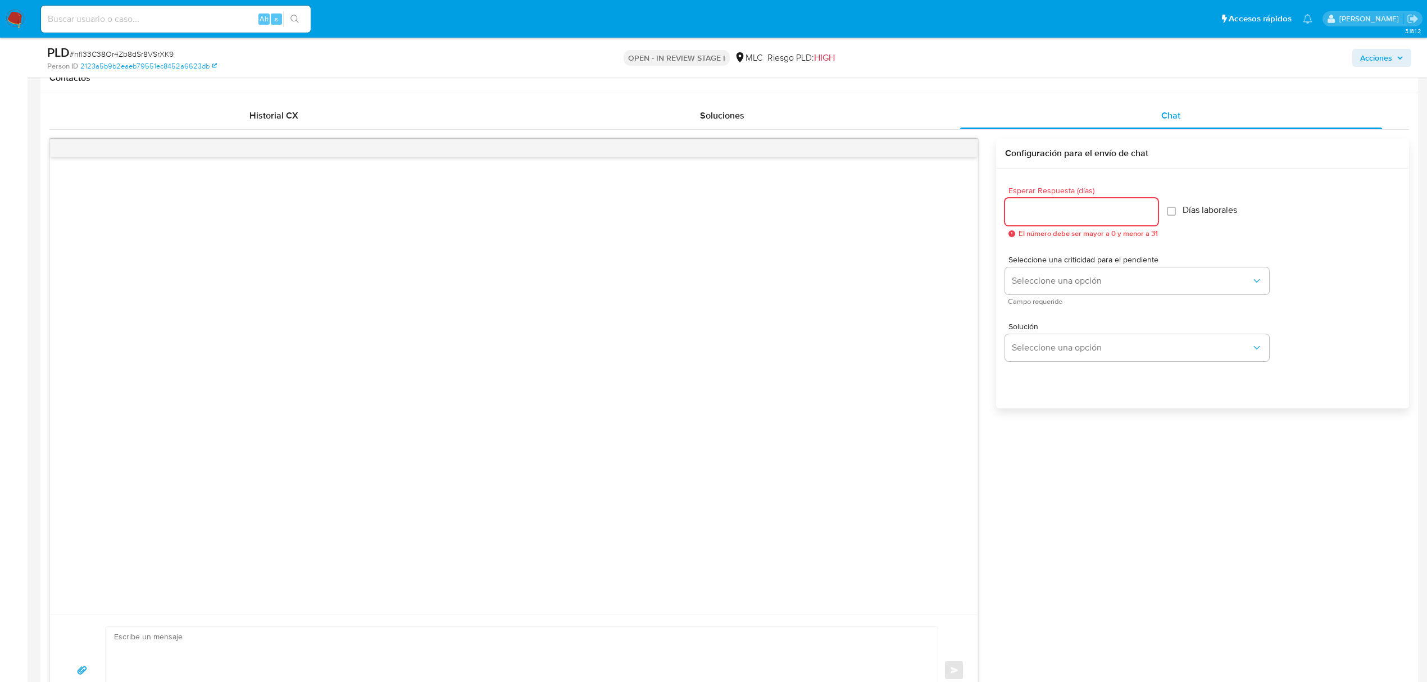
click at [1048, 212] on input "Esperar Respuesta (días)" at bounding box center [1081, 211] width 153 height 15
type input "3"
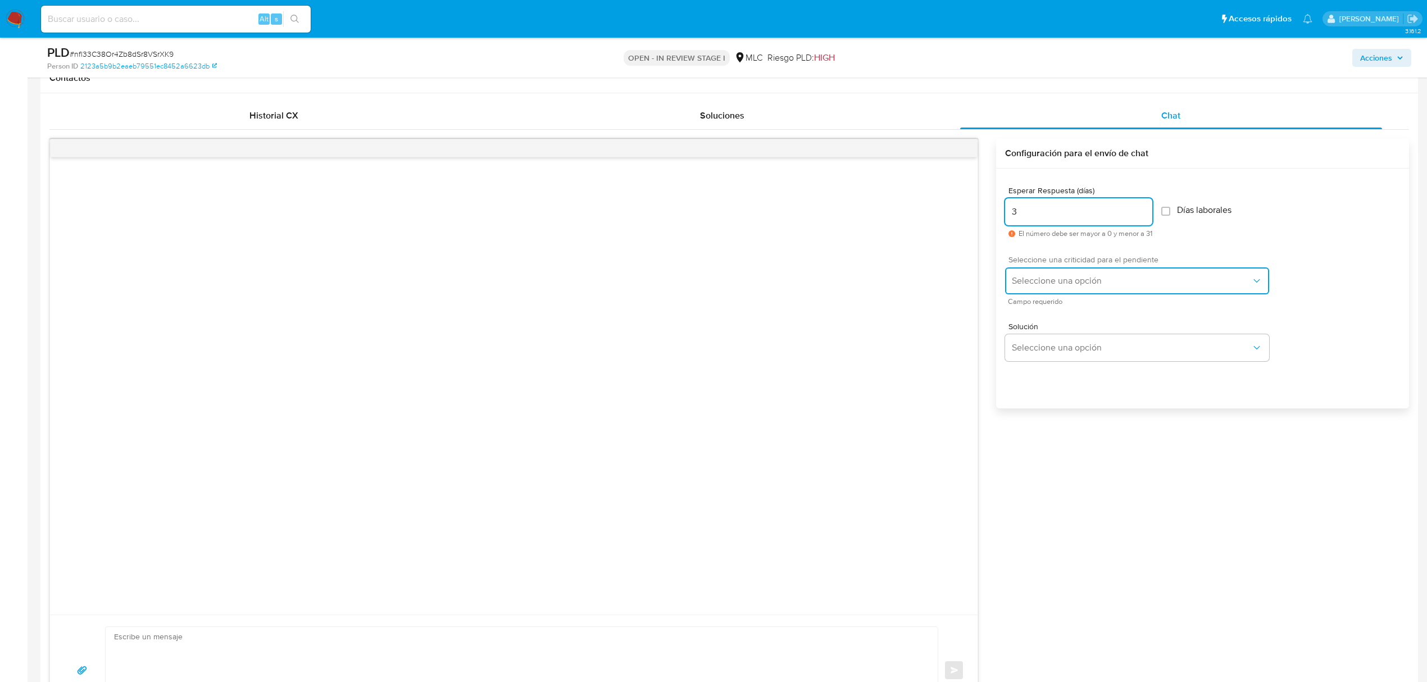
click at [1052, 282] on span "Seleccione una opción" at bounding box center [1131, 280] width 239 height 11
click at [1058, 281] on div "LOW" at bounding box center [1135, 282] width 246 height 22
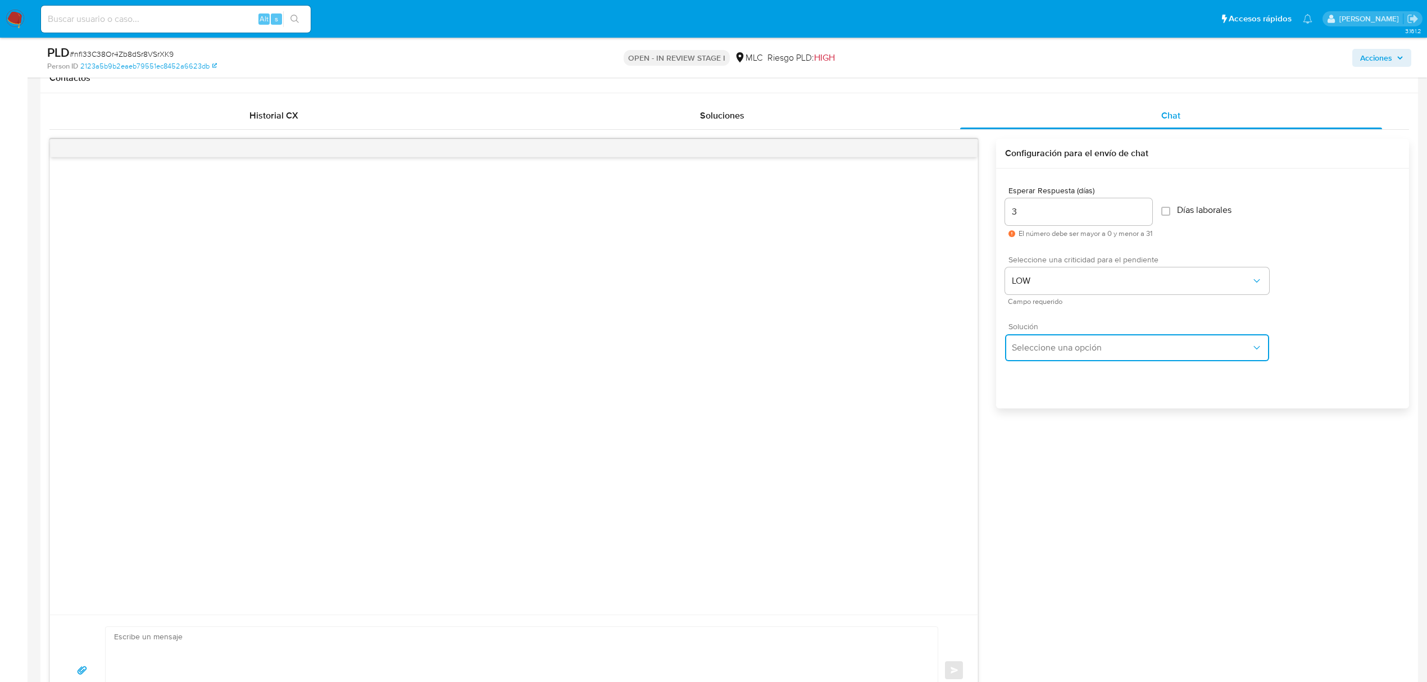
click at [1064, 338] on button "Seleccione una opción" at bounding box center [1137, 347] width 264 height 27
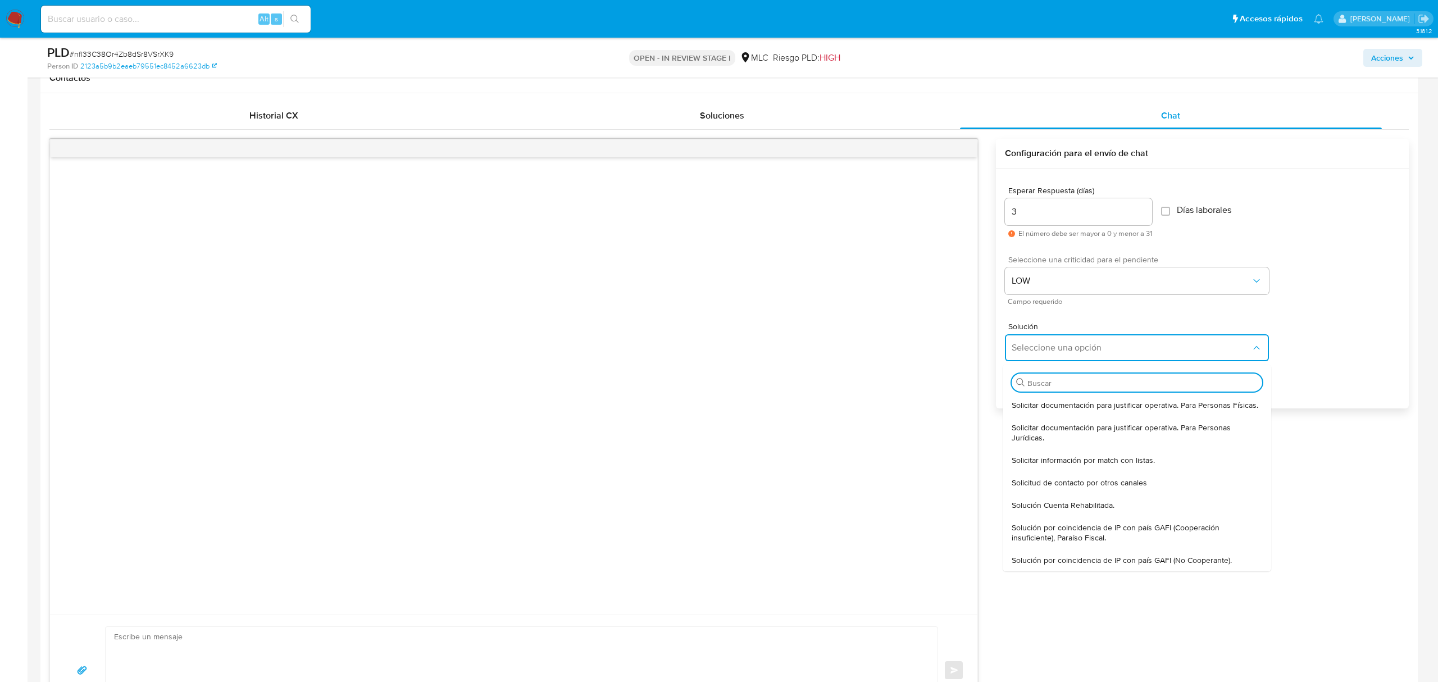
click at [1057, 410] on span "Solicitar documentación para justificar operativa. Para Personas Físicas." at bounding box center [1135, 405] width 247 height 10
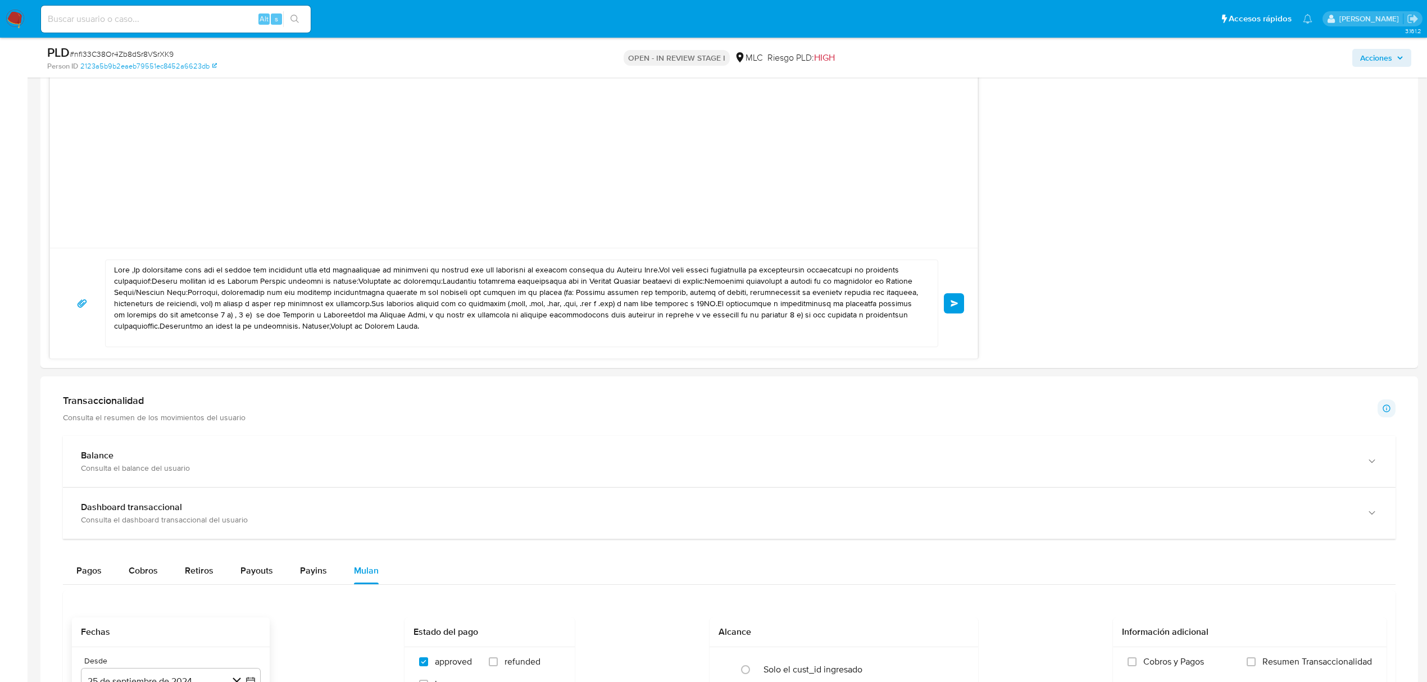
scroll to position [899, 0]
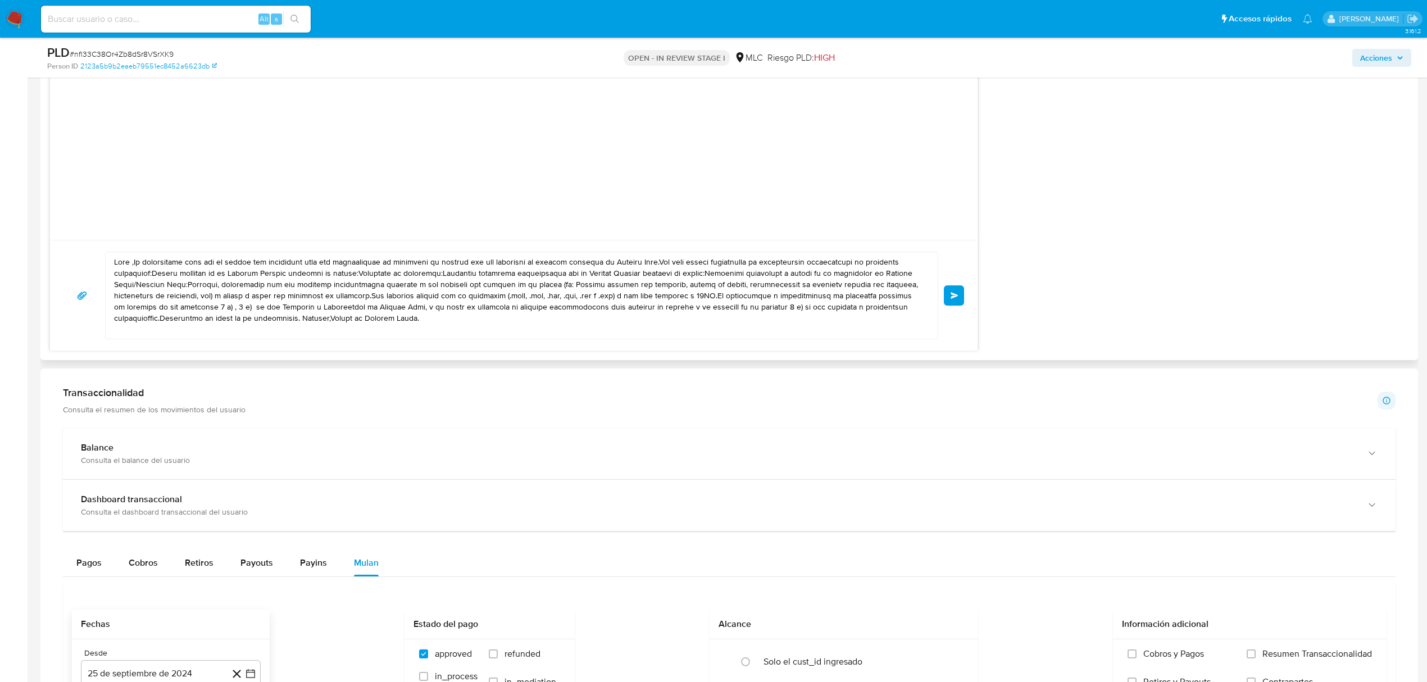
click at [398, 325] on textarea at bounding box center [519, 295] width 810 height 87
drag, startPoint x: 430, startPoint y: 331, endPoint x: 57, endPoint y: 256, distance: 380.5
click at [57, 256] on div "Enviar" at bounding box center [514, 295] width 928 height 111
paste textarea "XXX, Te contactamos desde el Equipo de Mercado Pago para verificar tus datos co…"
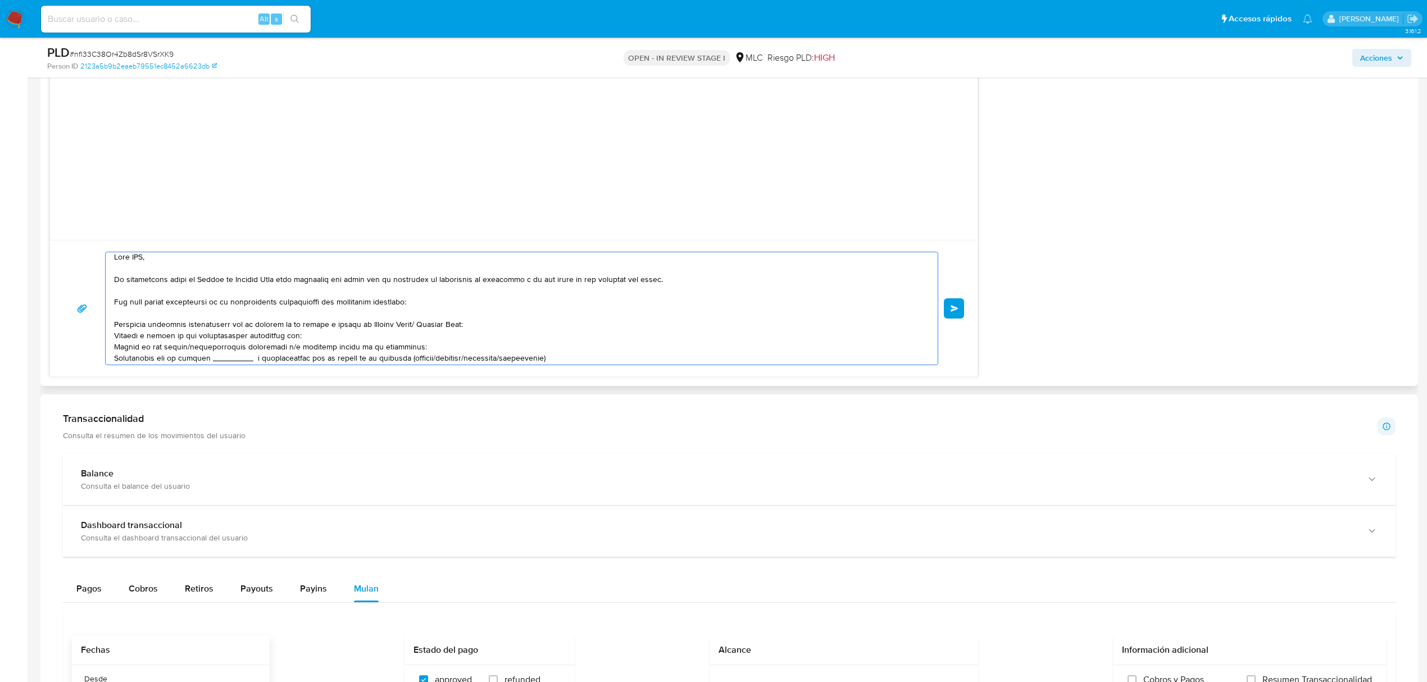
scroll to position [0, 0]
click at [140, 265] on textarea at bounding box center [519, 308] width 810 height 112
click at [481, 308] on textarea at bounding box center [519, 308] width 810 height 112
drag, startPoint x: 411, startPoint y: 331, endPoint x: 365, endPoint y: 329, distance: 46.2
click at [365, 329] on textarea at bounding box center [519, 308] width 810 height 112
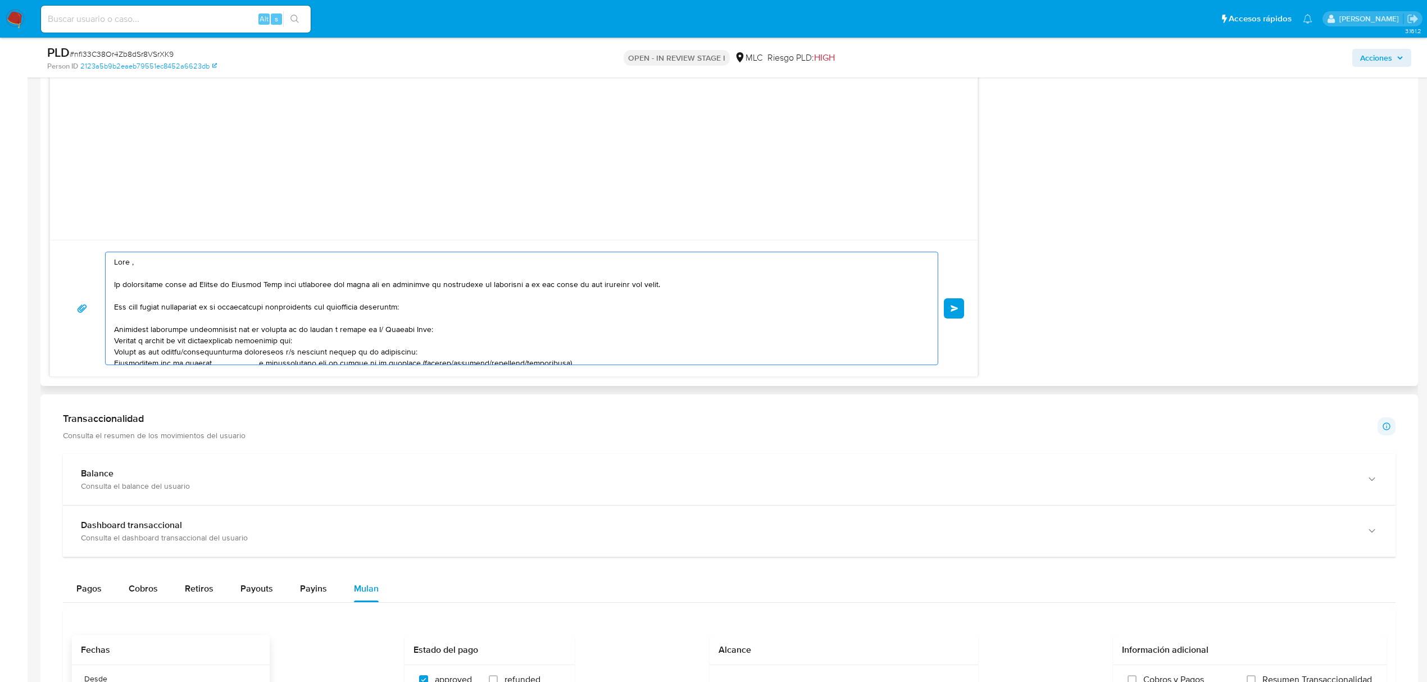
drag, startPoint x: 369, startPoint y: 331, endPoint x: 361, endPoint y: 330, distance: 8.4
click at [361, 330] on textarea at bounding box center [519, 308] width 810 height 112
click at [361, 334] on textarea at bounding box center [519, 308] width 810 height 112
click at [324, 344] on textarea at bounding box center [519, 308] width 810 height 112
click at [131, 264] on textarea at bounding box center [519, 308] width 810 height 112
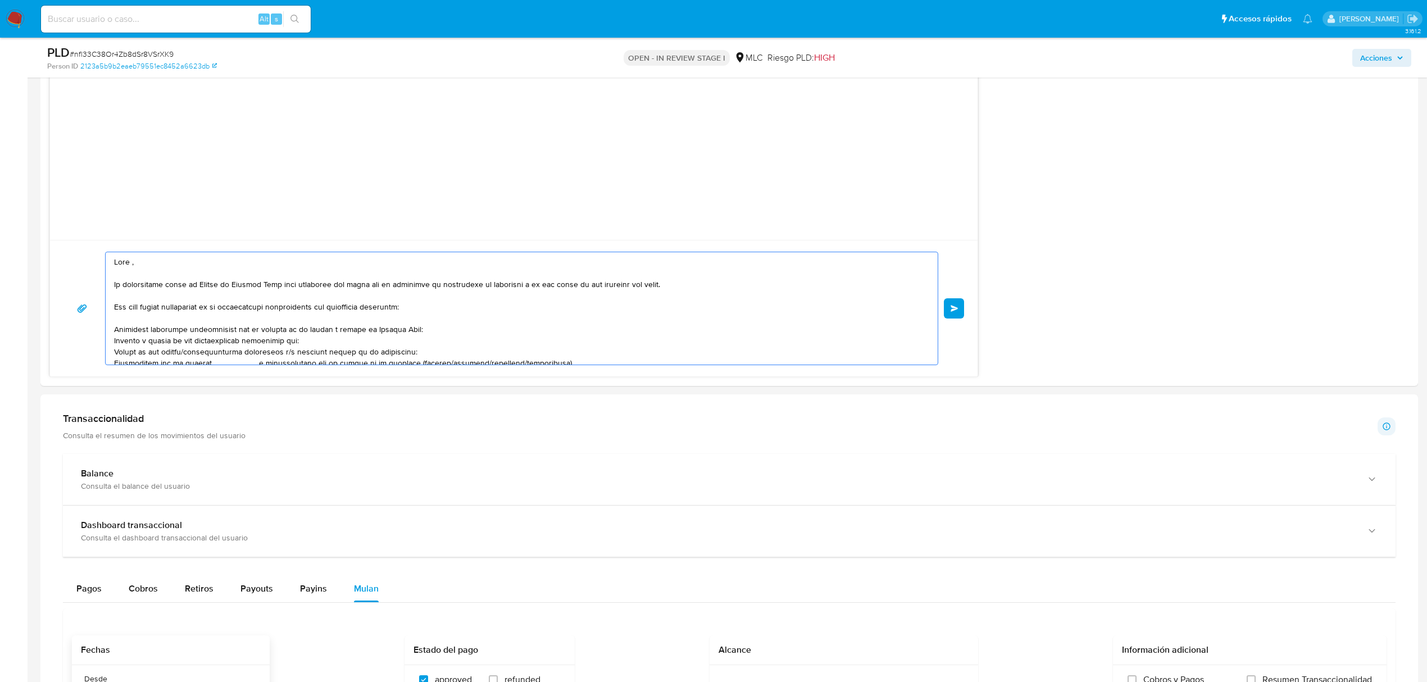
click at [0, 0] on lt-span "," at bounding box center [0, 0] width 0 height 0
click at [557, 331] on textarea at bounding box center [519, 308] width 810 height 112
drag, startPoint x: 301, startPoint y: 342, endPoint x: 107, endPoint y: 342, distance: 194.4
click at [107, 342] on div at bounding box center [519, 308] width 826 height 112
drag, startPoint x: 426, startPoint y: 345, endPoint x: 98, endPoint y: 343, distance: 328.1
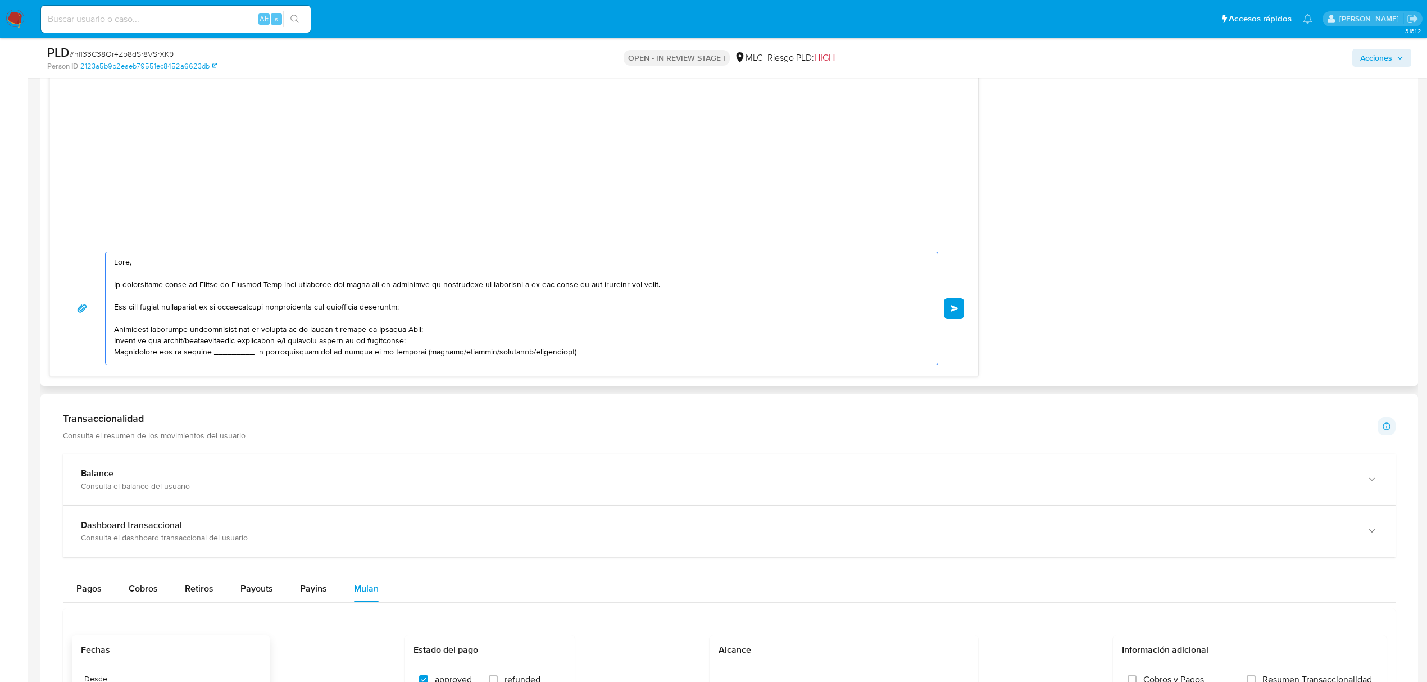
click at [98, 343] on div "Enviar" at bounding box center [513, 308] width 901 height 113
click at [111, 346] on div at bounding box center [519, 308] width 826 height 112
click at [117, 344] on textarea at bounding box center [519, 308] width 810 height 112
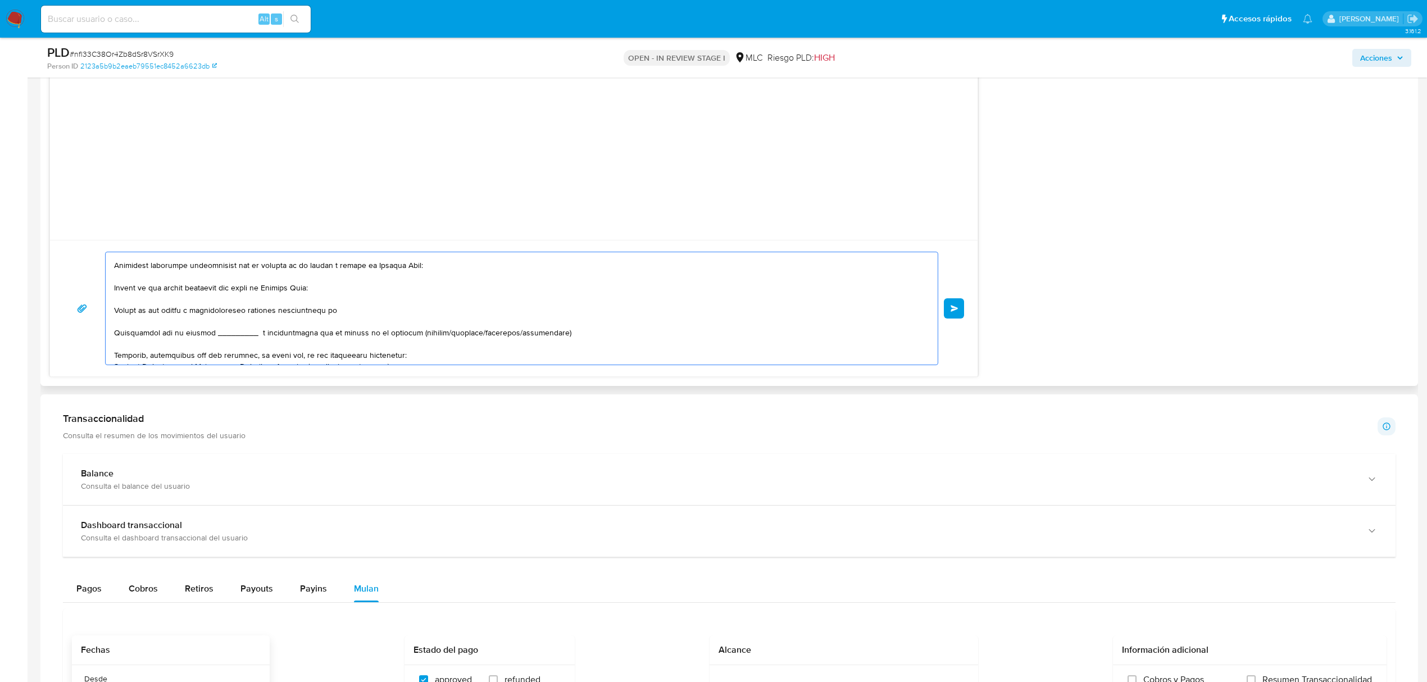
scroll to position [90, 0]
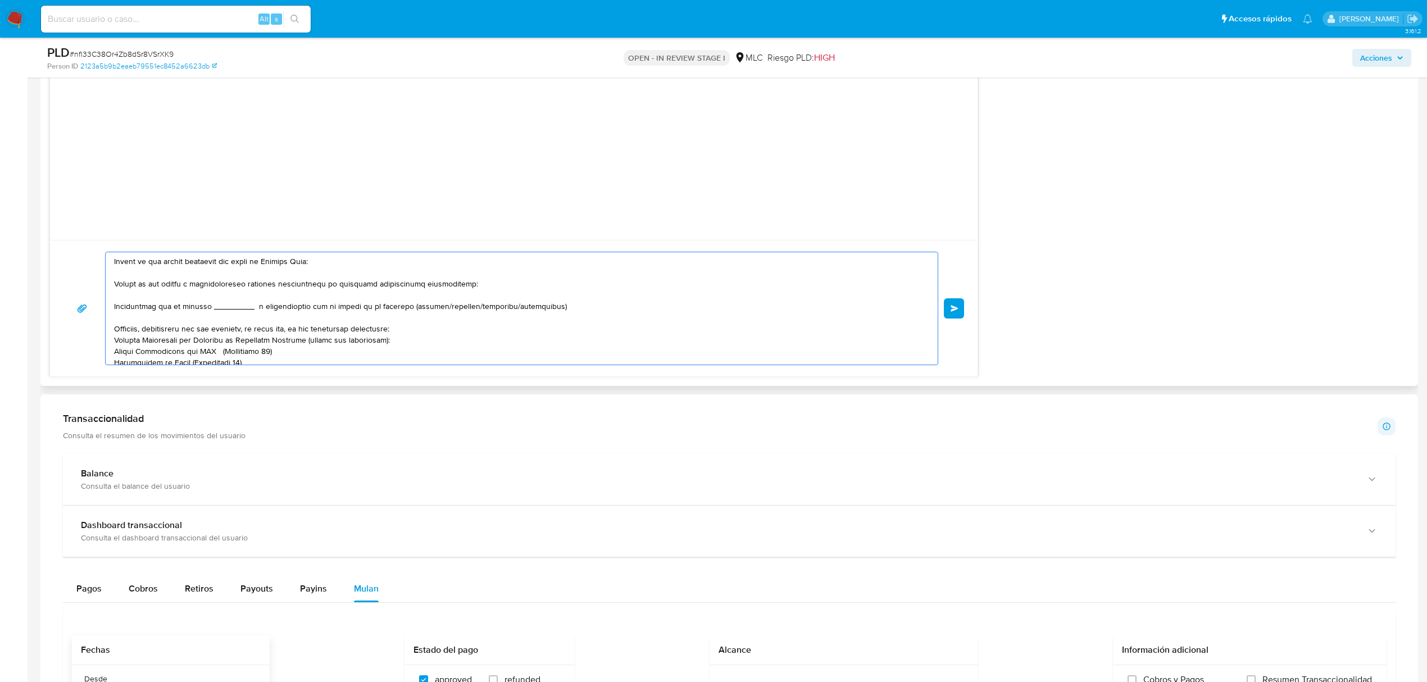
click at [349, 284] on textarea at bounding box center [519, 308] width 810 height 112
click at [0, 0] on lt-span "múltiples" at bounding box center [0, 0] width 0 height 0
click at [245, 301] on textarea at bounding box center [519, 308] width 810 height 112
drag, startPoint x: 562, startPoint y: 308, endPoint x: 109, endPoint y: 311, distance: 452.8
click at [109, 311] on div at bounding box center [519, 308] width 826 height 112
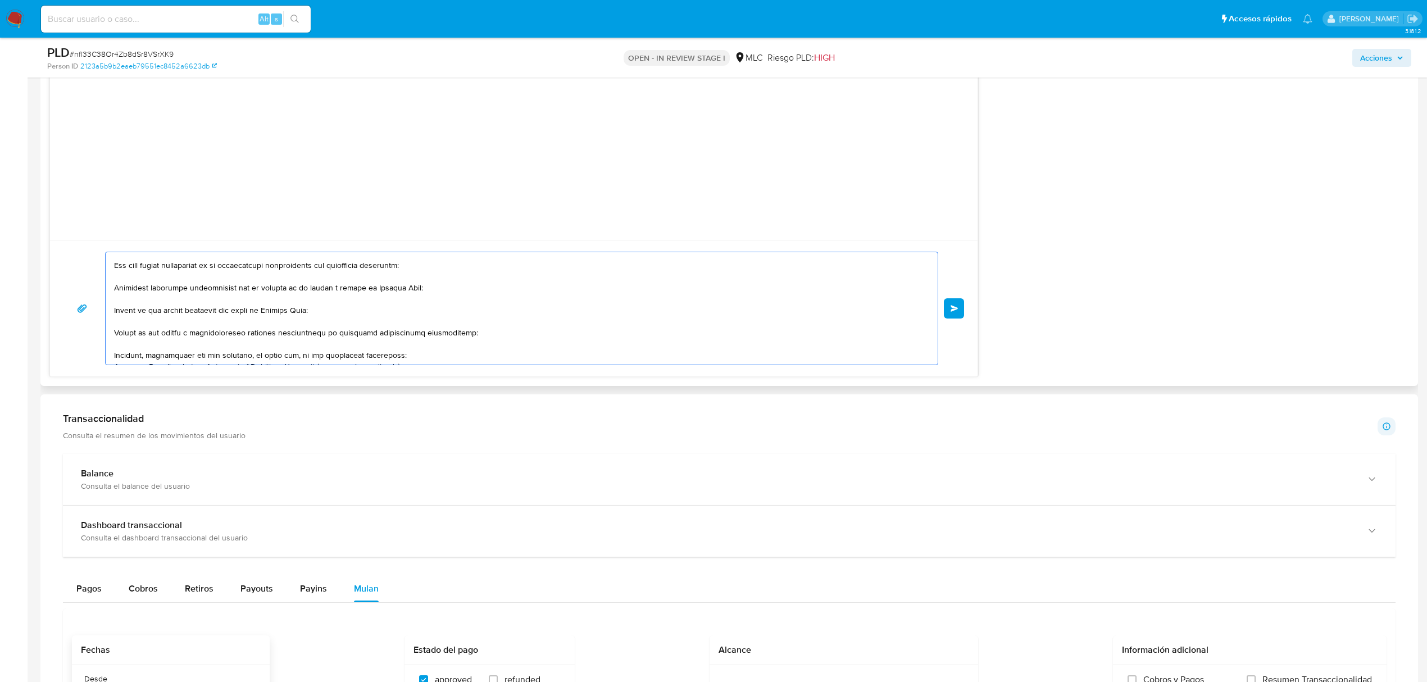
scroll to position [16, 0]
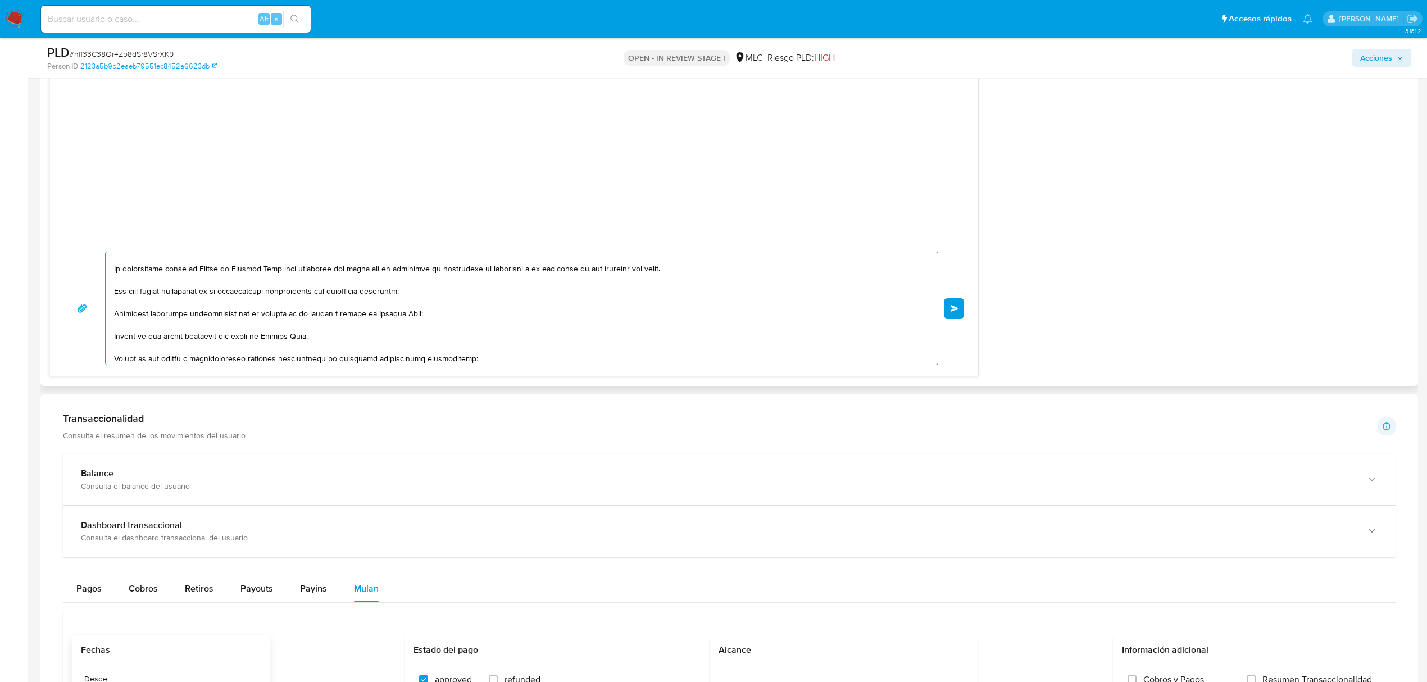
click at [115, 334] on textarea at bounding box center [519, 308] width 810 height 112
click at [115, 356] on textarea at bounding box center [519, 308] width 810 height 112
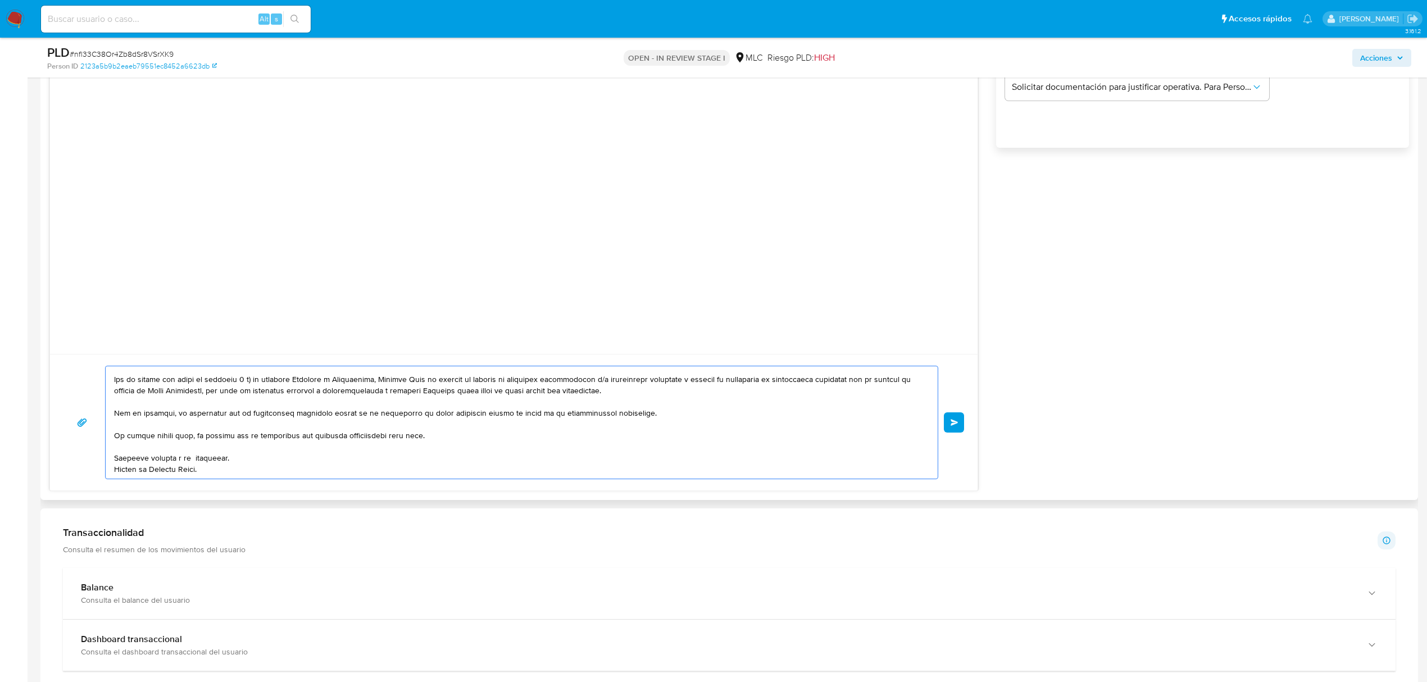
scroll to position [974, 0]
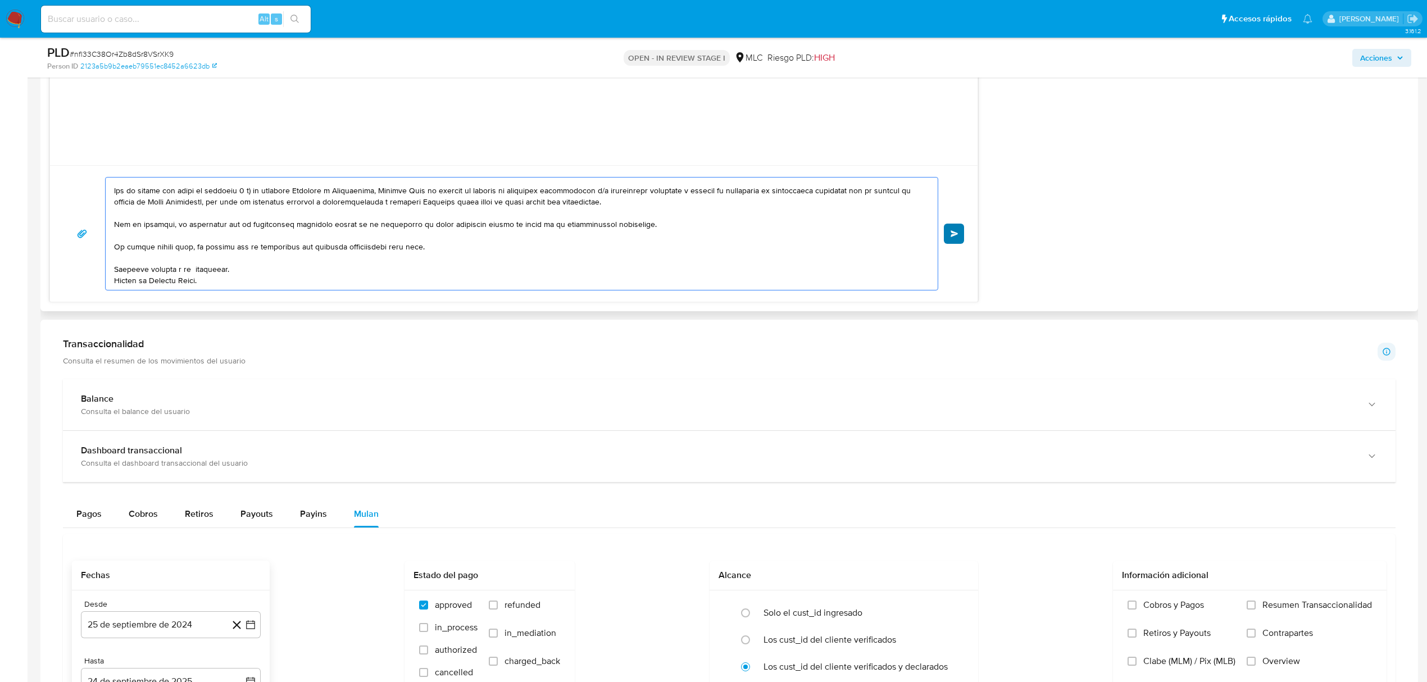
type textarea "Hola, Te contactamos desde el Equipo de Mercado Pago para verificar tus datos c…"
click at [946, 232] on button "Enviar" at bounding box center [954, 234] width 20 height 20
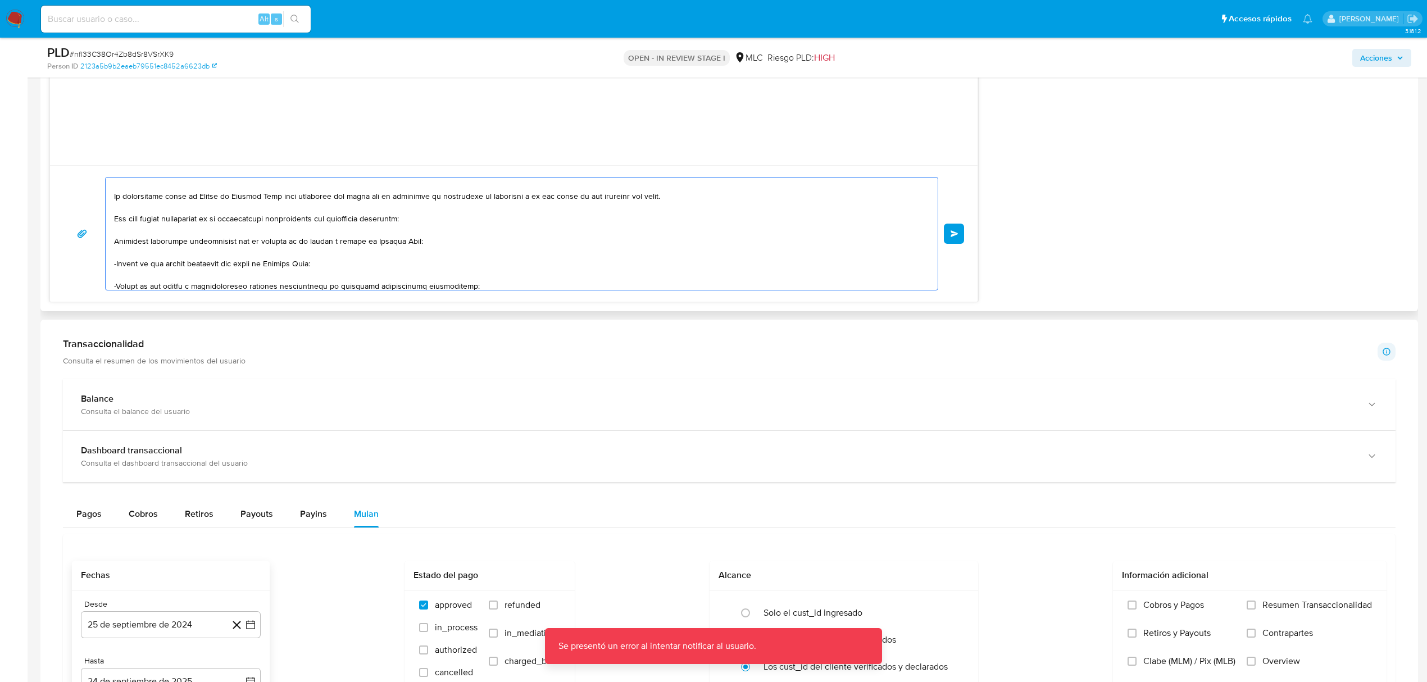
scroll to position [0, 0]
drag, startPoint x: 277, startPoint y: 278, endPoint x: 104, endPoint y: 183, distance: 197.4
click at [97, 187] on div "Enviar" at bounding box center [513, 233] width 901 height 113
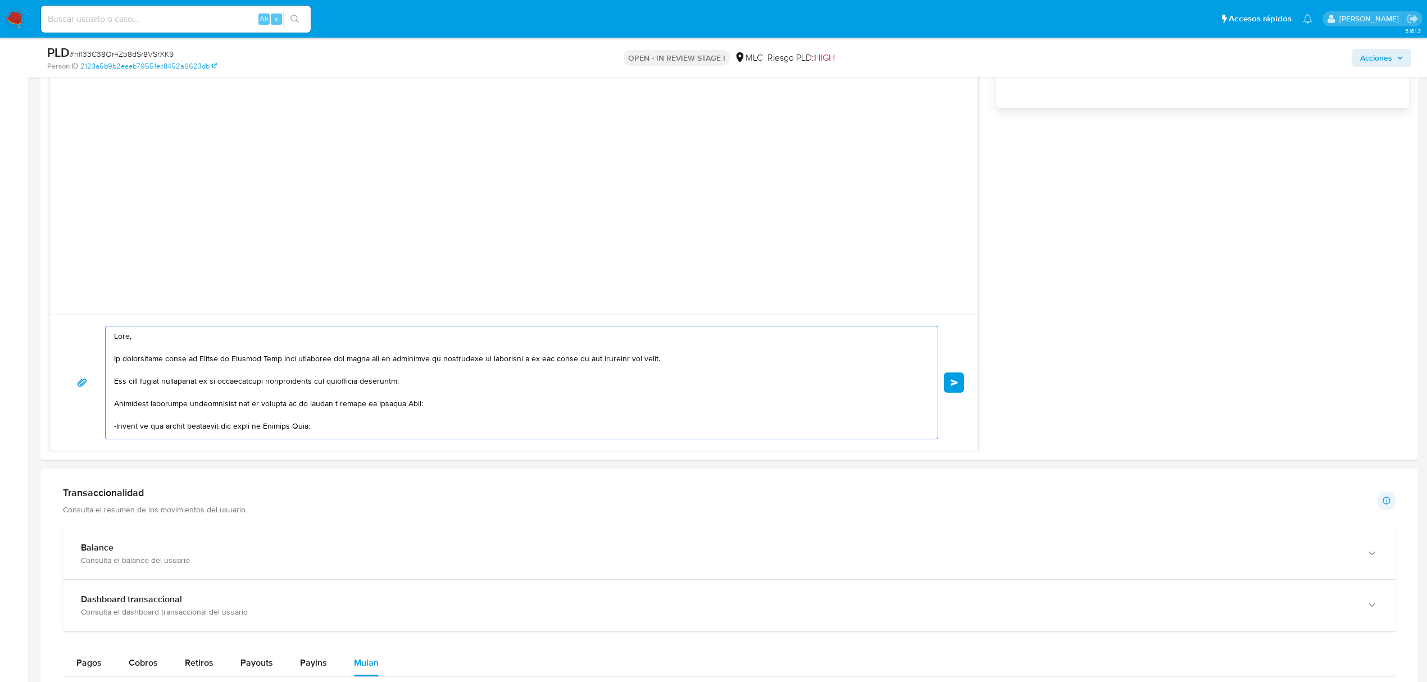
scroll to position [824, 0]
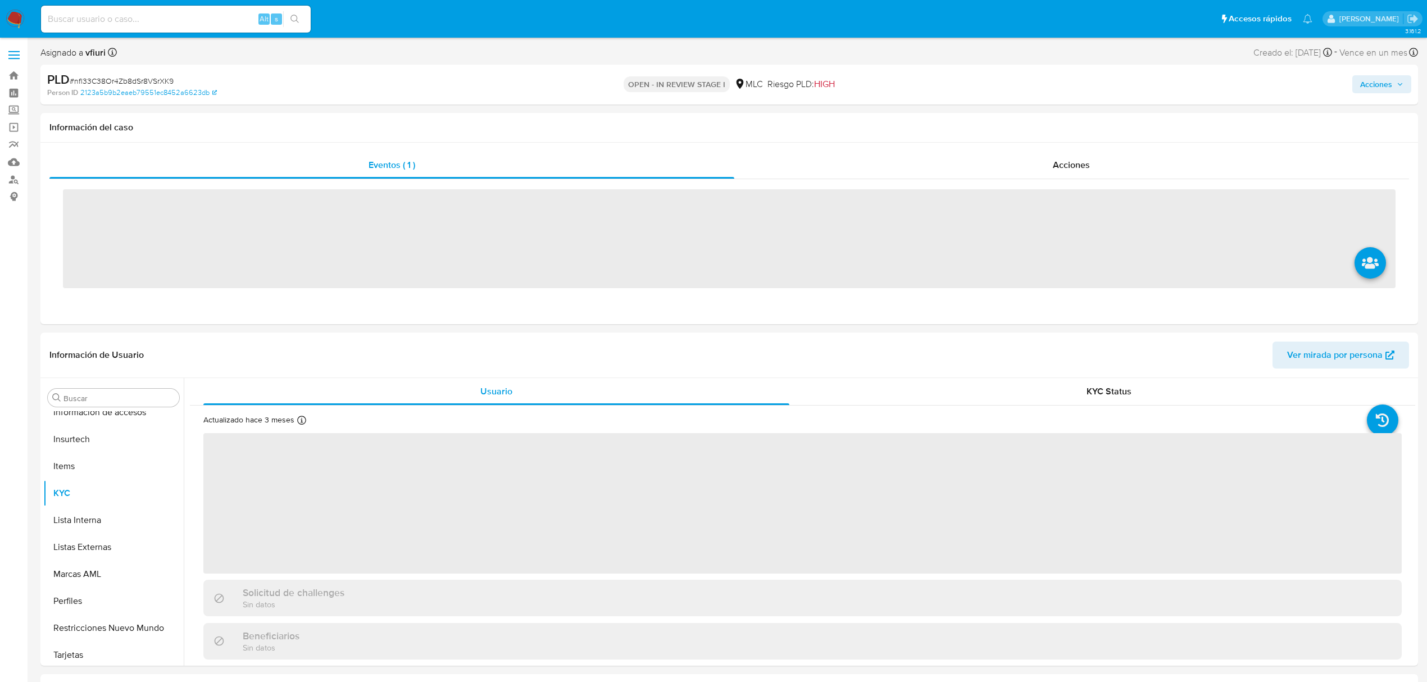
scroll to position [529, 0]
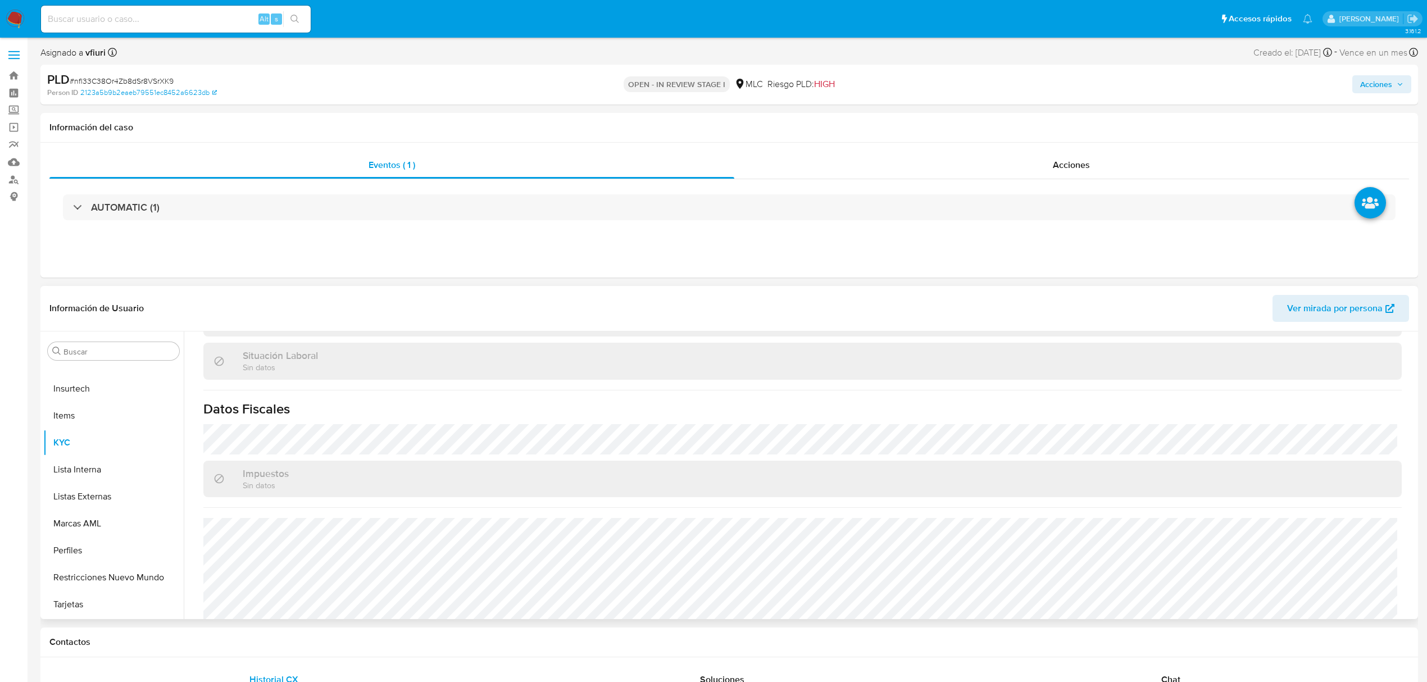
select select "10"
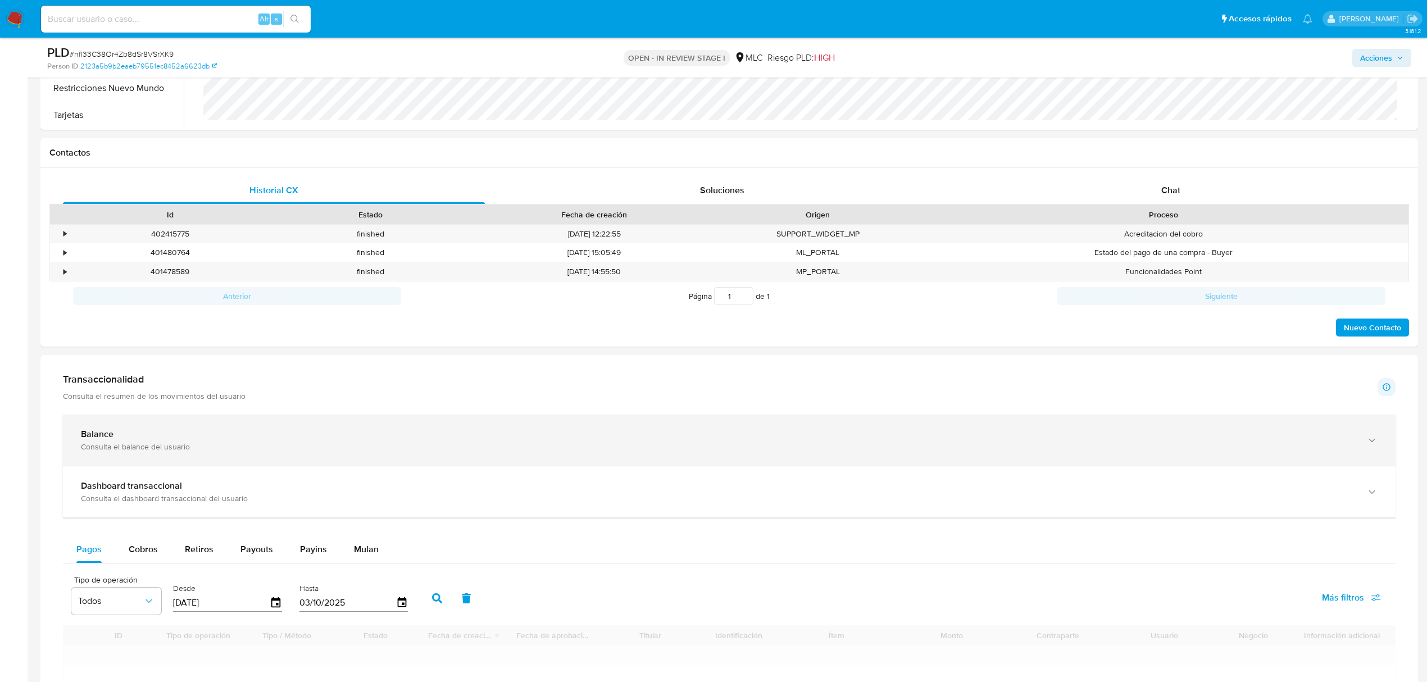
scroll to position [609, 0]
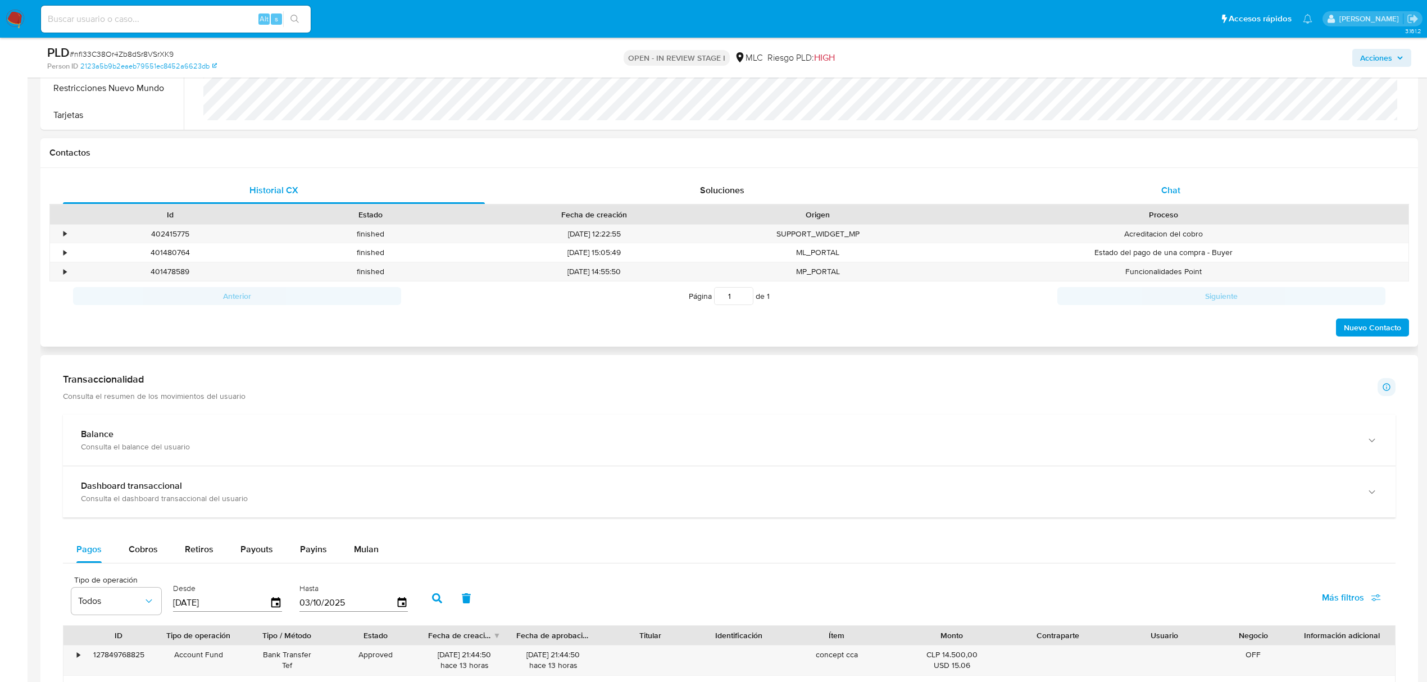
click at [1169, 197] on span "Chat" at bounding box center [1170, 190] width 19 height 13
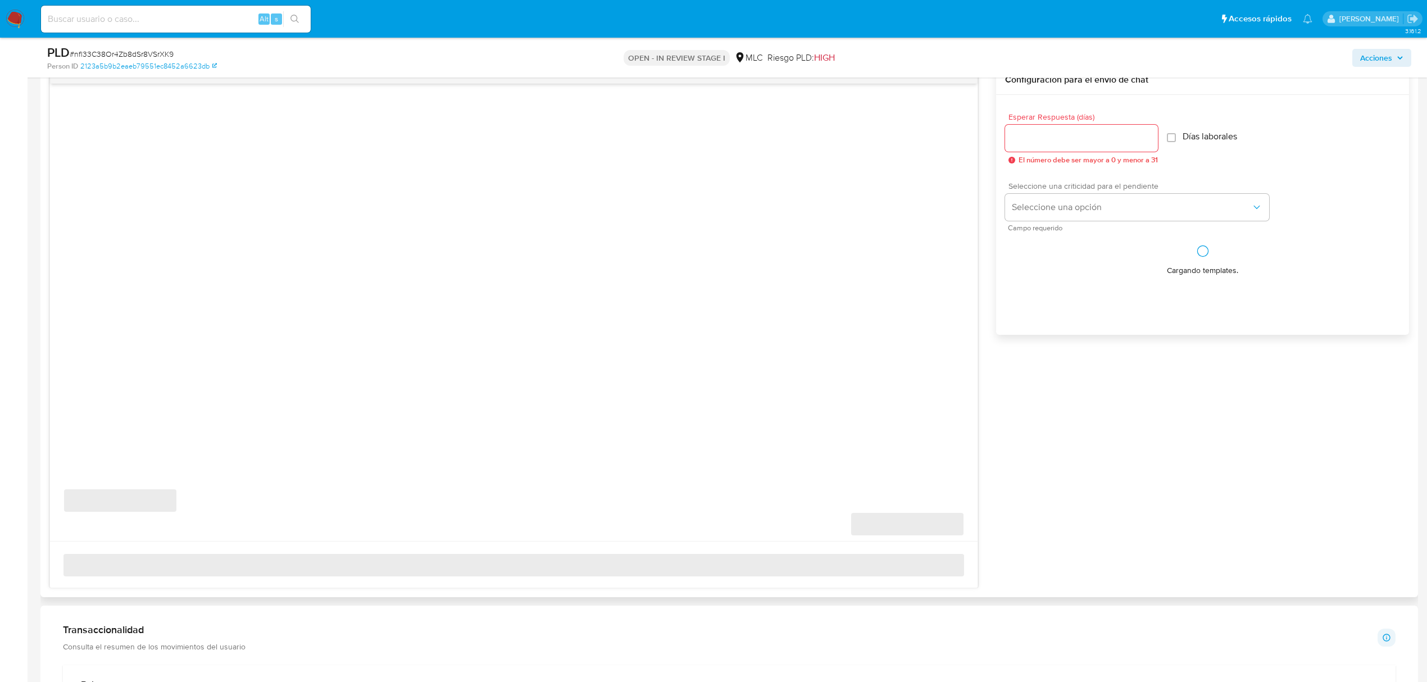
scroll to position [599, 0]
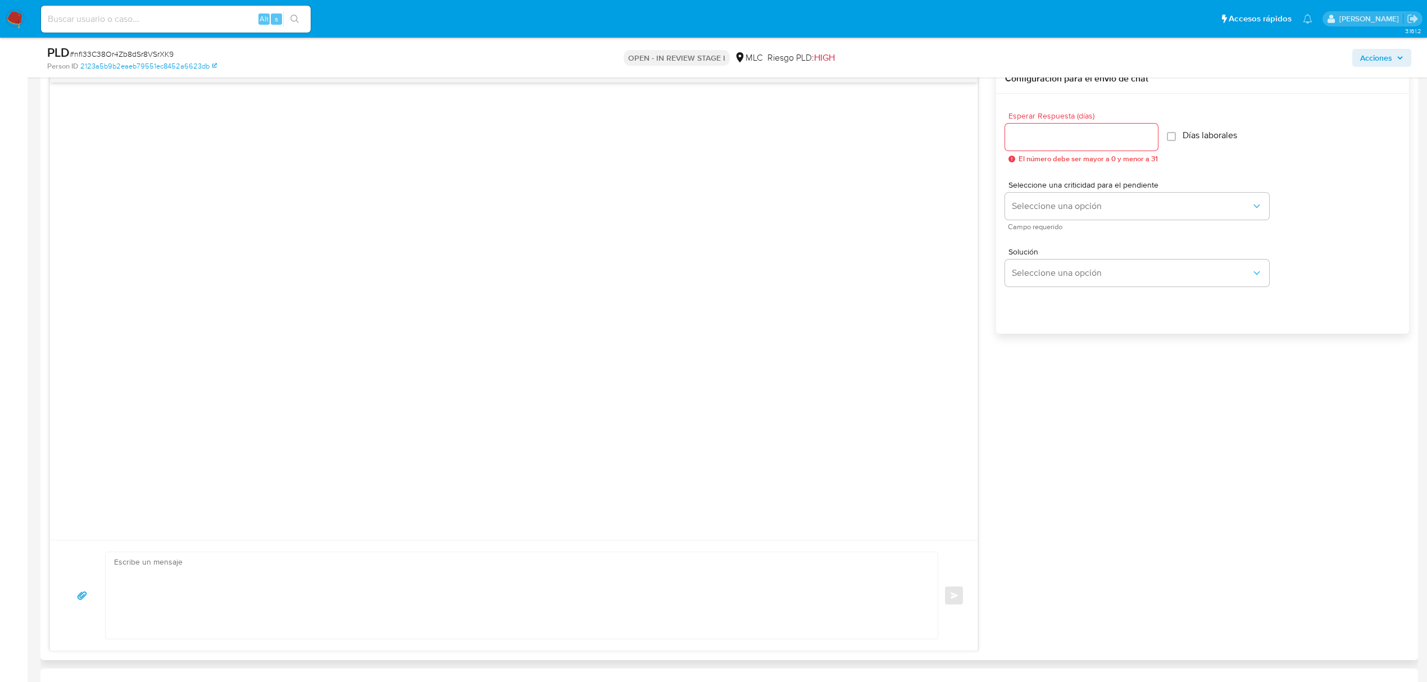
click at [1113, 130] on input "Esperar Respuesta (días)" at bounding box center [1081, 137] width 153 height 15
type input "3"
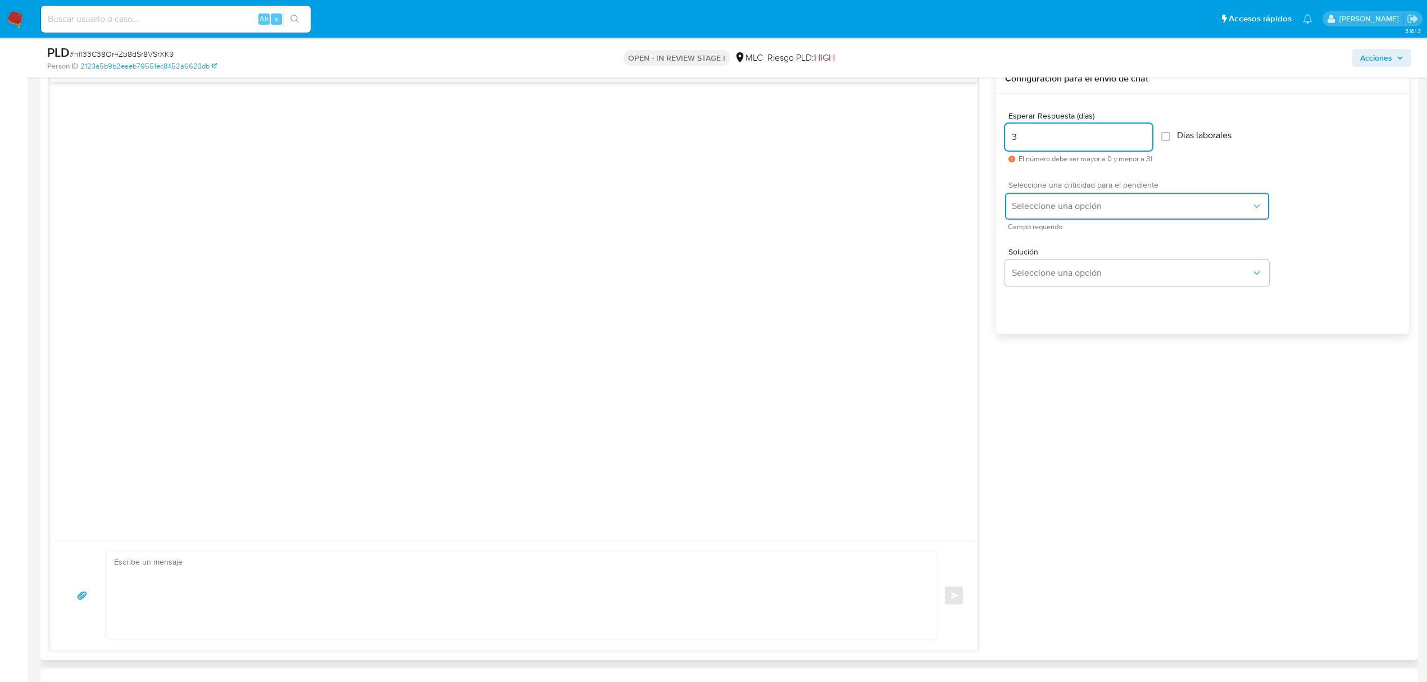
click at [1119, 196] on button "Seleccione una opción" at bounding box center [1137, 206] width 264 height 27
click at [1113, 207] on div "LOW" at bounding box center [1135, 207] width 246 height 22
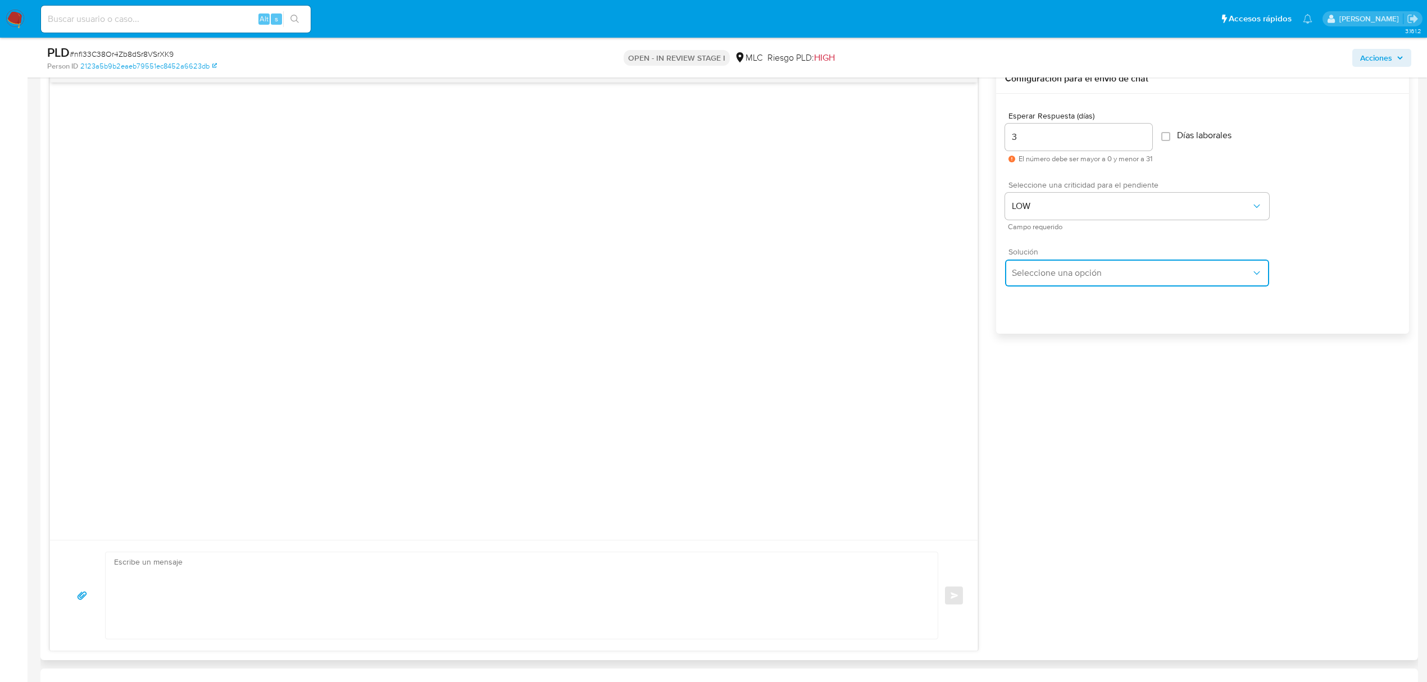
click at [1105, 263] on button "Seleccione una opción" at bounding box center [1137, 273] width 264 height 27
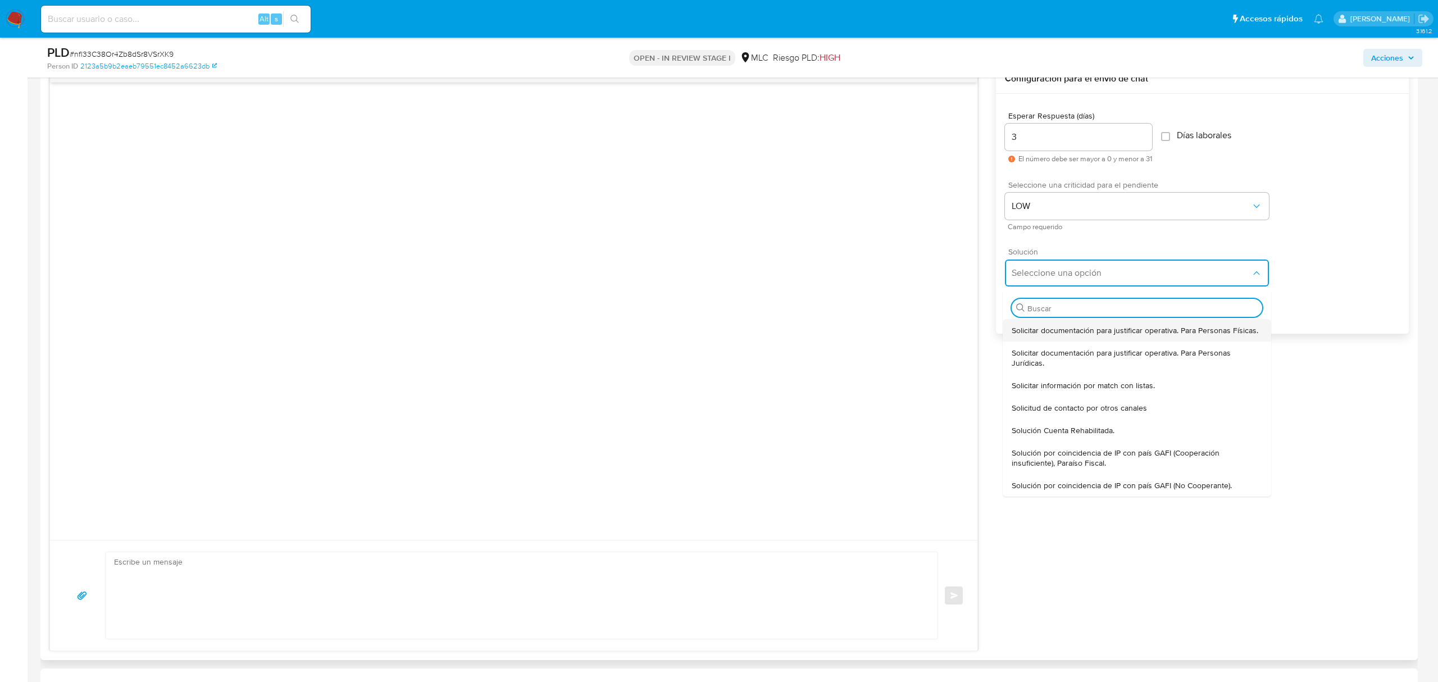
click at [1030, 336] on div "Solicitar documentación para justificar operativa. Para Personas Físicas." at bounding box center [1137, 330] width 251 height 22
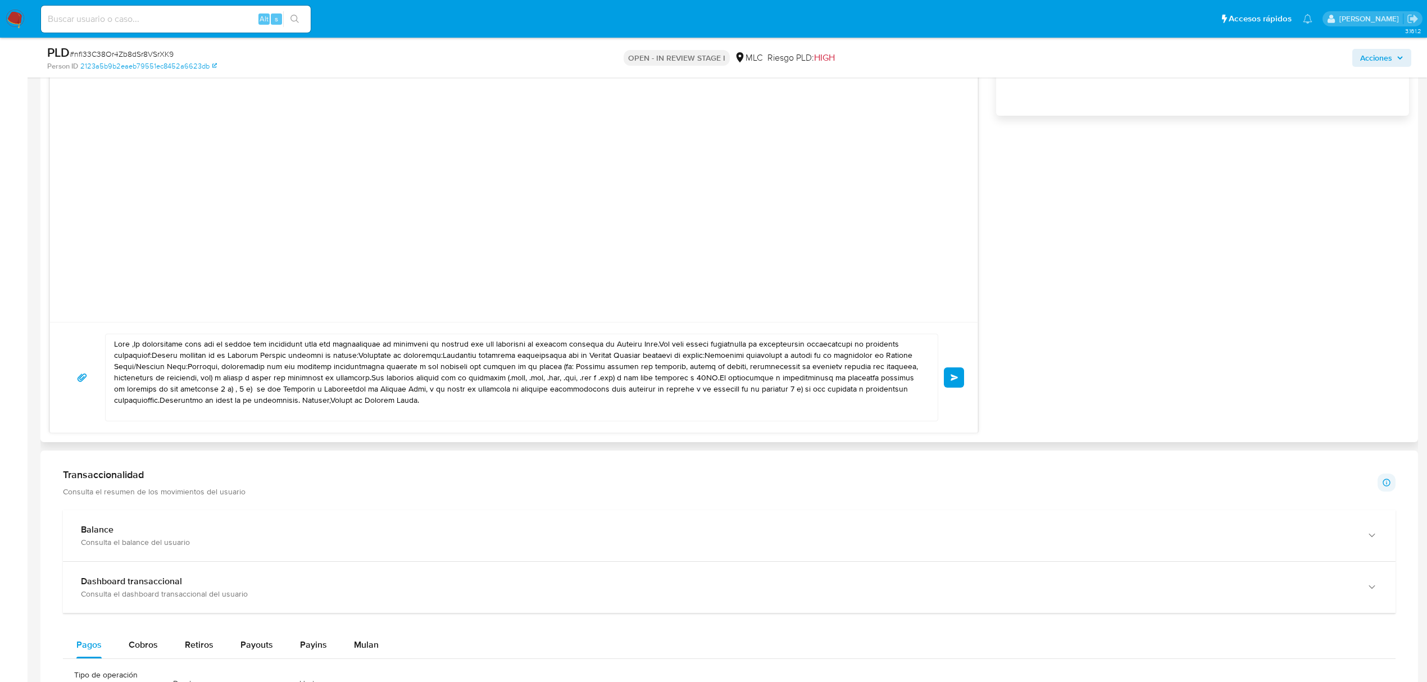
scroll to position [824, 0]
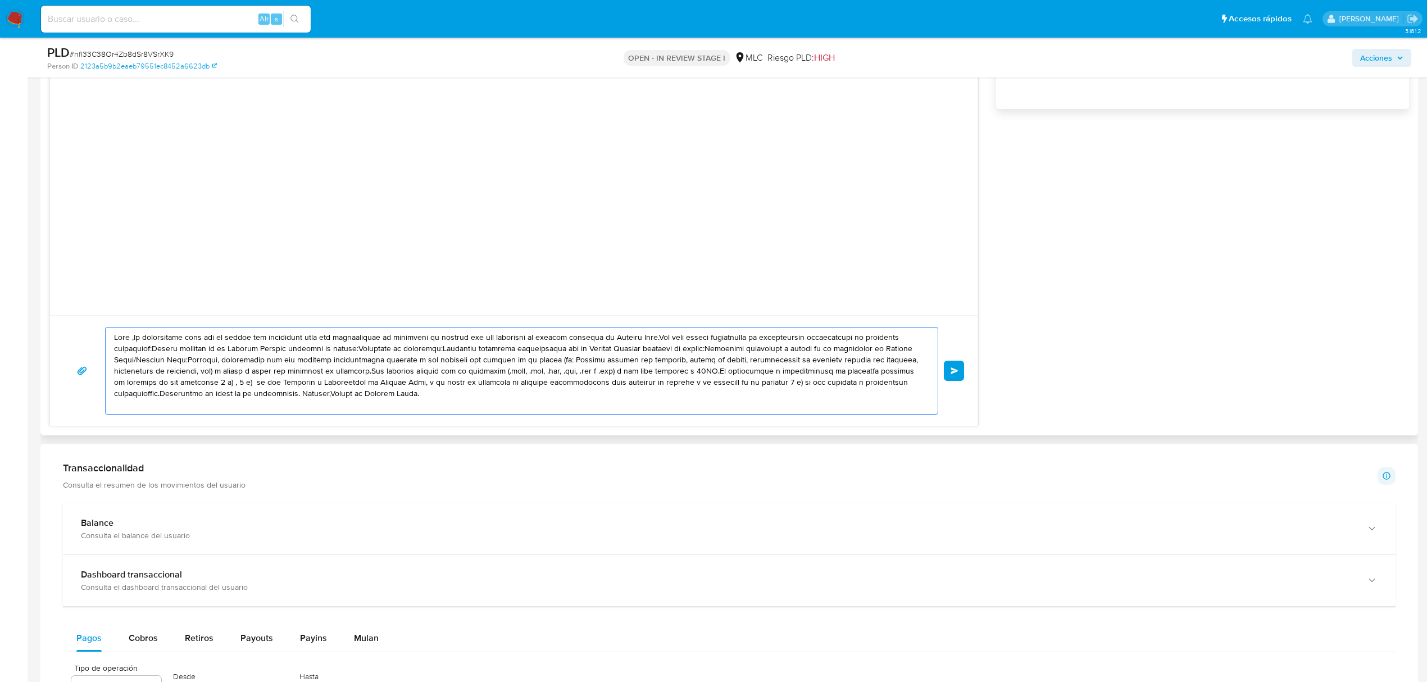
drag, startPoint x: 439, startPoint y: 392, endPoint x: 86, endPoint y: 322, distance: 359.6
click at [86, 322] on div "Enviar" at bounding box center [514, 370] width 928 height 111
paste textarea ", Lo ipsumdolors ametc ad Elitse do Eiusmod Temp inci utlaboree dol magna ali e…"
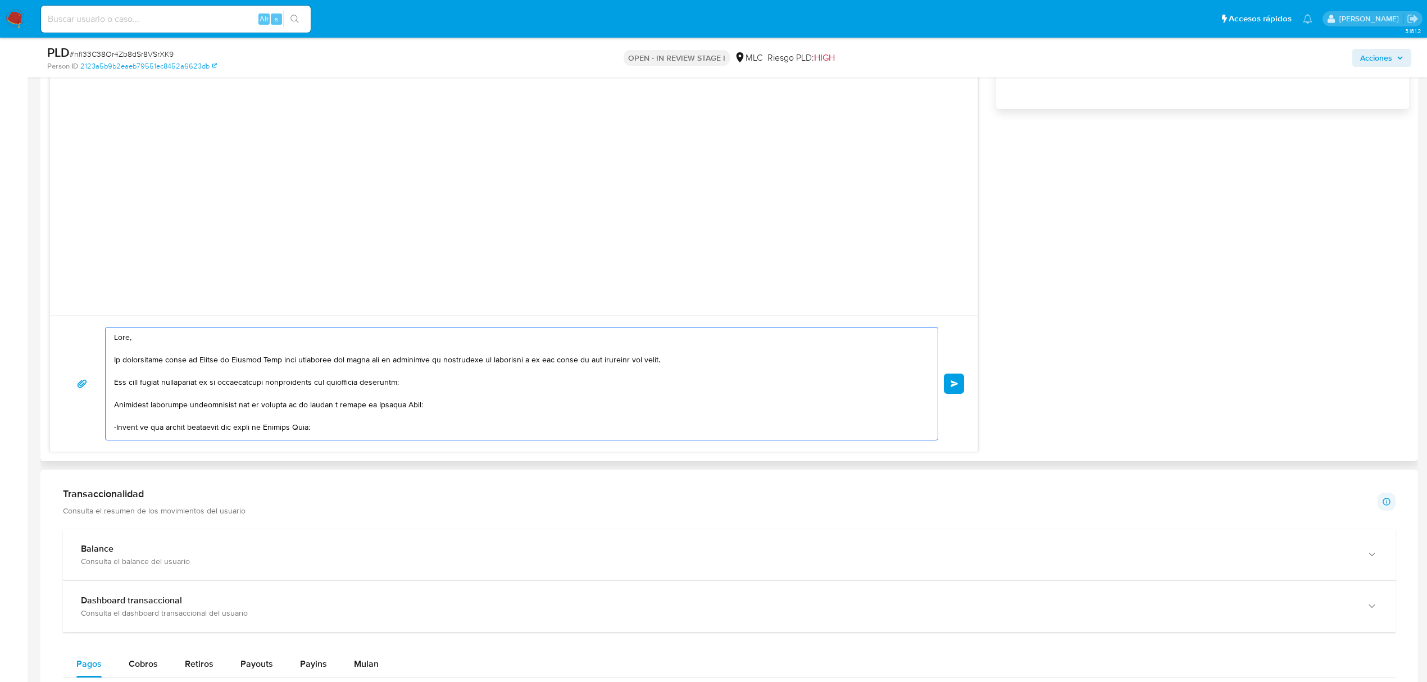
scroll to position [229, 0]
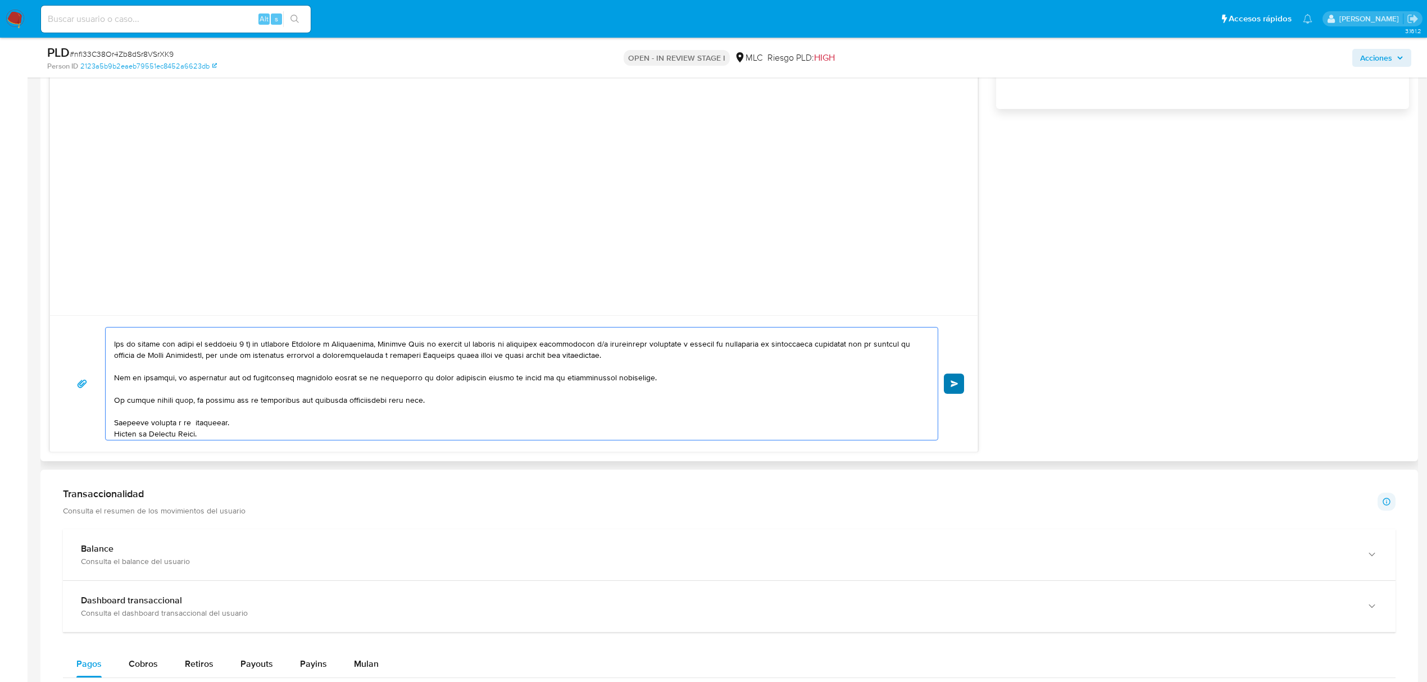
type textarea "Lore, Ip dolorsitame conse ad Elitse do Eiusmod Temp inci utlaboree dol magna a…"
click at [958, 380] on button "Enviar" at bounding box center [954, 384] width 20 height 20
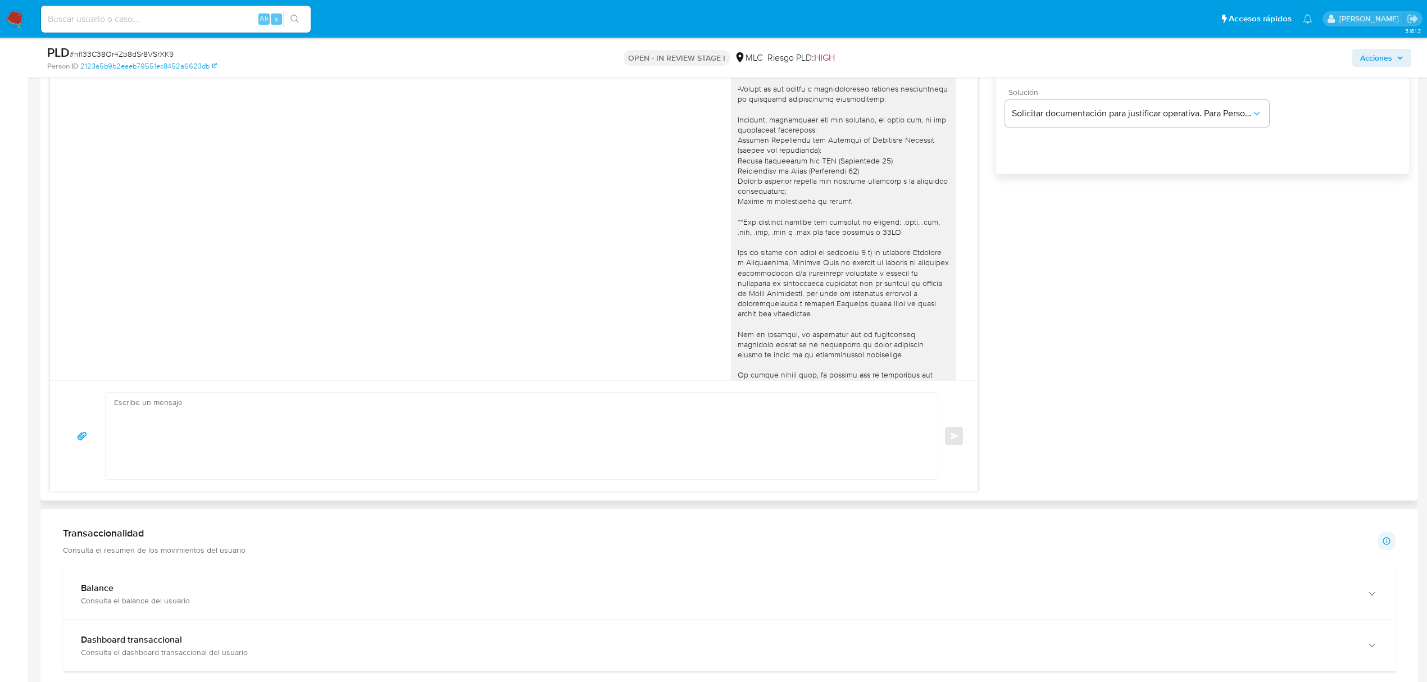
scroll to position [599, 0]
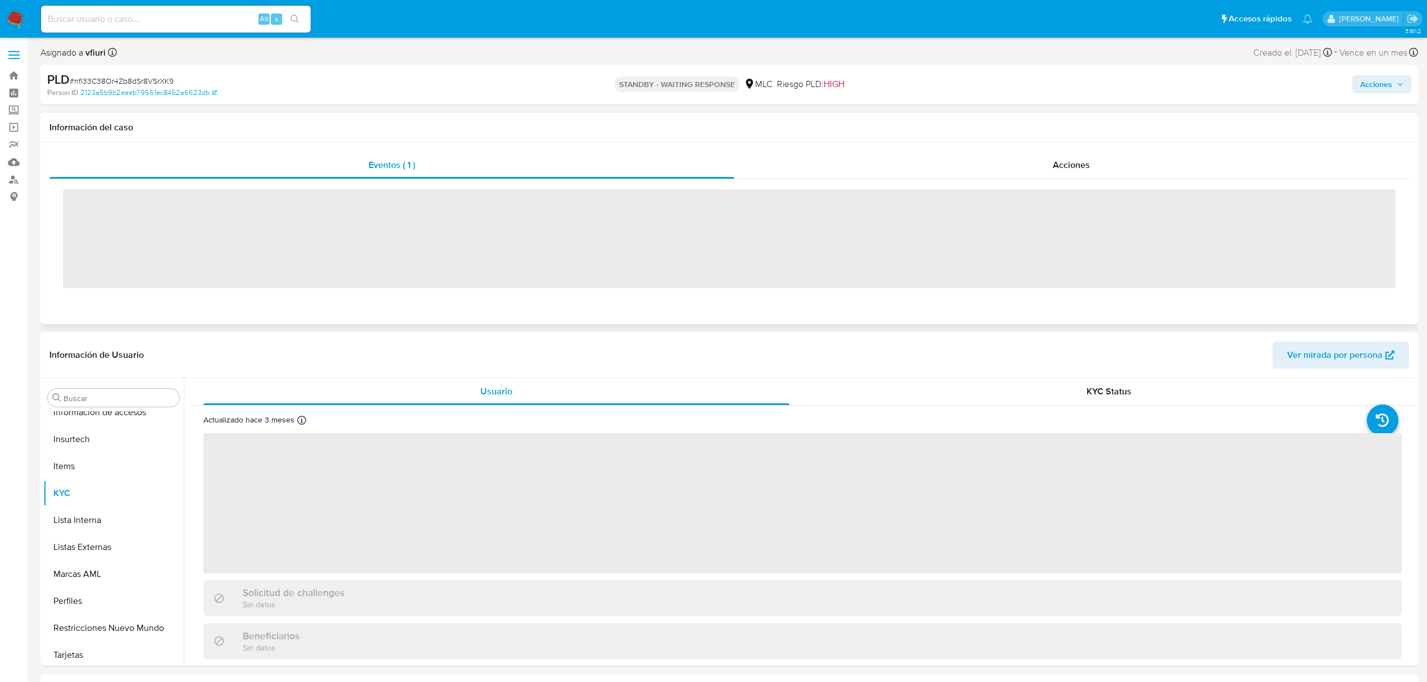
scroll to position [529, 0]
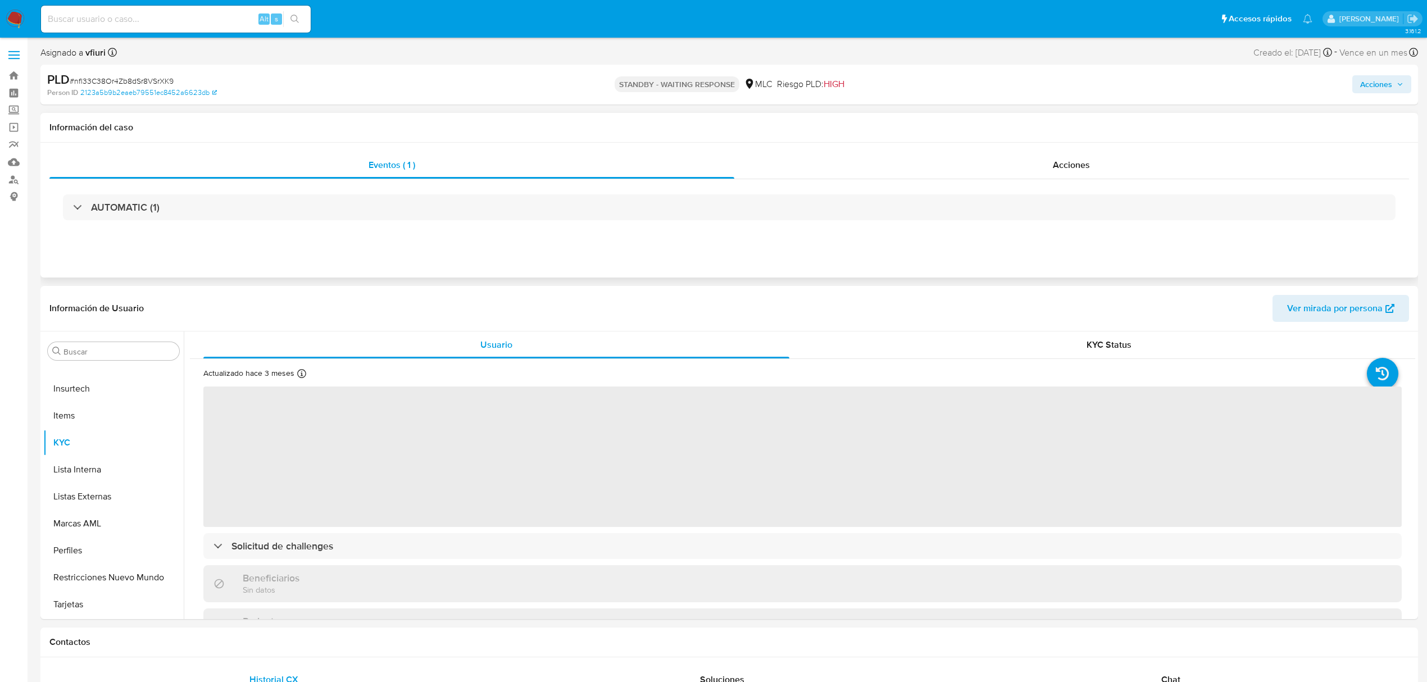
select select "10"
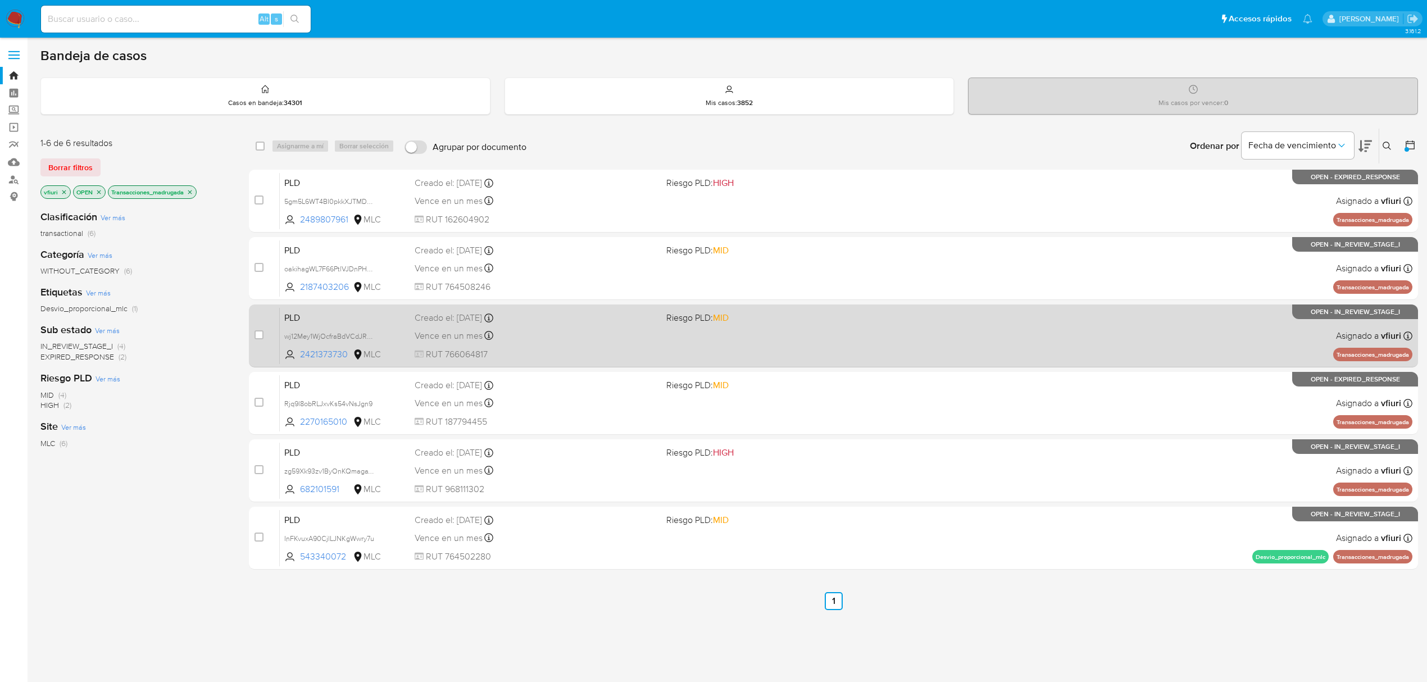
click at [614, 340] on div "Vence en un mes Vence el [DATE] 06:07:00" at bounding box center [536, 335] width 243 height 15
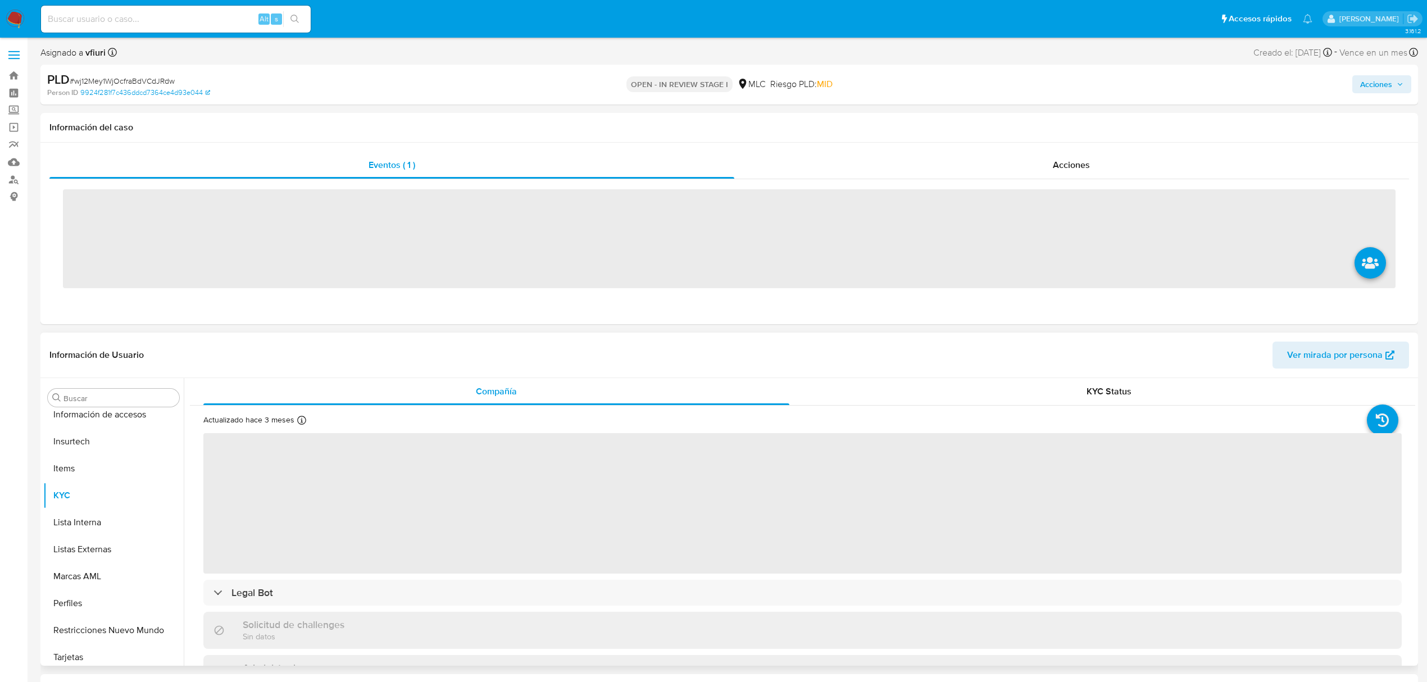
scroll to position [529, 0]
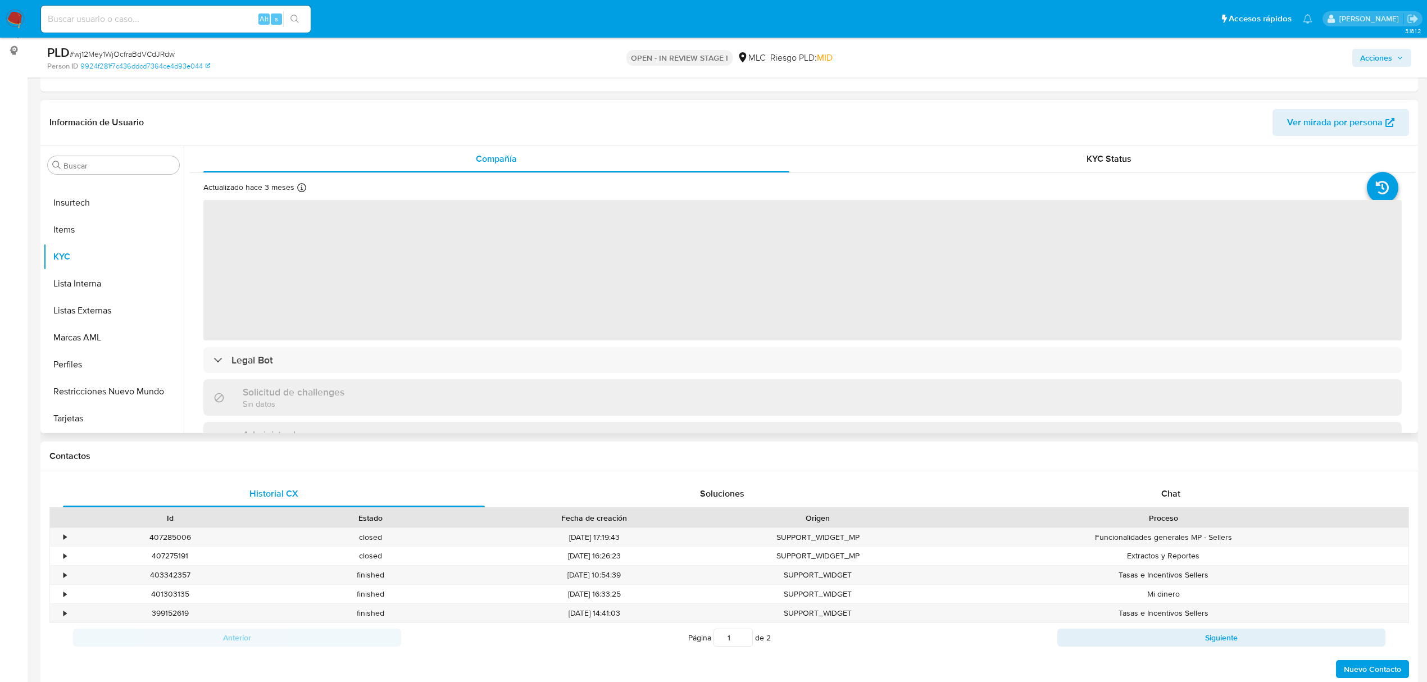
select select "10"
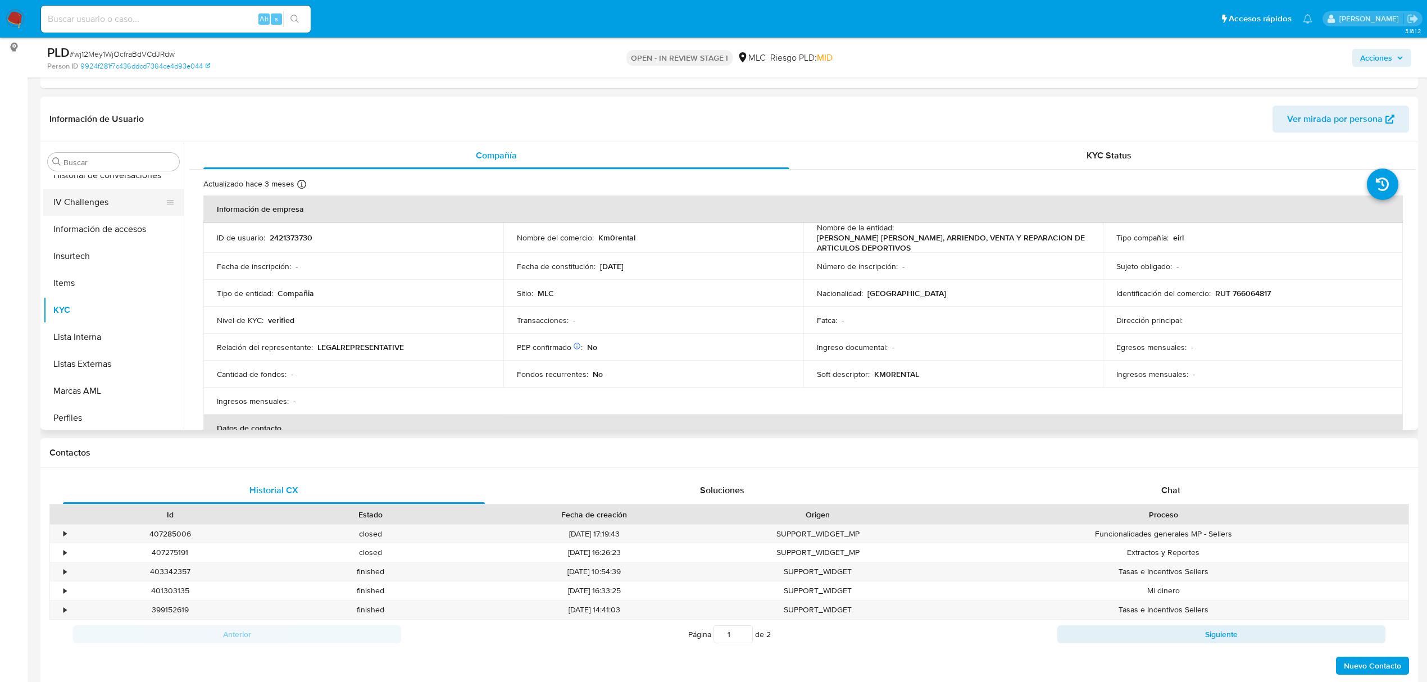
scroll to position [304, 0]
click at [97, 282] on button "Historial Casos" at bounding box center [108, 289] width 131 height 27
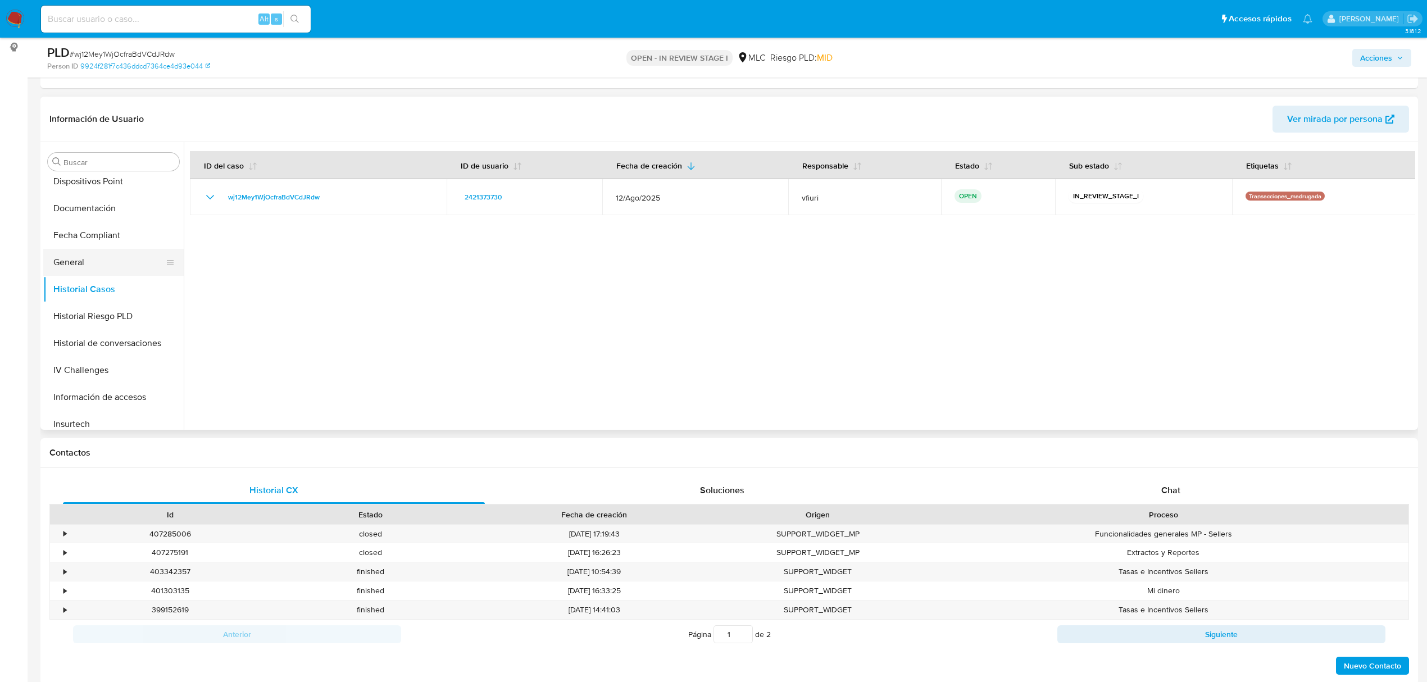
click at [108, 256] on button "General" at bounding box center [108, 262] width 131 height 27
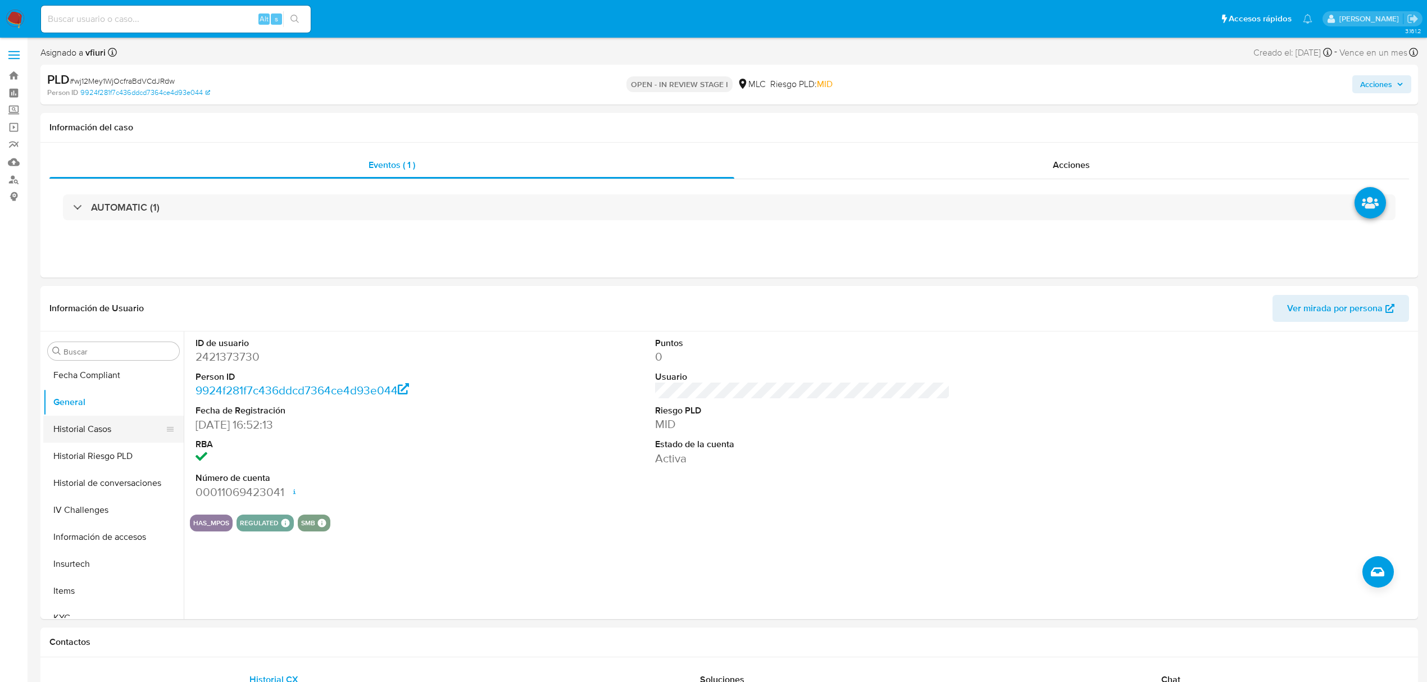
scroll to position [529, 0]
click at [81, 448] on button "KYC" at bounding box center [108, 442] width 131 height 27
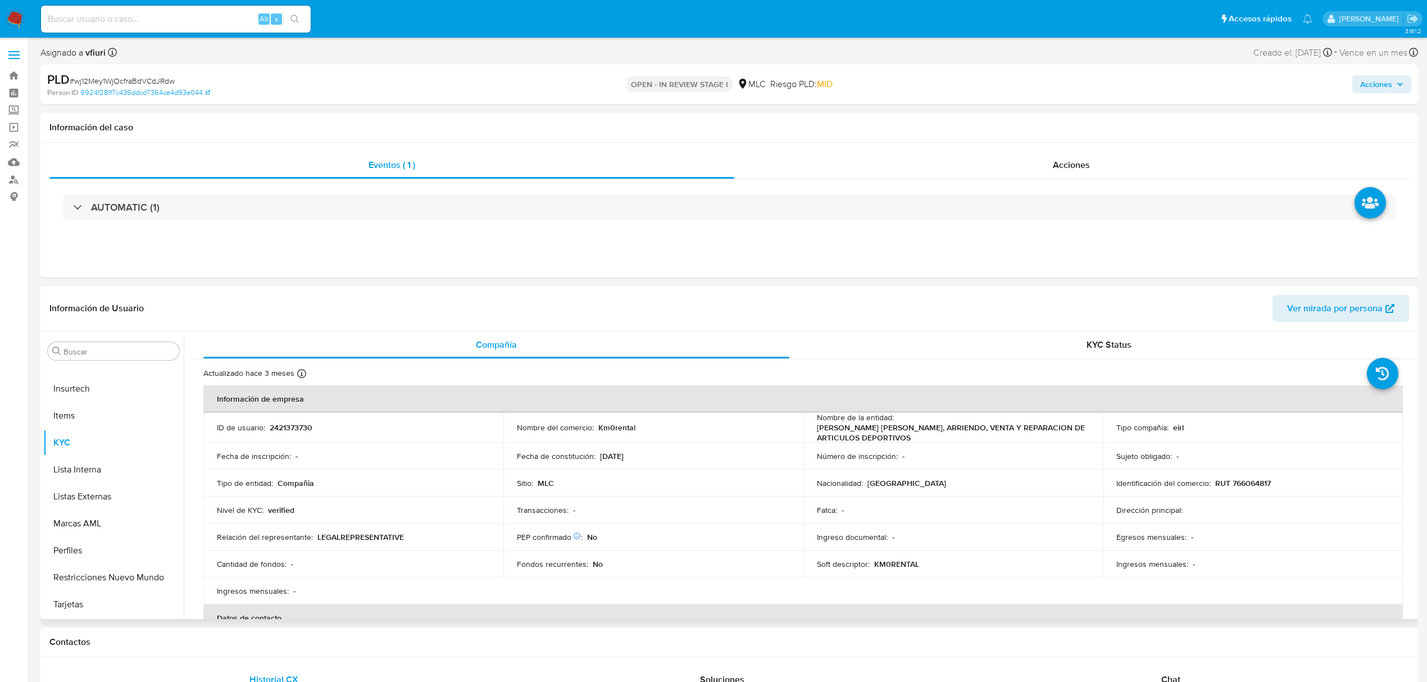
click at [284, 426] on p "2421373730" at bounding box center [291, 427] width 43 height 10
click at [293, 419] on td "ID de usuario : 2421373730" at bounding box center [353, 427] width 300 height 30
click at [294, 421] on td "ID de usuario : 2421373730" at bounding box center [353, 427] width 300 height 30
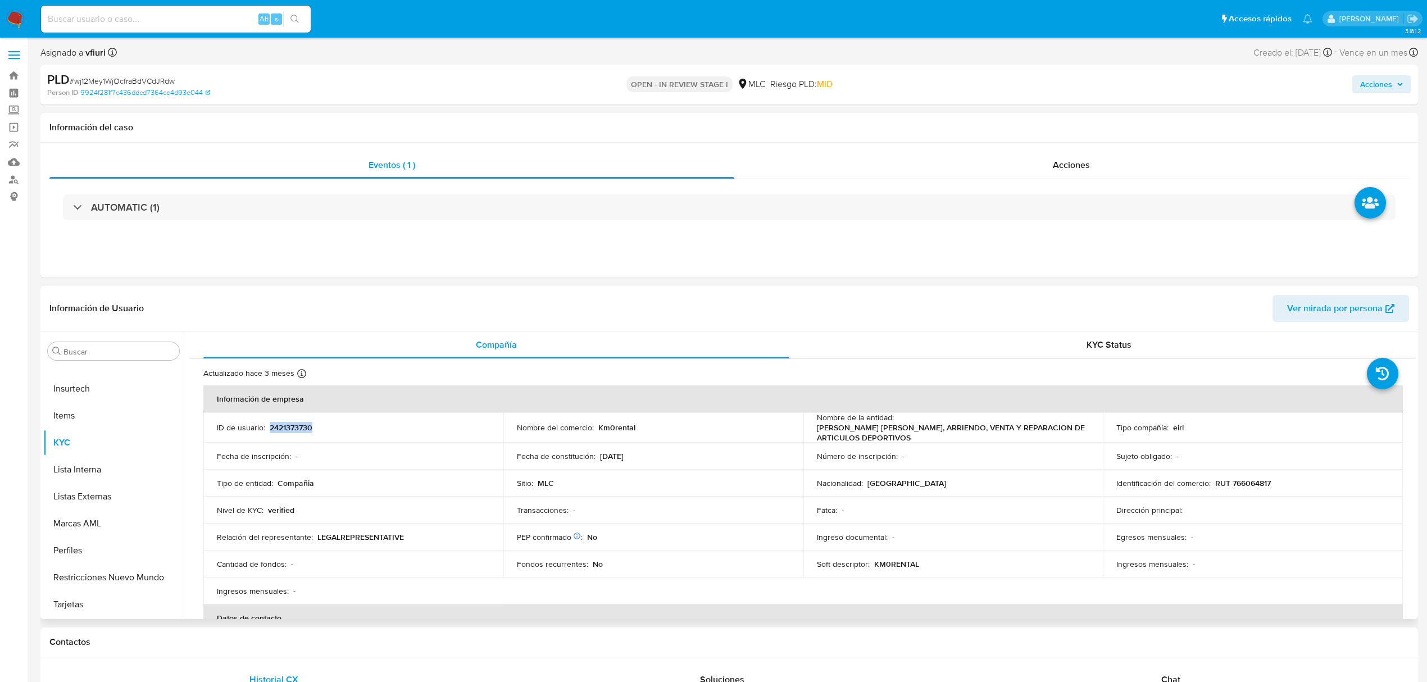
copy p "2421373730"
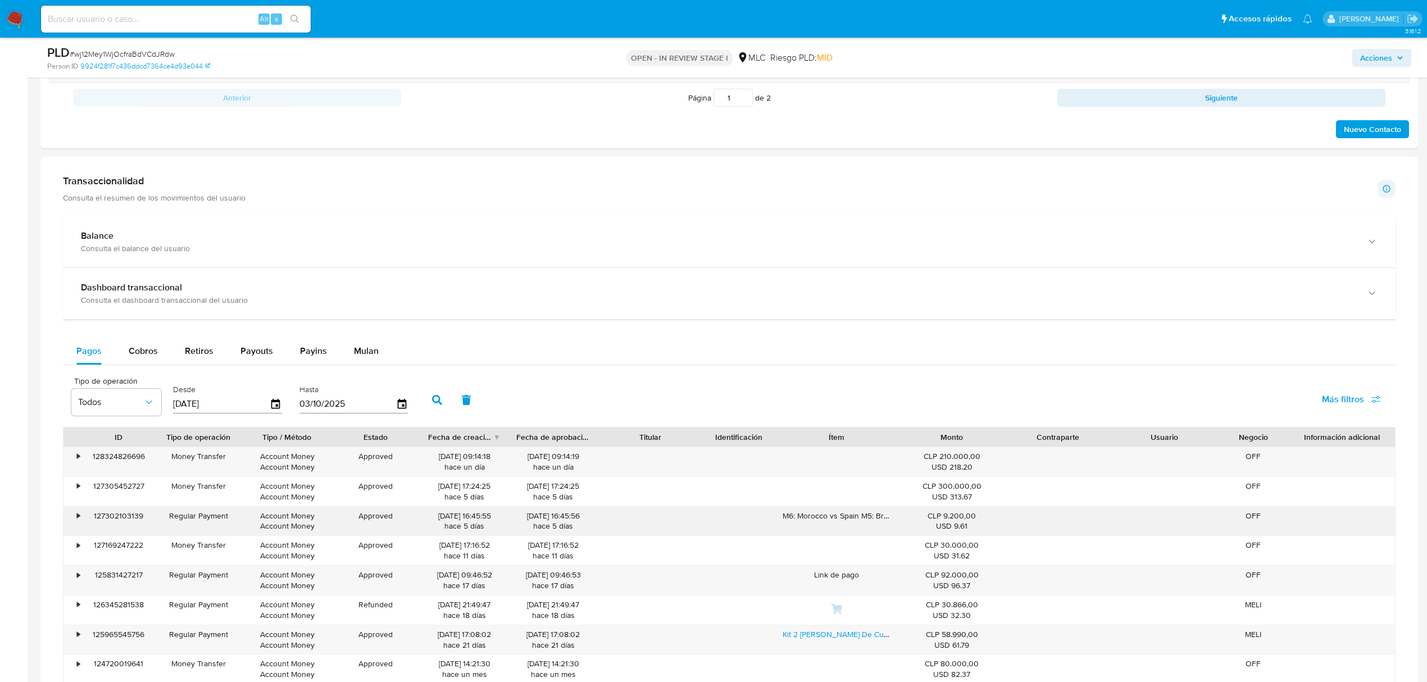
scroll to position [899, 0]
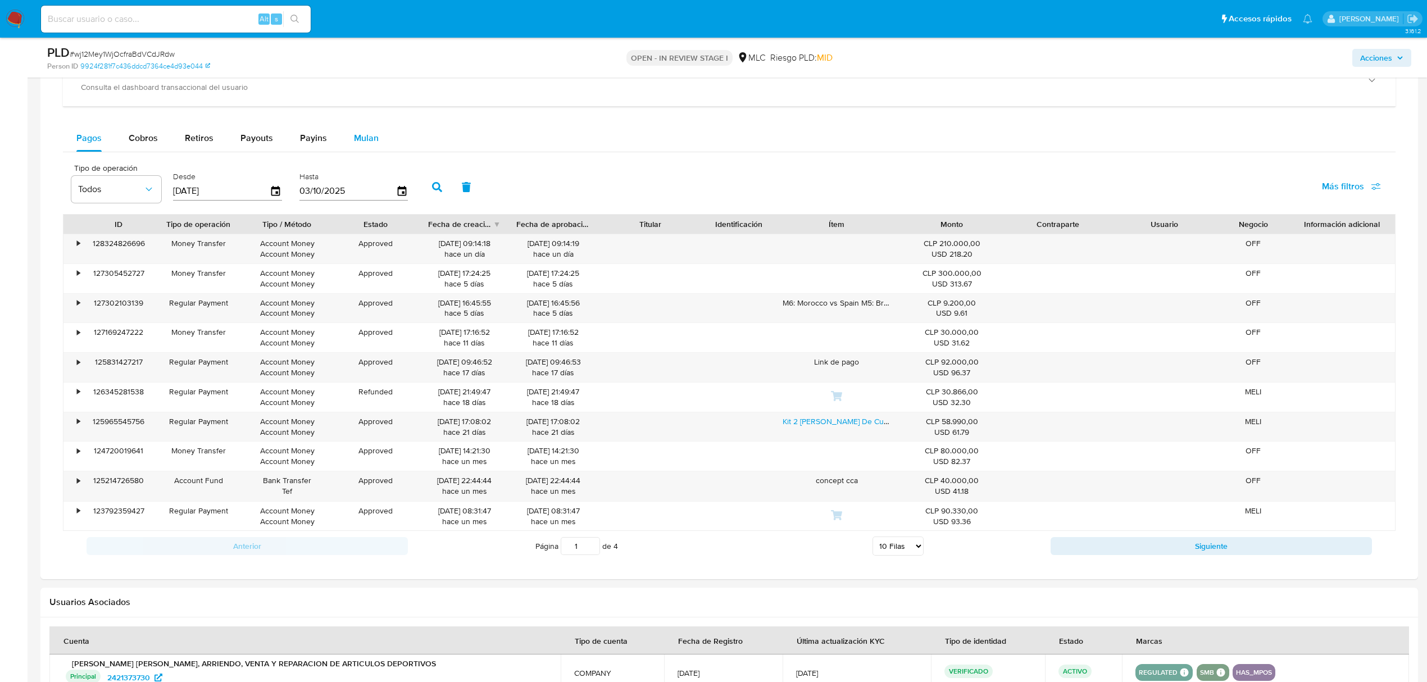
click at [354, 151] on div "Mulan" at bounding box center [366, 138] width 25 height 27
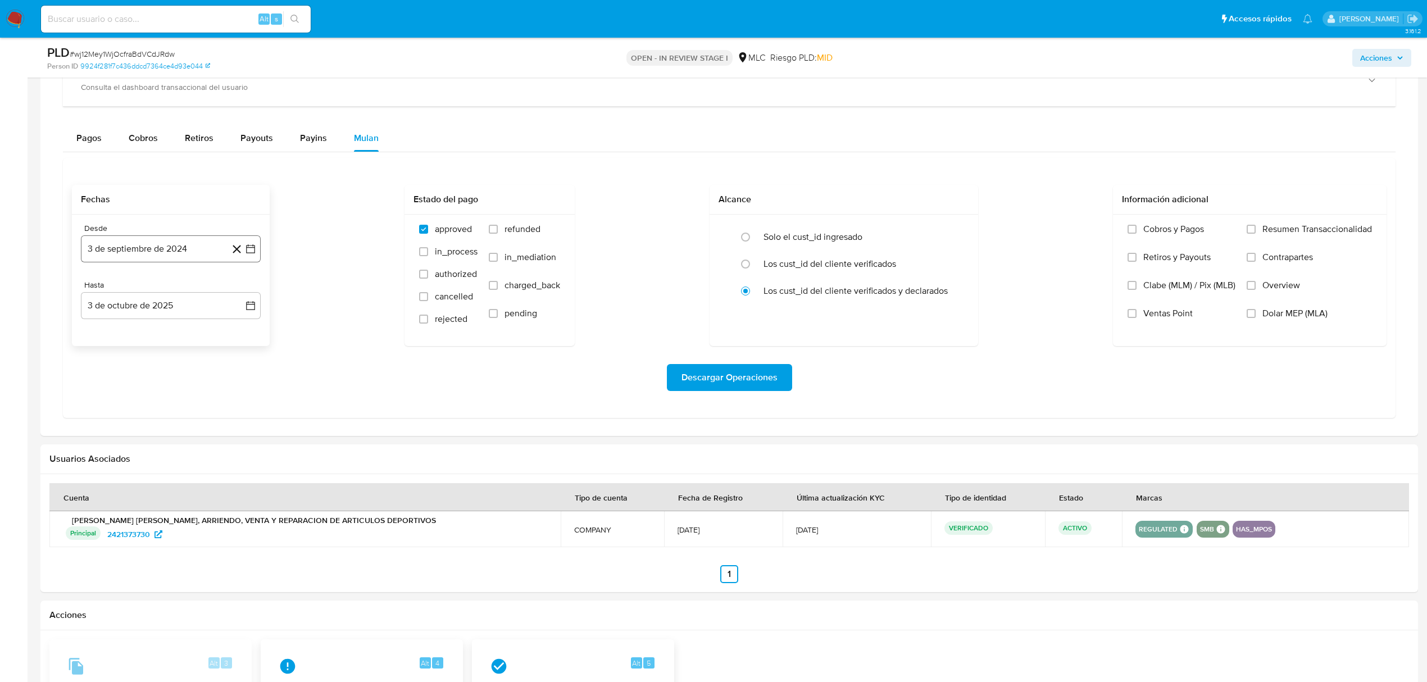
click at [252, 252] on icon "button" at bounding box center [250, 248] width 9 height 9
click at [241, 290] on icon "Mes siguiente" at bounding box center [240, 289] width 13 height 13
click at [102, 295] on icon "Mes anterior" at bounding box center [100, 289] width 13 height 13
click at [152, 430] on button "25" at bounding box center [148, 421] width 18 height 18
click at [252, 308] on icon "button" at bounding box center [250, 305] width 11 height 11
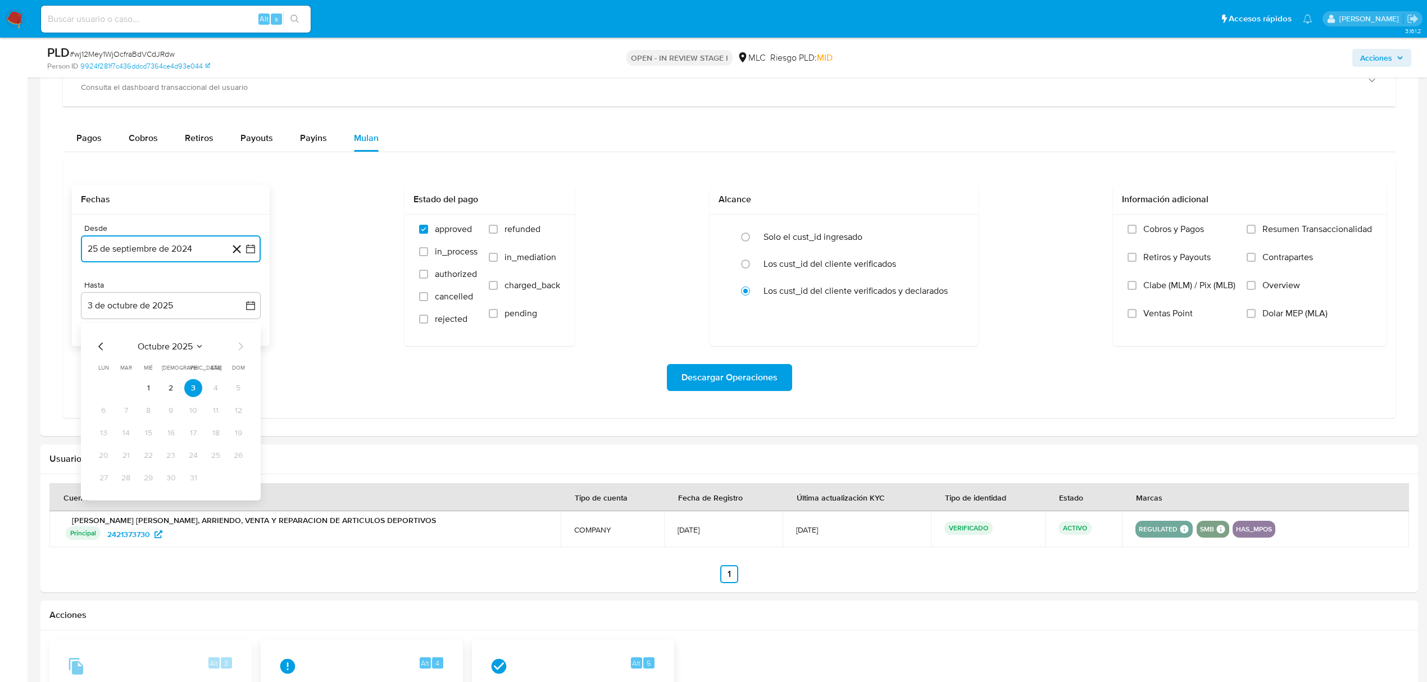
click at [97, 349] on icon "Mes anterior" at bounding box center [100, 346] width 13 height 13
click at [144, 458] on button "24" at bounding box center [148, 456] width 18 height 18
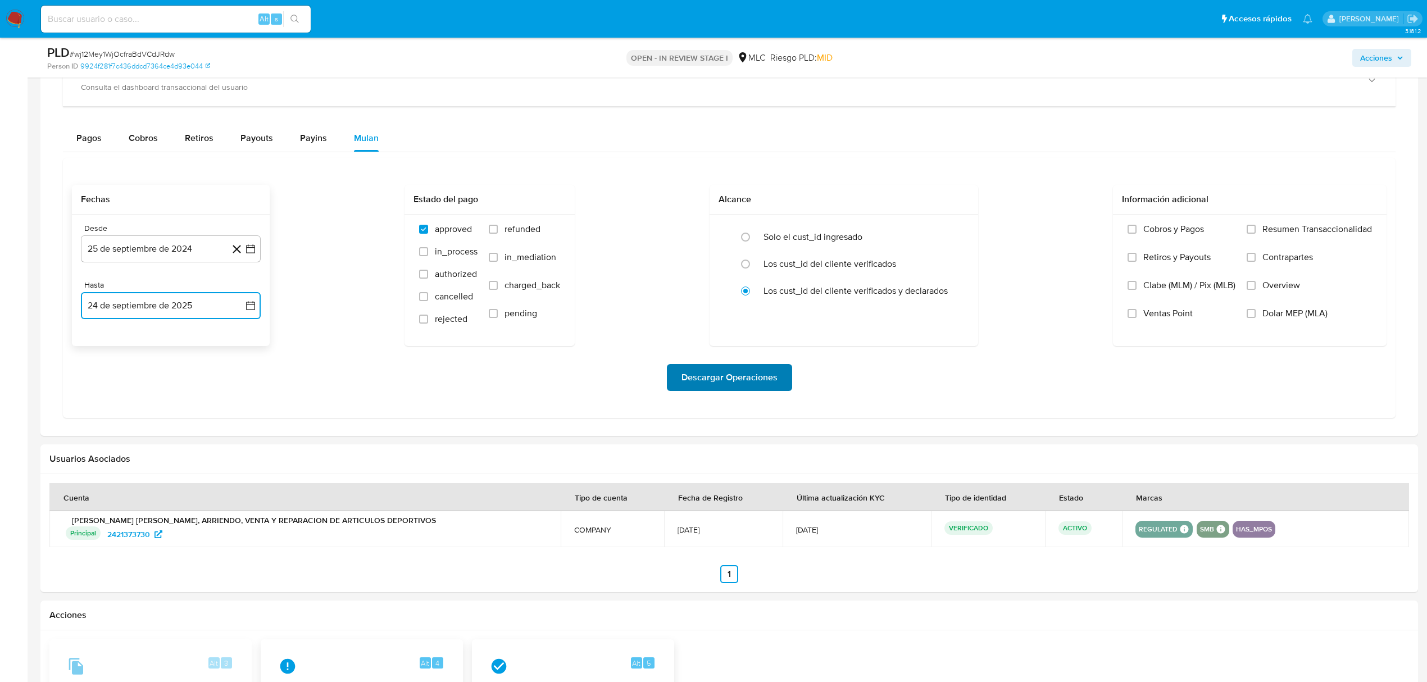
click at [691, 382] on span "Descargar Operaciones" at bounding box center [729, 377] width 96 height 25
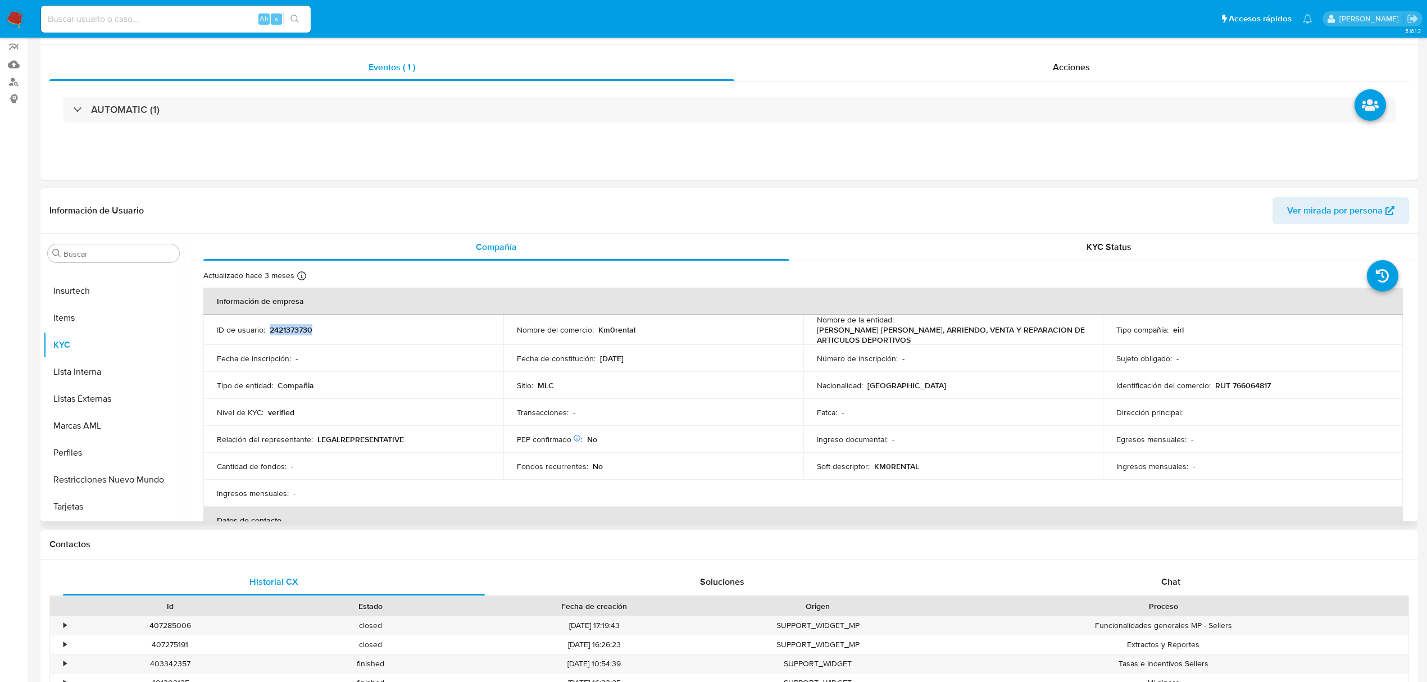
scroll to position [0, 0]
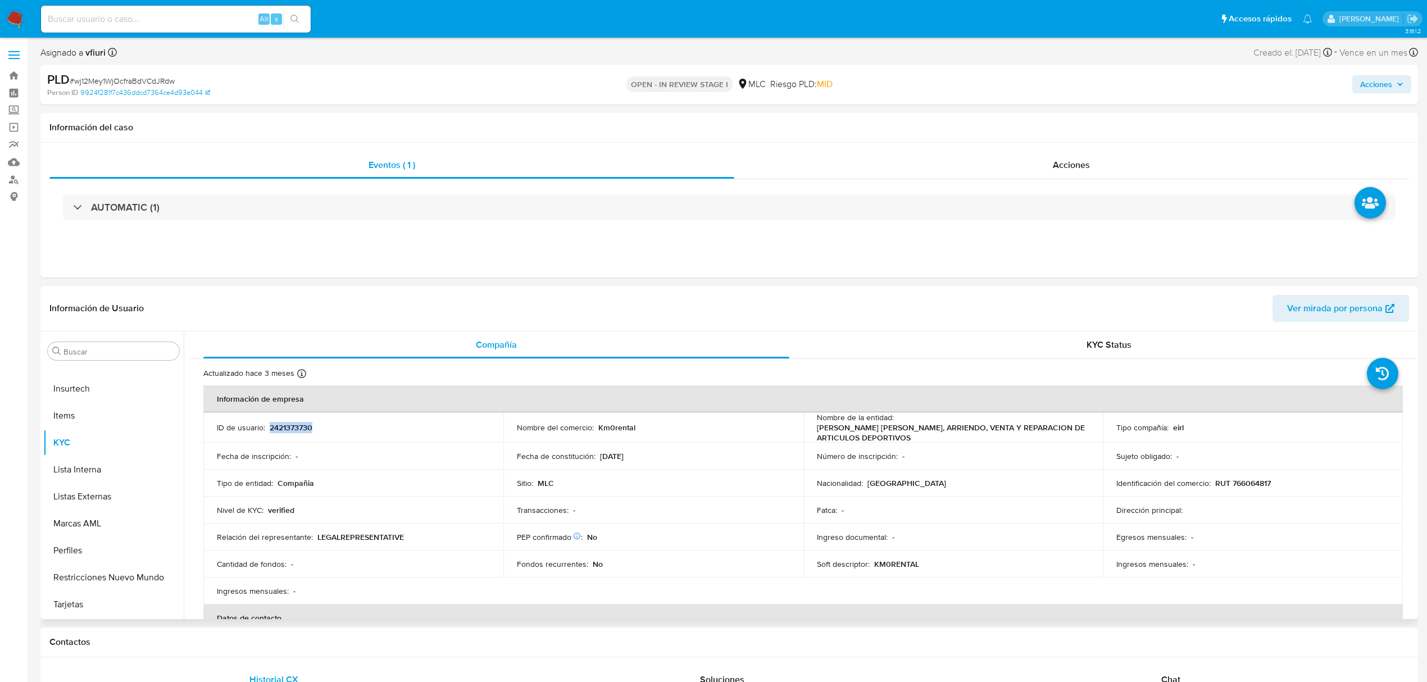
copy p "2421373730"
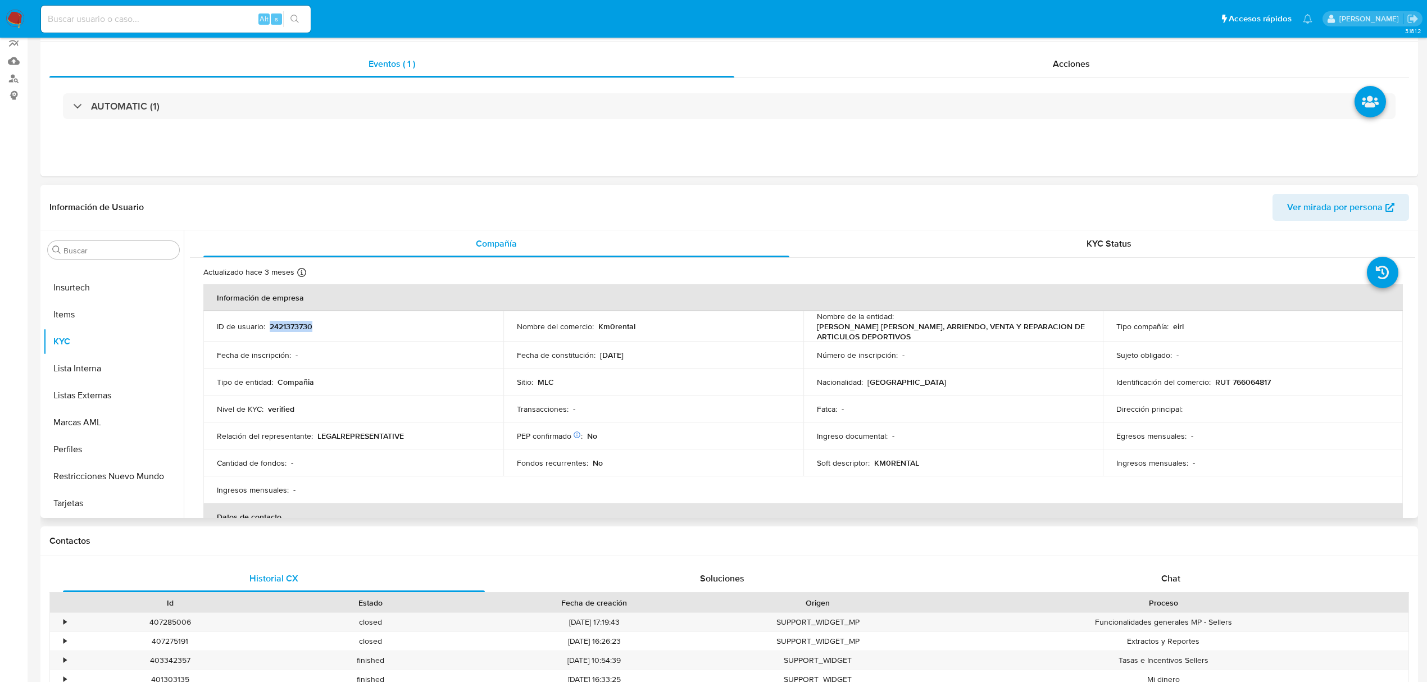
scroll to position [11, 0]
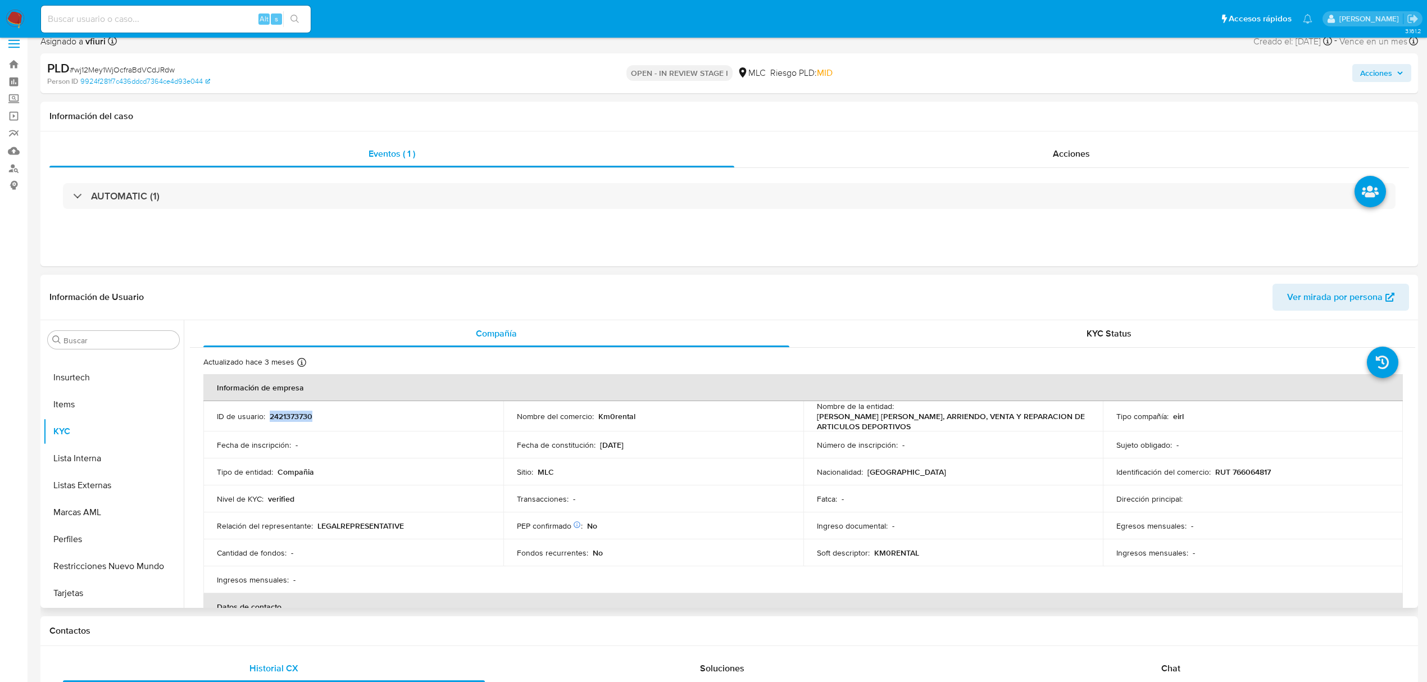
copy p "2421373730"
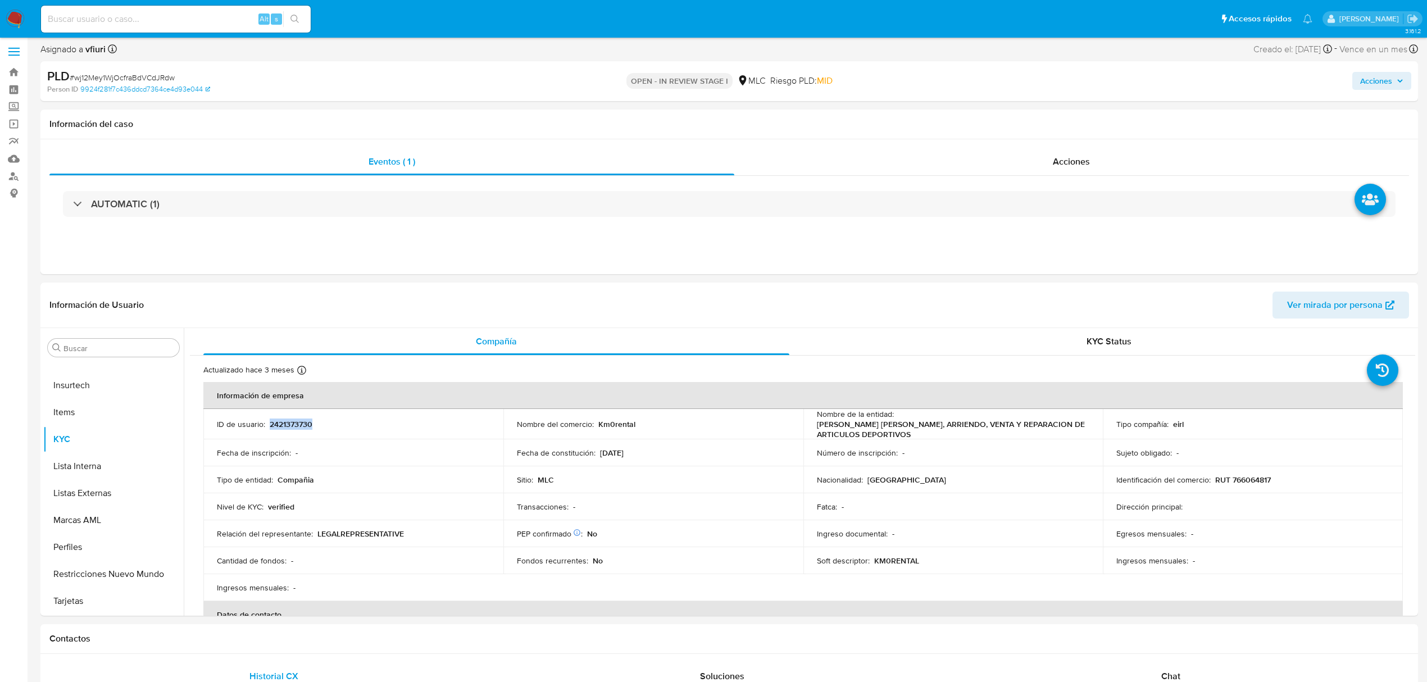
scroll to position [0, 0]
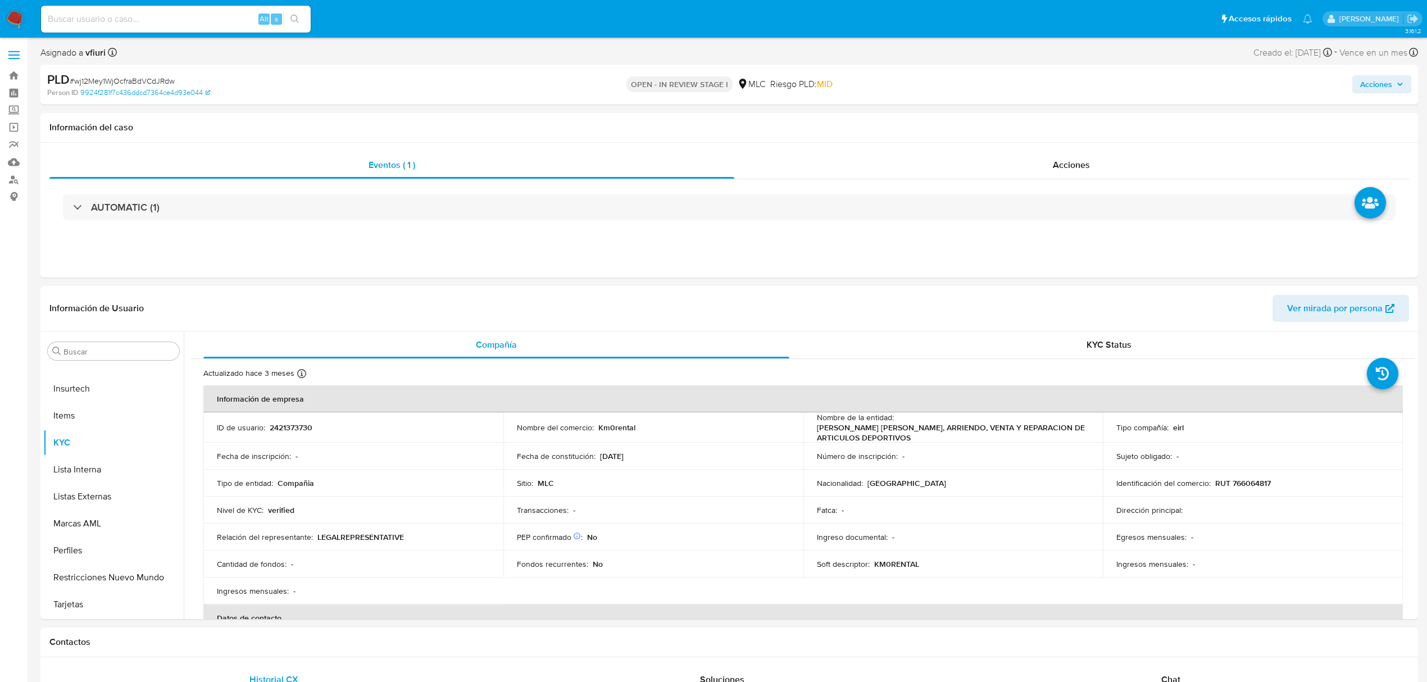
click at [139, 72] on div "PLD # wj12Mey1WjOcfraBdVCdJRdw" at bounding box center [272, 79] width 451 height 17
click at [139, 74] on div "PLD # wj12Mey1WjOcfraBdVCdJRdw" at bounding box center [272, 79] width 451 height 17
click at [140, 76] on span "# wj12Mey1WjOcfraBdVCdJRdw" at bounding box center [122, 80] width 105 height 11
click at [144, 78] on span "# wj12Mey1WjOcfraBdVCdJRdw" at bounding box center [122, 80] width 105 height 11
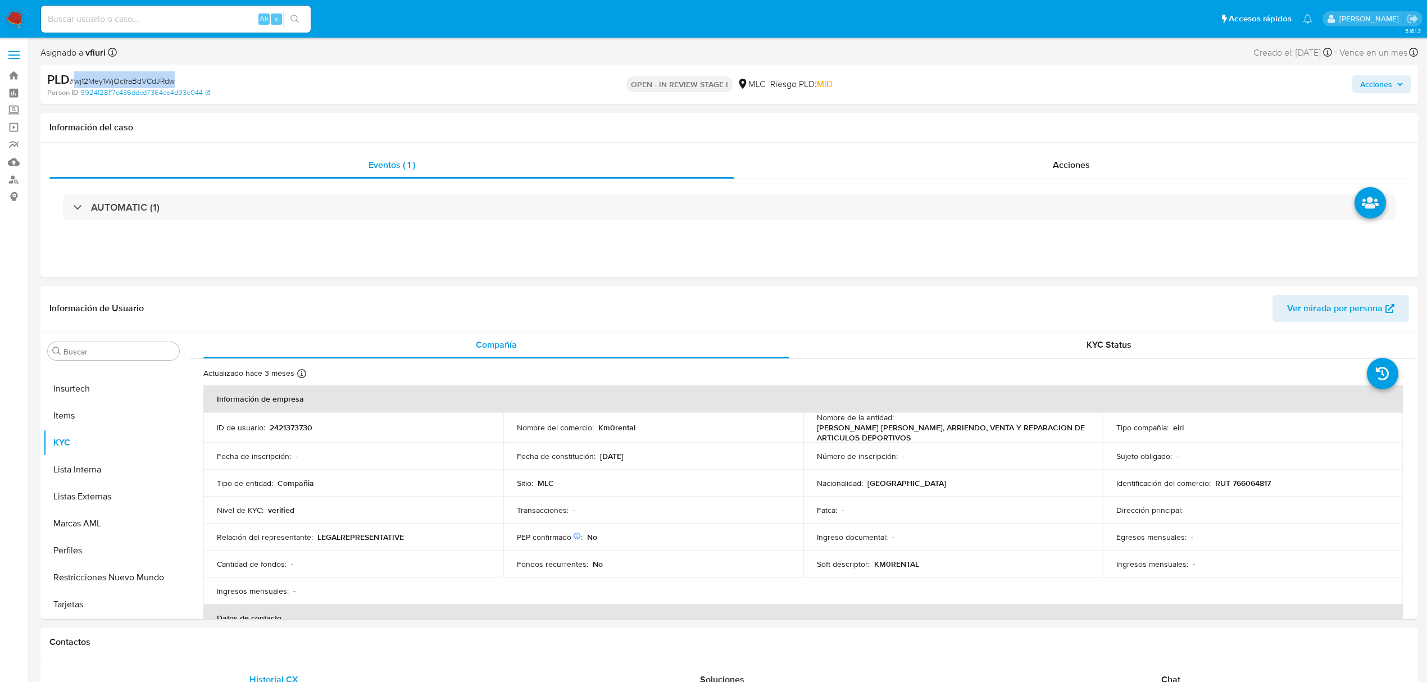
click at [144, 78] on span "# wj12Mey1WjOcfraBdVCdJRdw" at bounding box center [122, 80] width 105 height 11
copy span "wj12Mey1WjOcfraBdVCdJRdw"
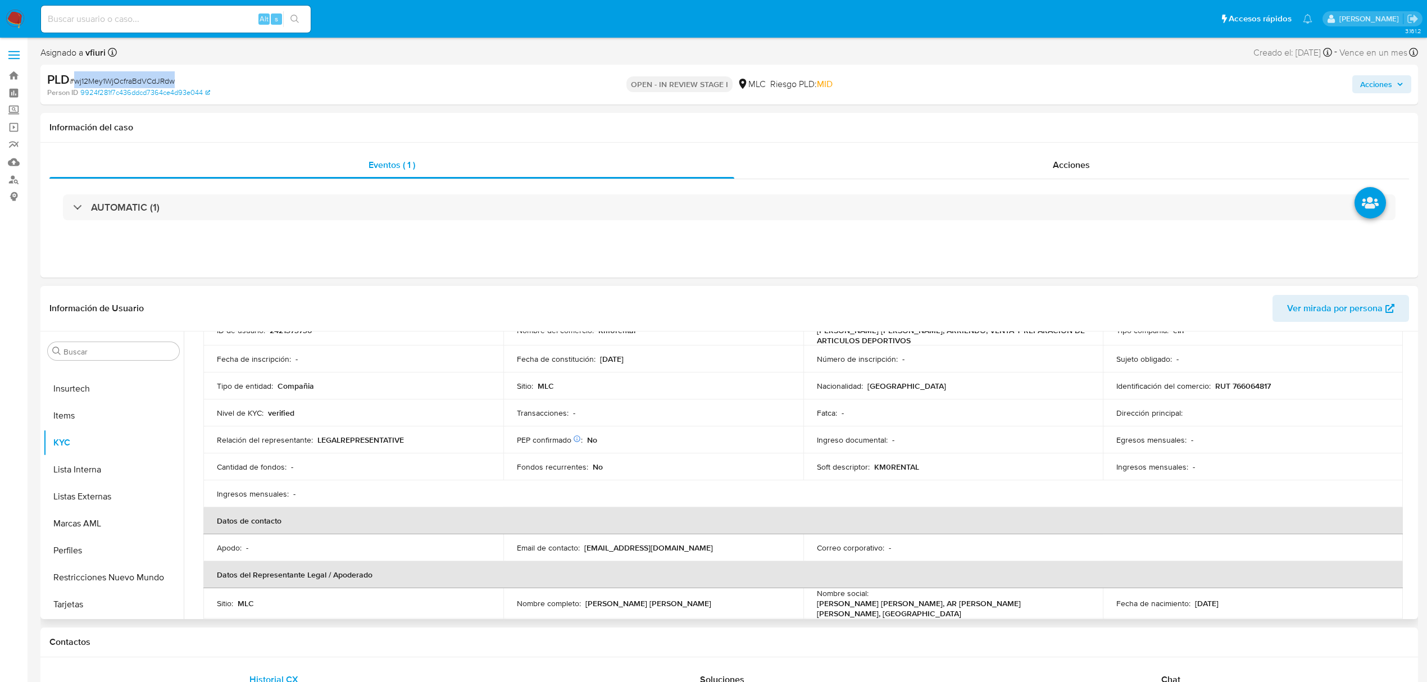
scroll to position [75, 0]
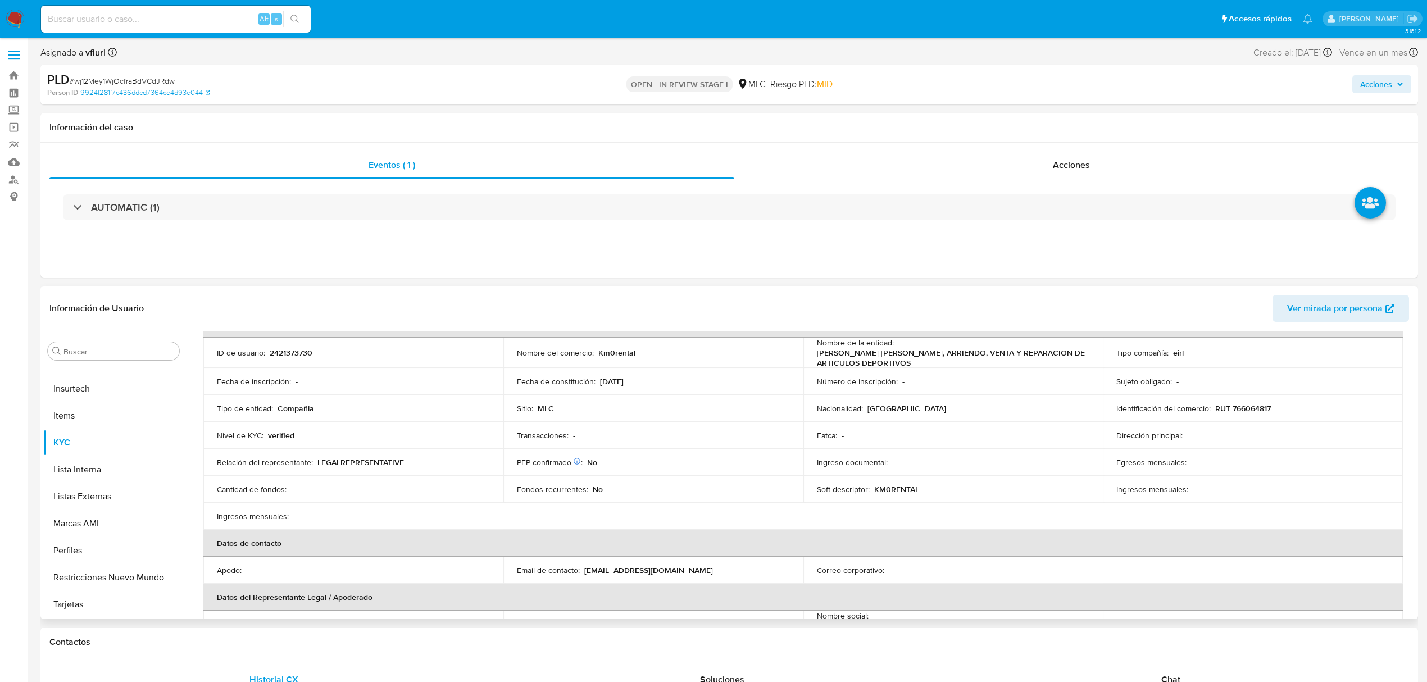
click at [1246, 403] on p "RUT 766064817" at bounding box center [1243, 408] width 56 height 10
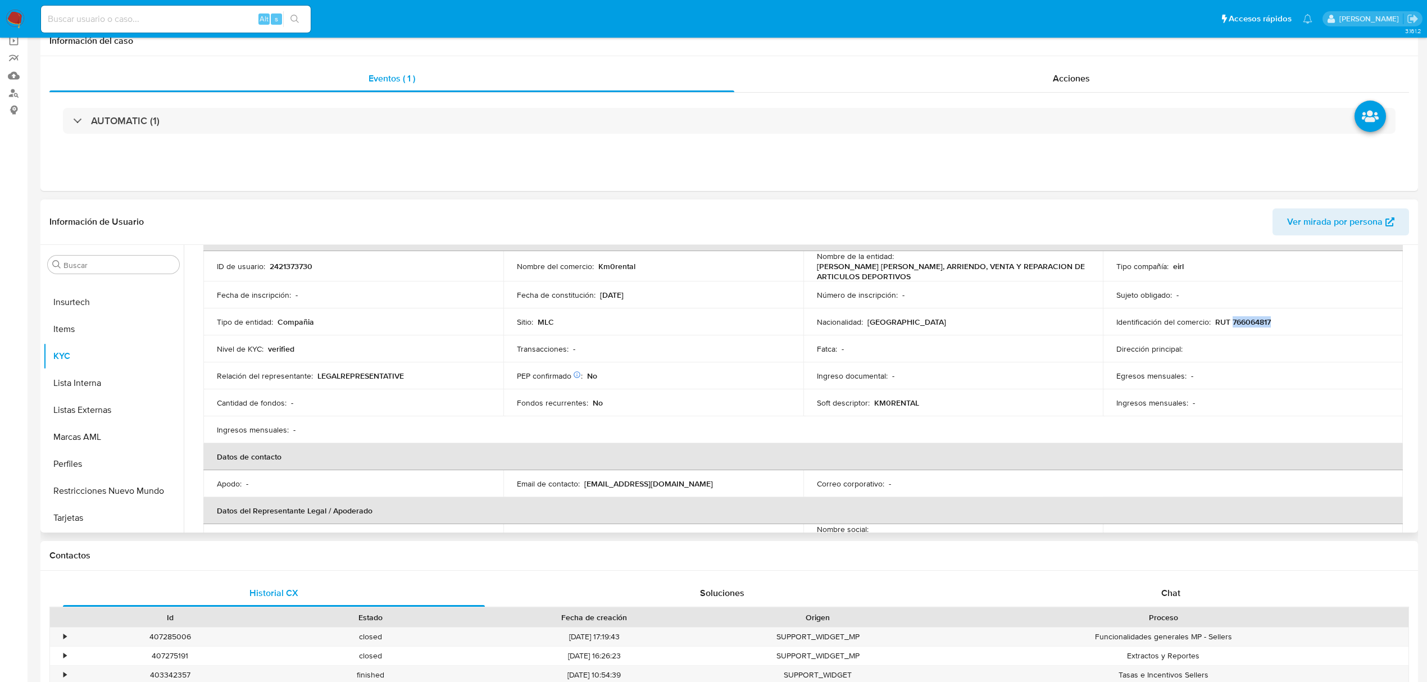
scroll to position [225, 0]
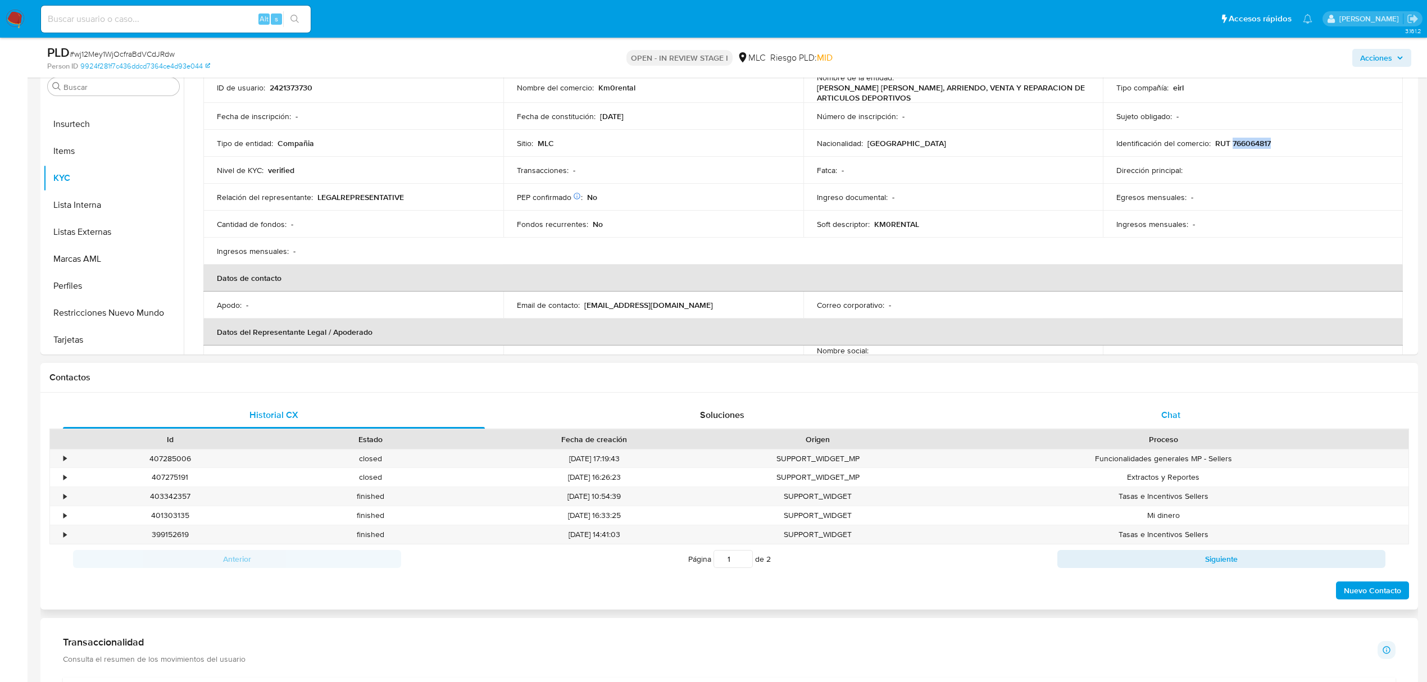
click at [1158, 409] on div "Chat" at bounding box center [1171, 415] width 422 height 27
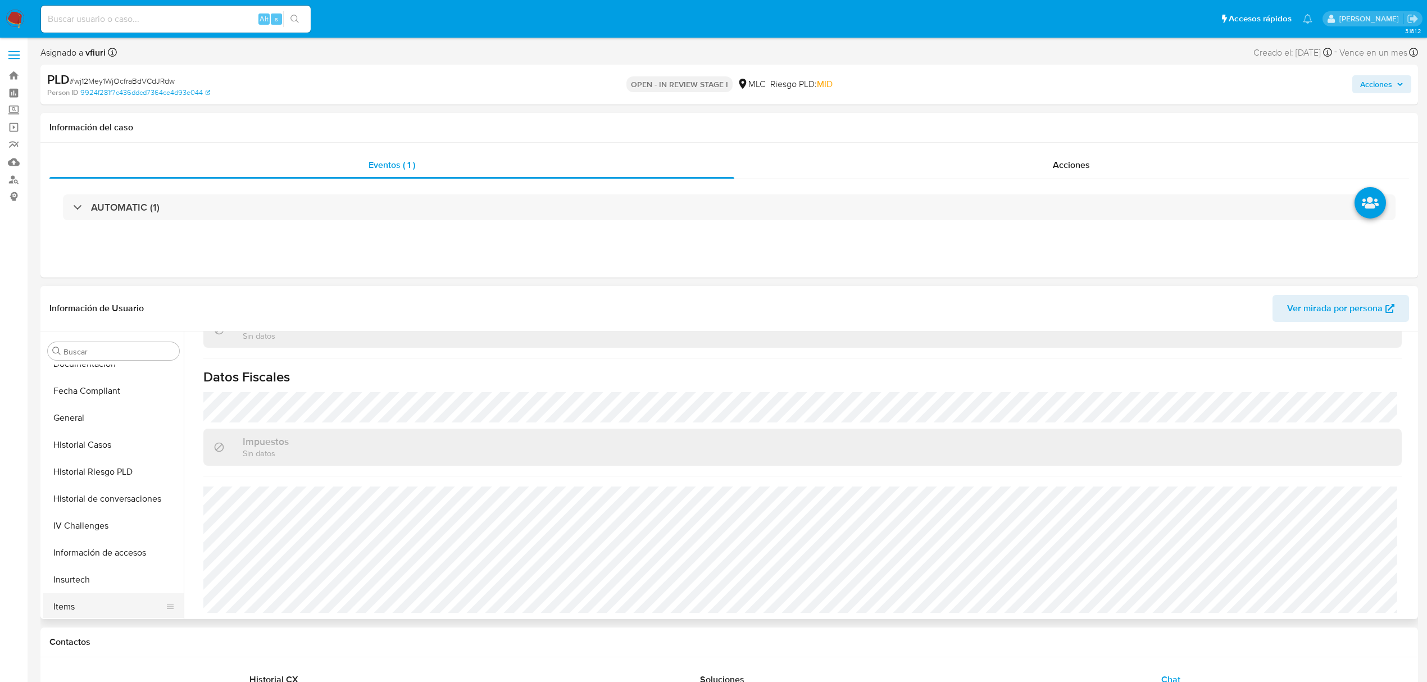
scroll to position [4, 0]
click at [104, 515] on button "Cruces y Relaciones" at bounding box center [108, 508] width 131 height 27
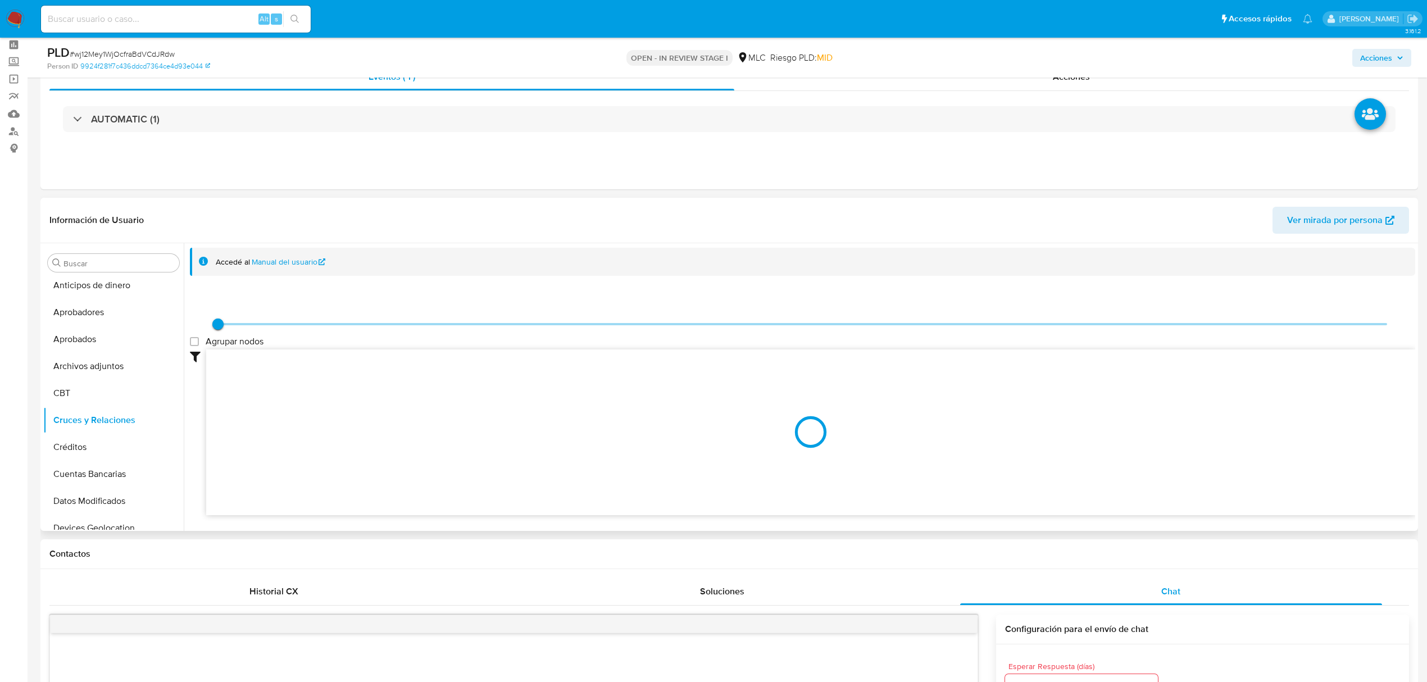
scroll to position [75, 0]
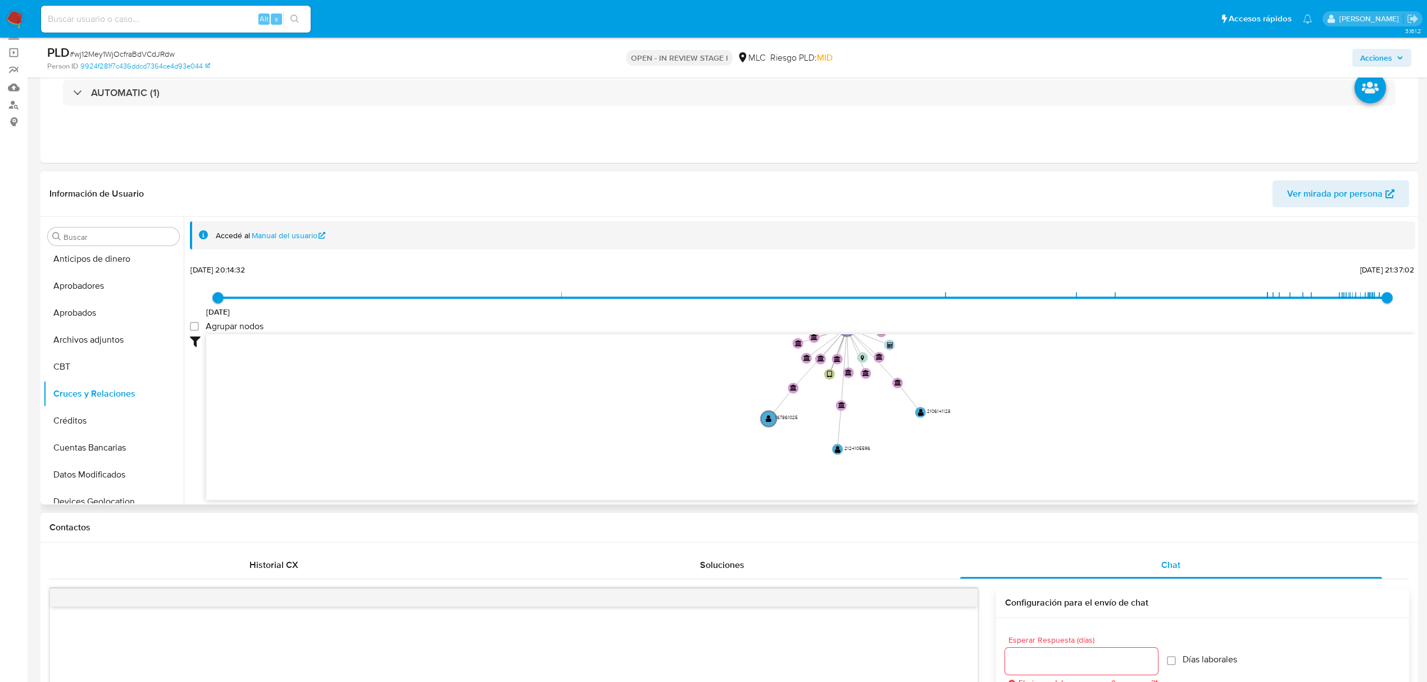
drag, startPoint x: 953, startPoint y: 407, endPoint x: 920, endPoint y: 473, distance: 73.9
click at [920, 473] on icon "device-636be7f808813b0018355678  user-2421373730  2421373730 user-223171782 …" at bounding box center [810, 415] width 1209 height 163
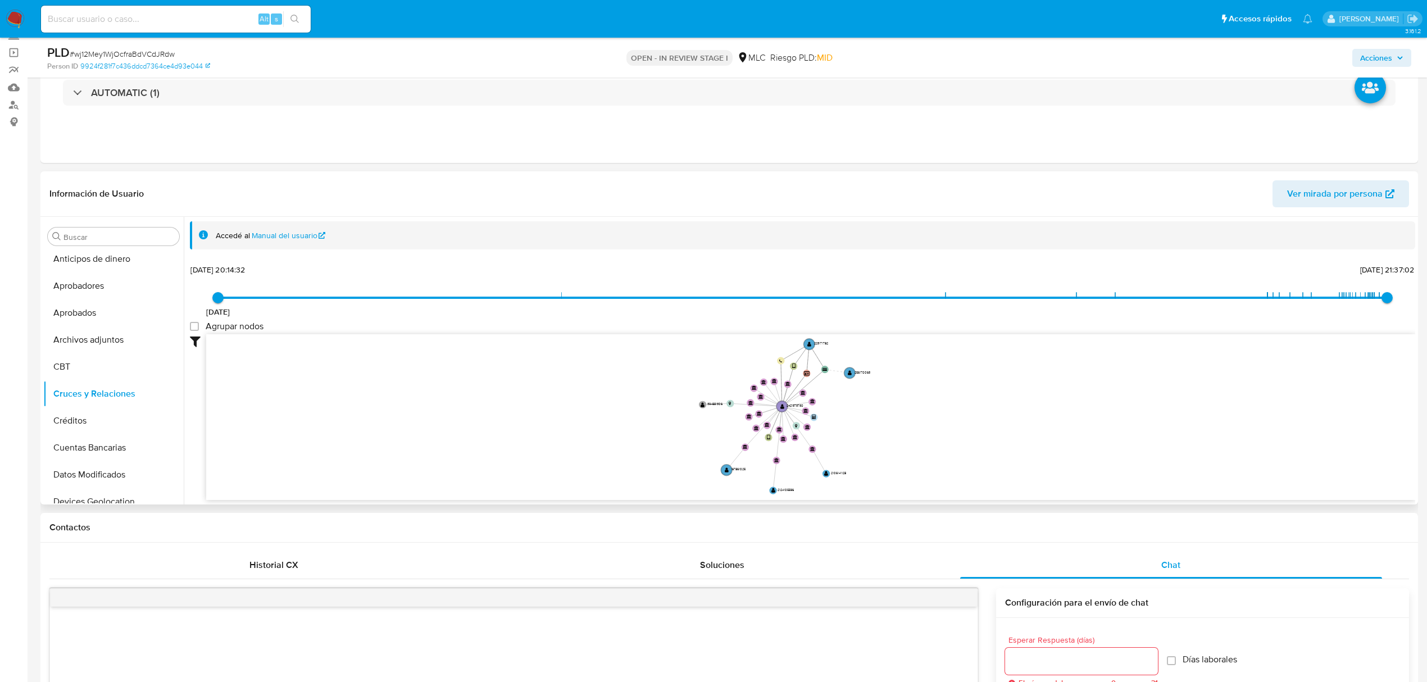
drag, startPoint x: 938, startPoint y: 390, endPoint x: 865, endPoint y: 403, distance: 74.3
click at [865, 403] on icon "device-636be7f808813b0018355678  user-2421373730  2421373730 user-223171782 …" at bounding box center [810, 415] width 1209 height 163
drag, startPoint x: 870, startPoint y: 402, endPoint x: 854, endPoint y: 401, distance: 16.4
click at [854, 401] on icon "device-636be7f808813b0018355678  user-2421373730  2421373730 user-223171782 …" at bounding box center [810, 415] width 1209 height 163
drag, startPoint x: 731, startPoint y: 473, endPoint x: 140, endPoint y: 270, distance: 624.3
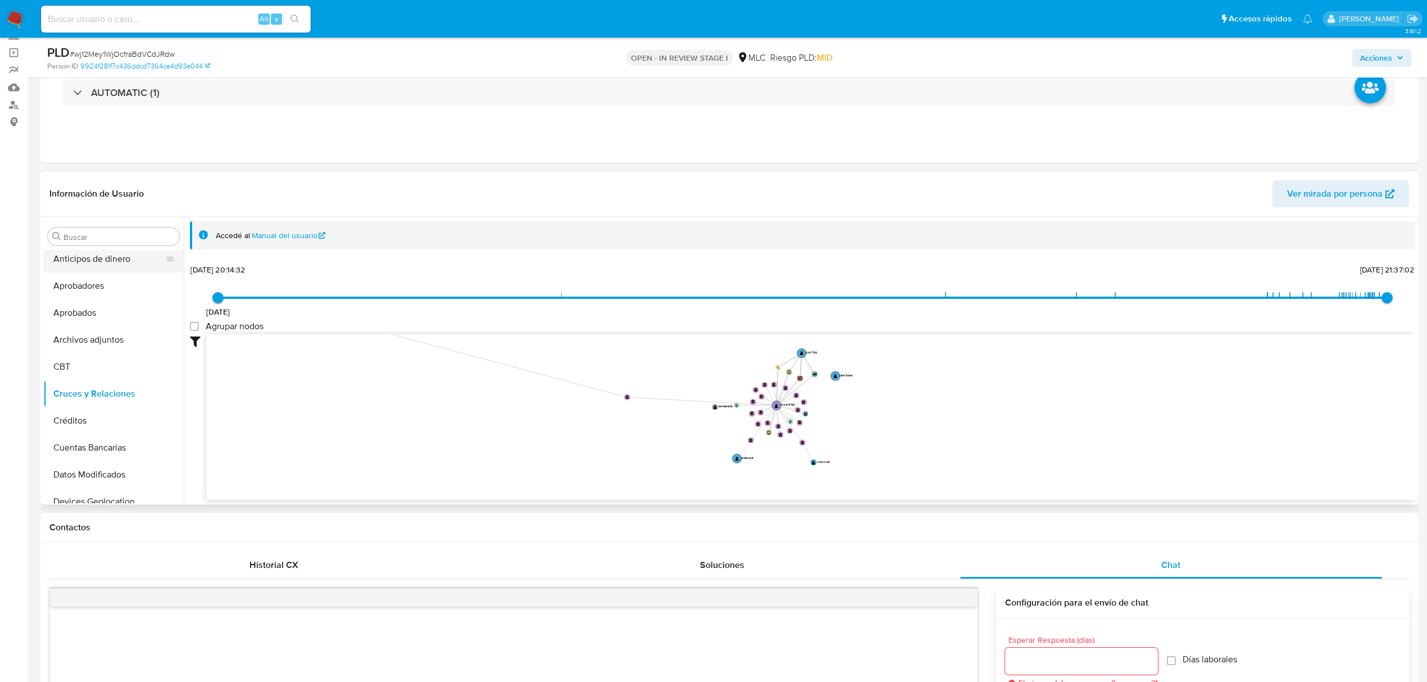
click at [140, 270] on div "Buscar Anticipos de dinero Aprobadores Aprobados Archivos adjuntos CBT Cruces y…" at bounding box center [729, 361] width 1372 height 288
click at [940, 389] on icon "device-636be7f808813b0018355678  user-2421373730  2421373730 user-223171782 …" at bounding box center [810, 415] width 1209 height 163
drag, startPoint x: 807, startPoint y: 360, endPoint x: 1243, endPoint y: 465, distance: 447.9
click at [1187, 479] on text "" at bounding box center [1185, 481] width 3 height 4
drag, startPoint x: 670, startPoint y: 477, endPoint x: 578, endPoint y: 464, distance: 93.0
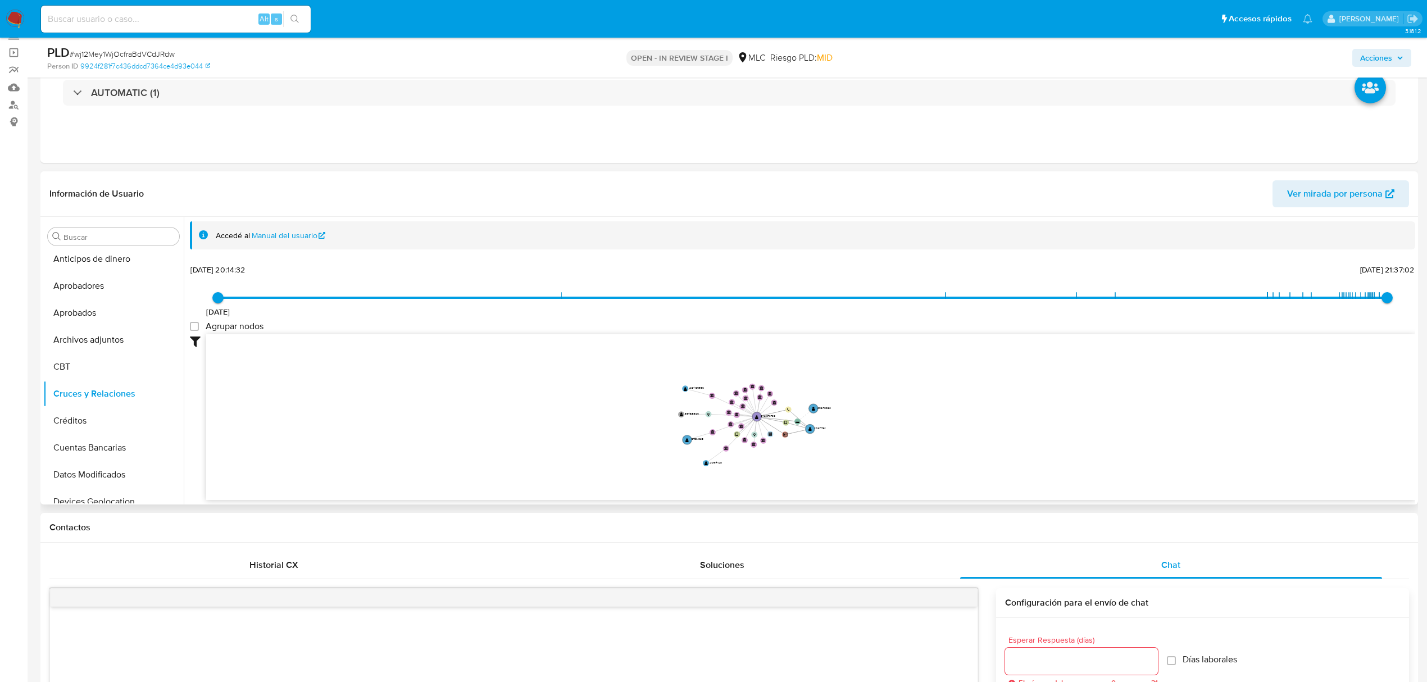
click at [578, 464] on icon "device-636be7f808813b0018355678  user-2421373730  2421373730 user-223171782 …" at bounding box center [810, 415] width 1209 height 163
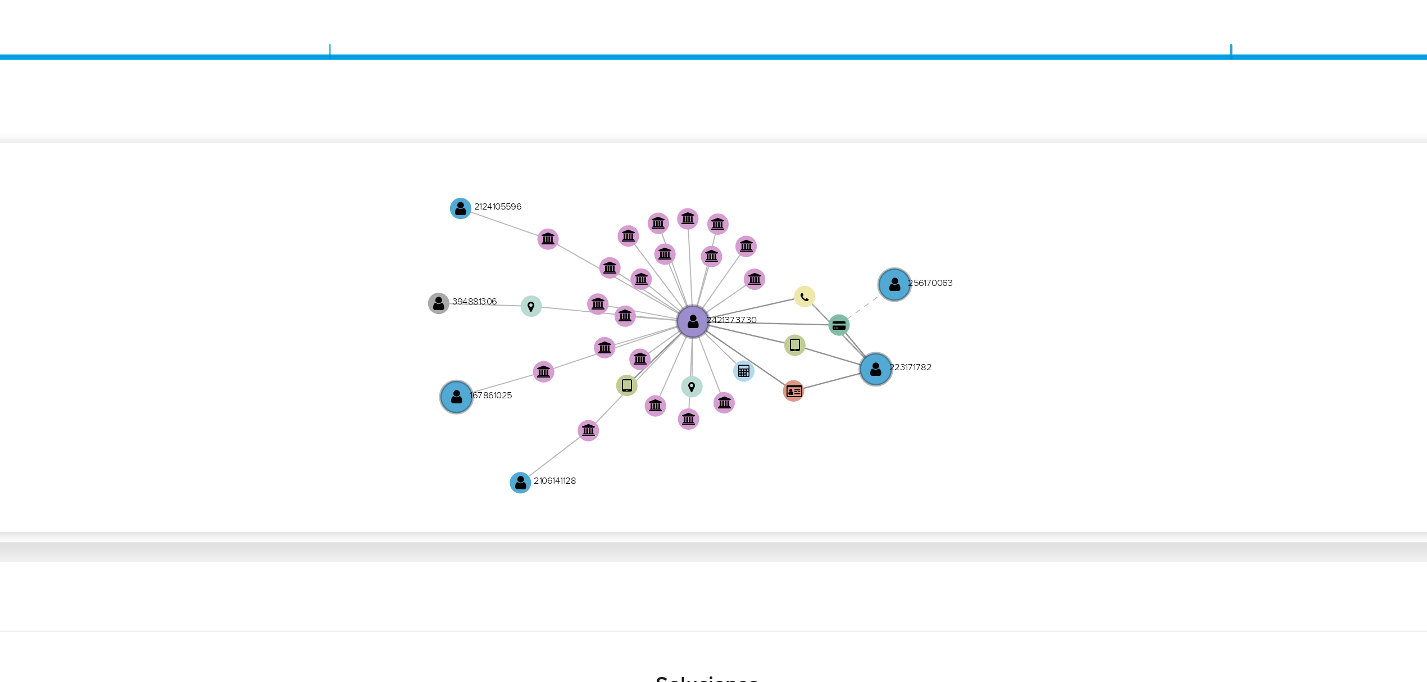
drag, startPoint x: 769, startPoint y: 373, endPoint x: 771, endPoint y: 357, distance: 15.9
click at [771, 357] on icon "device-636be7f808813b0018355678  user-2421373730  2421373730 user-223171782 …" at bounding box center [810, 415] width 1209 height 163
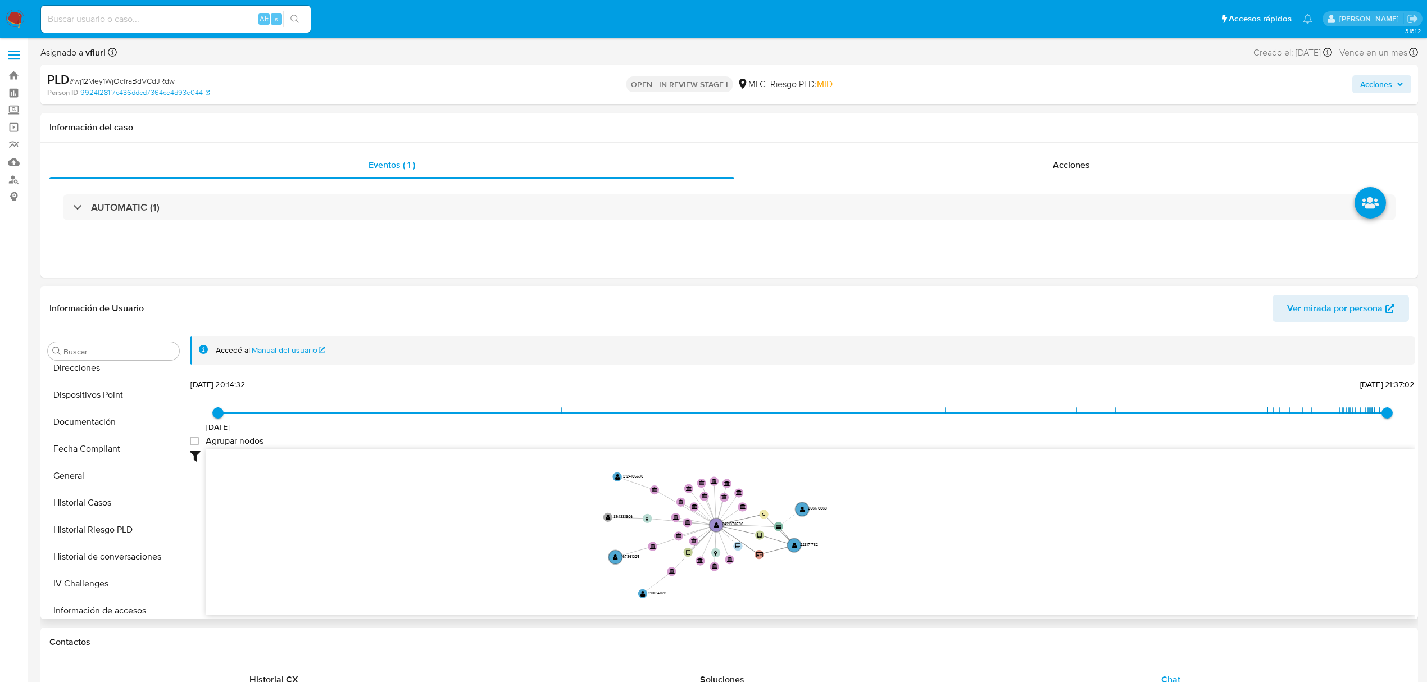
scroll to position [529, 0]
click at [78, 450] on button "KYC" at bounding box center [108, 442] width 131 height 27
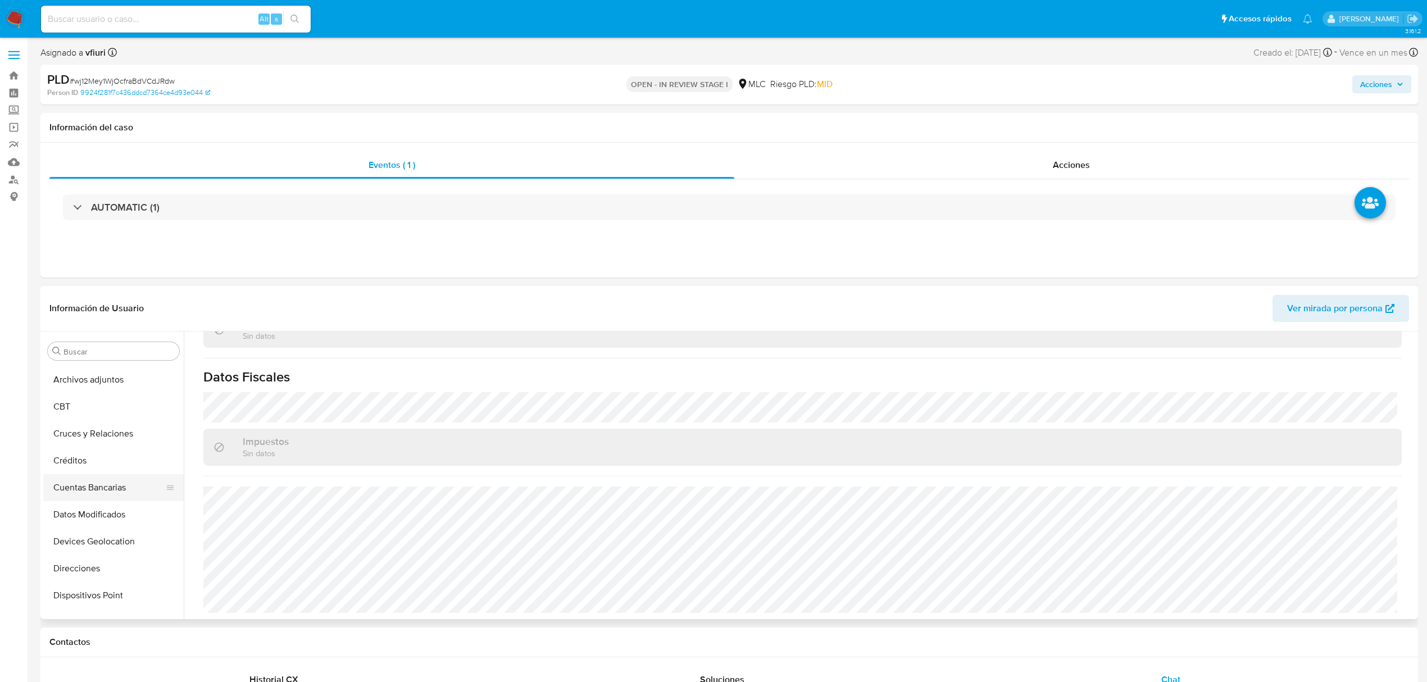
scroll to position [154, 0]
click at [90, 505] on button "Direcciones" at bounding box center [108, 493] width 131 height 27
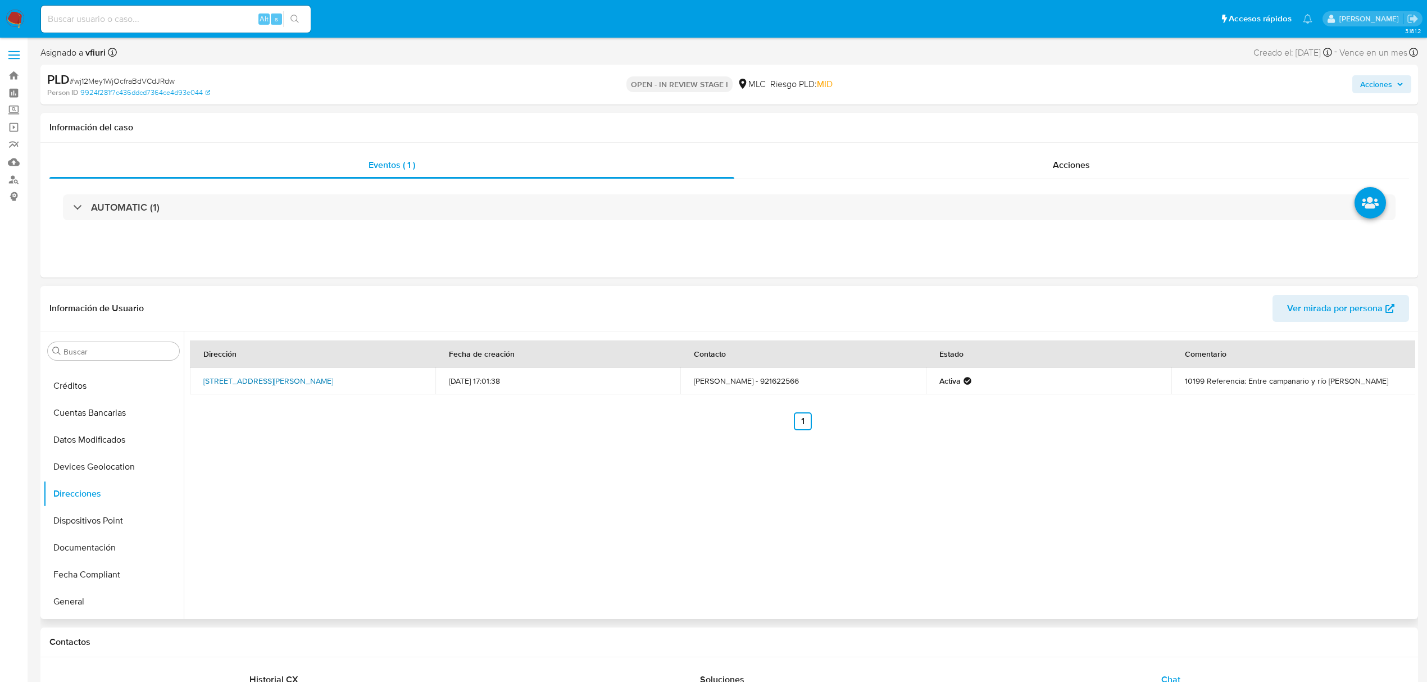
click at [275, 375] on link "Avenida Las Condes 10199, Las Condes, Rm (metropolitana), , Chile 10199" at bounding box center [268, 380] width 130 height 11
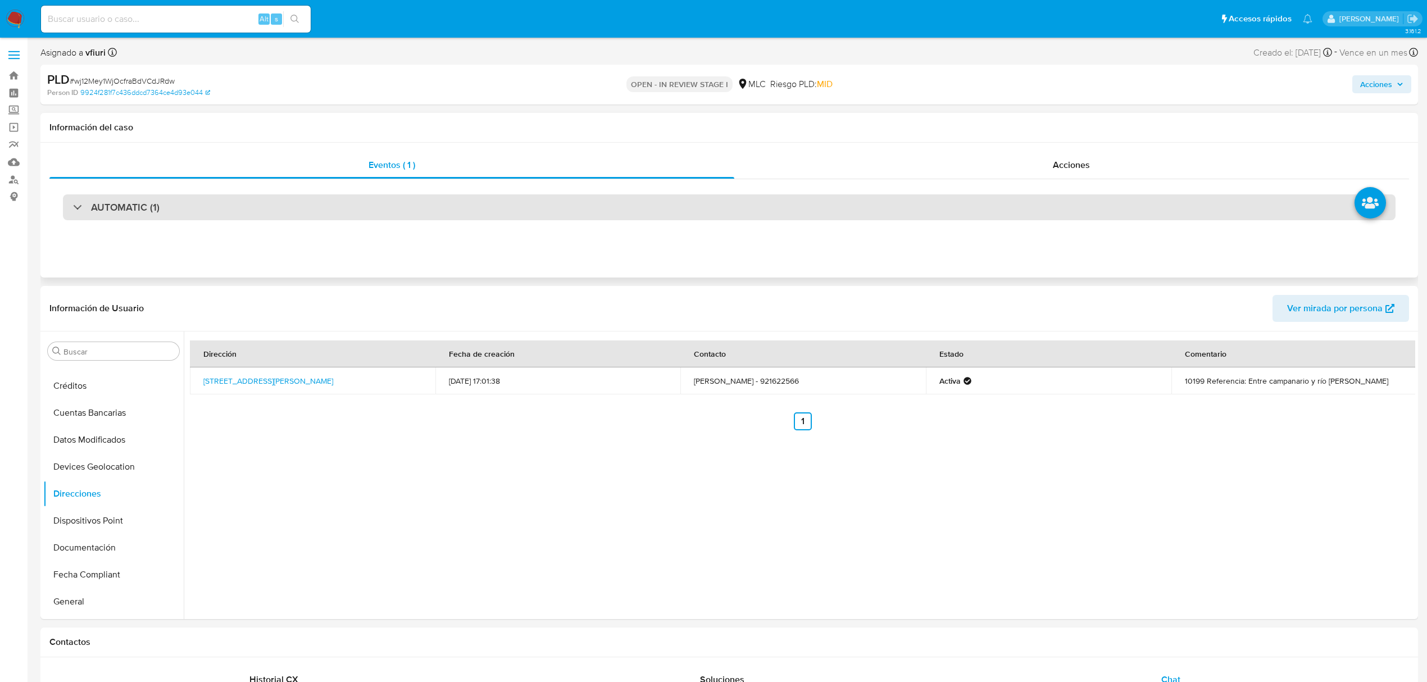
click at [376, 203] on div "AUTOMATIC (1)" at bounding box center [729, 207] width 1333 height 26
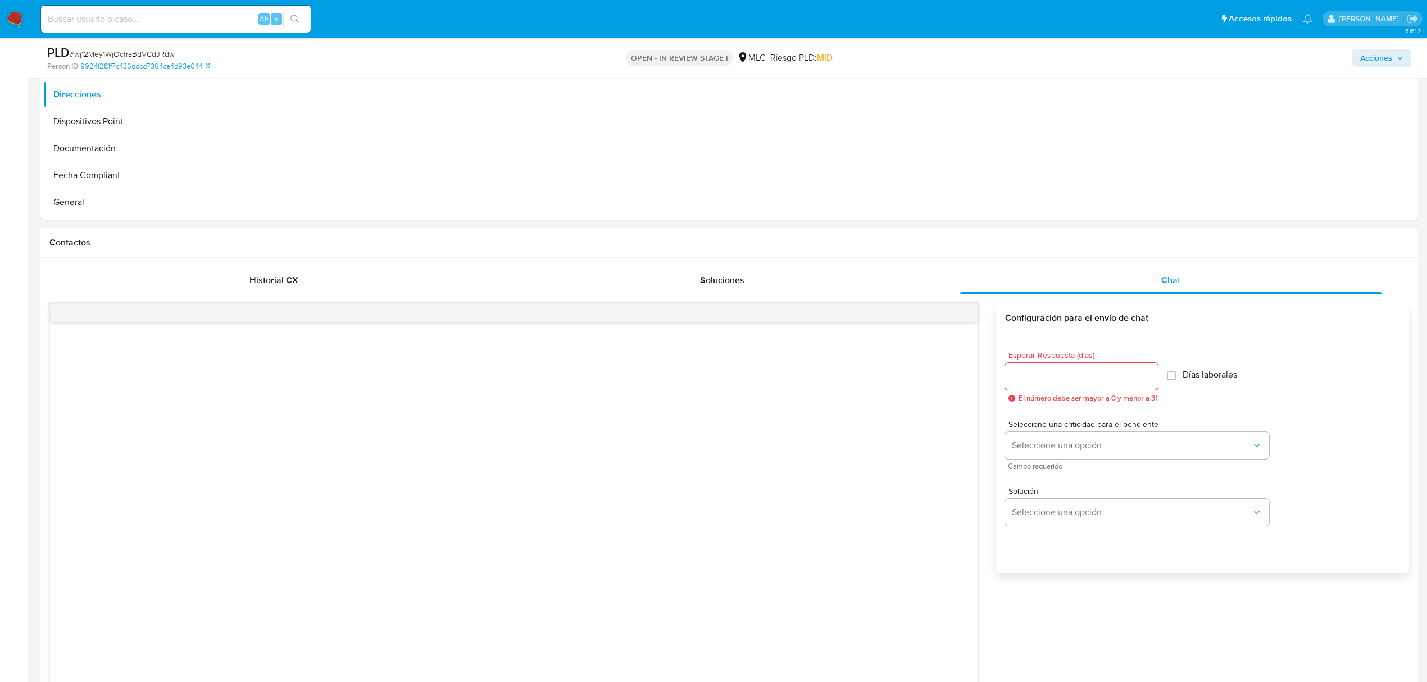
scroll to position [674, 0]
click at [1084, 380] on input "Esperar Respuesta (días)" at bounding box center [1081, 379] width 153 height 15
type input "2"
type input "3"
drag, startPoint x: 1039, startPoint y: 459, endPoint x: 1040, endPoint y: 452, distance: 7.5
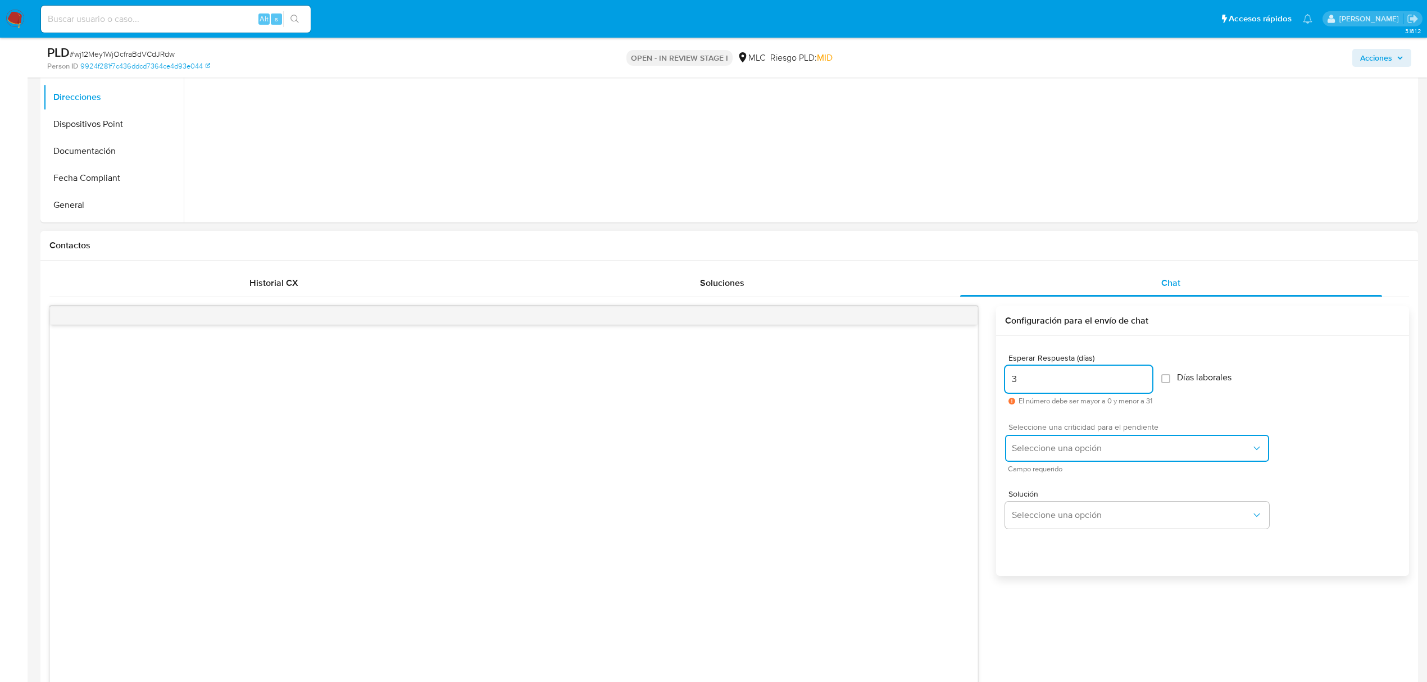
click at [1040, 453] on button "Seleccione una opción" at bounding box center [1137, 448] width 264 height 27
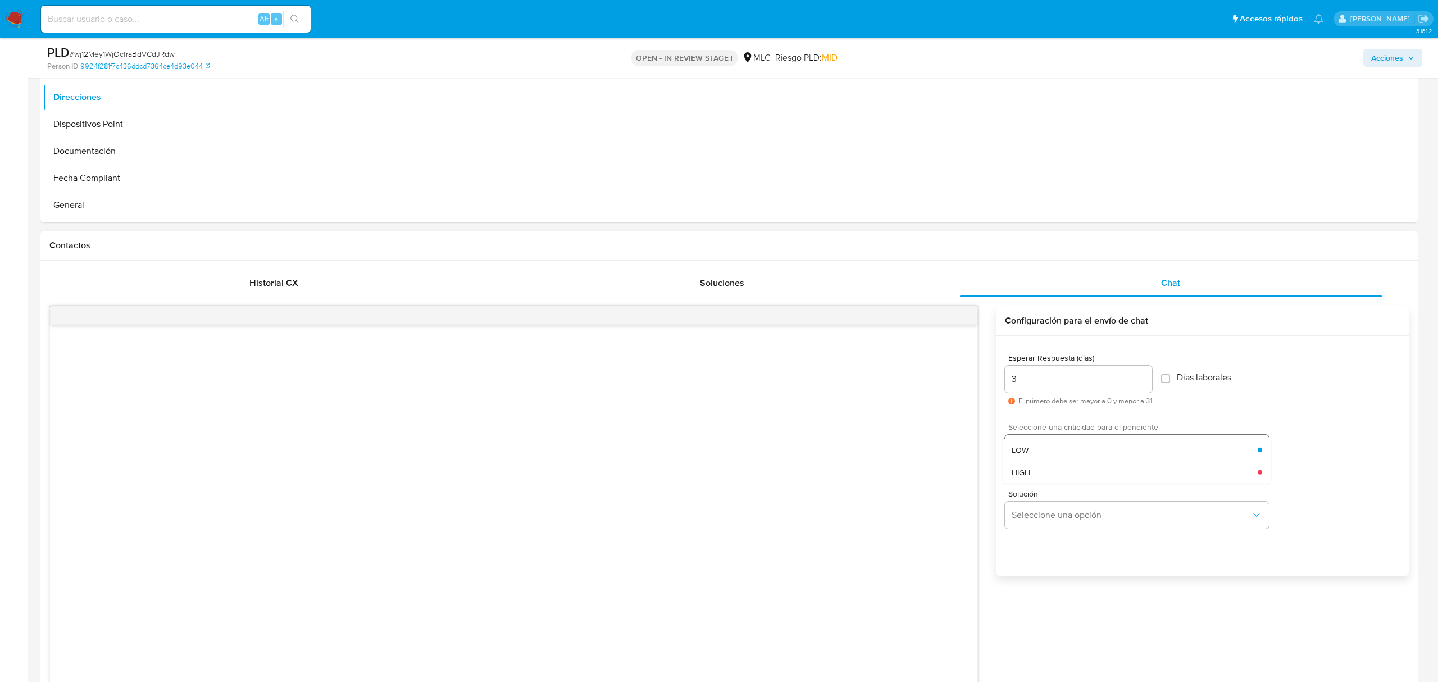
click at [1040, 452] on div "LOW" at bounding box center [1135, 449] width 246 height 22
click at [1057, 509] on button "Seleccione una opción" at bounding box center [1137, 515] width 264 height 27
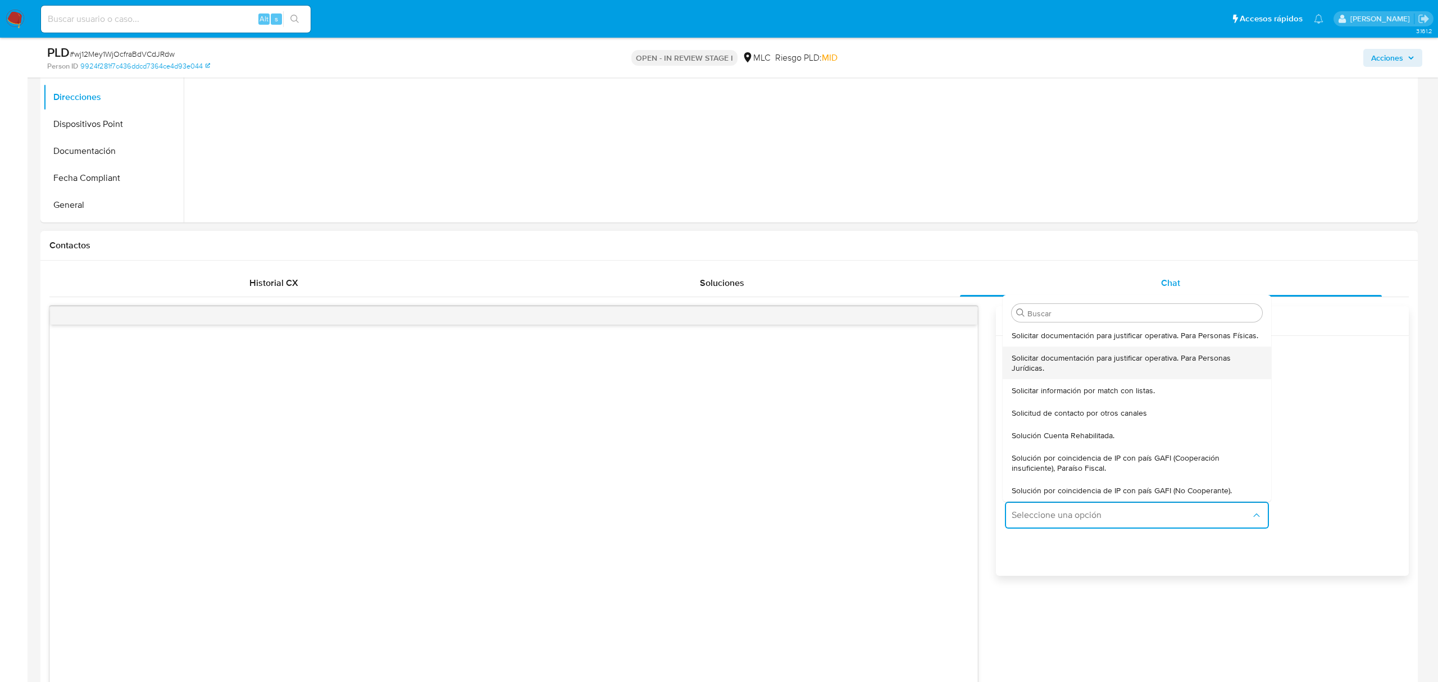
click at [1109, 353] on span "Solicitar documentación para justificar operativa. Para Personas Jurídicas." at bounding box center [1137, 363] width 251 height 20
type textarea "Hola ,Te contactamos dado que tu cuenta fue suspendida para una verificación de…"
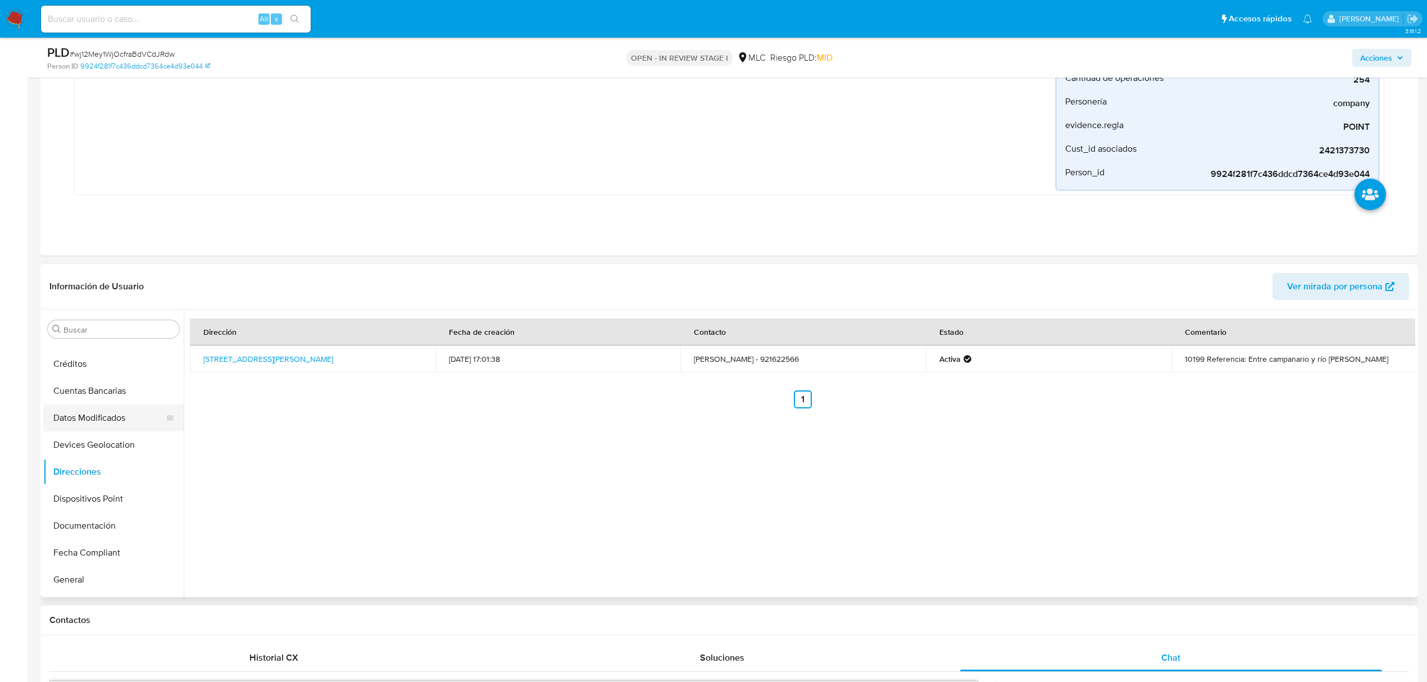
scroll to position [529, 0]
click at [101, 425] on button "KYC" at bounding box center [108, 420] width 131 height 27
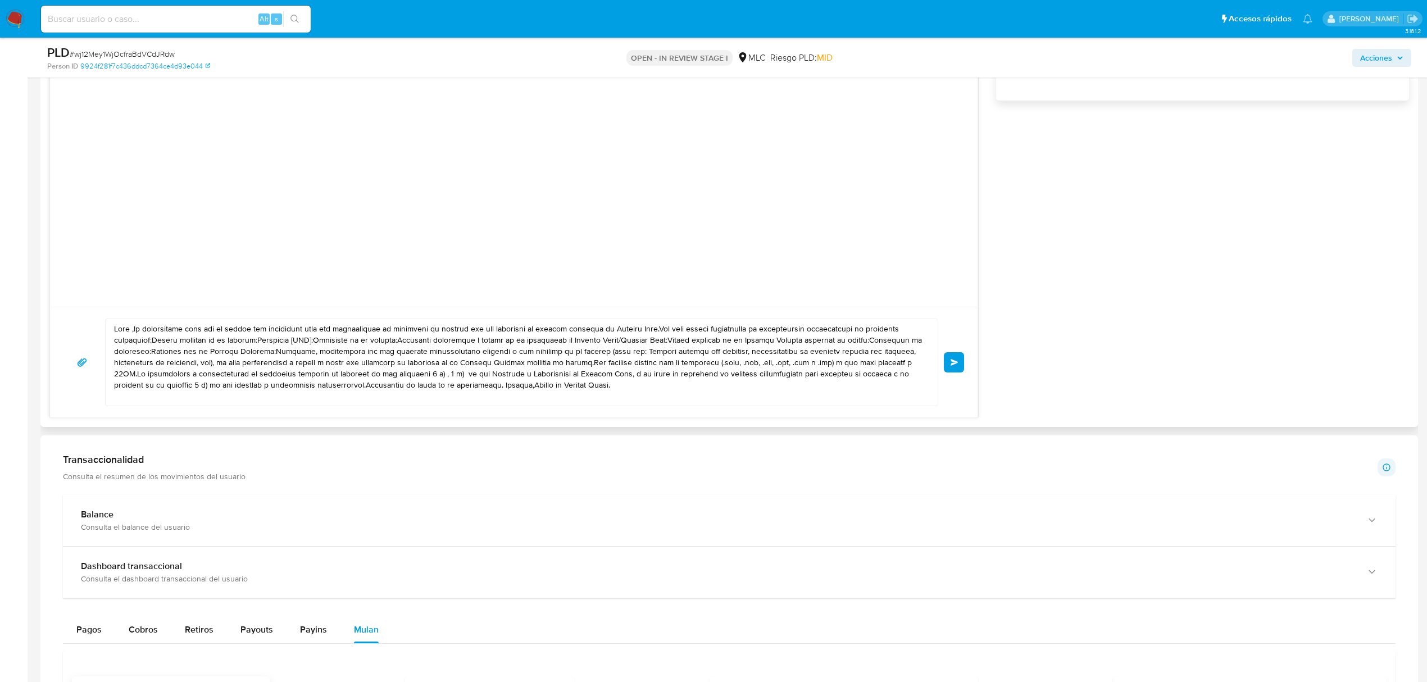
scroll to position [1124, 0]
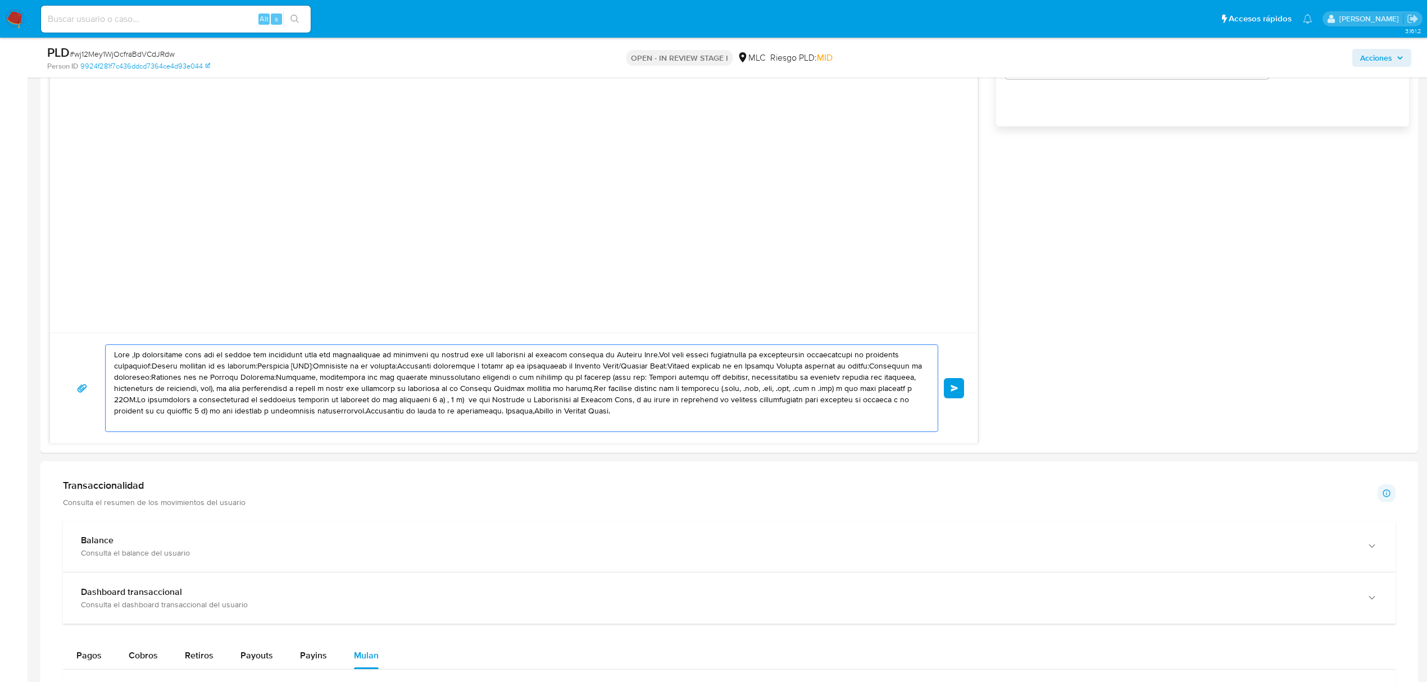
drag, startPoint x: 711, startPoint y: 409, endPoint x: 38, endPoint y: 351, distance: 675.6
click at [38, 351] on main "3.161.2 Asignado a vfiuri Asignado el: 12/08/2025 16:40:19 Creado el: 12/08/202…" at bounding box center [713, 190] width 1427 height 2629
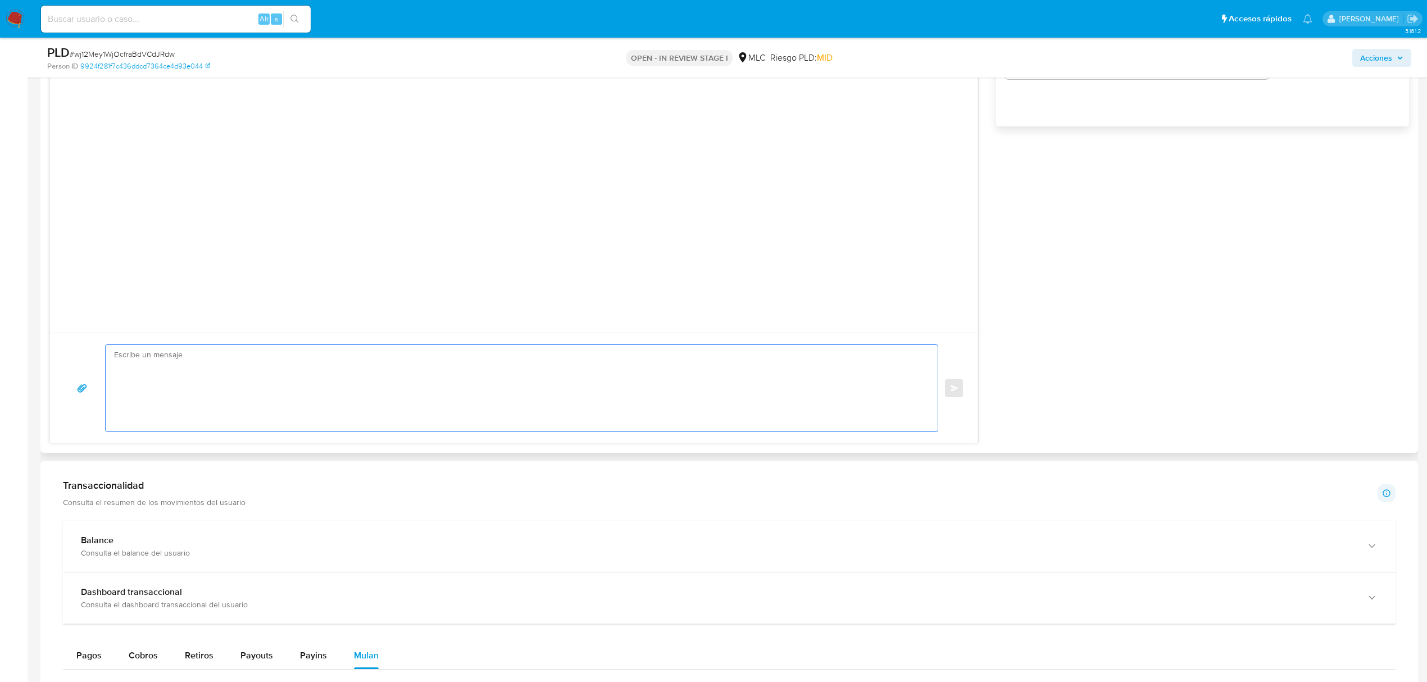
click at [351, 380] on textarea at bounding box center [519, 388] width 810 height 87
paste textarea "Hola XXX, Te contactamos desde el Equipo de Mercado Pago para verificar tus dat…"
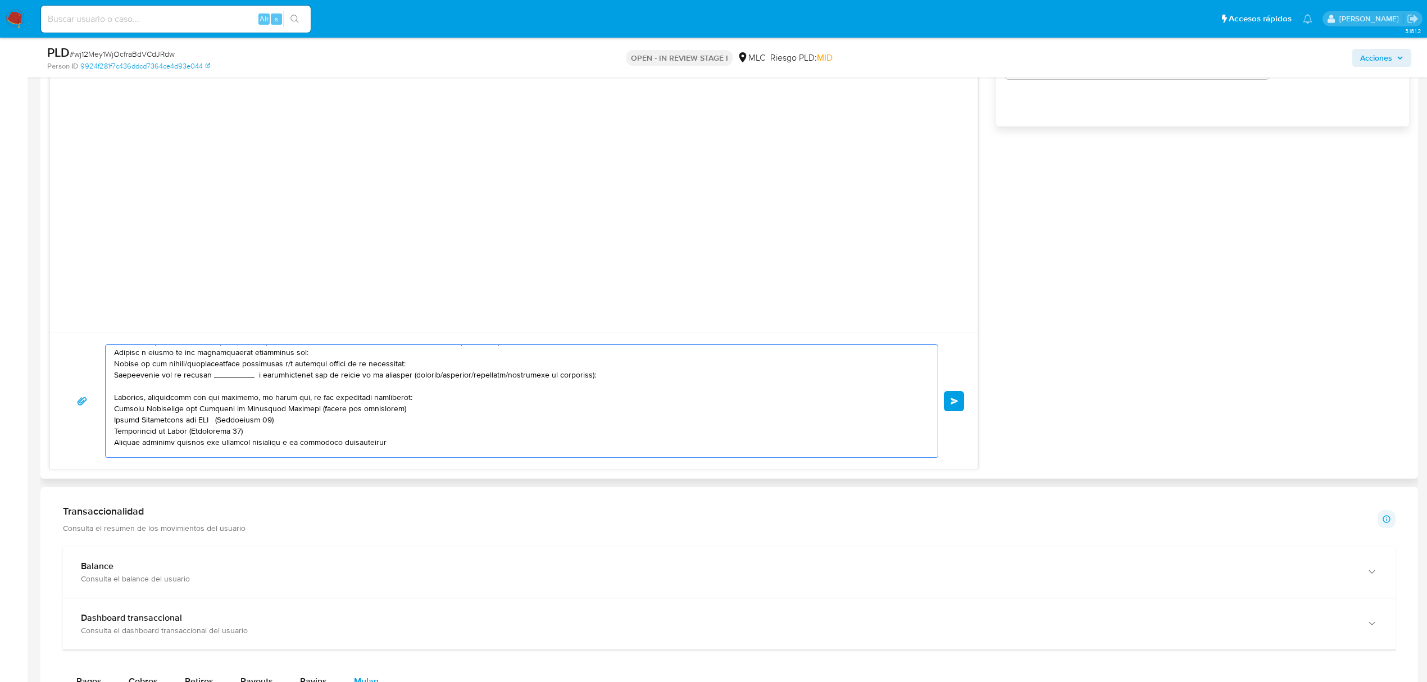
scroll to position [0, 0]
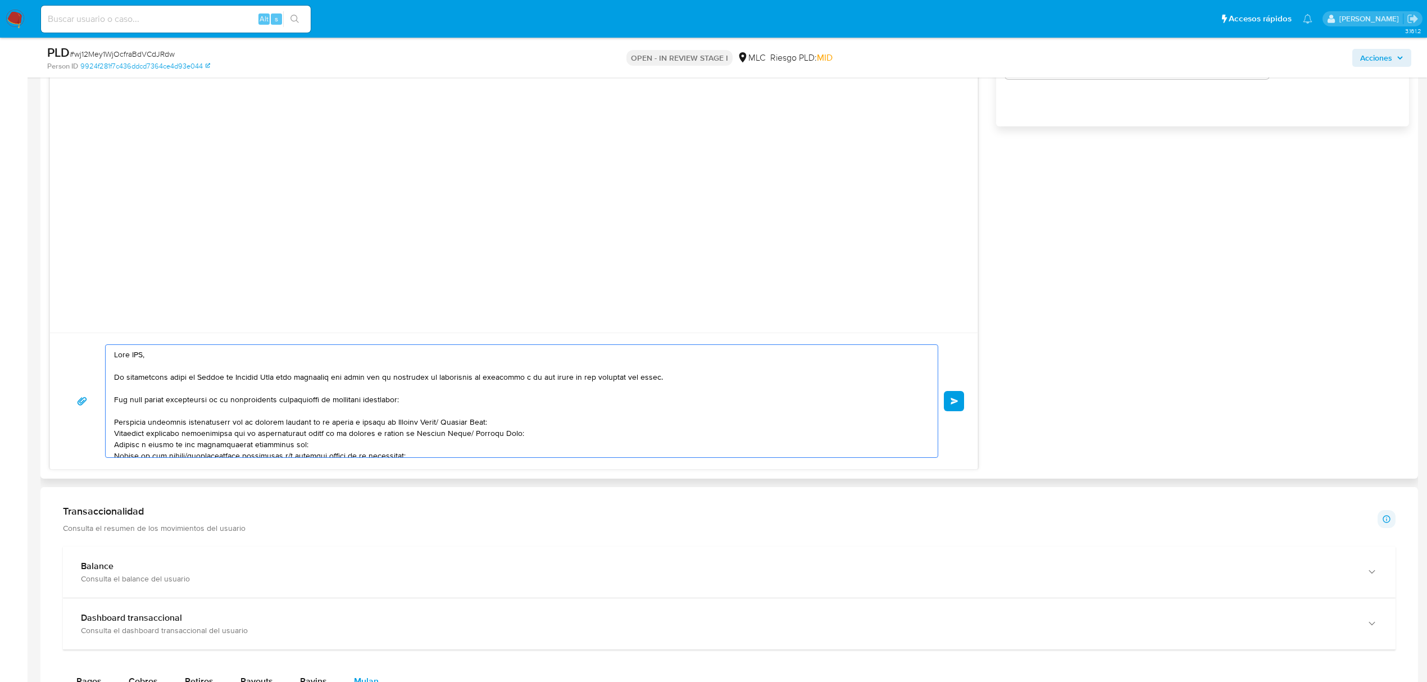
click at [140, 356] on textarea at bounding box center [519, 401] width 810 height 112
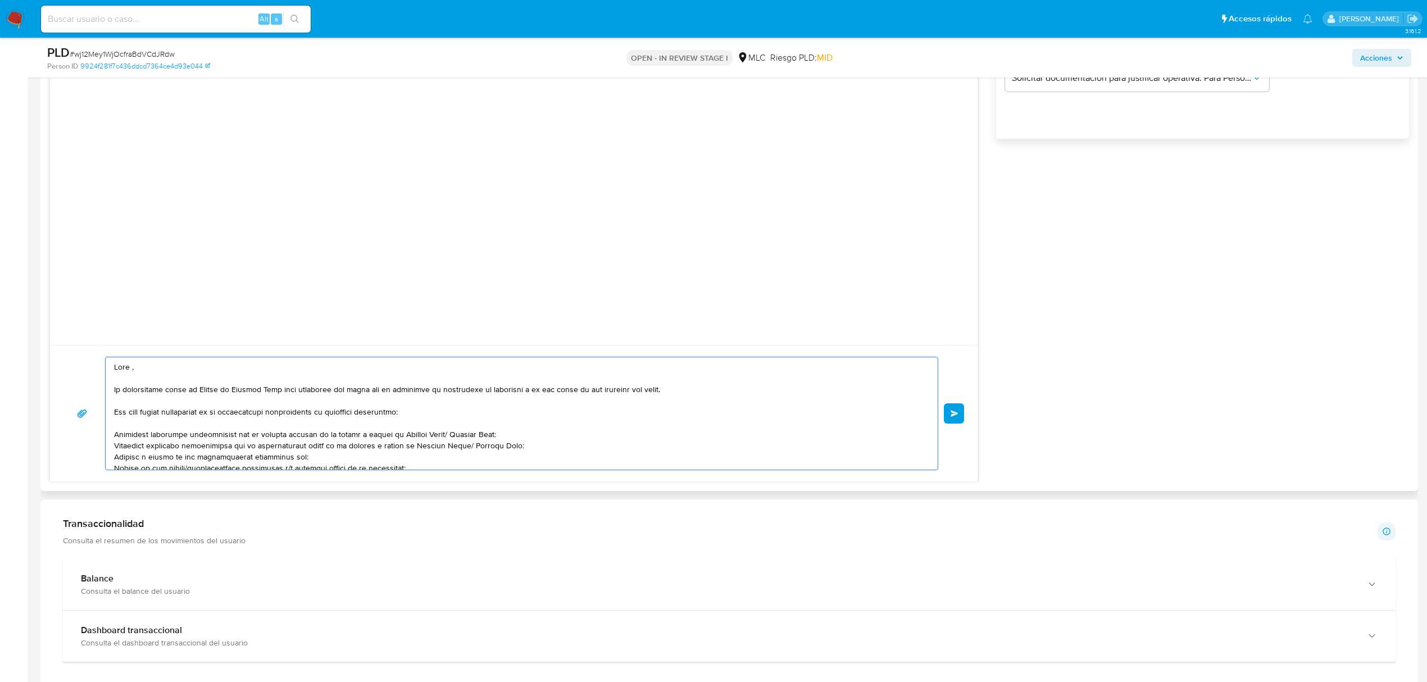
scroll to position [1124, 0]
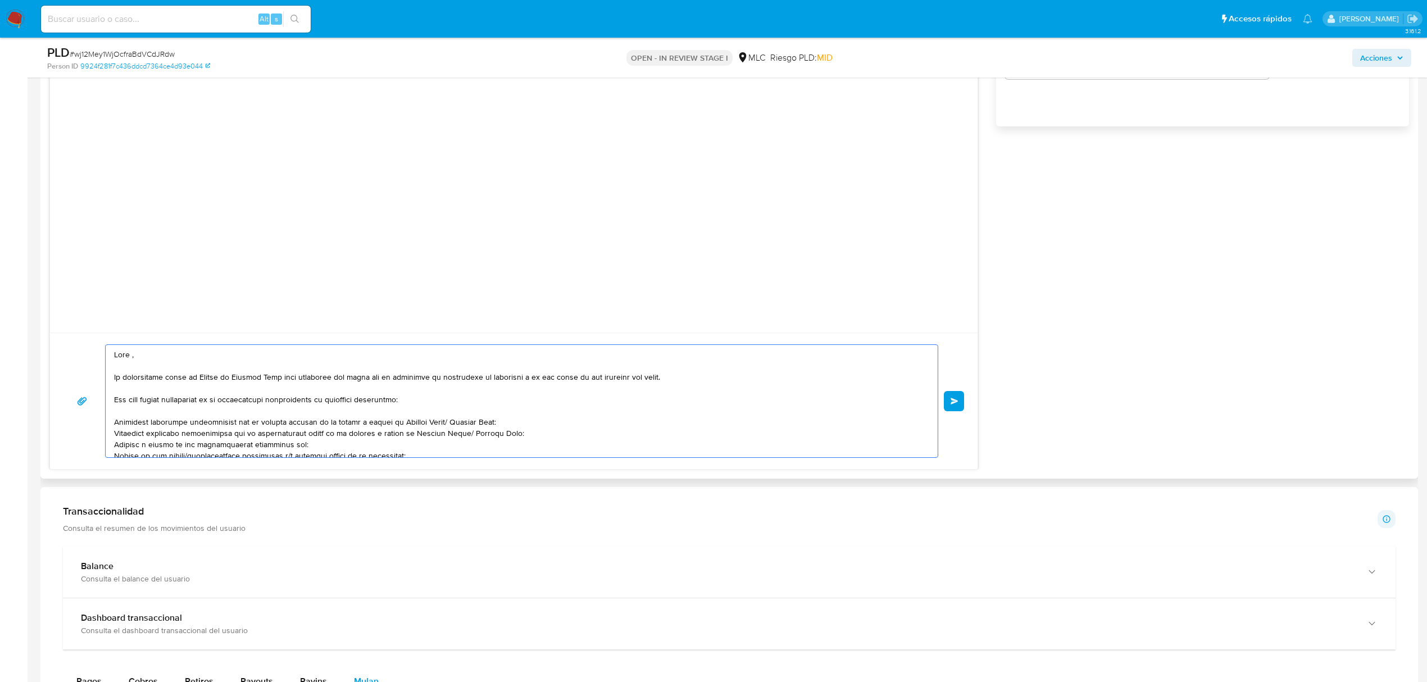
click at [347, 375] on textarea at bounding box center [519, 401] width 810 height 112
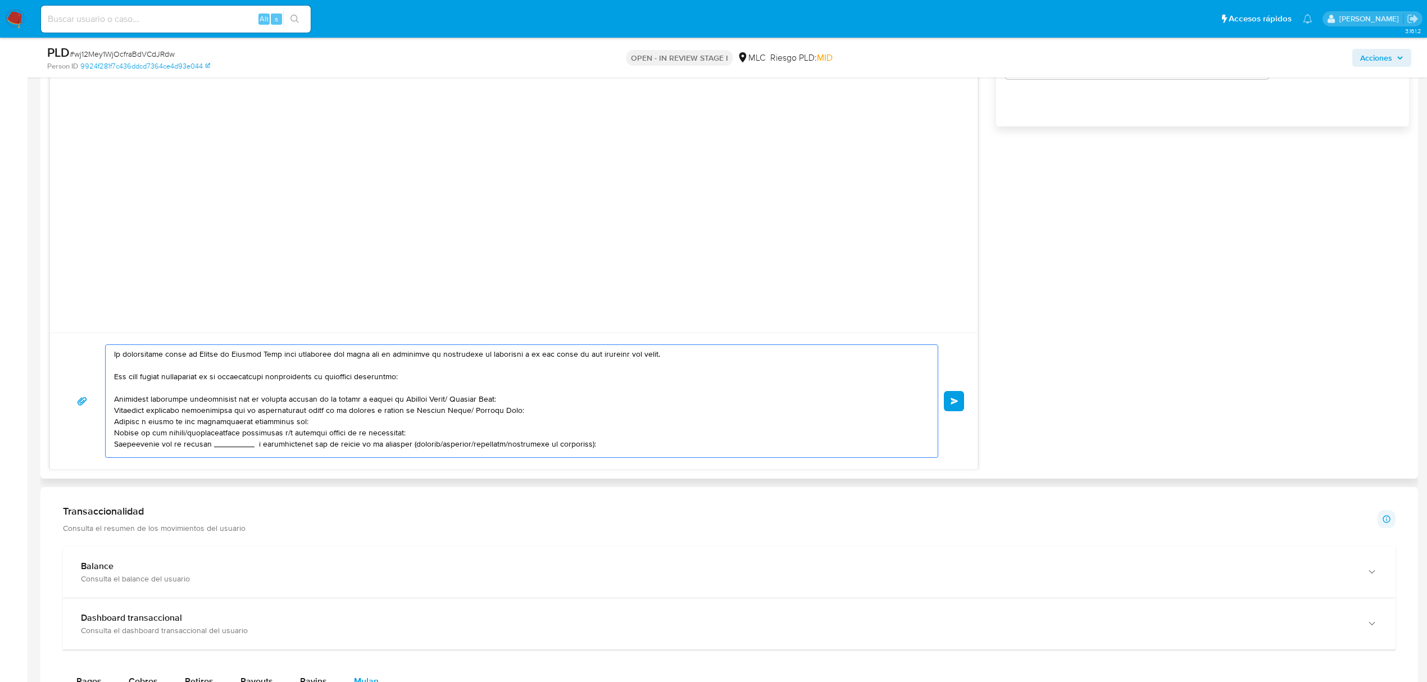
scroll to position [30, 0]
drag, startPoint x: 441, startPoint y: 396, endPoint x: 412, endPoint y: 394, distance: 29.3
click at [412, 394] on textarea at bounding box center [519, 401] width 810 height 112
drag, startPoint x: 446, startPoint y: 394, endPoint x: 393, endPoint y: 398, distance: 52.4
click at [393, 398] on textarea at bounding box center [519, 401] width 810 height 112
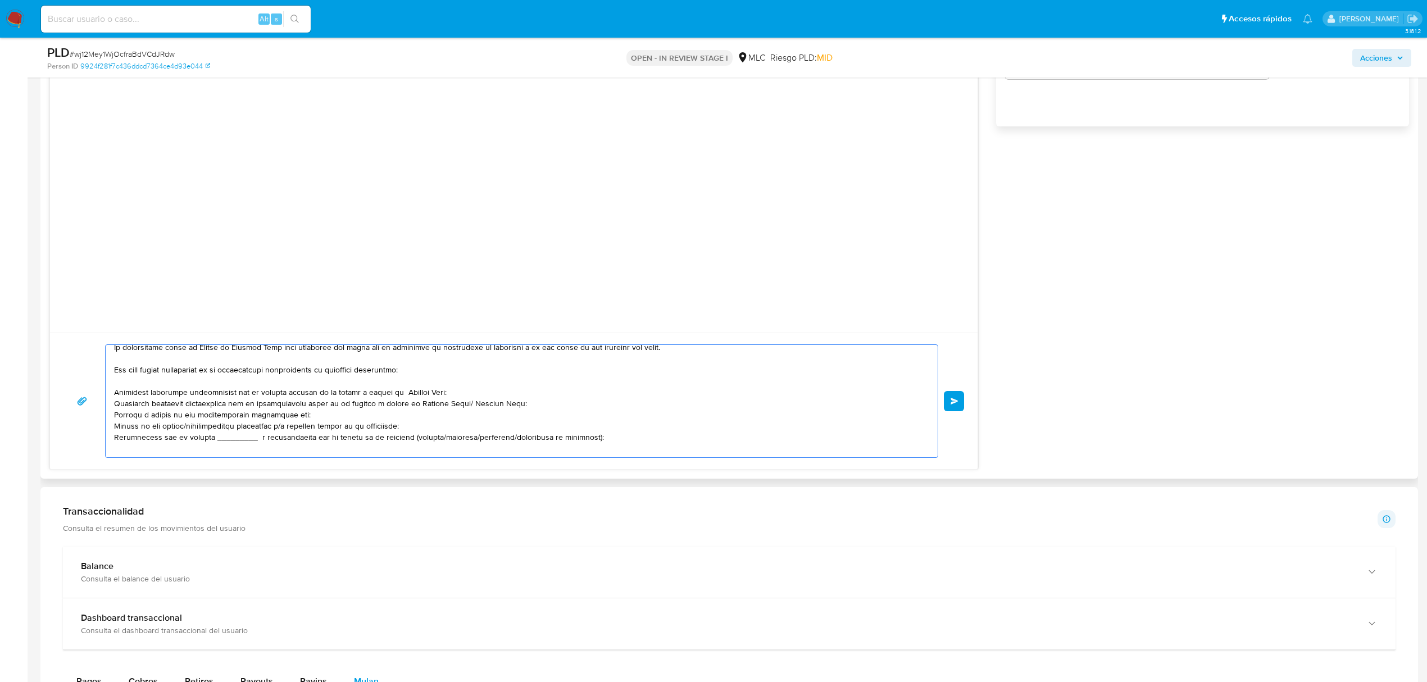
drag, startPoint x: 331, startPoint y: 413, endPoint x: 106, endPoint y: 407, distance: 225.4
click at [106, 407] on div at bounding box center [519, 401] width 826 height 112
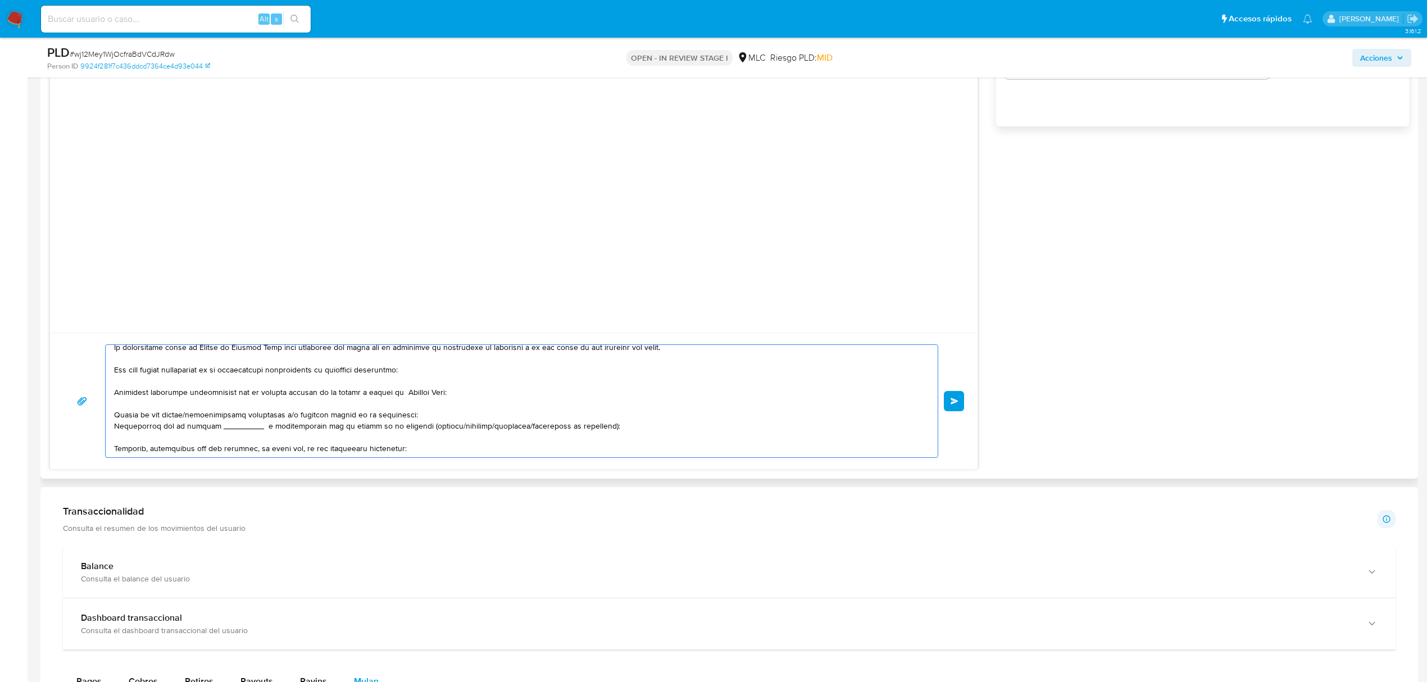
drag, startPoint x: 394, startPoint y: 413, endPoint x: 112, endPoint y: 410, distance: 282.0
click at [112, 410] on div at bounding box center [519, 401] width 826 height 112
click at [108, 405] on div at bounding box center [519, 401] width 826 height 112
click at [113, 405] on div at bounding box center [519, 401] width 826 height 112
click at [115, 407] on textarea at bounding box center [519, 401] width 810 height 112
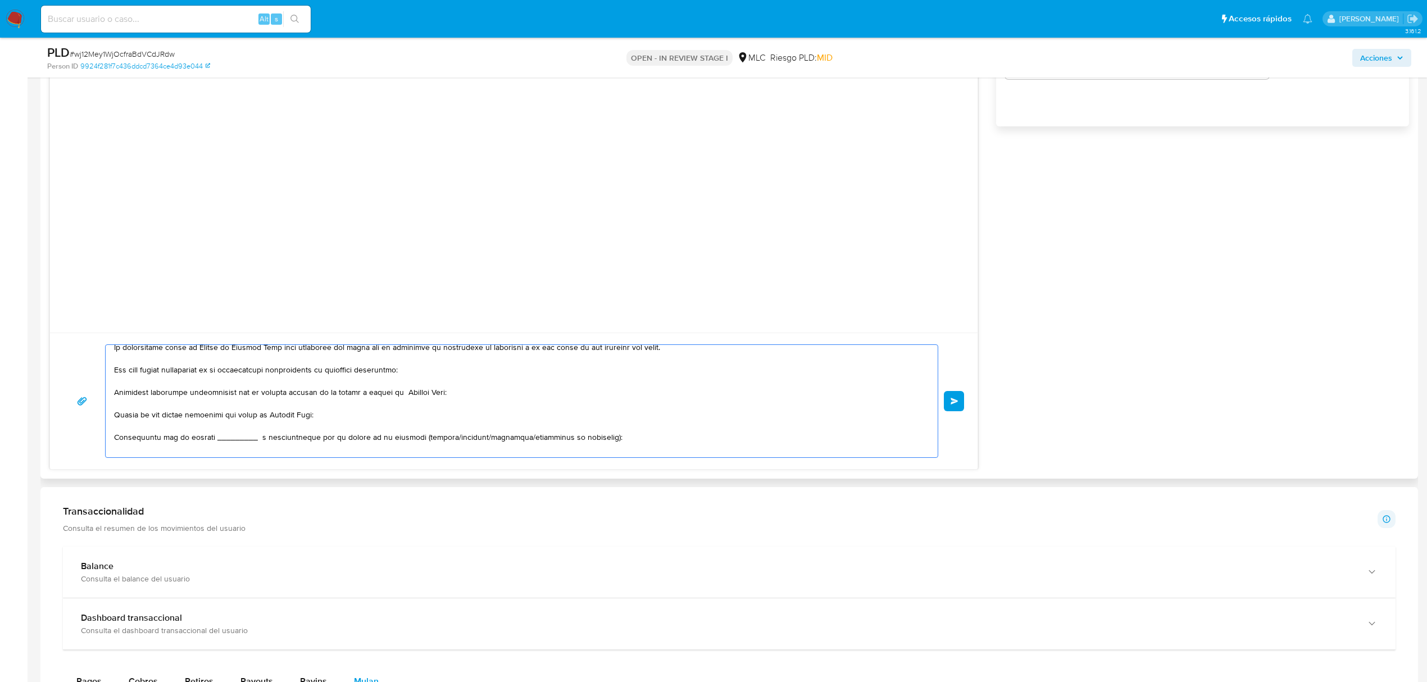
drag, startPoint x: 605, startPoint y: 439, endPoint x: 72, endPoint y: 427, distance: 532.7
click at [72, 427] on div "Enviar" at bounding box center [513, 400] width 901 height 113
click at [394, 397] on textarea at bounding box center [519, 401] width 810 height 112
click at [407, 424] on textarea at bounding box center [519, 401] width 810 height 112
click at [437, 443] on textarea at bounding box center [519, 401] width 810 height 112
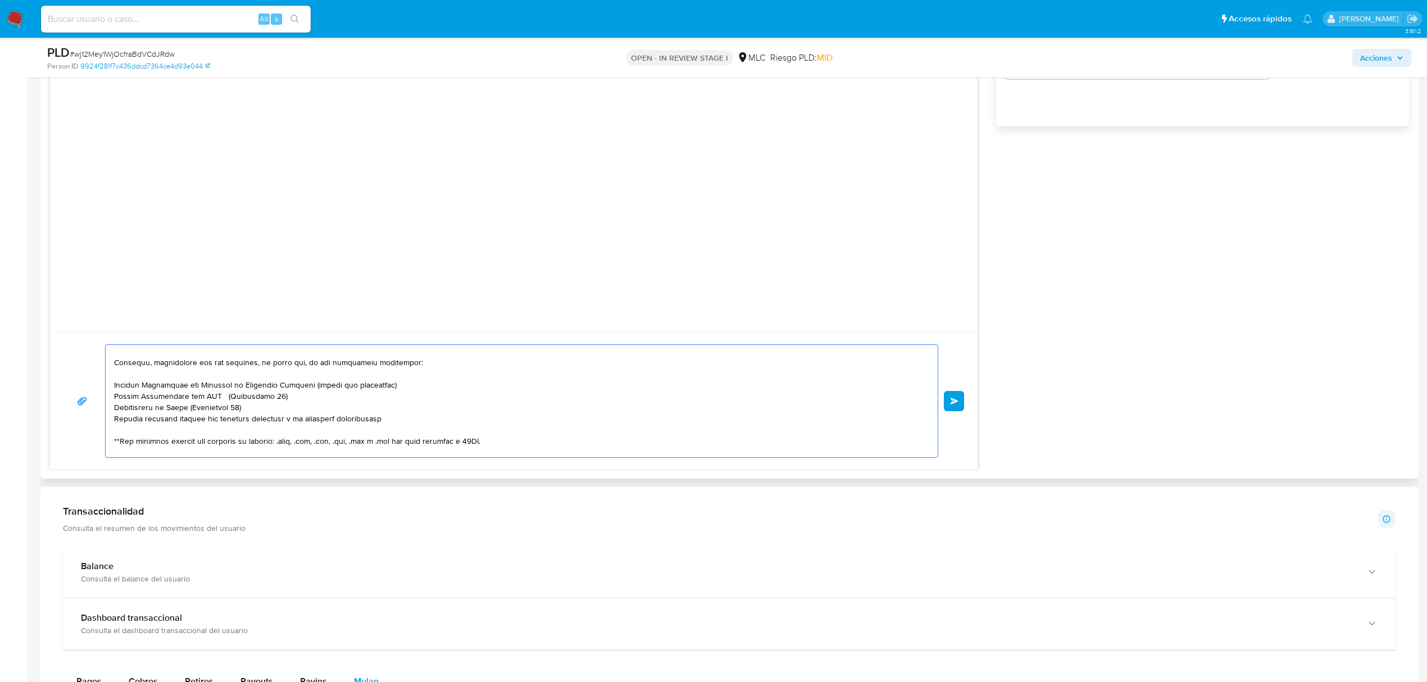
scroll to position [187, 0]
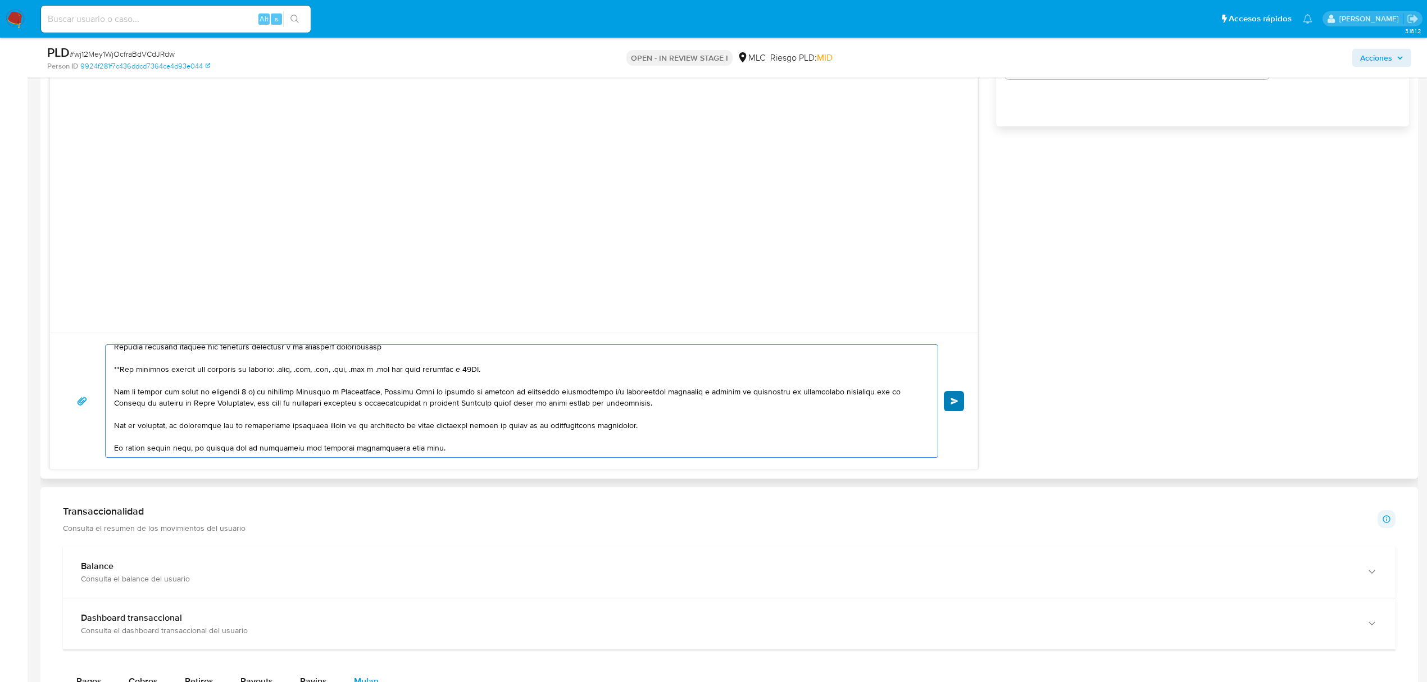
type textarea "Hola , Te contactamos desde el Equipo de Mercado Pago para verificar tus datos …"
click at [964, 401] on button "Enviar" at bounding box center [954, 401] width 20 height 20
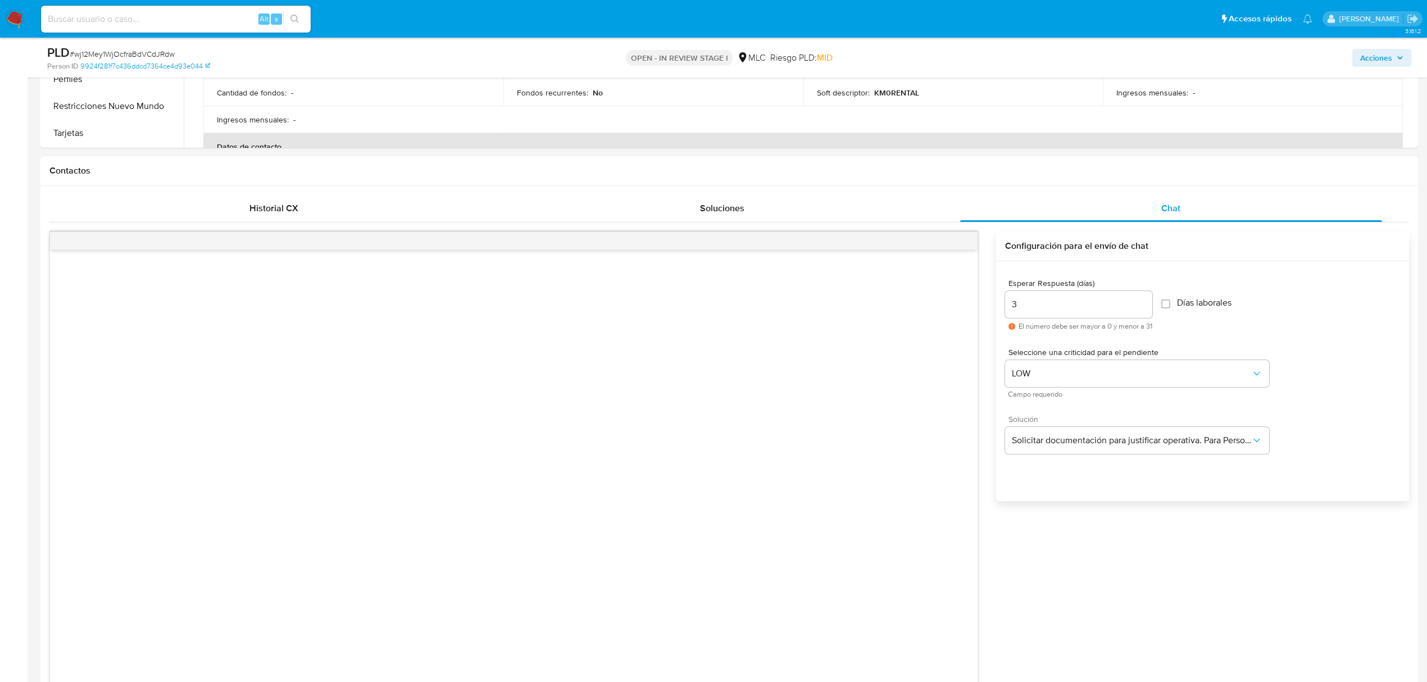
scroll to position [5, 0]
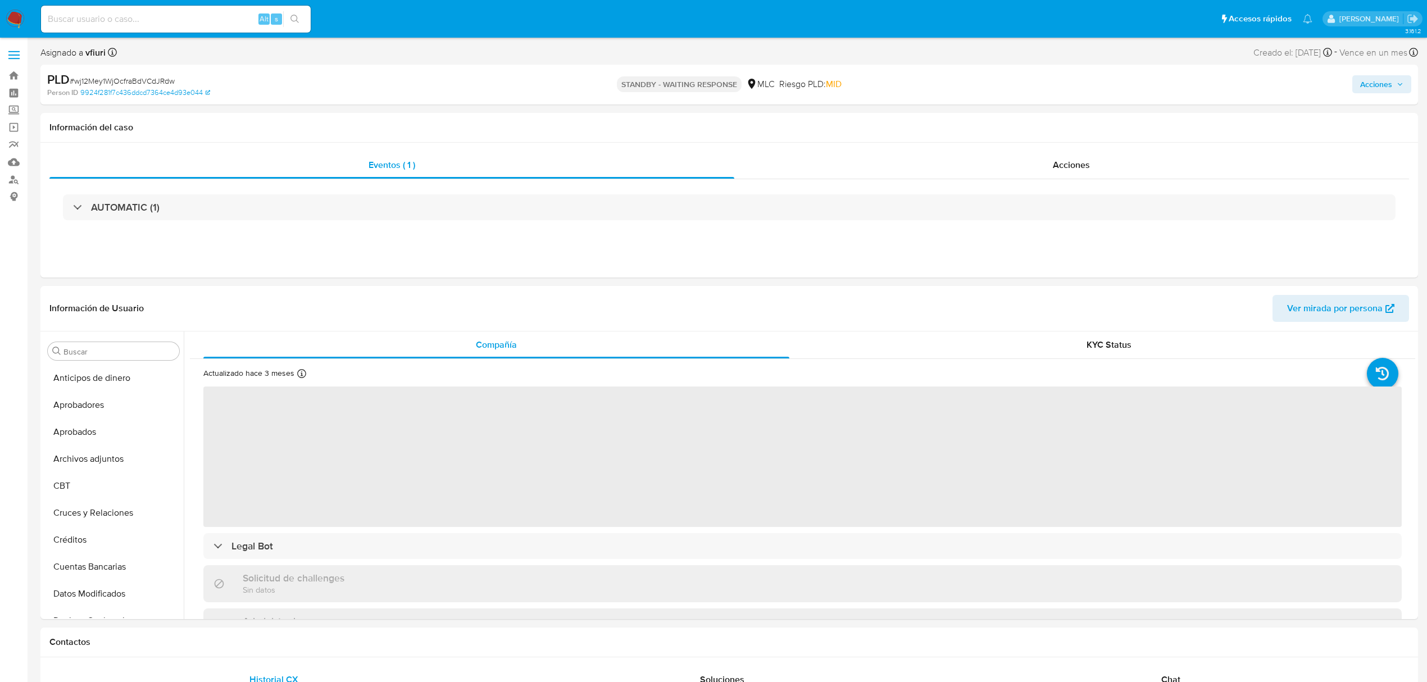
select select "10"
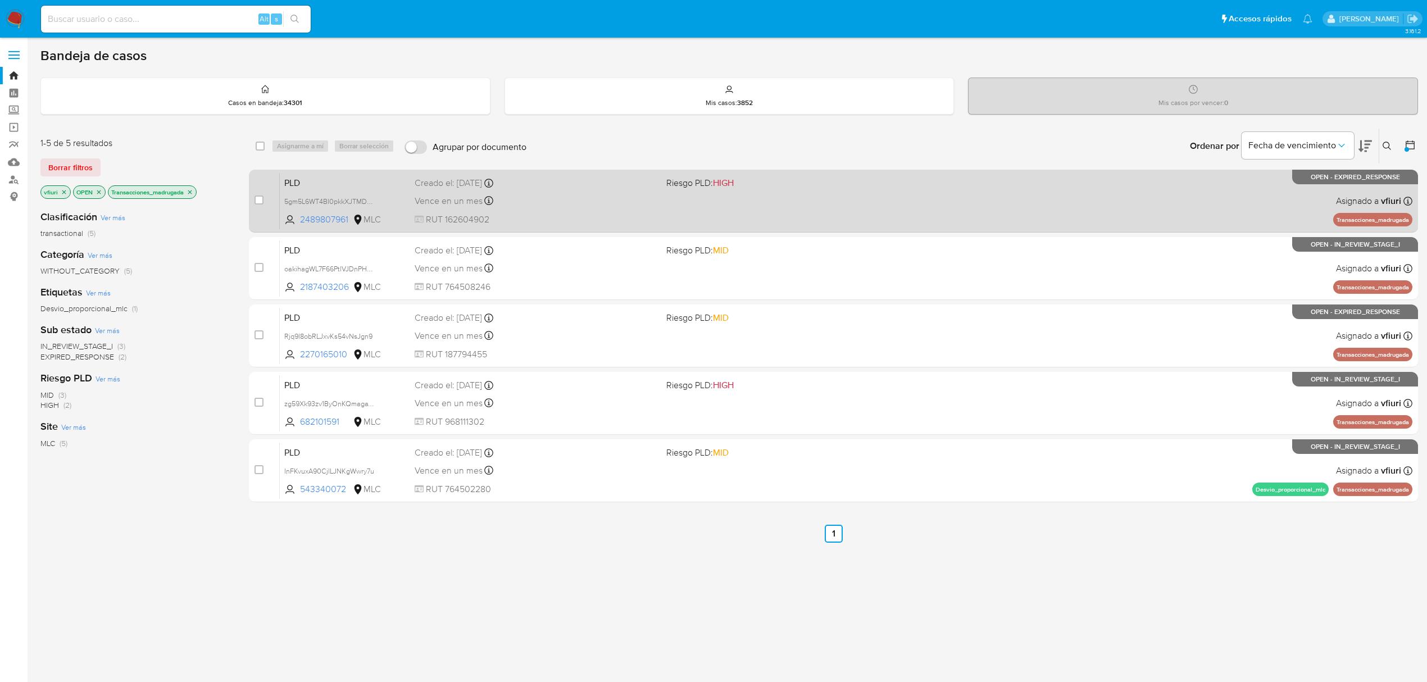
click at [549, 209] on div "PLD 5gm5L6WT4BI0pkkXJTMDBqfh 2489807961 MLC Riesgo PLD: HIGH Creado el: [DATE] …" at bounding box center [846, 200] width 1133 height 57
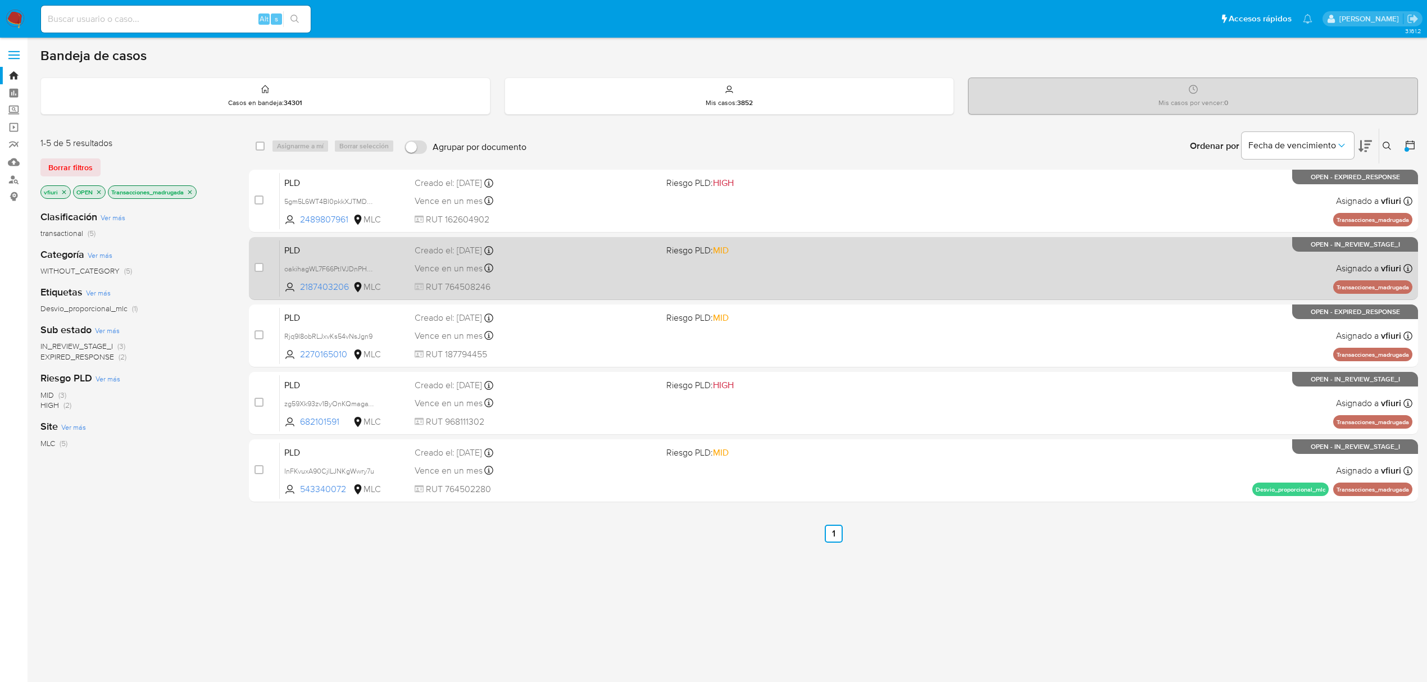
click at [720, 260] on div "PLD oakihagWL7F66PtlVJDnPHSh 2187403206 MLC Riesgo PLD: MID Creado el: [DATE] C…" at bounding box center [846, 268] width 1133 height 57
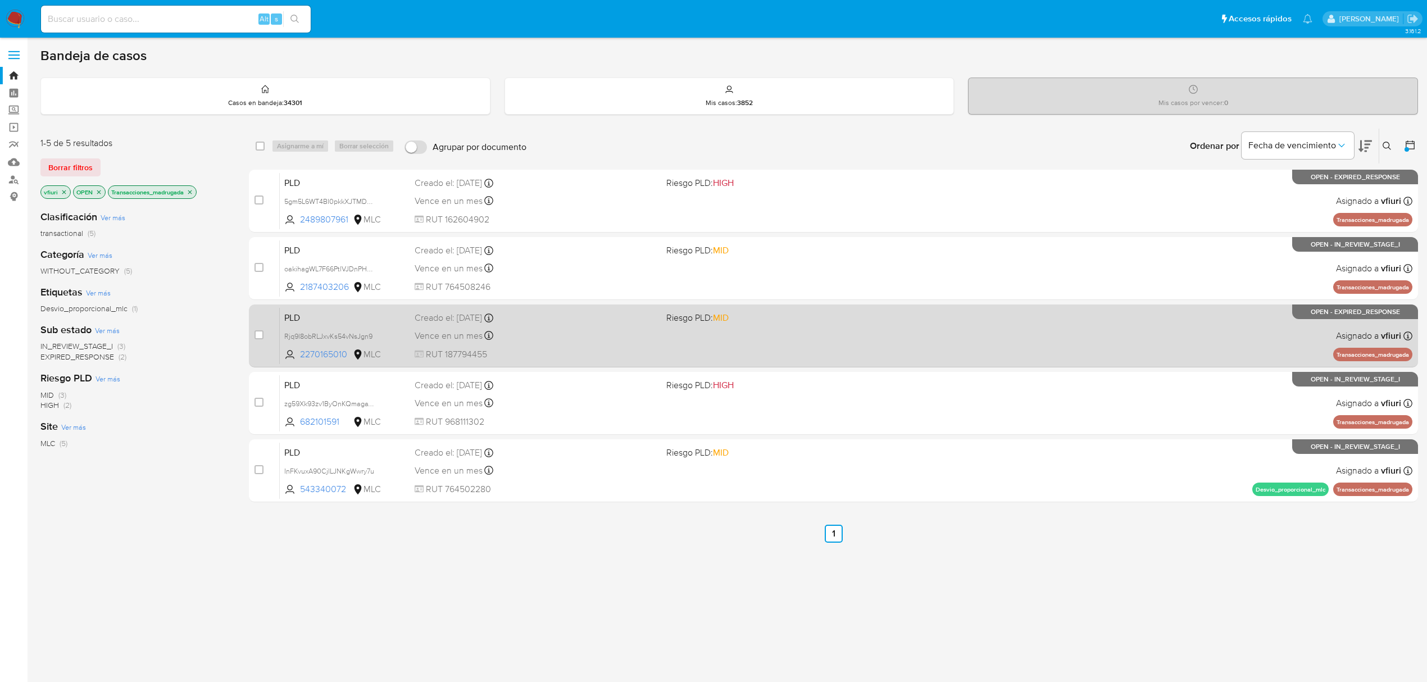
click at [547, 329] on div "Vence en un mes Vence el [DATE] 06:05:52" at bounding box center [536, 335] width 243 height 15
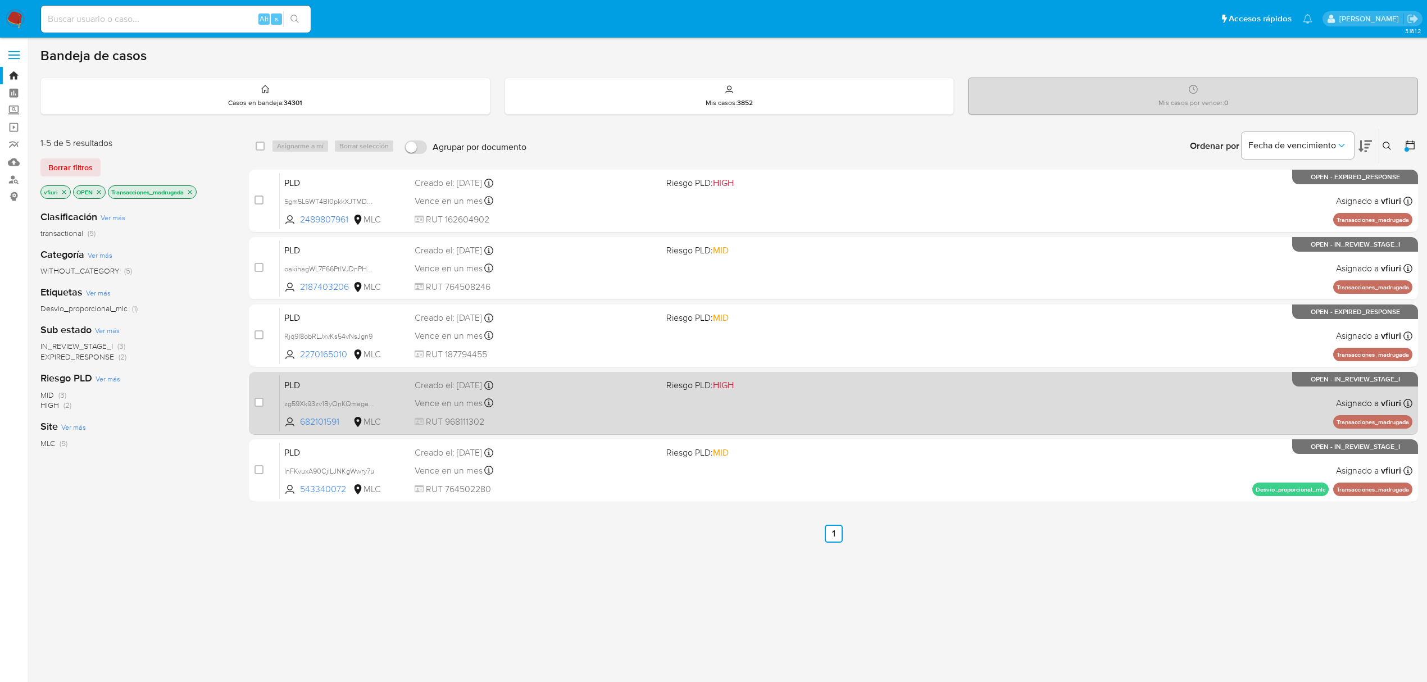
click at [598, 403] on div "Vence en un mes Vence el [DATE] 06:05:27" at bounding box center [536, 403] width 243 height 15
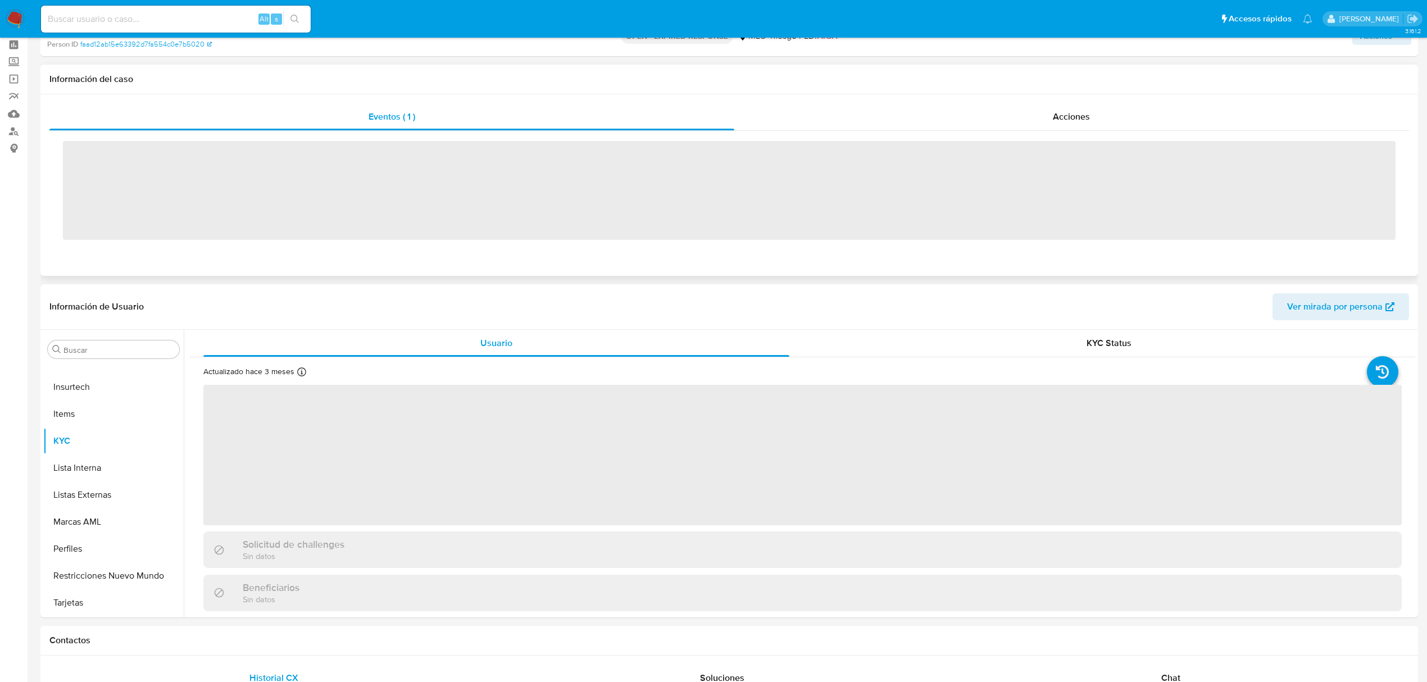
scroll to position [75, 0]
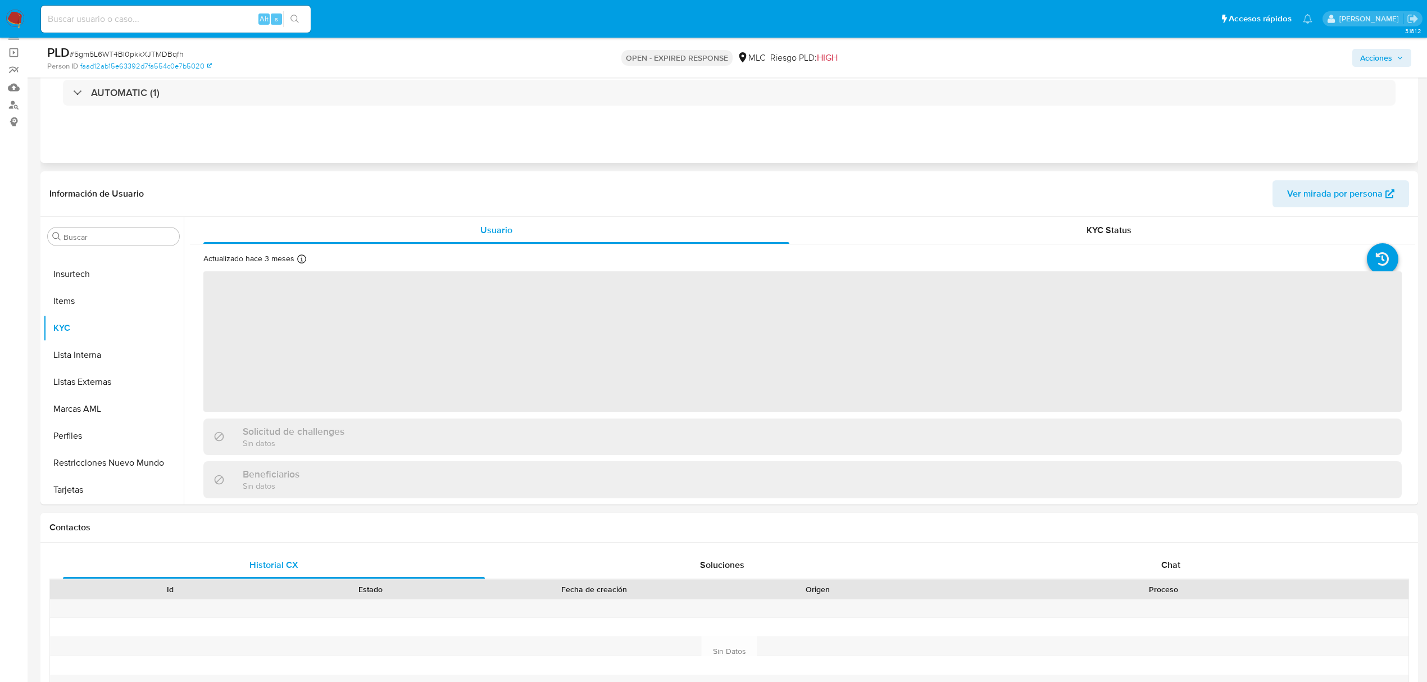
select select "10"
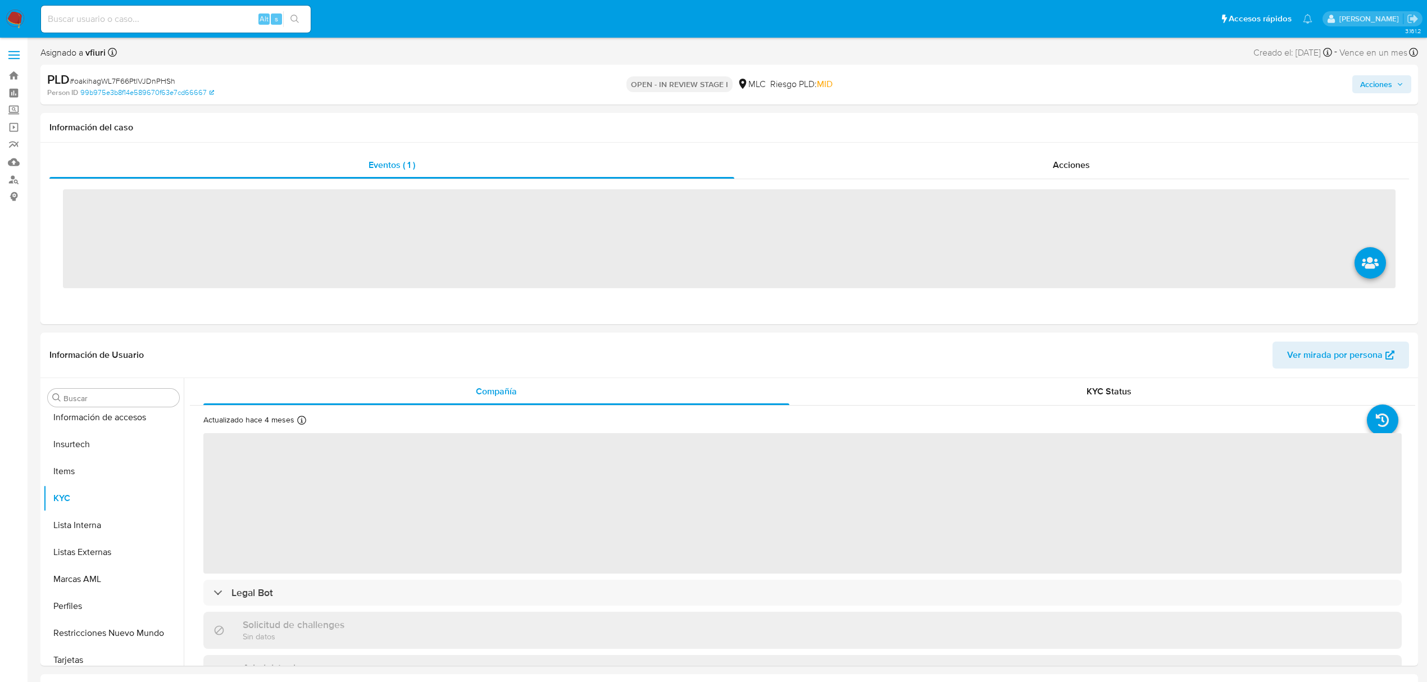
scroll to position [529, 0]
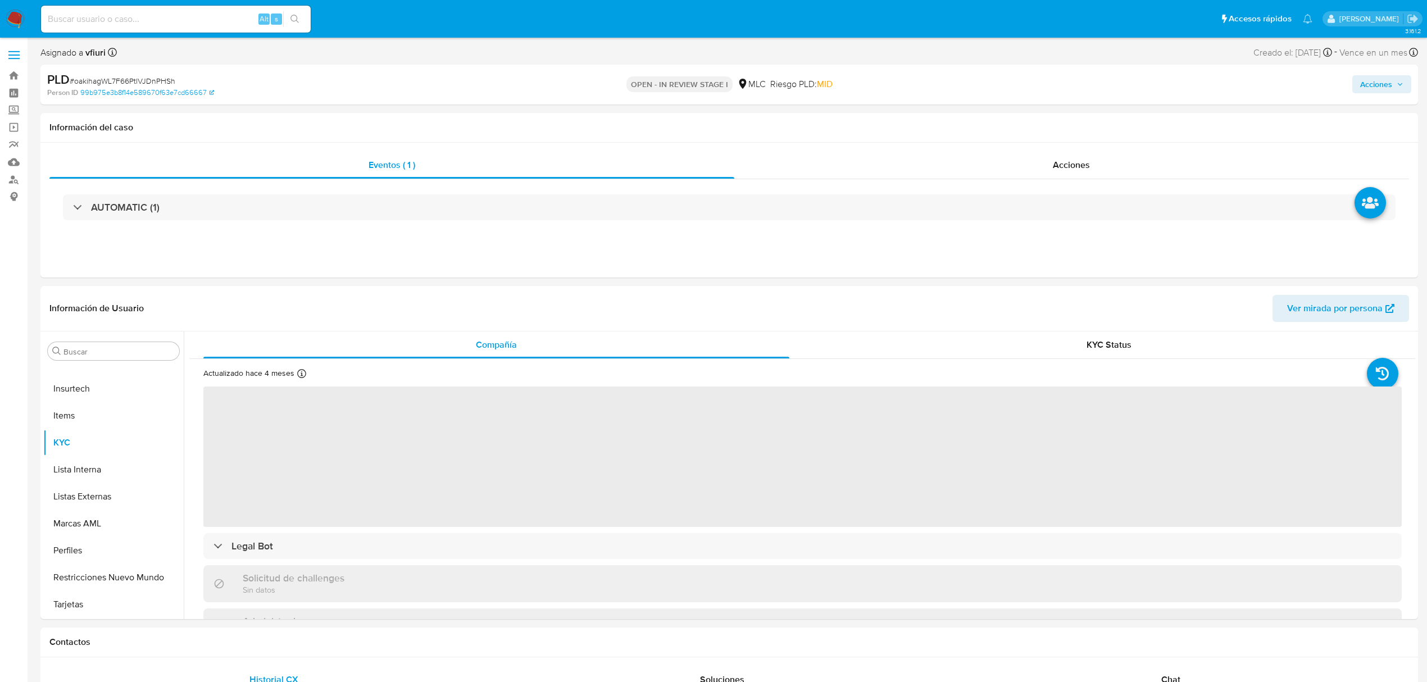
select select "10"
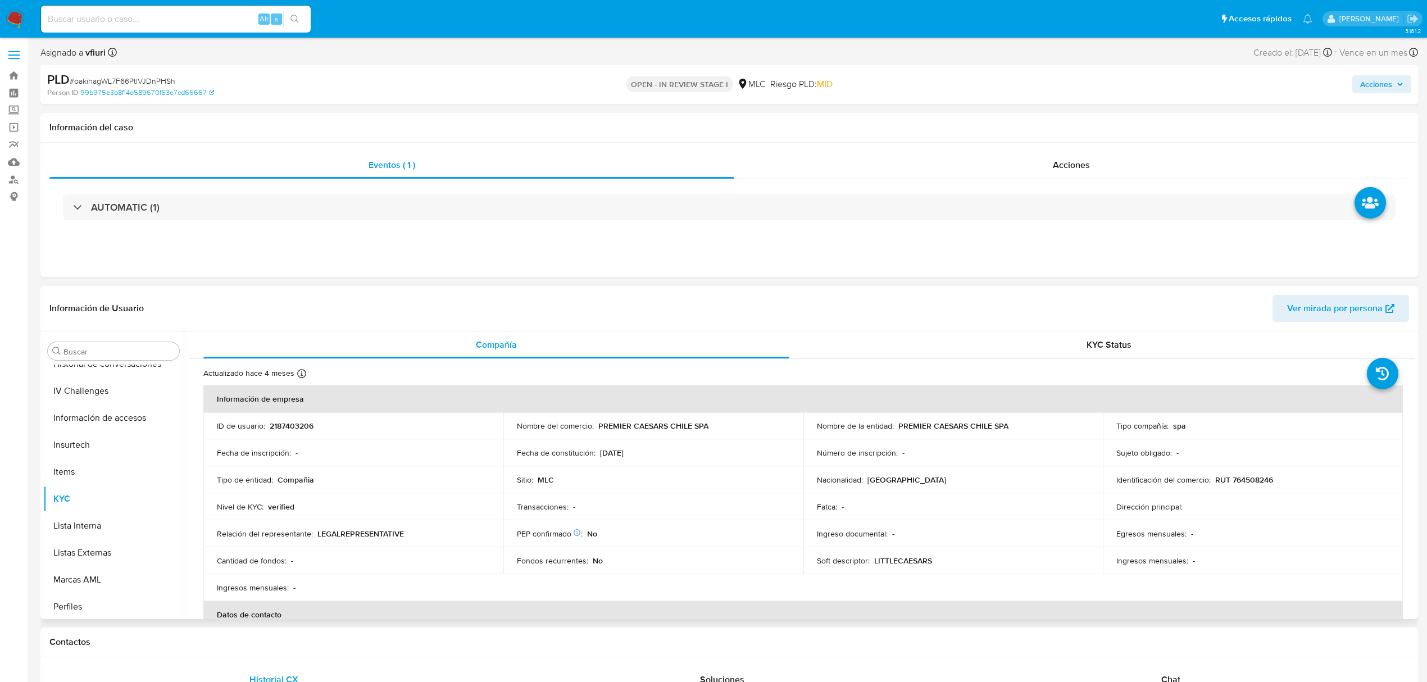
scroll to position [304, 0]
click at [90, 466] on button "Historial Casos" at bounding box center [108, 478] width 131 height 27
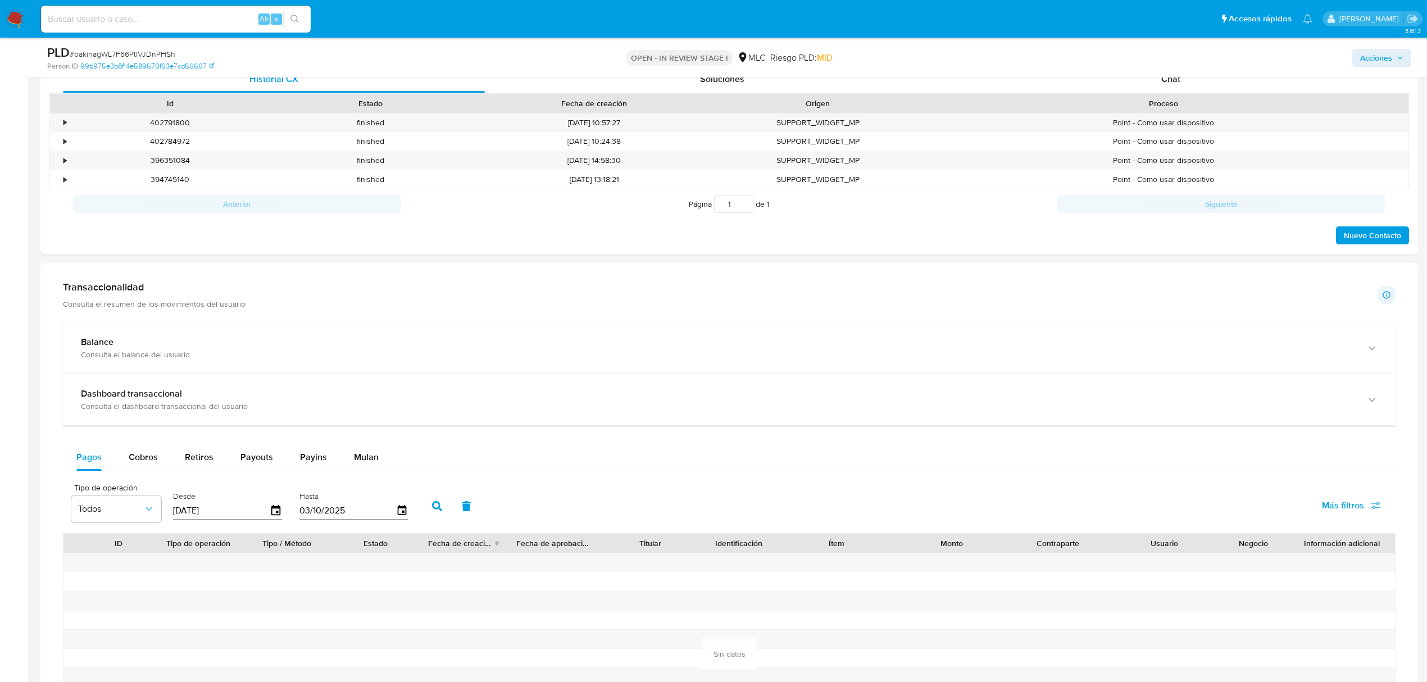
scroll to position [674, 0]
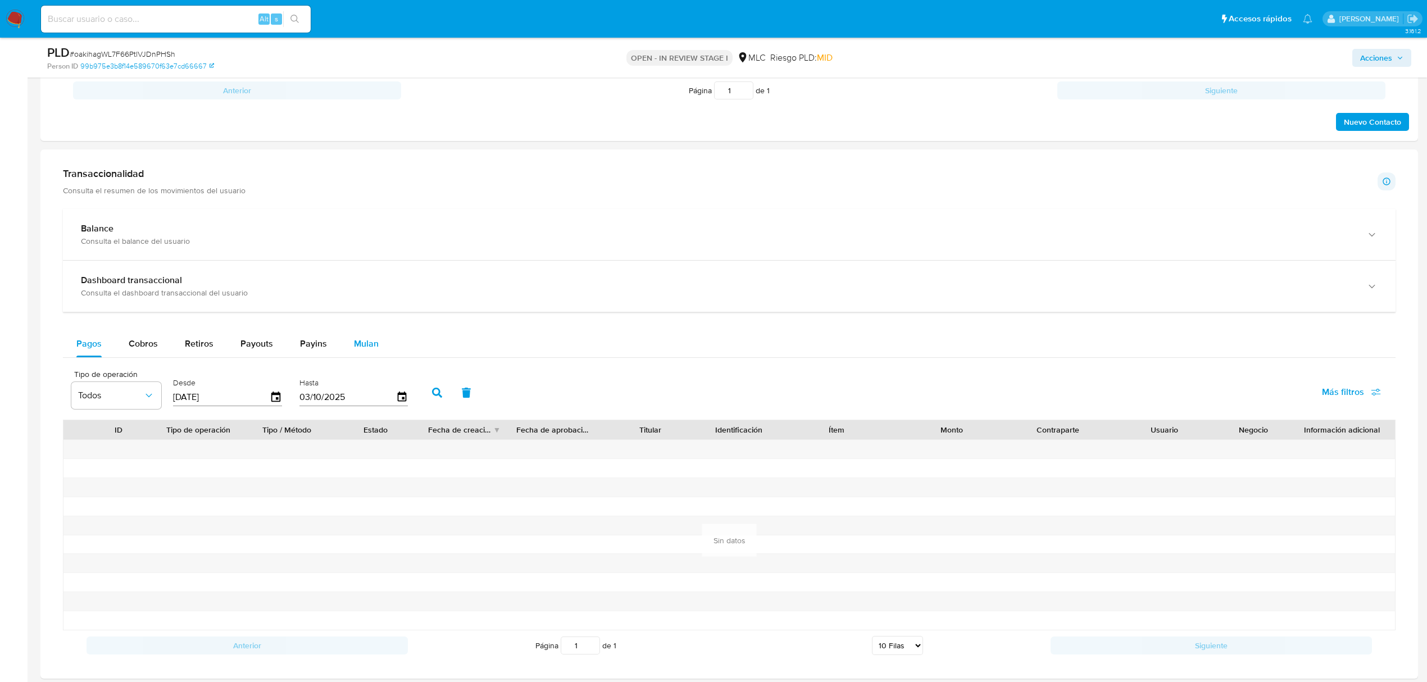
click at [367, 350] on span "Mulan" at bounding box center [366, 343] width 25 height 13
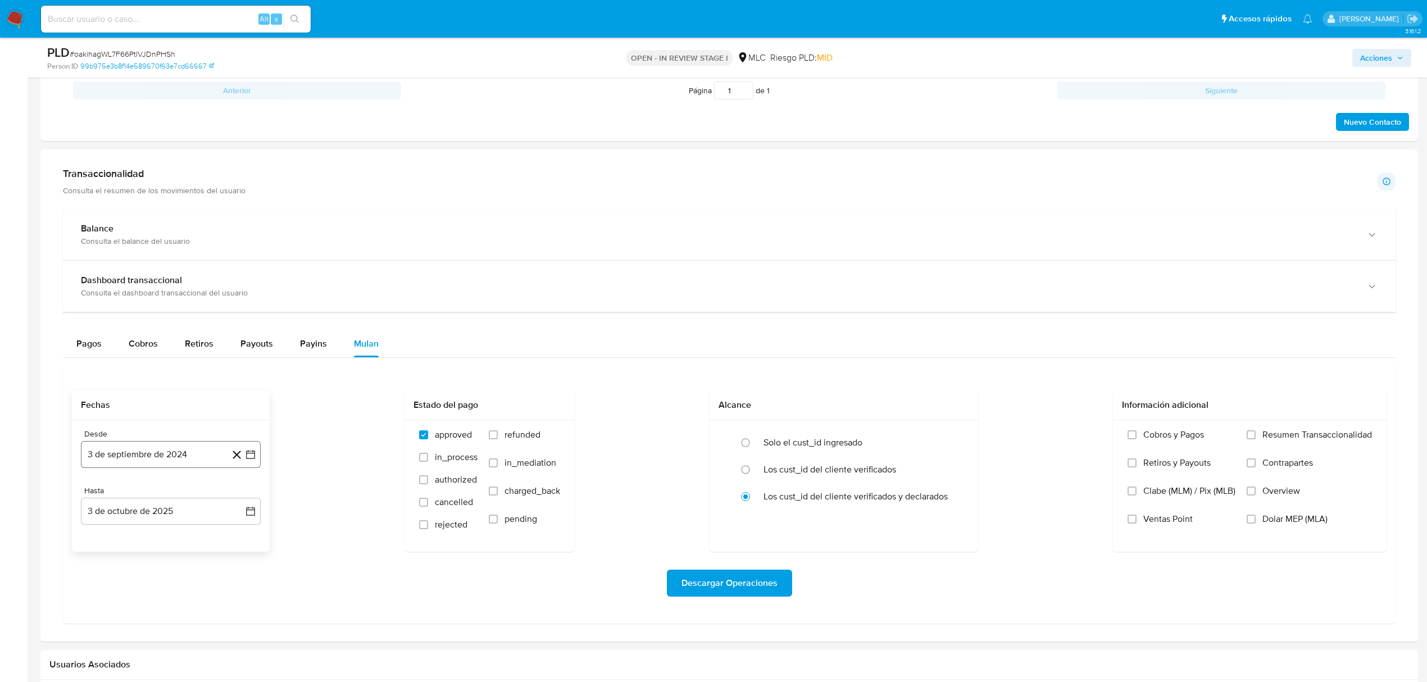
click at [252, 465] on button "3 de septiembre de 2024" at bounding box center [171, 454] width 180 height 27
click at [146, 628] on button "25" at bounding box center [148, 627] width 18 height 18
click at [248, 515] on icon "button" at bounding box center [250, 511] width 11 height 11
click at [96, 348] on icon "Mes anterior" at bounding box center [100, 340] width 13 height 13
click at [151, 454] on button "24" at bounding box center [148, 450] width 18 height 18
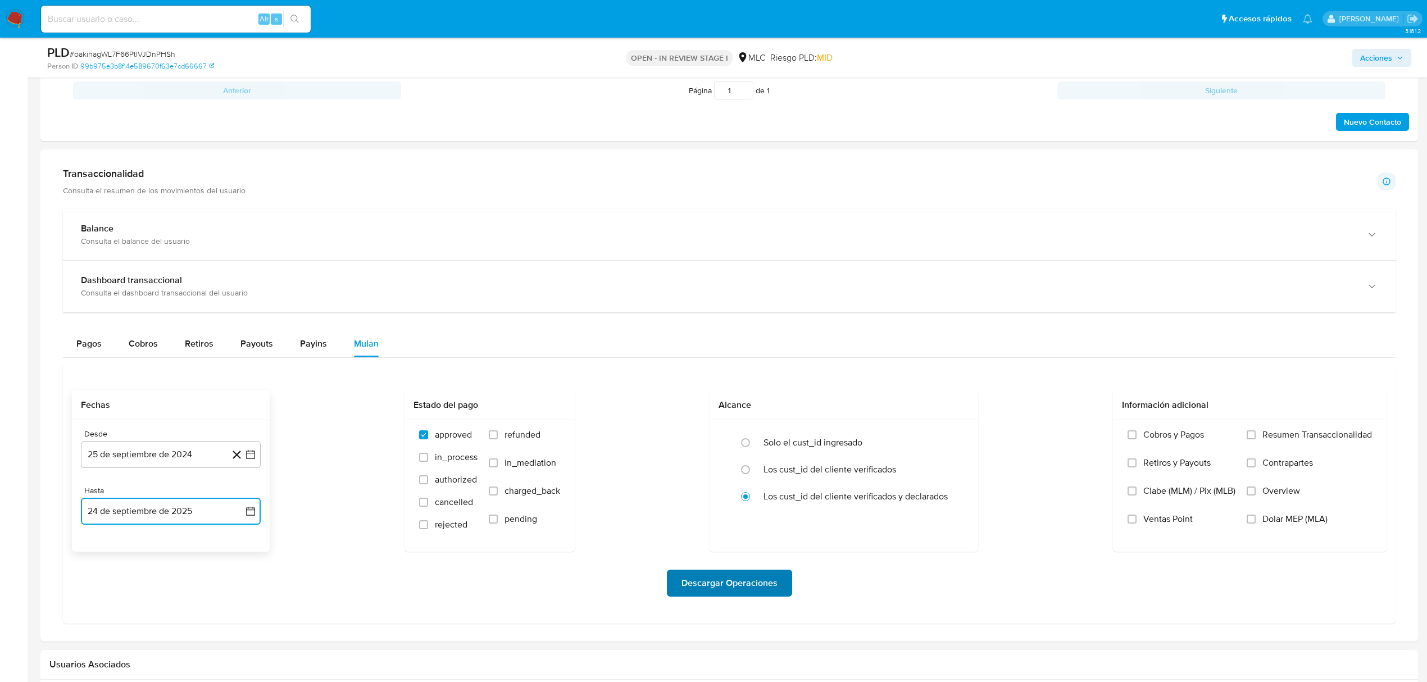
click at [769, 578] on span "Descargar Operaciones" at bounding box center [729, 583] width 96 height 25
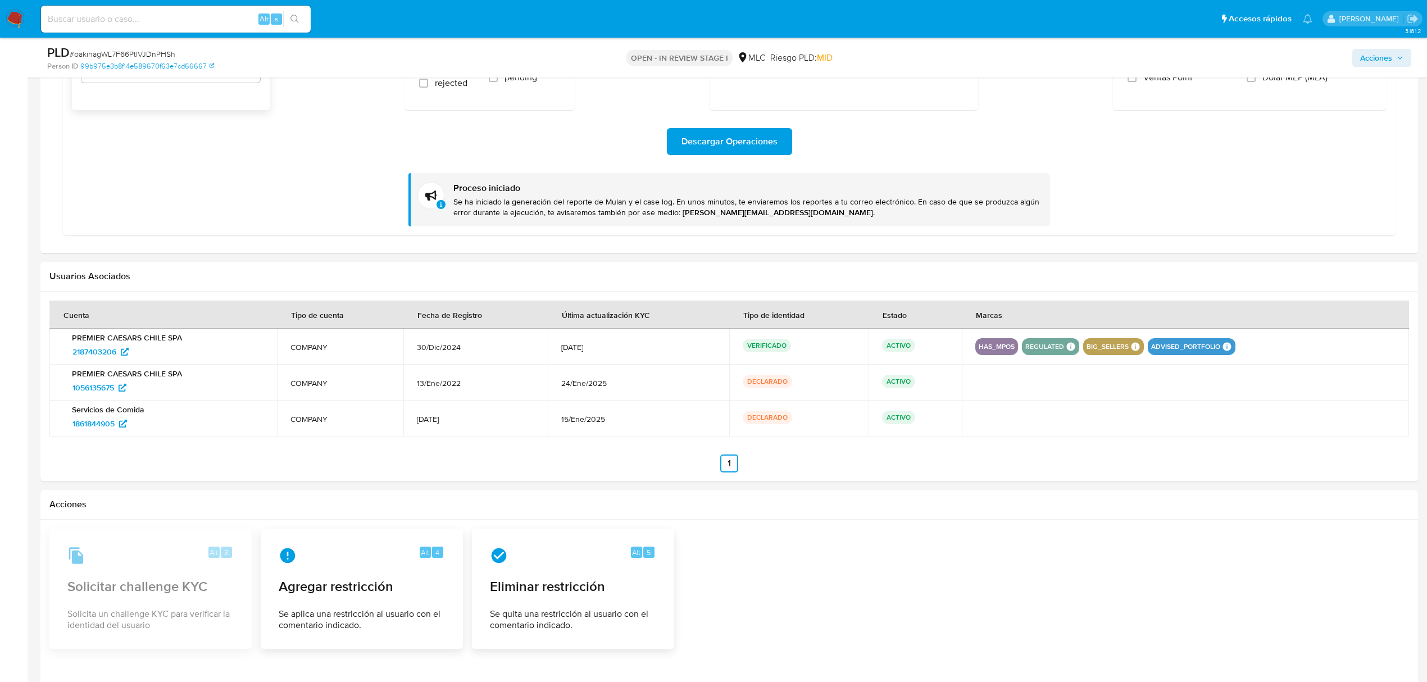
scroll to position [1124, 0]
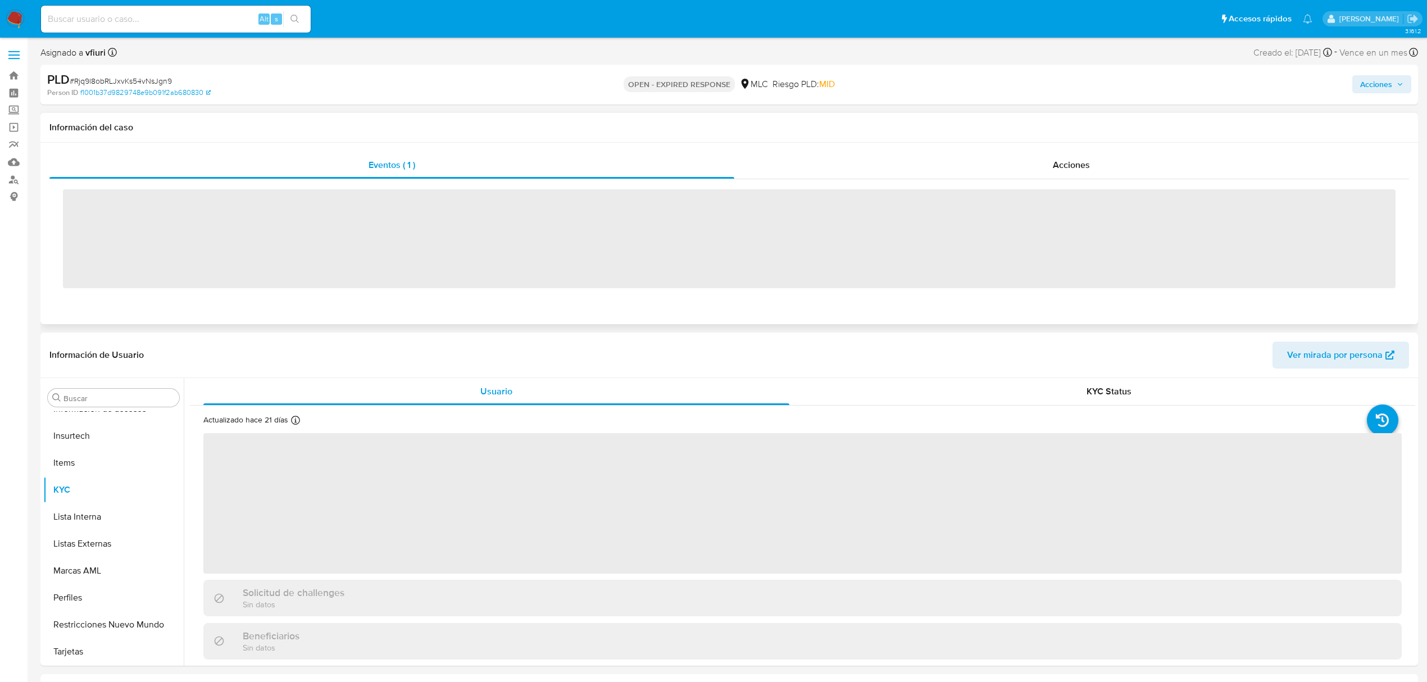
scroll to position [529, 0]
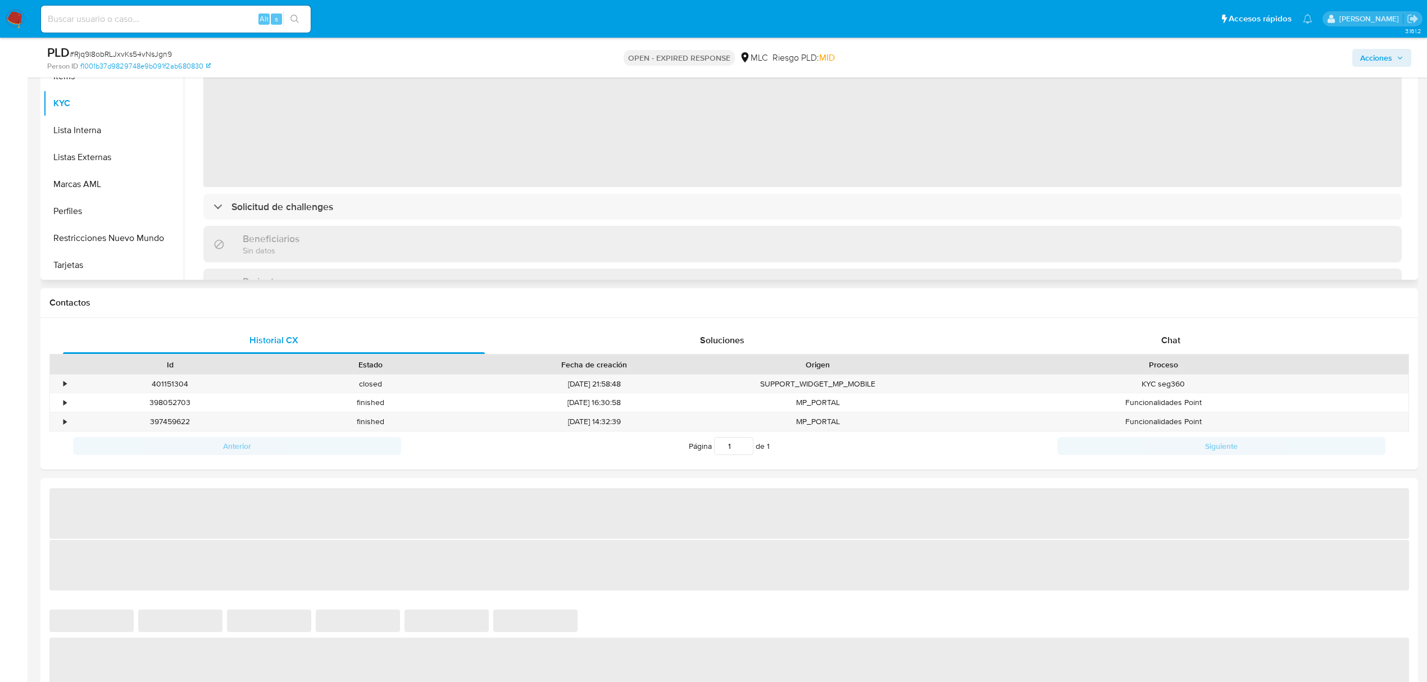
select select "10"
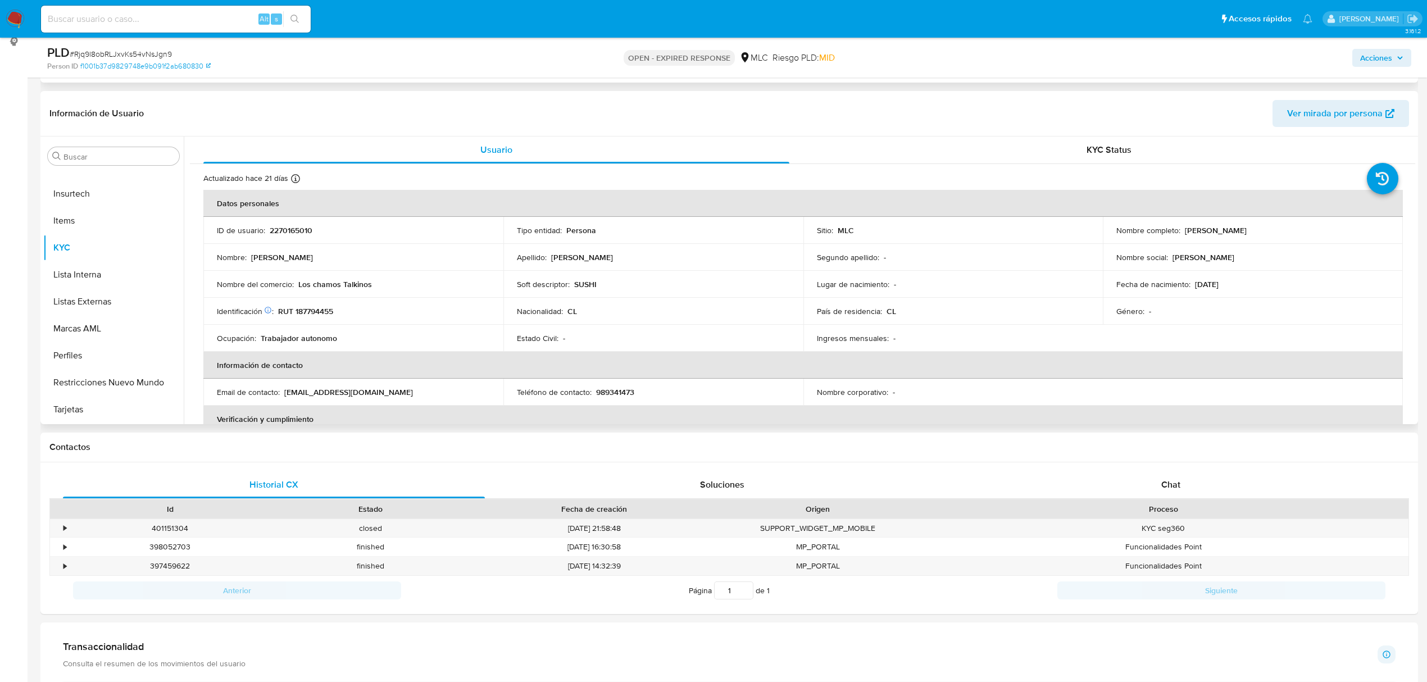
scroll to position [149, 0]
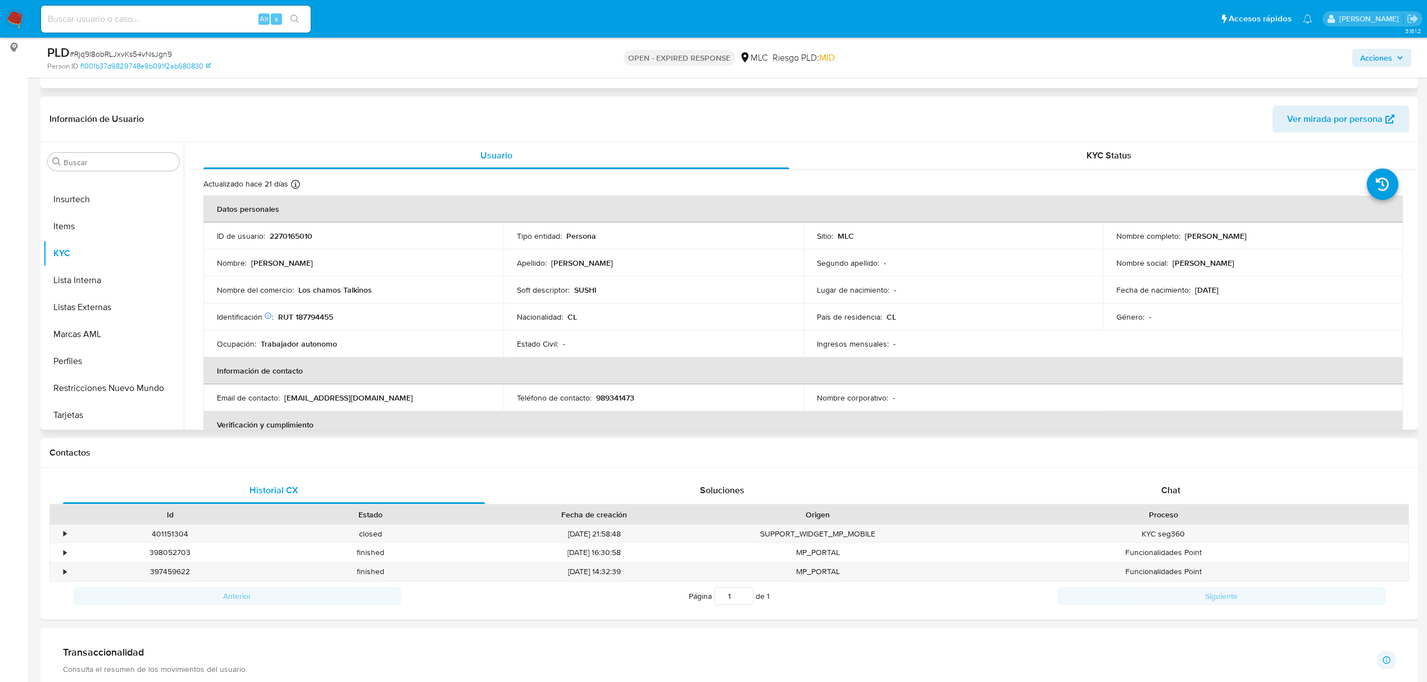
click at [293, 235] on p "2270165010" at bounding box center [291, 236] width 43 height 10
copy p "2270165010"
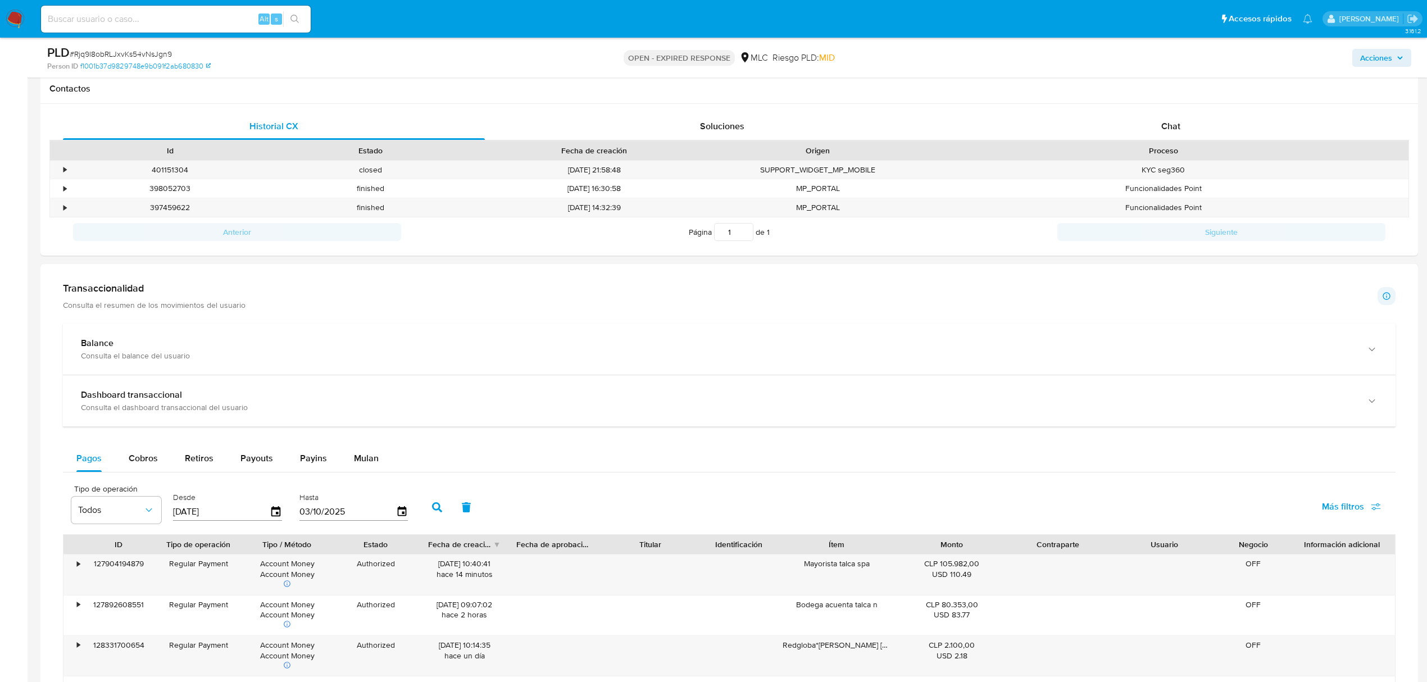
scroll to position [599, 0]
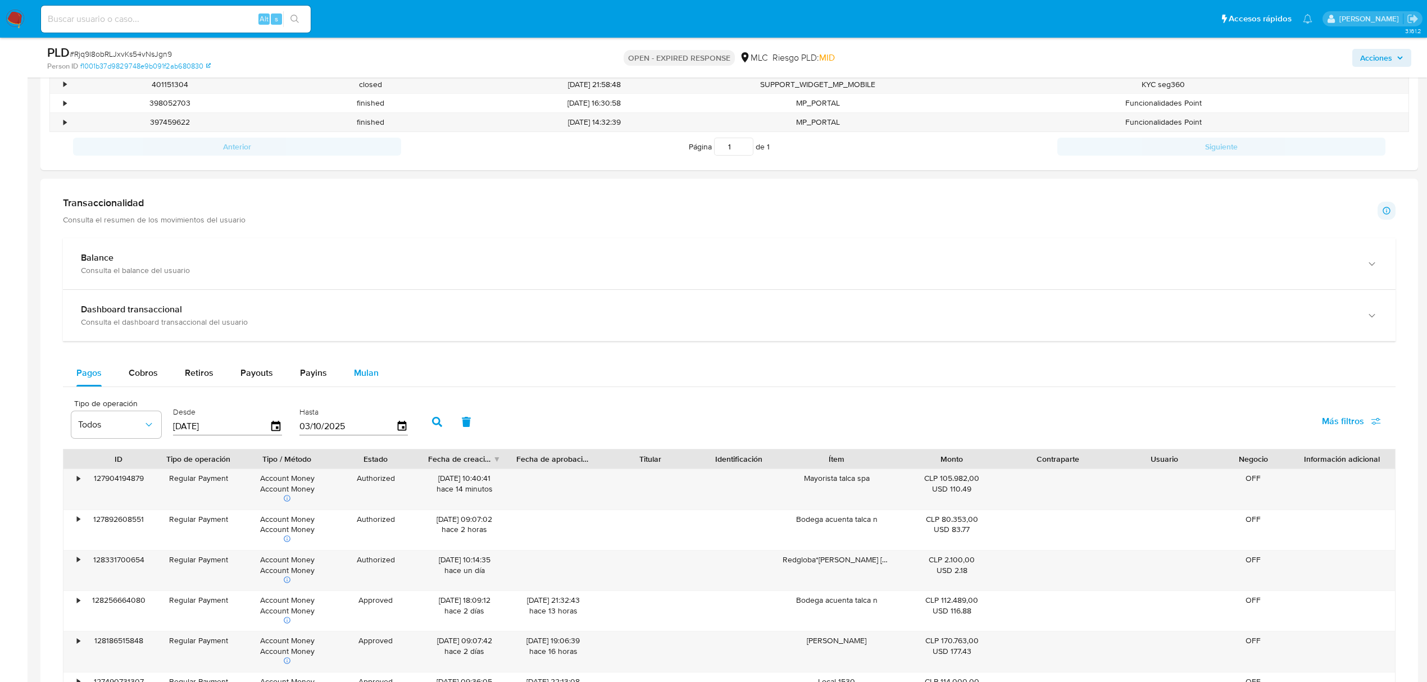
click at [361, 374] on span "Mulan" at bounding box center [366, 372] width 25 height 13
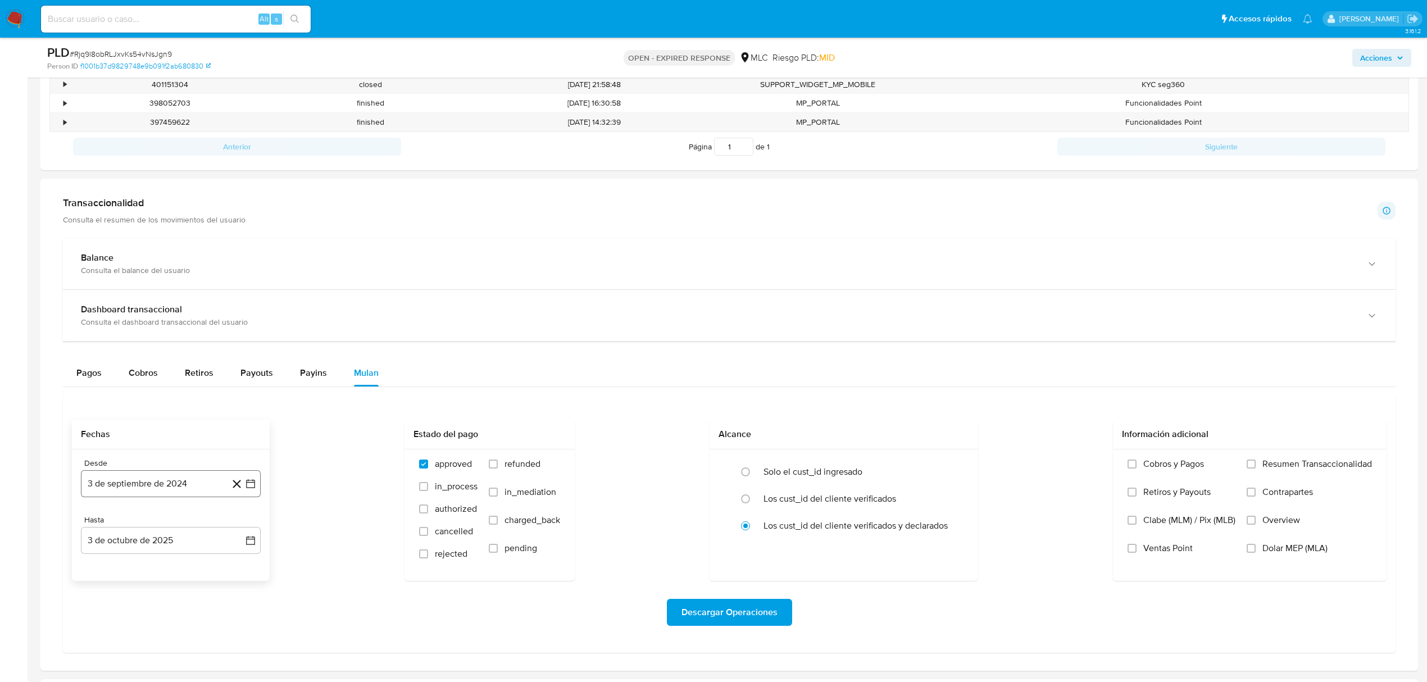
click at [254, 481] on button "3 de septiembre de 2024" at bounding box center [171, 483] width 180 height 27
click at [148, 423] on button "25" at bounding box center [148, 422] width 18 height 18
click at [248, 545] on icon "button" at bounding box center [250, 540] width 9 height 9
click at [98, 374] on icon "Mes anterior" at bounding box center [100, 369] width 13 height 13
click at [151, 488] on button "24" at bounding box center [148, 479] width 18 height 18
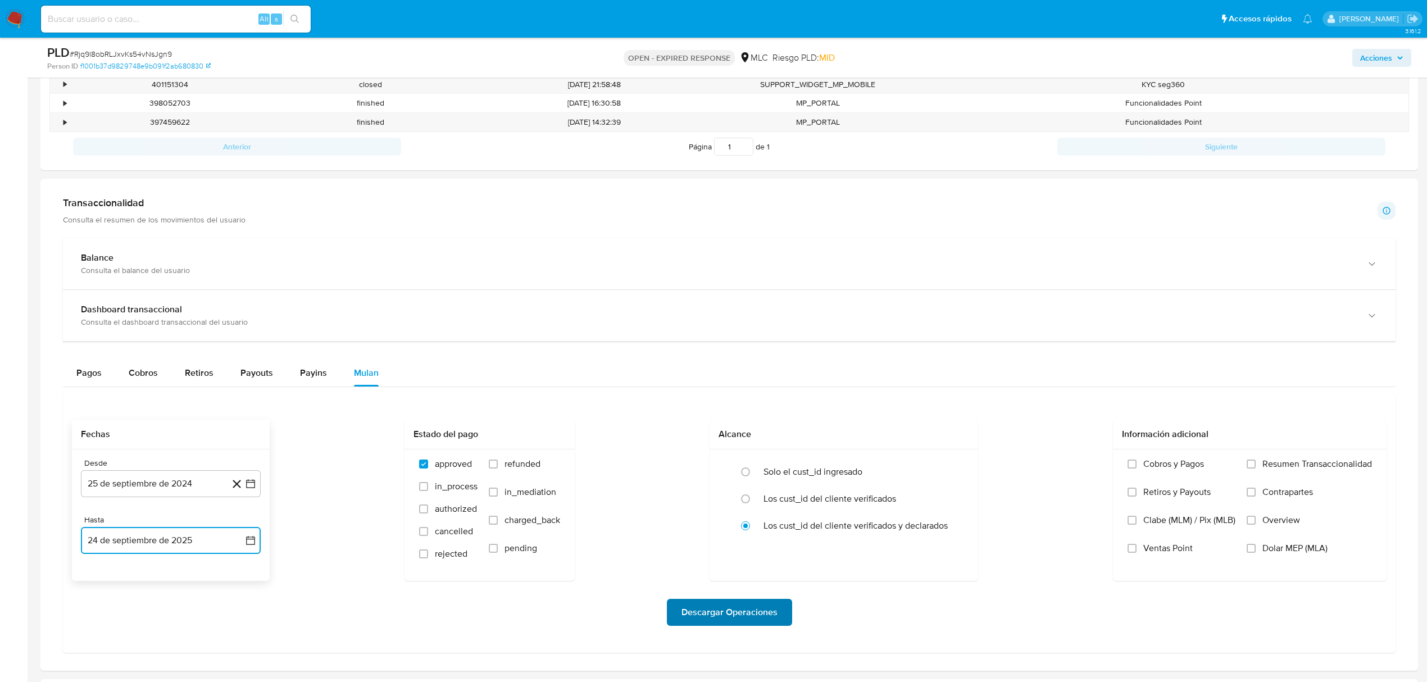
click at [722, 612] on span "Descargar Operaciones" at bounding box center [729, 612] width 96 height 25
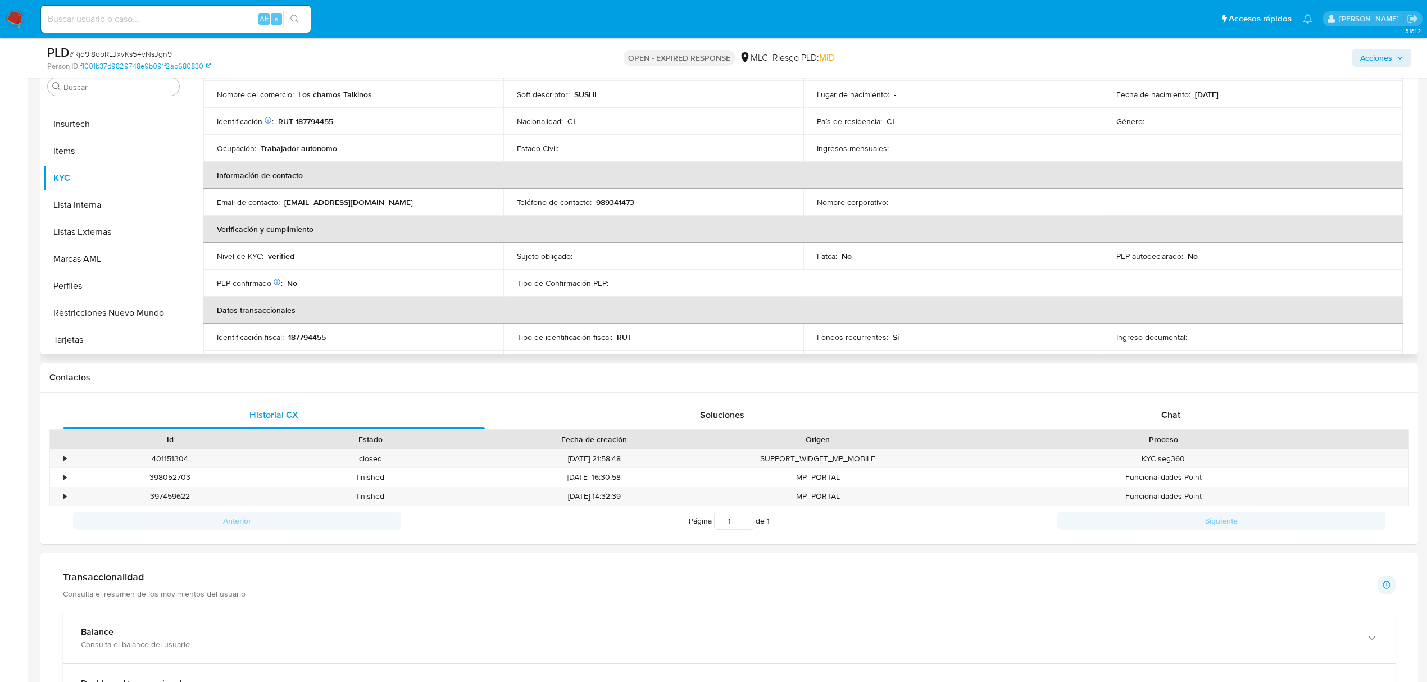
scroll to position [0, 0]
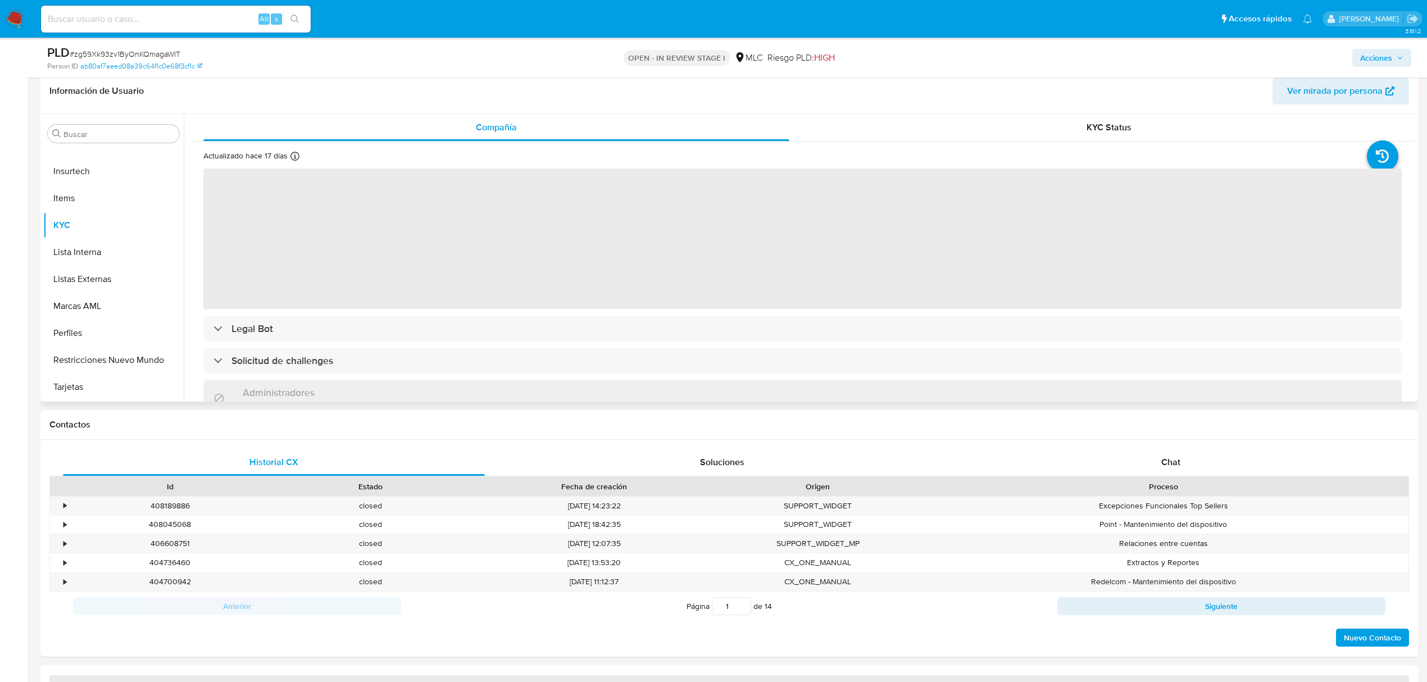
scroll to position [225, 0]
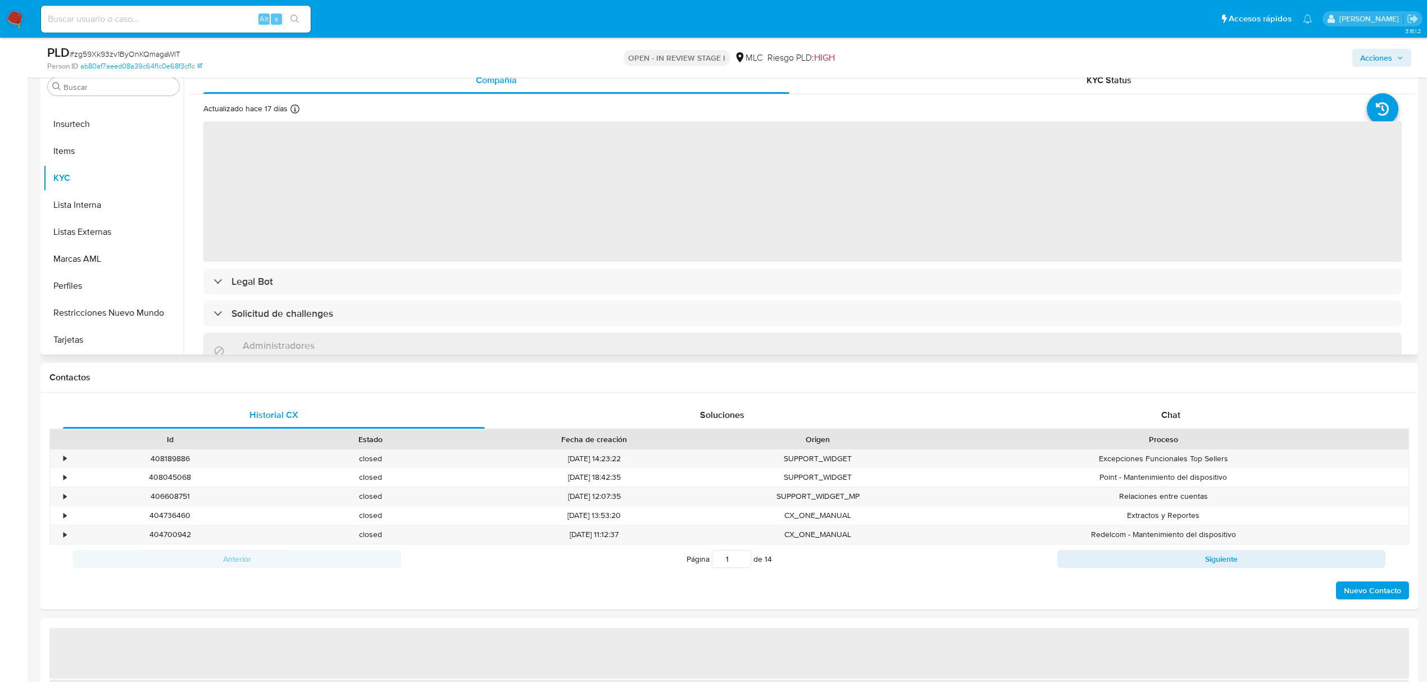
select select "10"
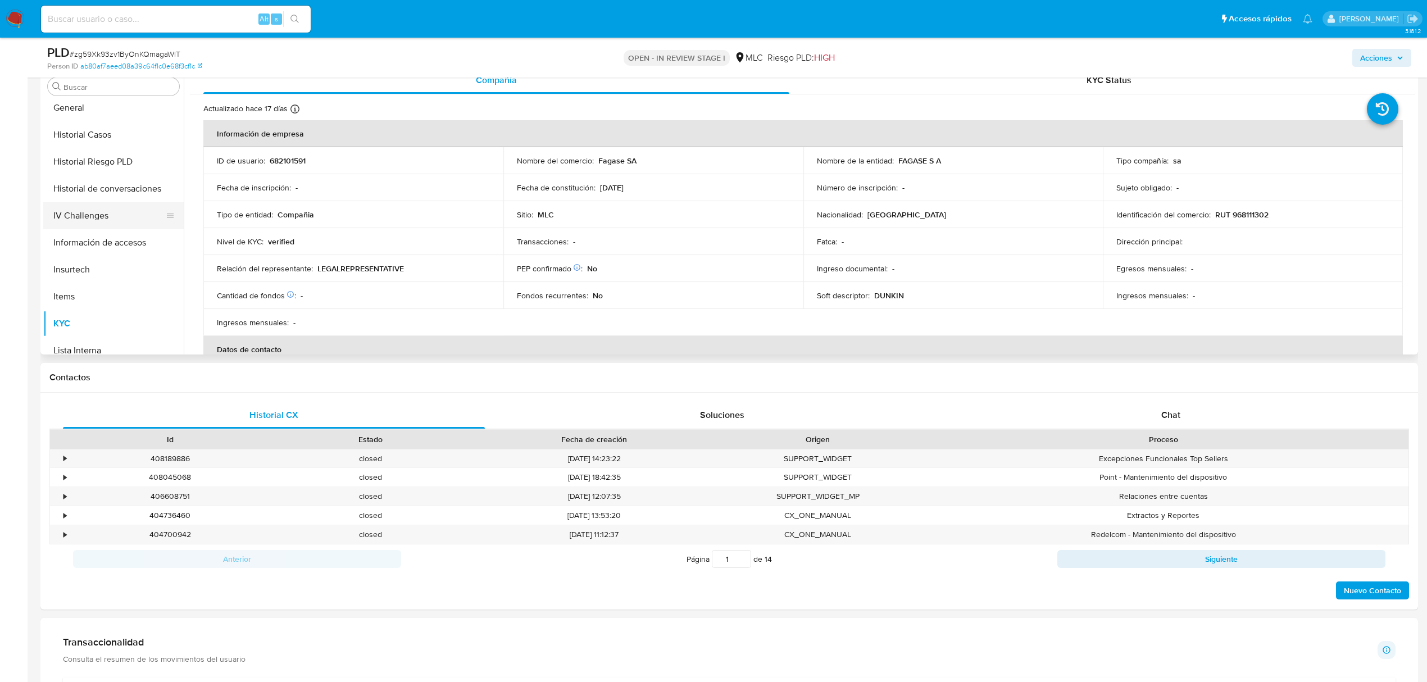
scroll to position [379, 0]
click at [82, 138] on button "Historial Casos" at bounding box center [108, 139] width 131 height 27
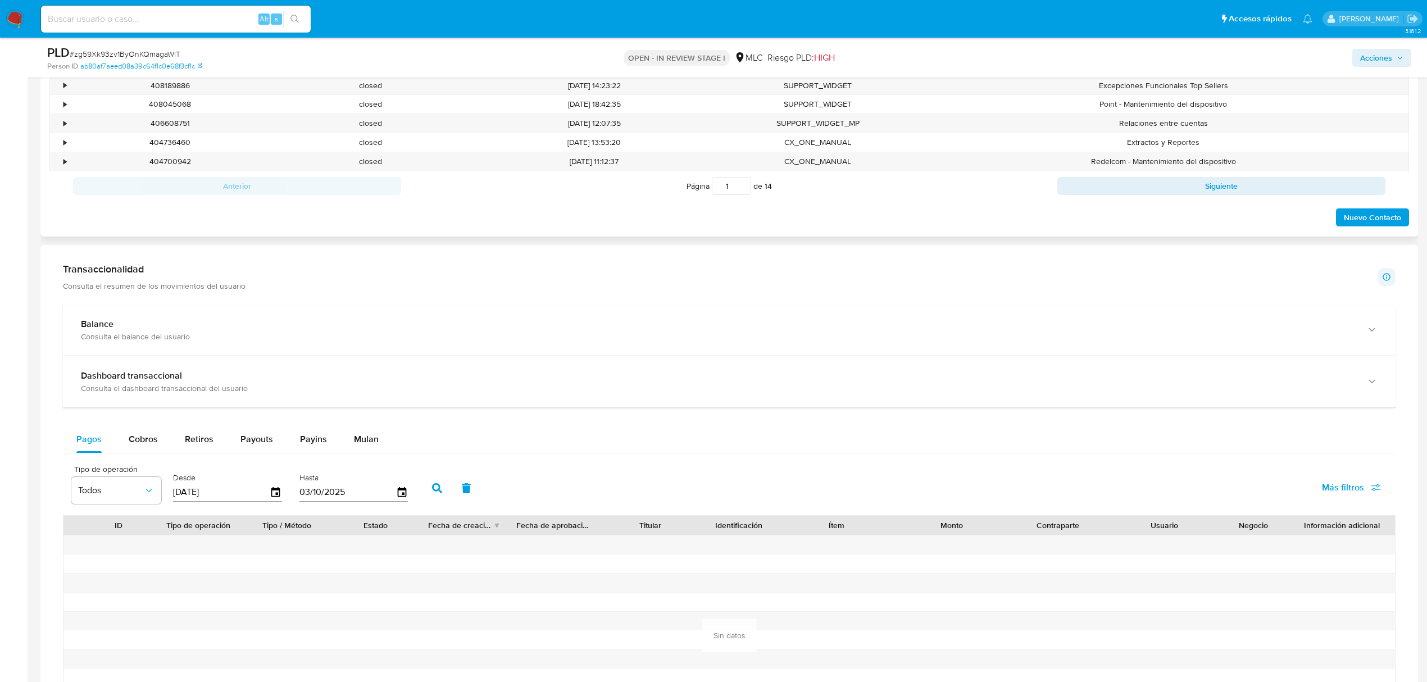
scroll to position [599, 0]
click at [365, 441] on span "Mulan" at bounding box center [366, 437] width 25 height 13
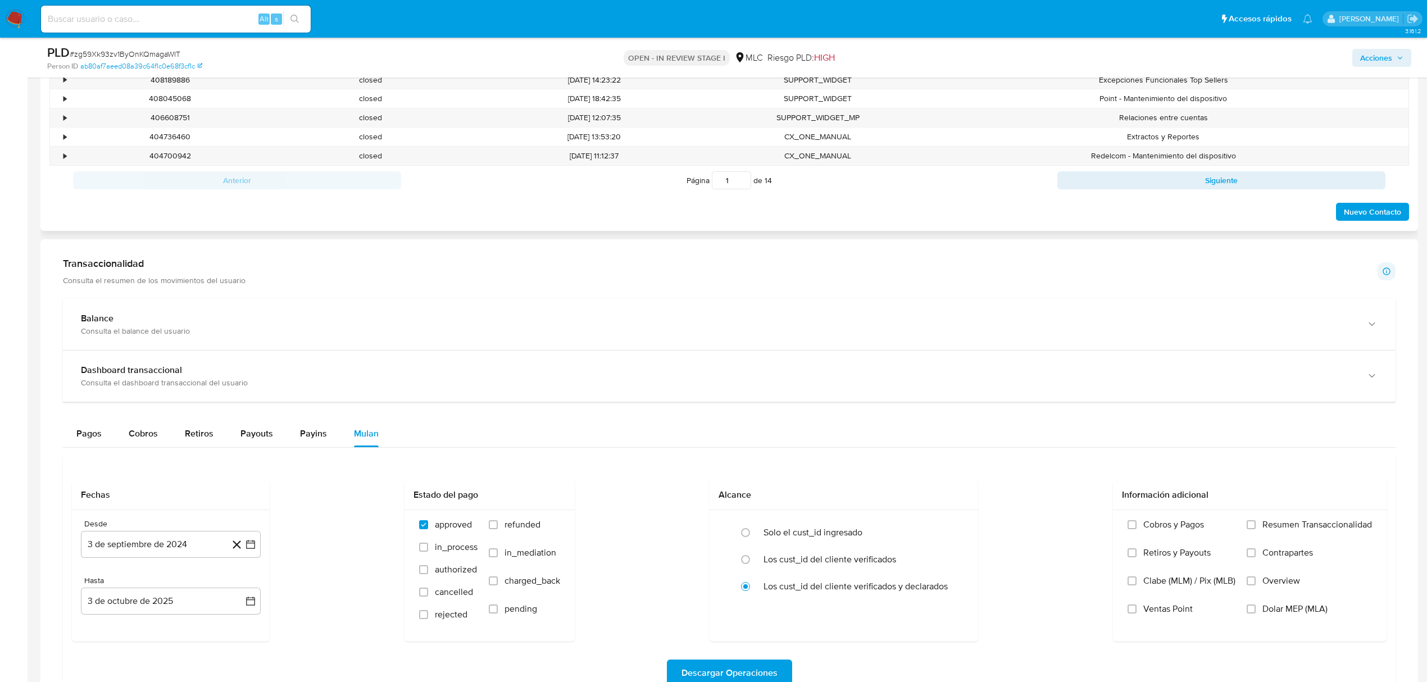
scroll to position [749, 0]
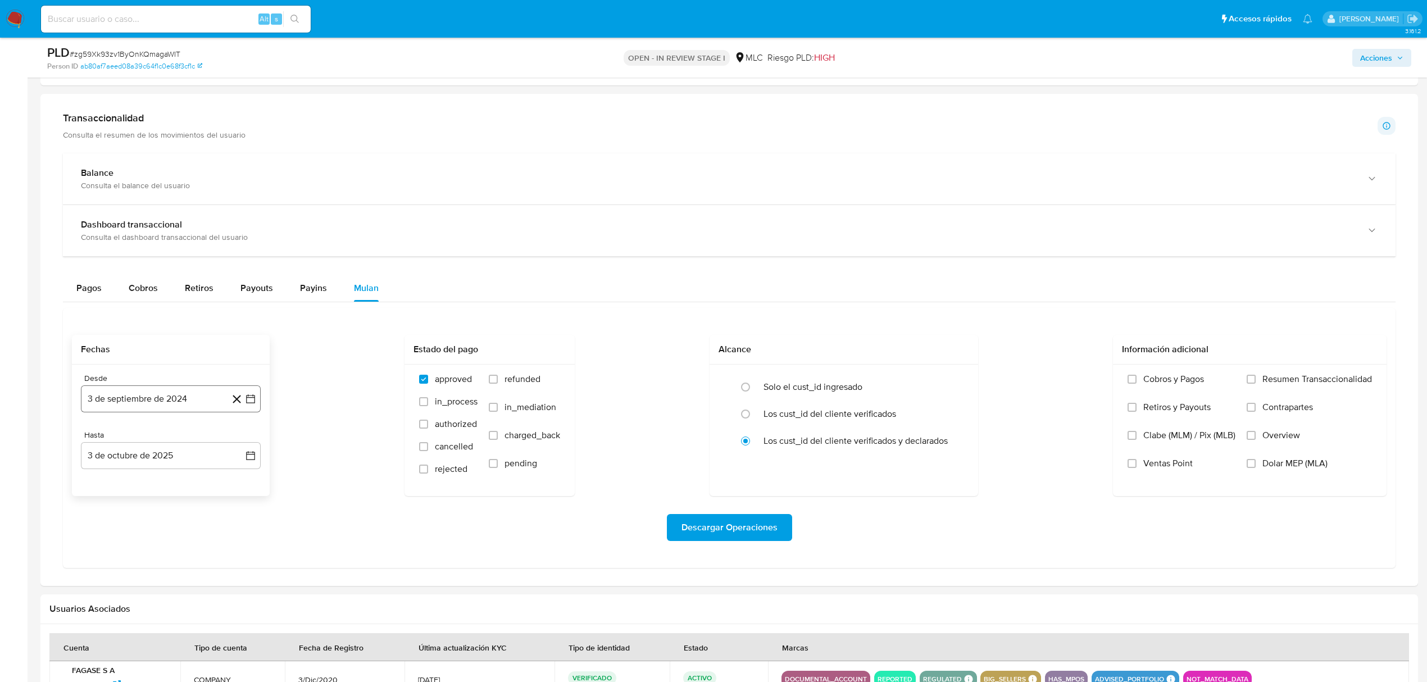
click at [248, 405] on icon "button" at bounding box center [250, 398] width 11 height 11
drag, startPoint x: 139, startPoint y: 578, endPoint x: 207, endPoint y: 529, distance: 84.1
click at [140, 578] on button "25" at bounding box center [148, 571] width 18 height 18
click at [261, 461] on div "Desde 25 de septiembre de 2024 [DATE] Hasta 3 de octubre de 2025 [DATE]" at bounding box center [171, 430] width 198 height 131
click at [256, 460] on button "3 de octubre de 2025" at bounding box center [171, 455] width 180 height 27
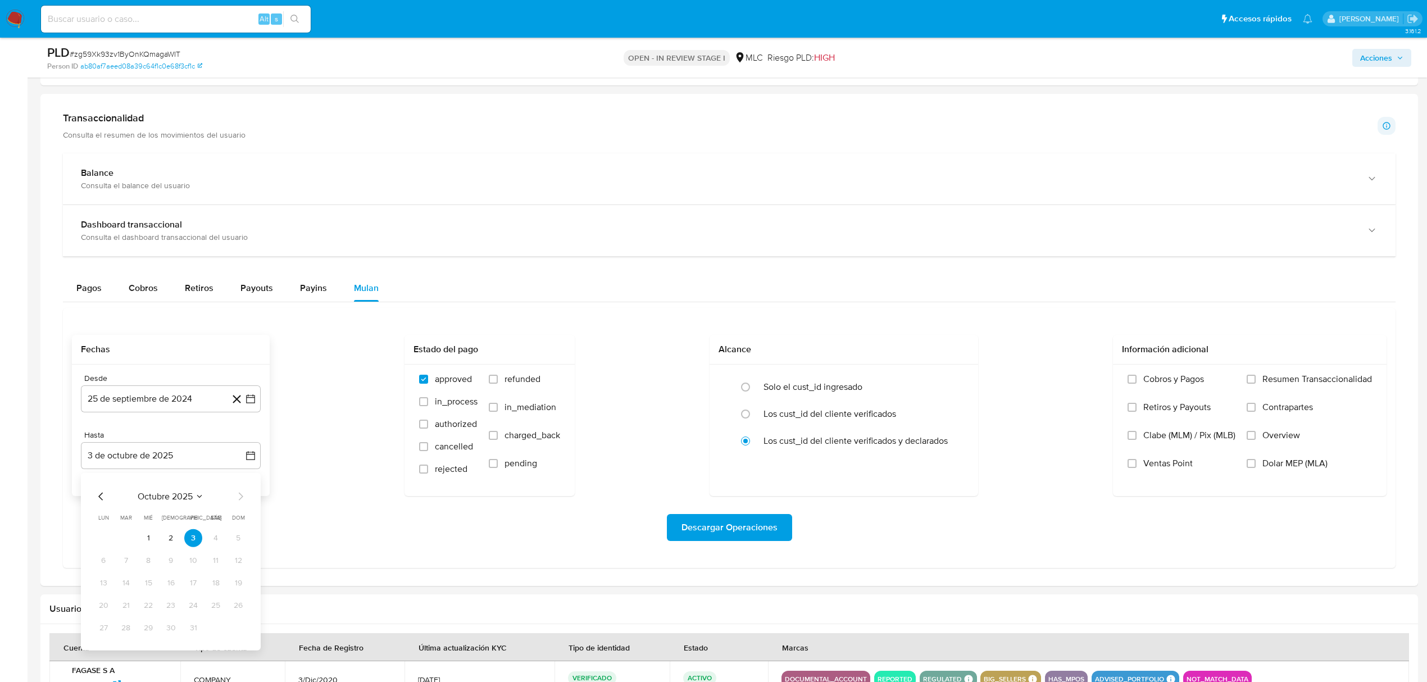
click at [94, 497] on div "octubre 2025 octubre 2025 lun lunes mar martes mié miércoles jue jueves vie vie…" at bounding box center [171, 562] width 180 height 178
click at [99, 499] on icon "Mes anterior" at bounding box center [100, 497] width 4 height 8
click at [143, 610] on button "24" at bounding box center [148, 606] width 18 height 18
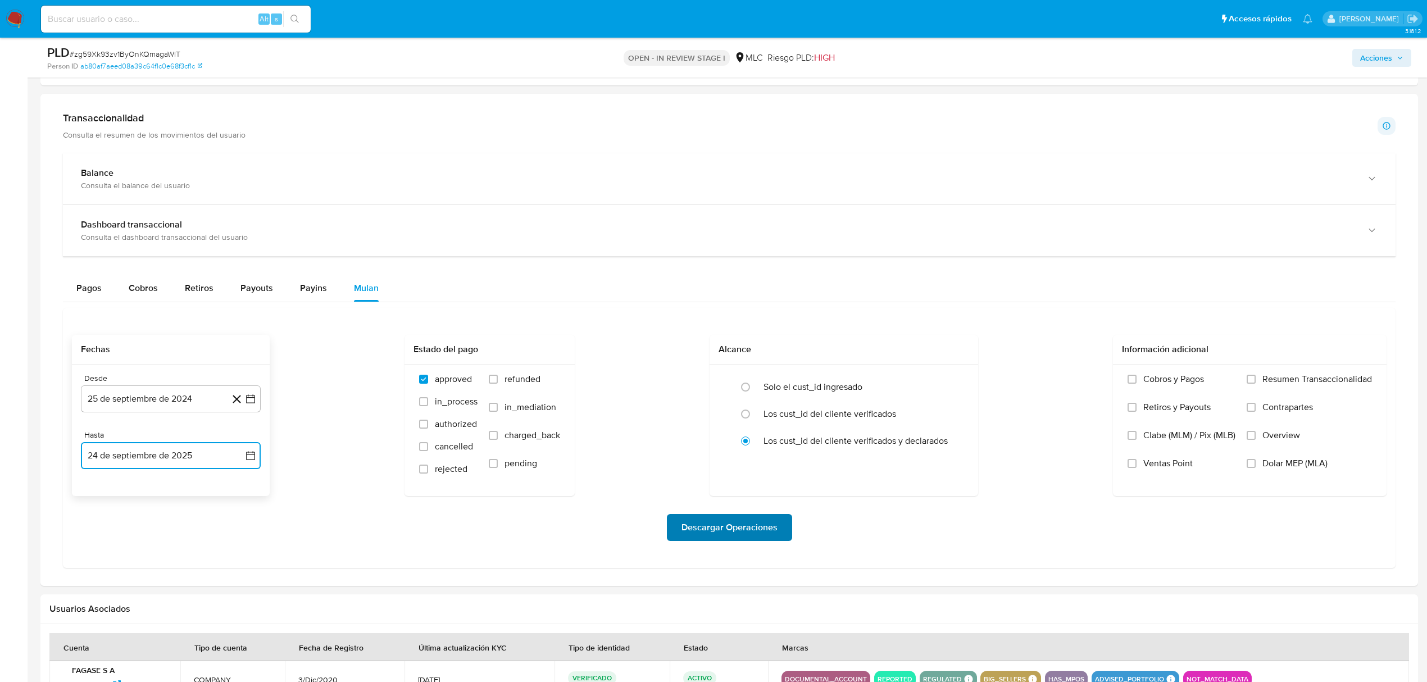
click at [727, 526] on span "Descargar Operaciones" at bounding box center [729, 527] width 96 height 25
